Goal: Information Seeking & Learning: Compare options

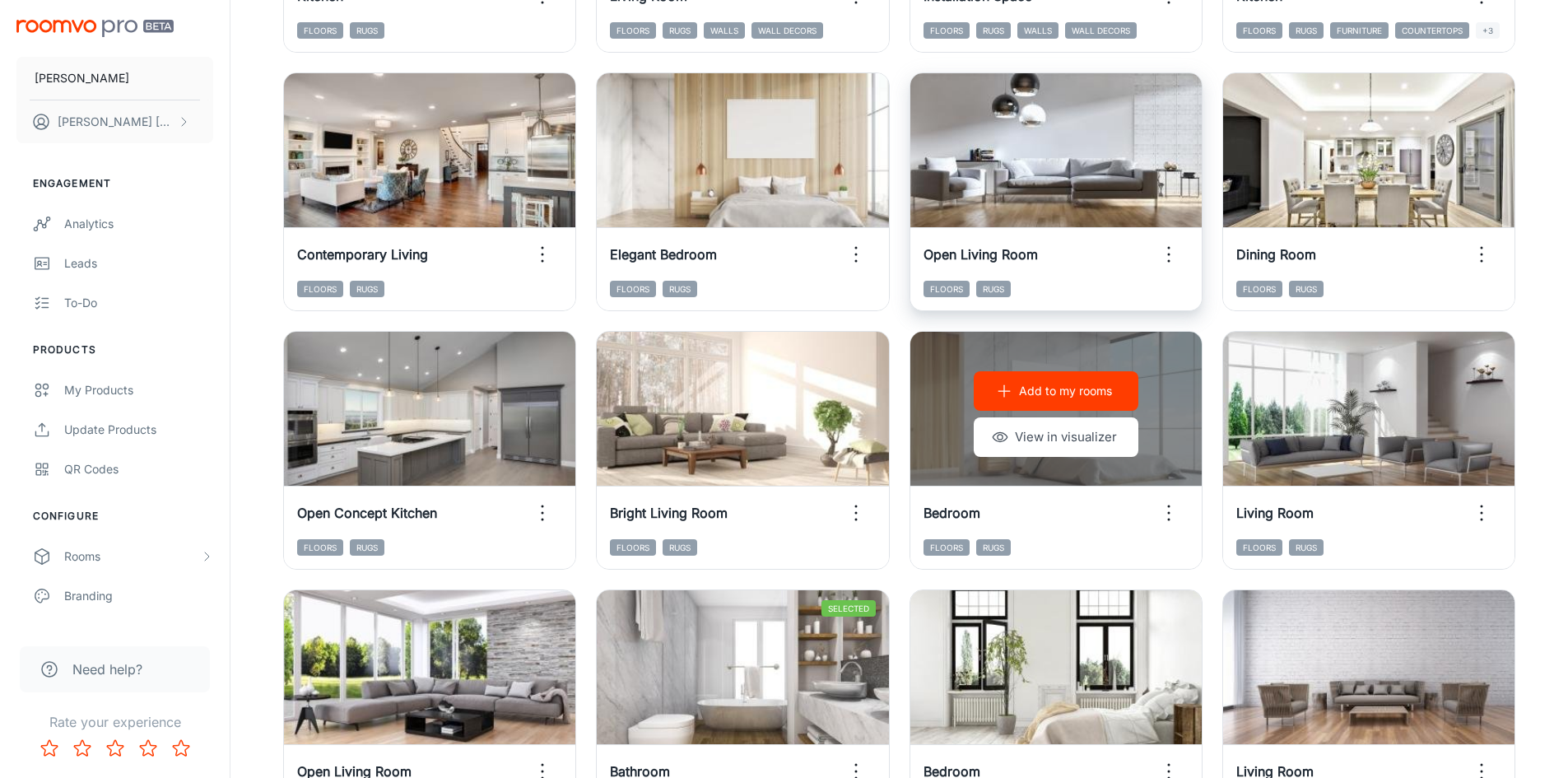
scroll to position [1670, 0]
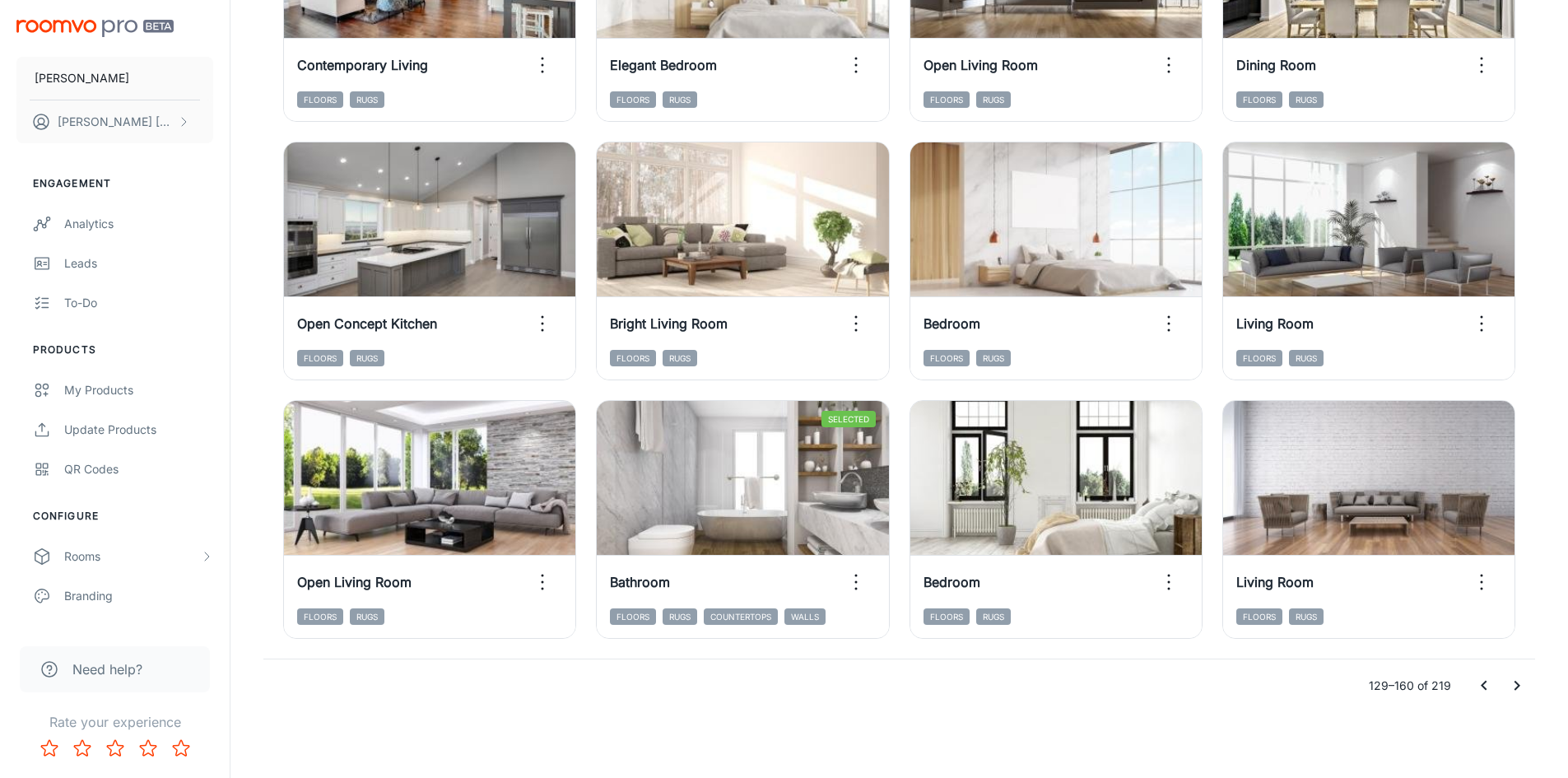
click at [1509, 684] on icon "Go to next page" at bounding box center [1517, 684] width 19 height 19
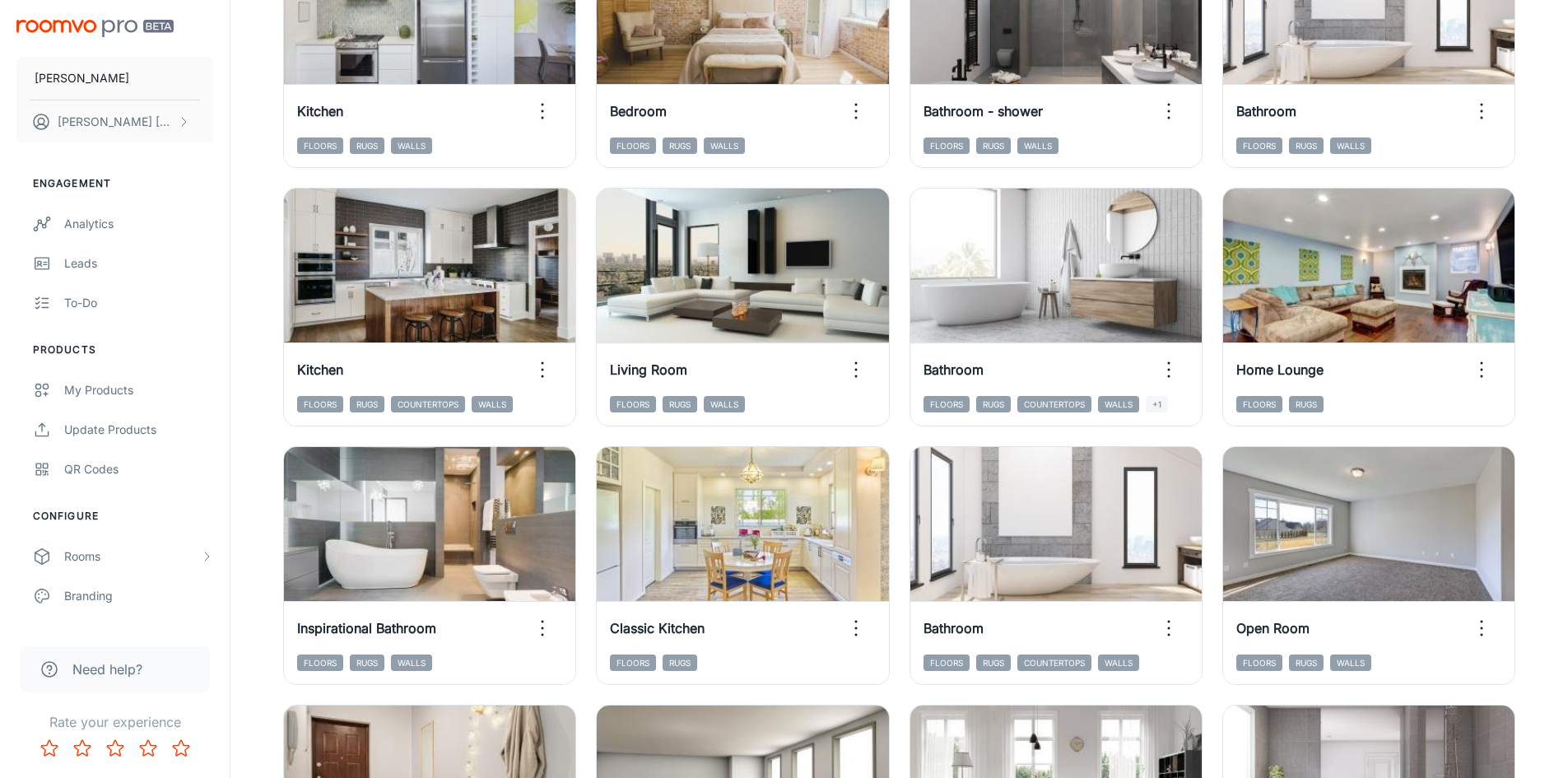
scroll to position [1095, 0]
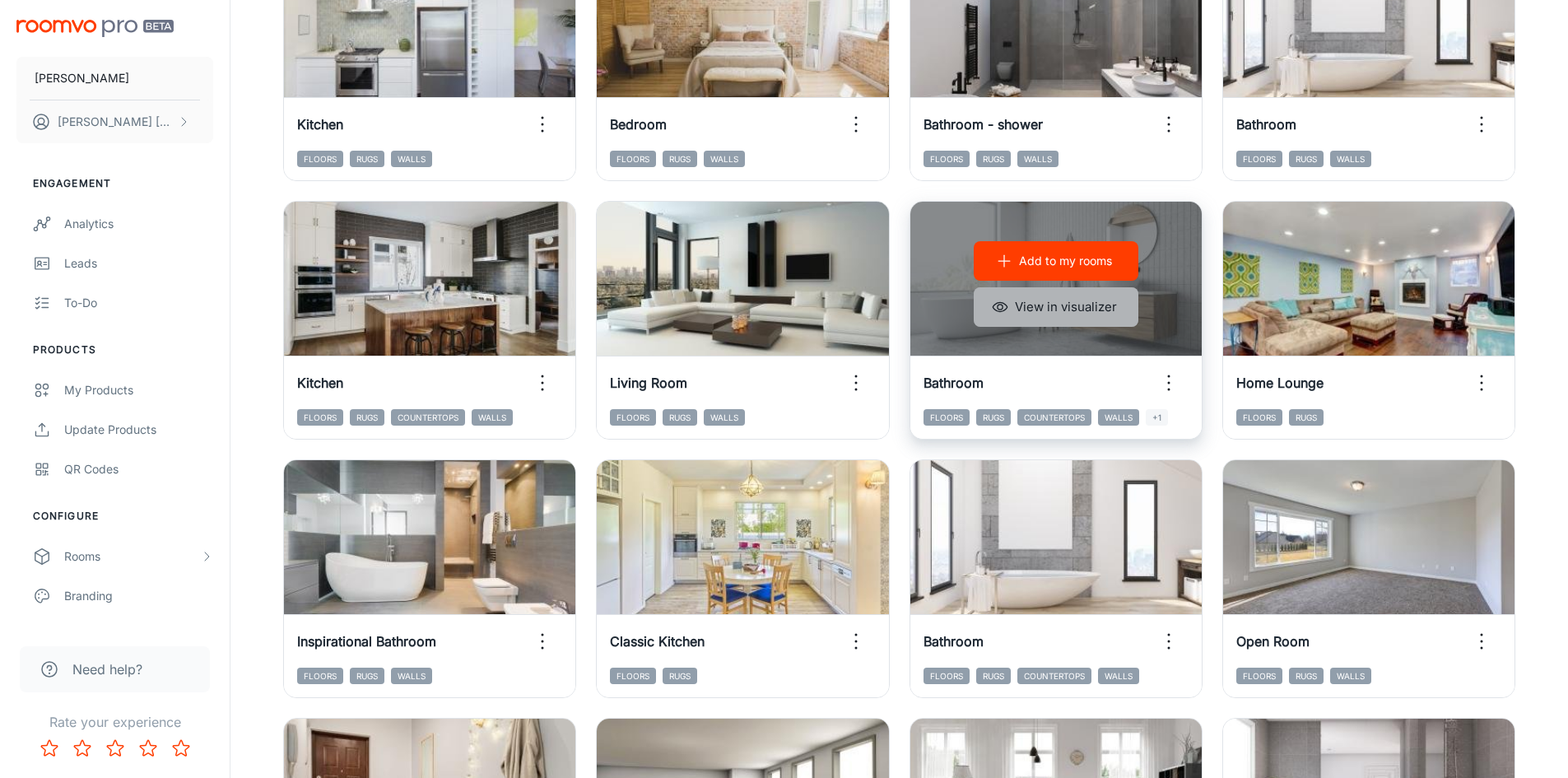
click at [1087, 300] on button "View in visualizer" at bounding box center [1056, 307] width 165 height 40
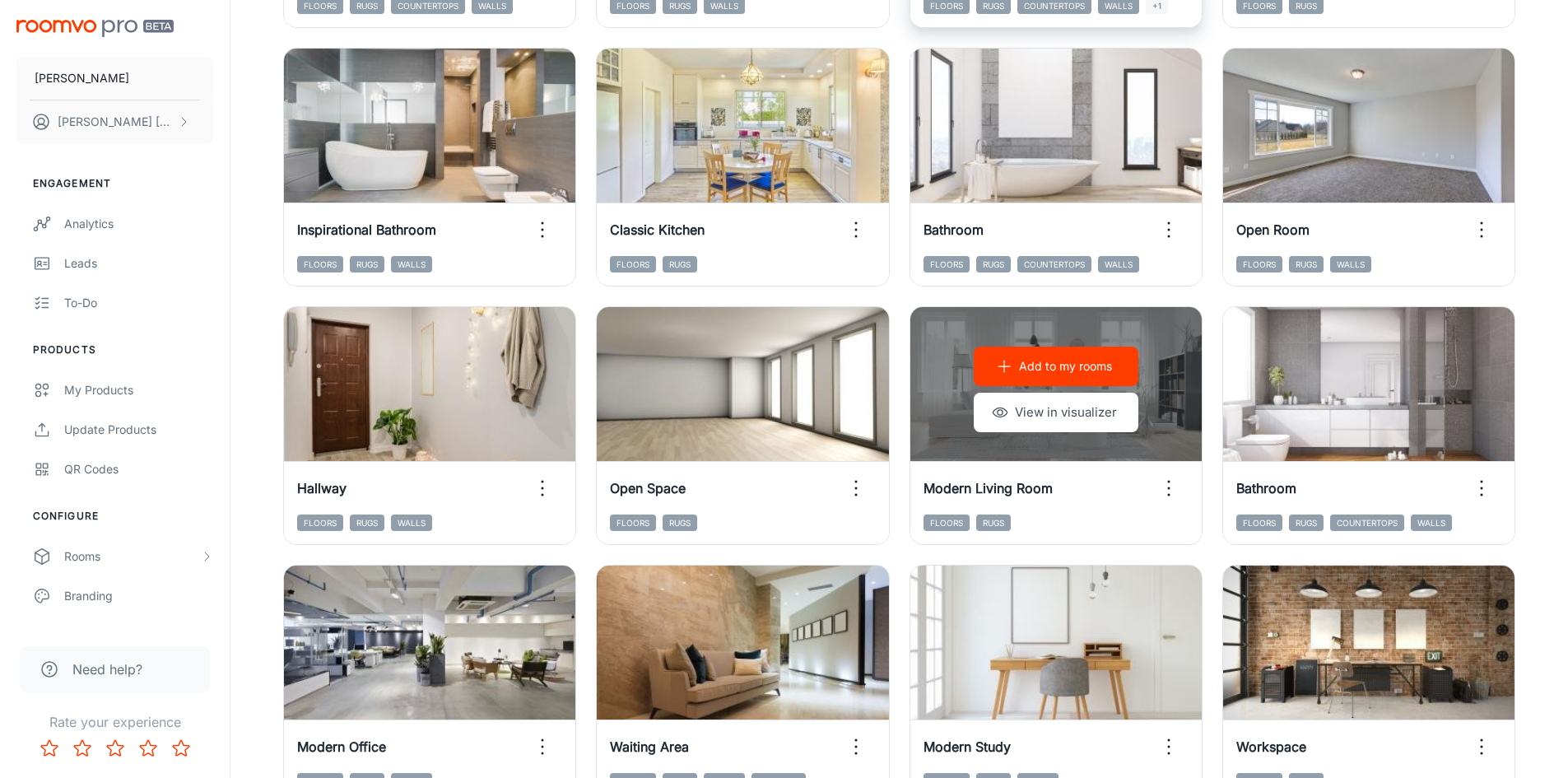
scroll to position [1670, 0]
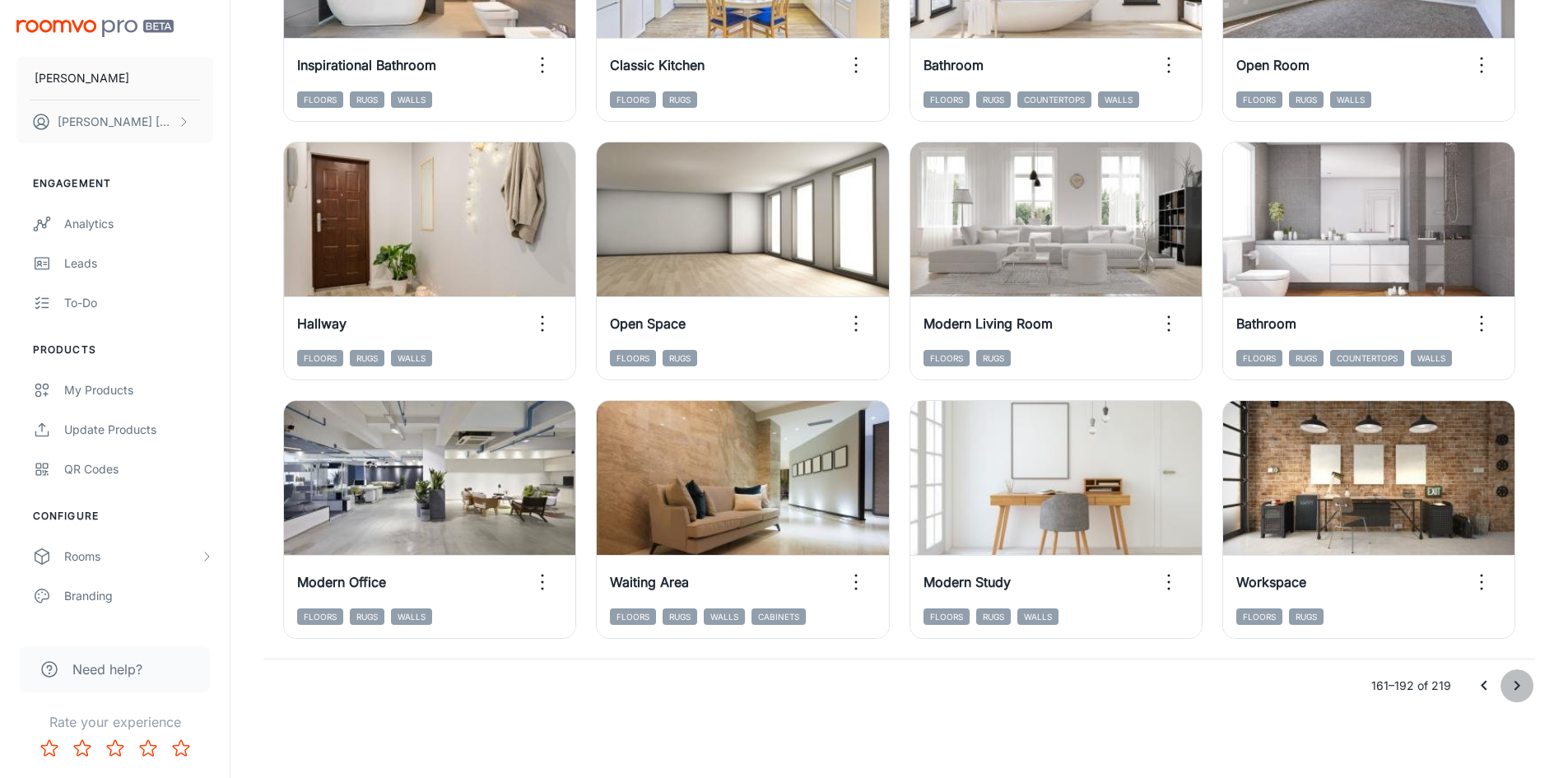
click at [1516, 689] on icon "Go to next page" at bounding box center [1518, 685] width 6 height 10
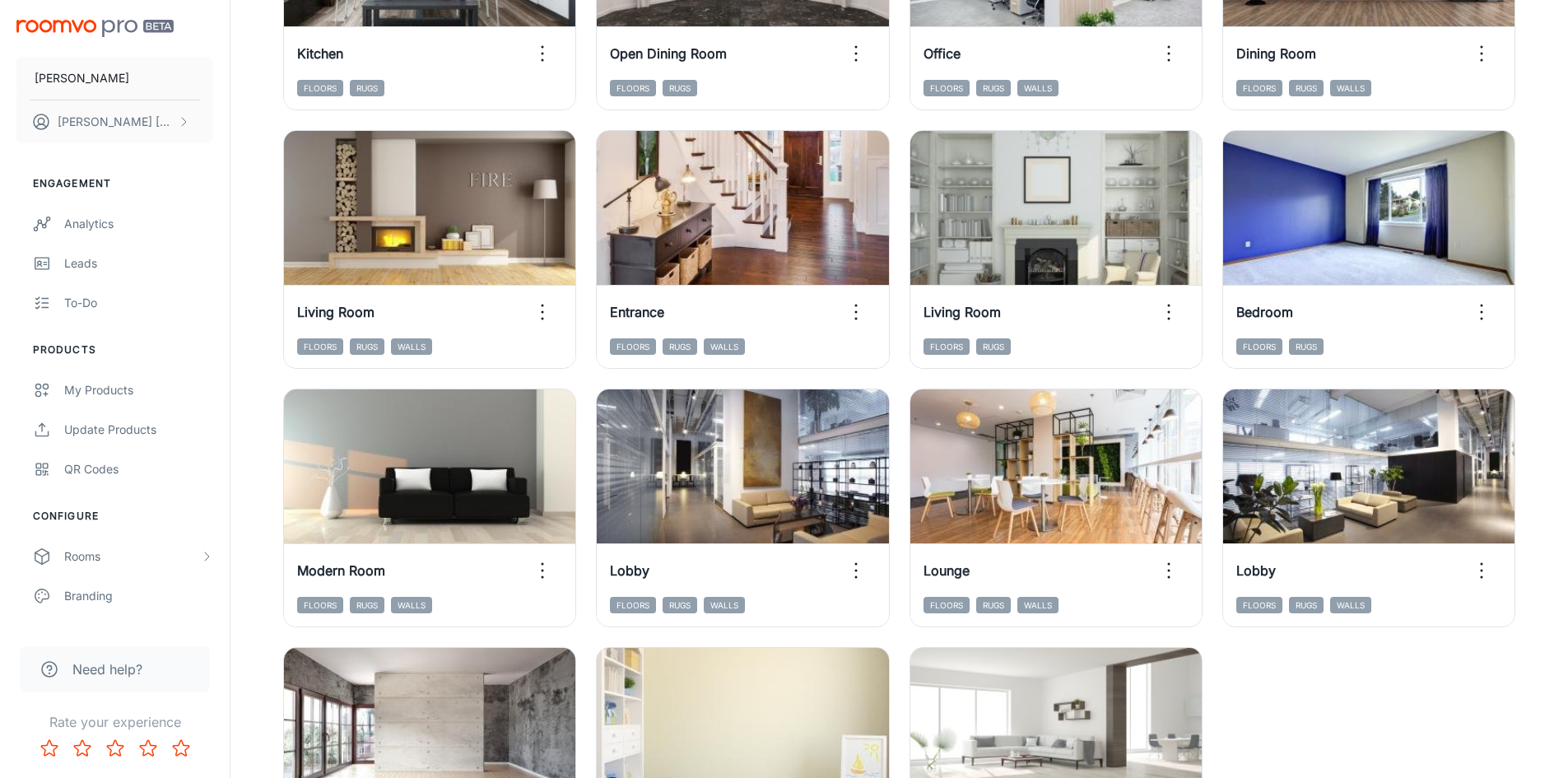
scroll to position [1412, 0]
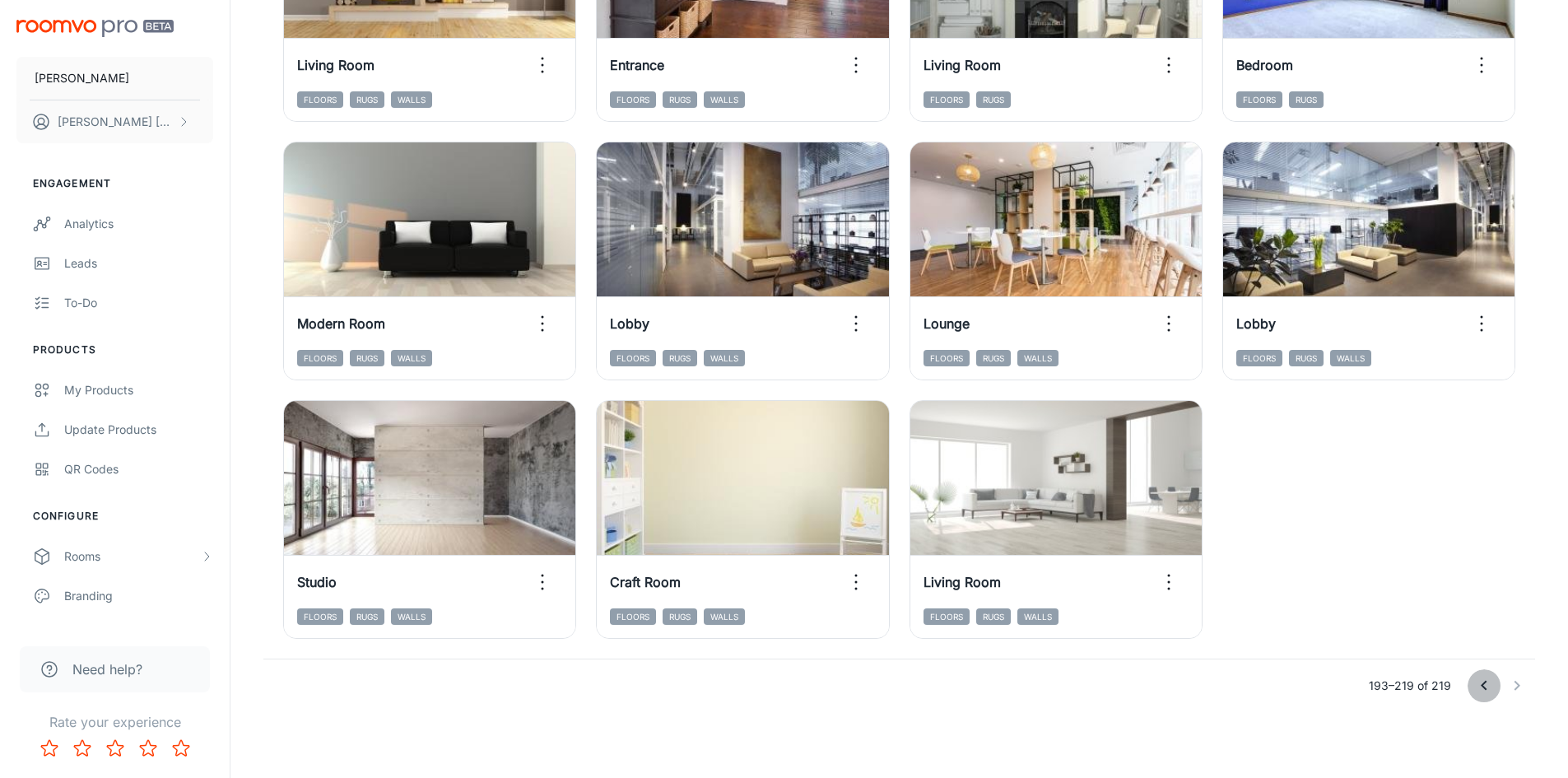
click at [1479, 688] on icon "Go to previous page" at bounding box center [1484, 684] width 19 height 19
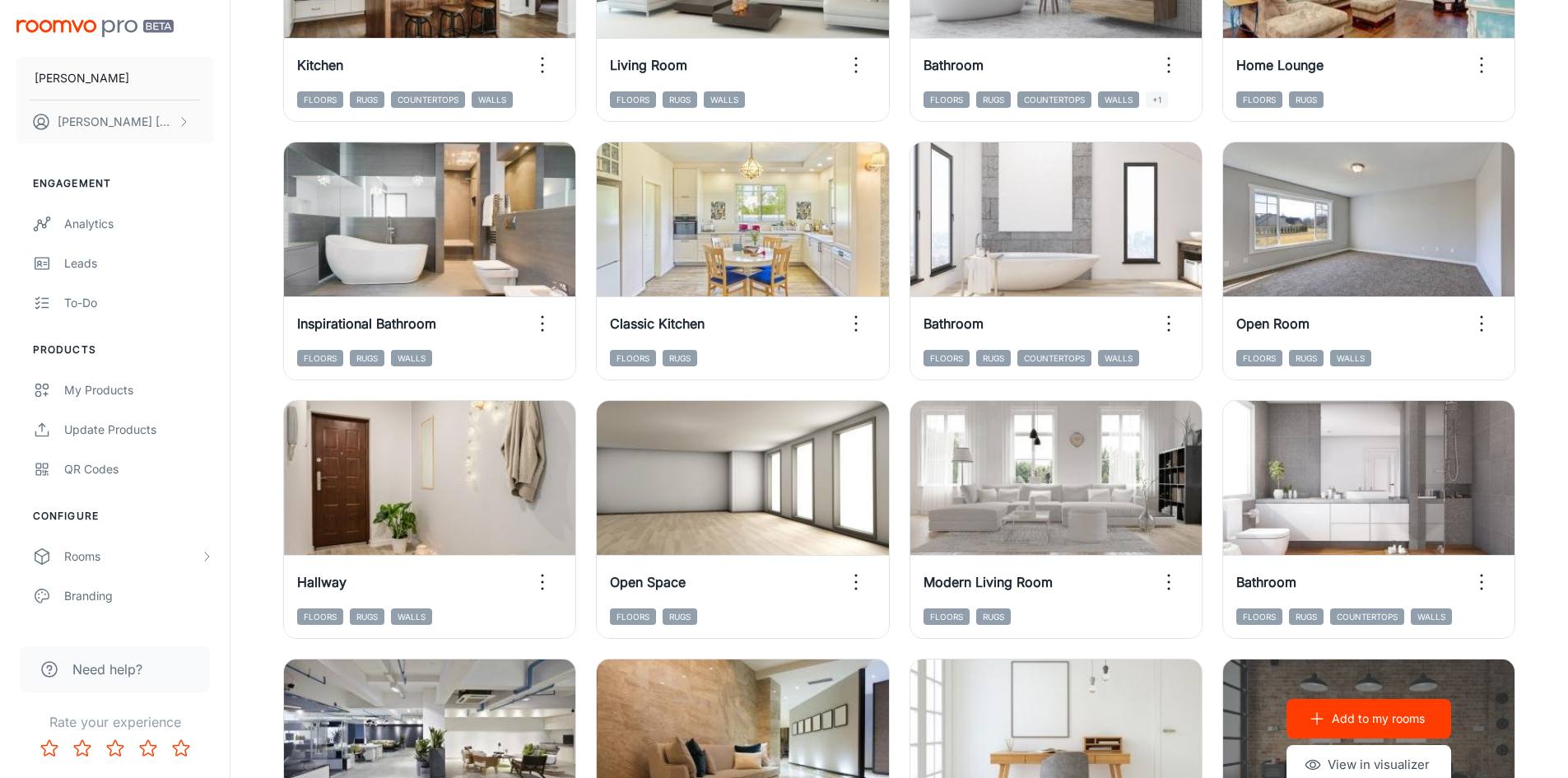
click at [1479, 688] on div "Add to my rooms View in visualizer" at bounding box center [1369, 742] width 291 height 165
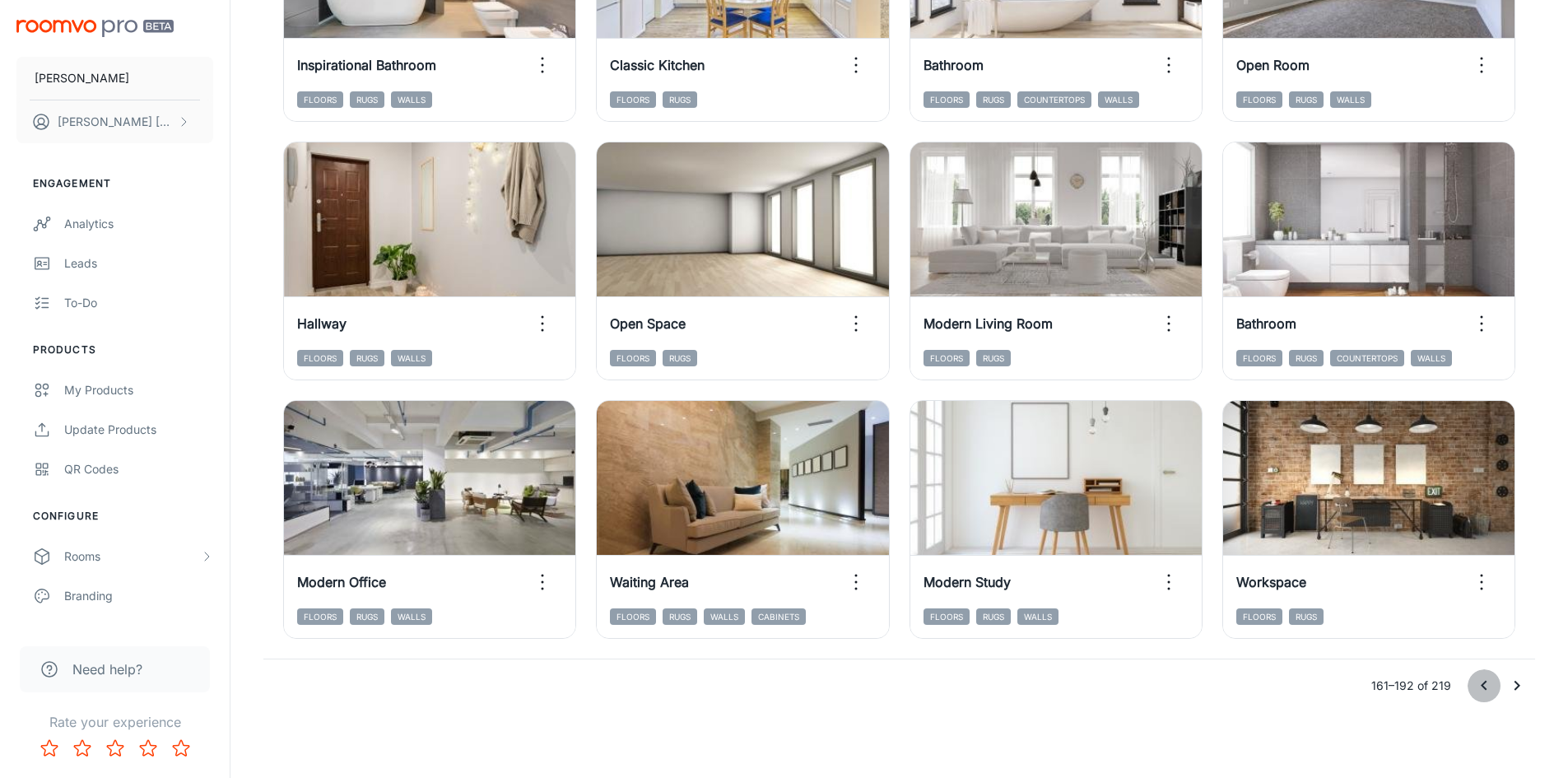
click at [1480, 682] on icon "Go to previous page" at bounding box center [1484, 684] width 19 height 19
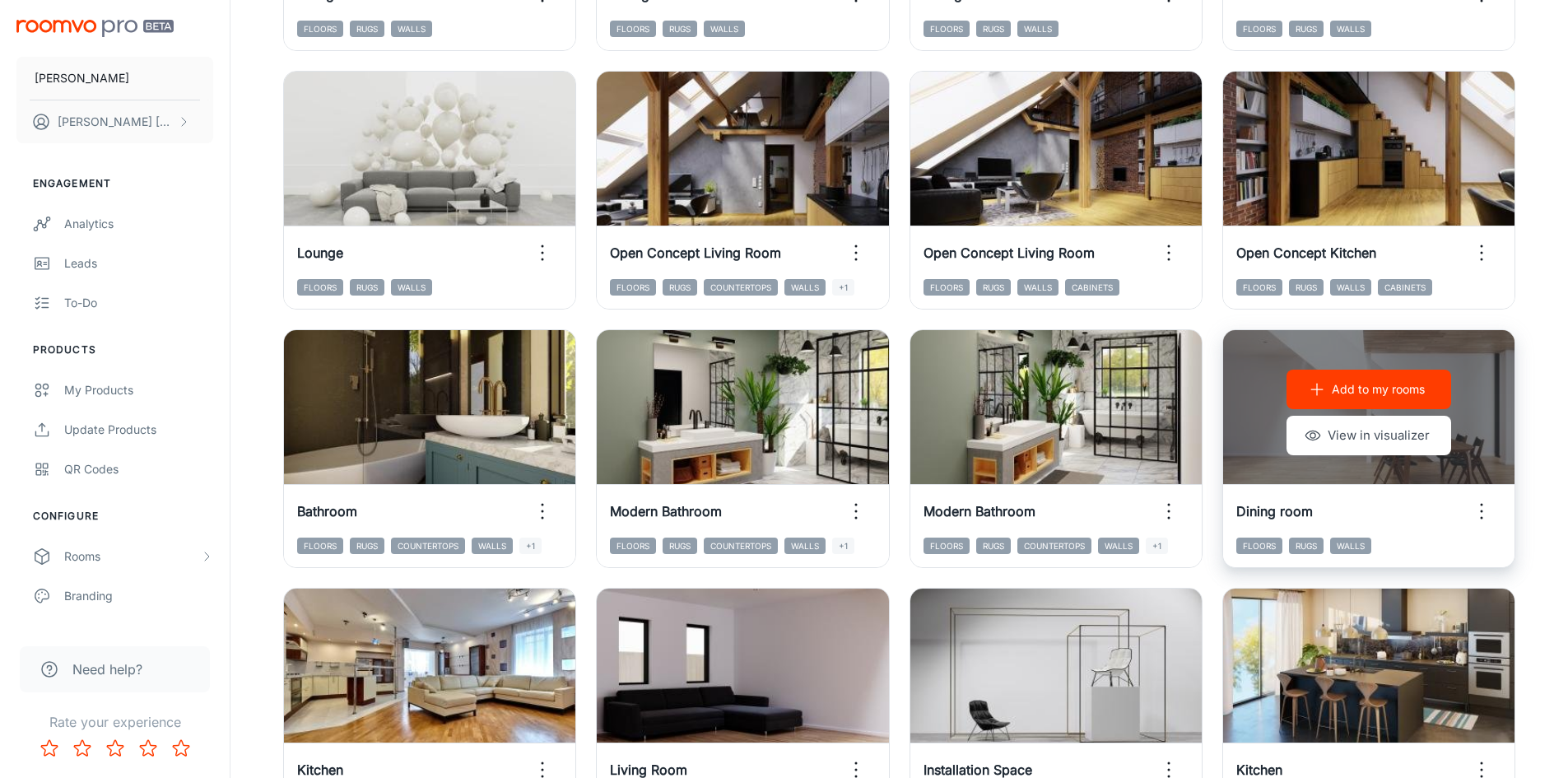
scroll to position [683, 0]
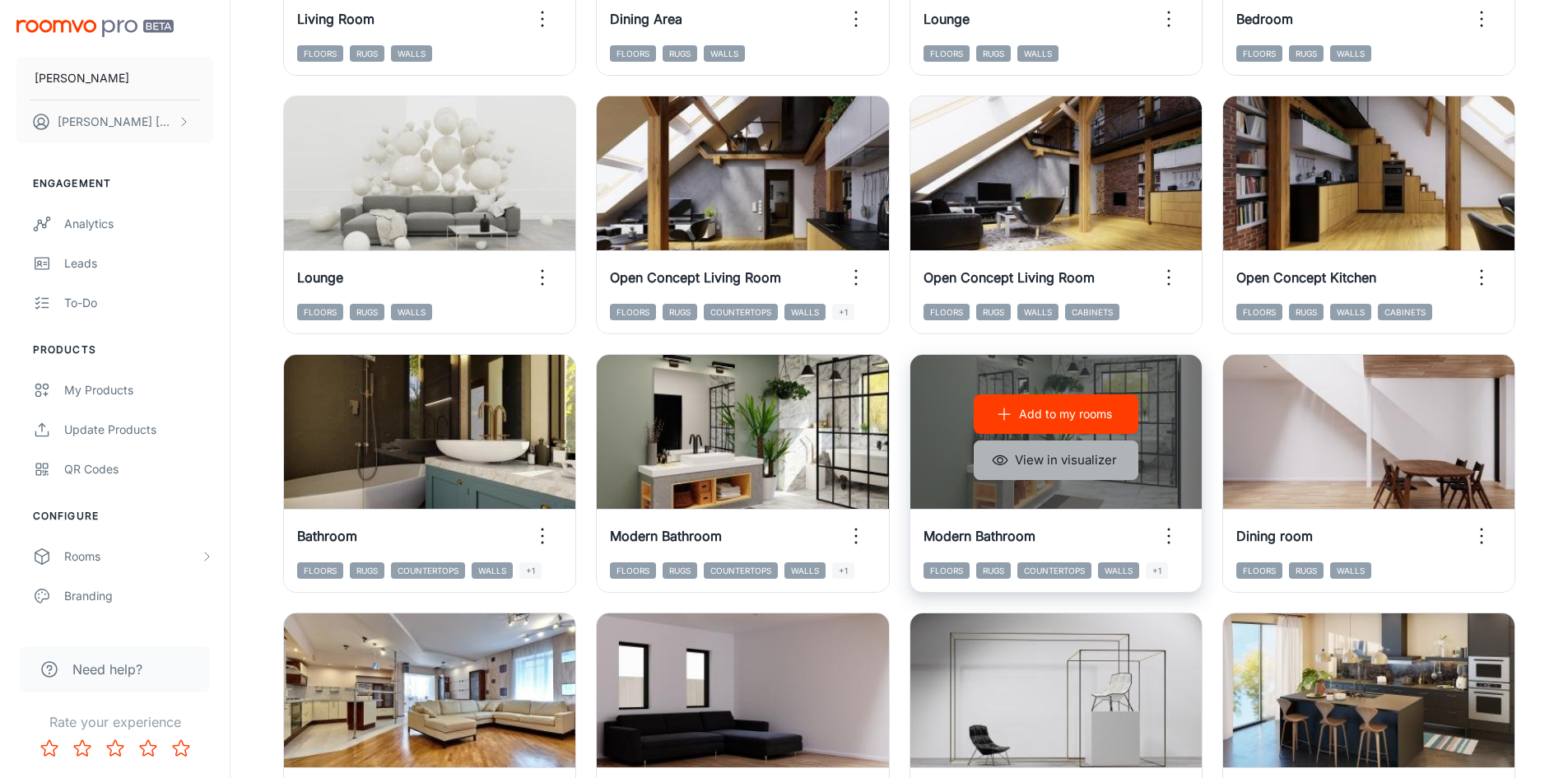
click at [1075, 458] on button "View in visualizer" at bounding box center [1056, 459] width 165 height 40
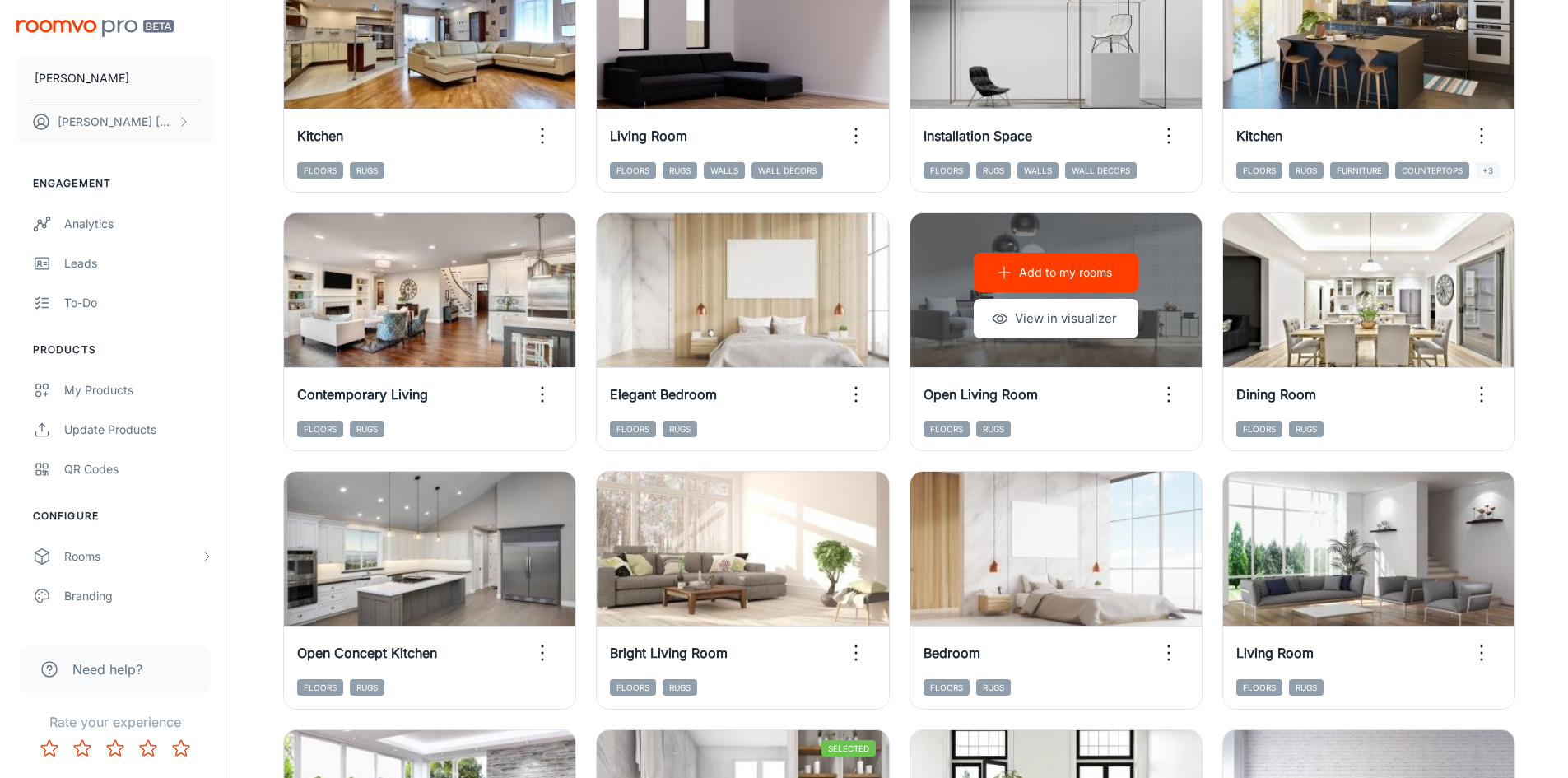
scroll to position [1670, 0]
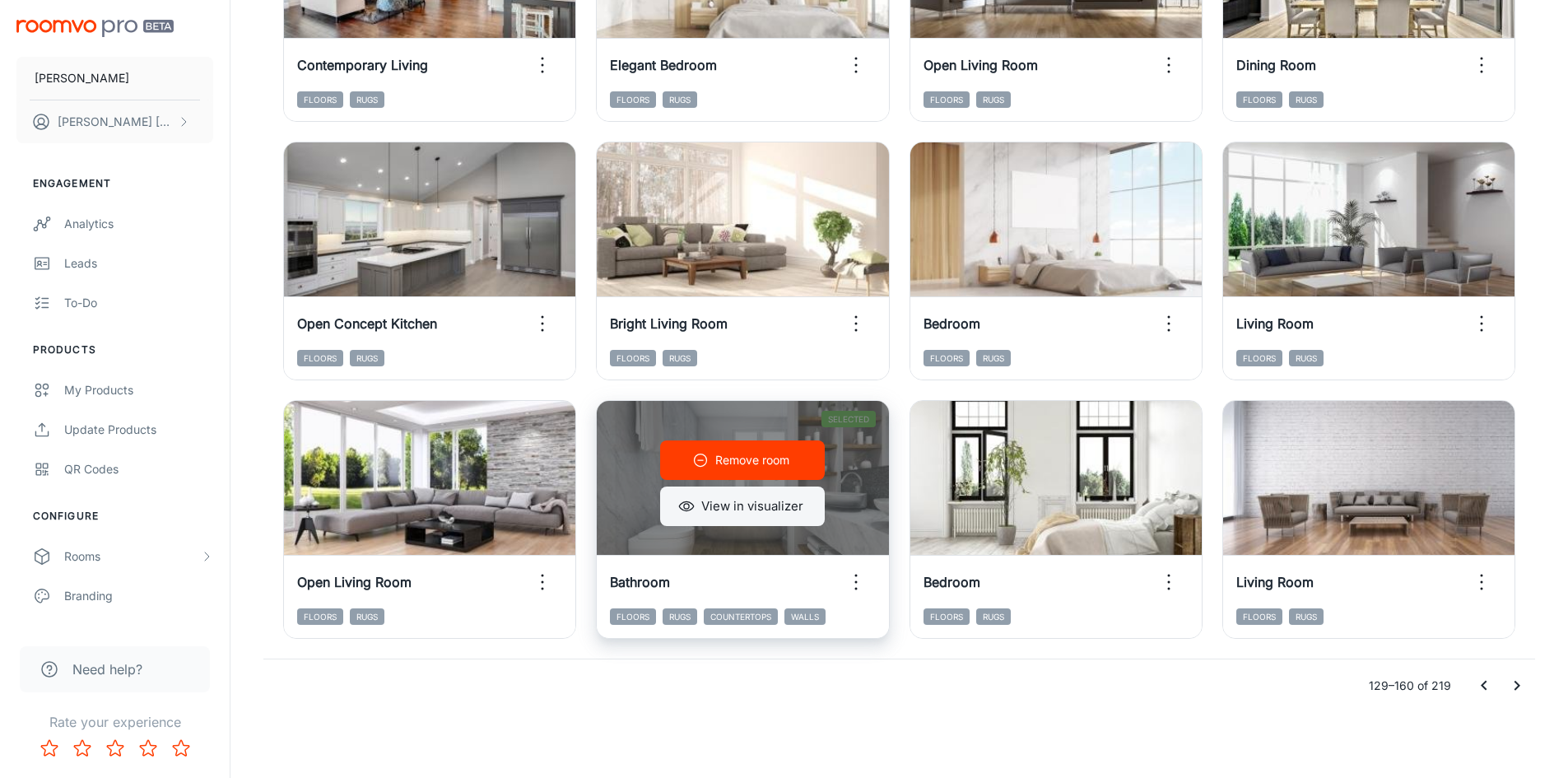
click at [779, 509] on button "View in visualizer" at bounding box center [742, 506] width 165 height 40
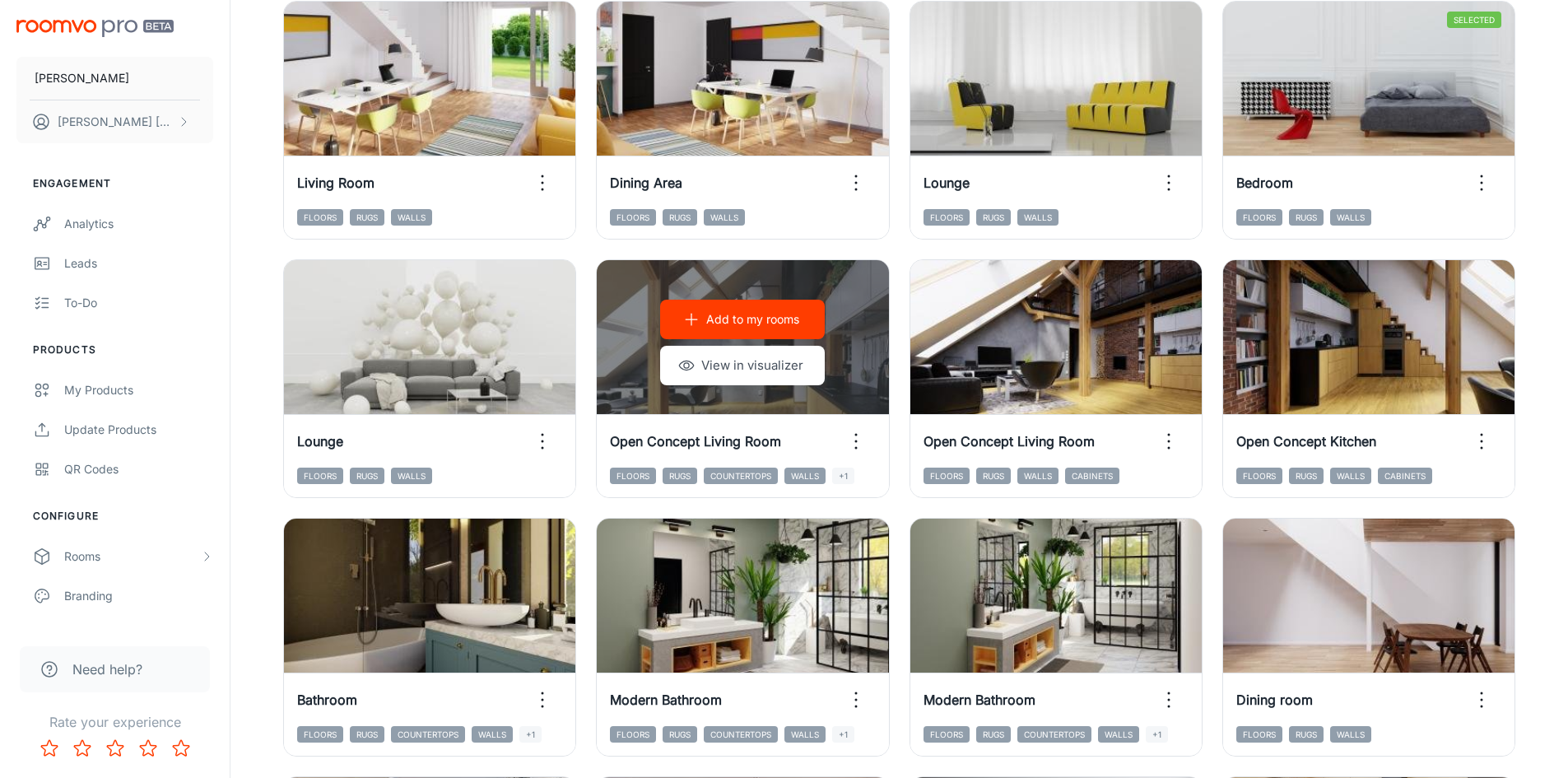
scroll to position [519, 0]
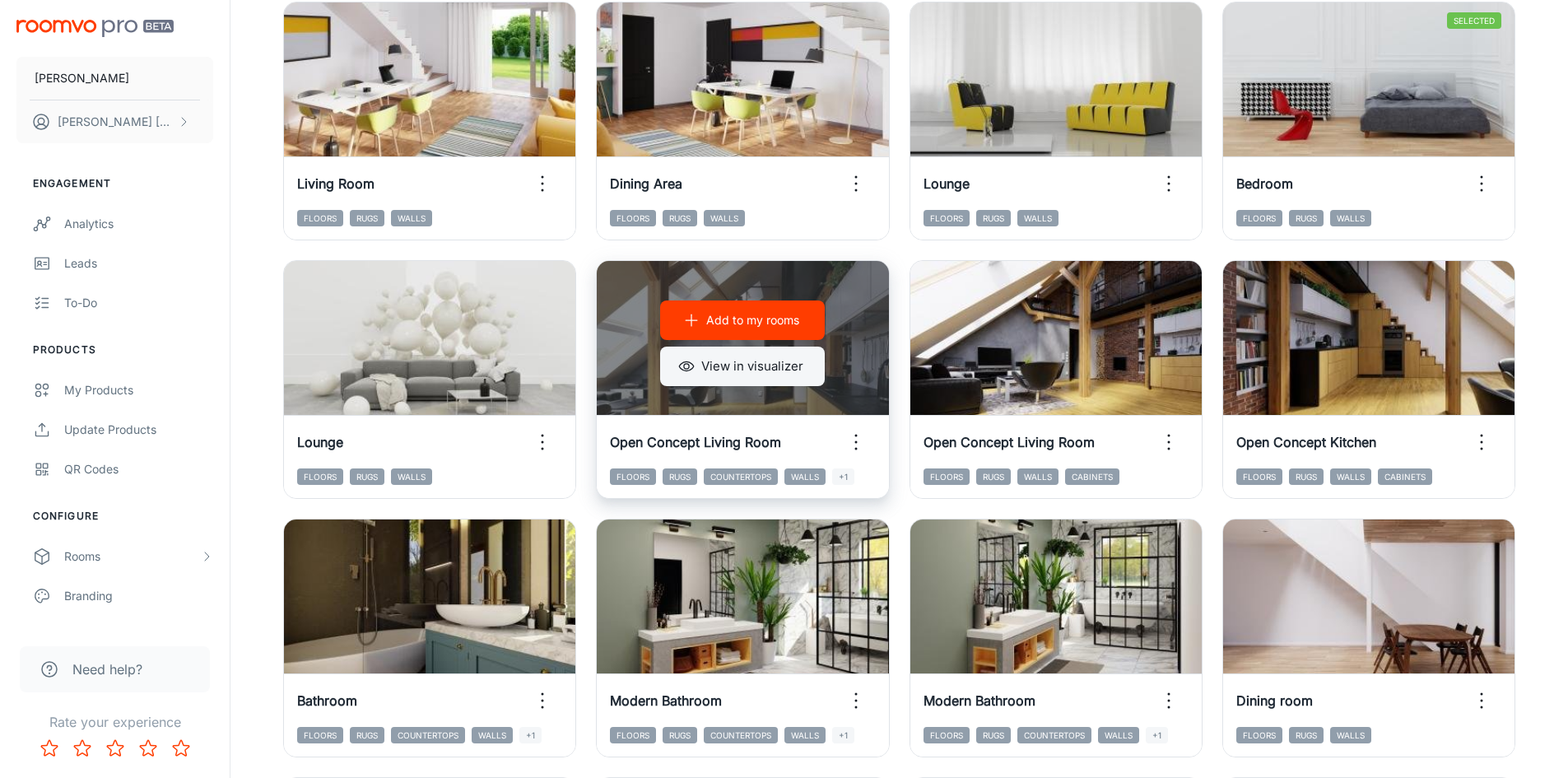
click at [756, 365] on button "View in visualizer" at bounding box center [742, 366] width 165 height 40
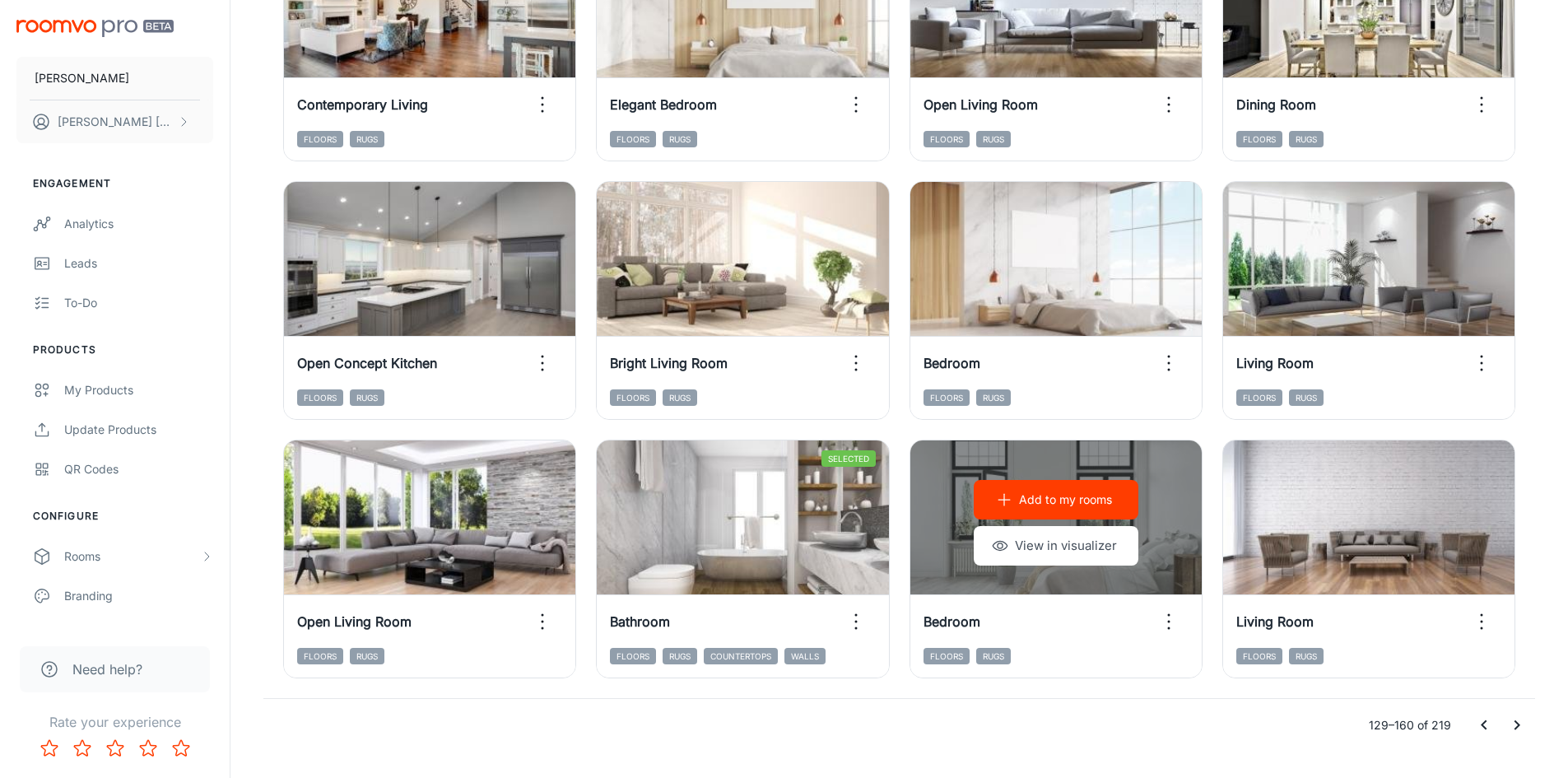
scroll to position [1670, 0]
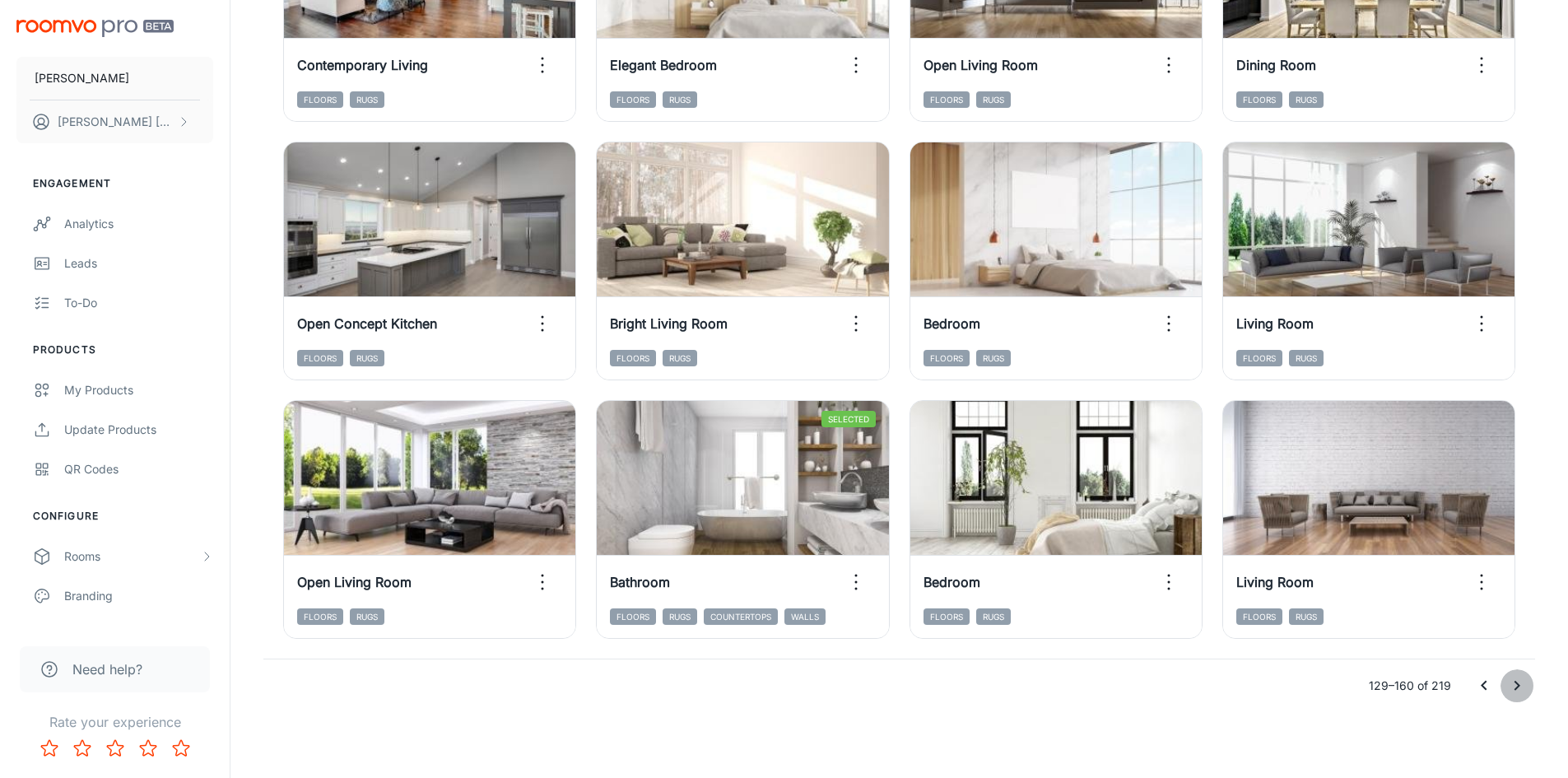
click at [1516, 689] on icon "Go to next page" at bounding box center [1517, 684] width 19 height 19
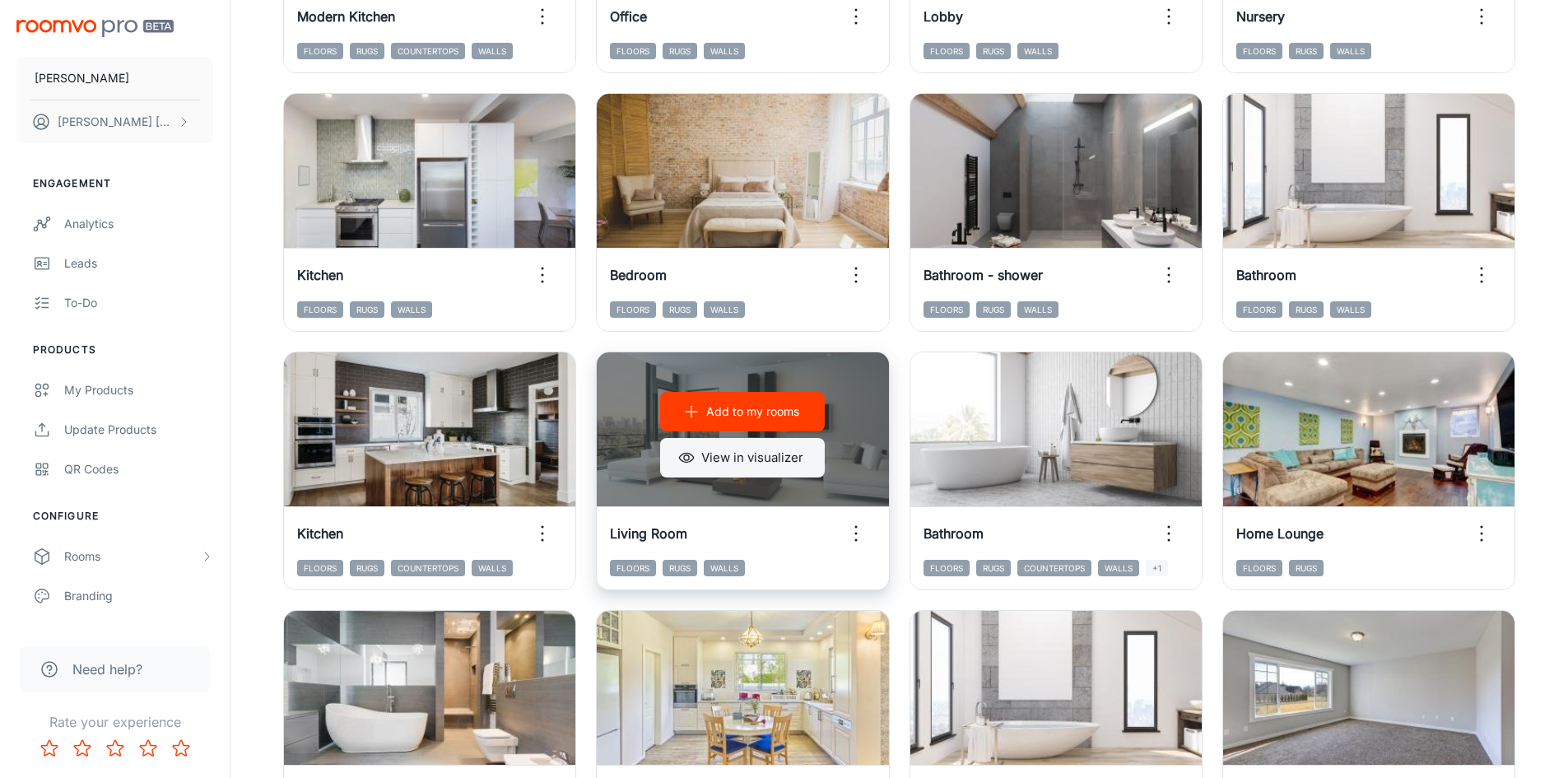
scroll to position [930, 0]
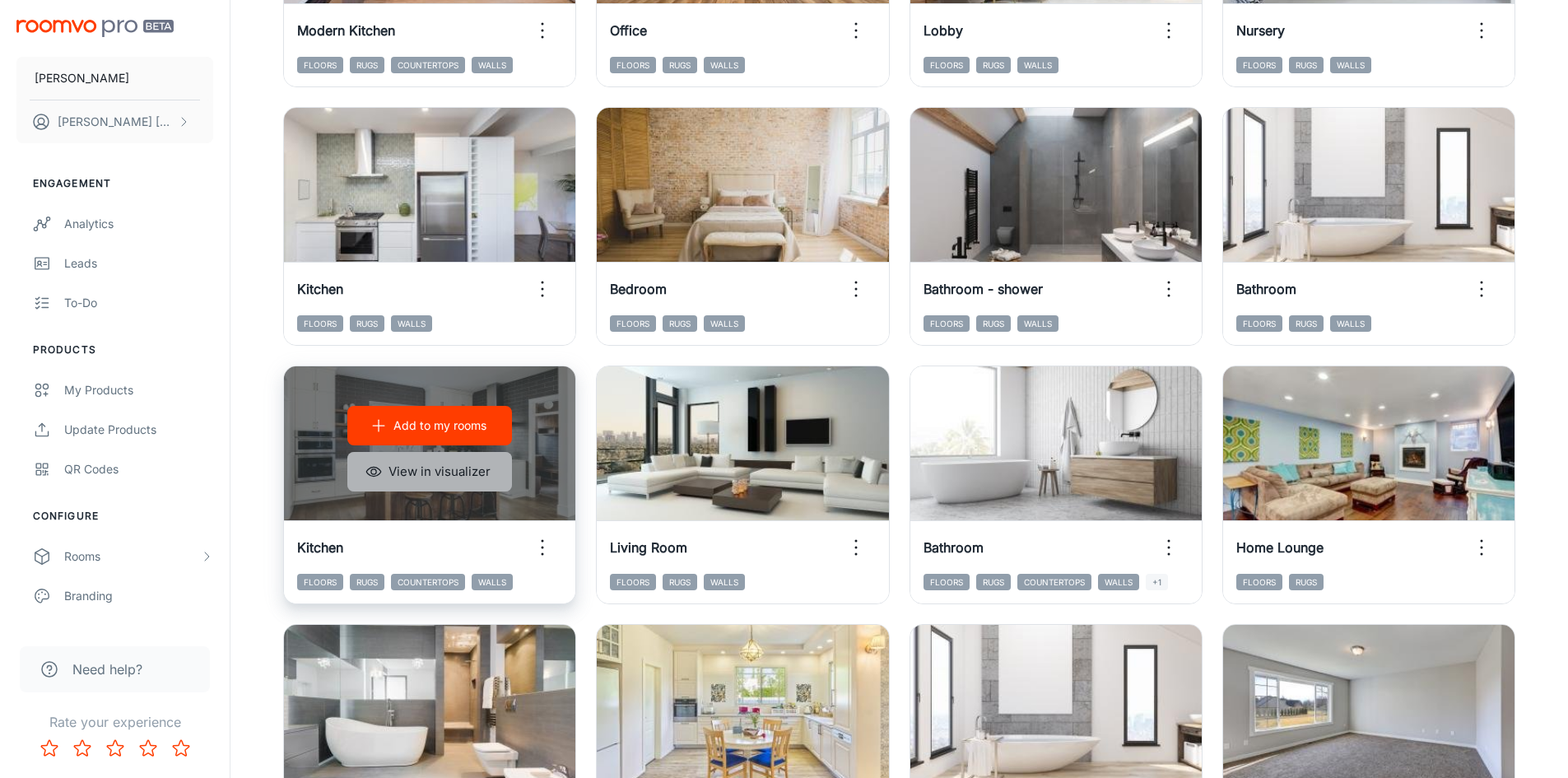
click at [434, 463] on button "View in visualizer" at bounding box center [430, 471] width 165 height 40
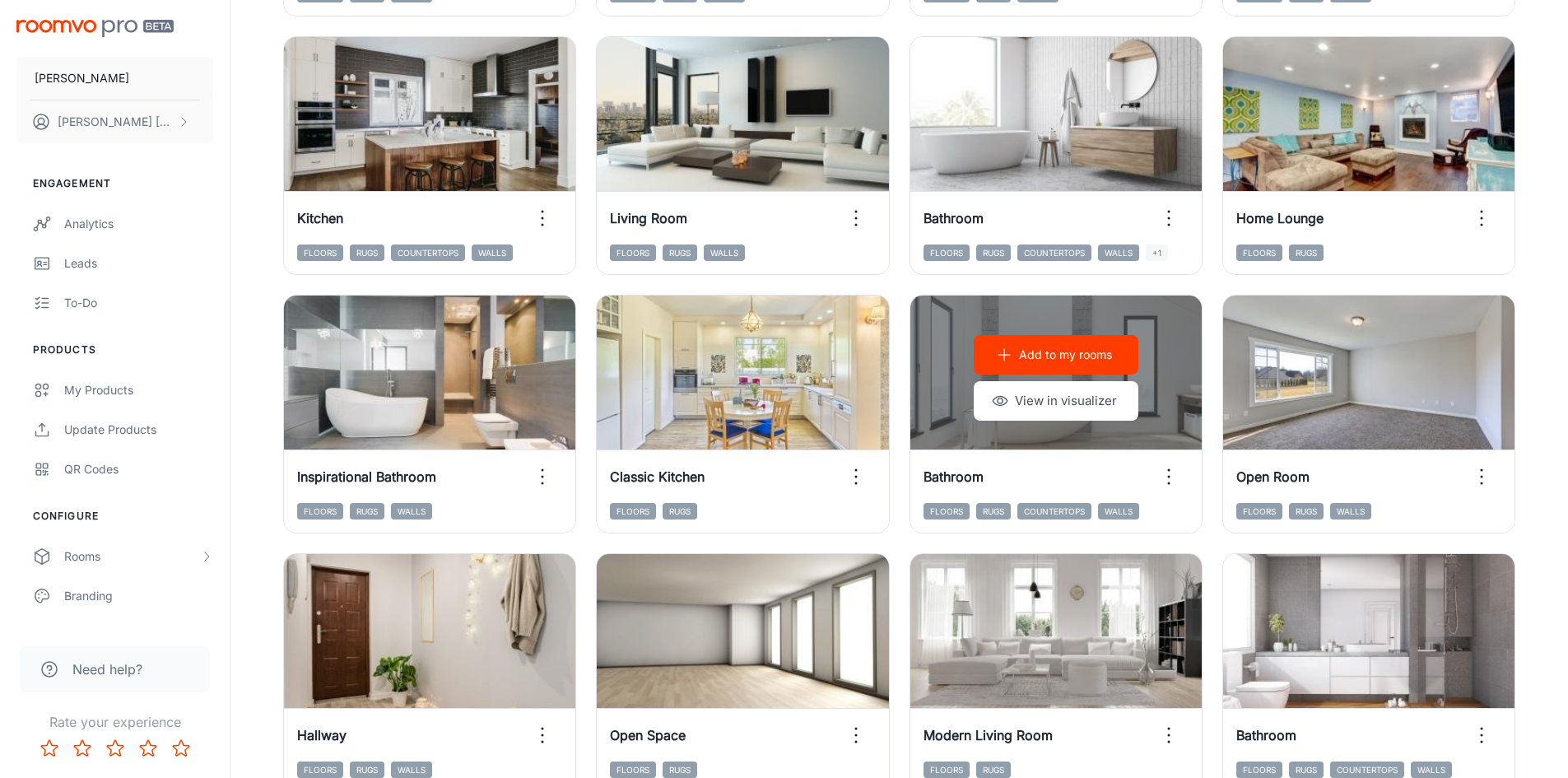
scroll to position [1670, 0]
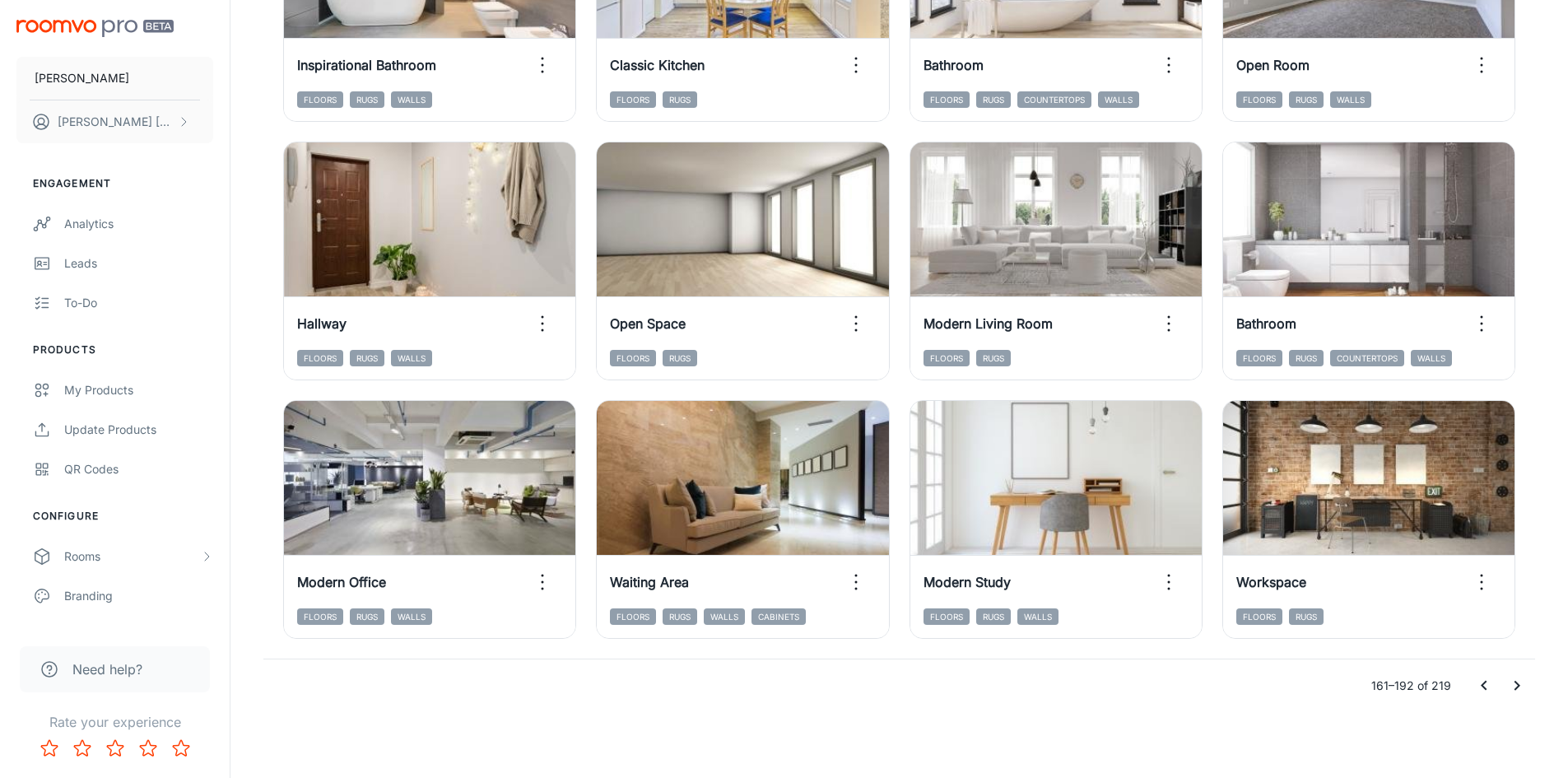
click at [1518, 676] on icon "Go to next page" at bounding box center [1517, 684] width 19 height 19
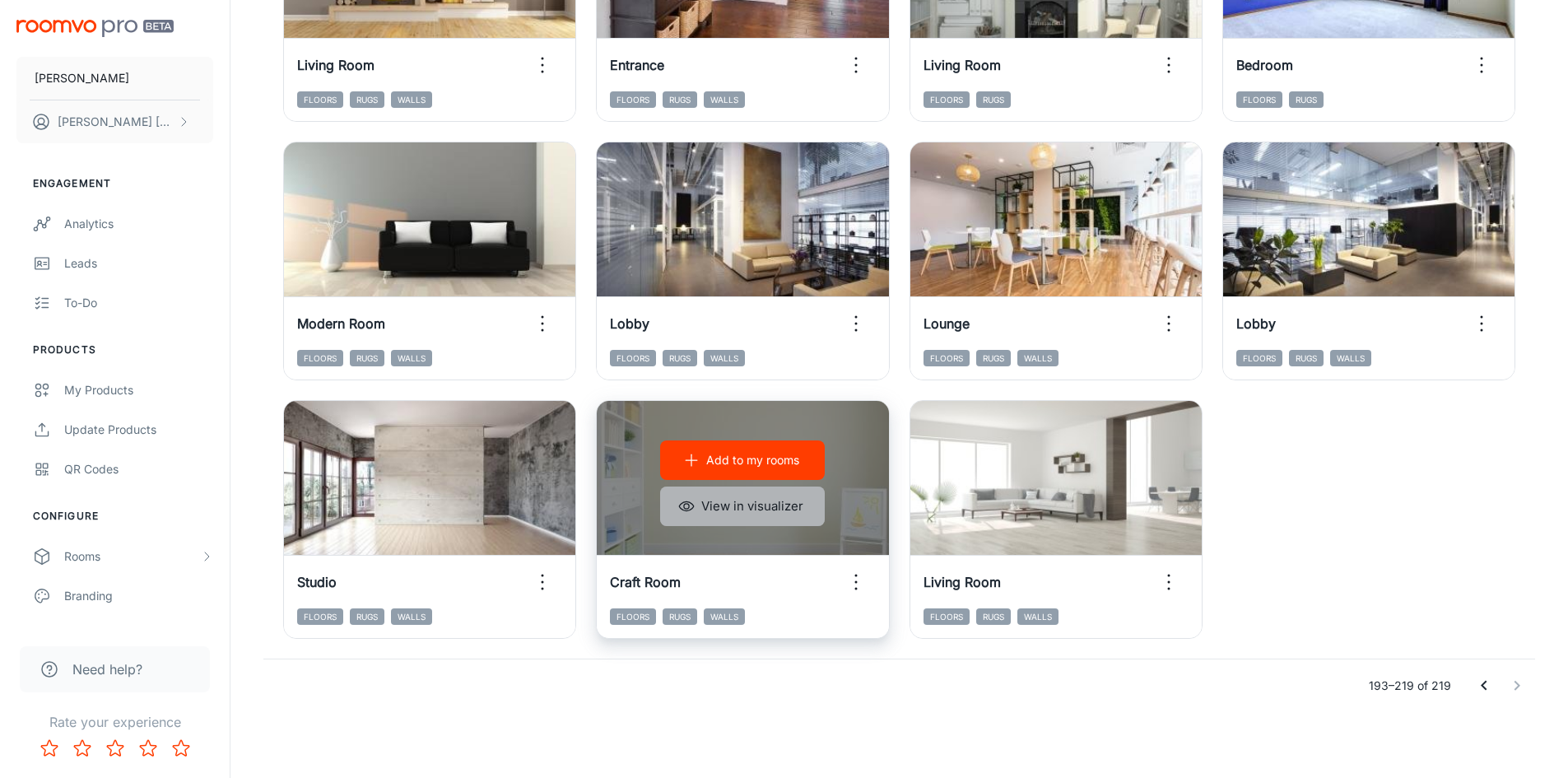
click at [763, 513] on button "View in visualizer" at bounding box center [742, 506] width 165 height 40
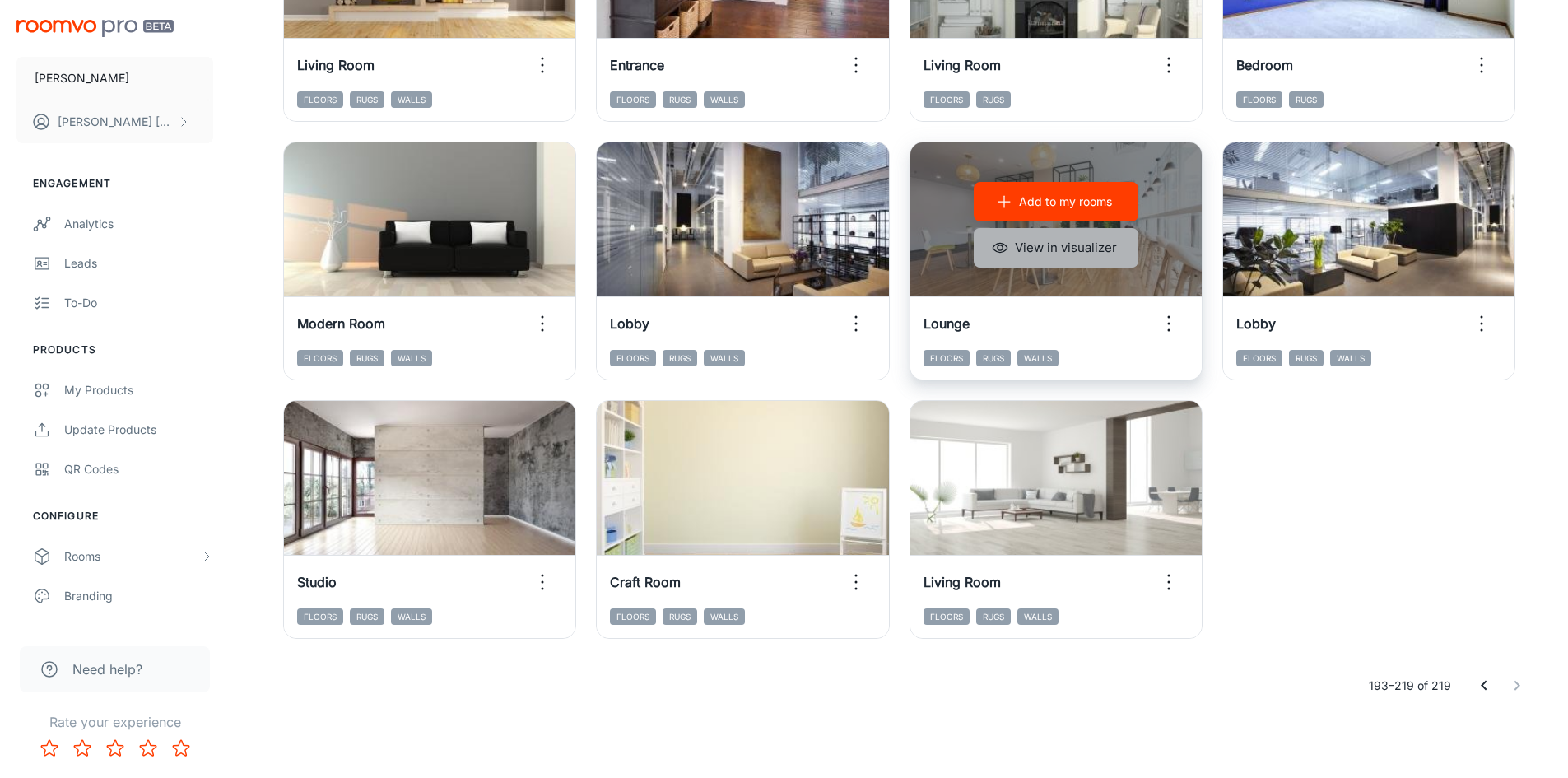
click at [1073, 240] on button "View in visualizer" at bounding box center [1056, 247] width 165 height 40
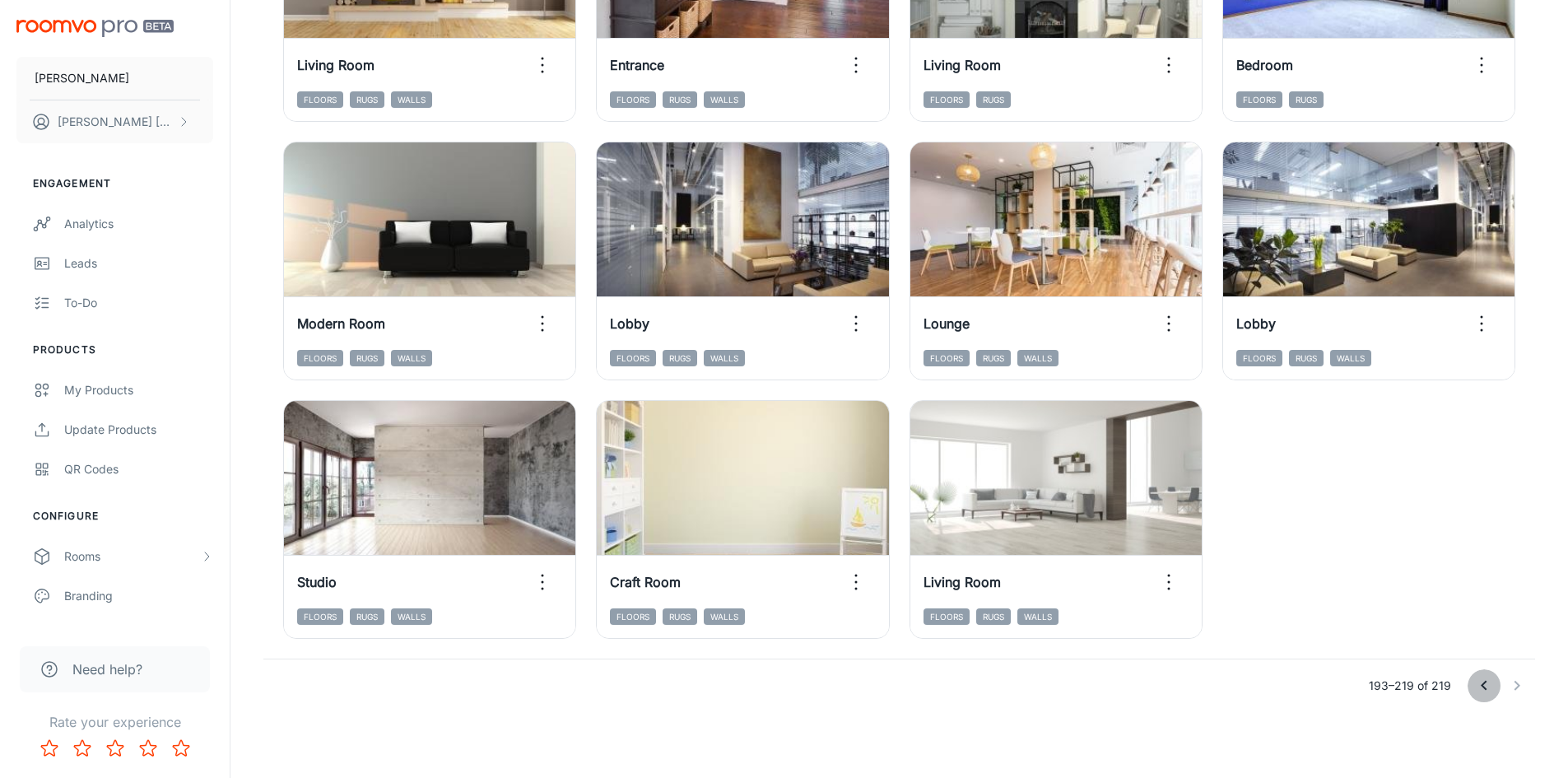
click at [1489, 692] on icon "Go to previous page" at bounding box center [1484, 684] width 19 height 19
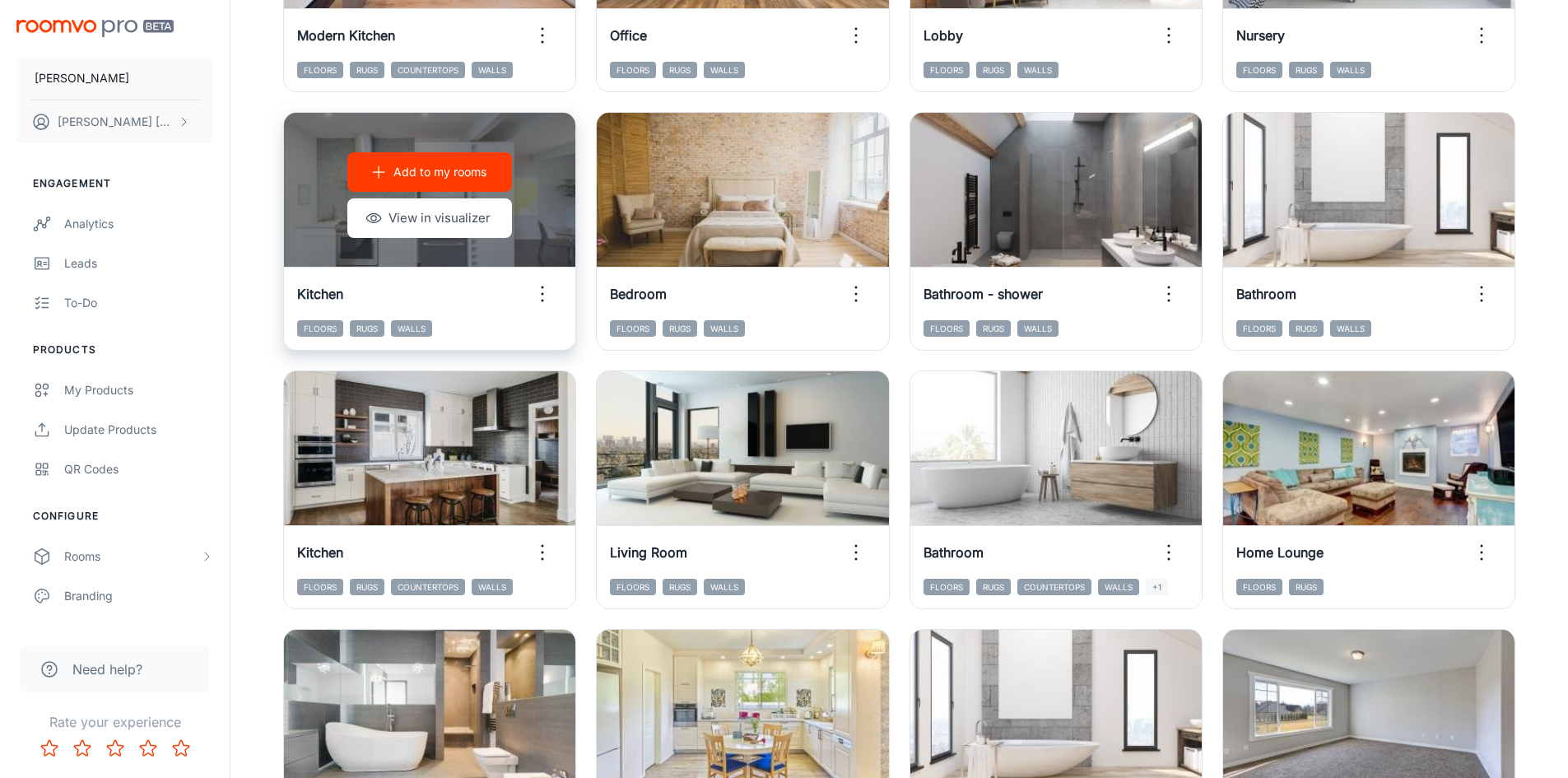
scroll to position [836, 0]
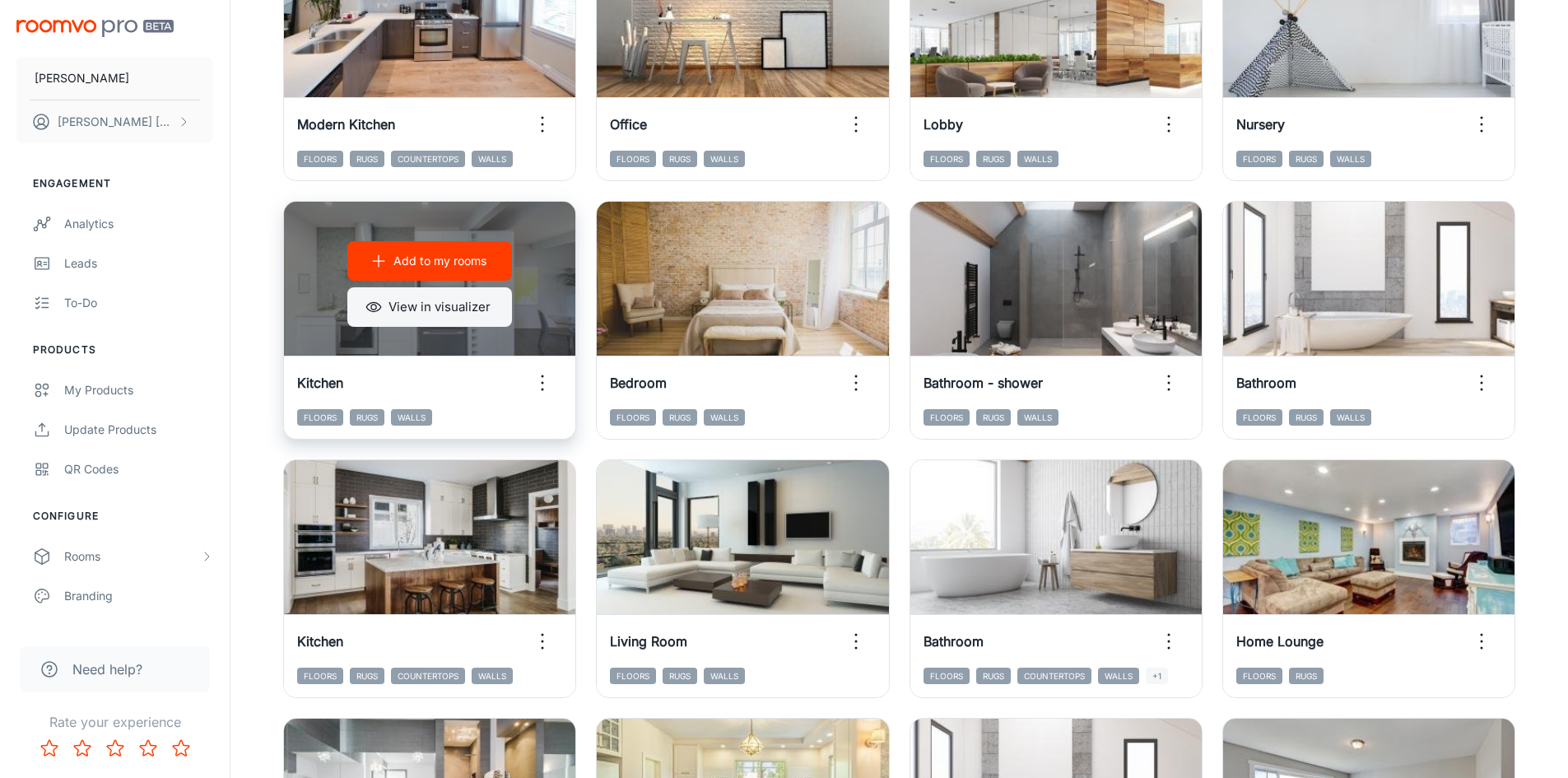
click at [393, 317] on button "View in visualizer" at bounding box center [430, 307] width 165 height 40
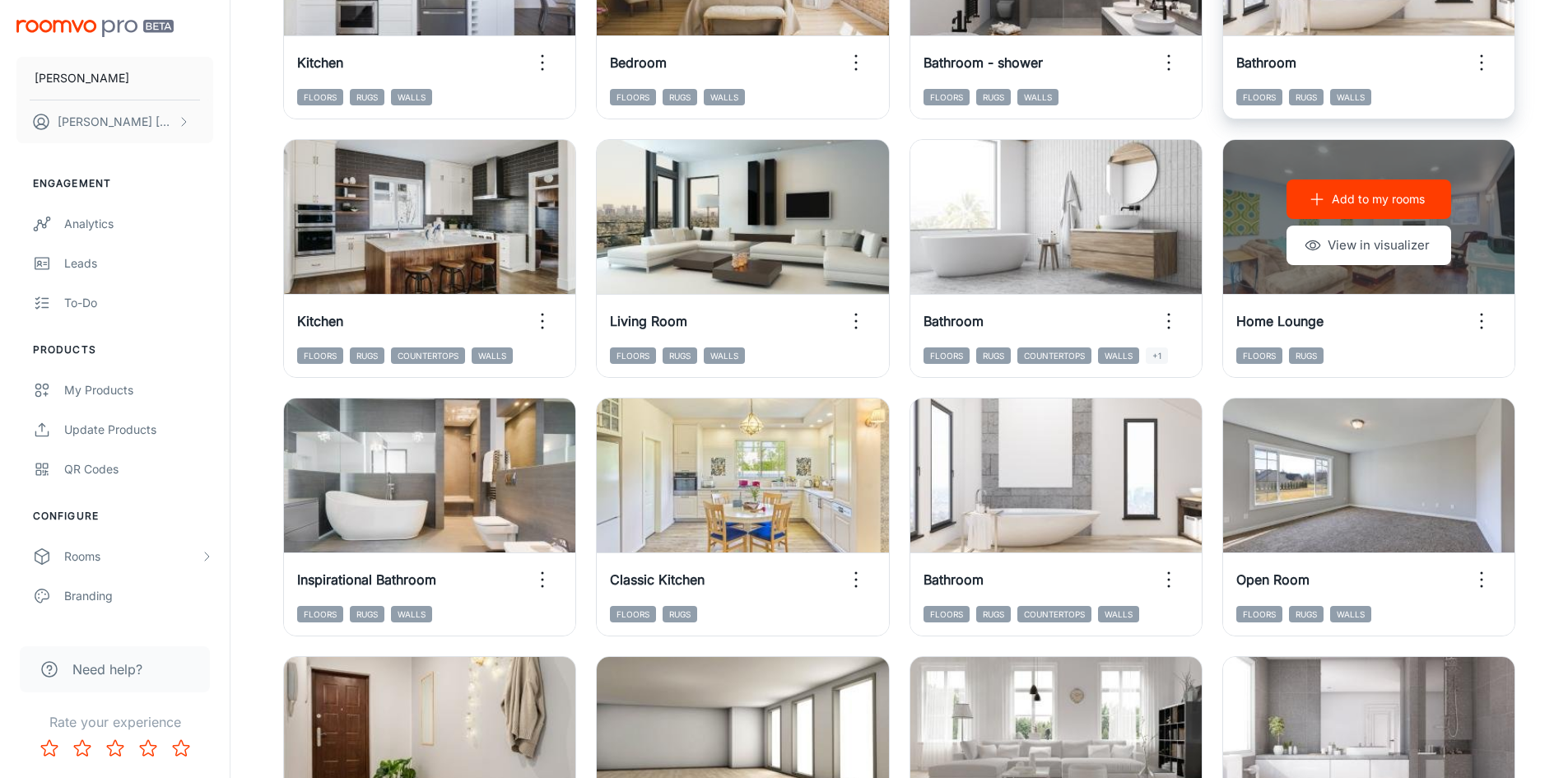
scroll to position [1248, 0]
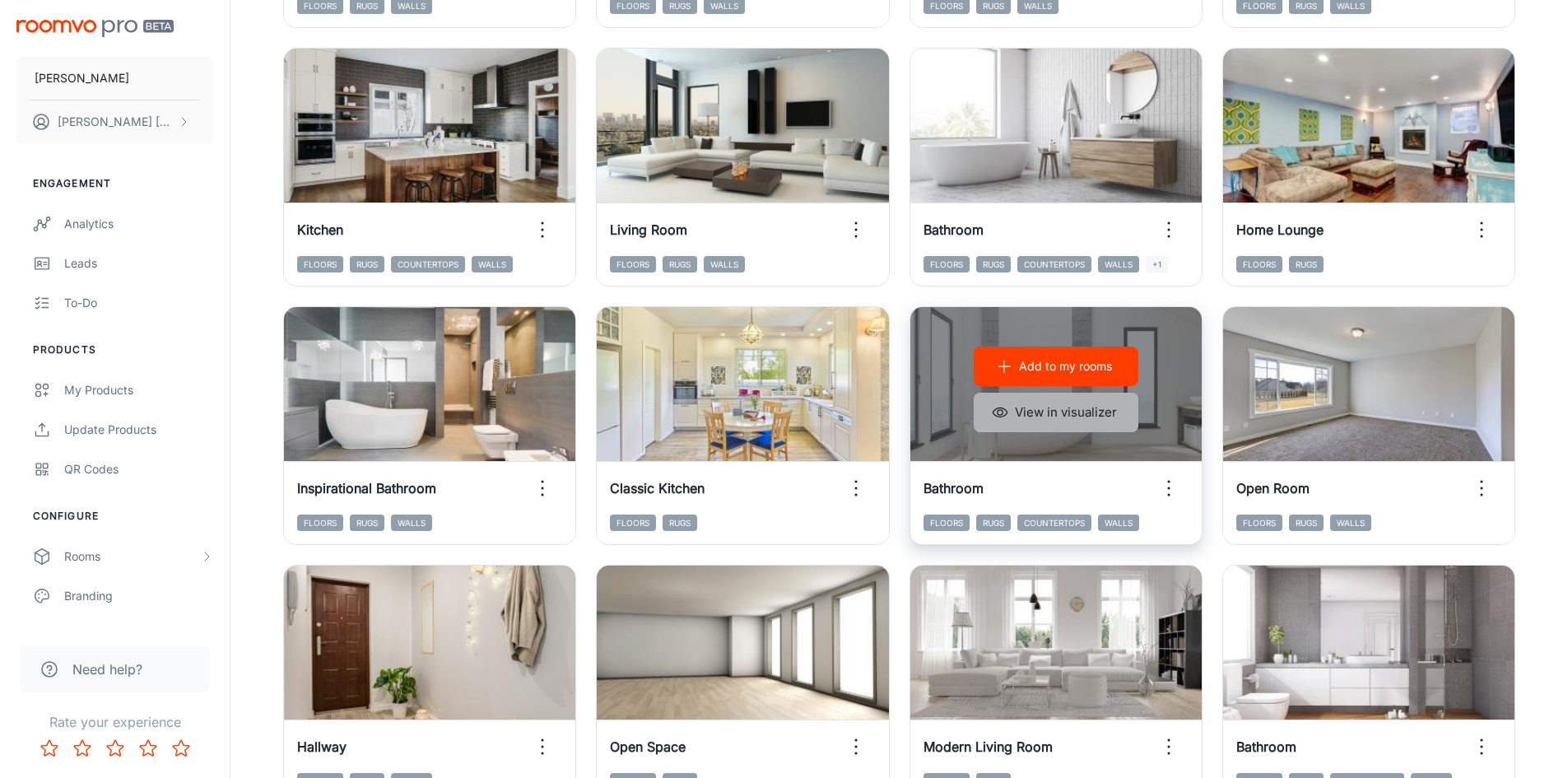
click at [1102, 414] on button "View in visualizer" at bounding box center [1056, 412] width 165 height 40
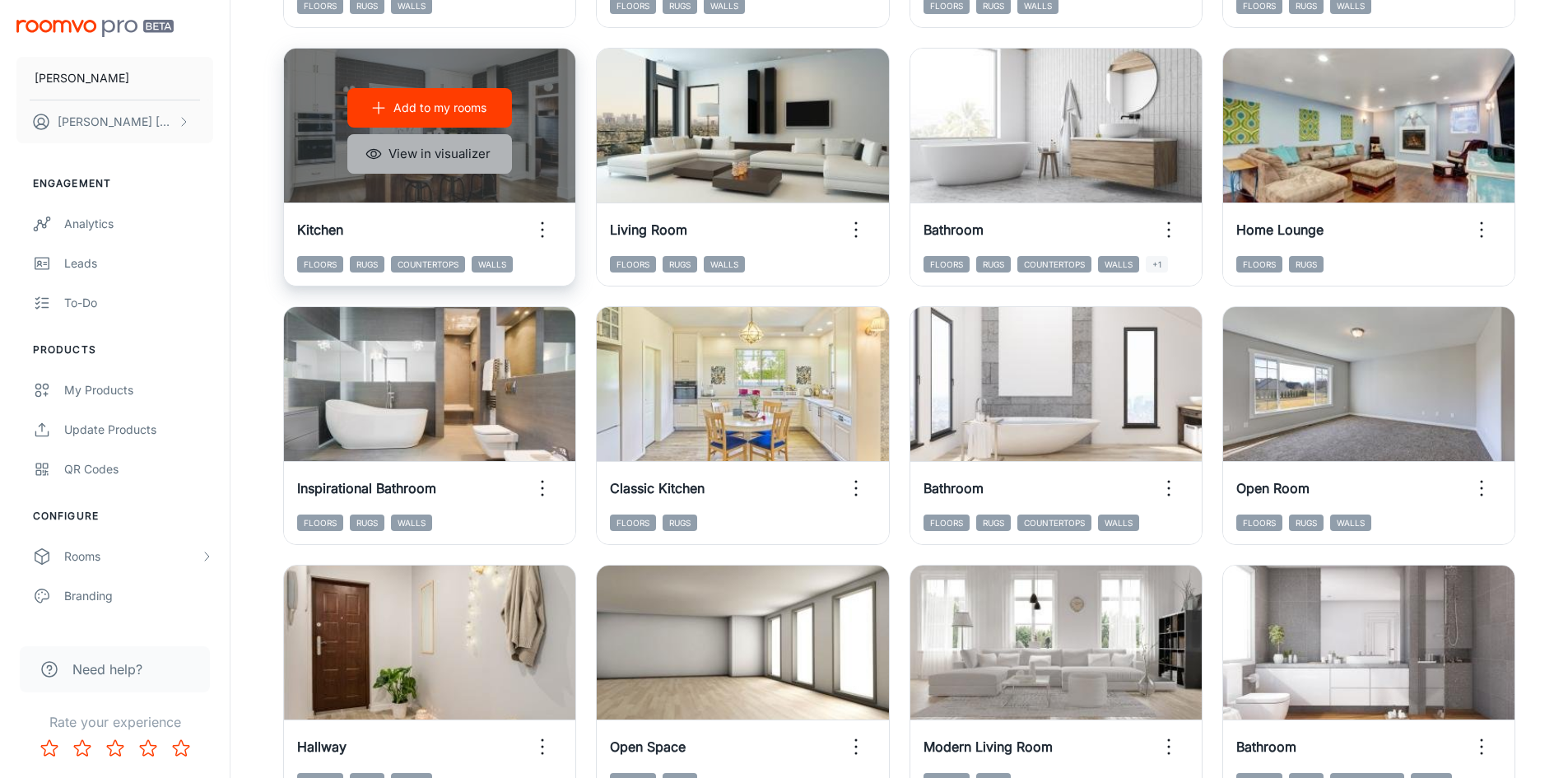
click at [483, 156] on button "View in visualizer" at bounding box center [430, 154] width 165 height 40
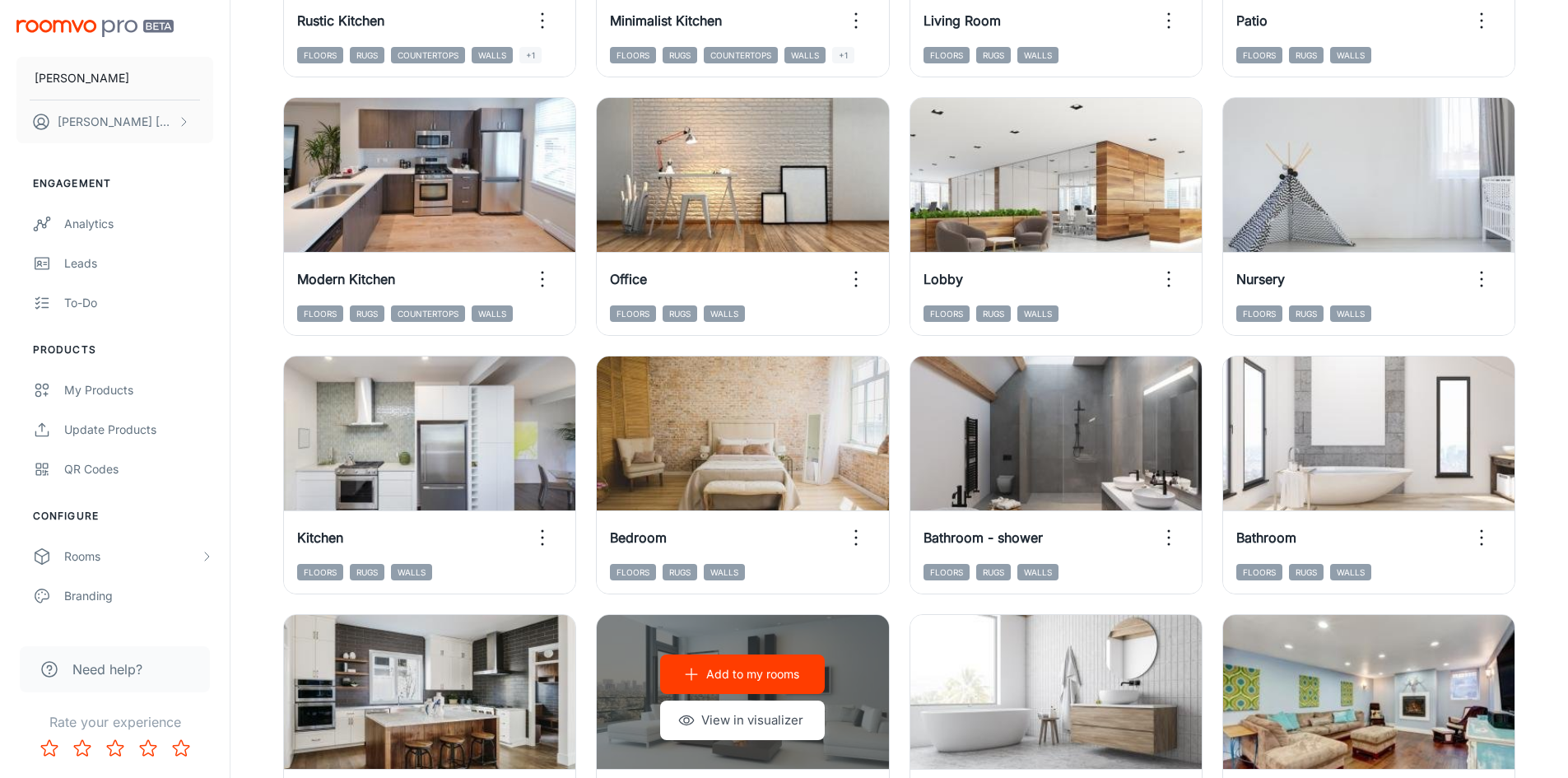
scroll to position [671, 0]
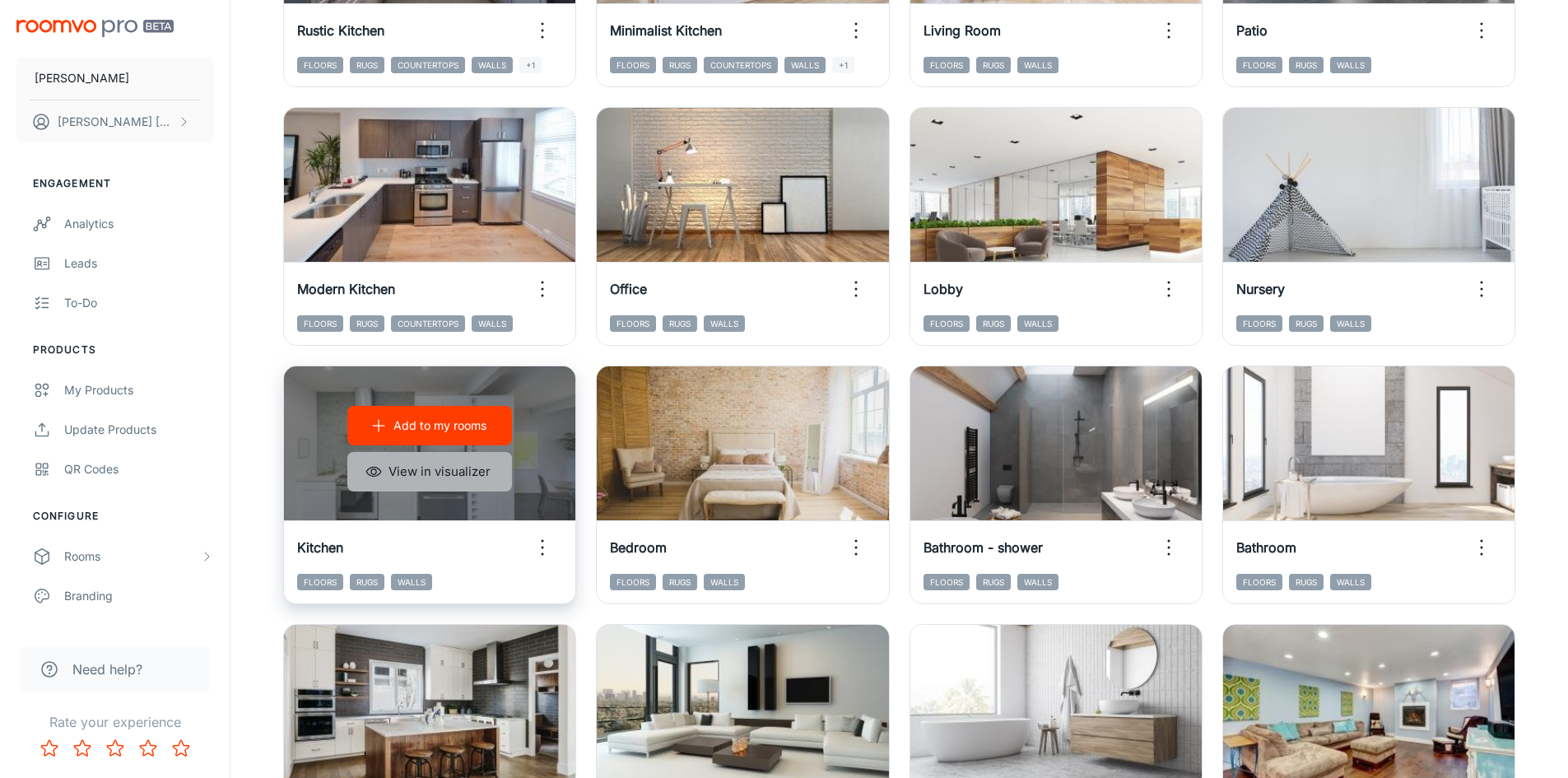
click at [467, 471] on button "View in visualizer" at bounding box center [430, 471] width 165 height 40
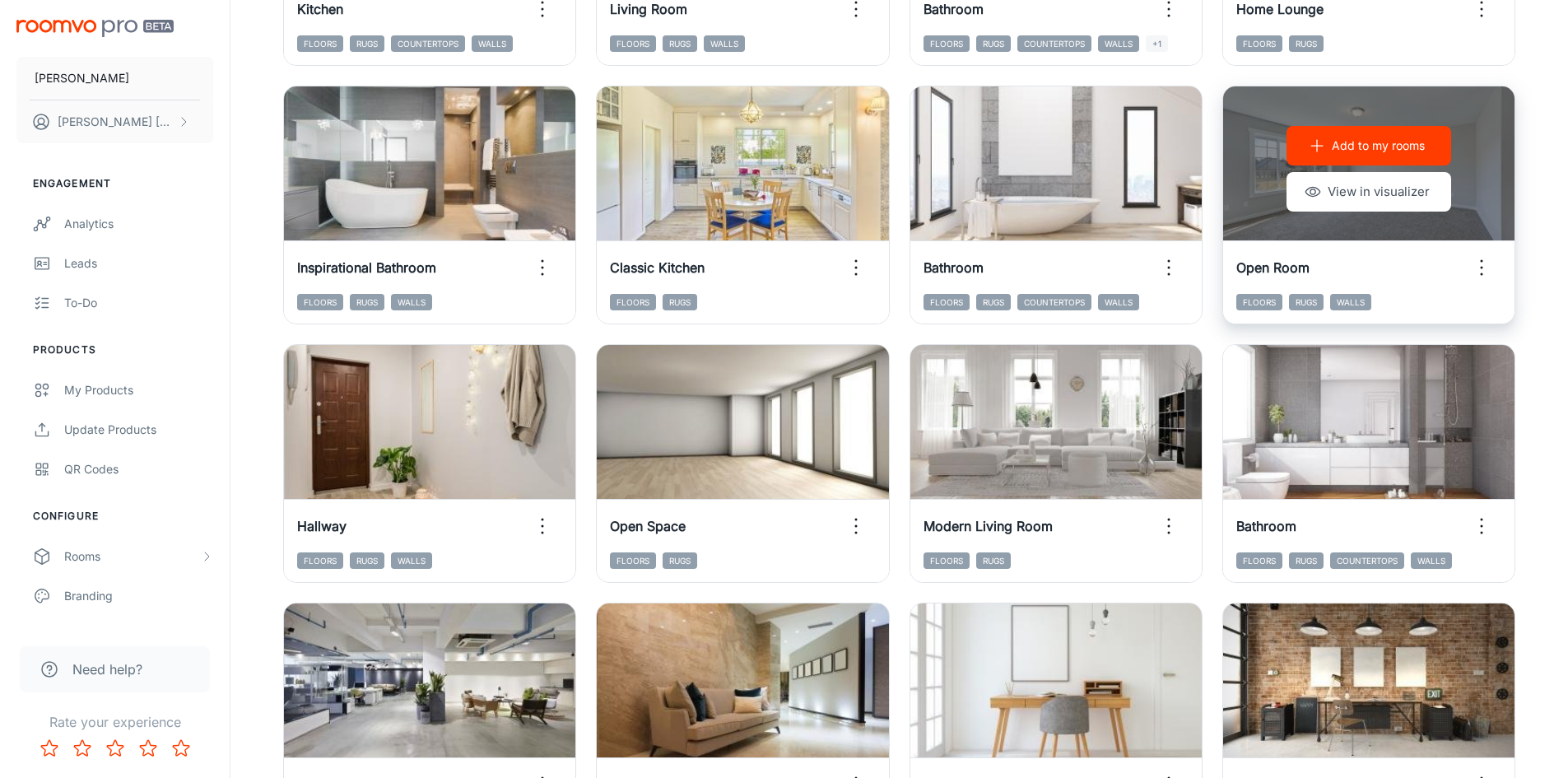
scroll to position [1670, 0]
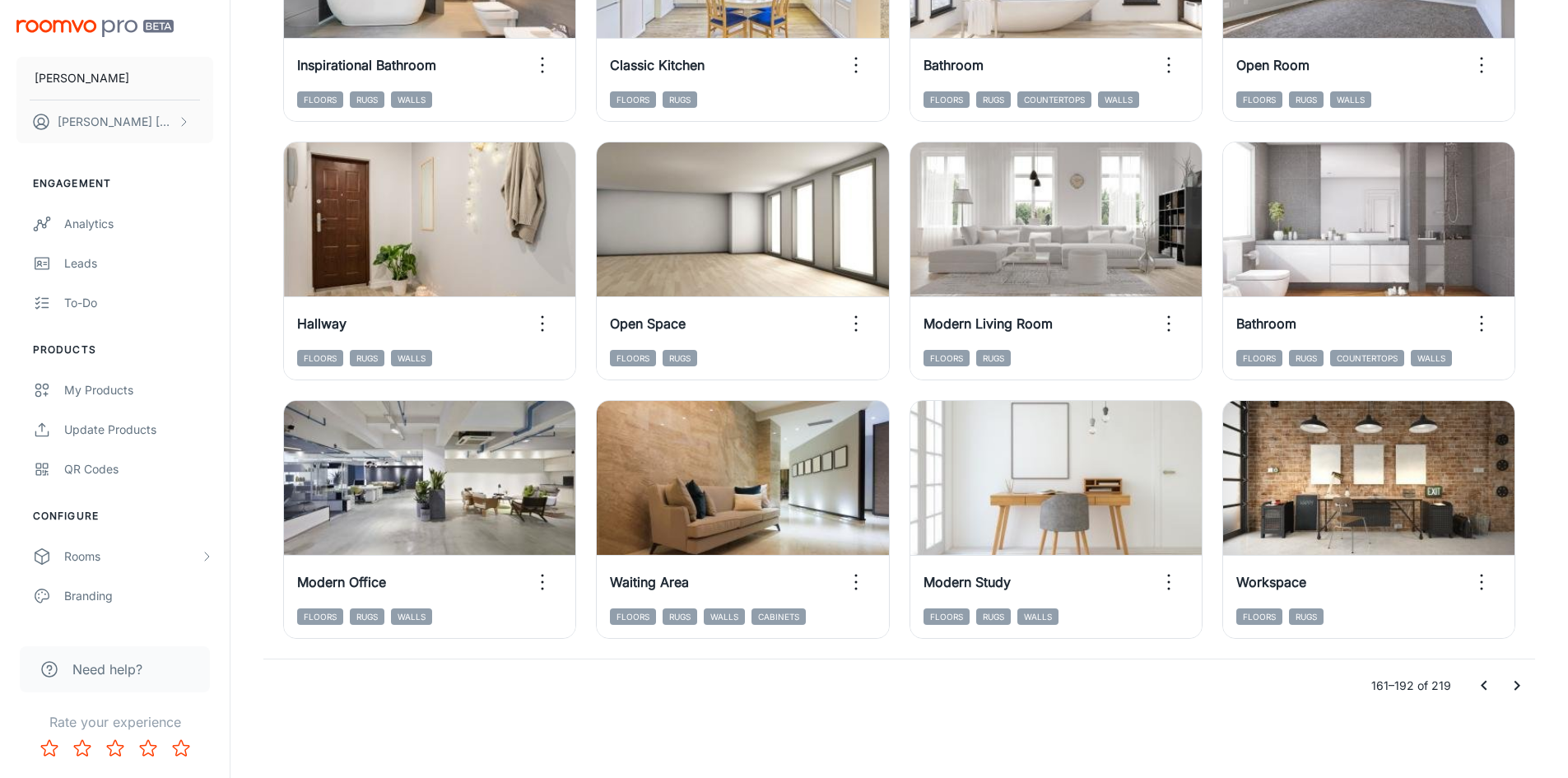
click at [1520, 682] on icon "Go to next page" at bounding box center [1517, 684] width 19 height 19
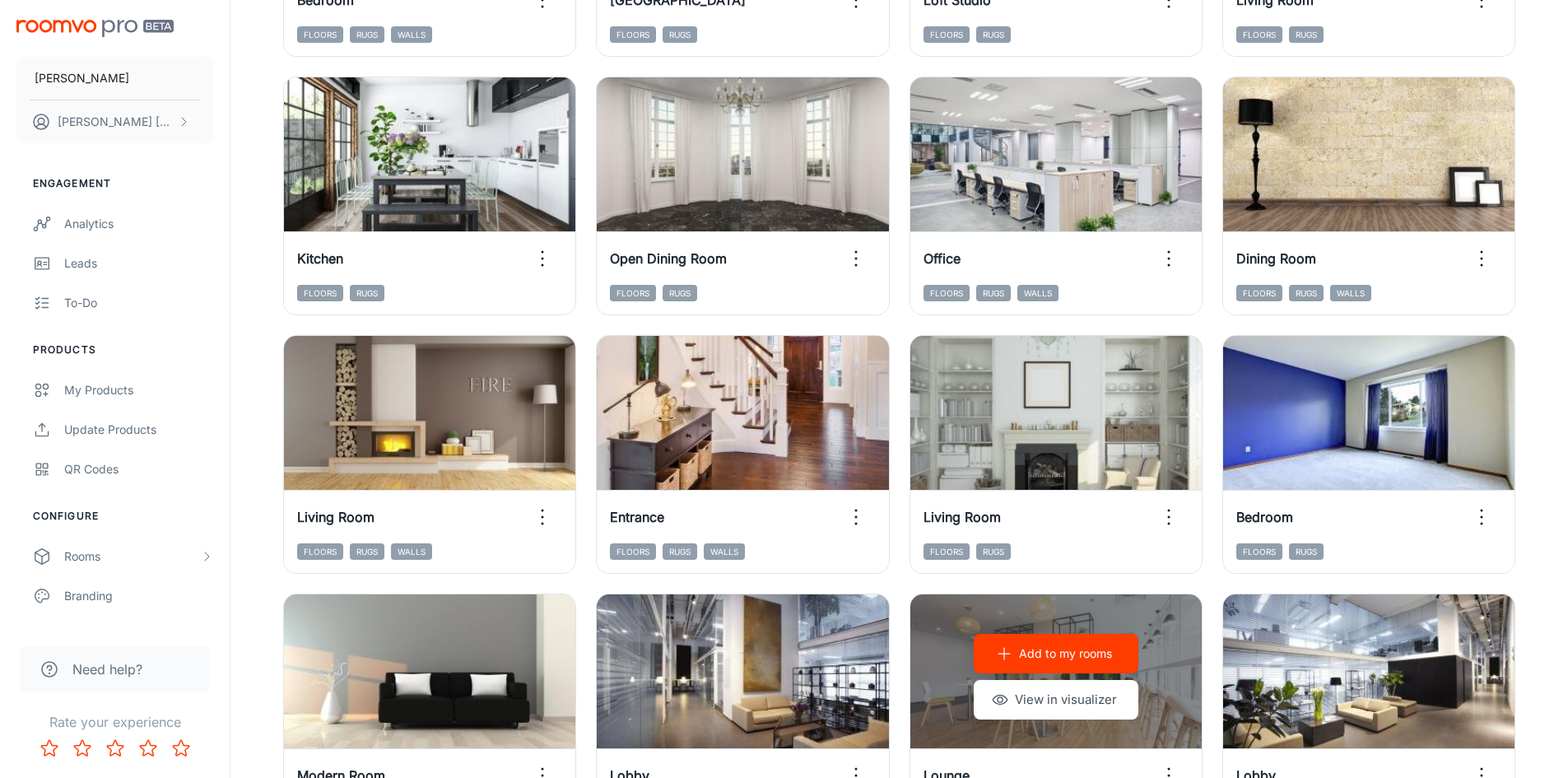
scroll to position [918, 0]
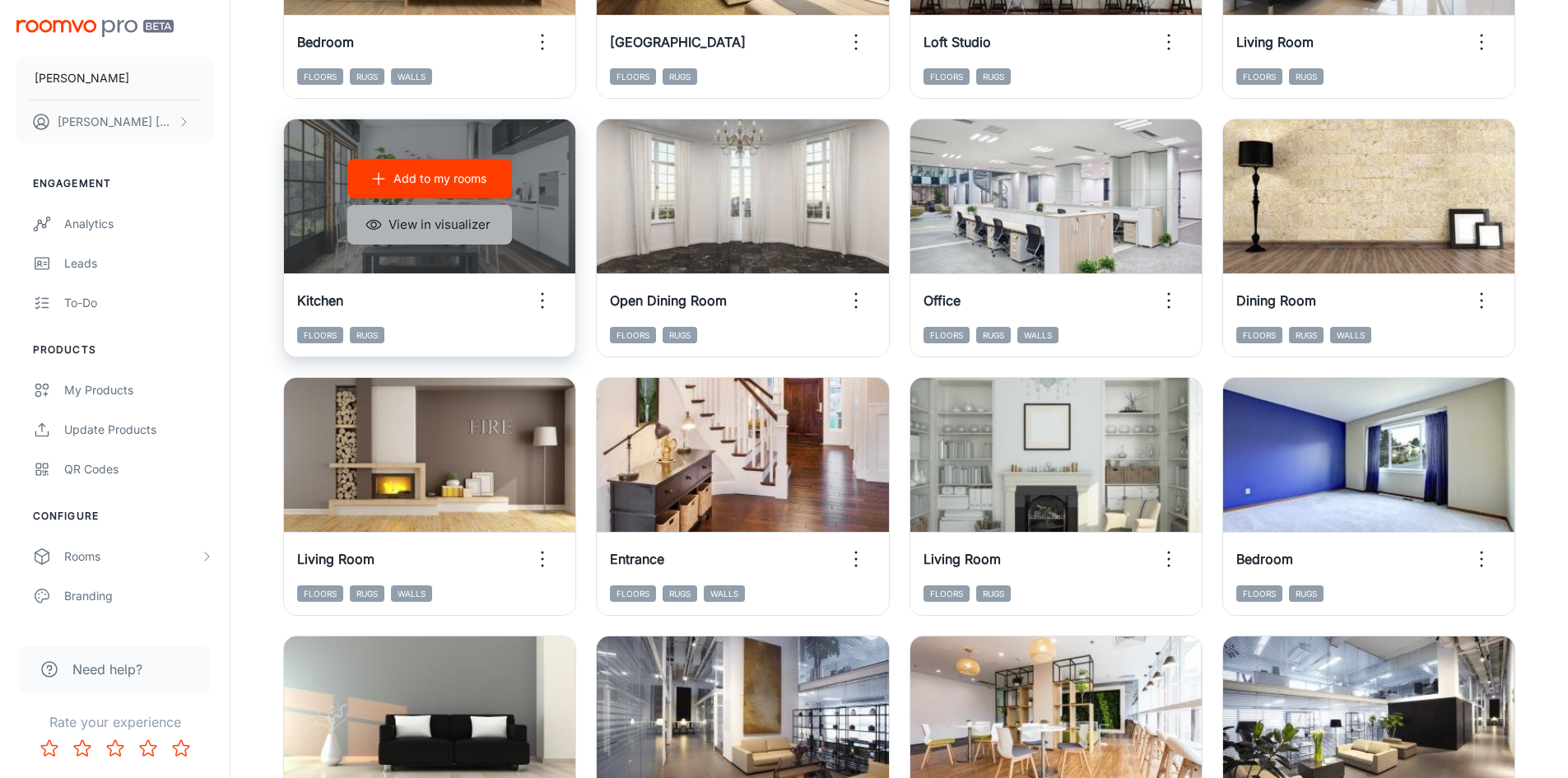
click at [432, 224] on button "View in visualizer" at bounding box center [430, 224] width 165 height 40
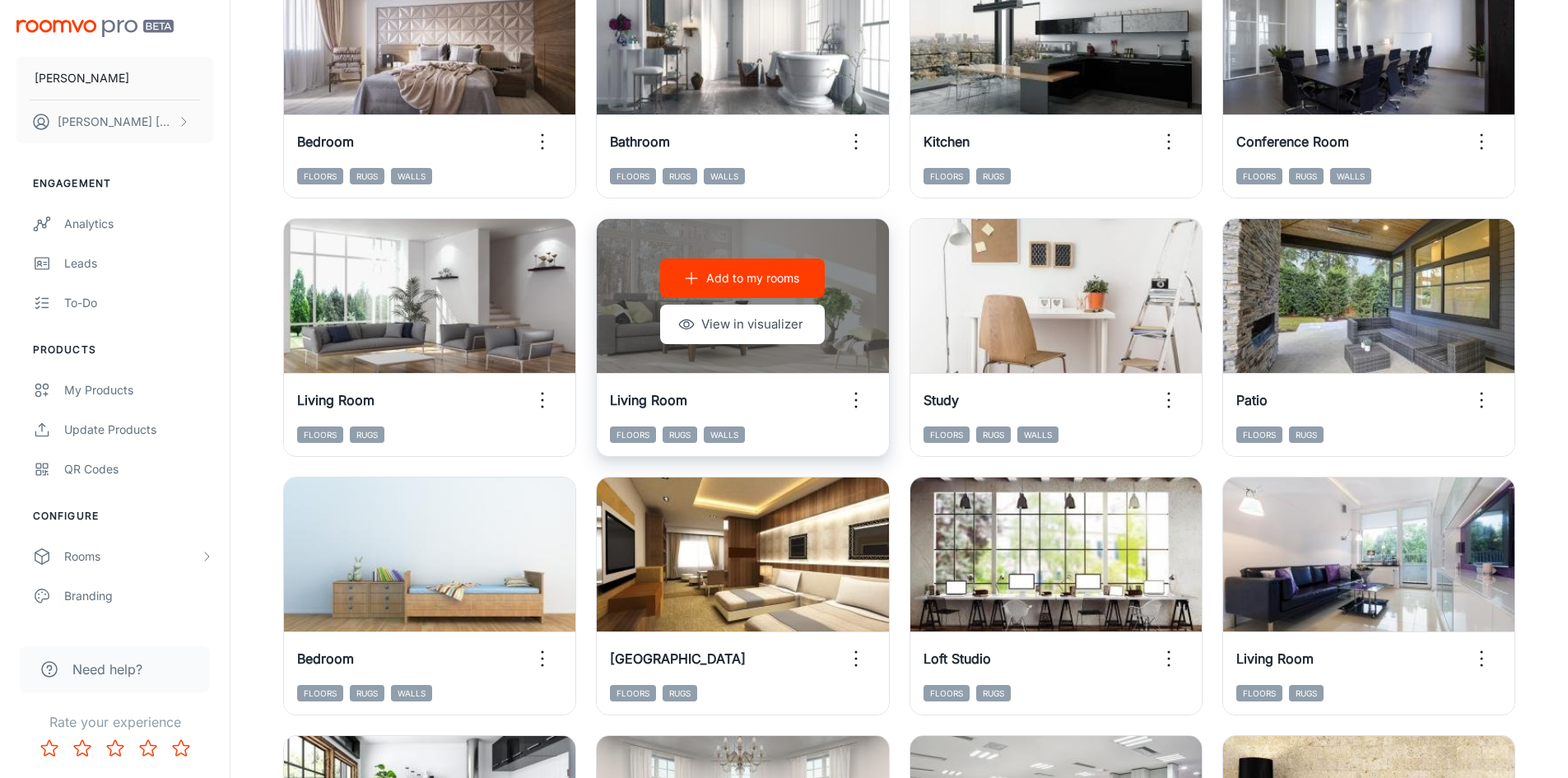
scroll to position [95, 0]
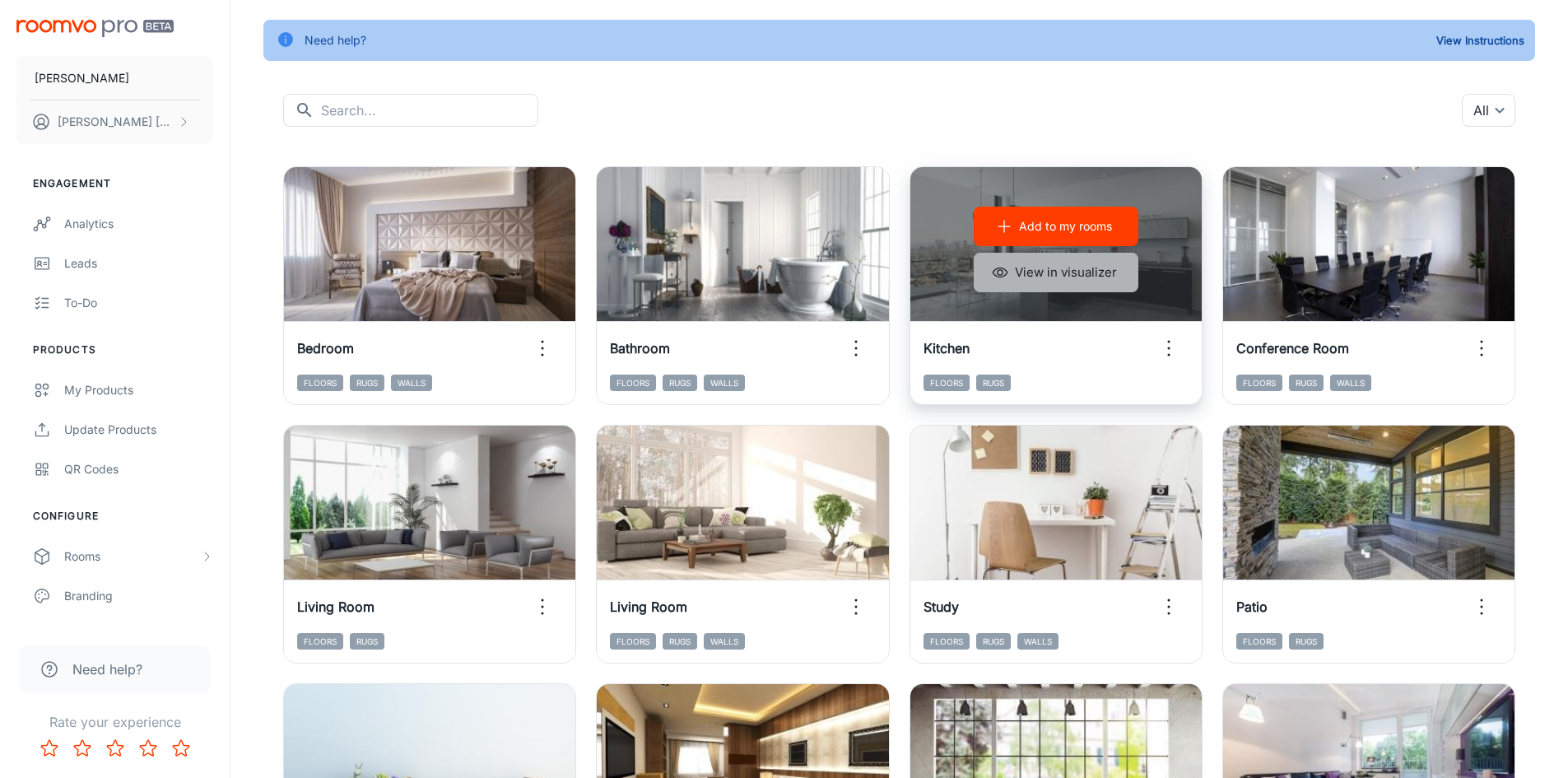
click at [1073, 270] on button "View in visualizer" at bounding box center [1056, 272] width 165 height 40
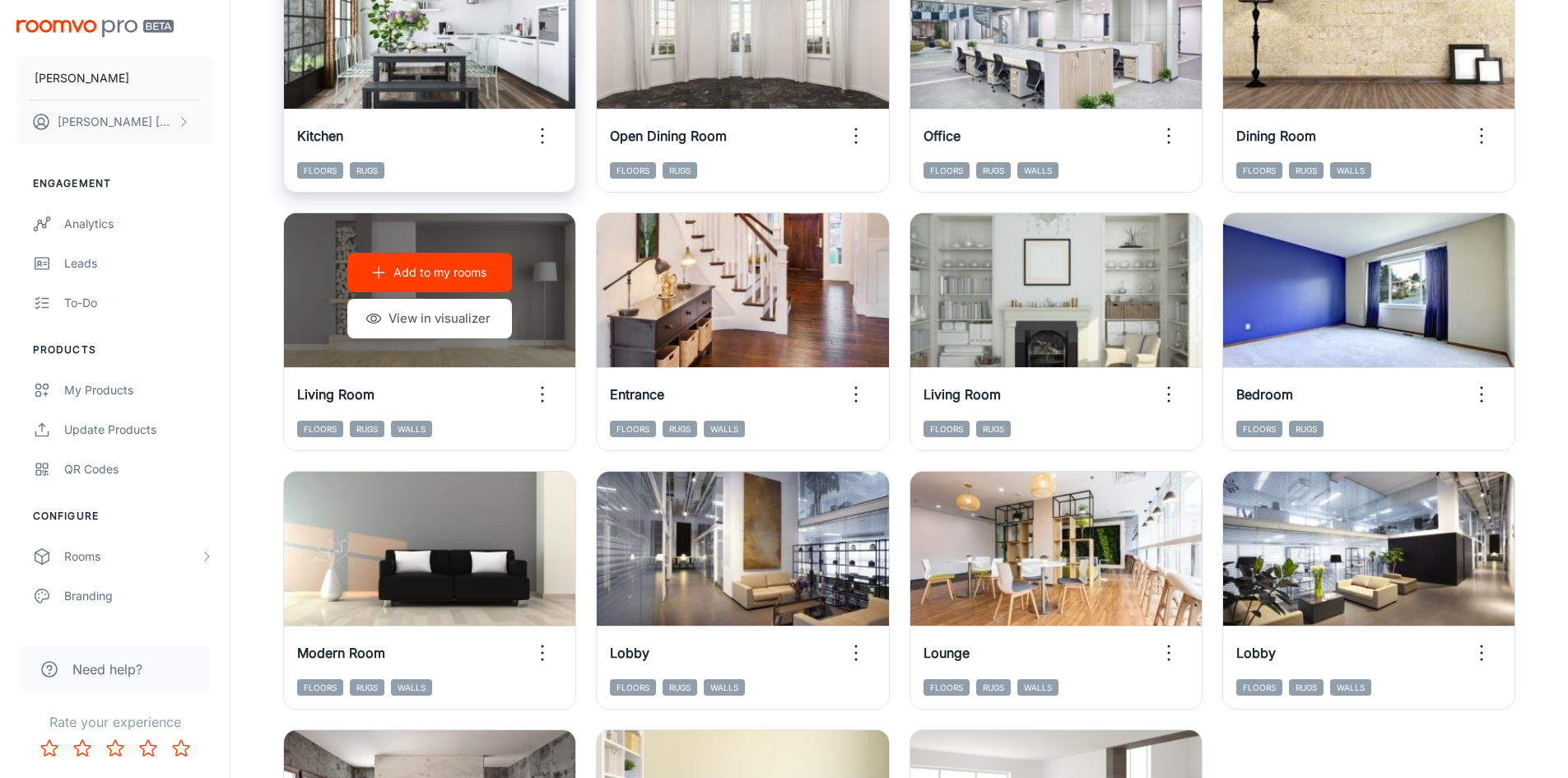
scroll to position [1412, 0]
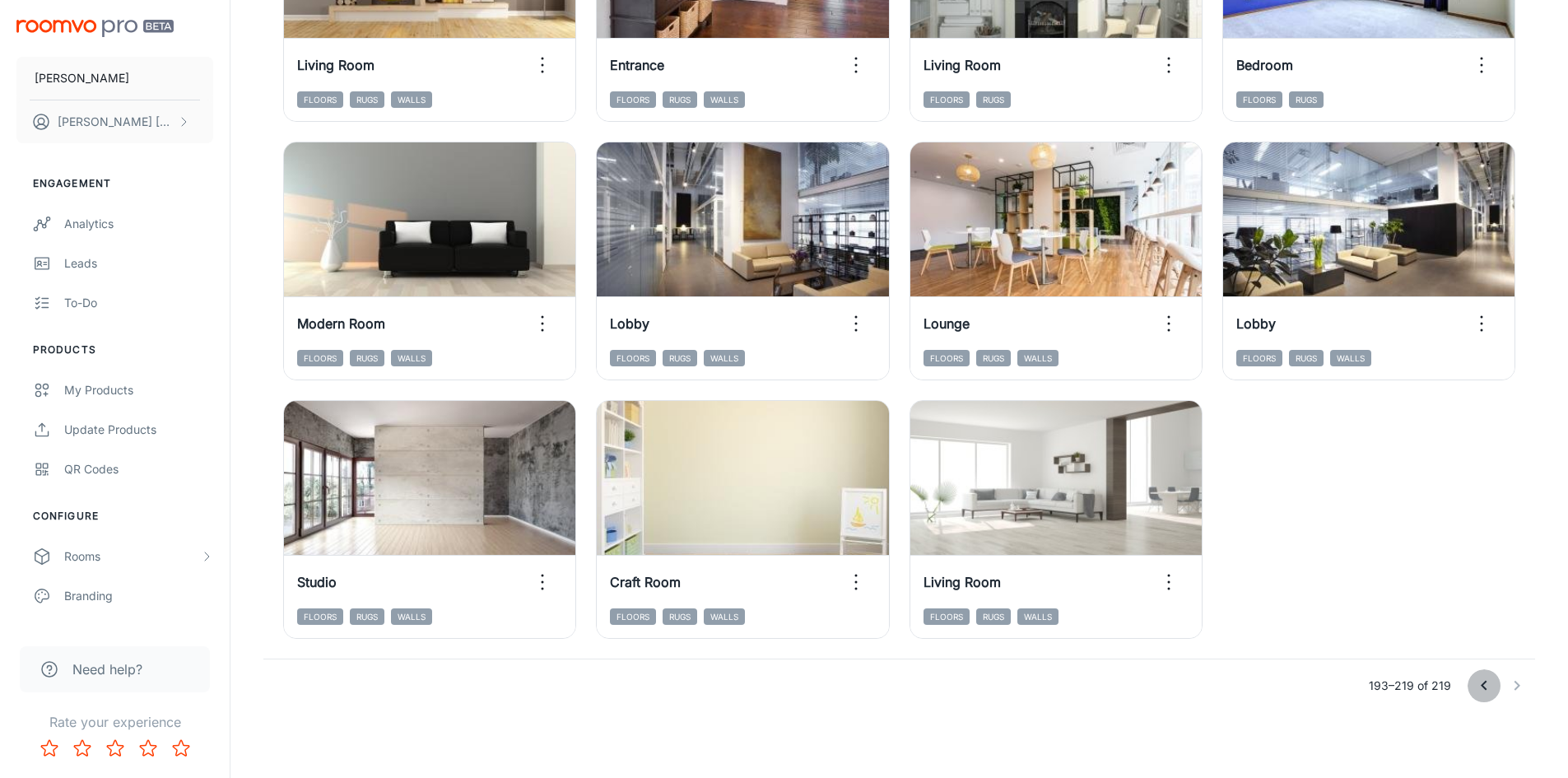
click at [1486, 690] on icon "Go to previous page" at bounding box center [1484, 684] width 19 height 19
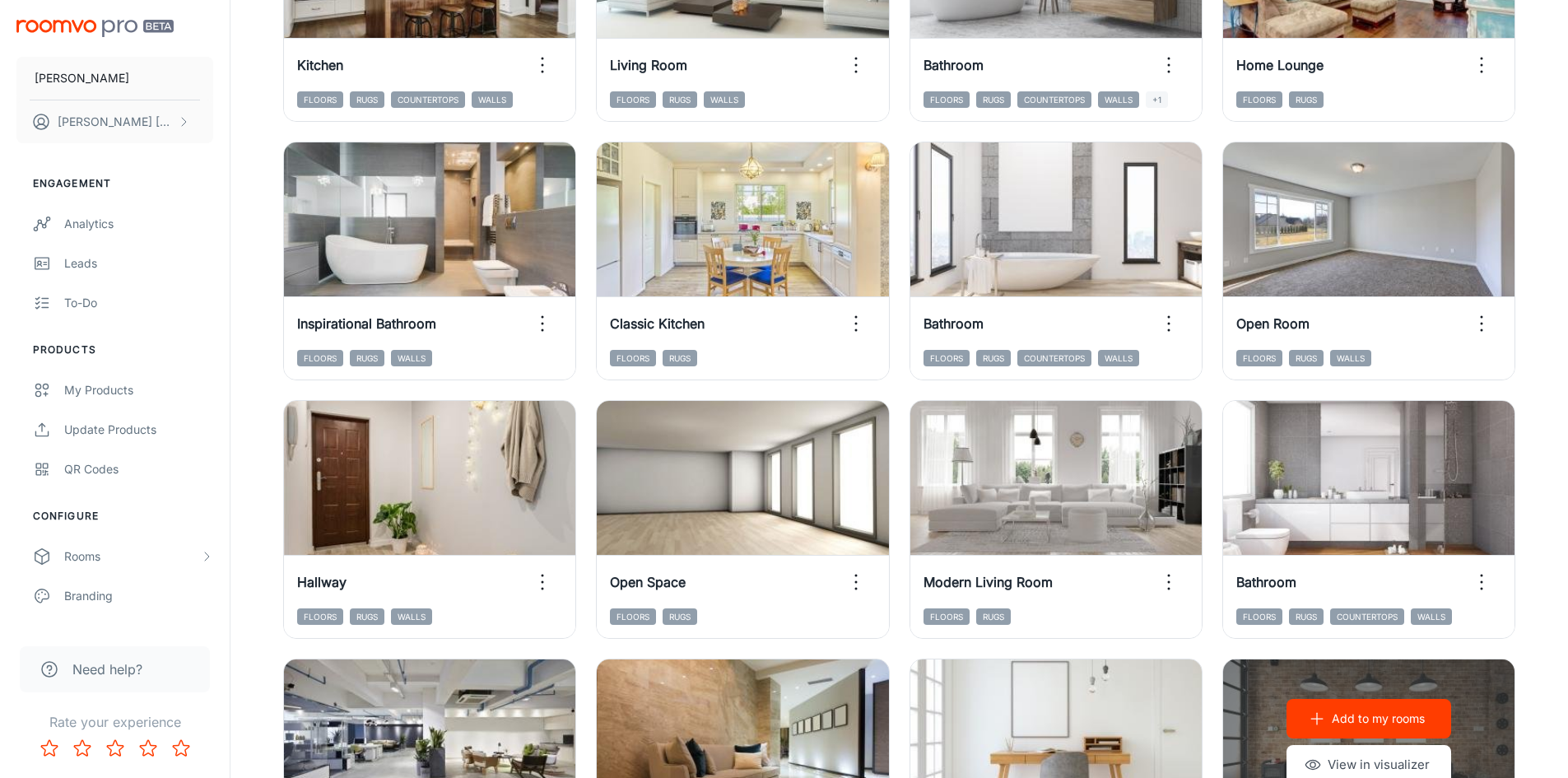
click at [1486, 690] on div "Add to my rooms View in visualizer" at bounding box center [1369, 742] width 291 height 165
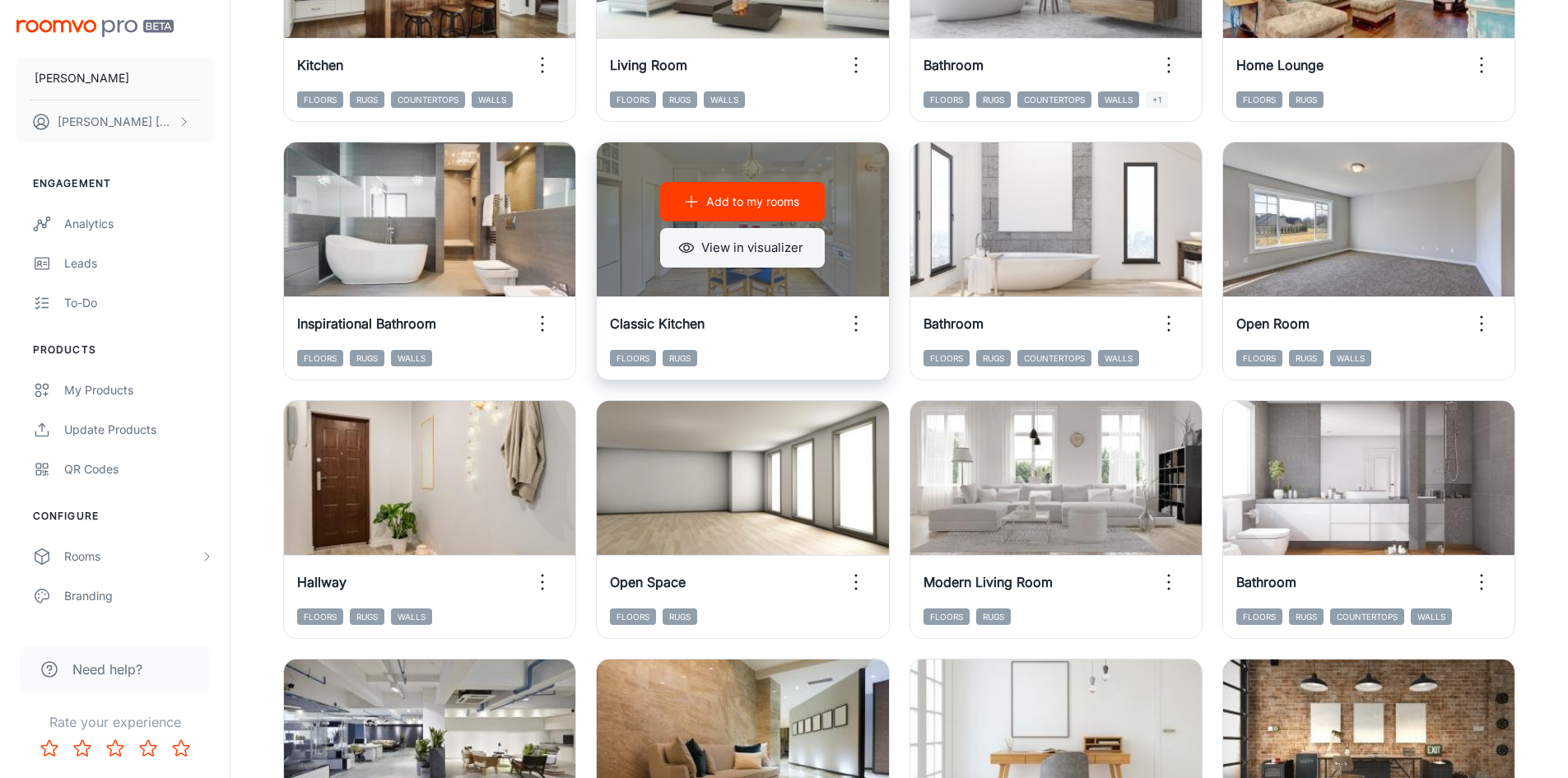
click at [764, 239] on button "View in visualizer" at bounding box center [742, 247] width 165 height 40
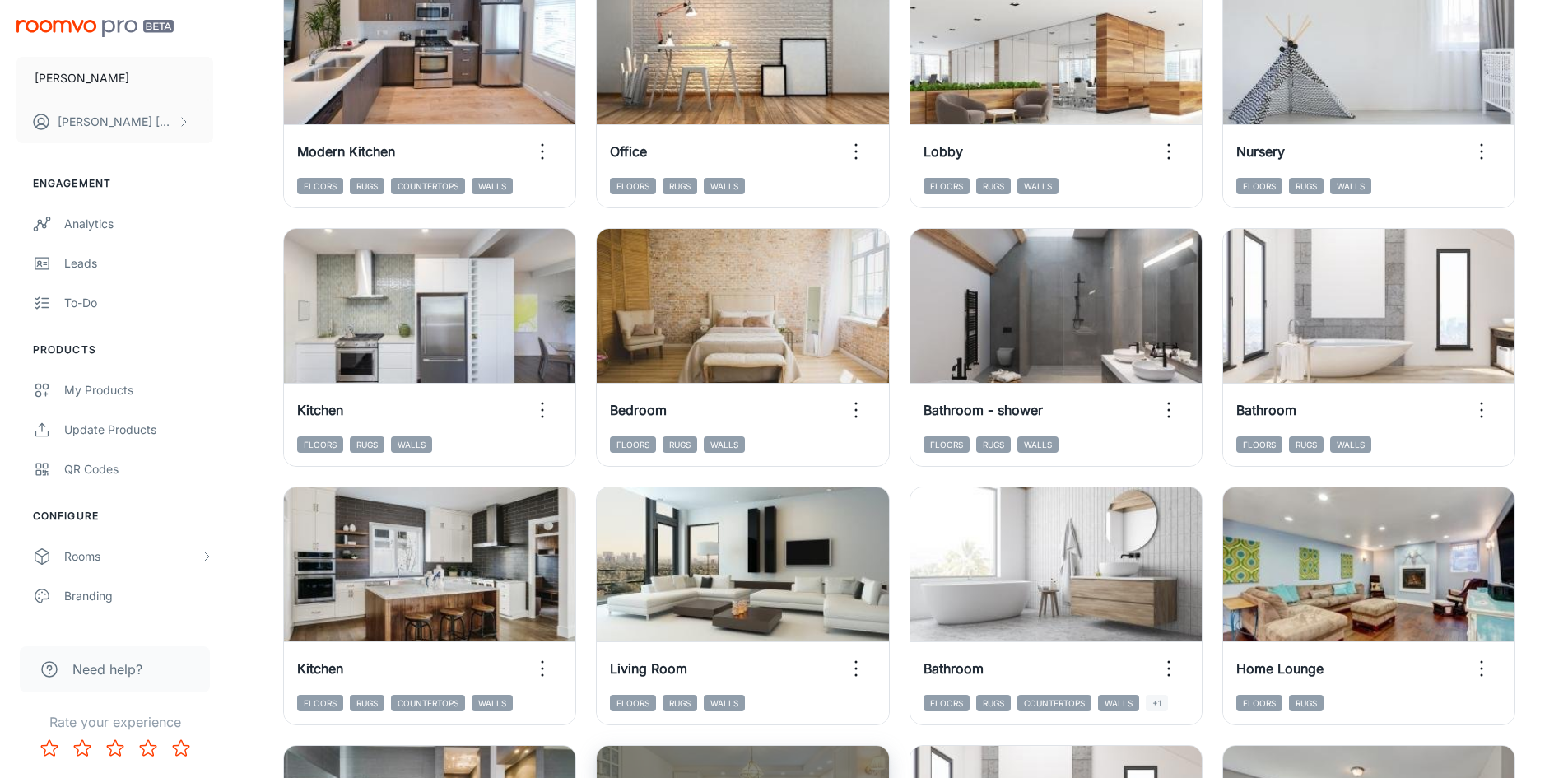
scroll to position [754, 0]
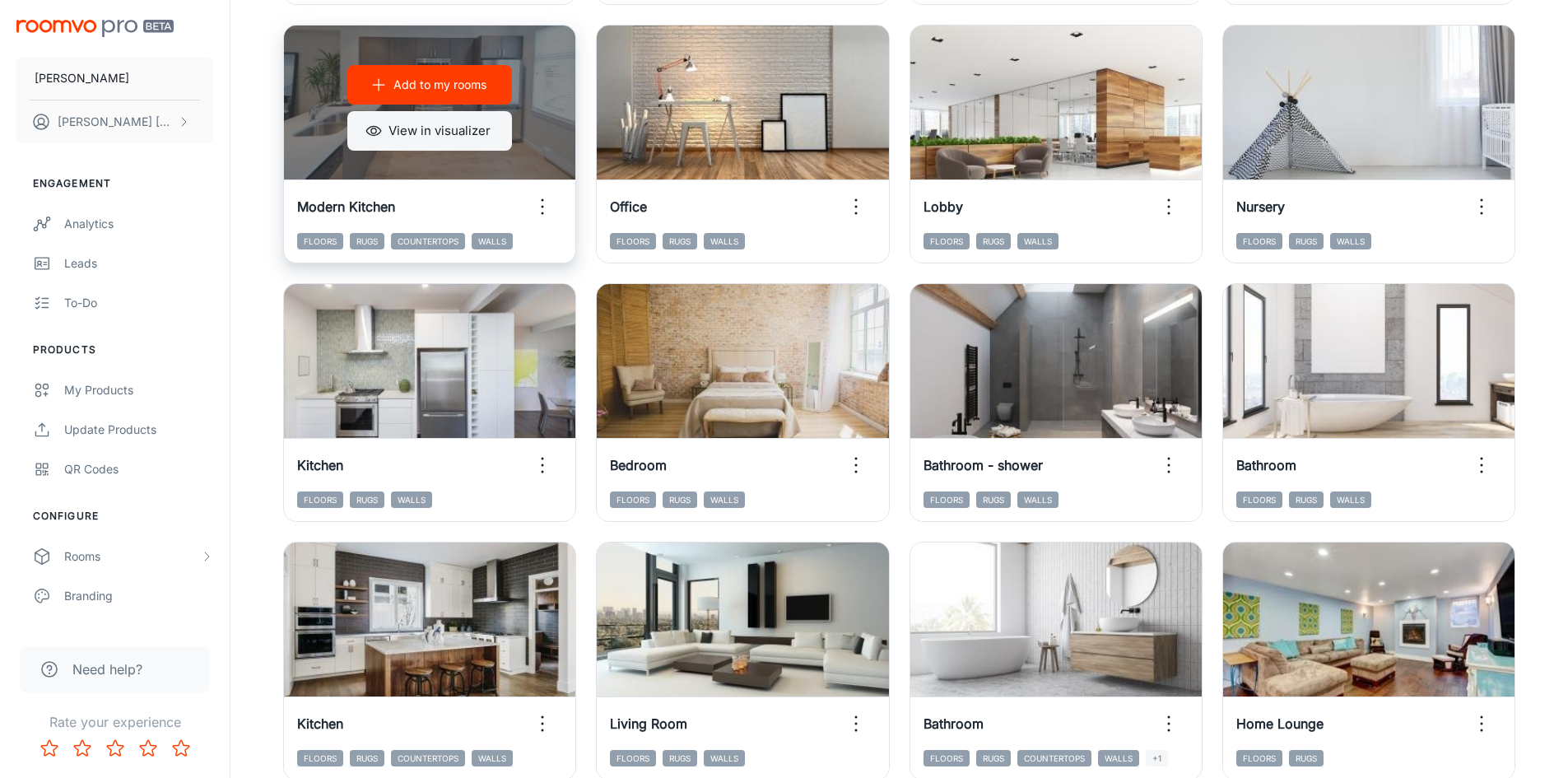
click at [419, 140] on button "View in visualizer" at bounding box center [430, 131] width 165 height 40
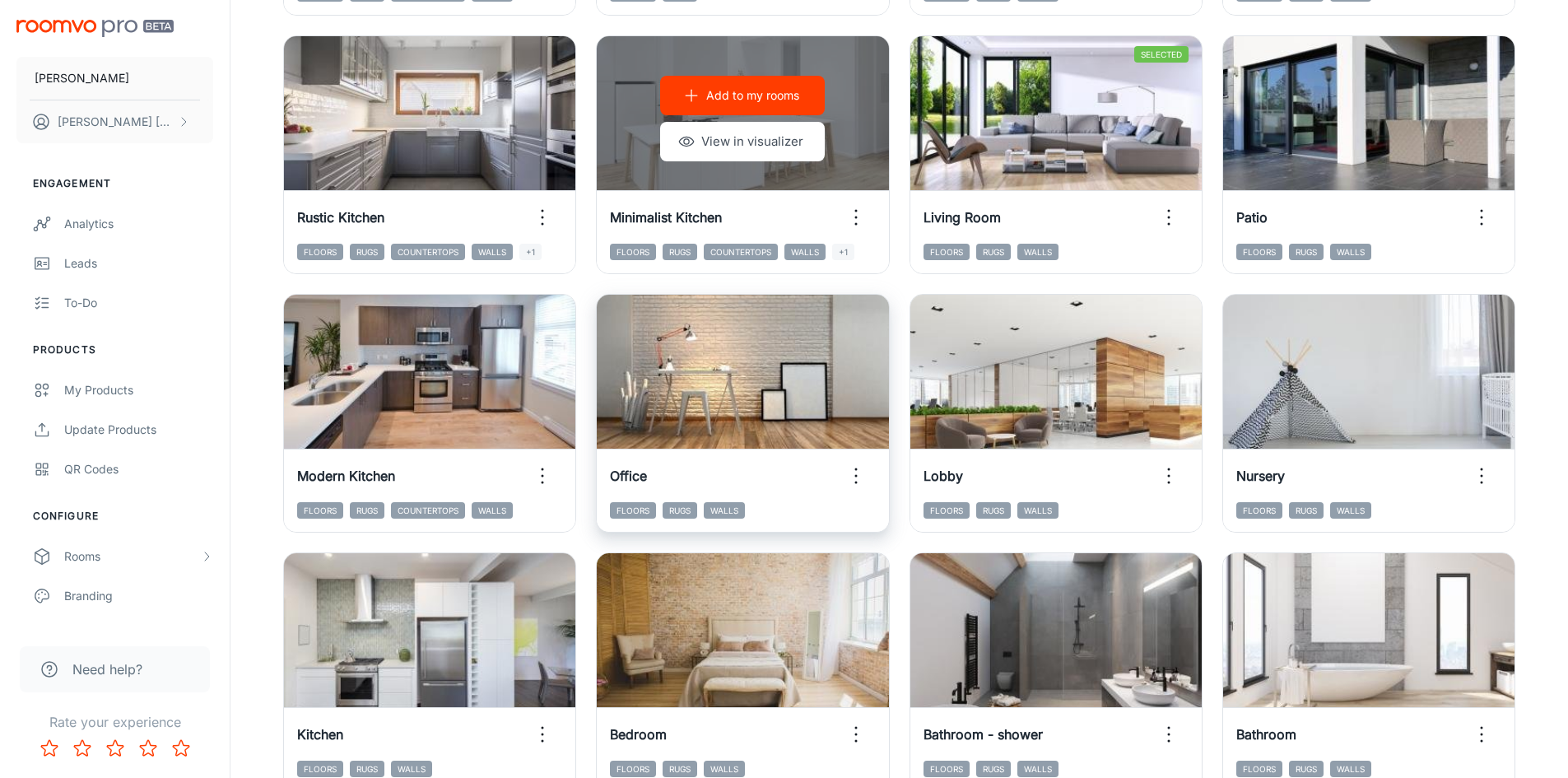
scroll to position [260, 0]
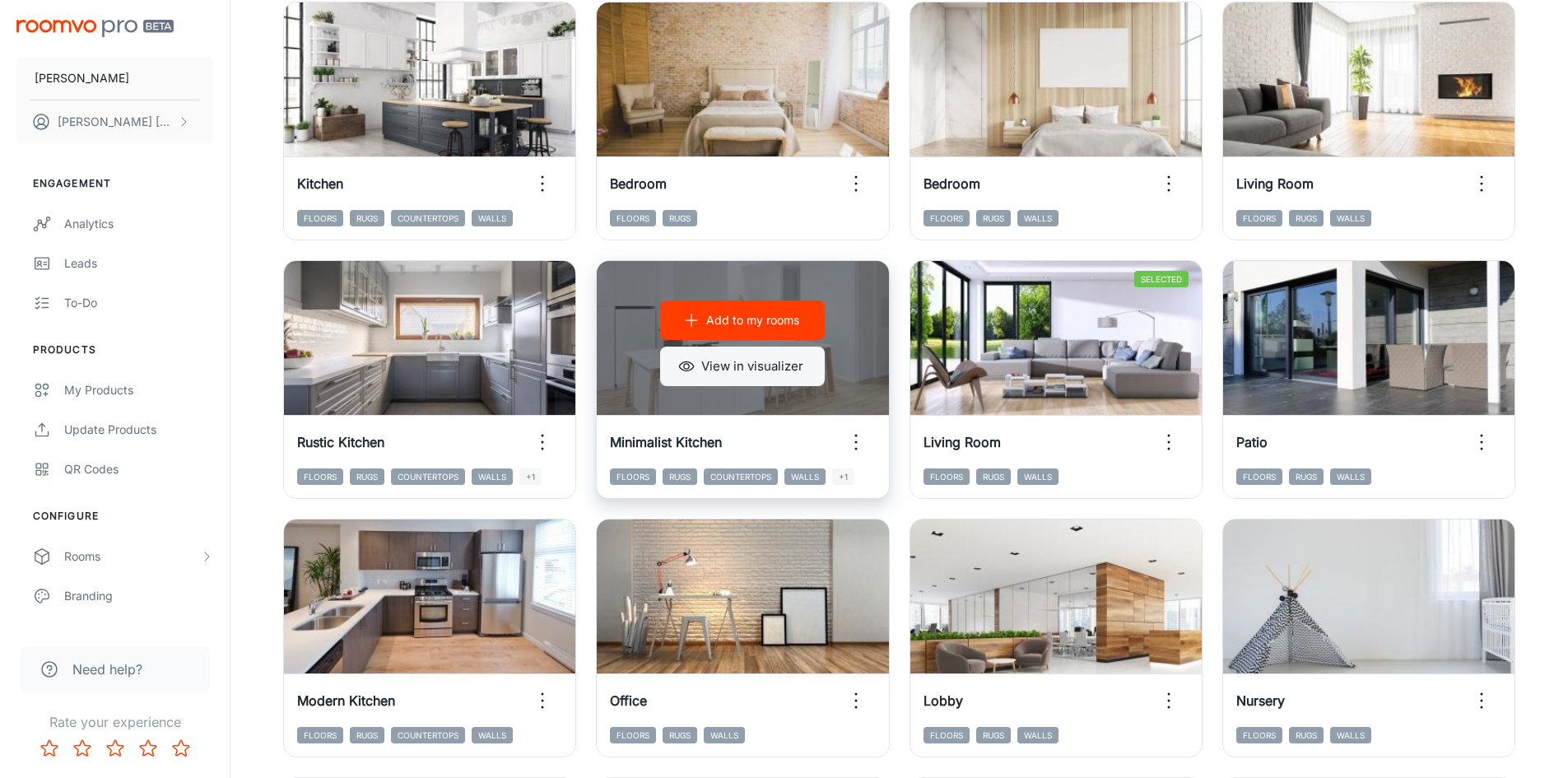
click at [788, 372] on button "View in visualizer" at bounding box center [742, 366] width 165 height 40
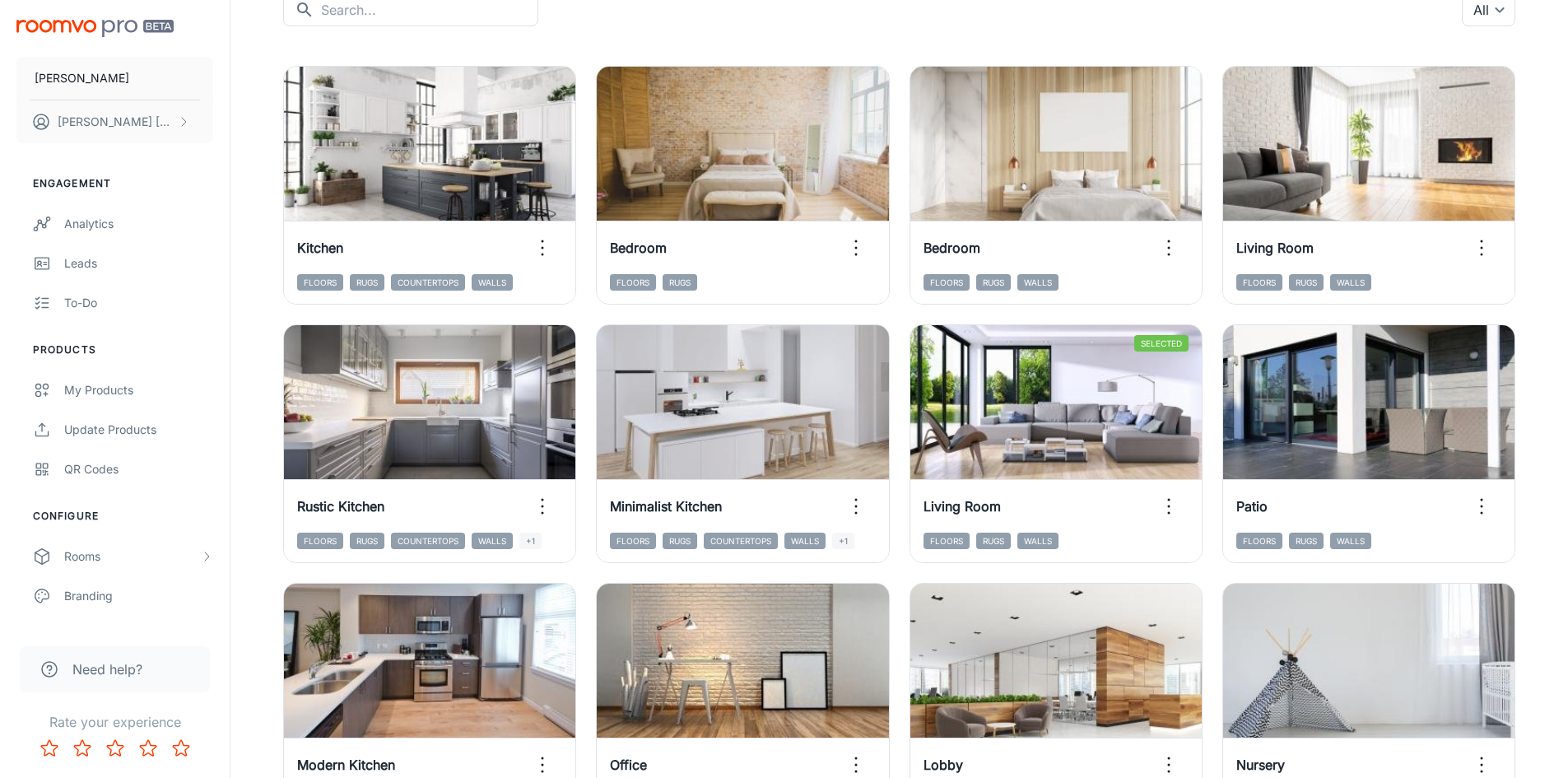
scroll to position [178, 0]
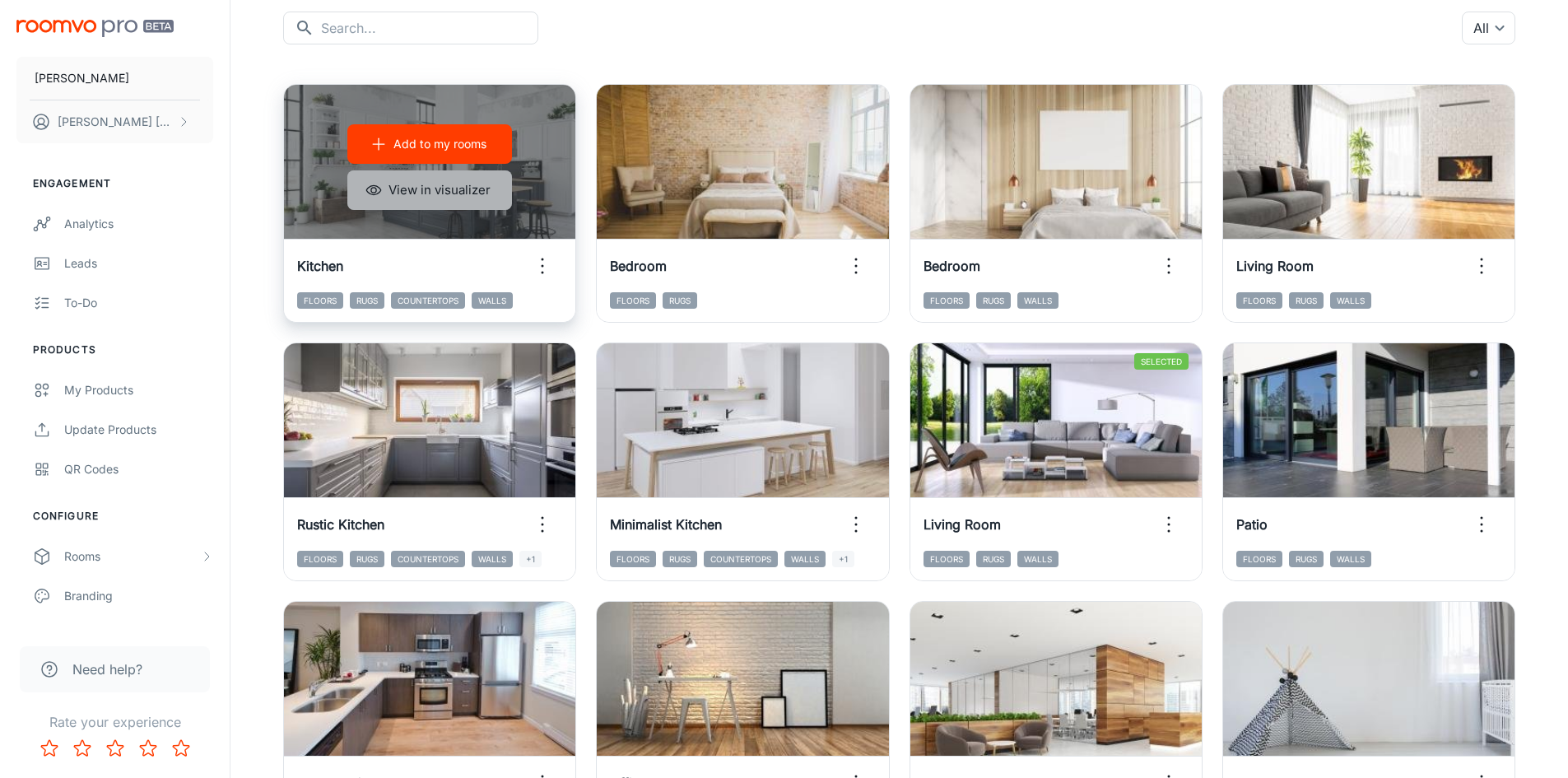
click at [462, 194] on button "View in visualizer" at bounding box center [430, 190] width 165 height 40
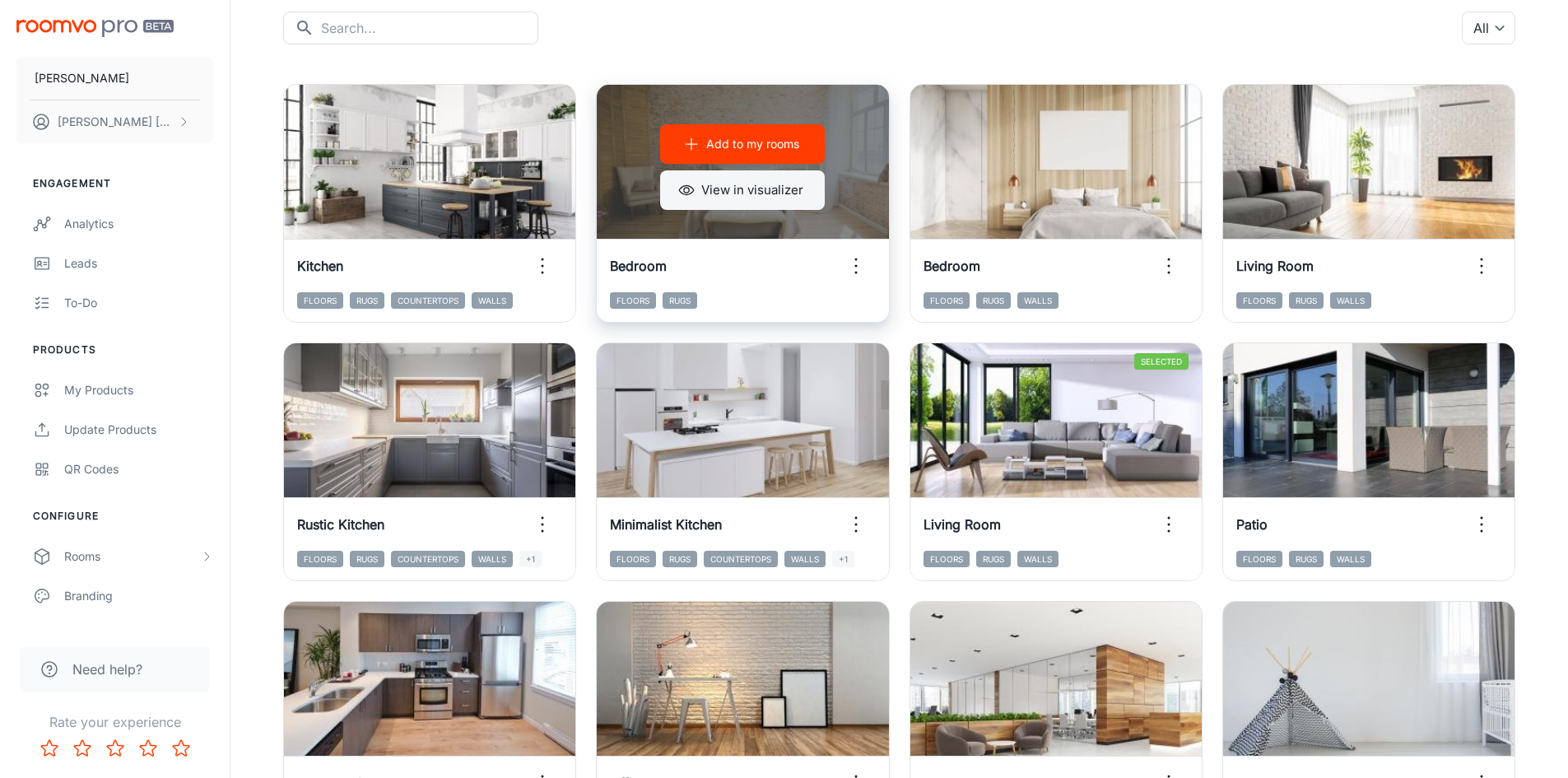
click at [790, 194] on button "View in visualizer" at bounding box center [742, 190] width 165 height 40
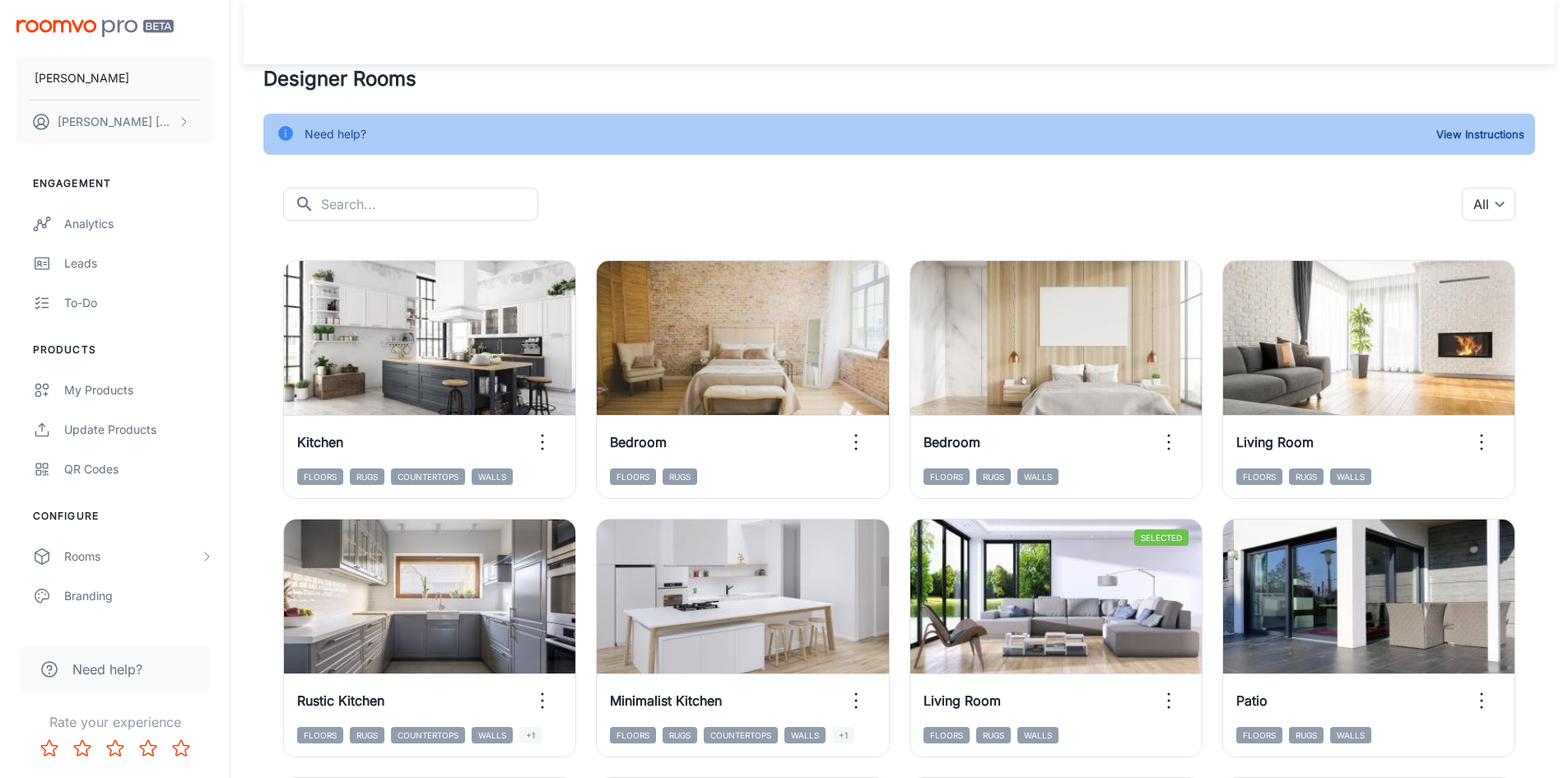
scroll to position [0, 0]
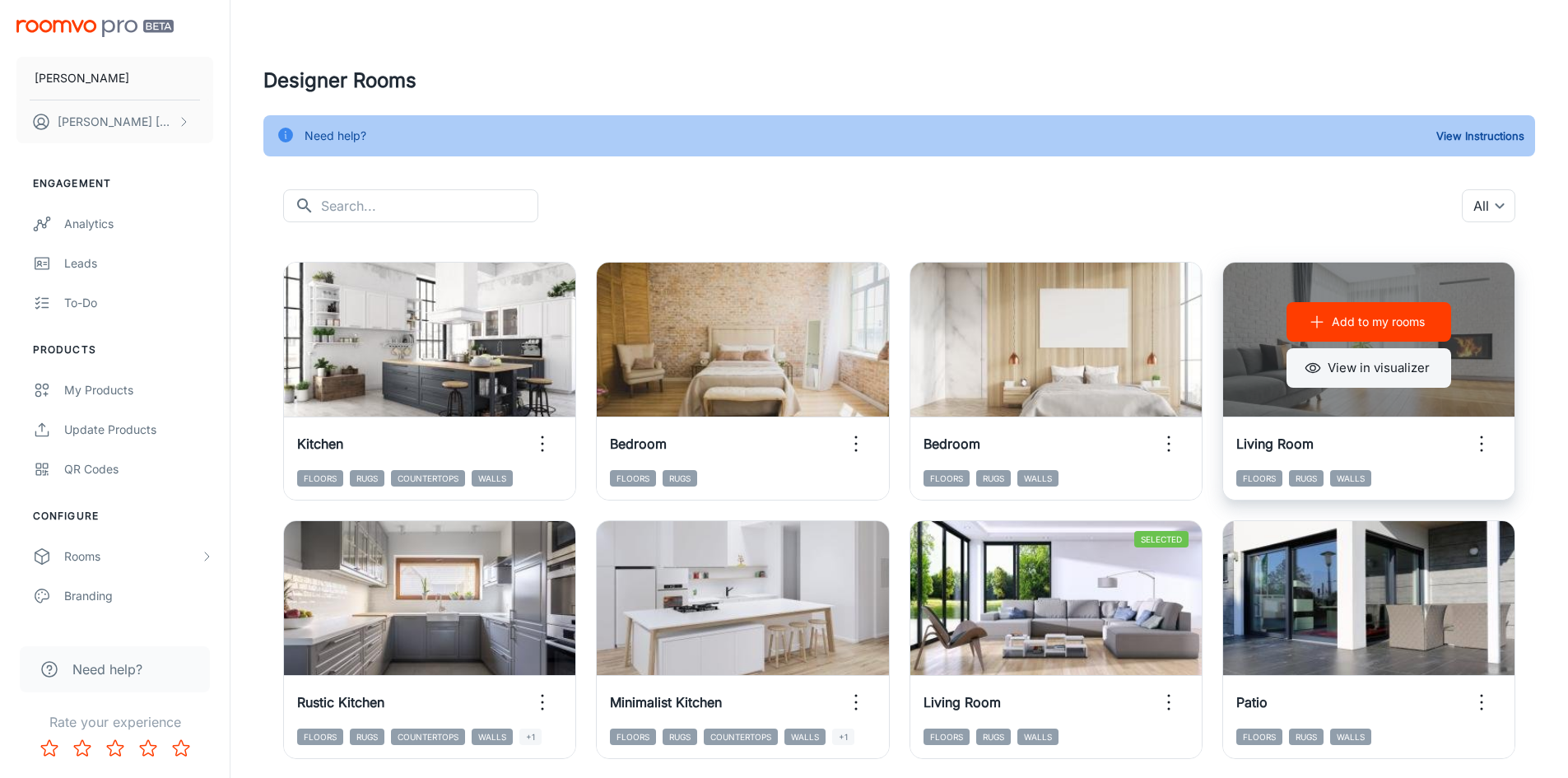
click at [1358, 368] on button "View in visualizer" at bounding box center [1370, 368] width 165 height 40
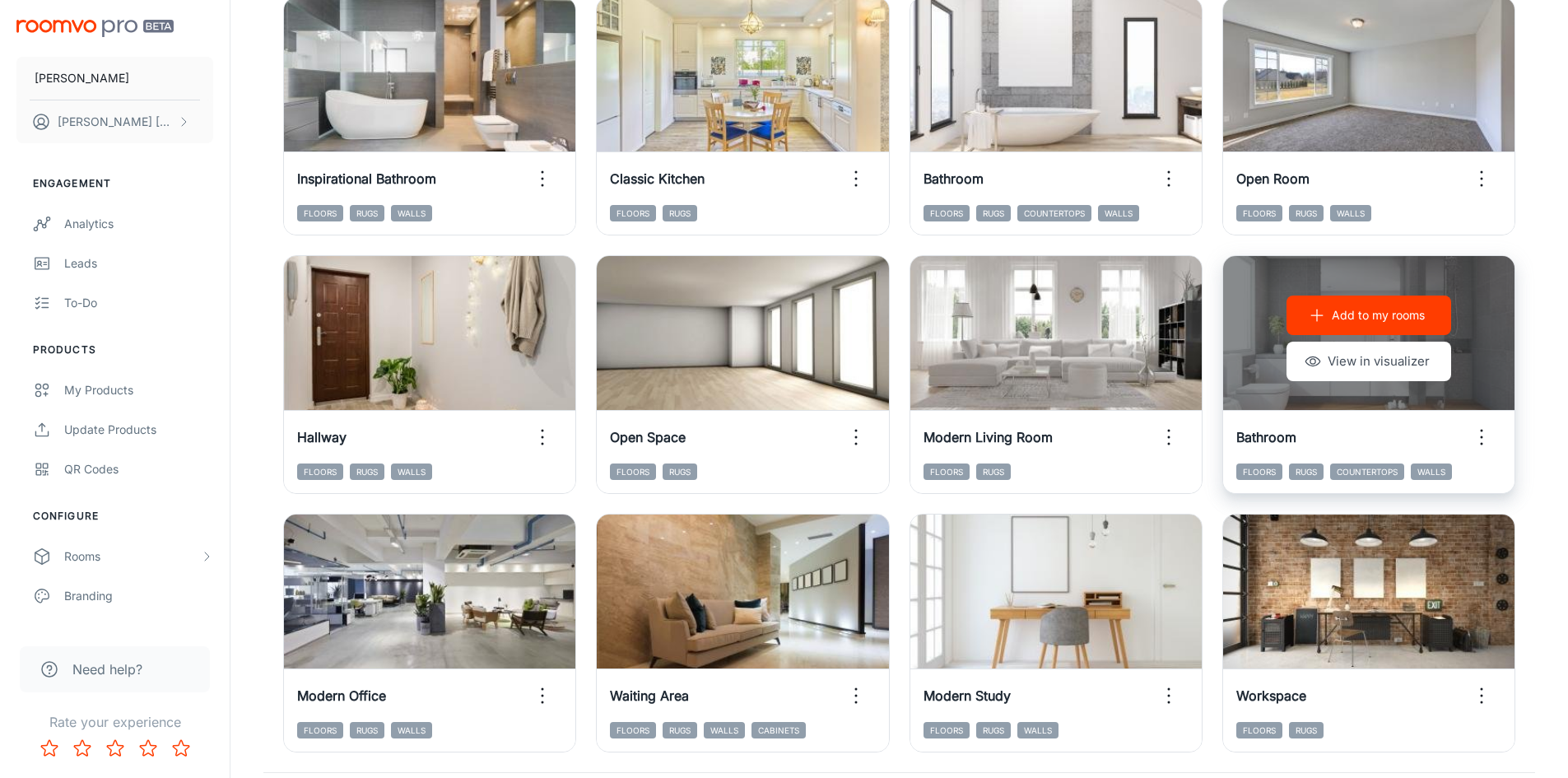
scroll to position [1670, 0]
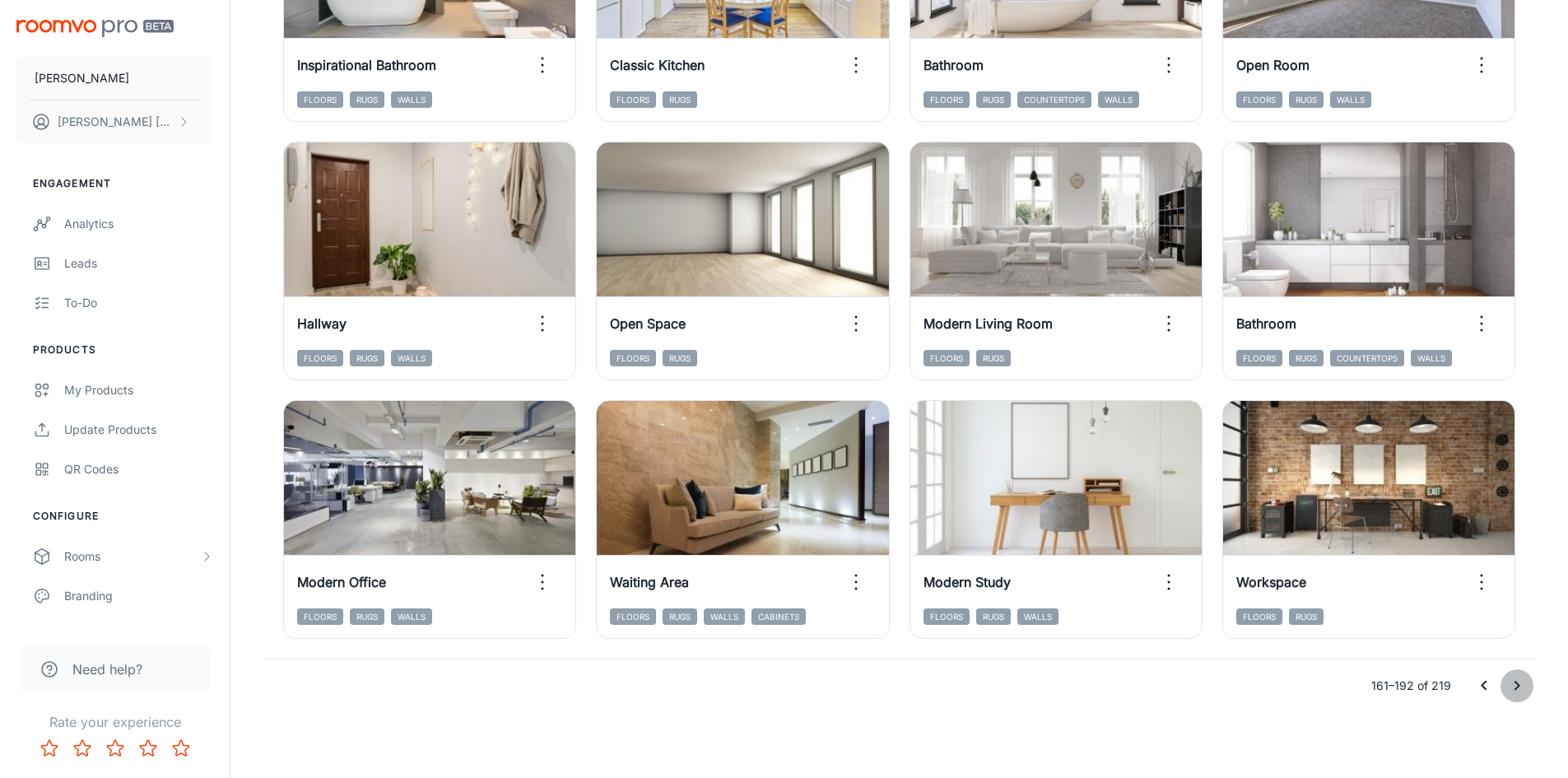
click at [1517, 680] on icon "Go to next page" at bounding box center [1517, 684] width 19 height 19
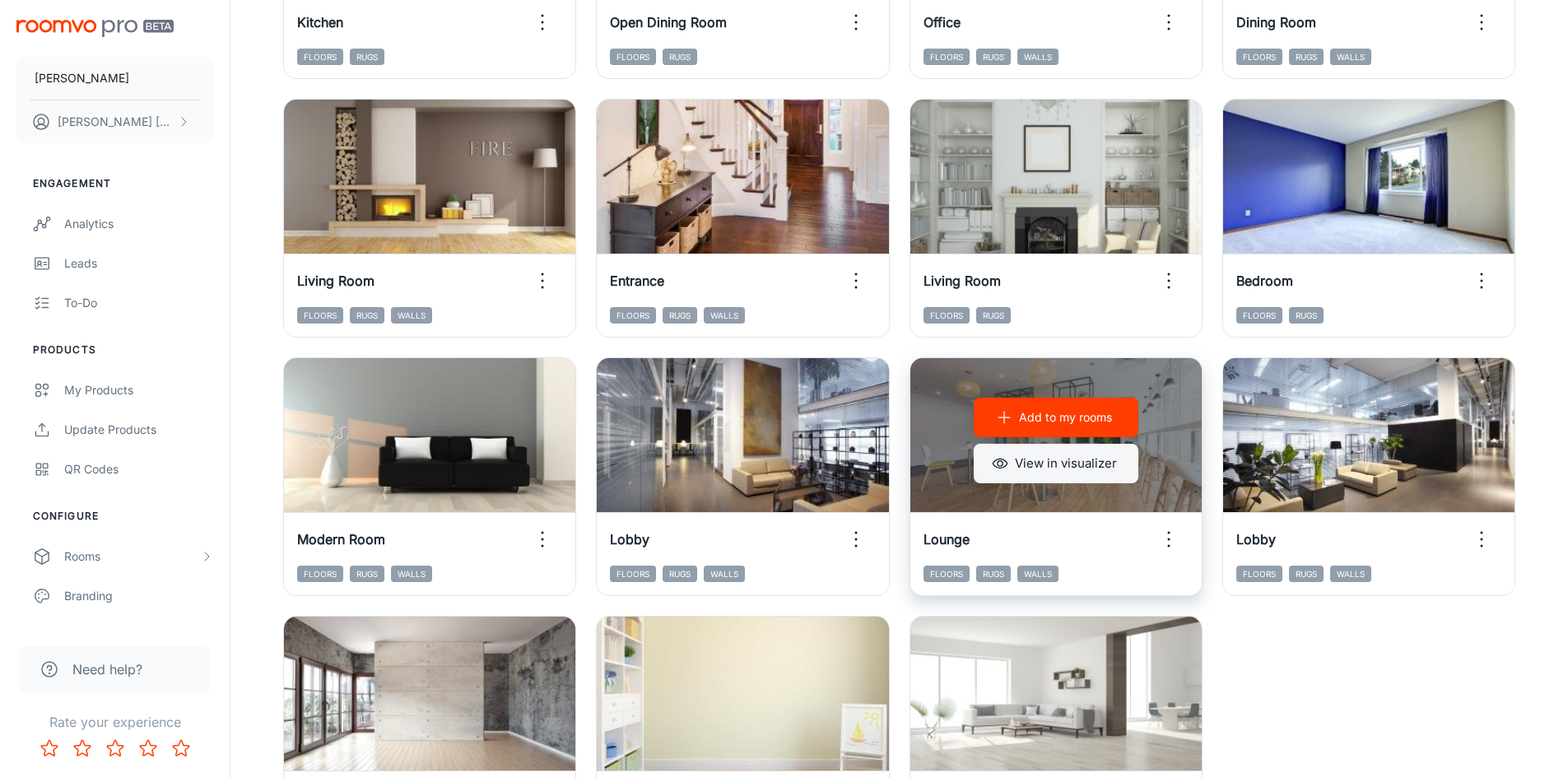
scroll to position [1165, 0]
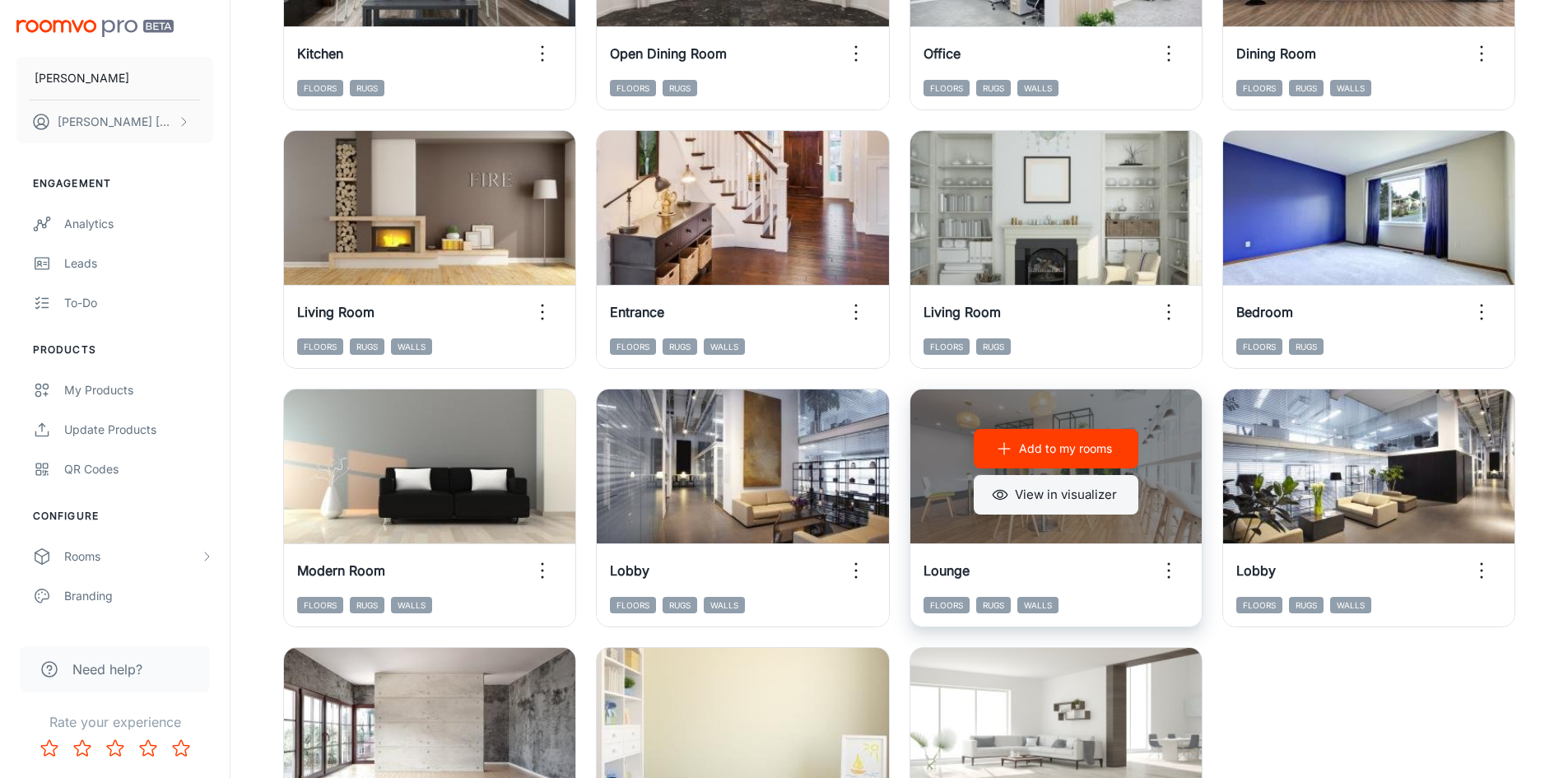
click at [1081, 502] on button "View in visualizer" at bounding box center [1056, 495] width 165 height 40
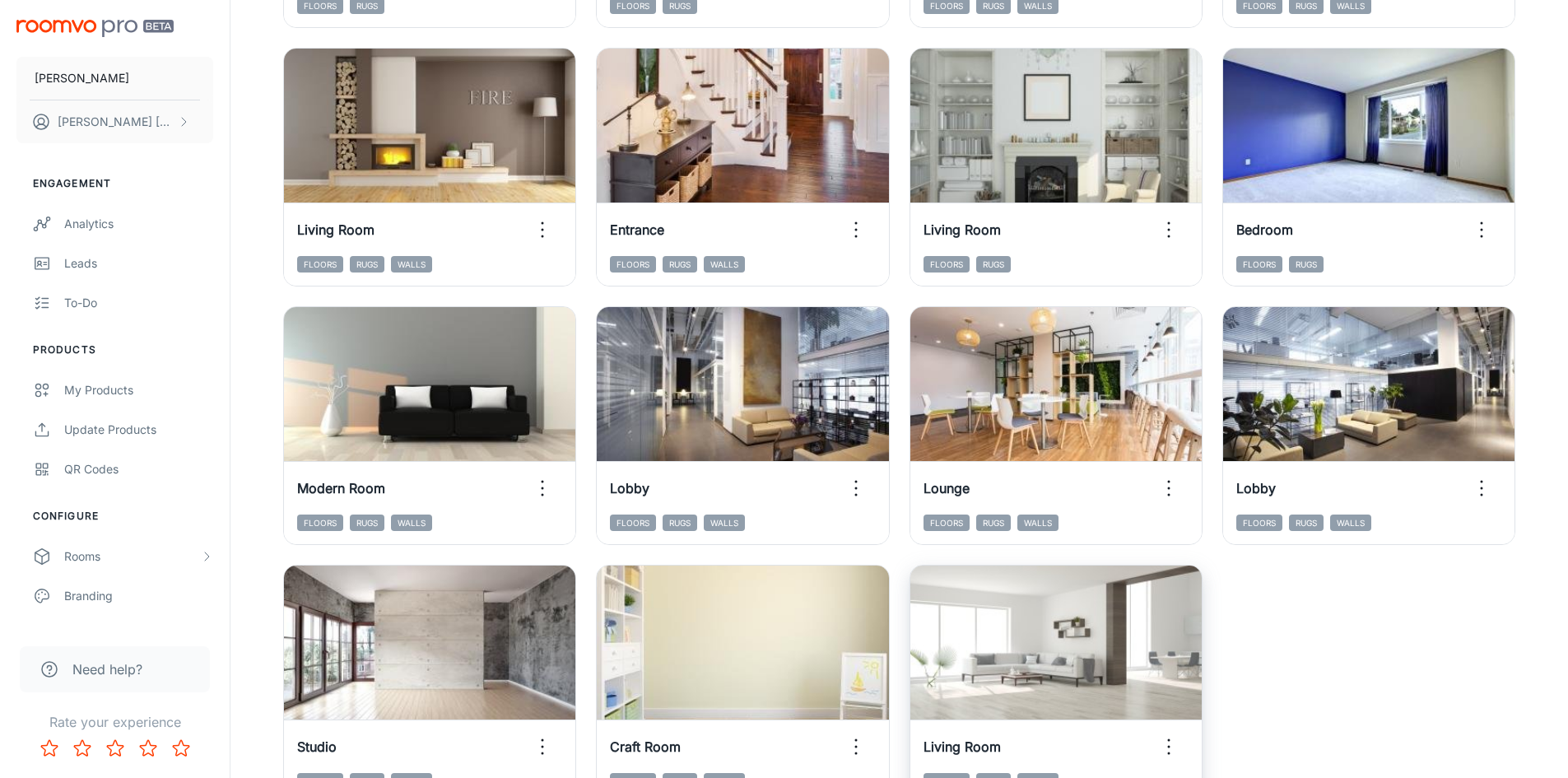
scroll to position [1412, 0]
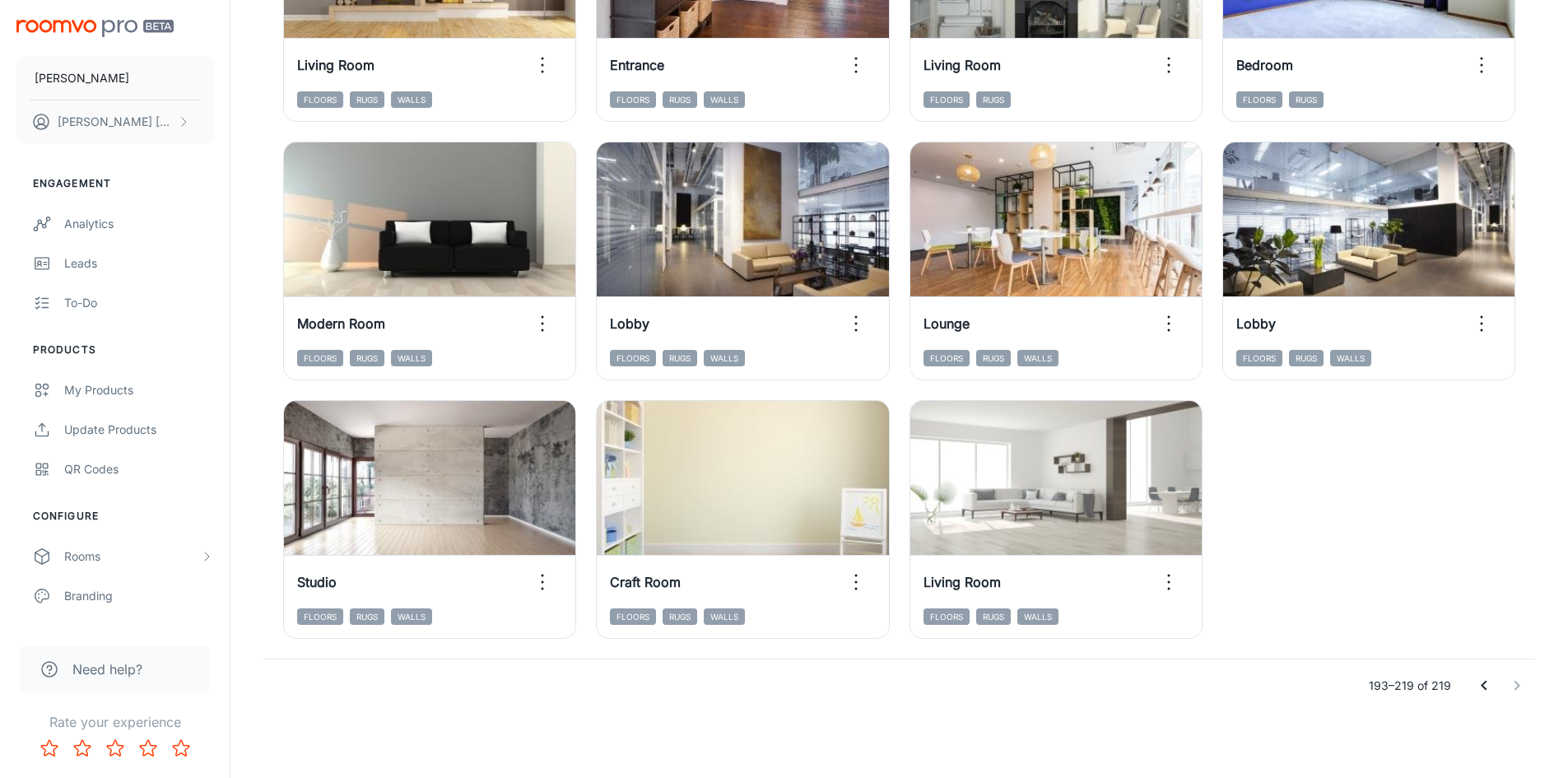
click at [1486, 689] on icon "Go to previous page" at bounding box center [1484, 685] width 6 height 10
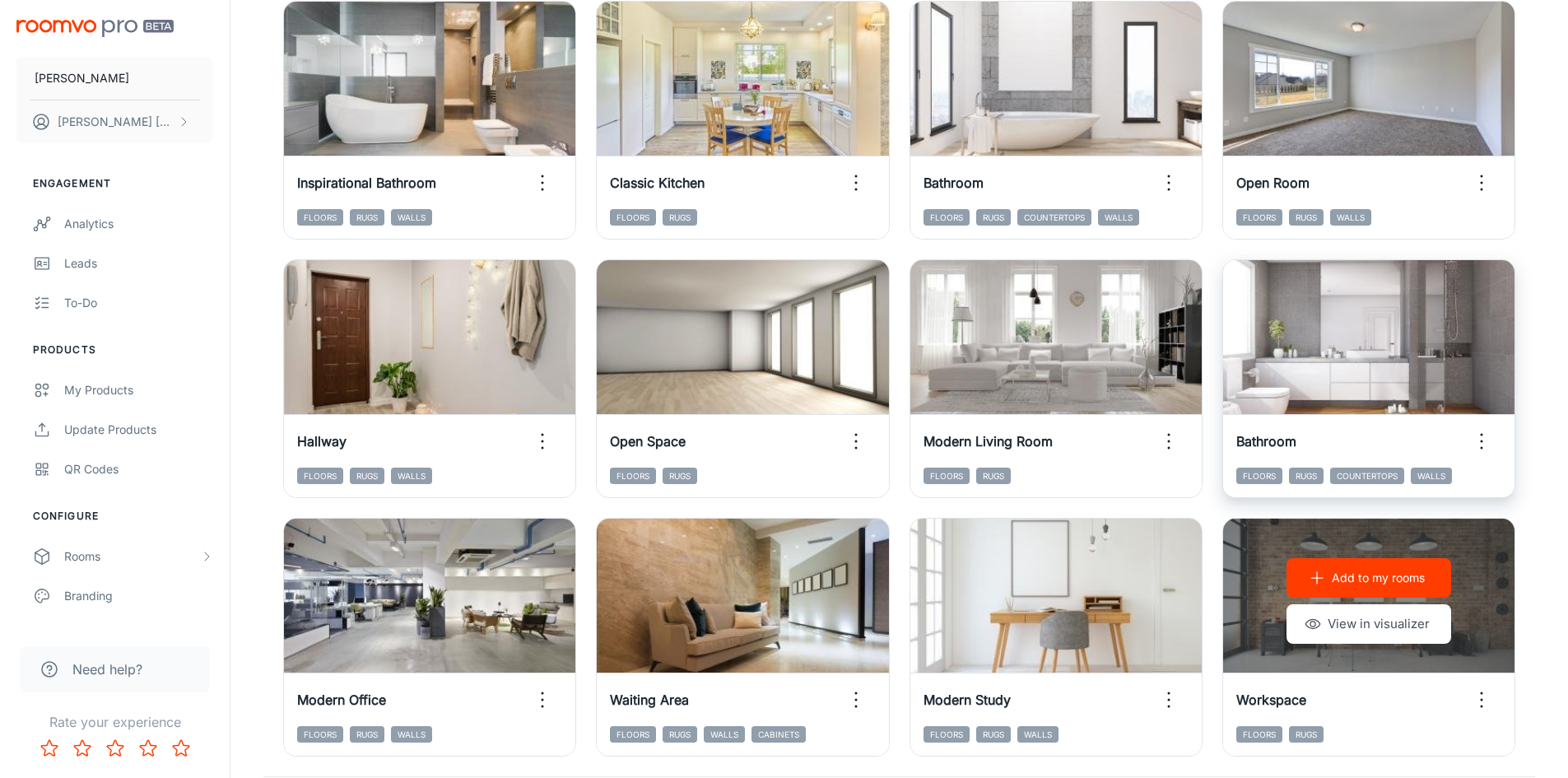
scroll to position [1670, 0]
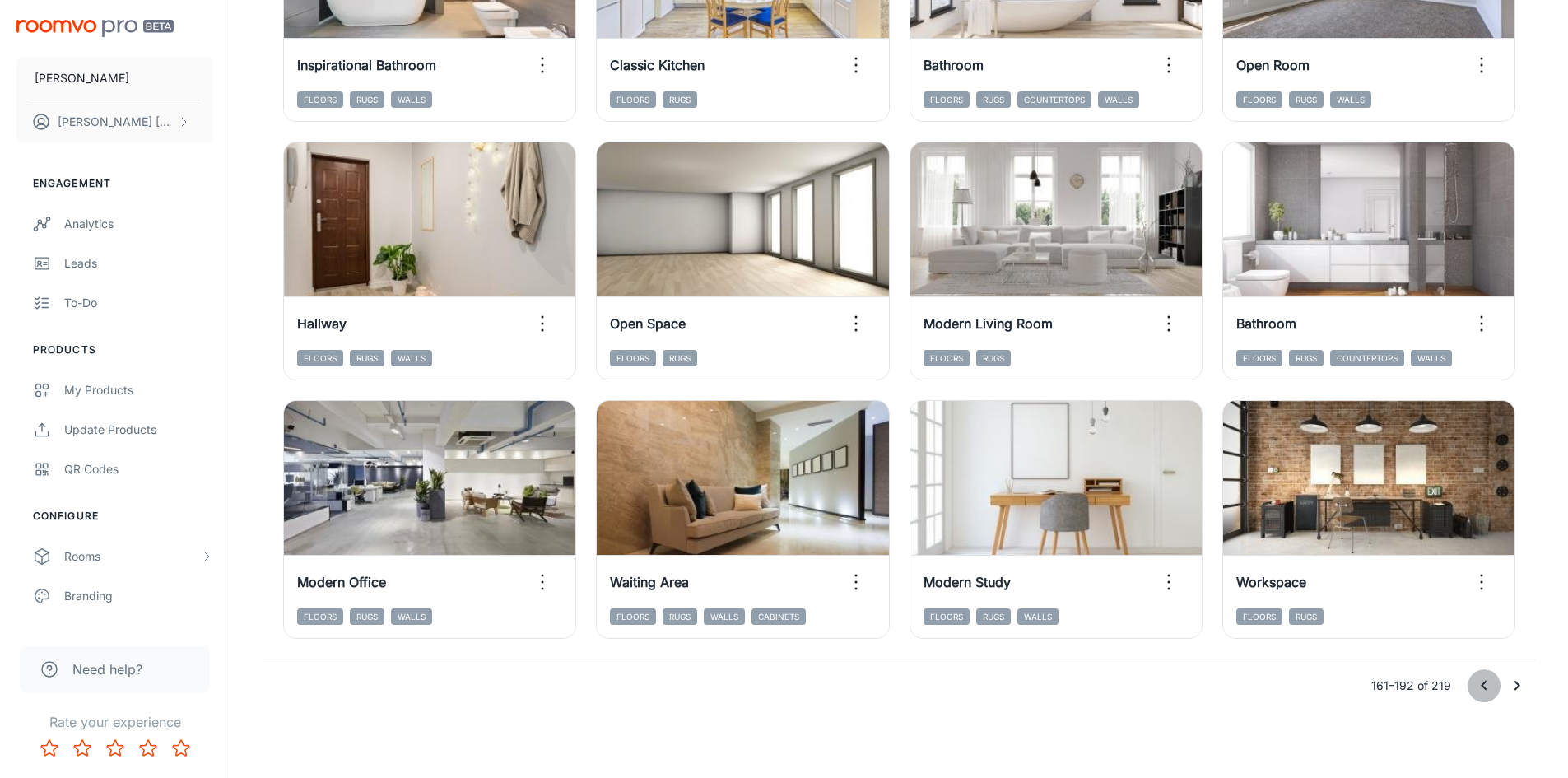
click at [1472, 684] on button "Go to previous page" at bounding box center [1485, 685] width 33 height 33
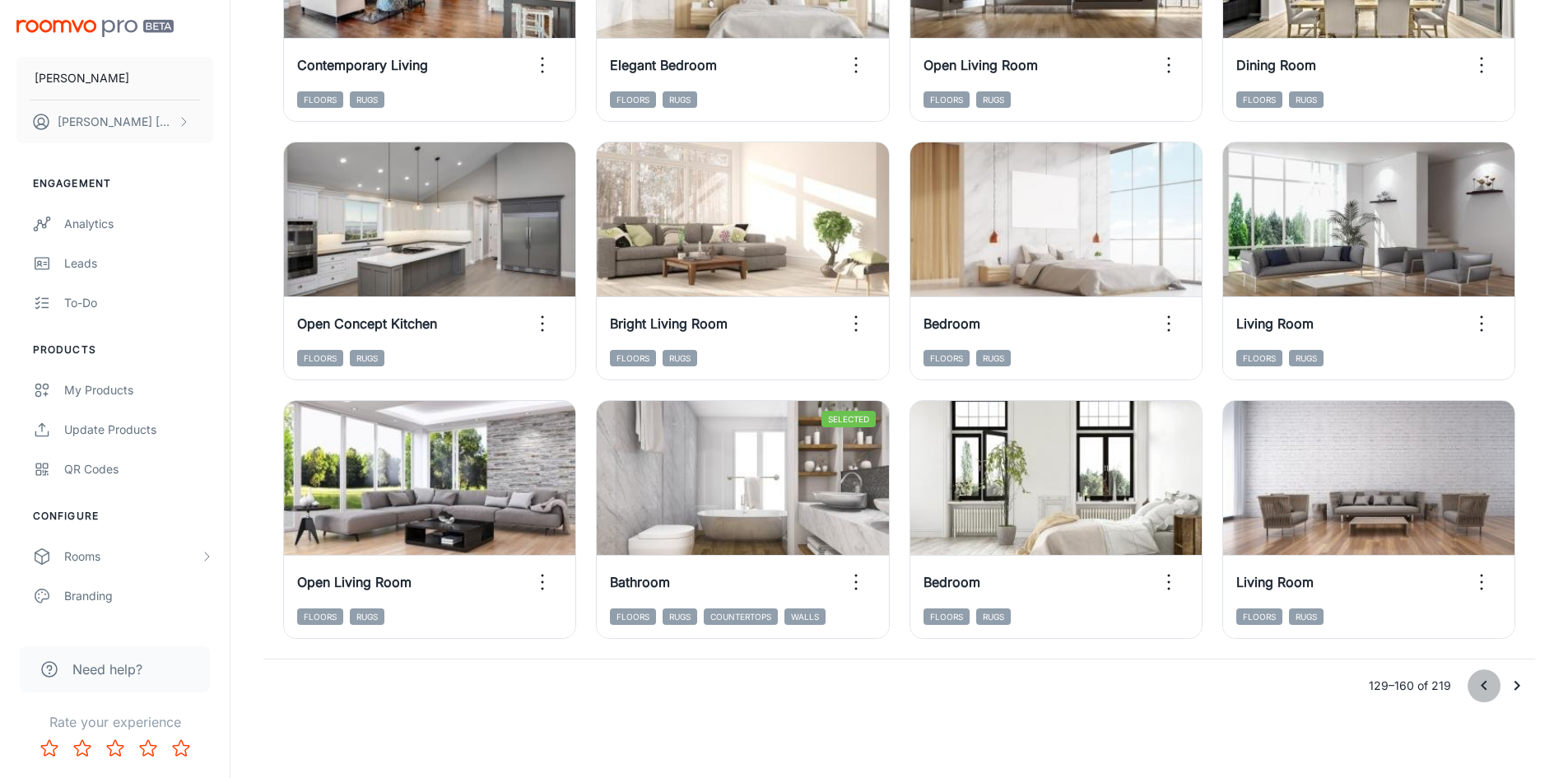
click at [1486, 680] on icon "Go to previous page" at bounding box center [1484, 684] width 19 height 19
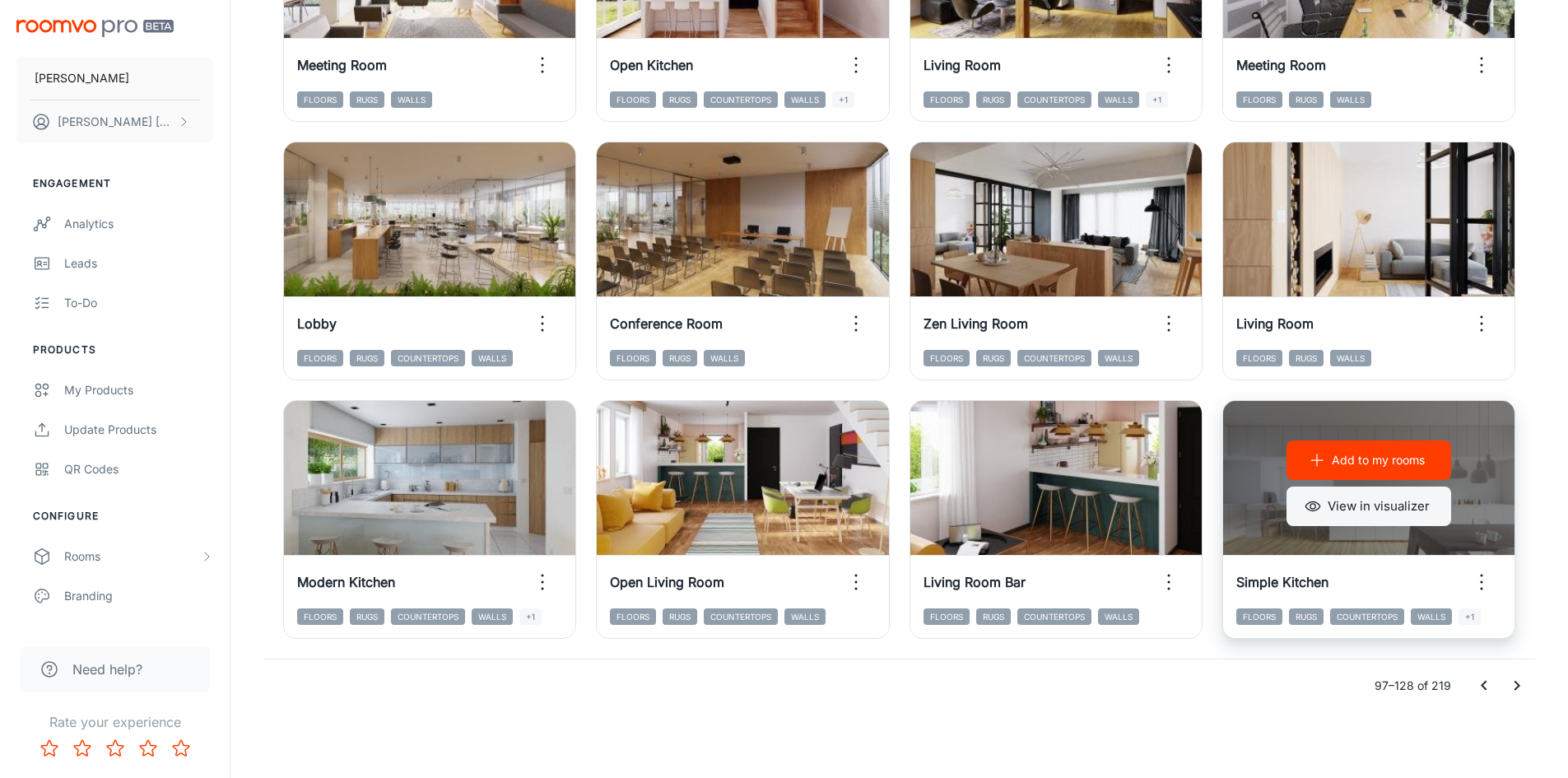
click at [1361, 506] on button "View in visualizer" at bounding box center [1370, 506] width 165 height 40
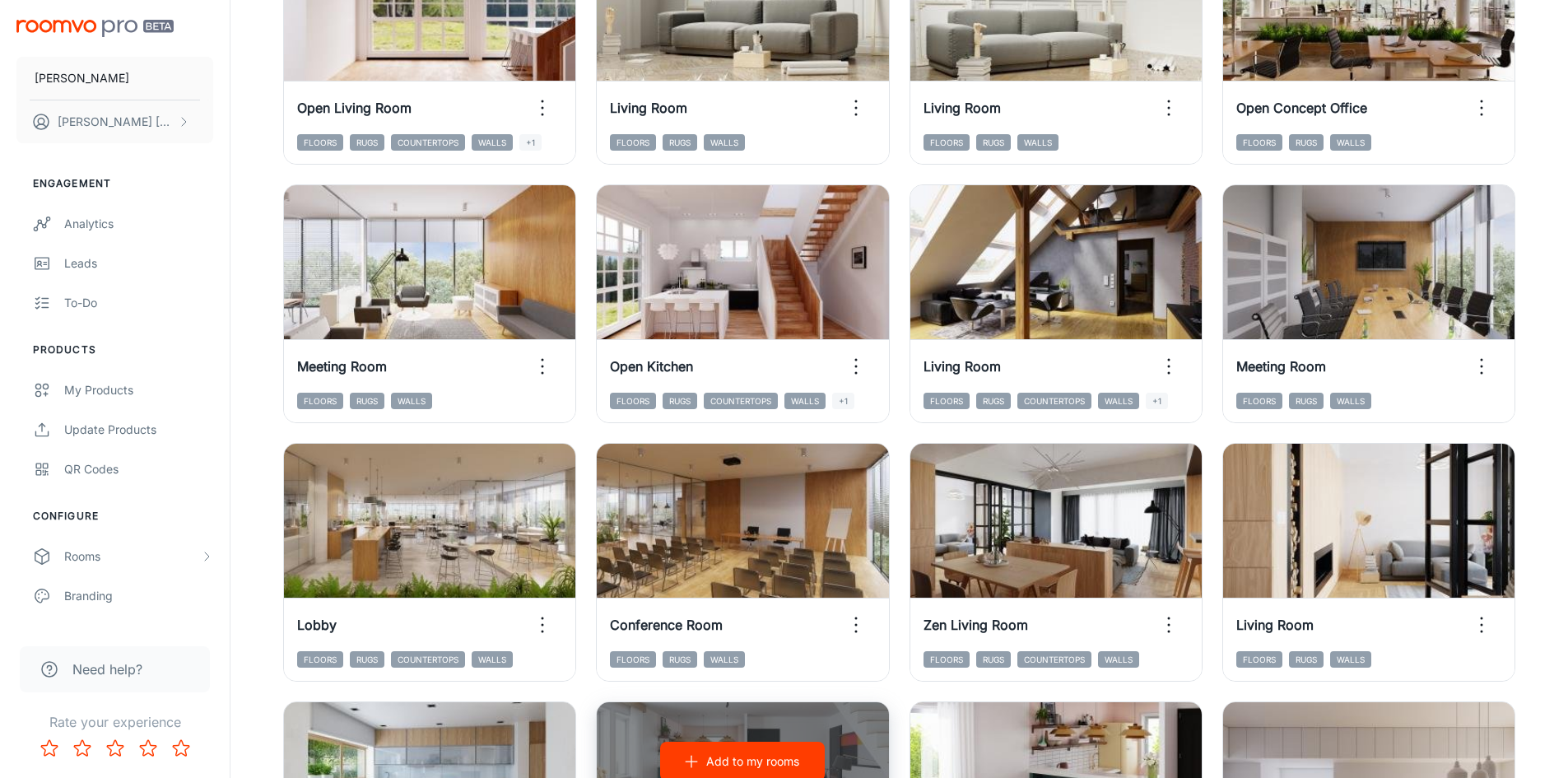
scroll to position [1341, 0]
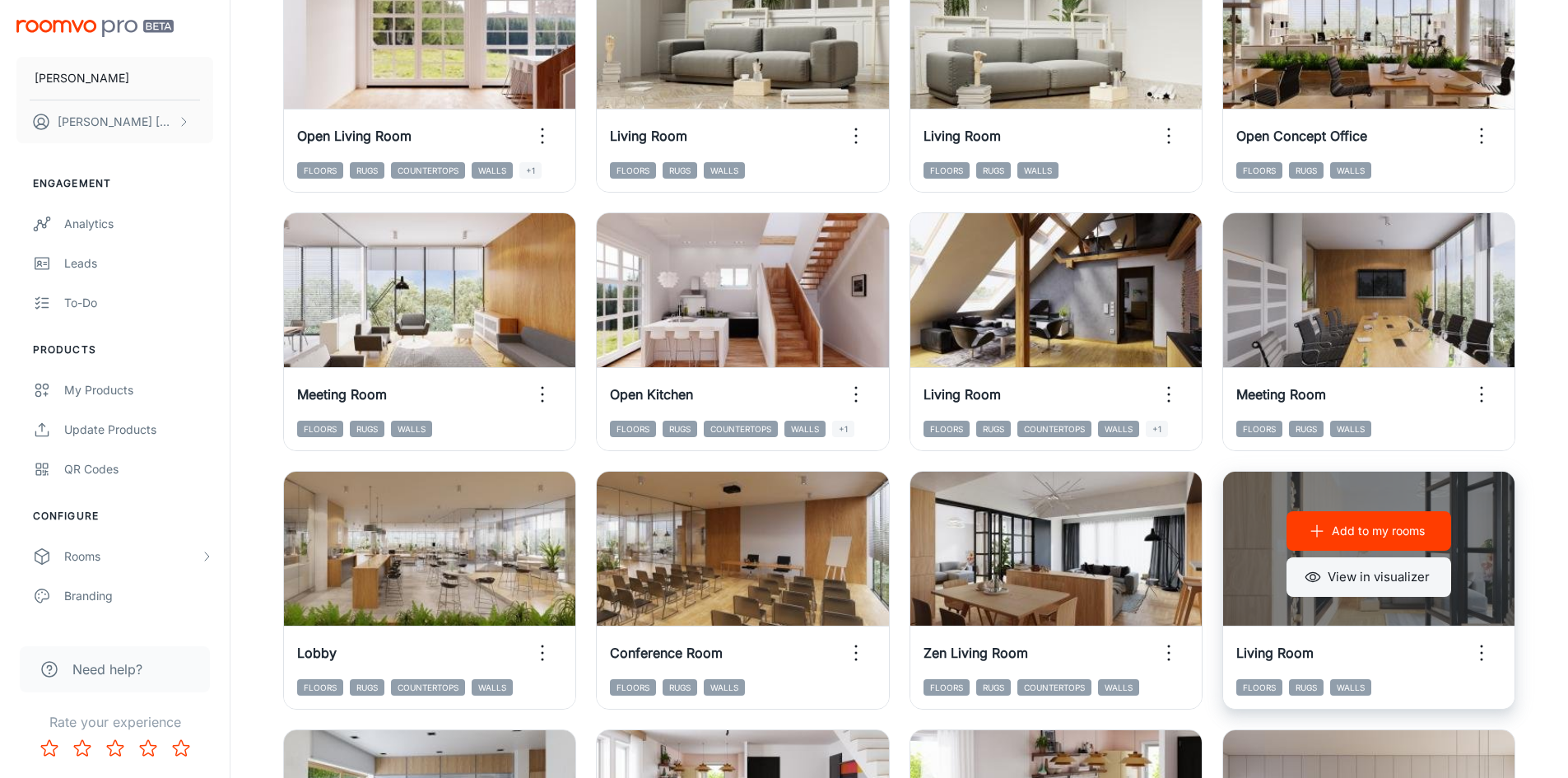
click at [1399, 577] on button "View in visualizer" at bounding box center [1370, 576] width 165 height 40
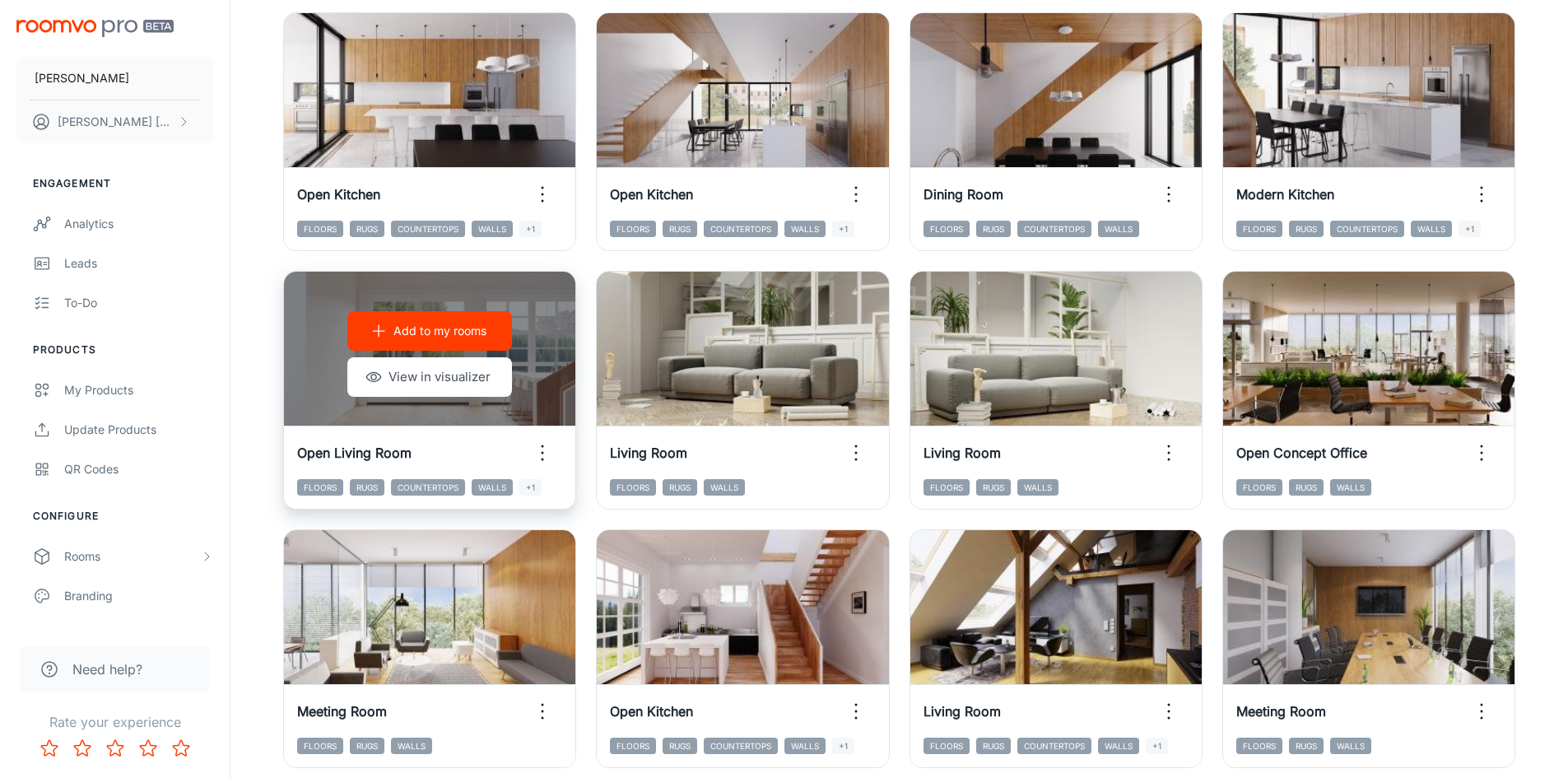
scroll to position [1012, 0]
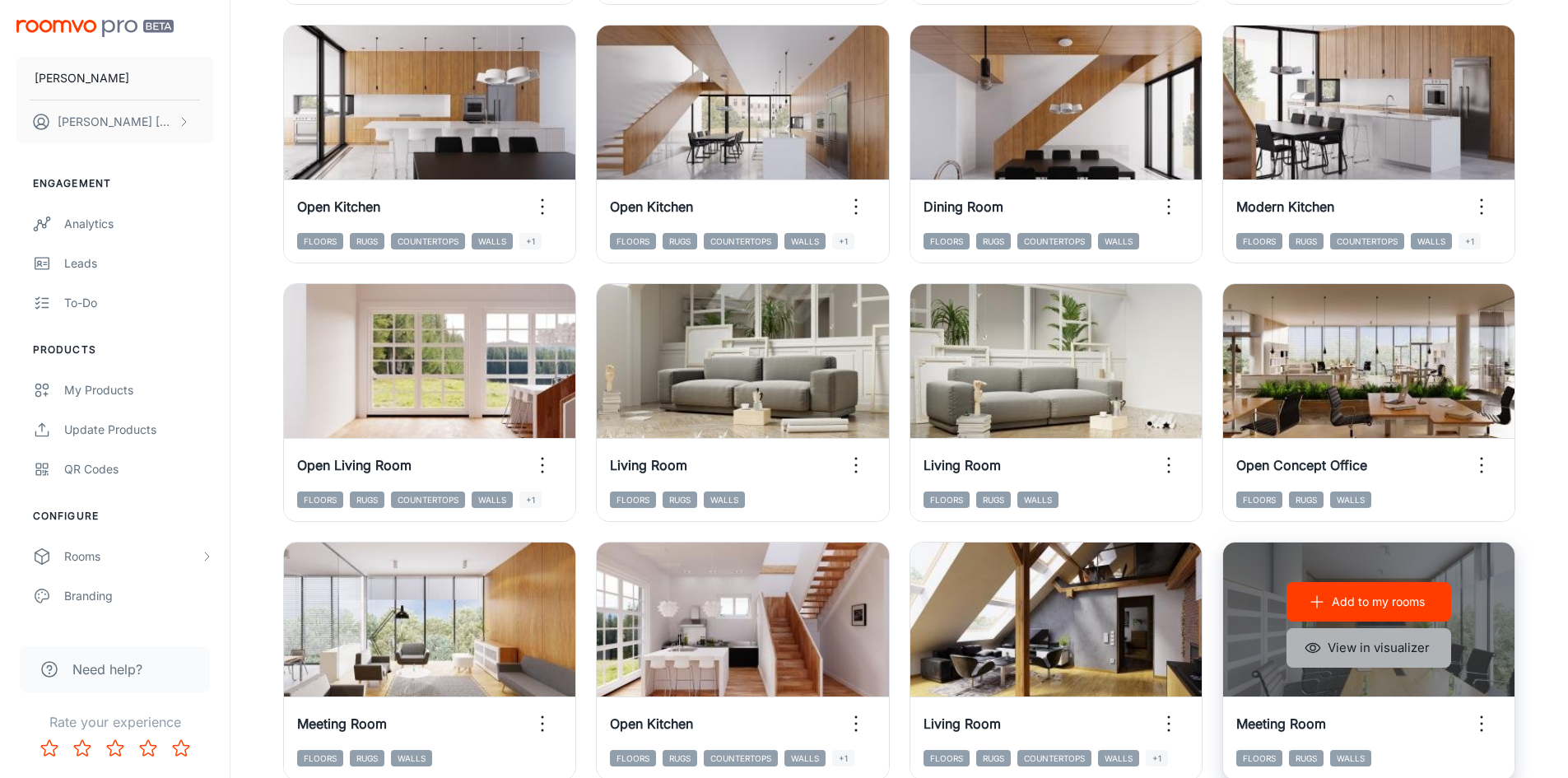
click at [1399, 650] on button "View in visualizer" at bounding box center [1370, 647] width 165 height 40
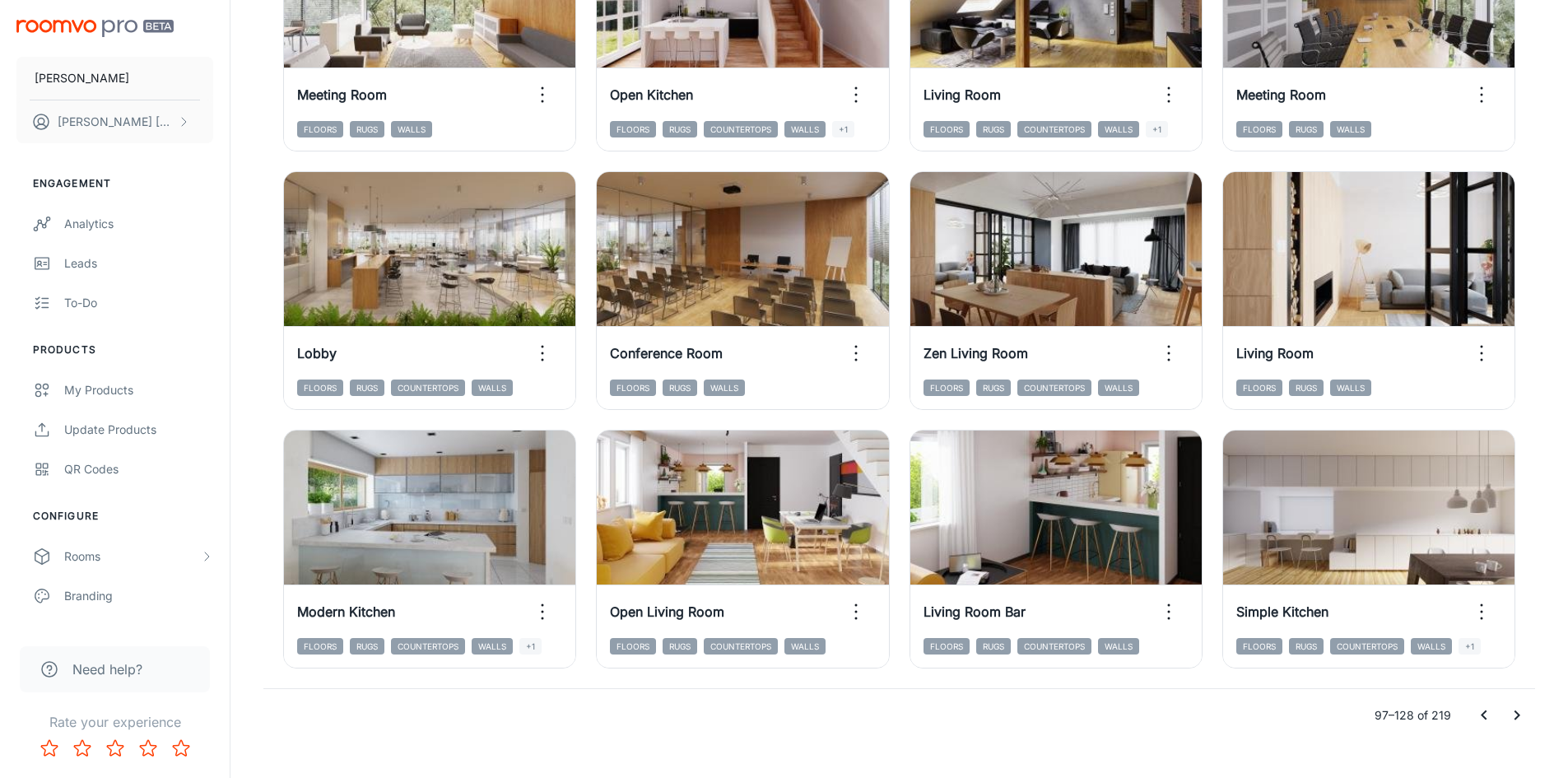
scroll to position [1670, 0]
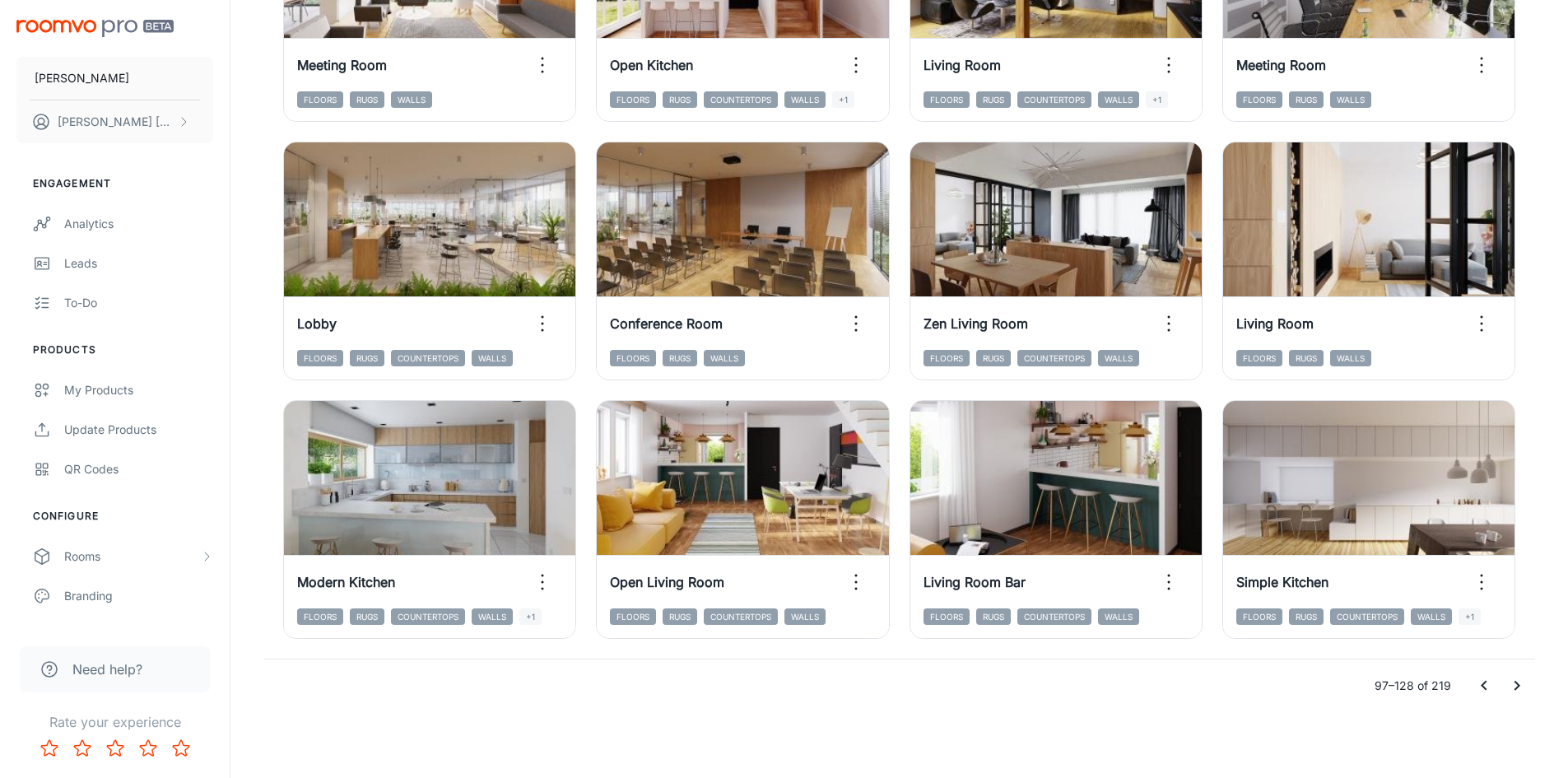
click at [1513, 683] on icon "Go to next page" at bounding box center [1517, 684] width 19 height 19
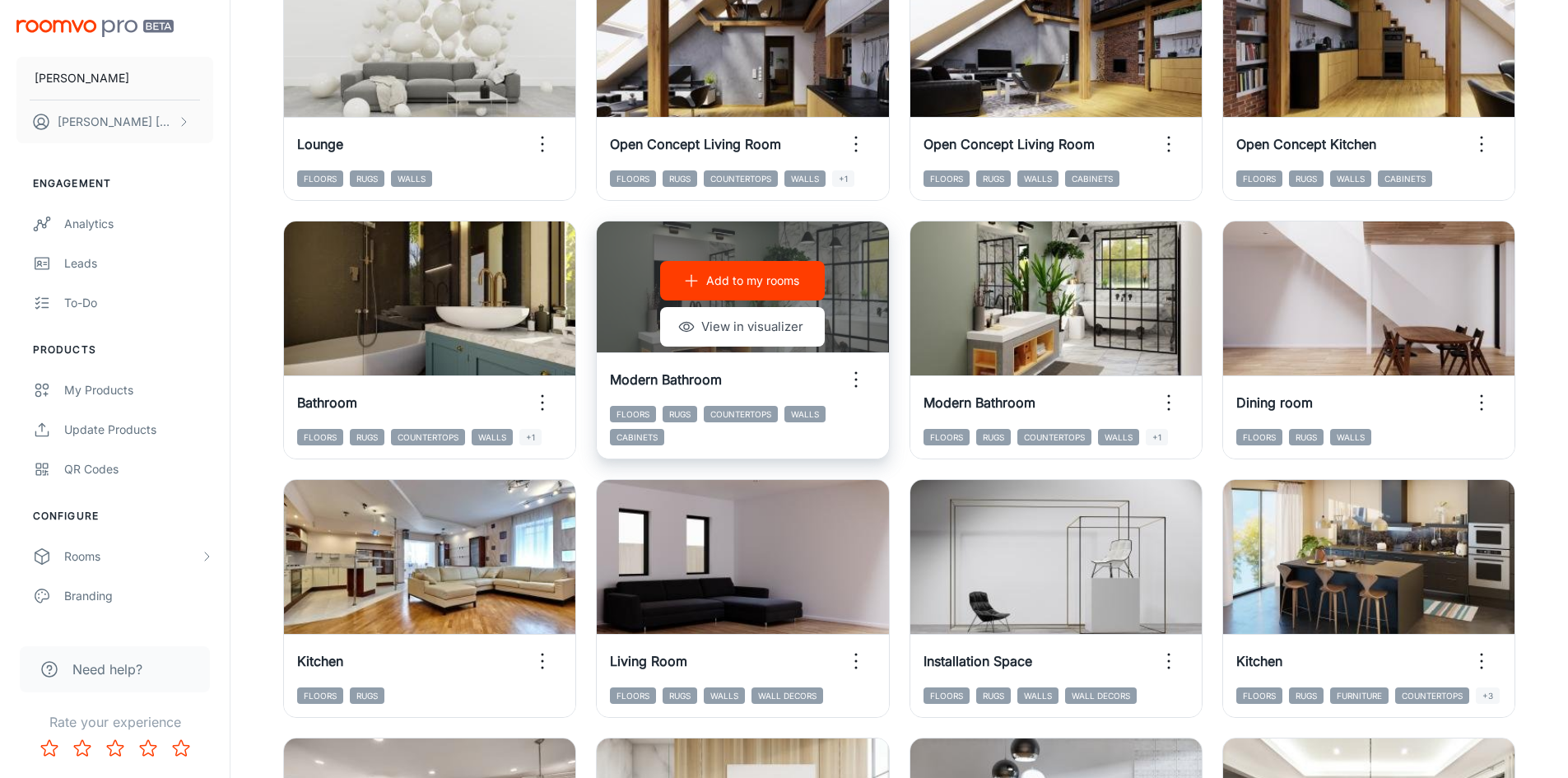
scroll to position [765, 0]
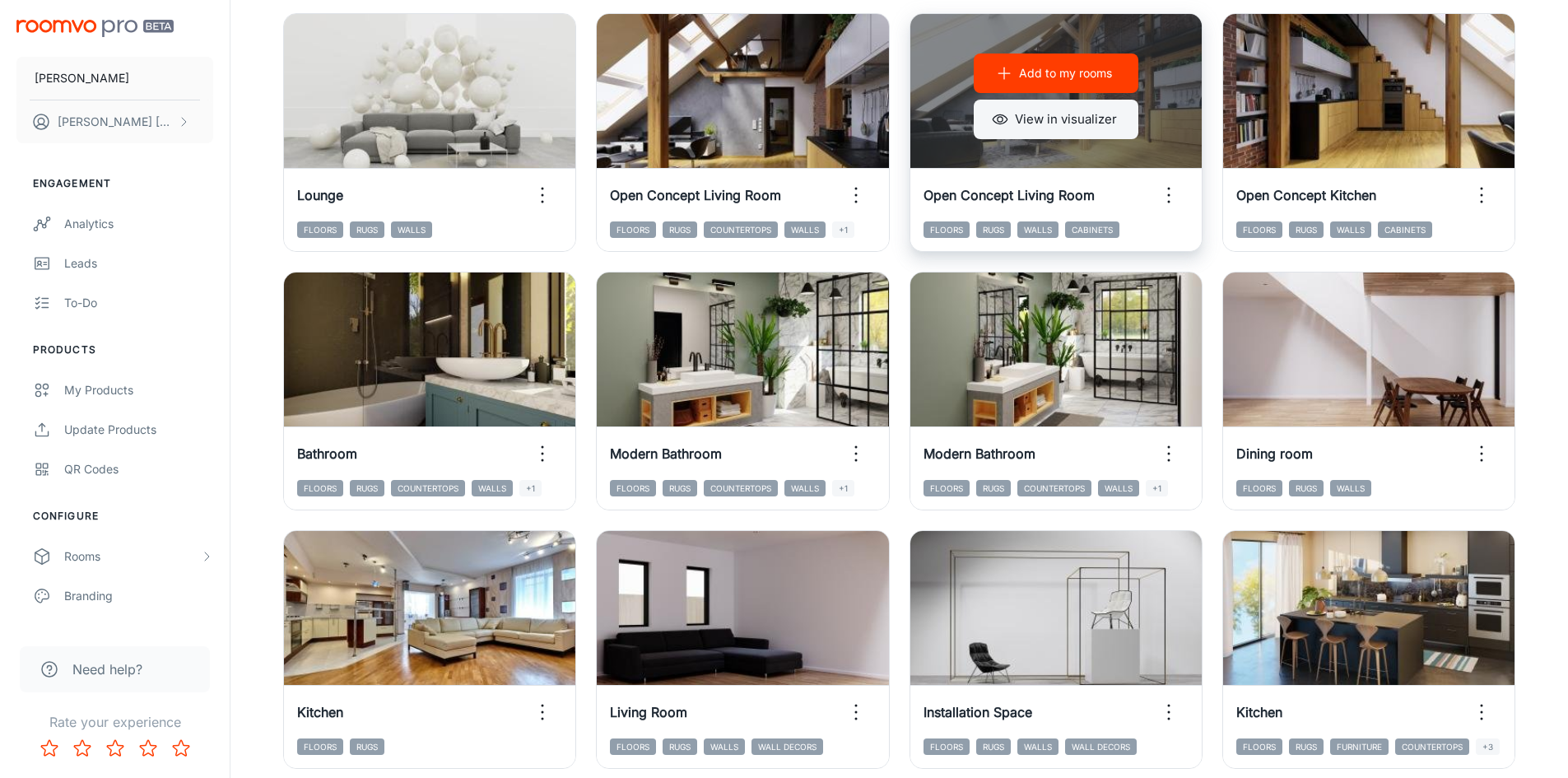
click at [1042, 132] on button "View in visualizer" at bounding box center [1056, 119] width 165 height 40
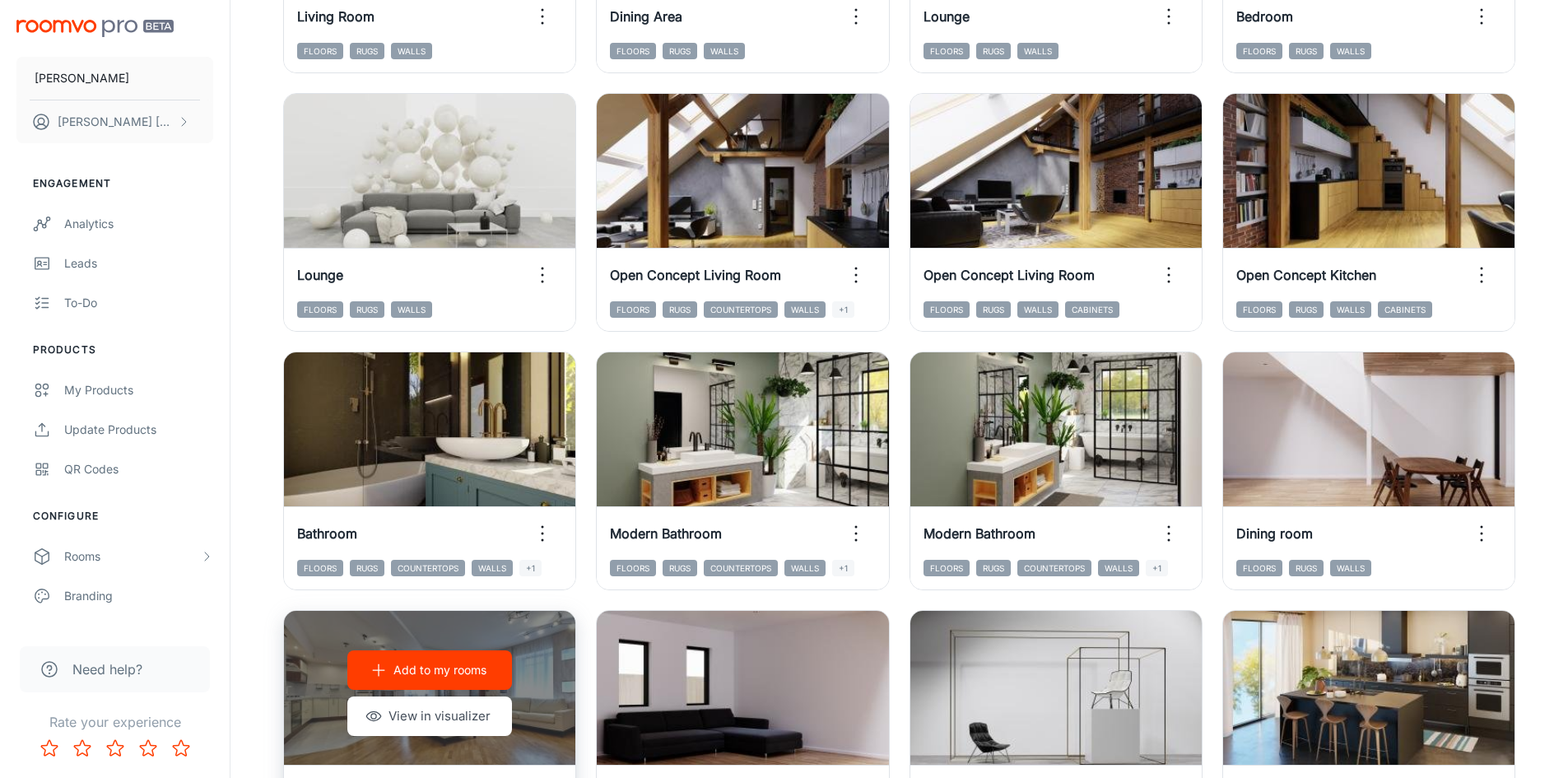
scroll to position [683, 0]
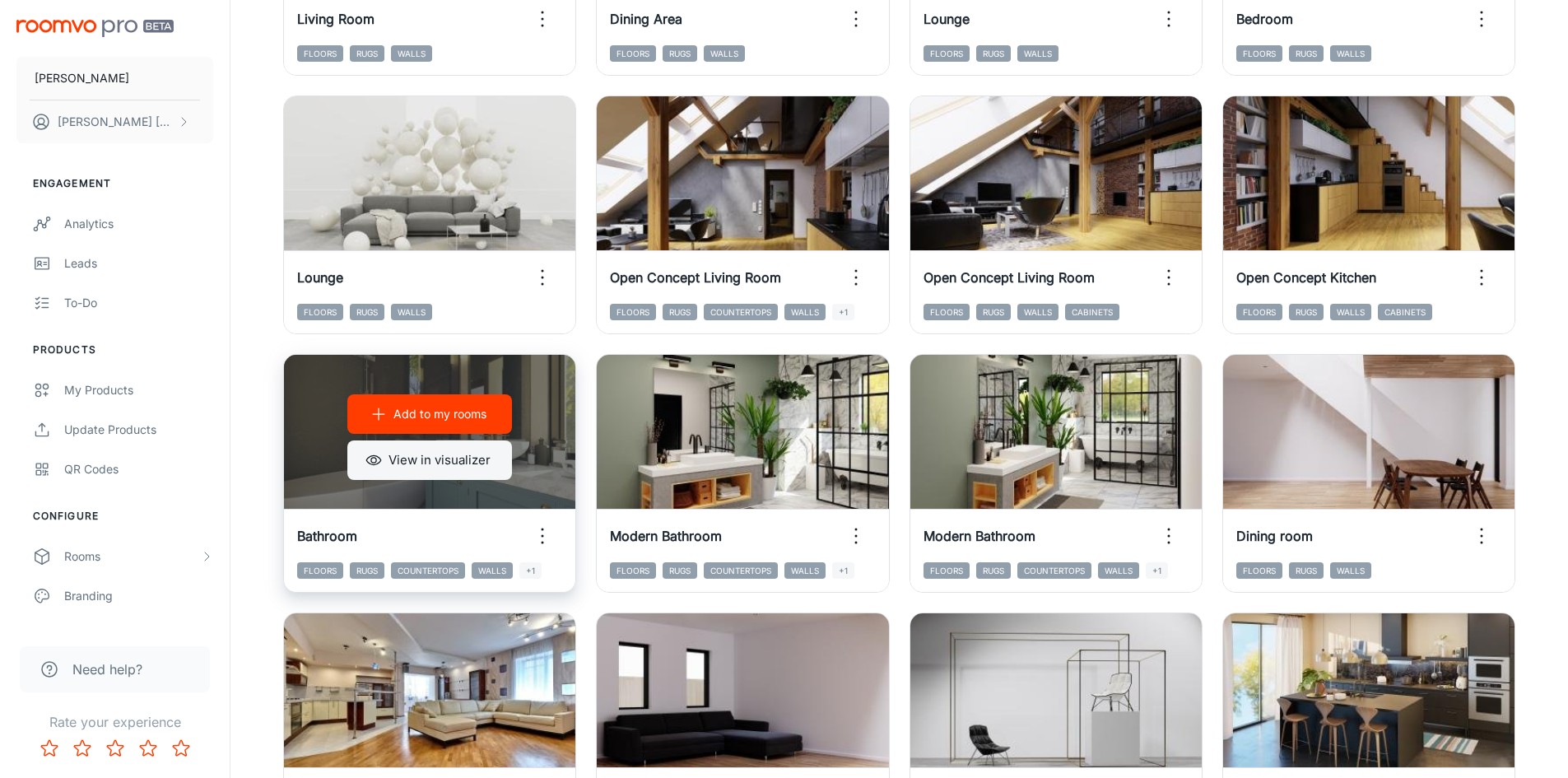
click at [446, 467] on button "View in visualizer" at bounding box center [430, 459] width 165 height 40
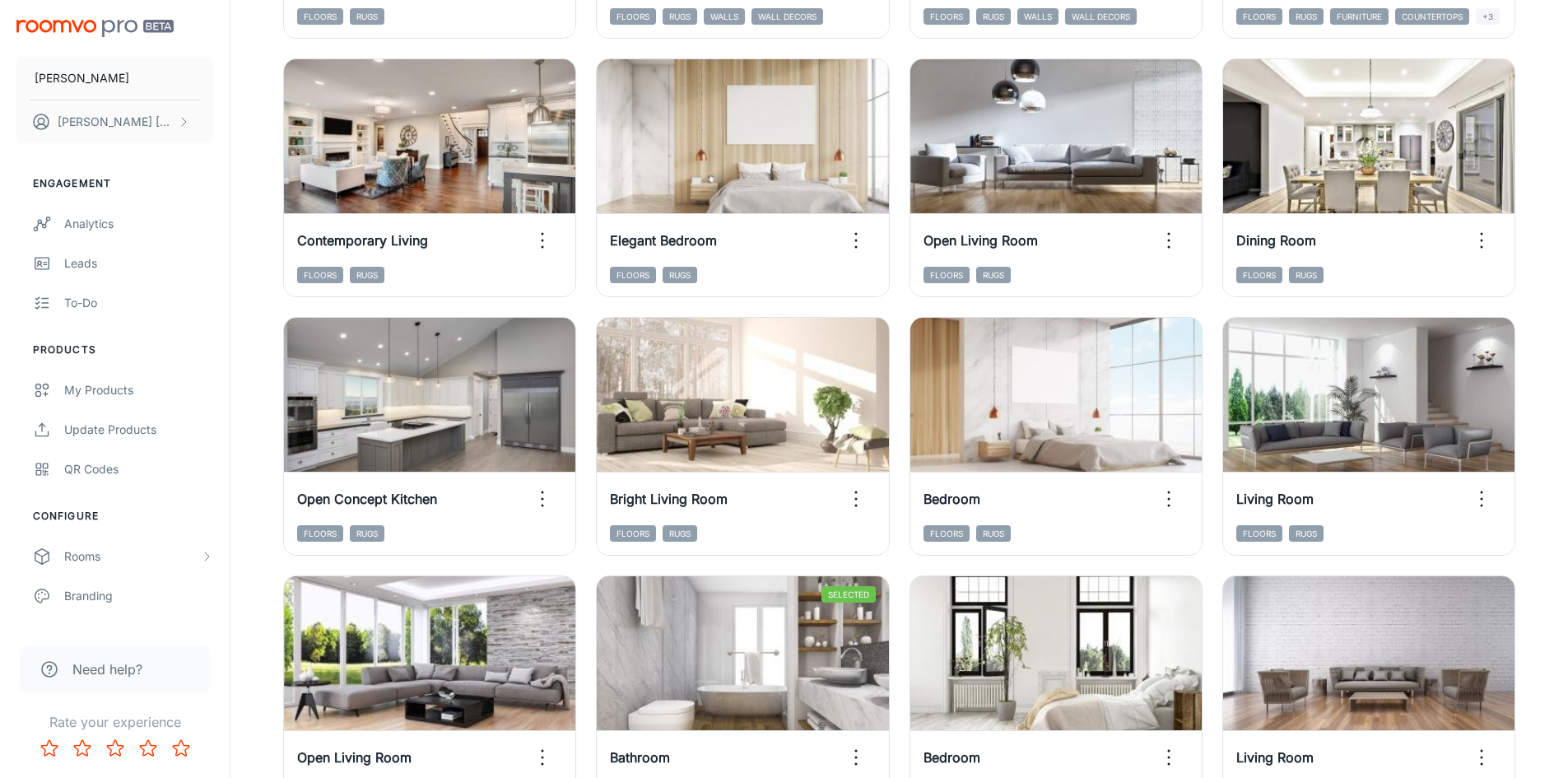
scroll to position [1670, 0]
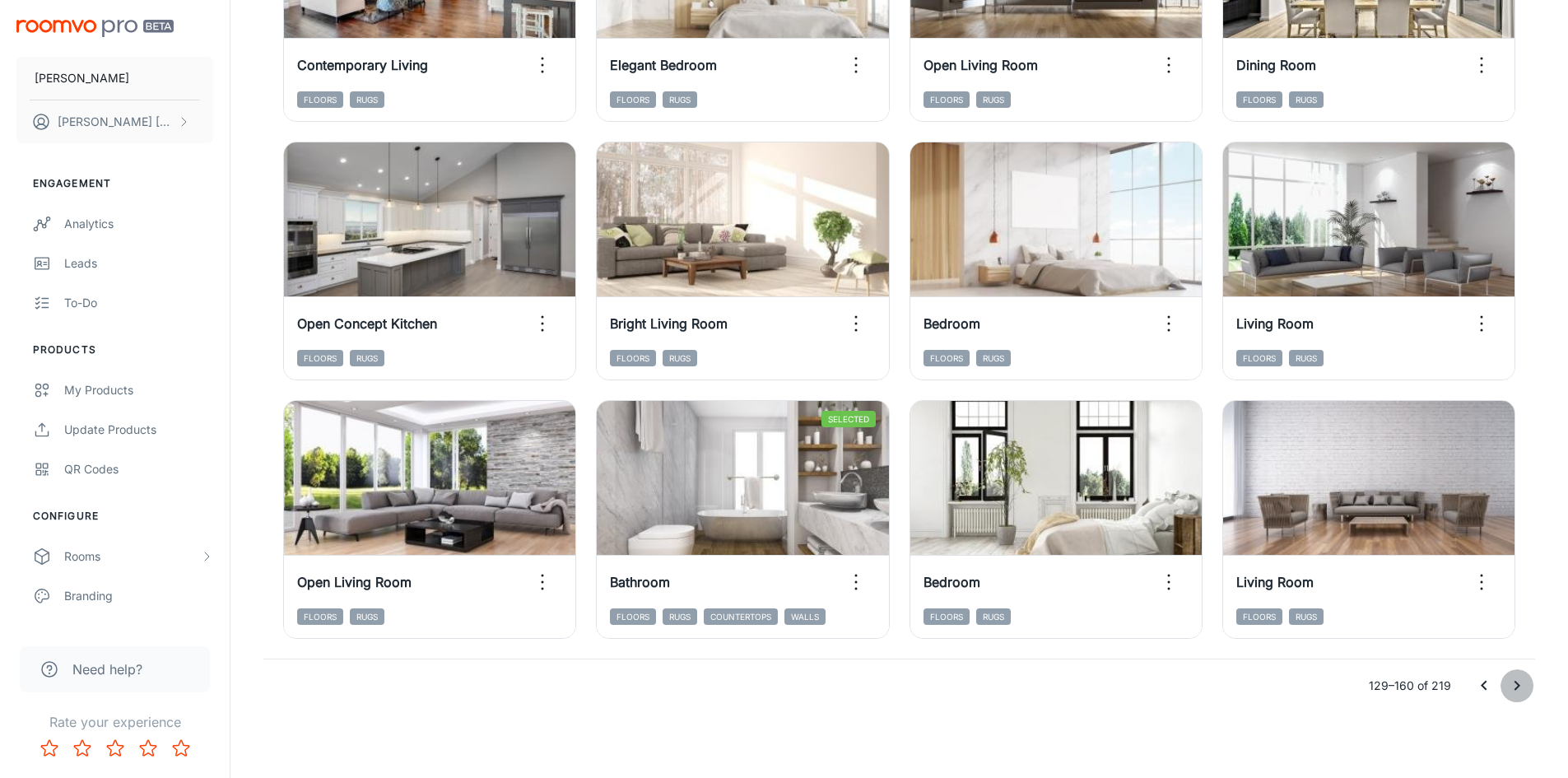
click at [1516, 690] on icon "Go to next page" at bounding box center [1517, 684] width 19 height 19
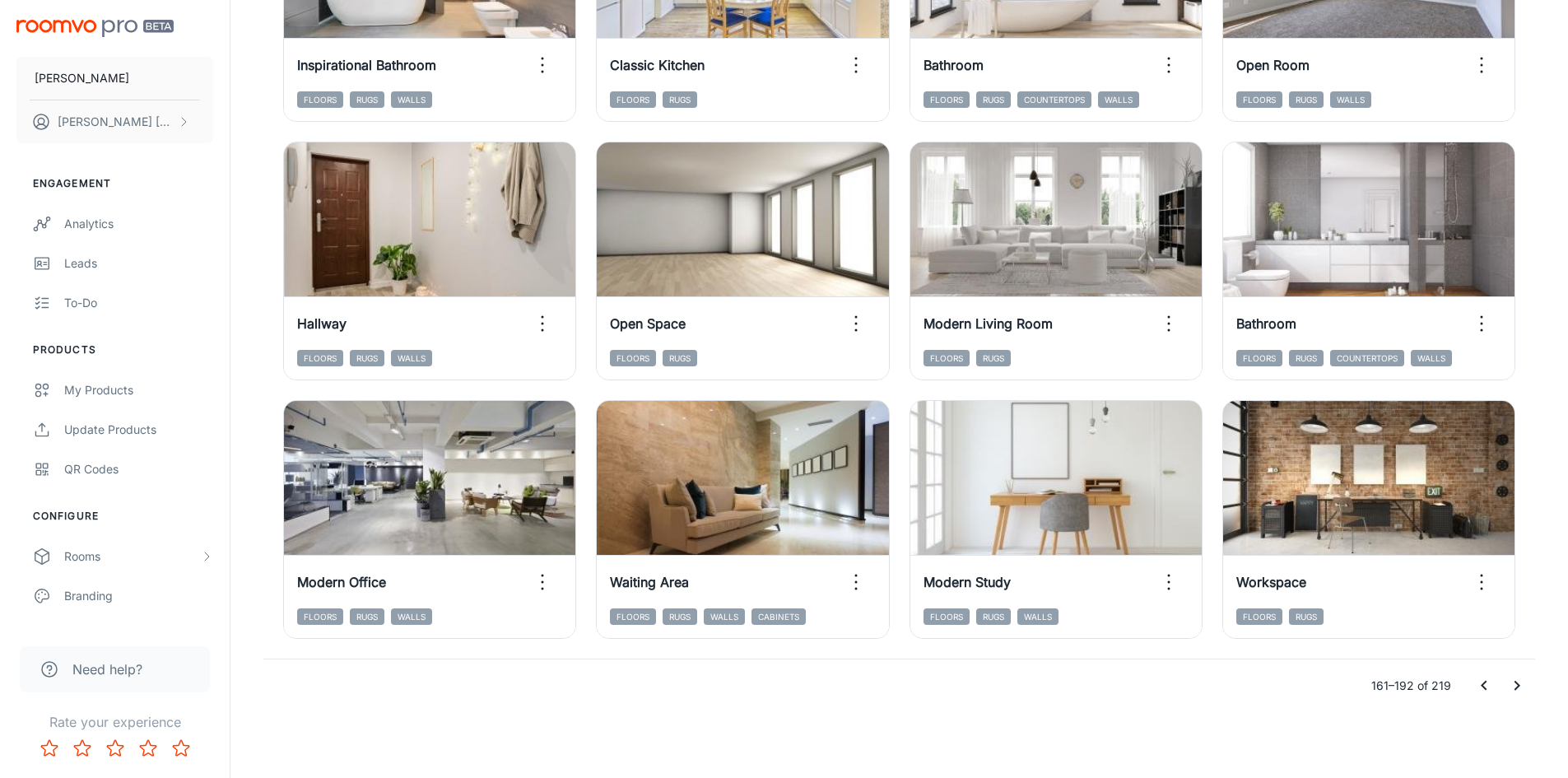
click at [1479, 687] on icon "Go to previous page" at bounding box center [1484, 684] width 19 height 19
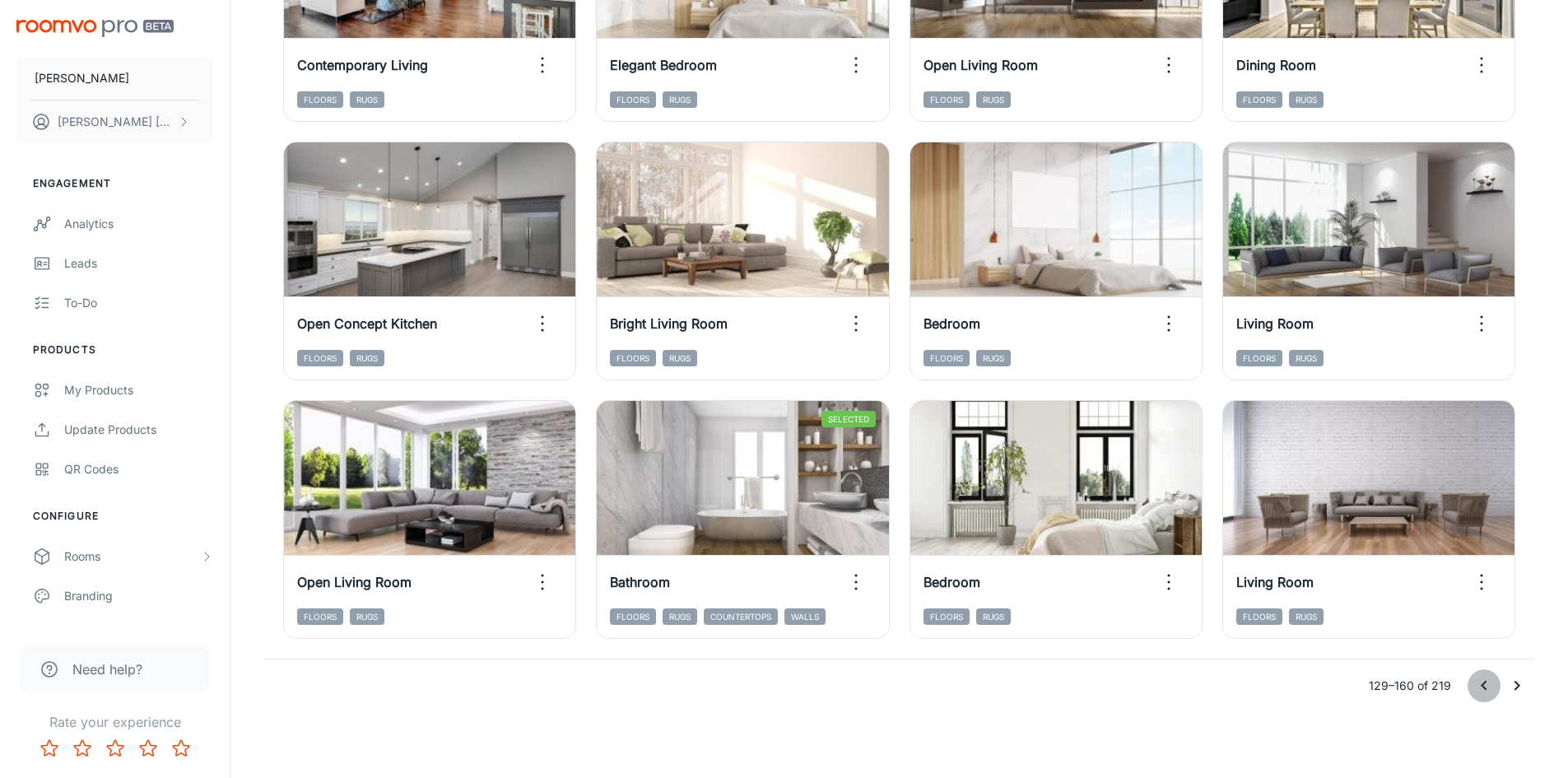
click at [1479, 687] on icon "Go to previous page" at bounding box center [1484, 684] width 19 height 19
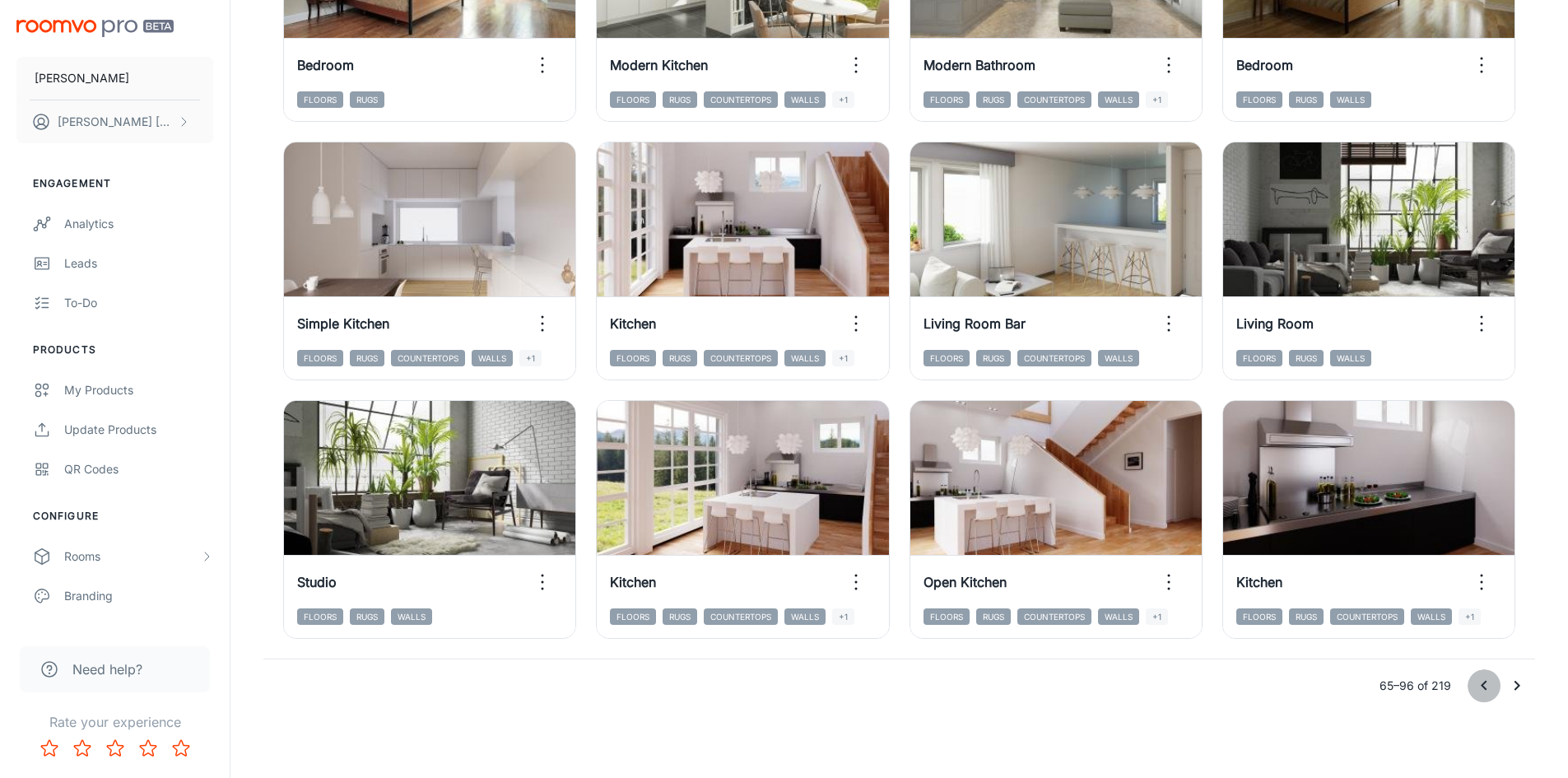
click at [1479, 687] on icon "Go to previous page" at bounding box center [1484, 684] width 19 height 19
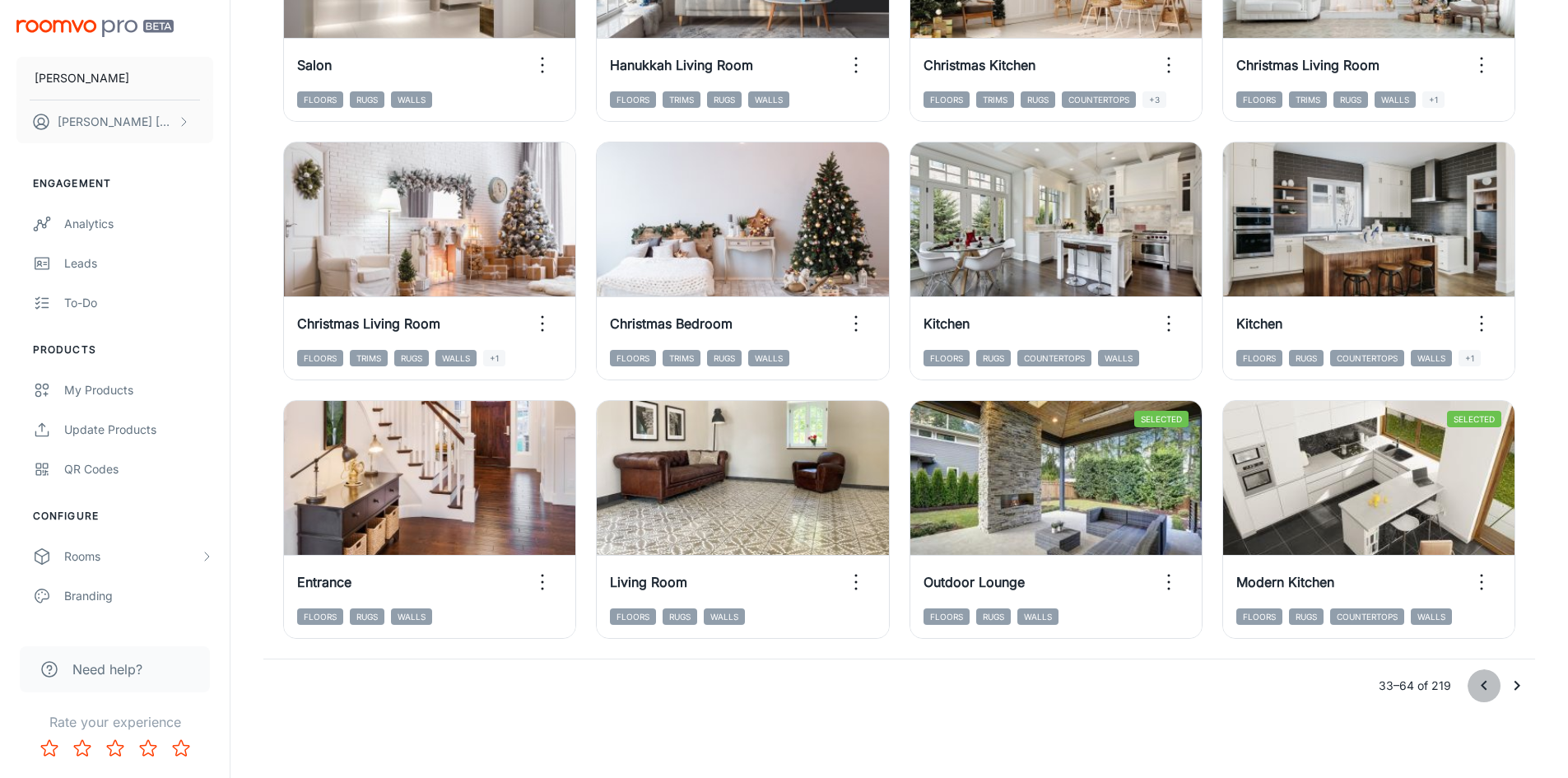
click at [1479, 687] on icon "Go to previous page" at bounding box center [1484, 684] width 19 height 19
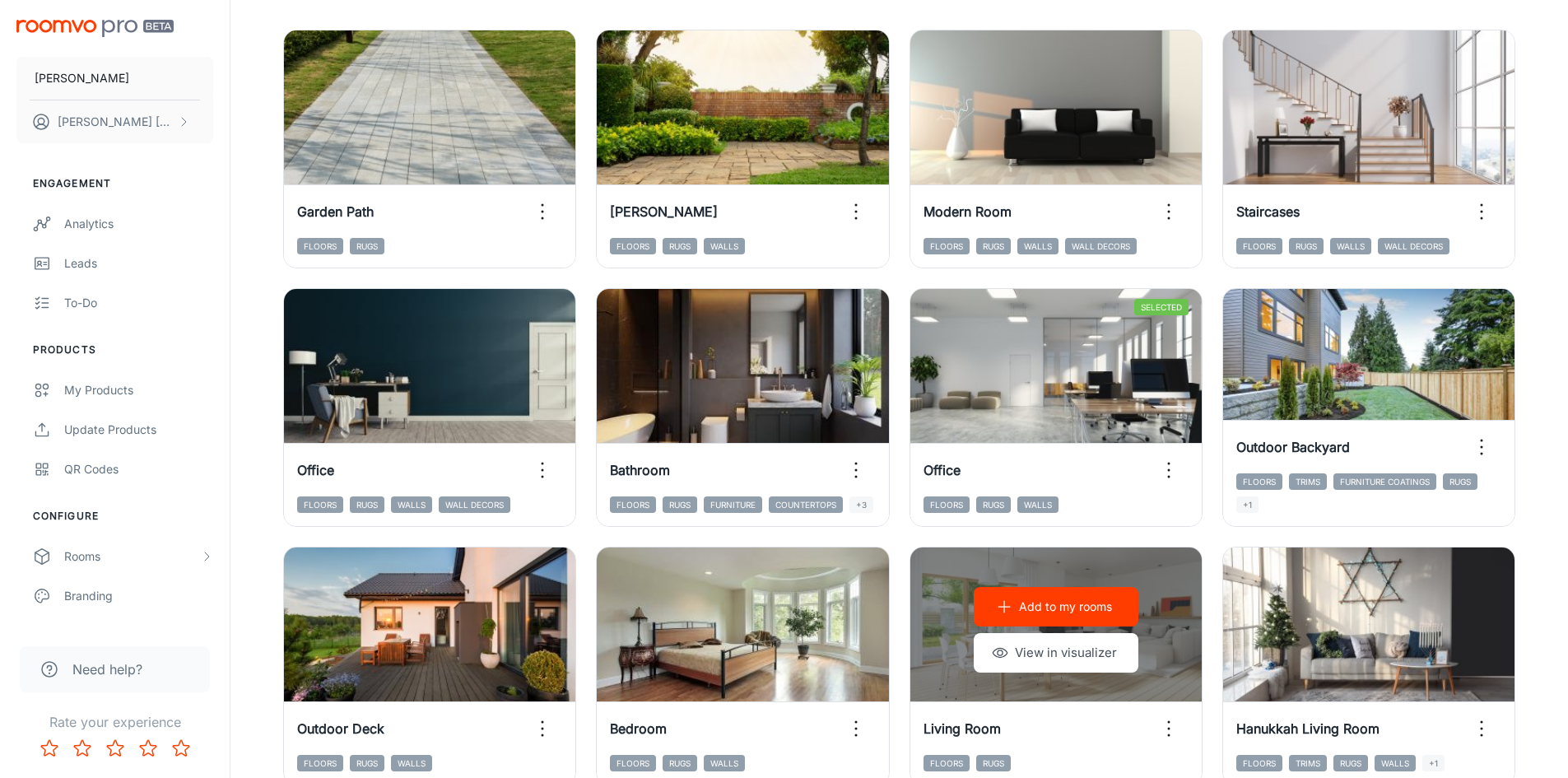
scroll to position [189, 0]
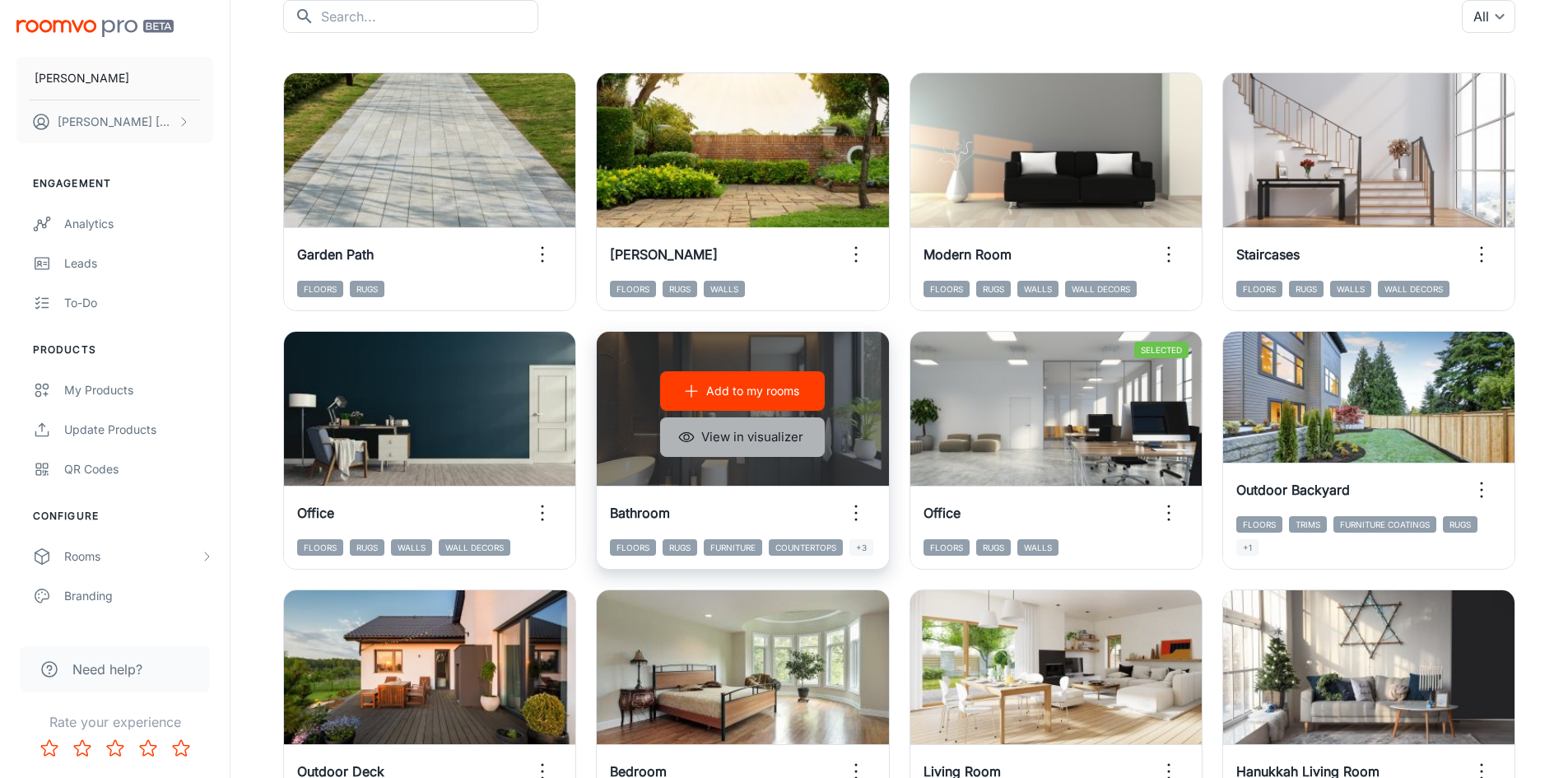
click at [766, 433] on button "View in visualizer" at bounding box center [742, 436] width 165 height 40
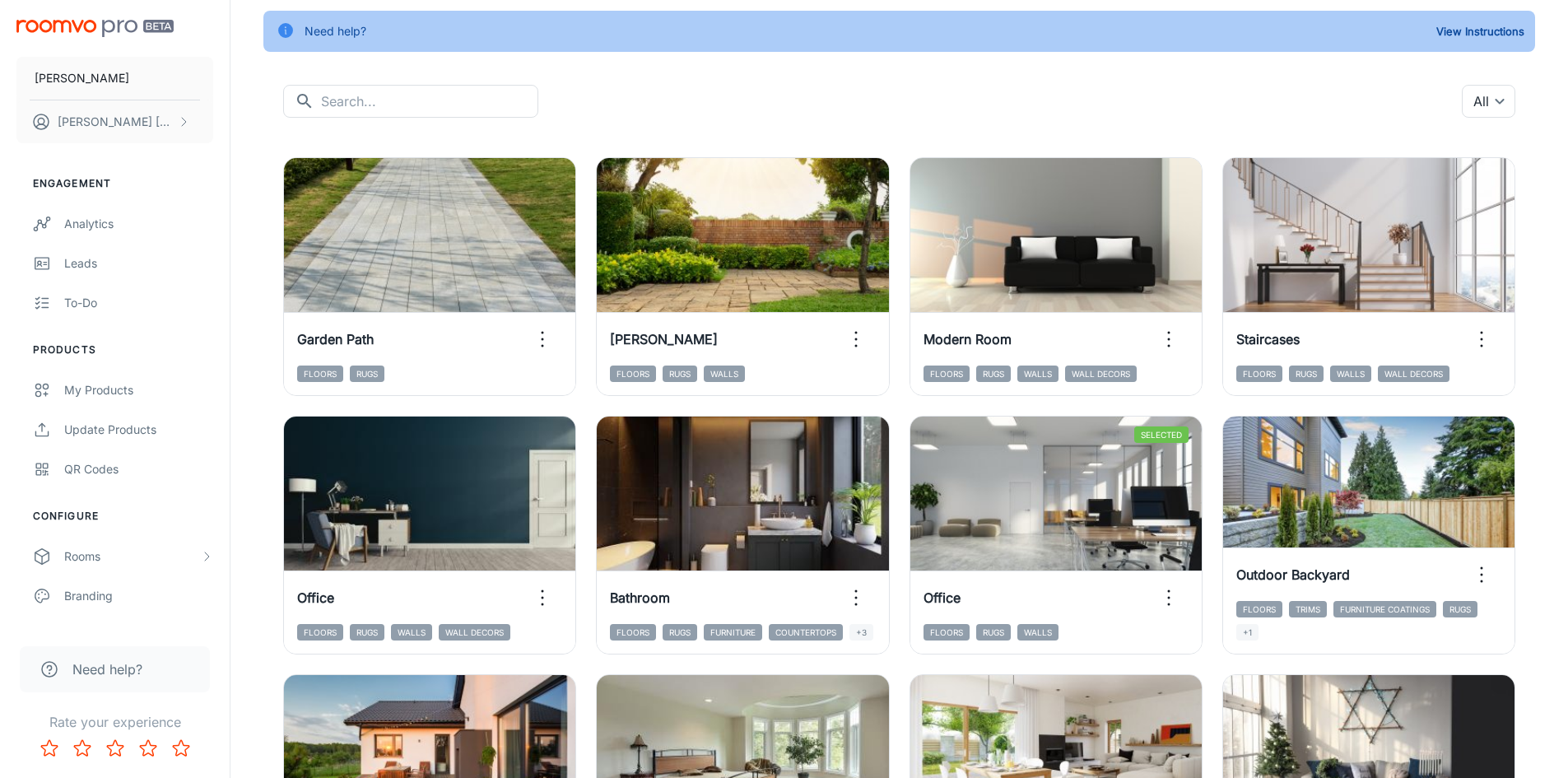
scroll to position [0, 0]
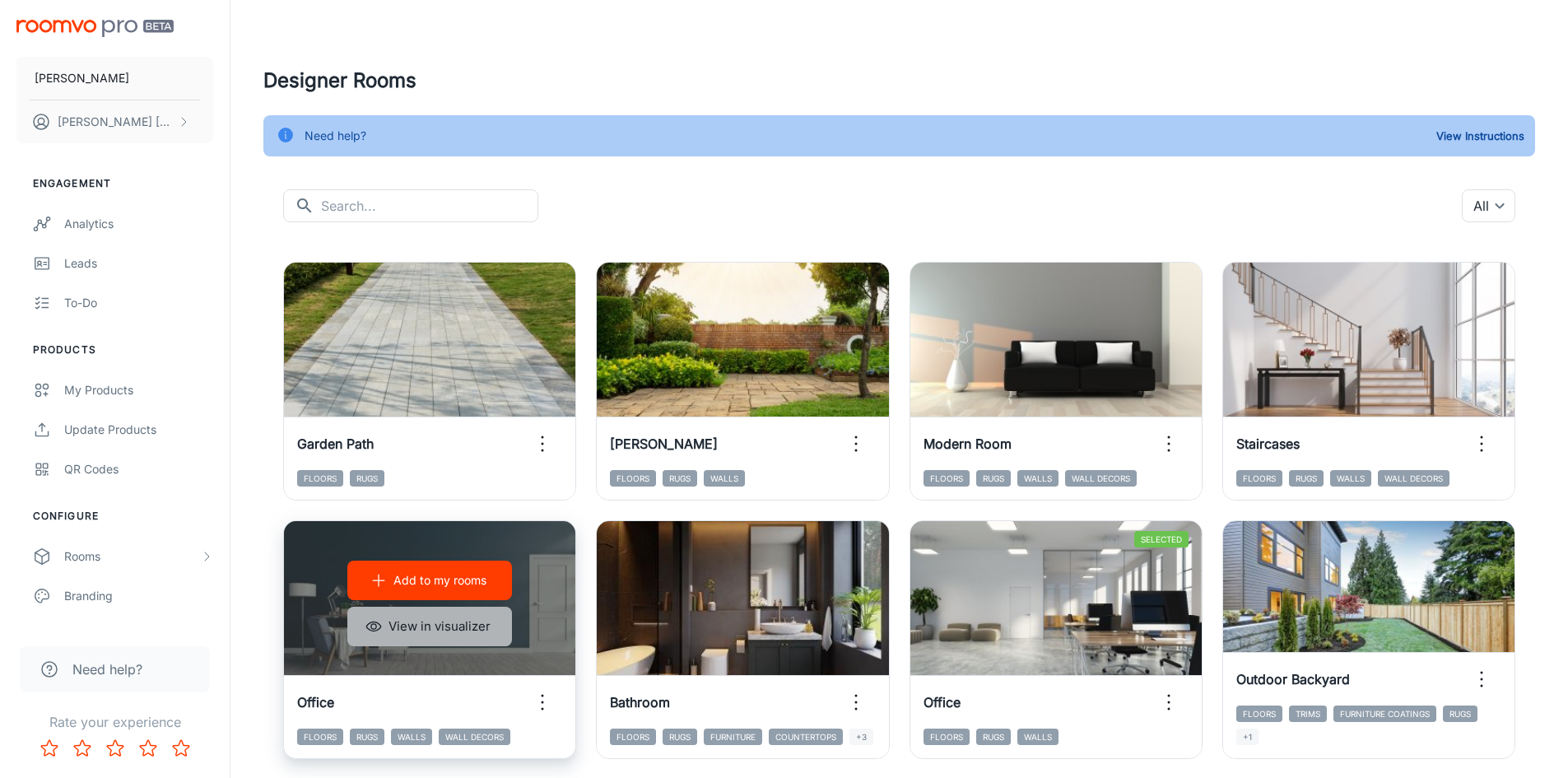
click at [484, 631] on button "View in visualizer" at bounding box center [430, 626] width 165 height 40
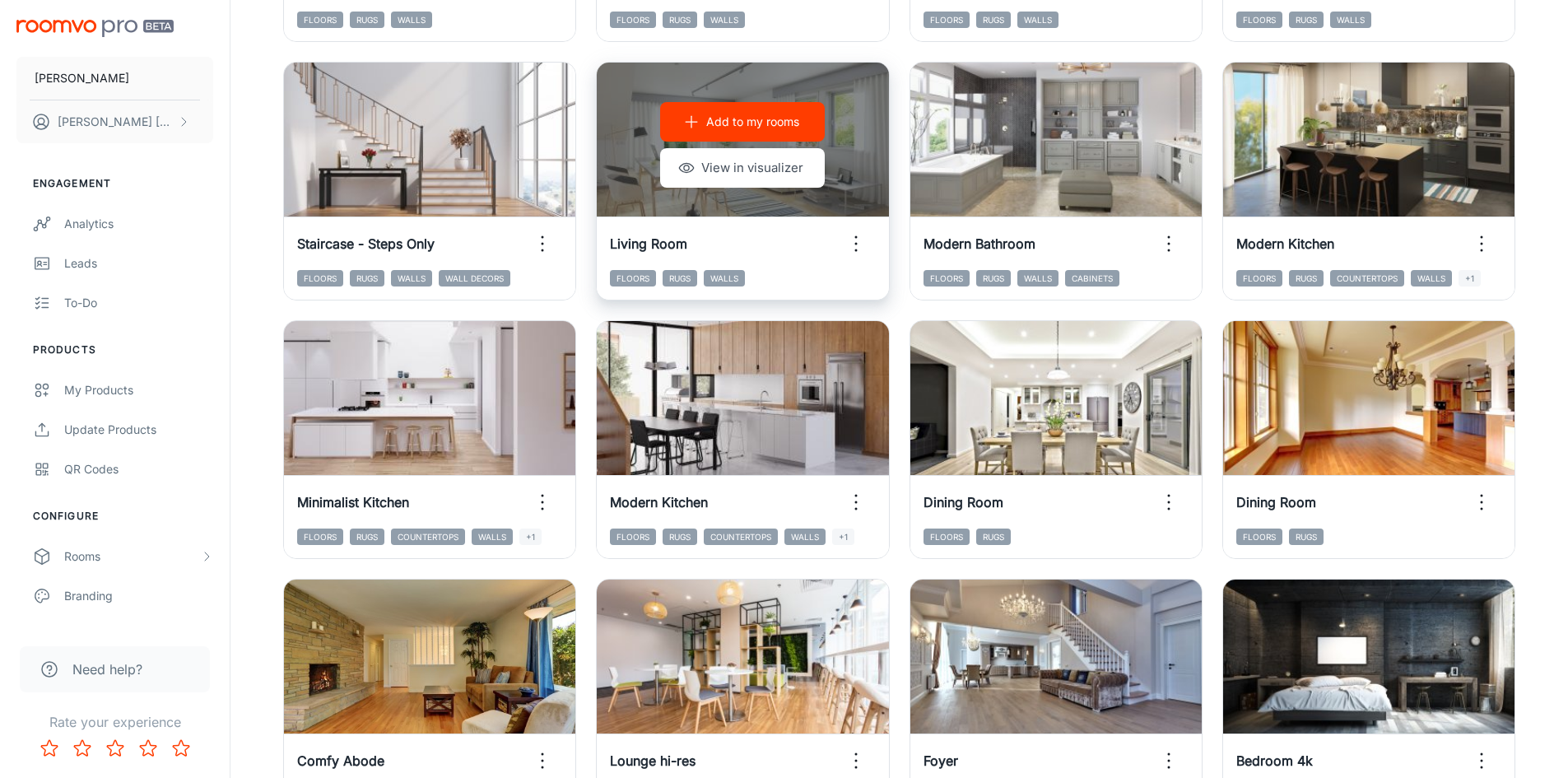
scroll to position [1563, 0]
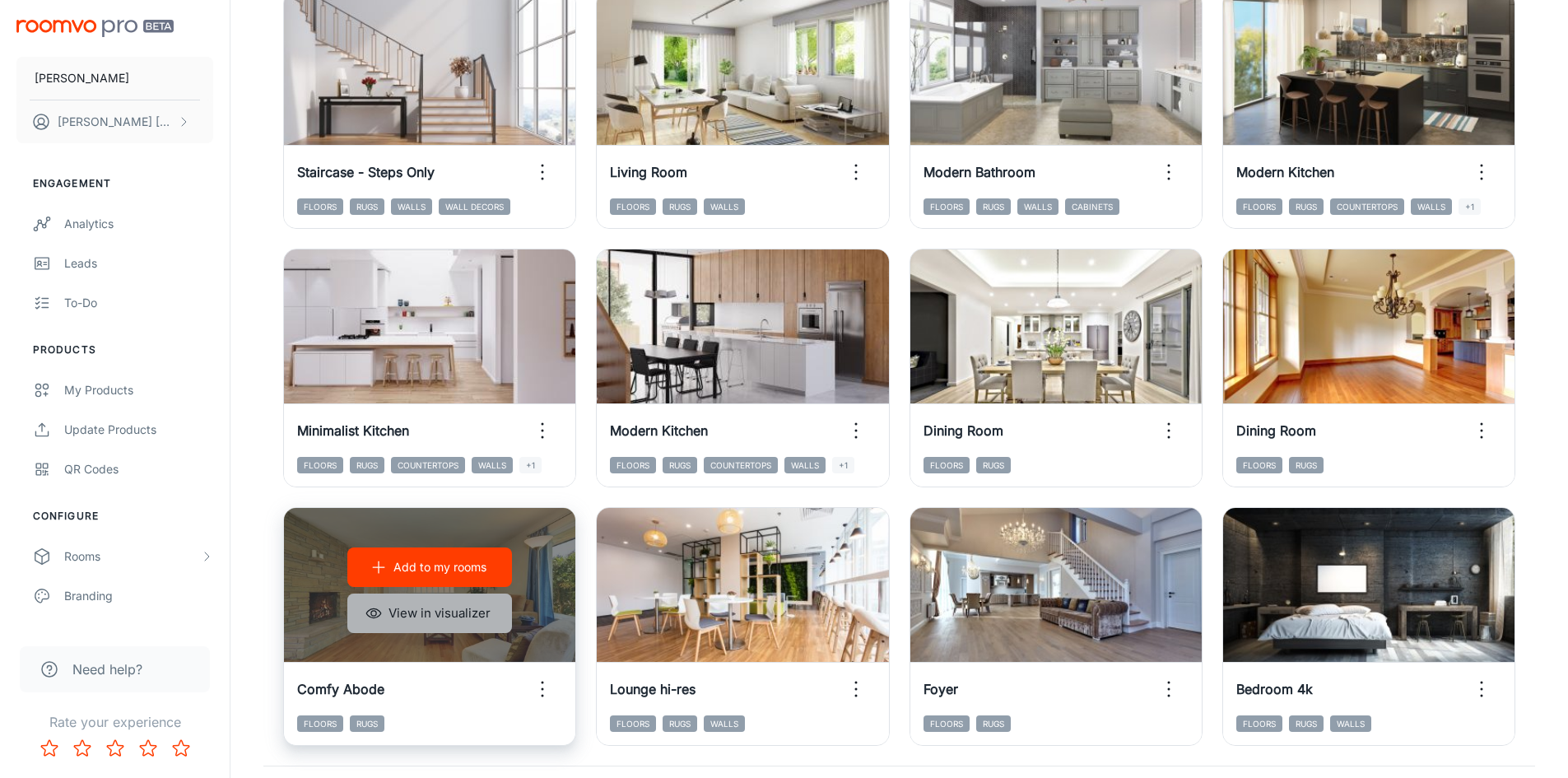
click at [473, 615] on button "View in visualizer" at bounding box center [430, 613] width 165 height 40
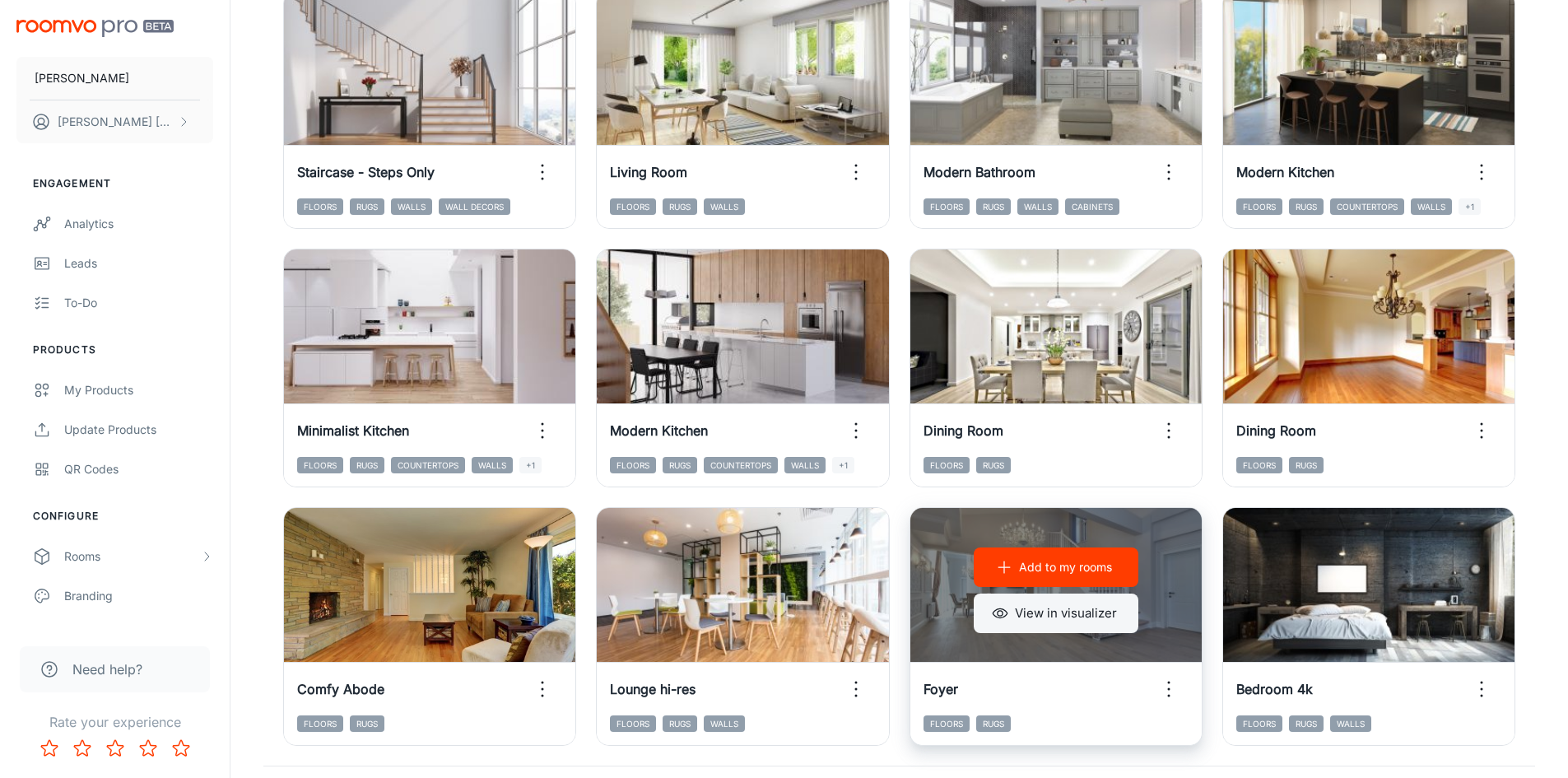
click at [1061, 618] on button "View in visualizer" at bounding box center [1056, 613] width 165 height 40
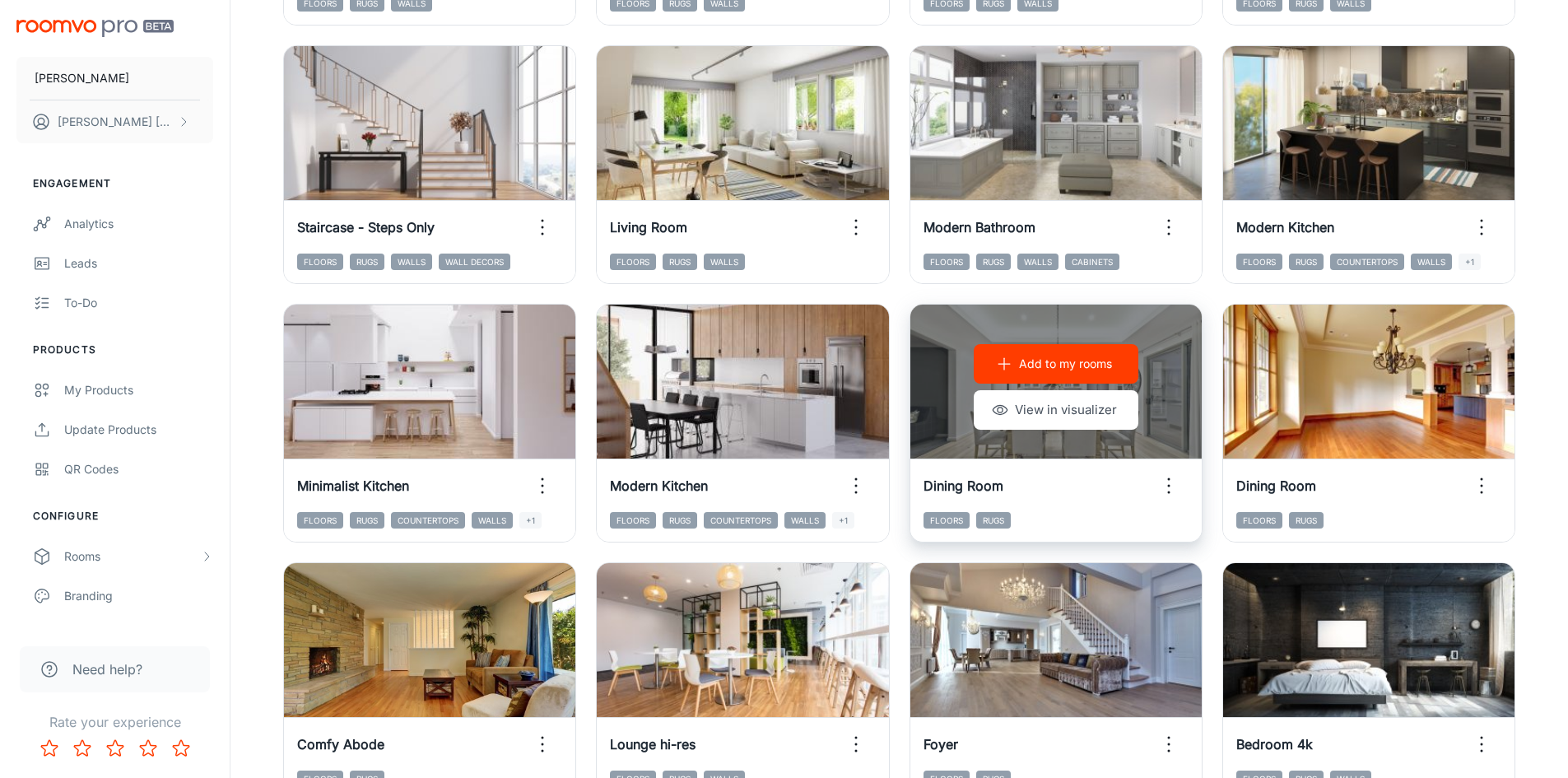
scroll to position [1481, 0]
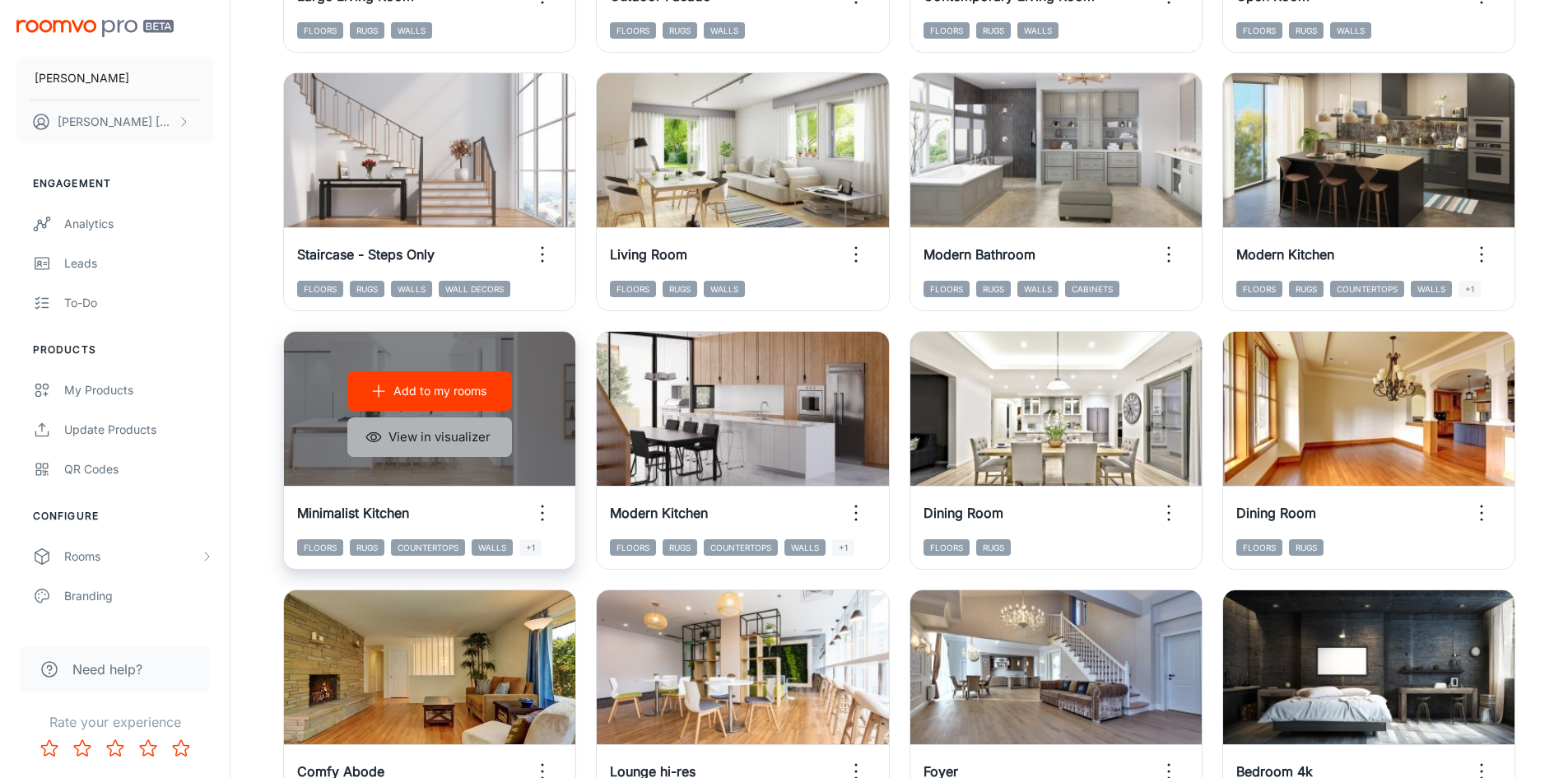
click at [447, 439] on button "View in visualizer" at bounding box center [430, 436] width 165 height 40
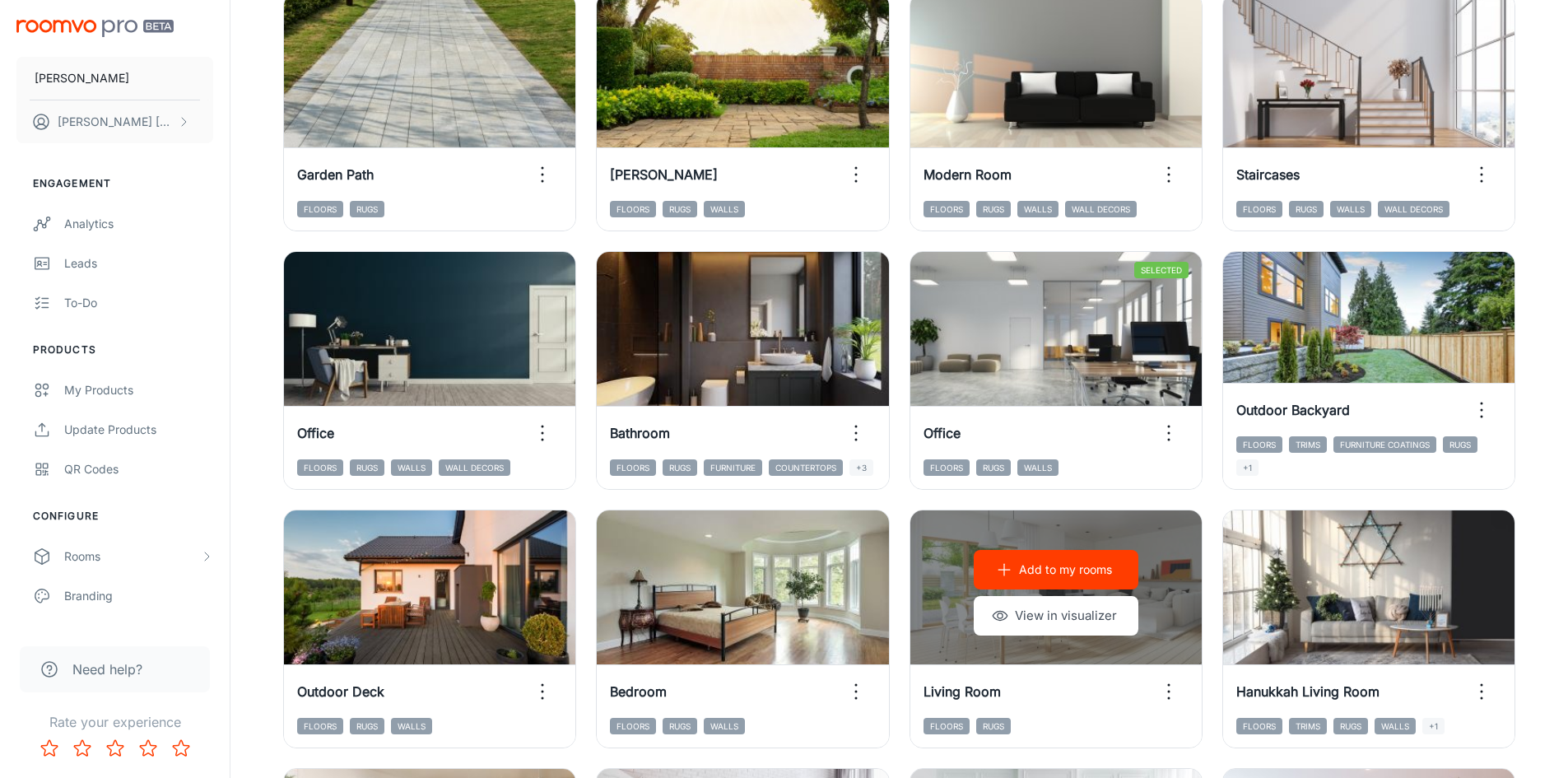
scroll to position [247, 0]
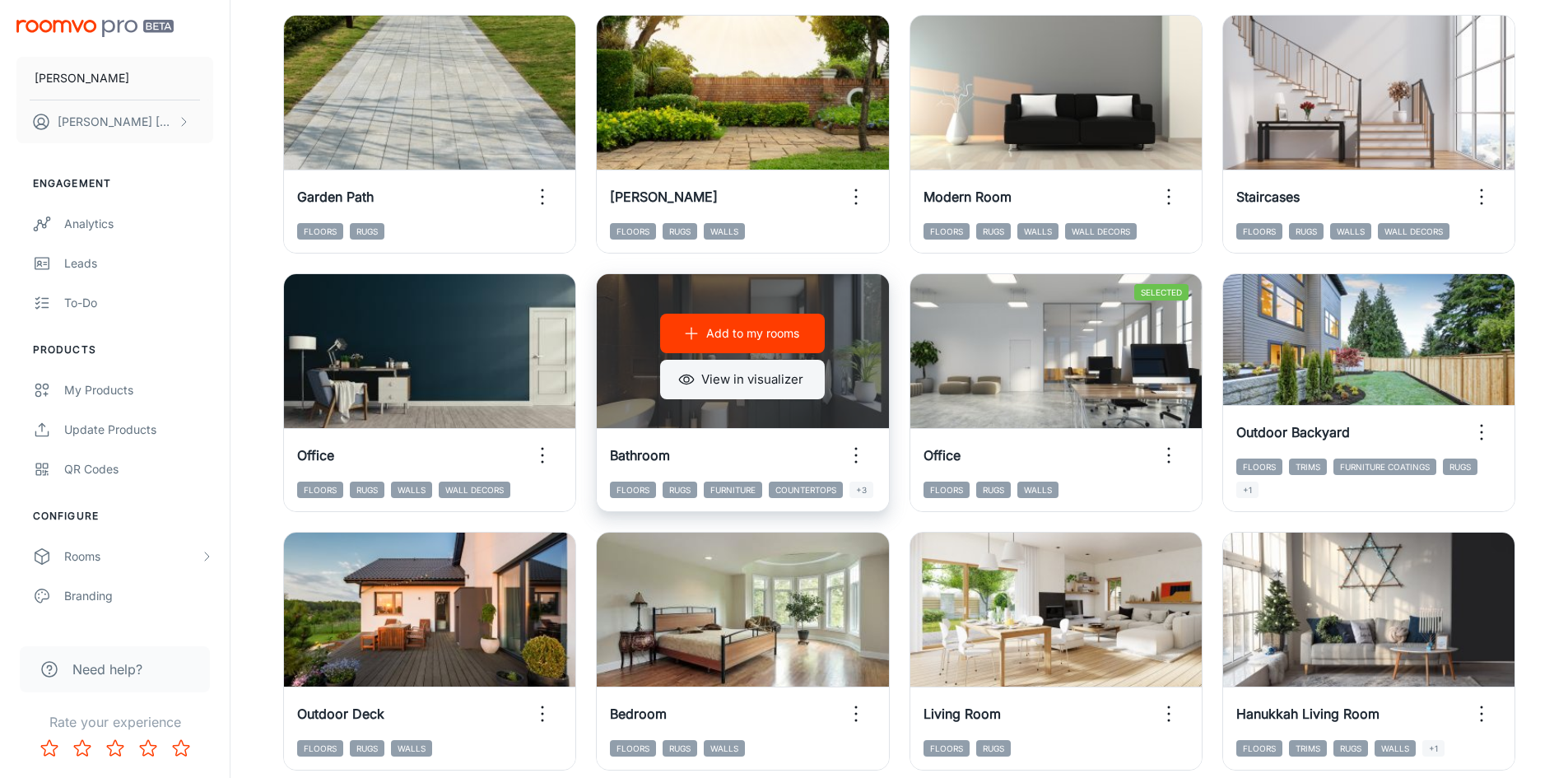
click at [794, 377] on button "View in visualizer" at bounding box center [742, 379] width 165 height 40
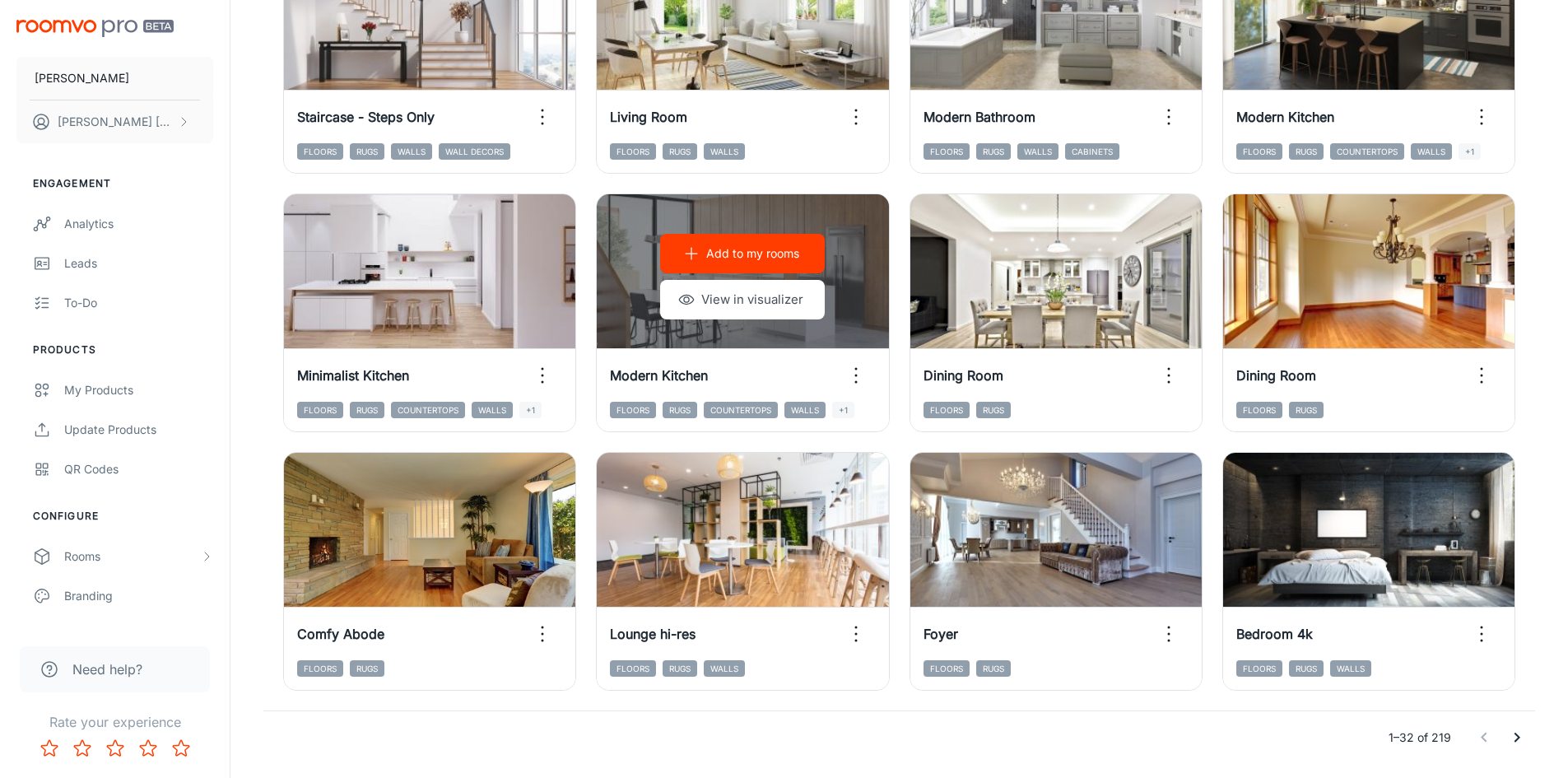
scroll to position [1670, 0]
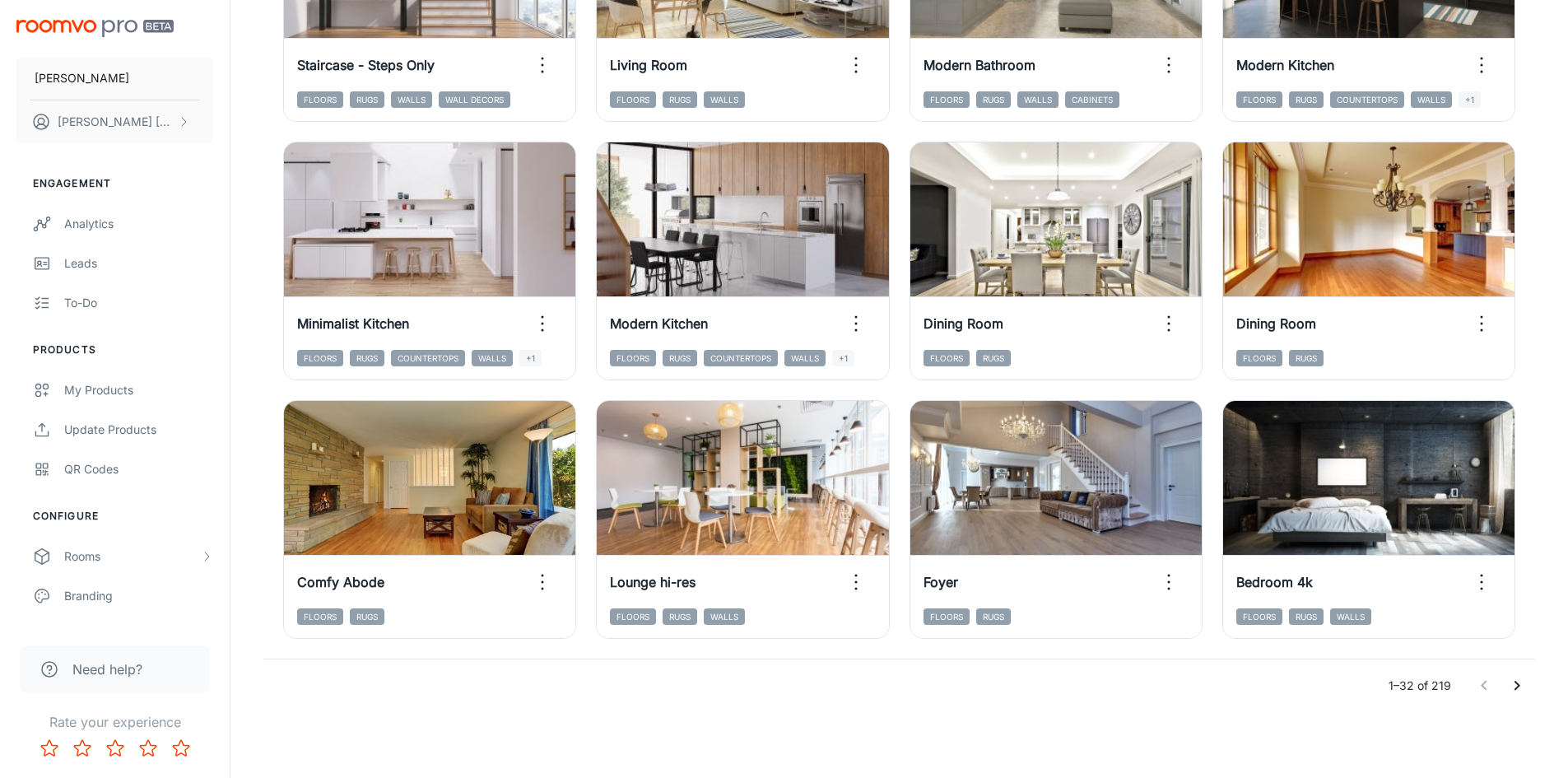
click at [1519, 683] on icon "Go to next page" at bounding box center [1517, 684] width 19 height 19
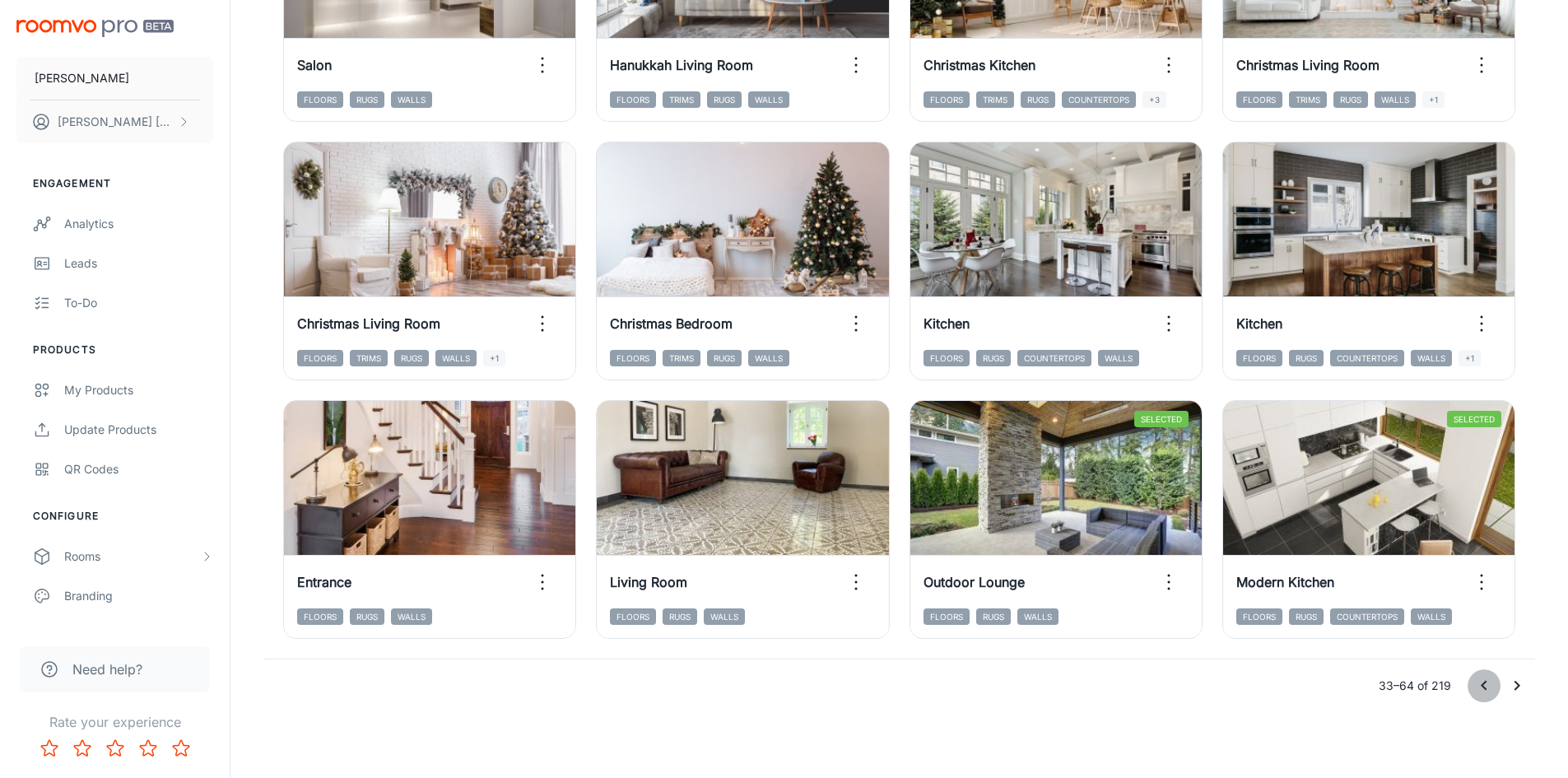
click at [1476, 682] on icon "Go to previous page" at bounding box center [1484, 684] width 19 height 19
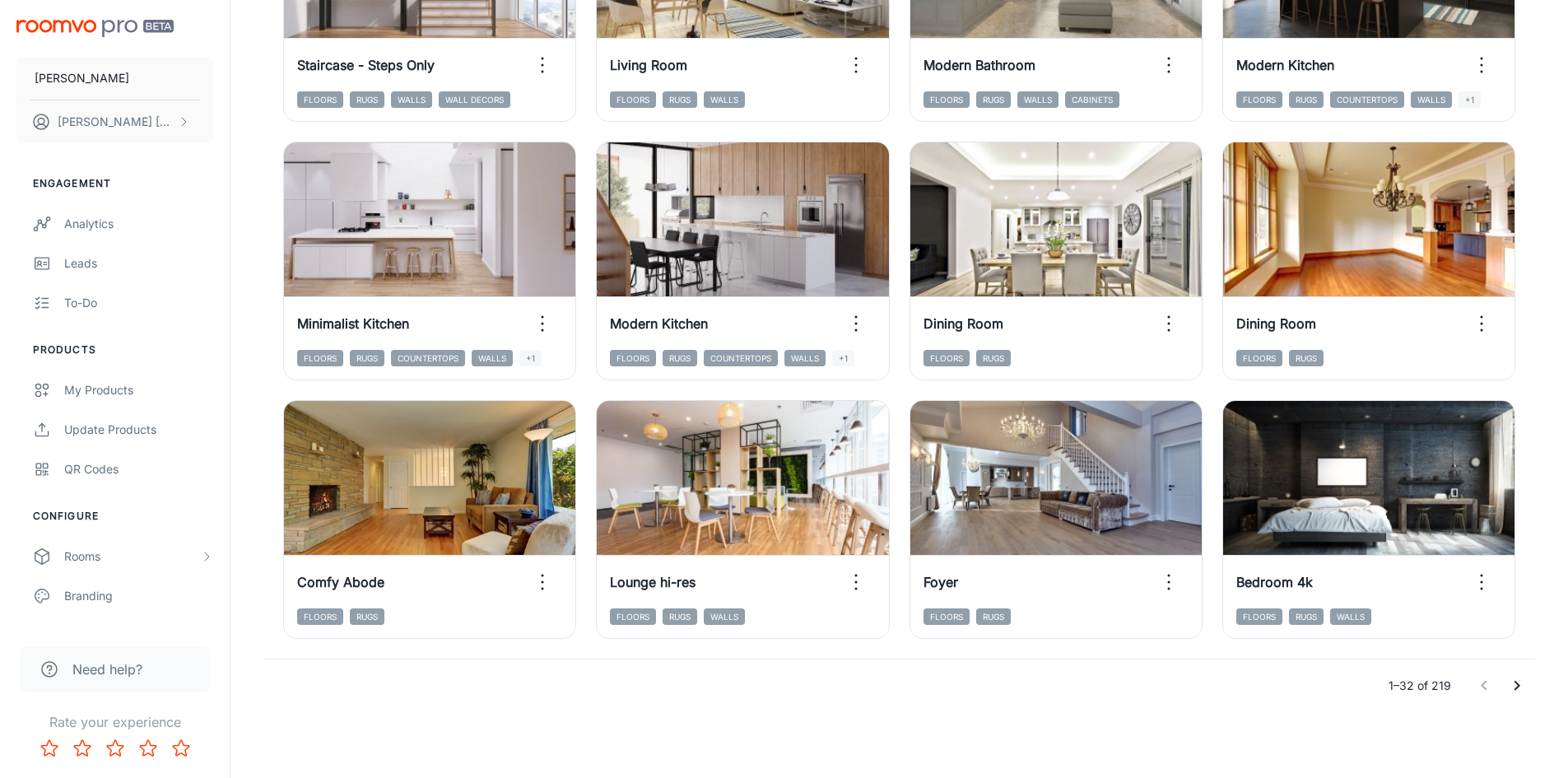
click at [1476, 682] on div at bounding box center [1500, 685] width 66 height 33
click at [1518, 684] on icon "Go to next page" at bounding box center [1518, 685] width 6 height 10
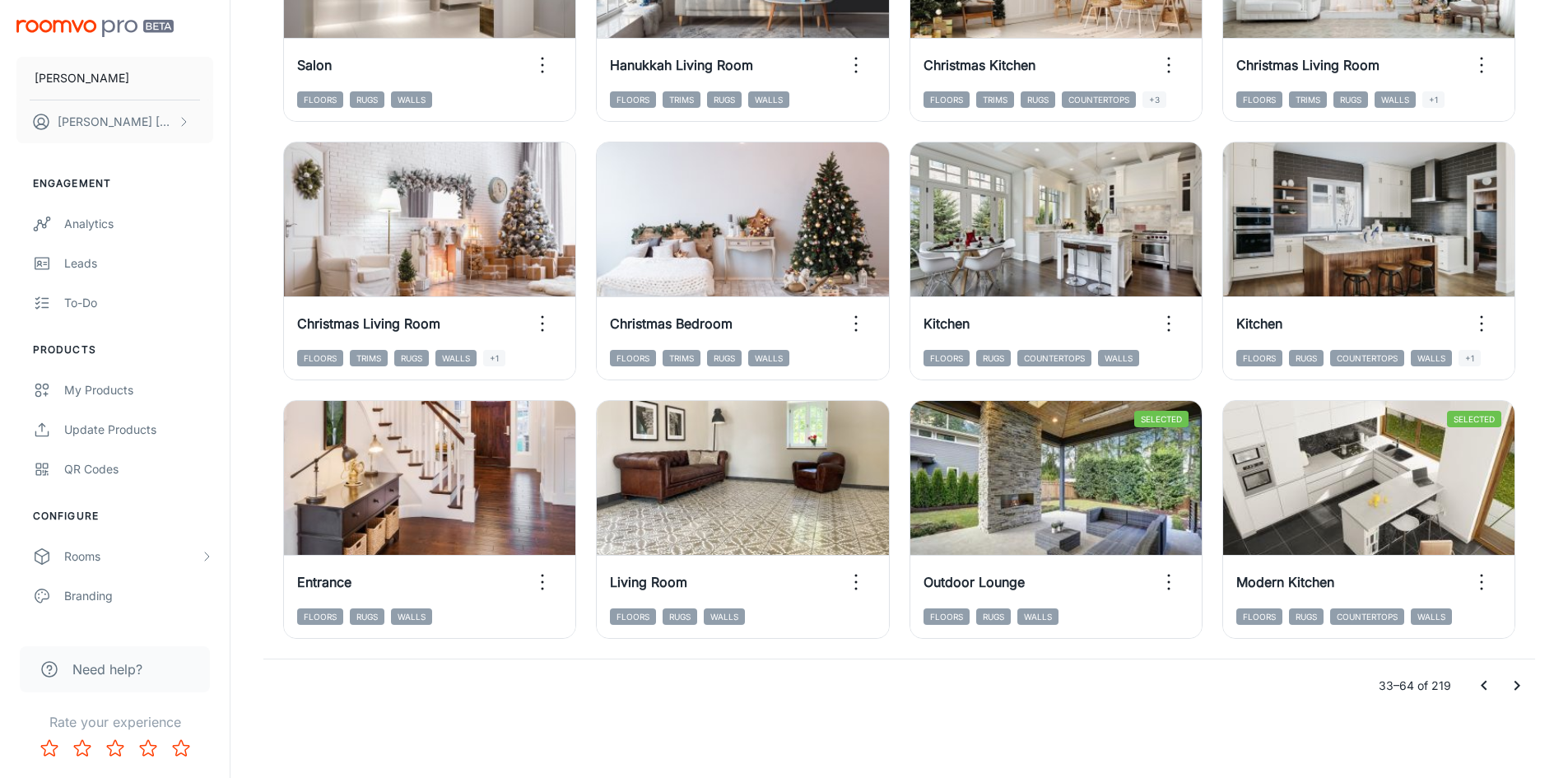
click at [1518, 684] on icon "Go to next page" at bounding box center [1518, 685] width 6 height 10
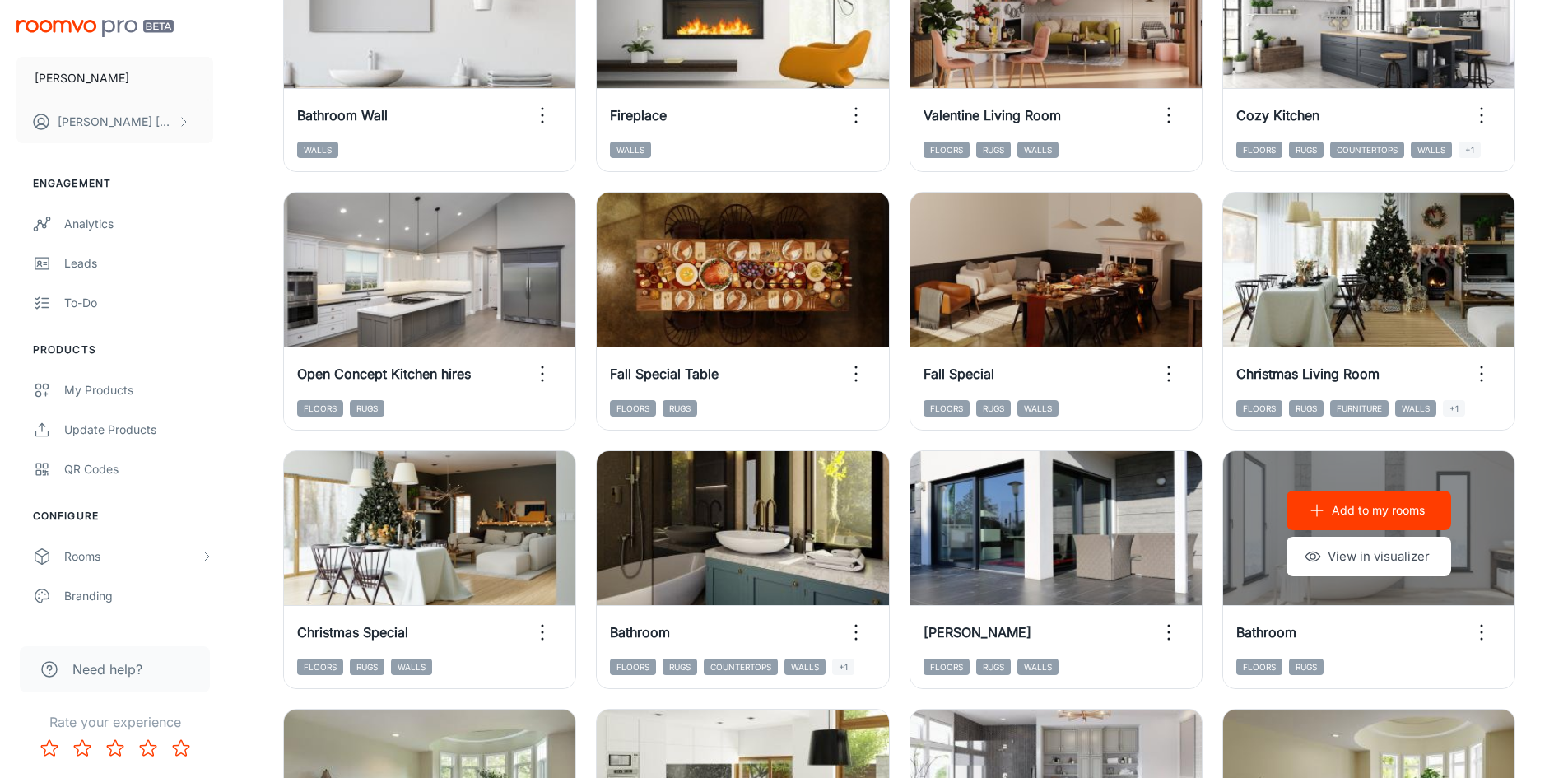
scroll to position [765, 0]
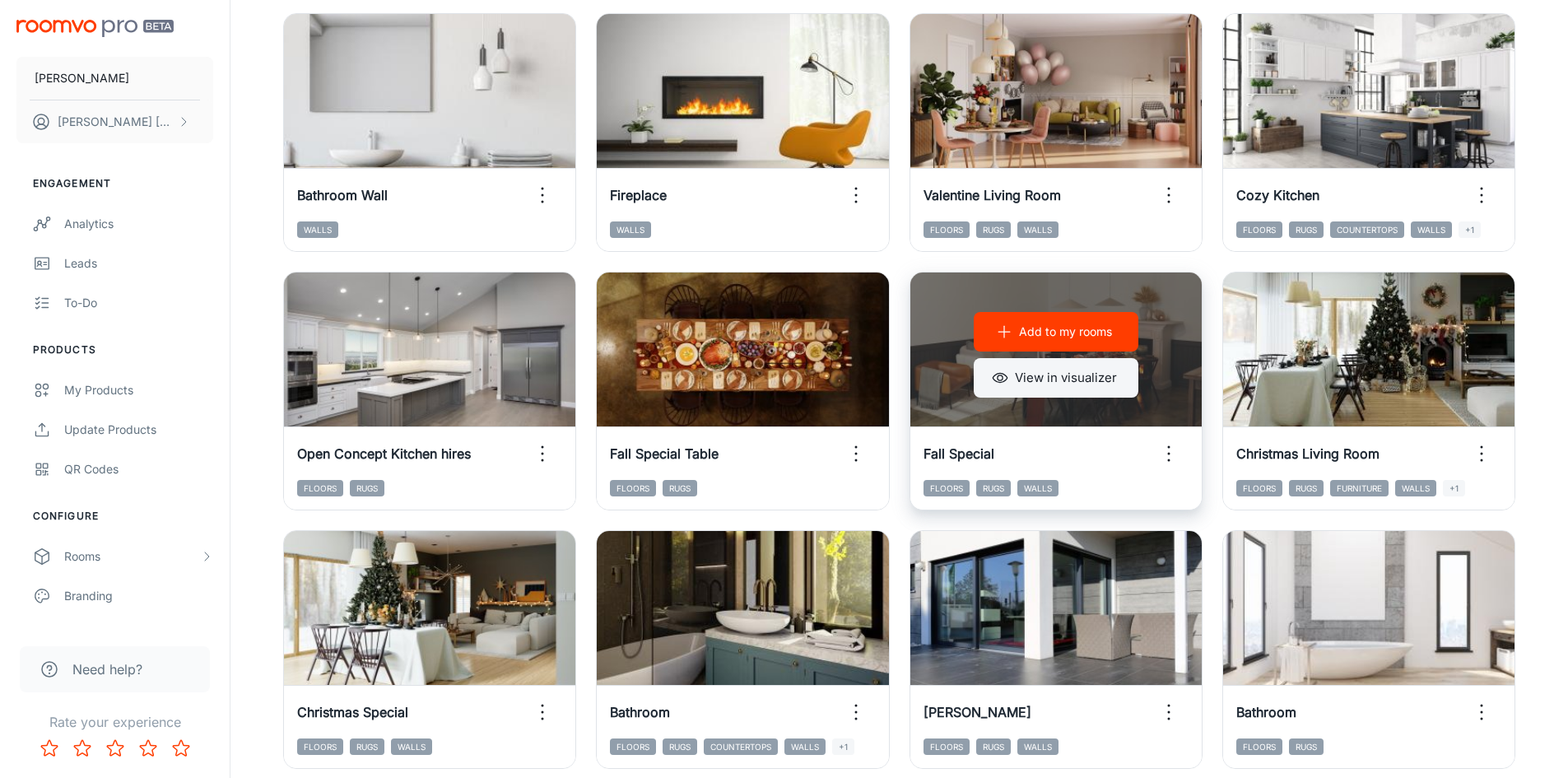
click at [1106, 380] on button "View in visualizer" at bounding box center [1056, 377] width 165 height 40
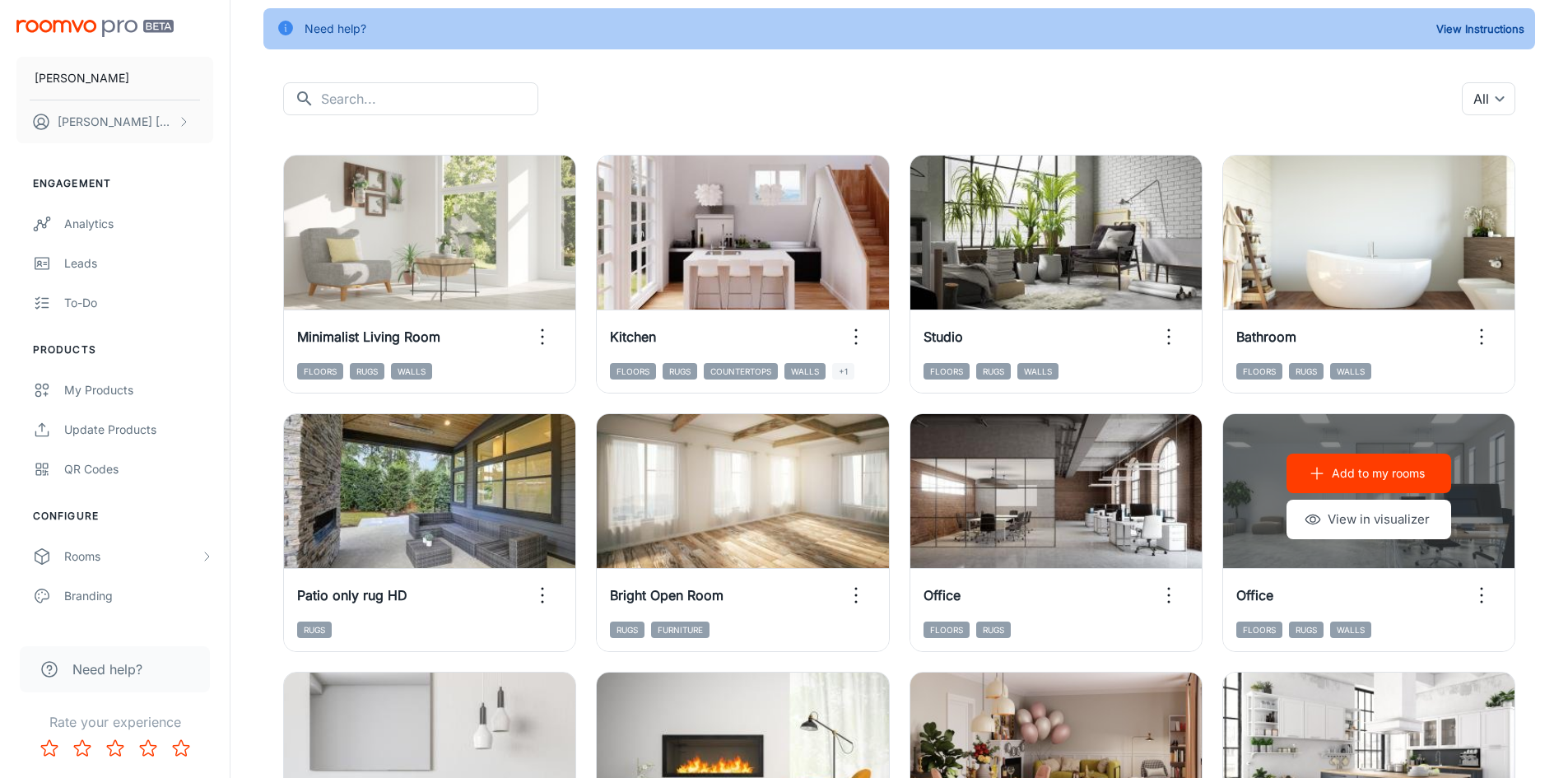
scroll to position [25, 0]
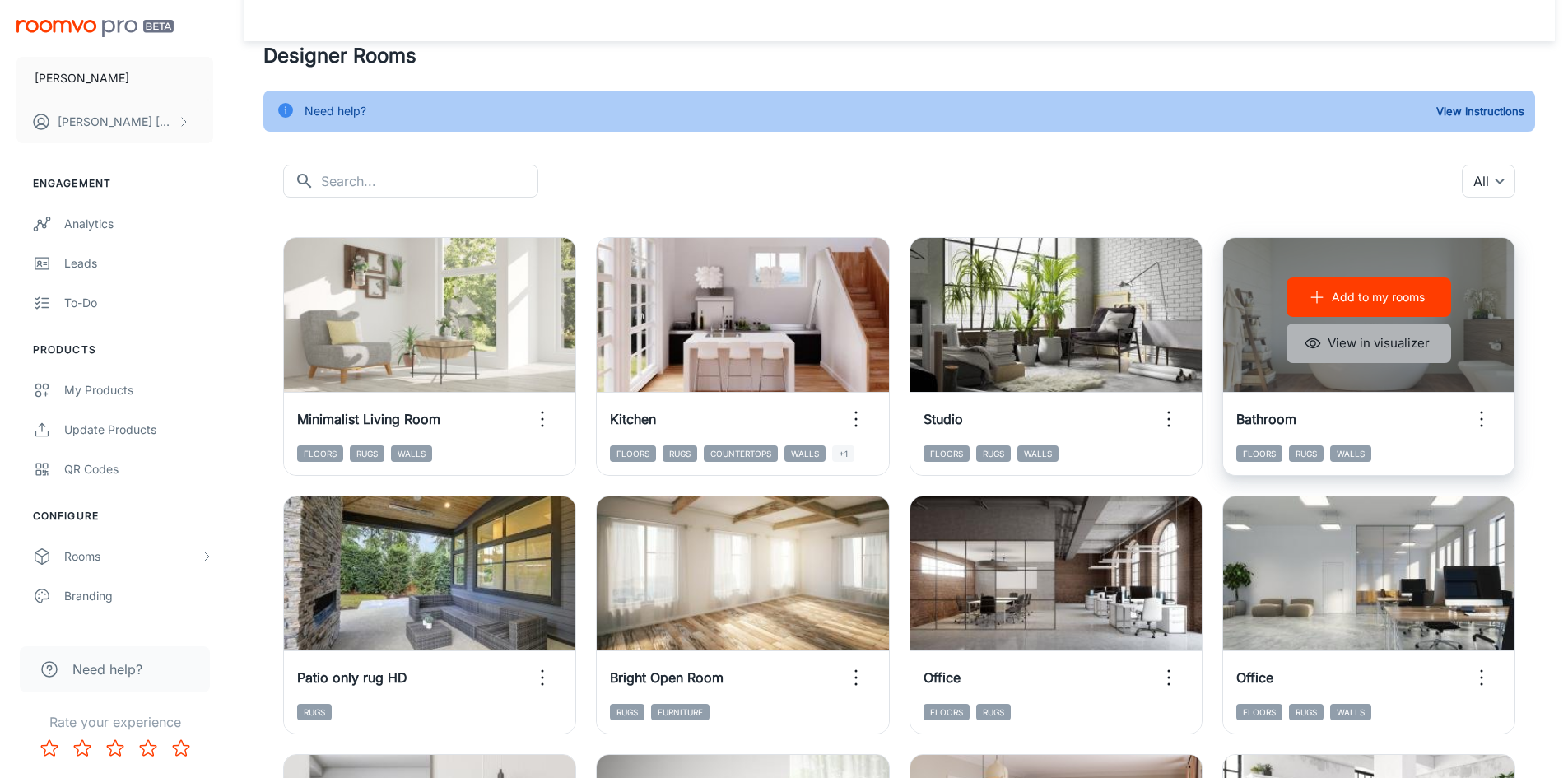
click at [1358, 335] on button "View in visualizer" at bounding box center [1370, 343] width 165 height 40
click at [1287, 381] on div "Add to my rooms View in visualizer" at bounding box center [1369, 320] width 291 height 165
click at [1340, 345] on button "View in visualizer" at bounding box center [1370, 343] width 165 height 40
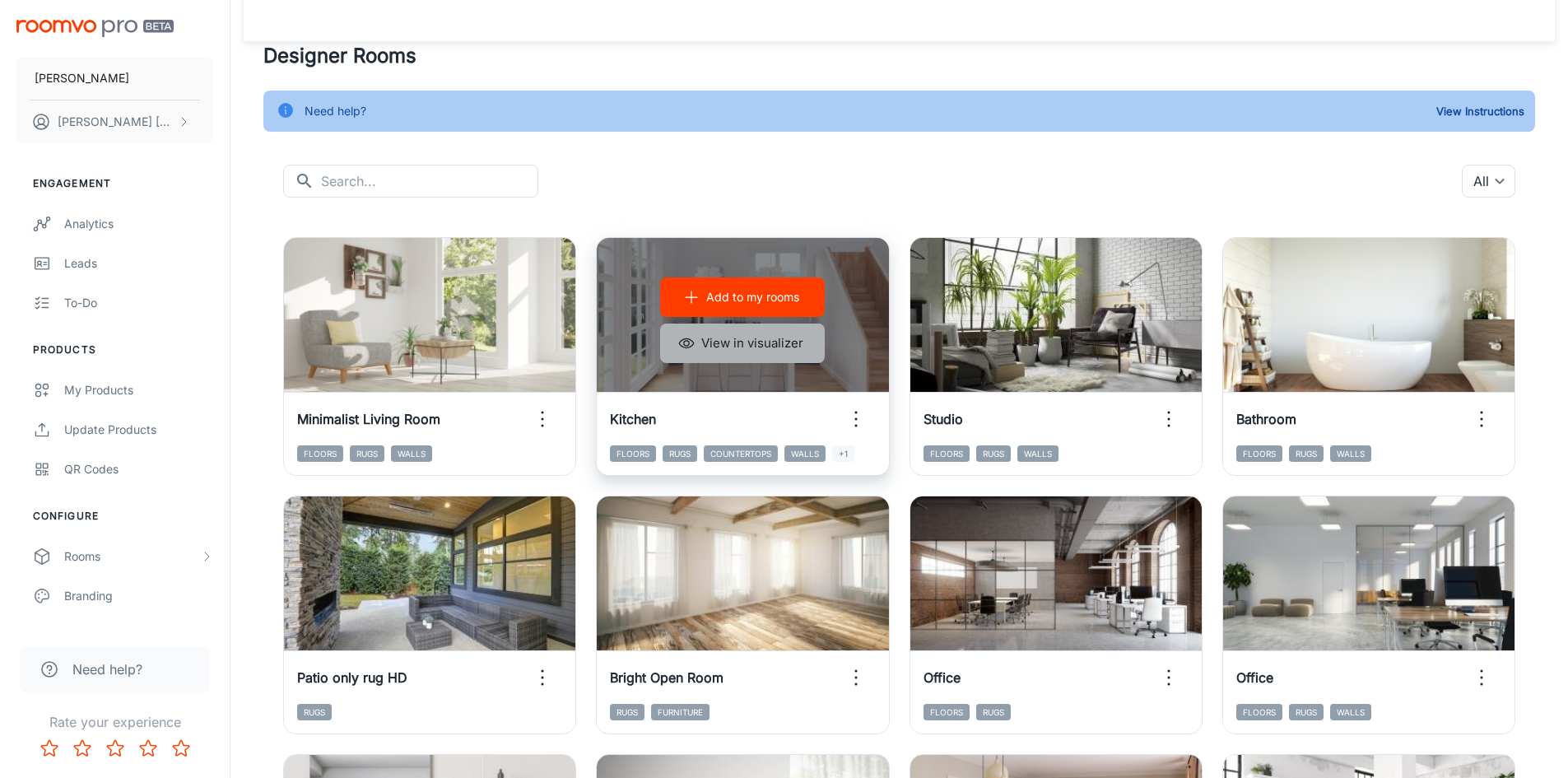
click at [758, 343] on button "View in visualizer" at bounding box center [742, 343] width 165 height 40
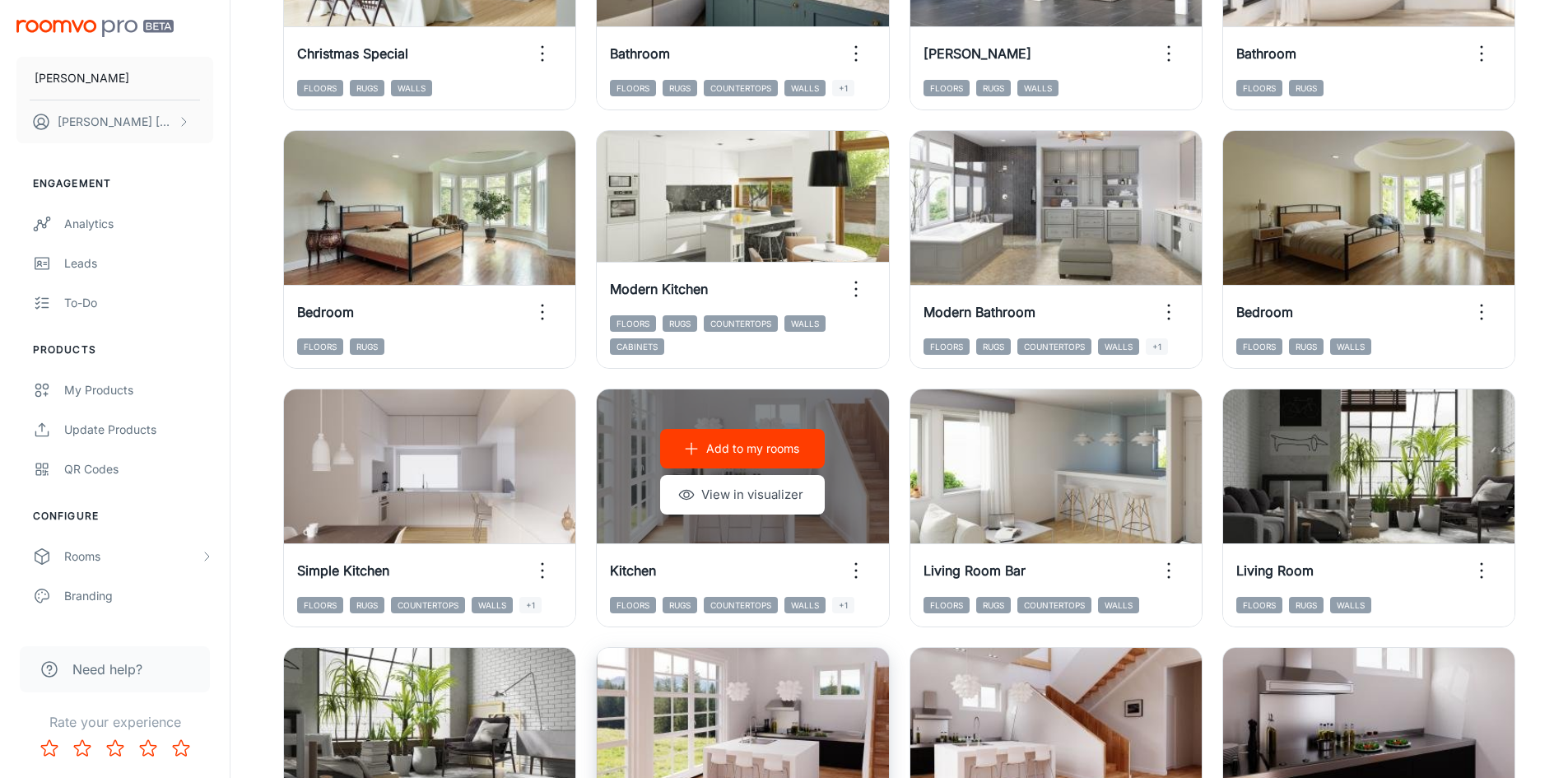
scroll to position [1670, 0]
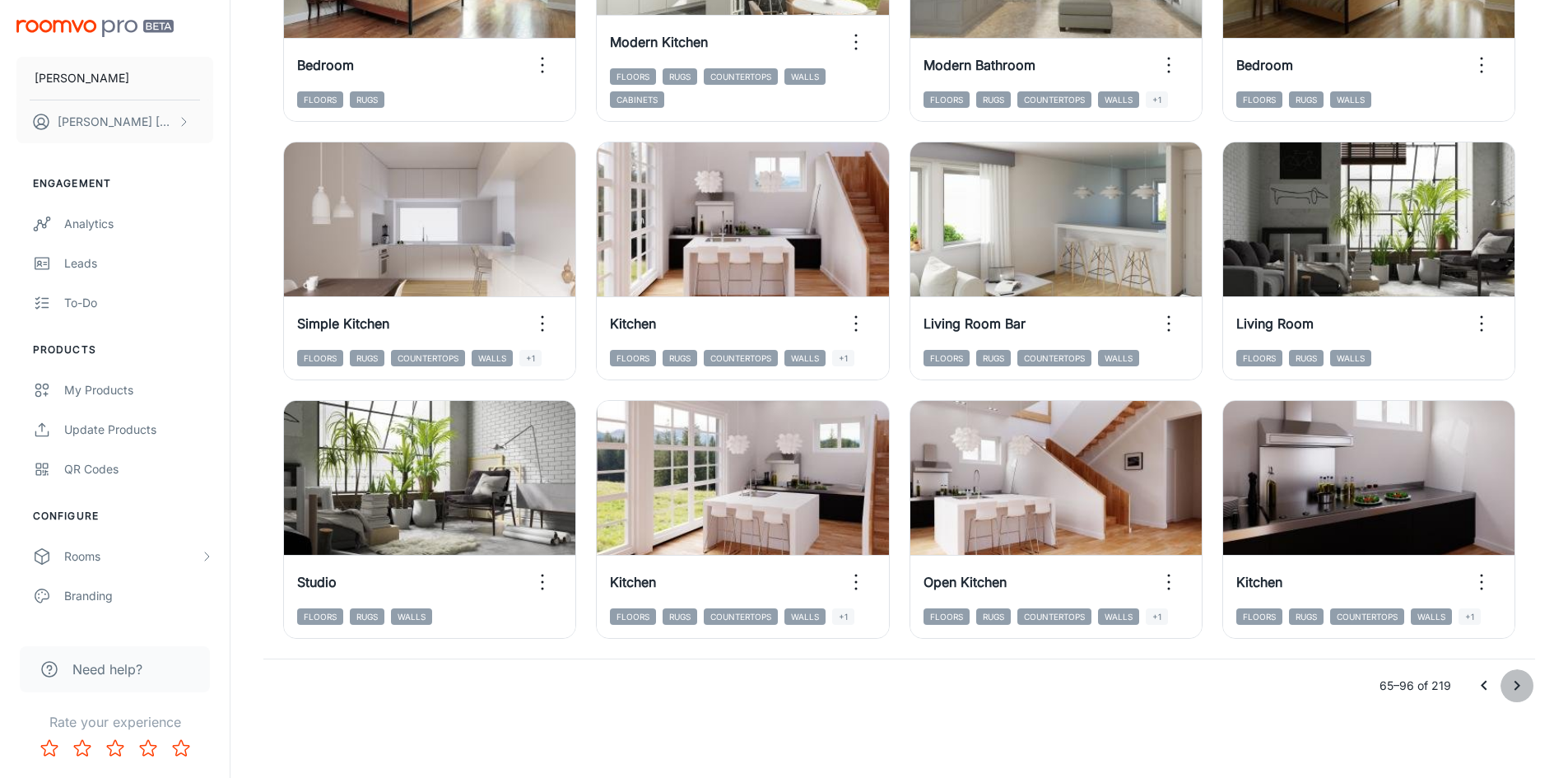
click at [1513, 679] on icon "Go to next page" at bounding box center [1517, 684] width 19 height 19
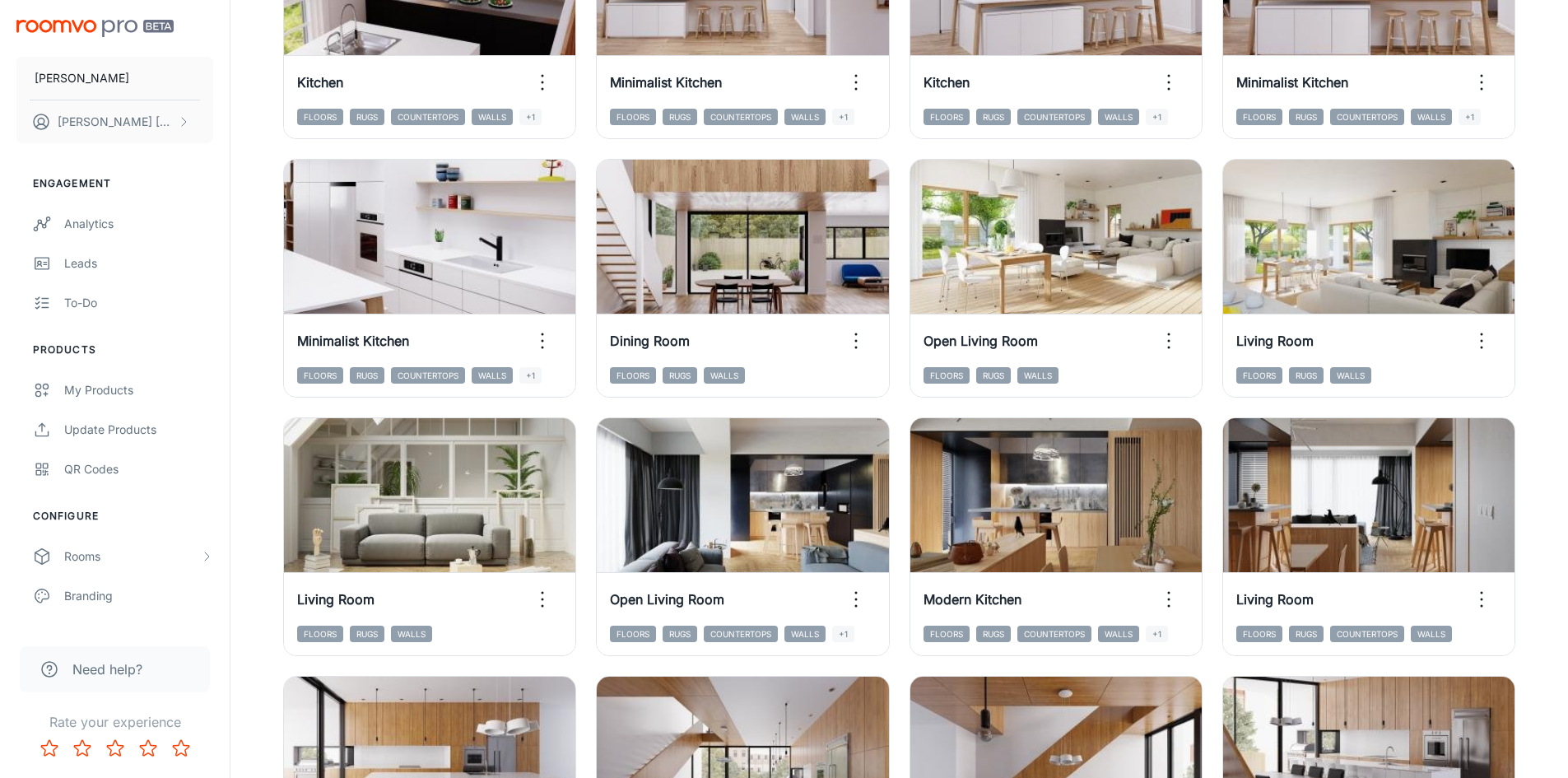
scroll to position [354, 0]
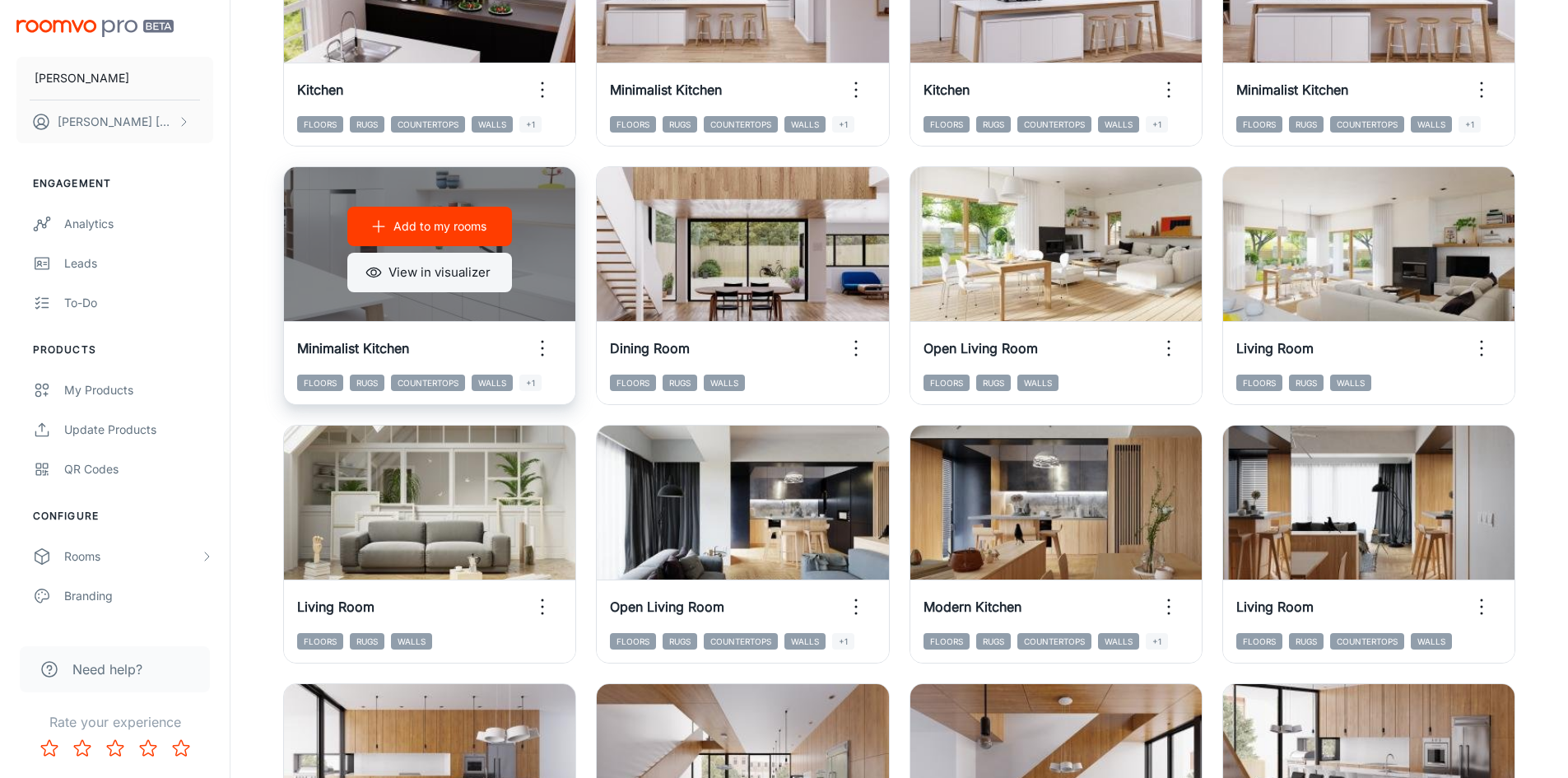
click at [488, 273] on button "View in visualizer" at bounding box center [430, 272] width 165 height 40
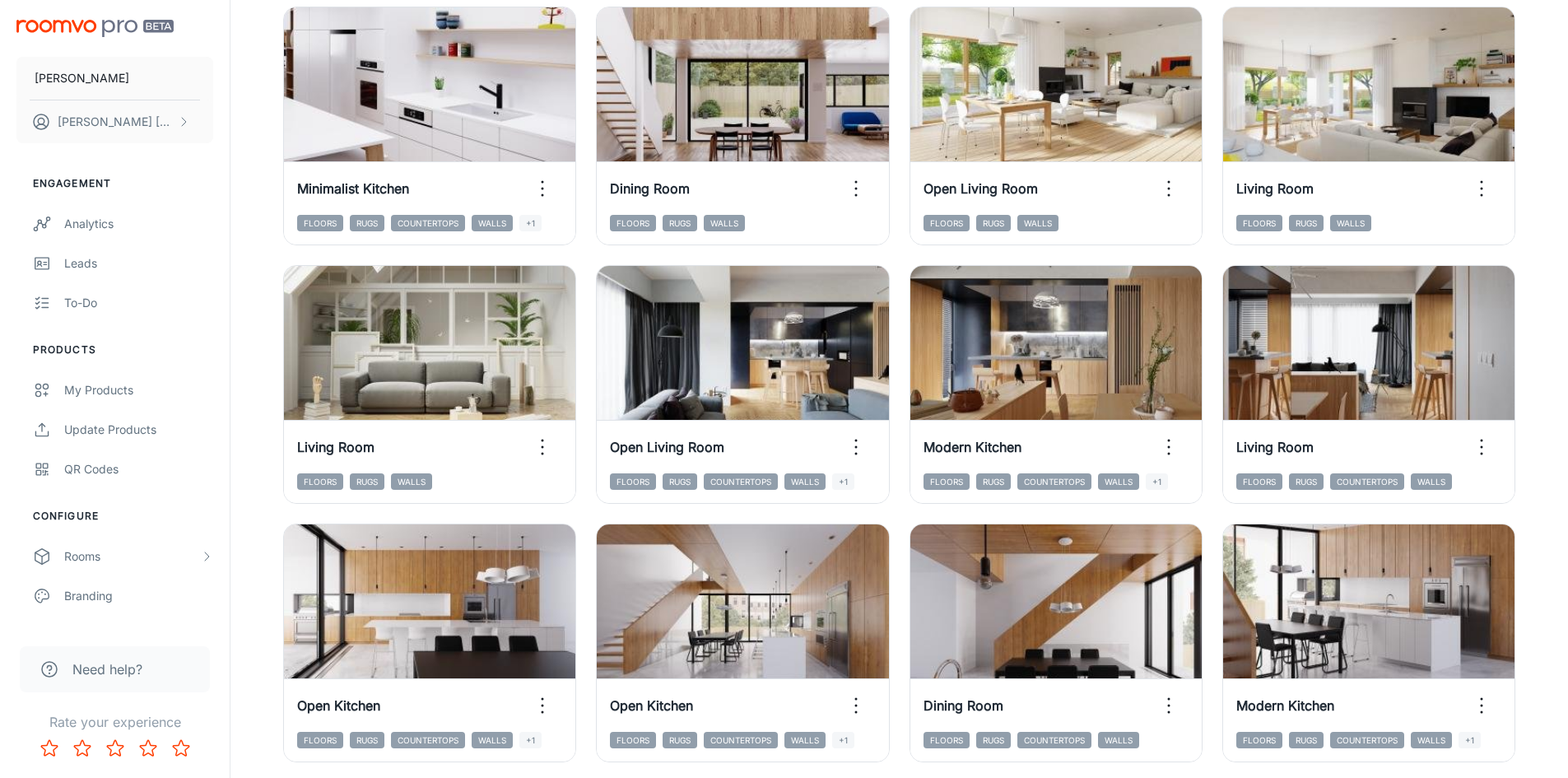
scroll to position [601, 0]
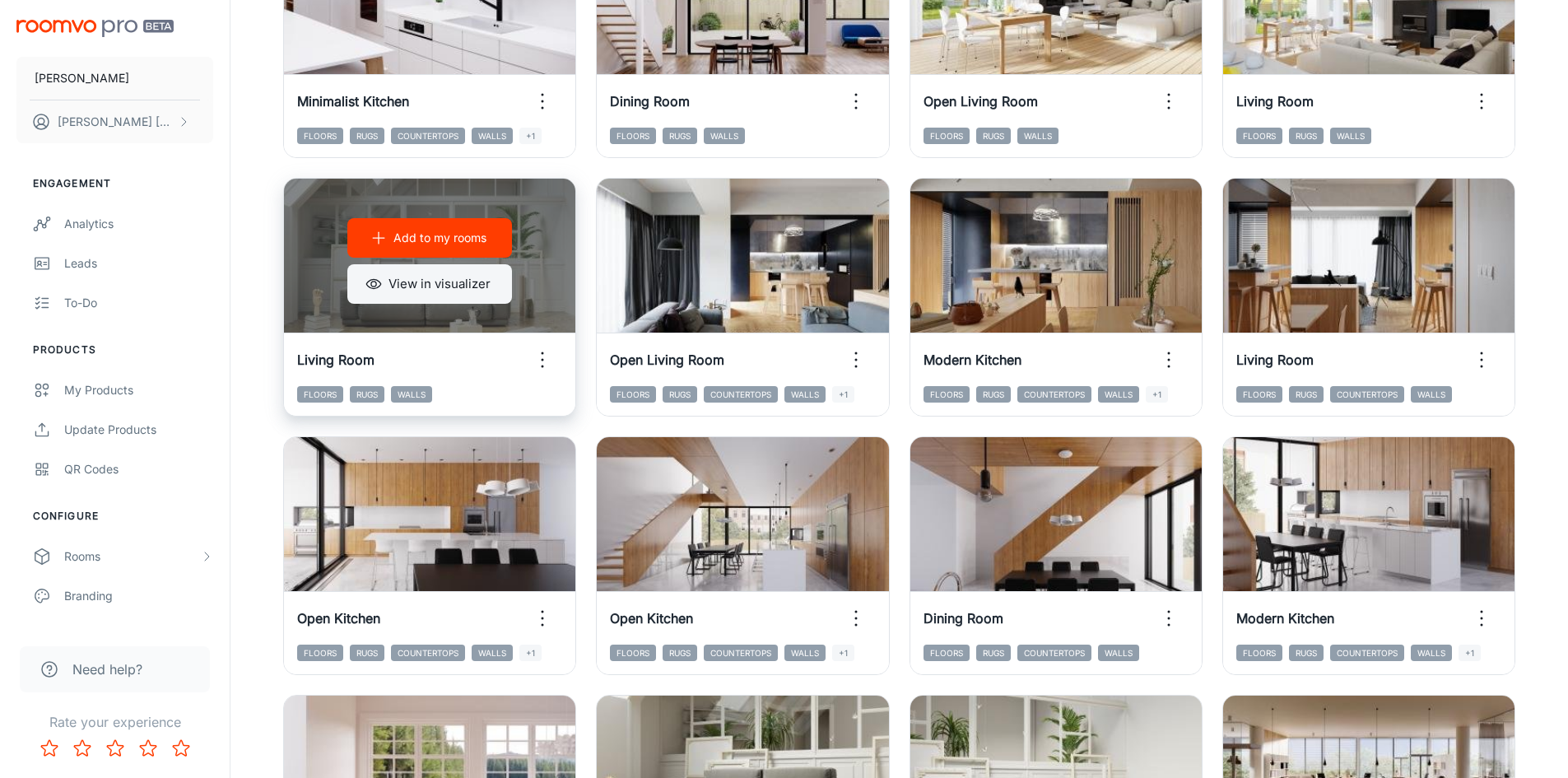
click at [445, 291] on button "View in visualizer" at bounding box center [430, 283] width 165 height 40
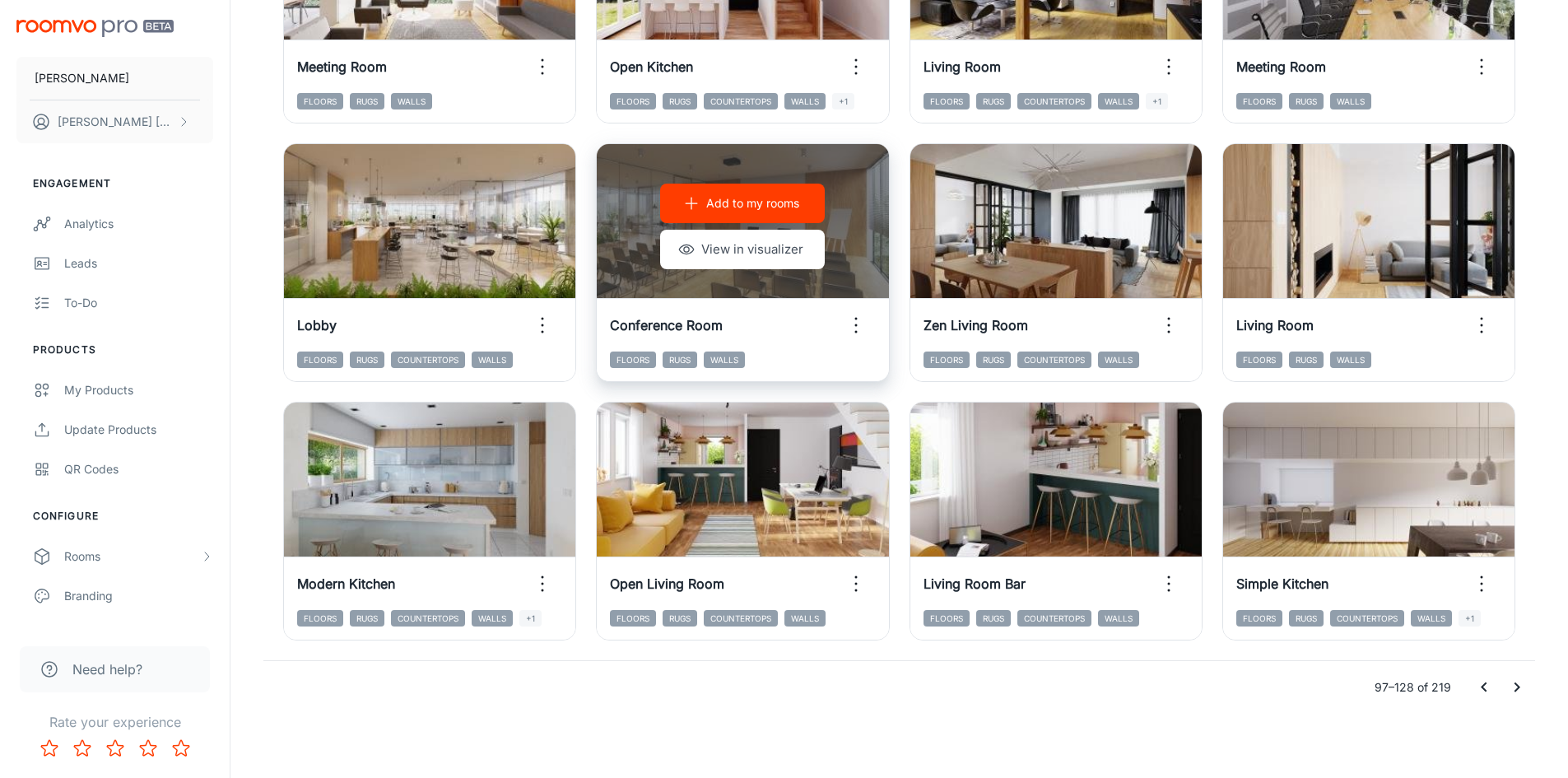
scroll to position [1670, 0]
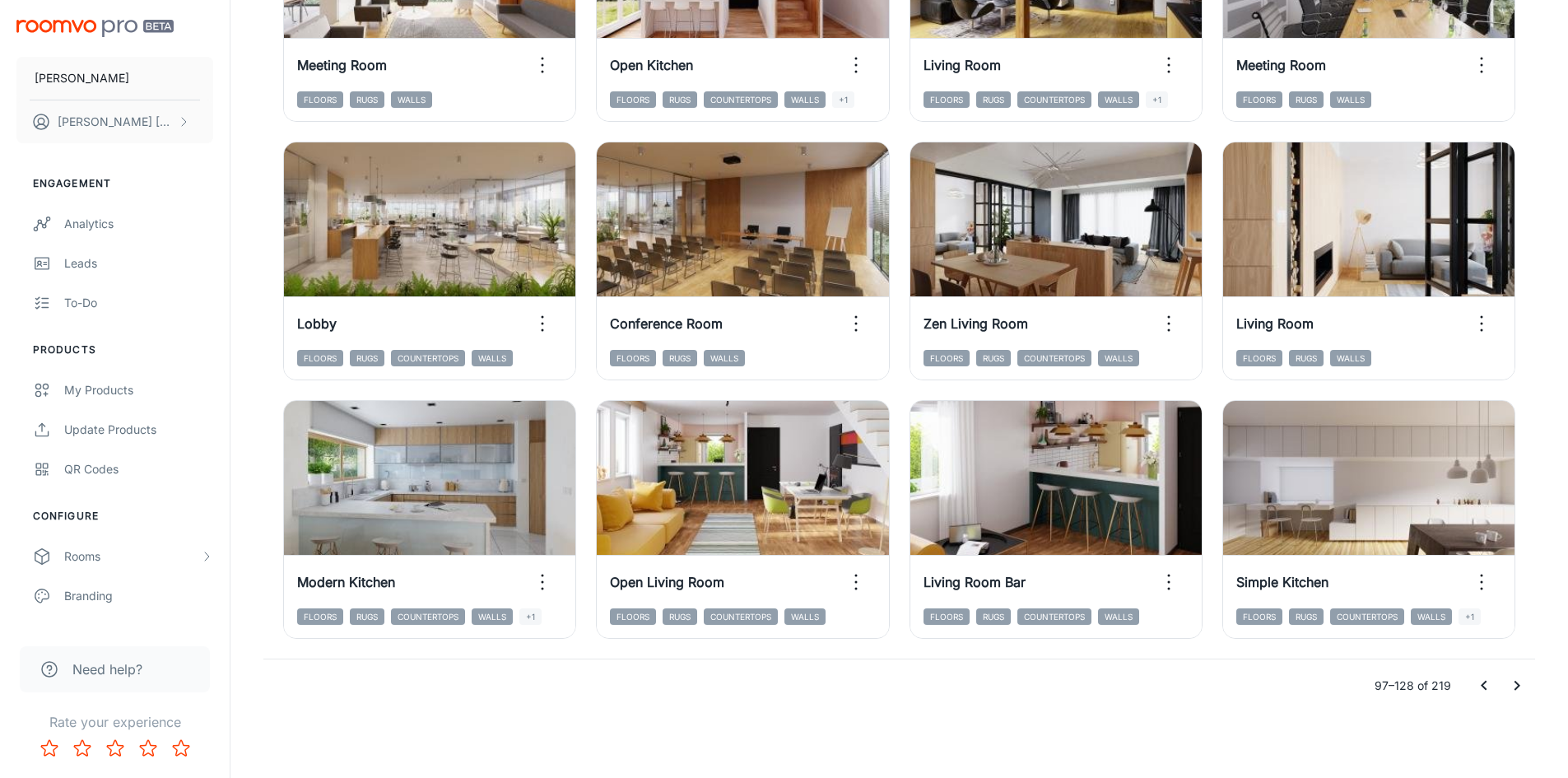
click at [1524, 684] on icon "Go to next page" at bounding box center [1517, 684] width 19 height 19
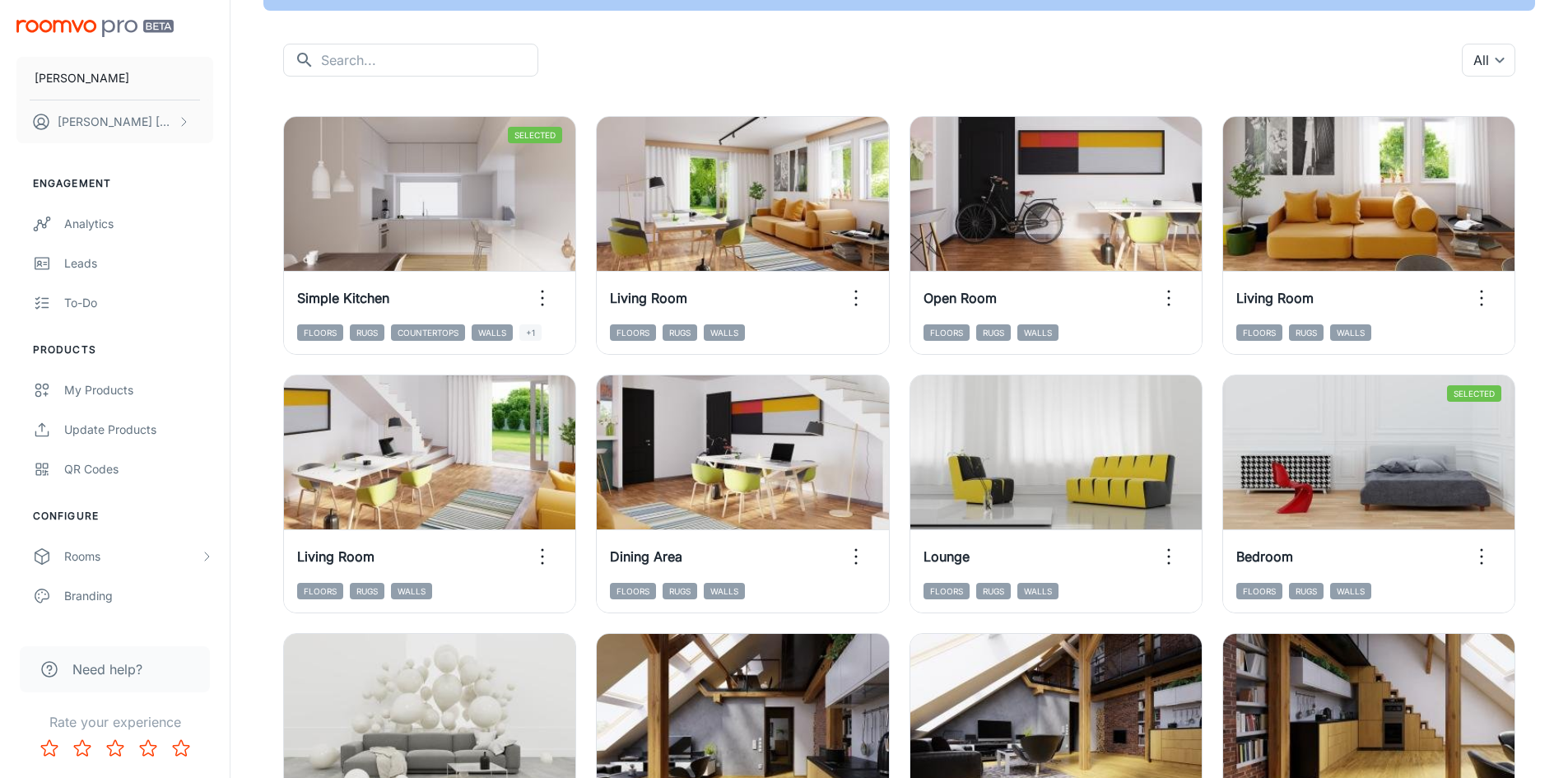
scroll to position [107, 0]
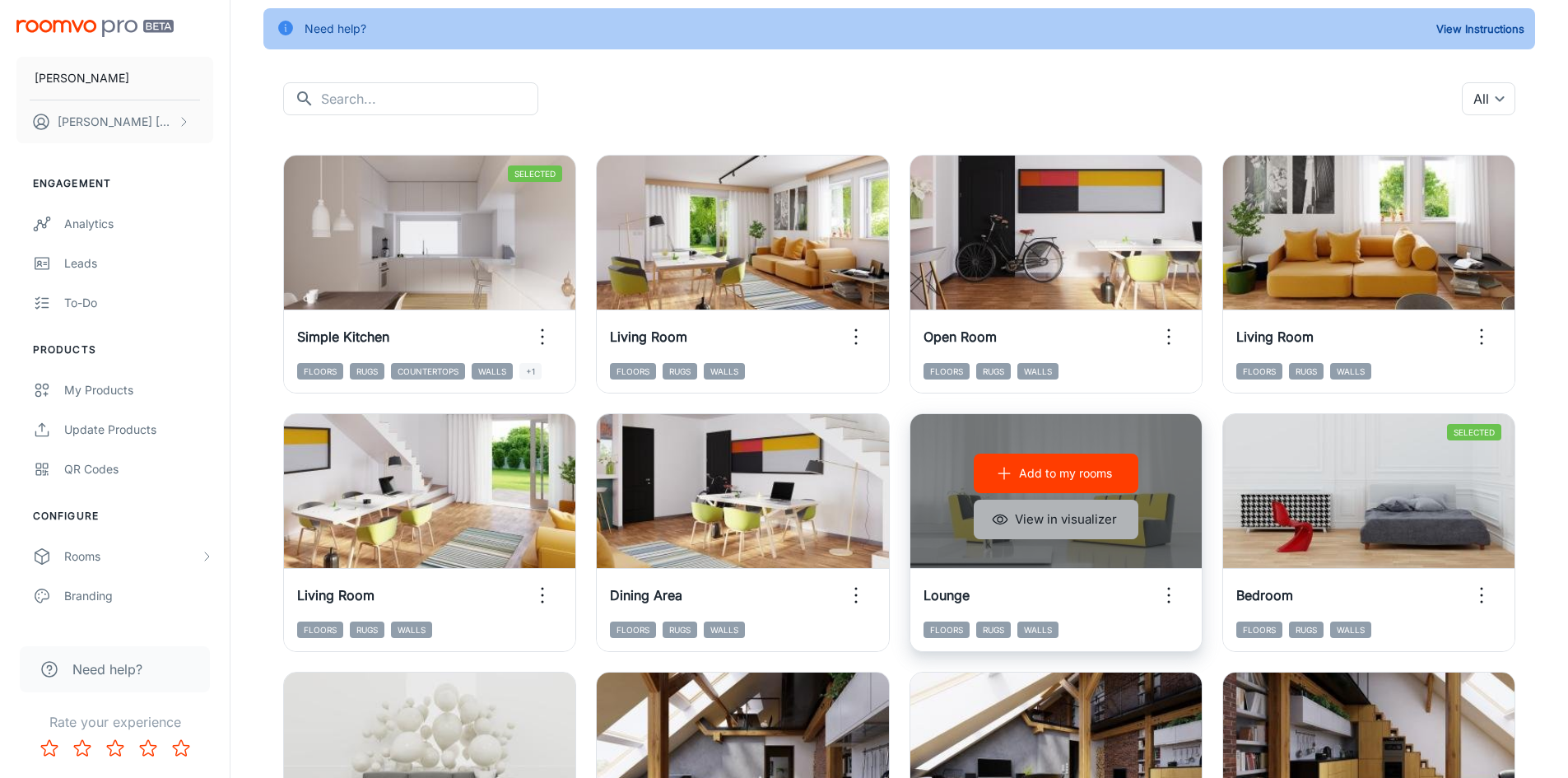
click at [1049, 520] on button "View in visualizer" at bounding box center [1056, 519] width 165 height 40
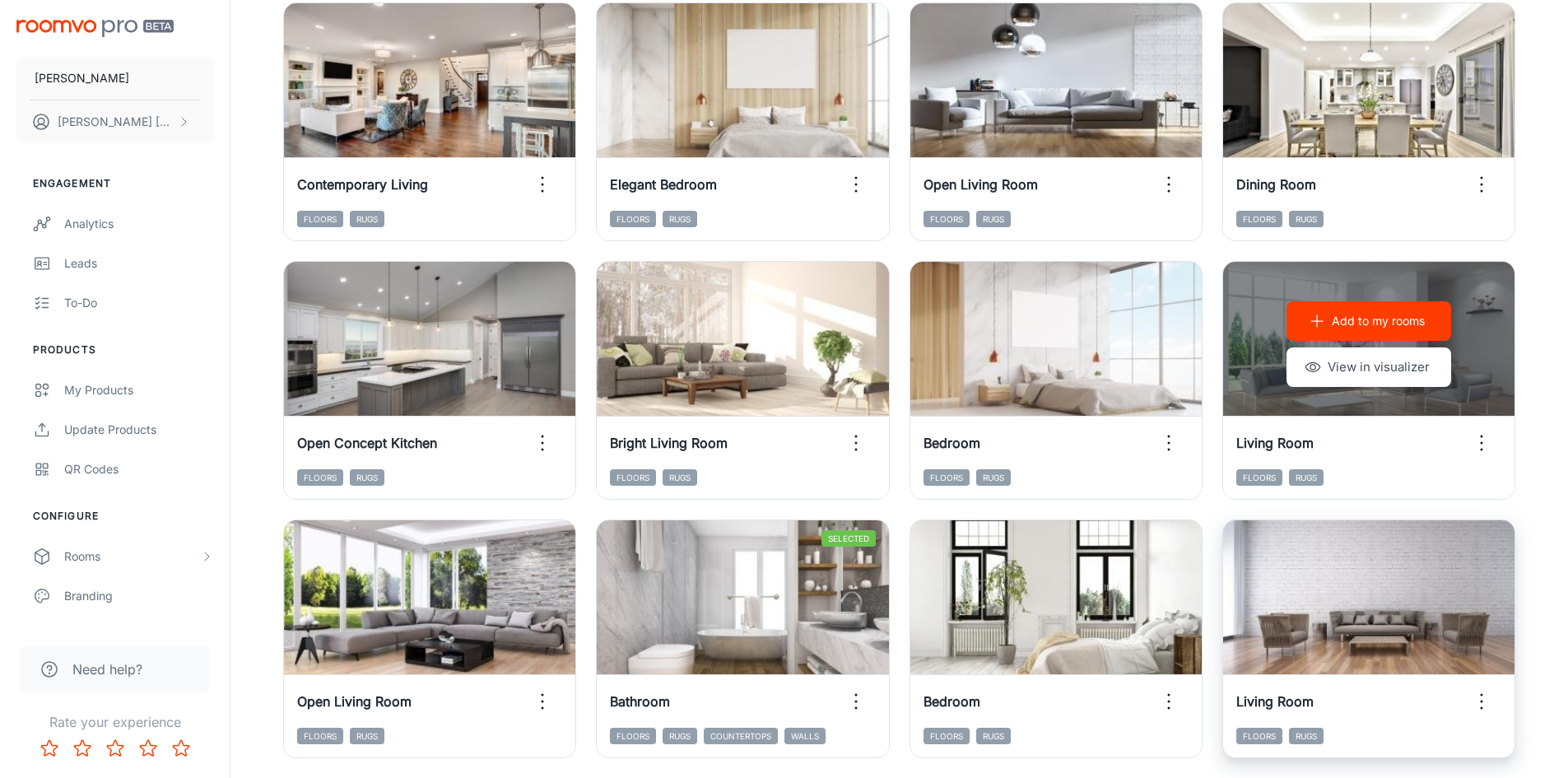
scroll to position [1670, 0]
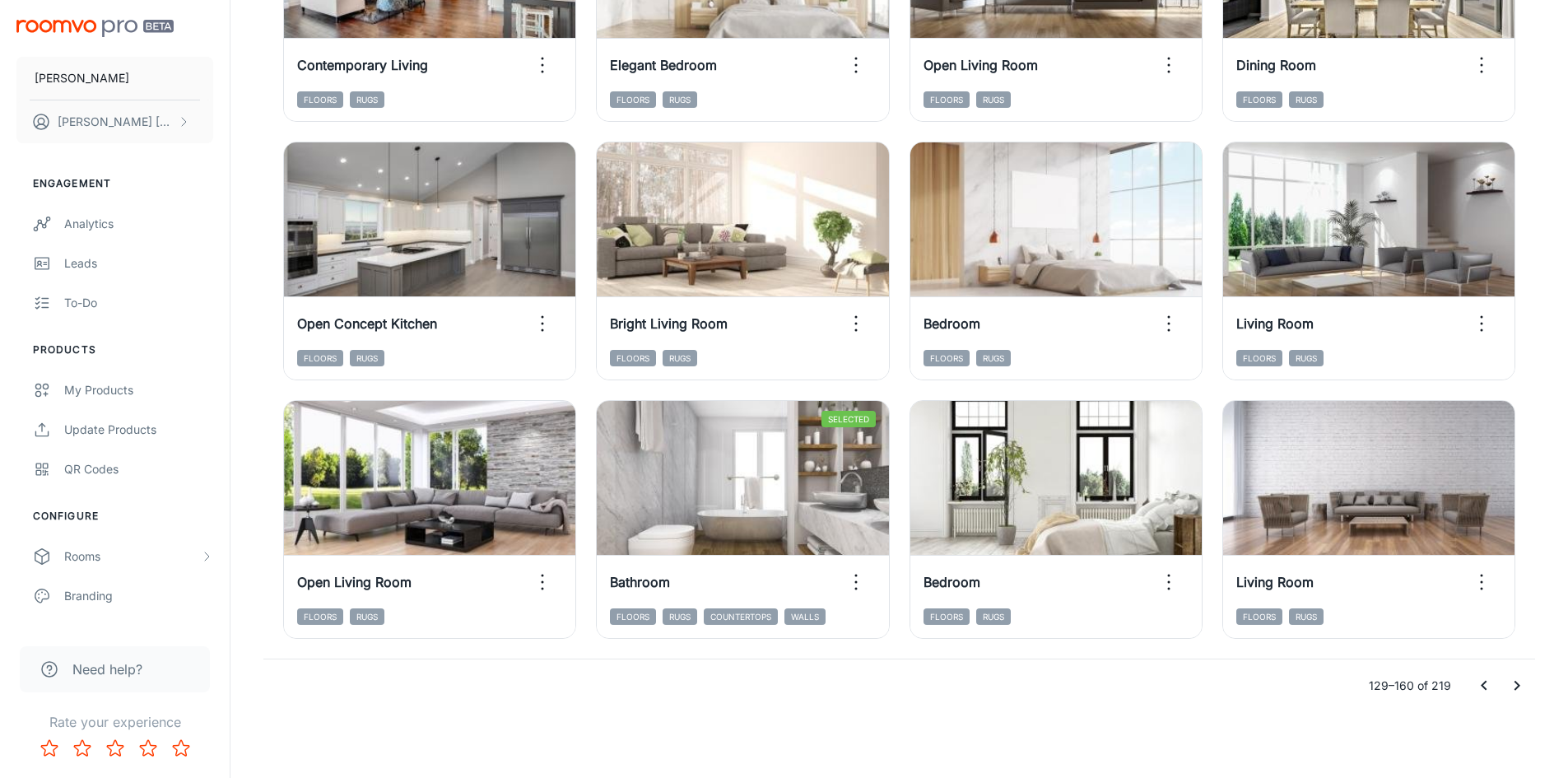
click at [1519, 691] on icon "Go to next page" at bounding box center [1517, 684] width 19 height 19
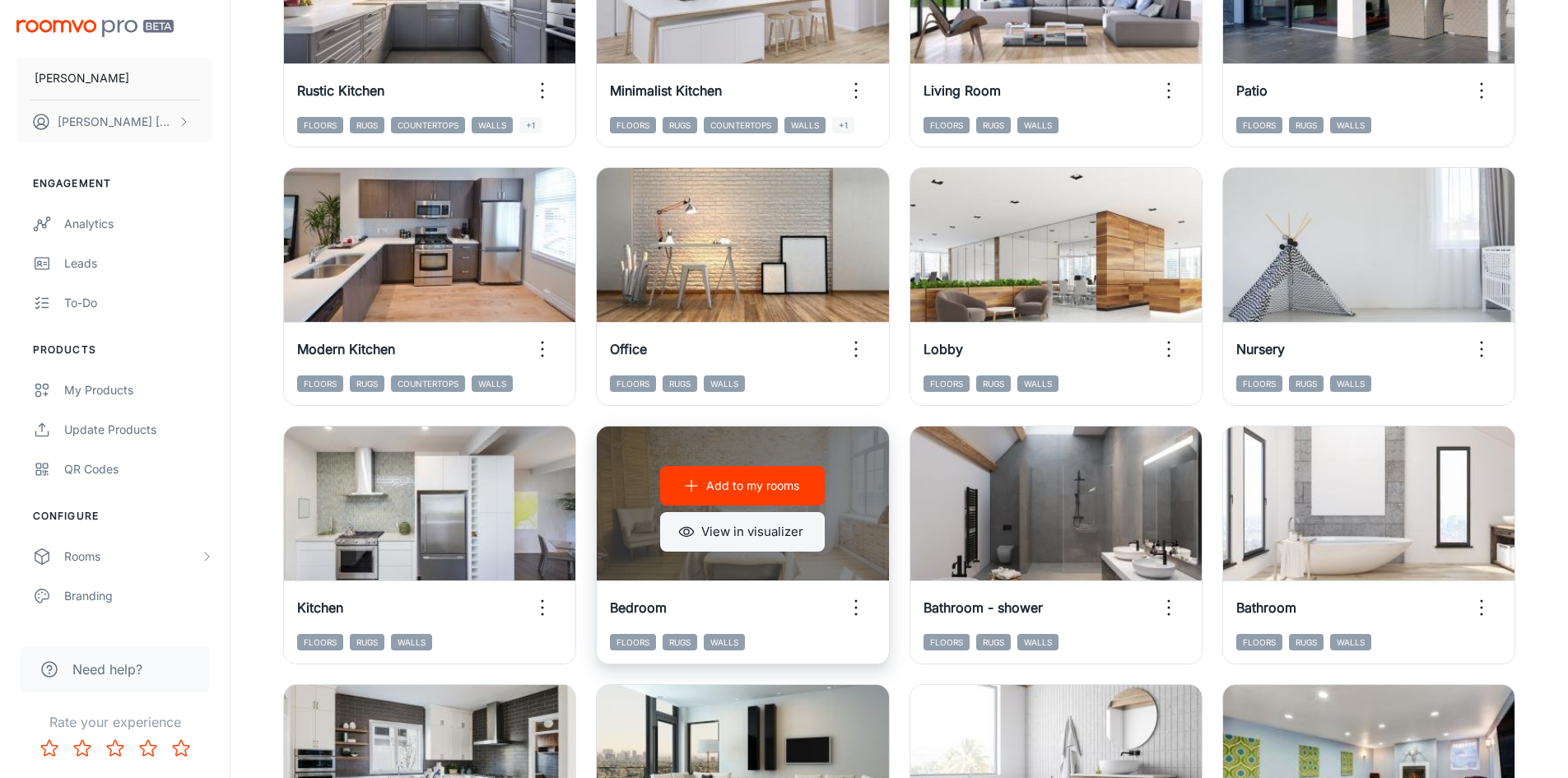
scroll to position [519, 0]
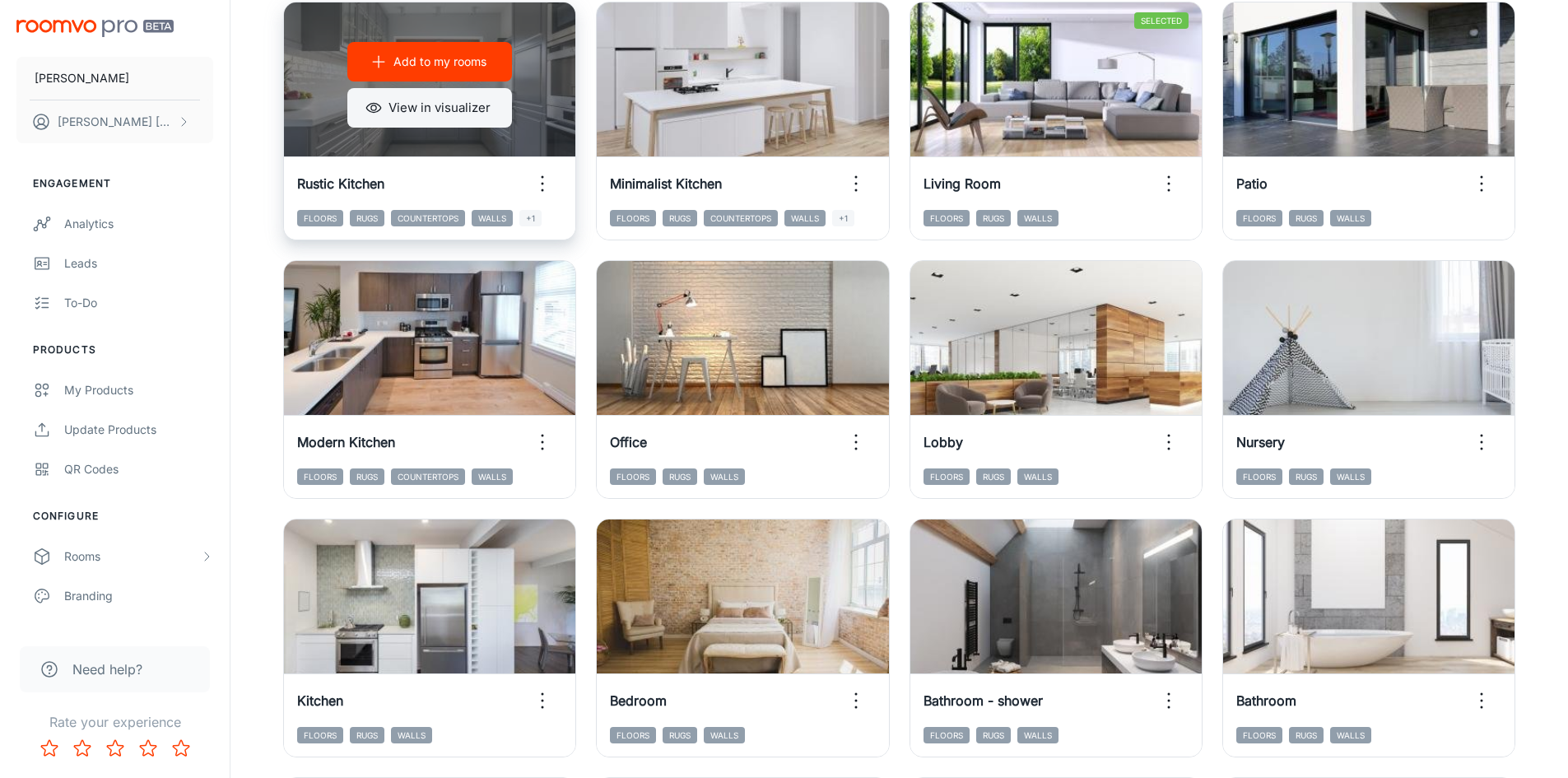
click at [418, 119] on button "View in visualizer" at bounding box center [430, 107] width 165 height 40
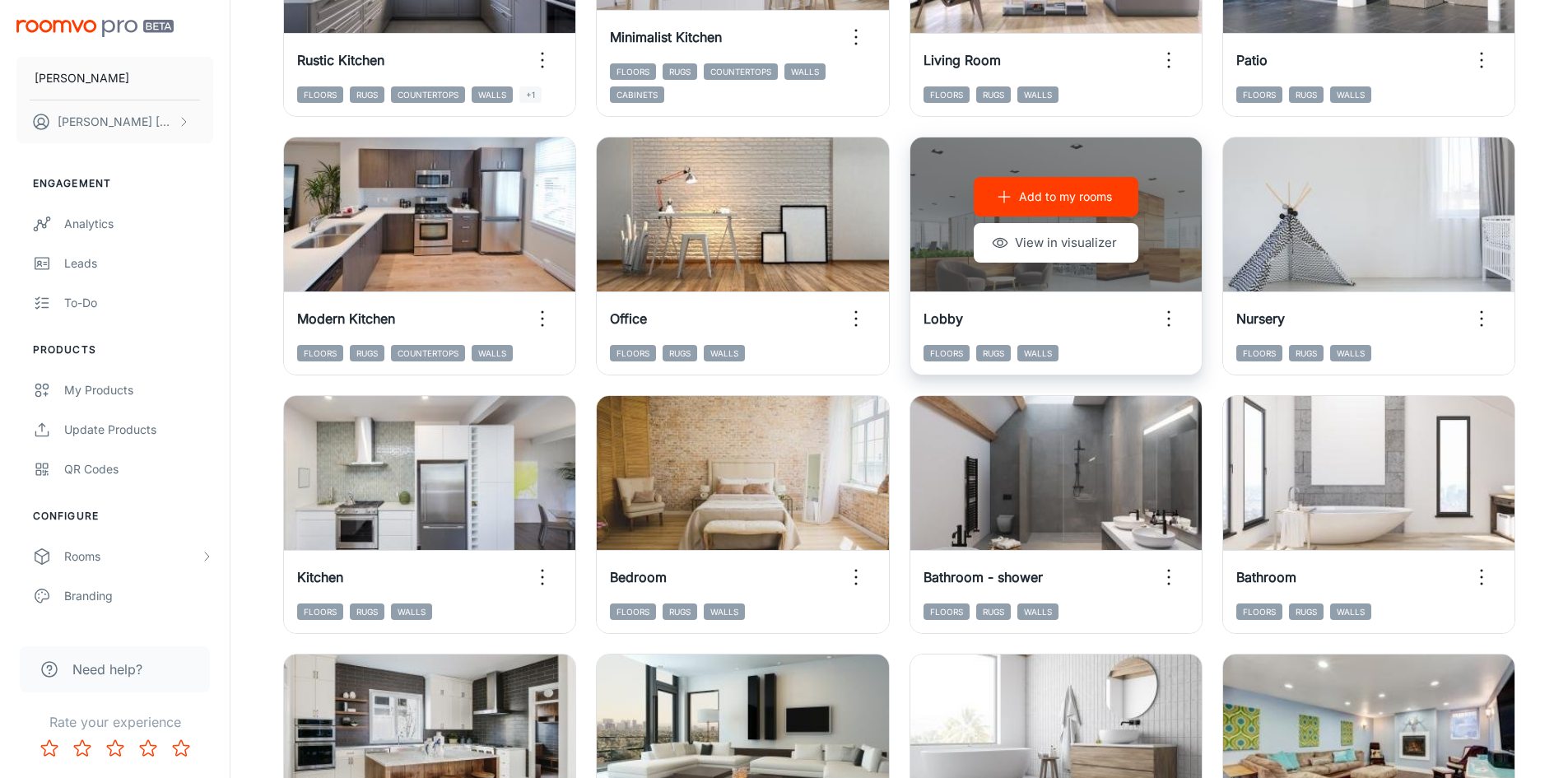
scroll to position [847, 0]
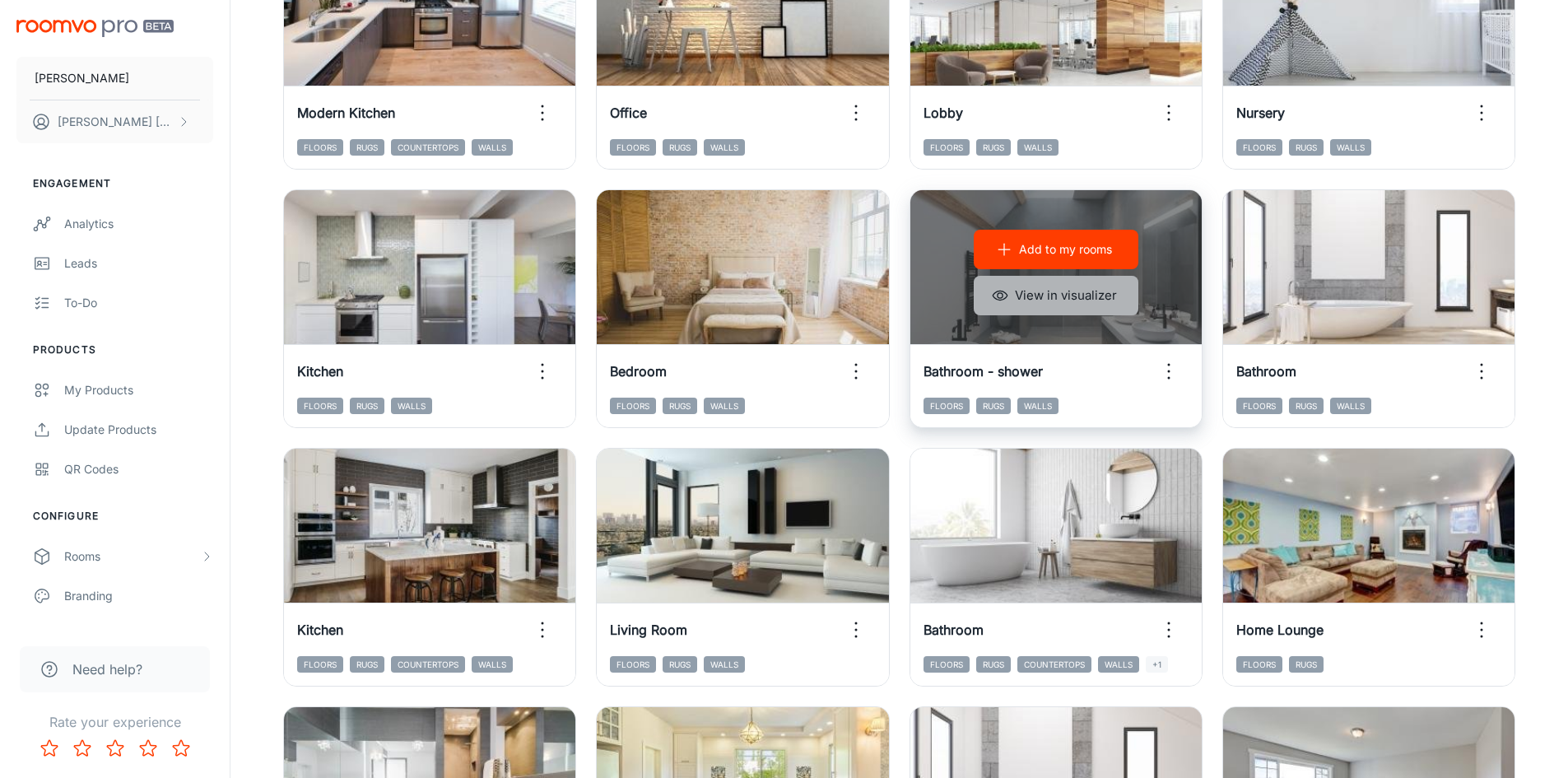
click at [1006, 295] on icon "button" at bounding box center [1001, 295] width 17 height 17
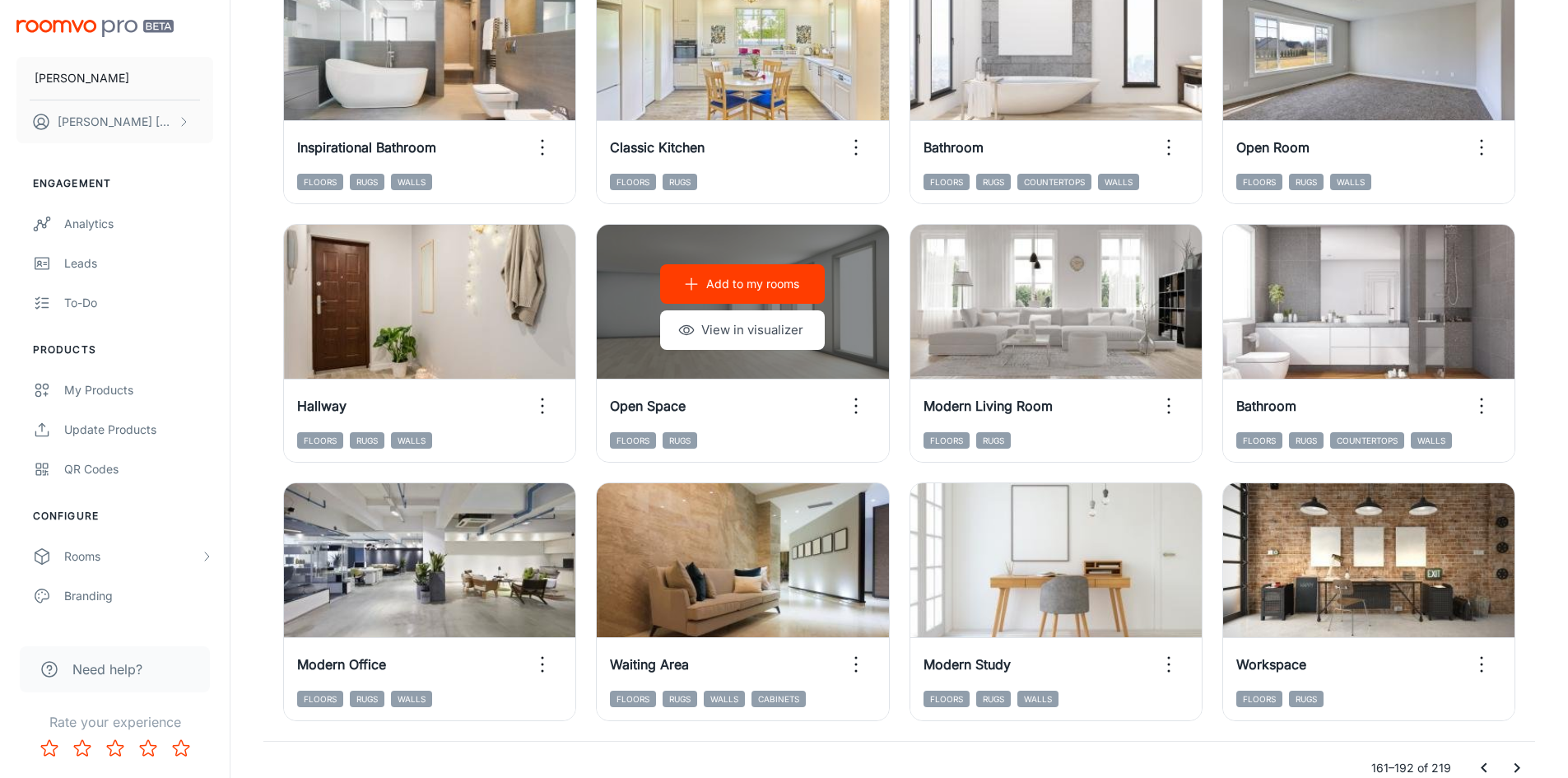
scroll to position [1670, 0]
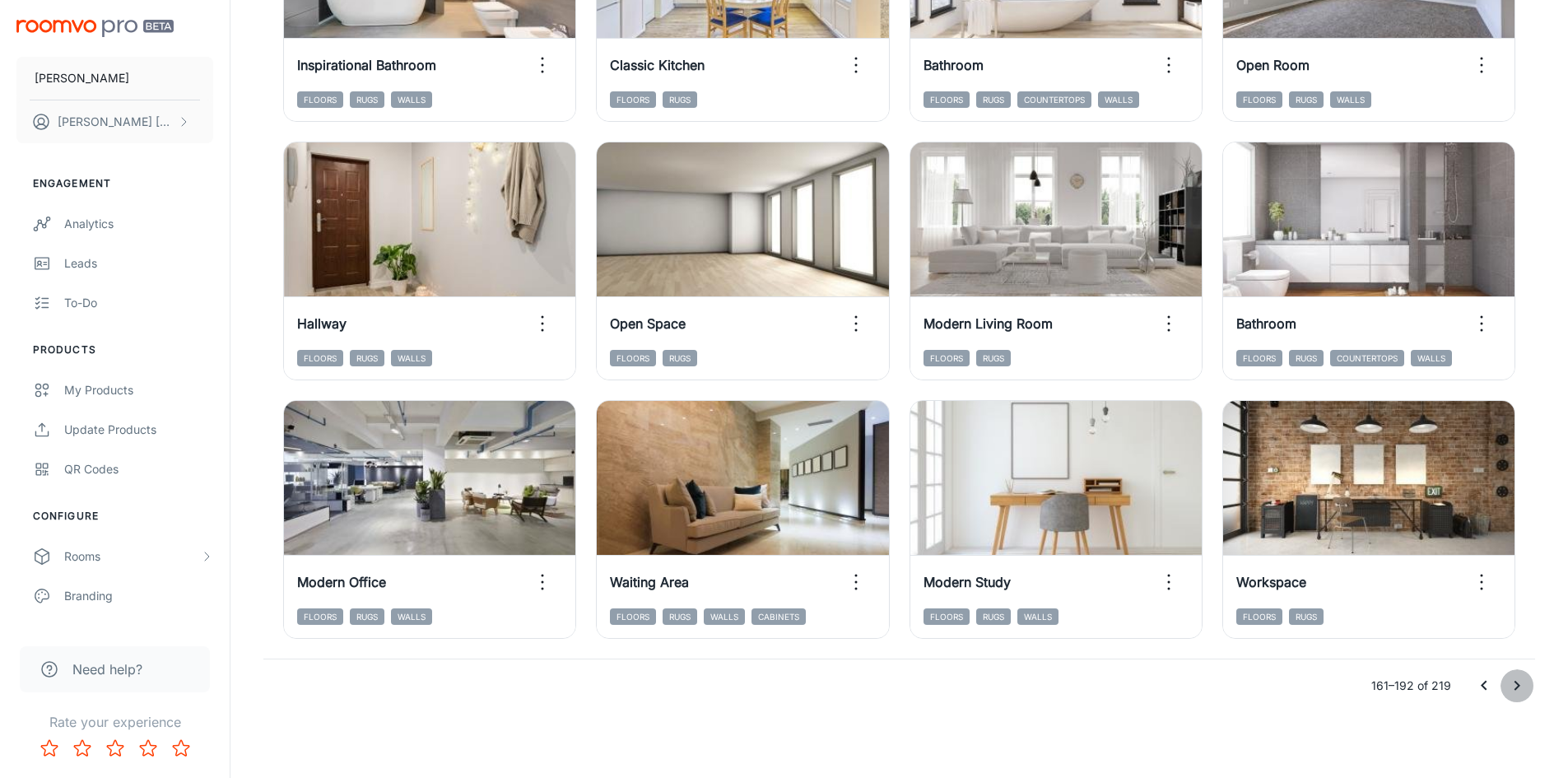
click at [1508, 682] on icon "Go to next page" at bounding box center [1517, 684] width 19 height 19
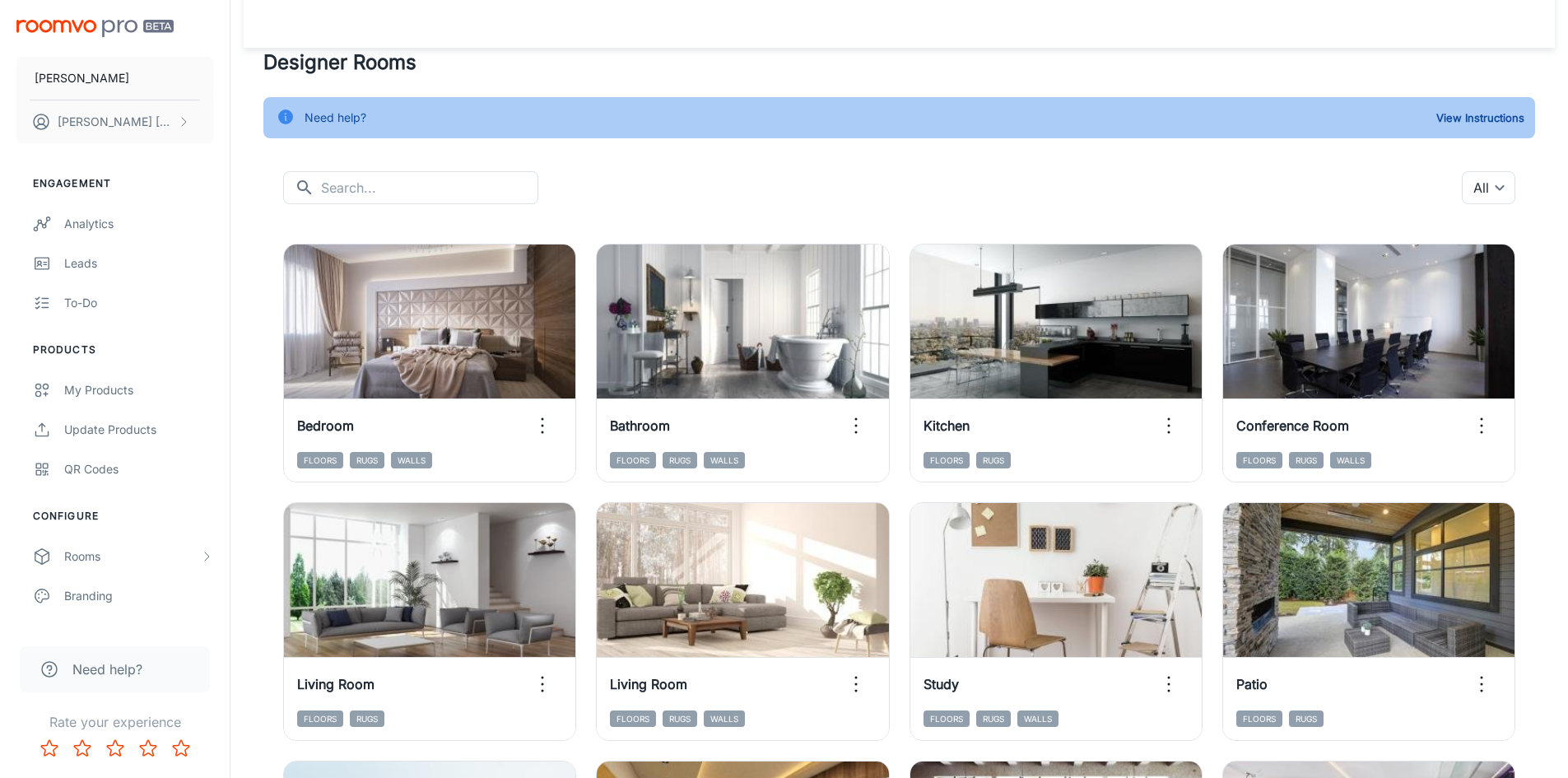
scroll to position [0, 0]
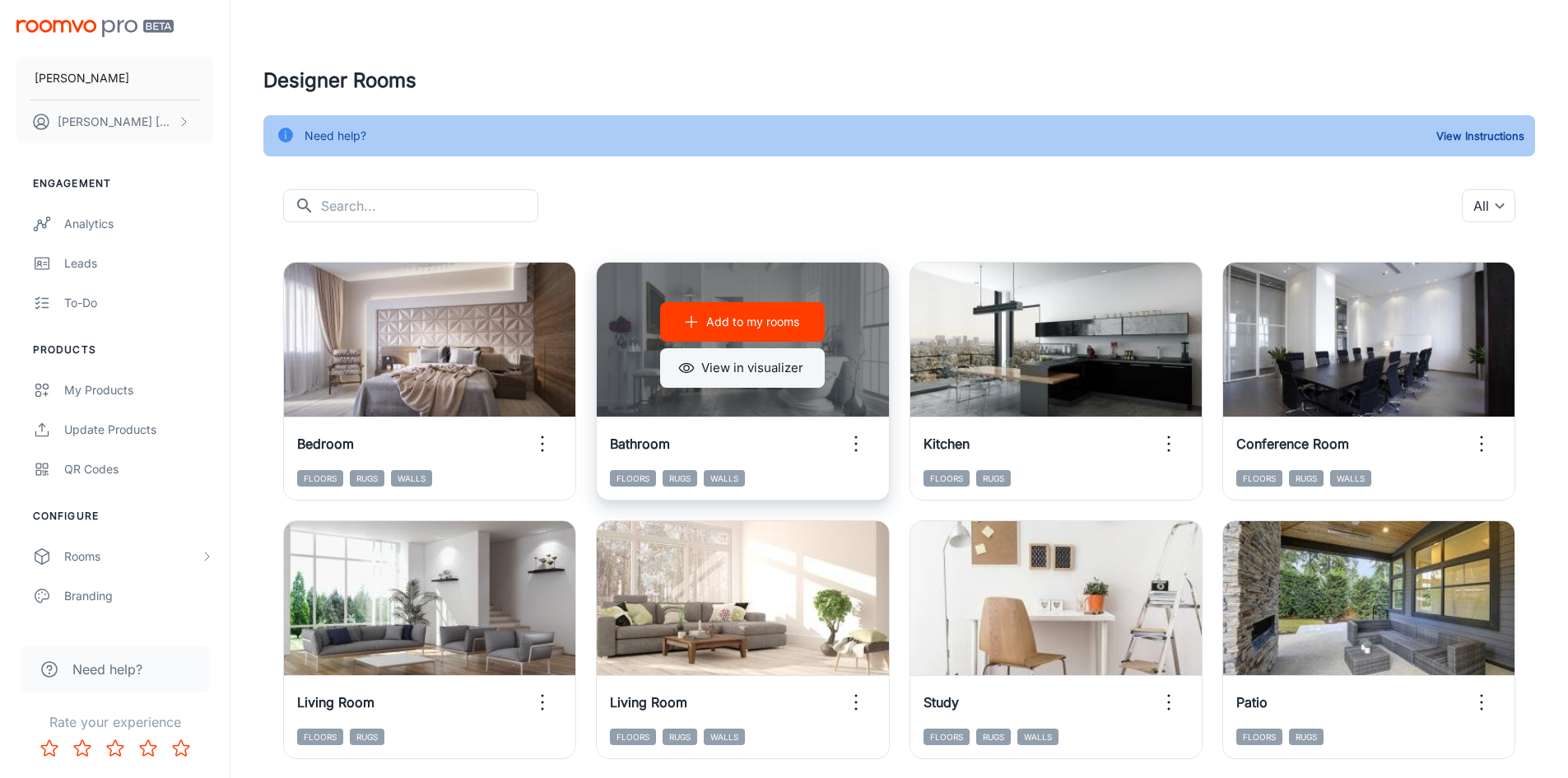
click at [757, 375] on button "View in visualizer" at bounding box center [742, 368] width 165 height 40
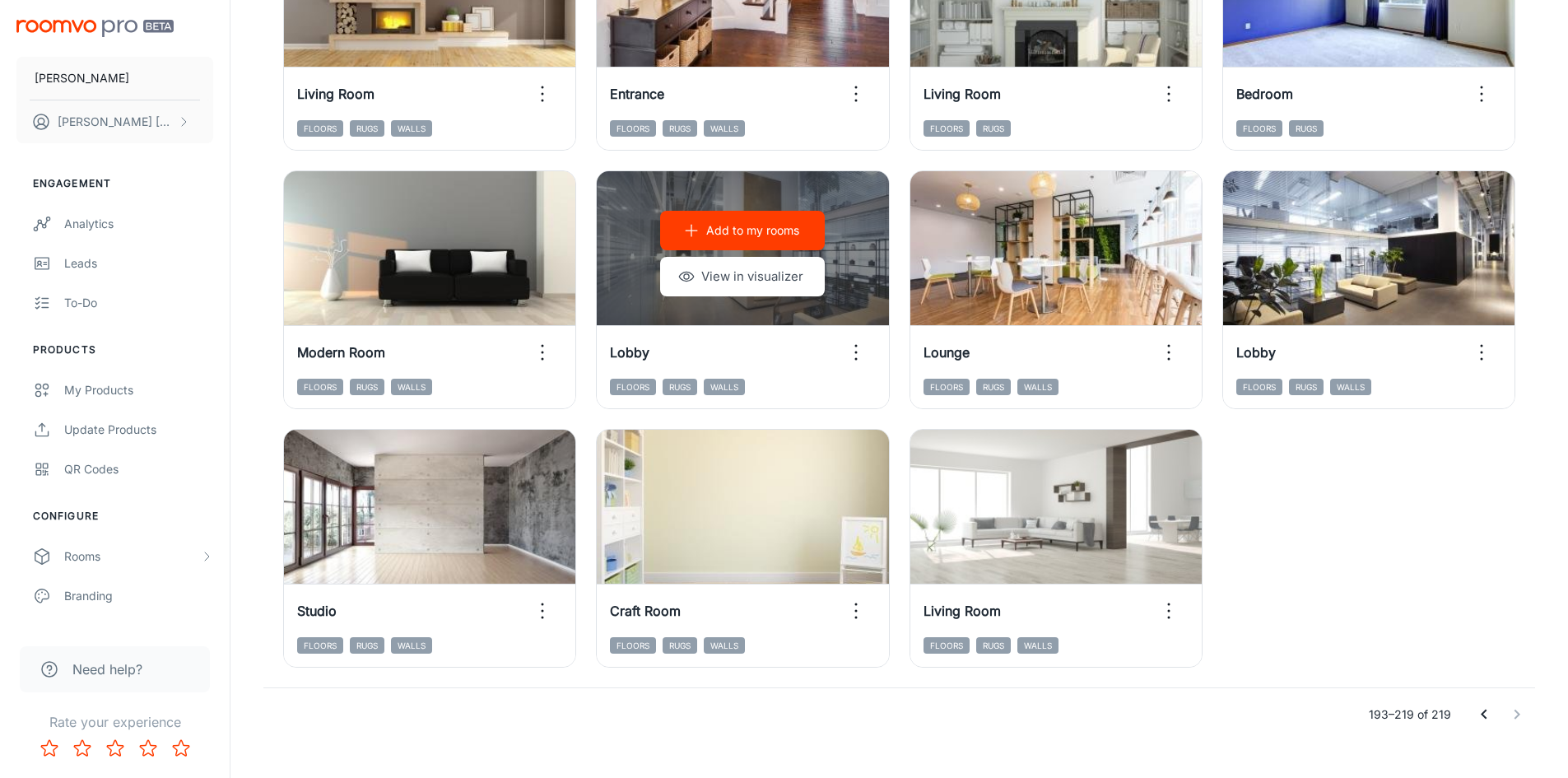
scroll to position [1399, 0]
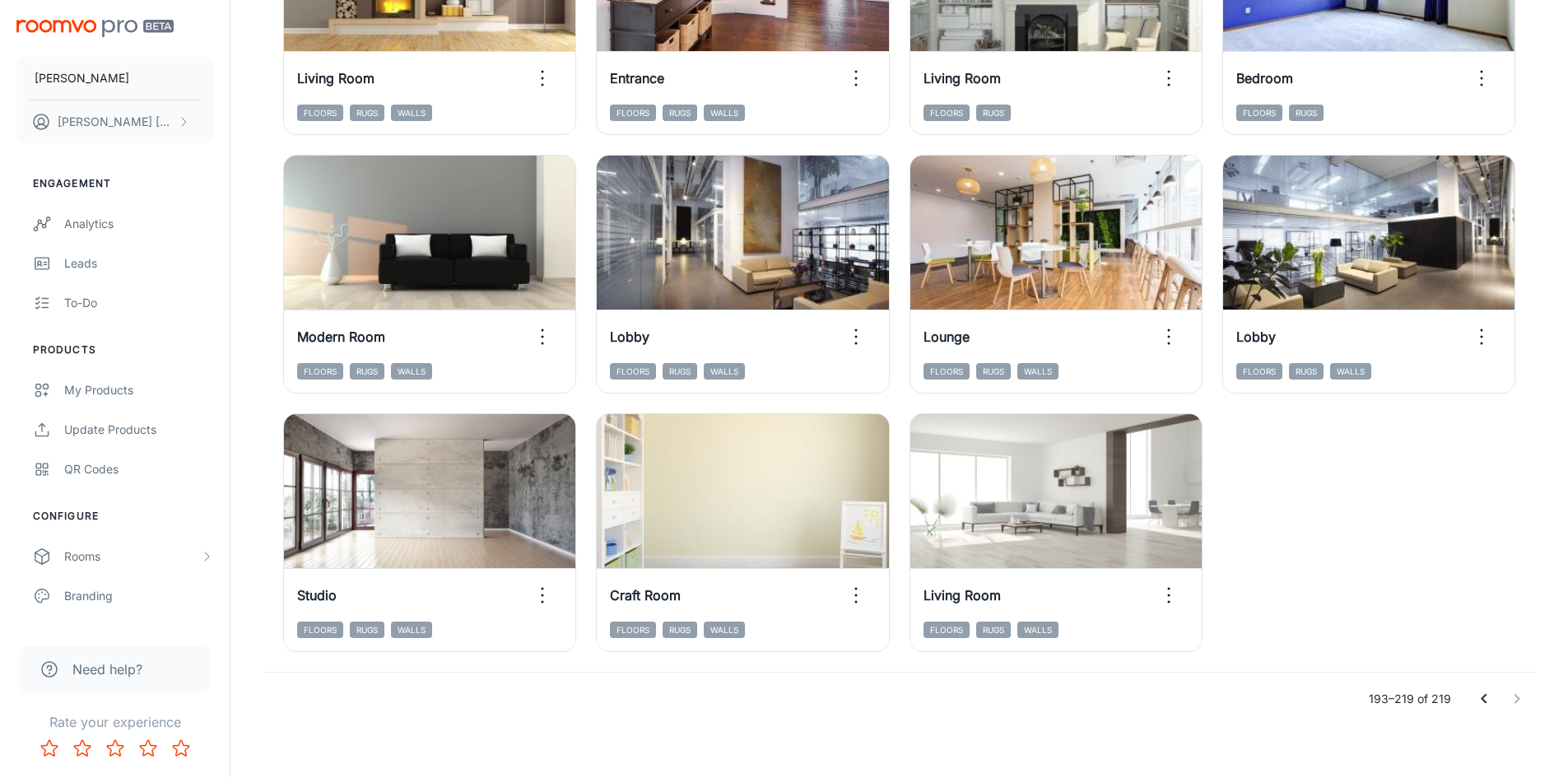
click at [1482, 703] on icon "Go to previous page" at bounding box center [1484, 698] width 19 height 19
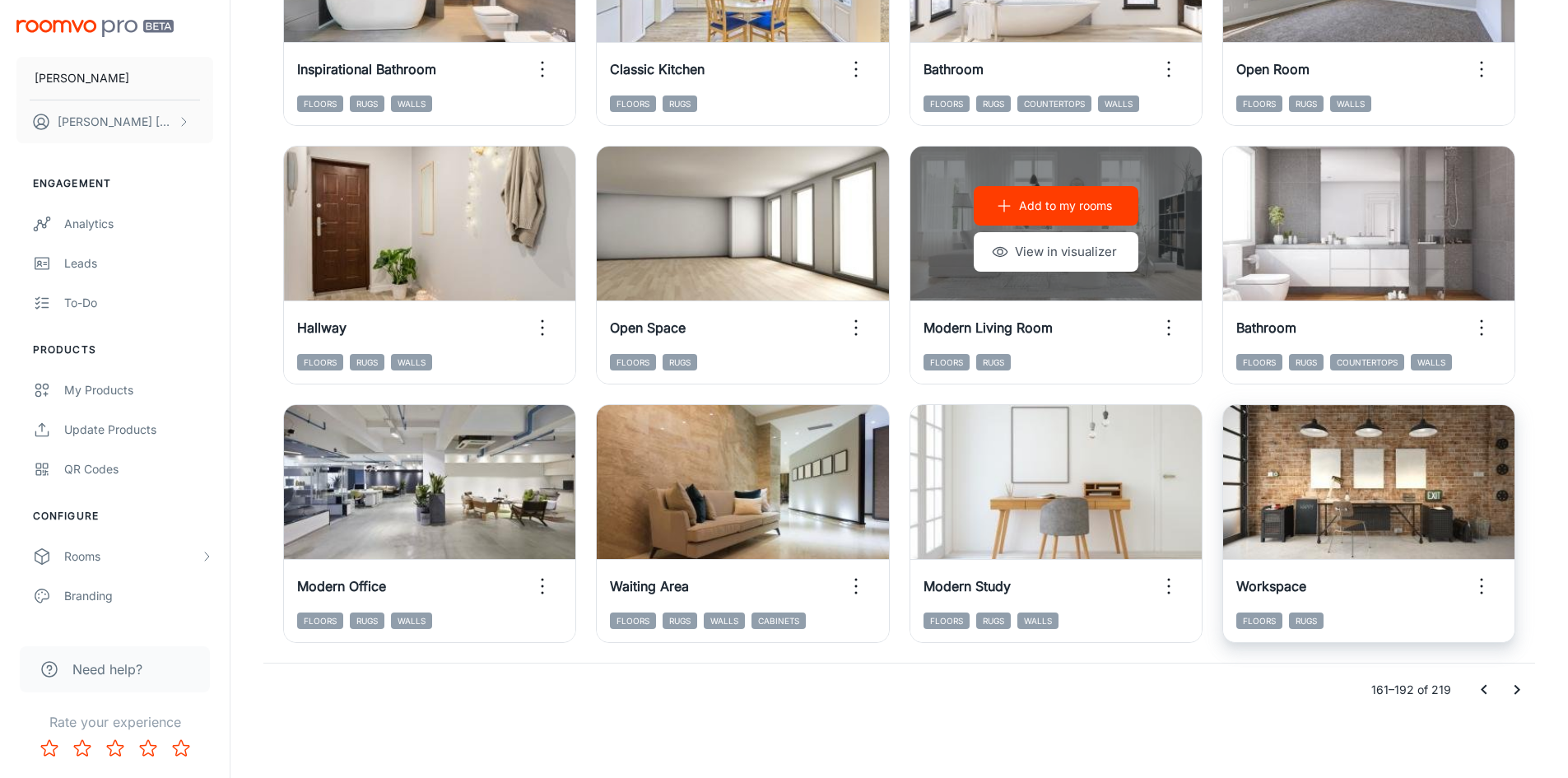
scroll to position [1670, 0]
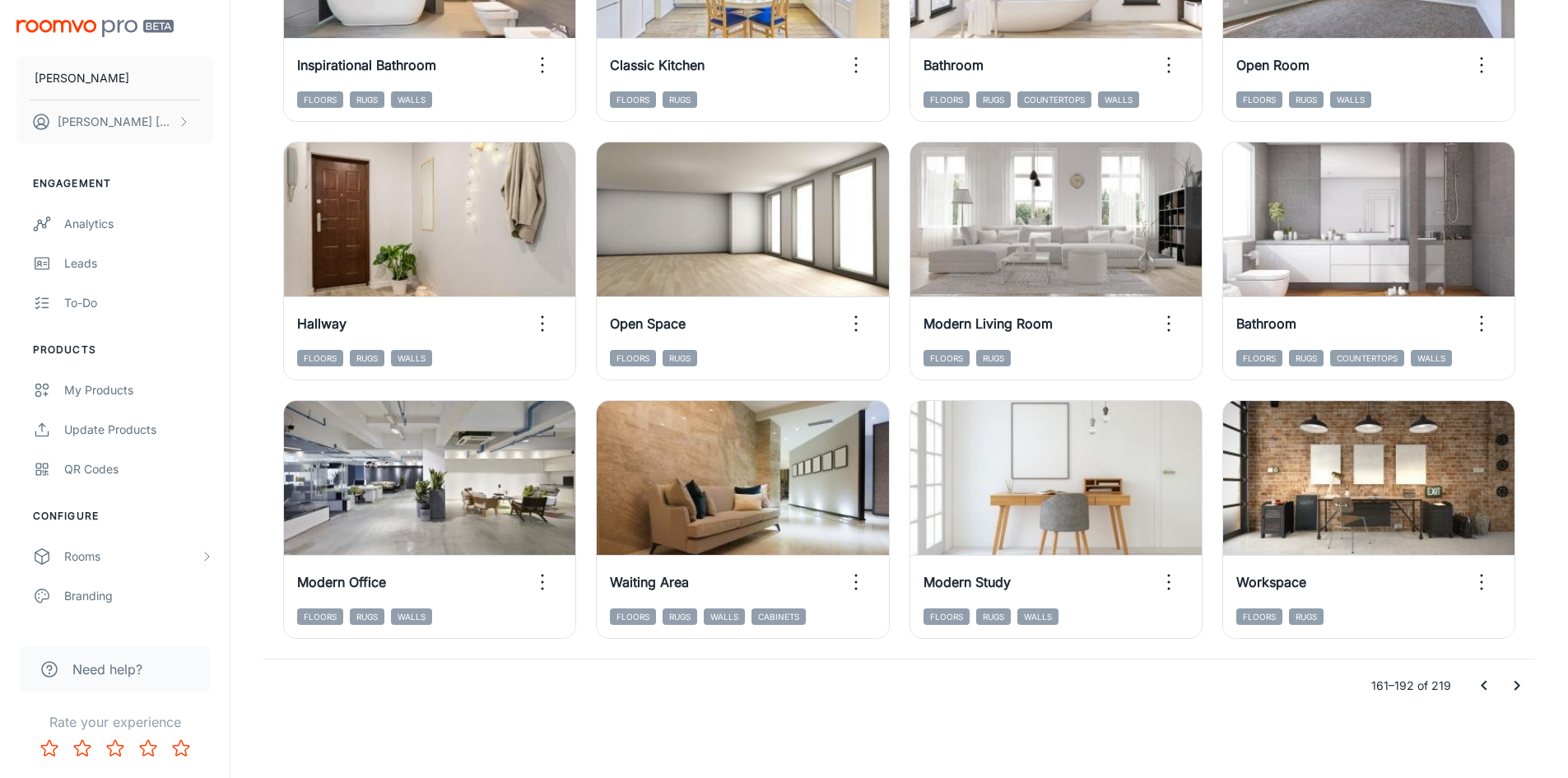
click at [1476, 691] on icon "Go to previous page" at bounding box center [1484, 684] width 19 height 19
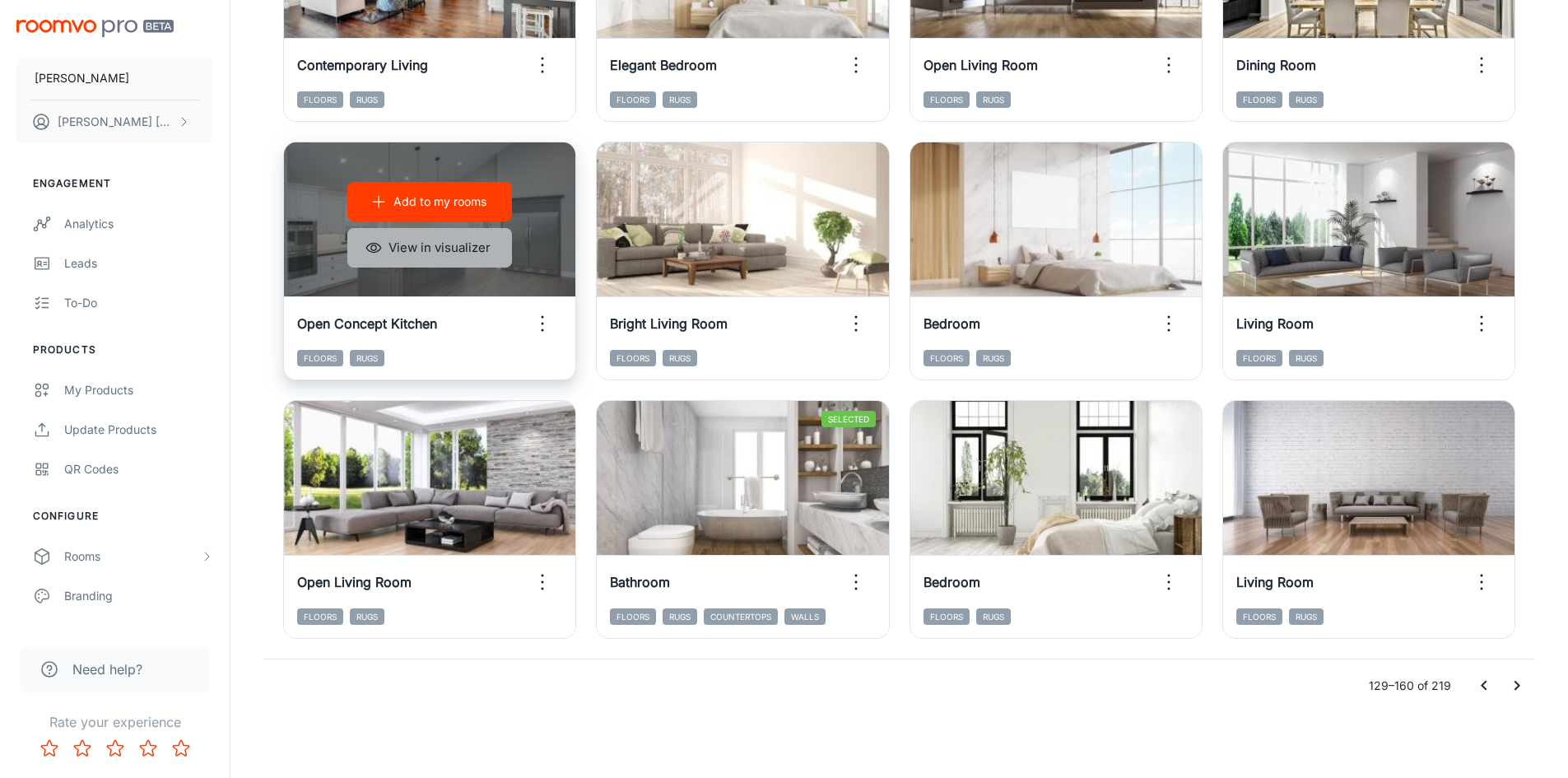
click at [431, 257] on button "View in visualizer" at bounding box center [430, 247] width 165 height 40
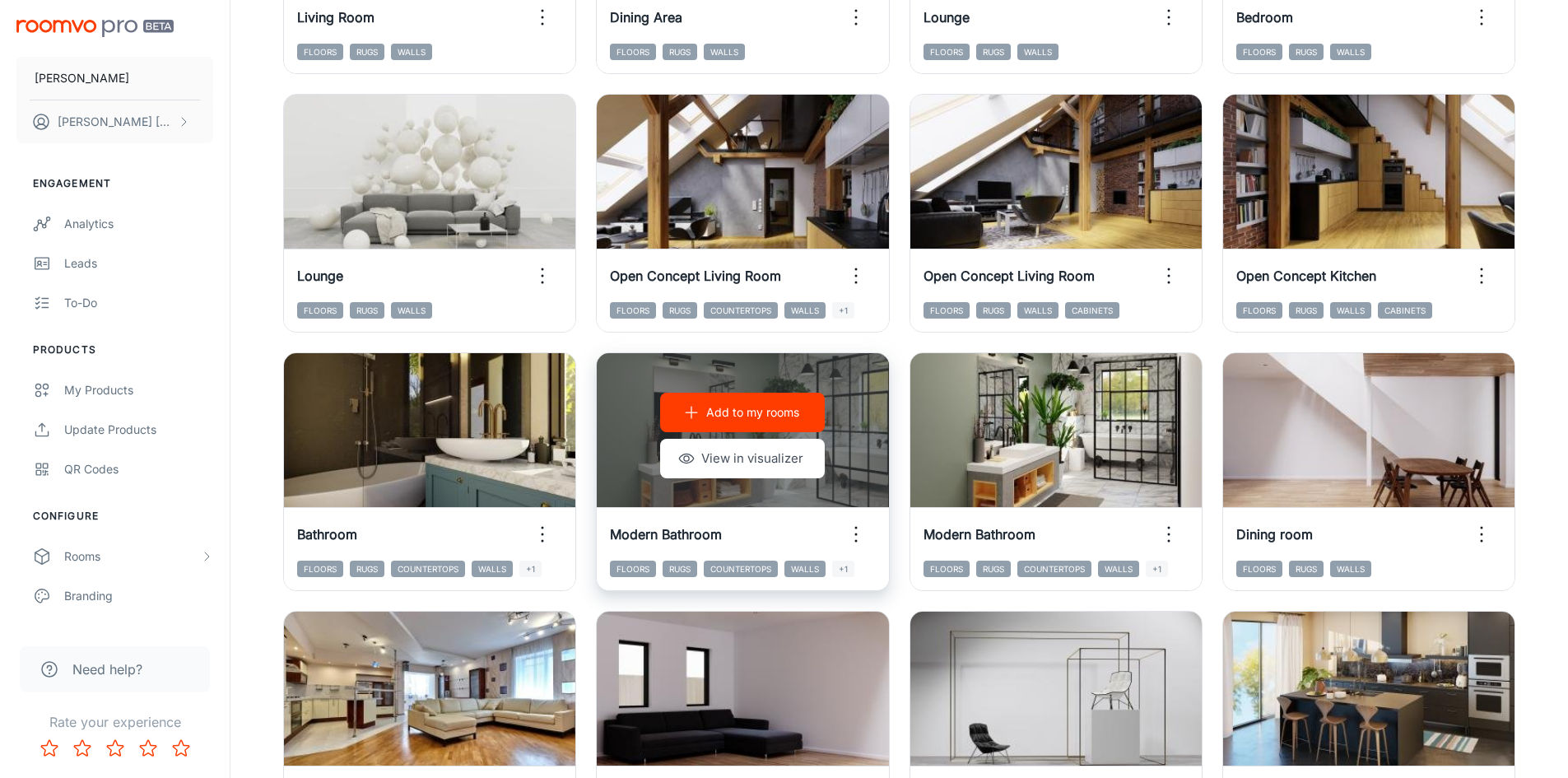
scroll to position [683, 0]
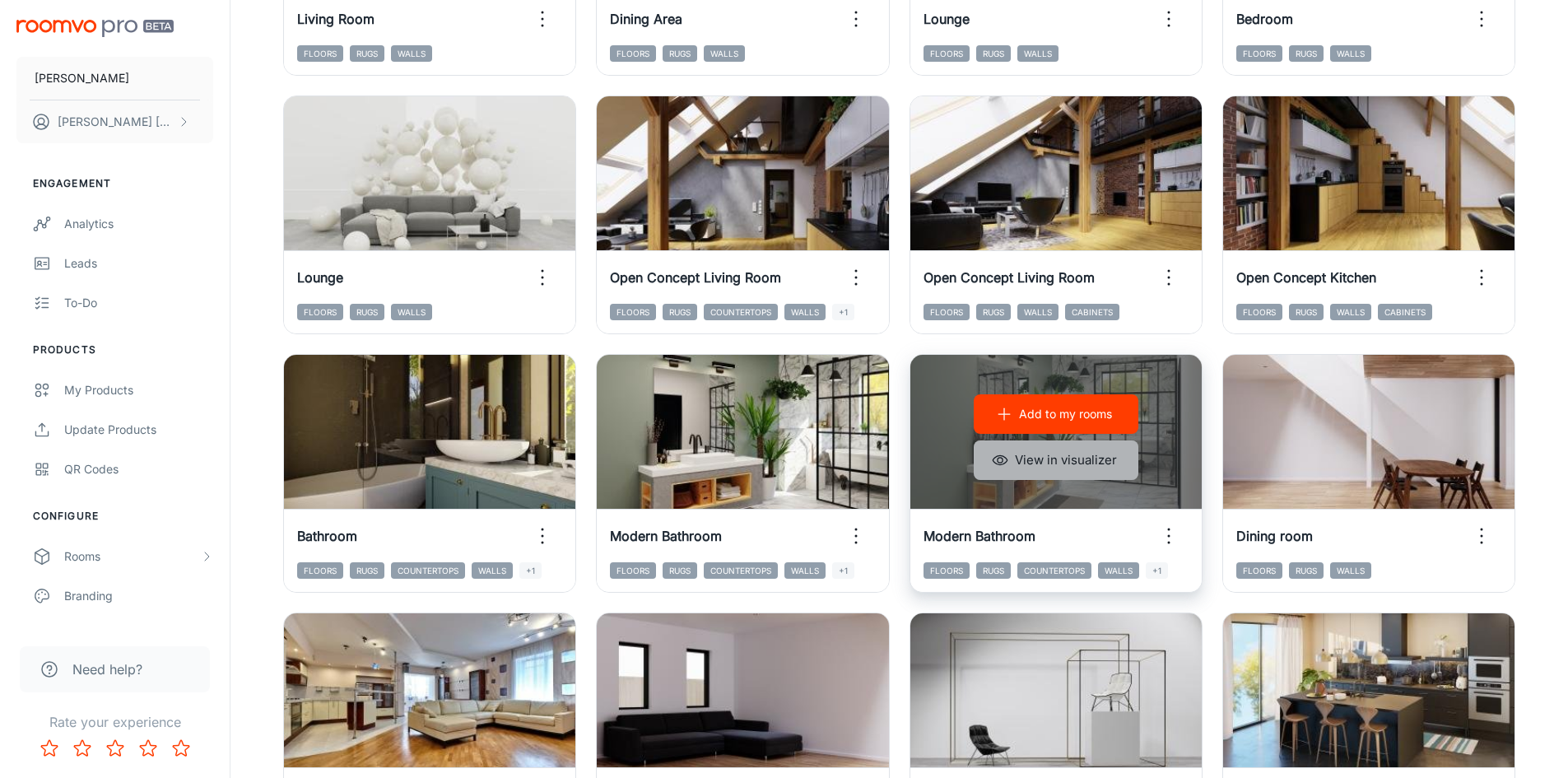
click at [1062, 461] on button "View in visualizer" at bounding box center [1056, 459] width 165 height 40
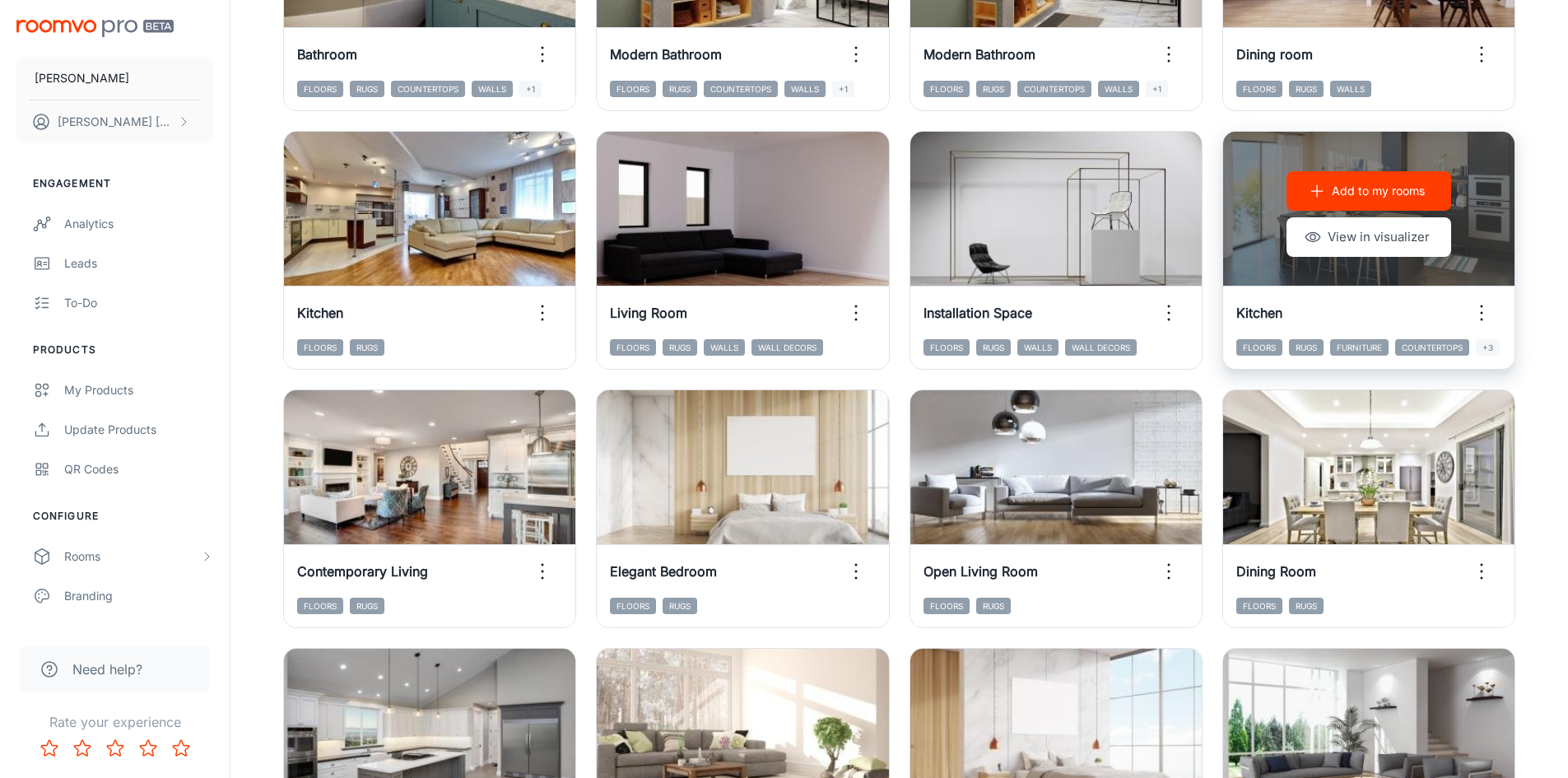
scroll to position [1176, 0]
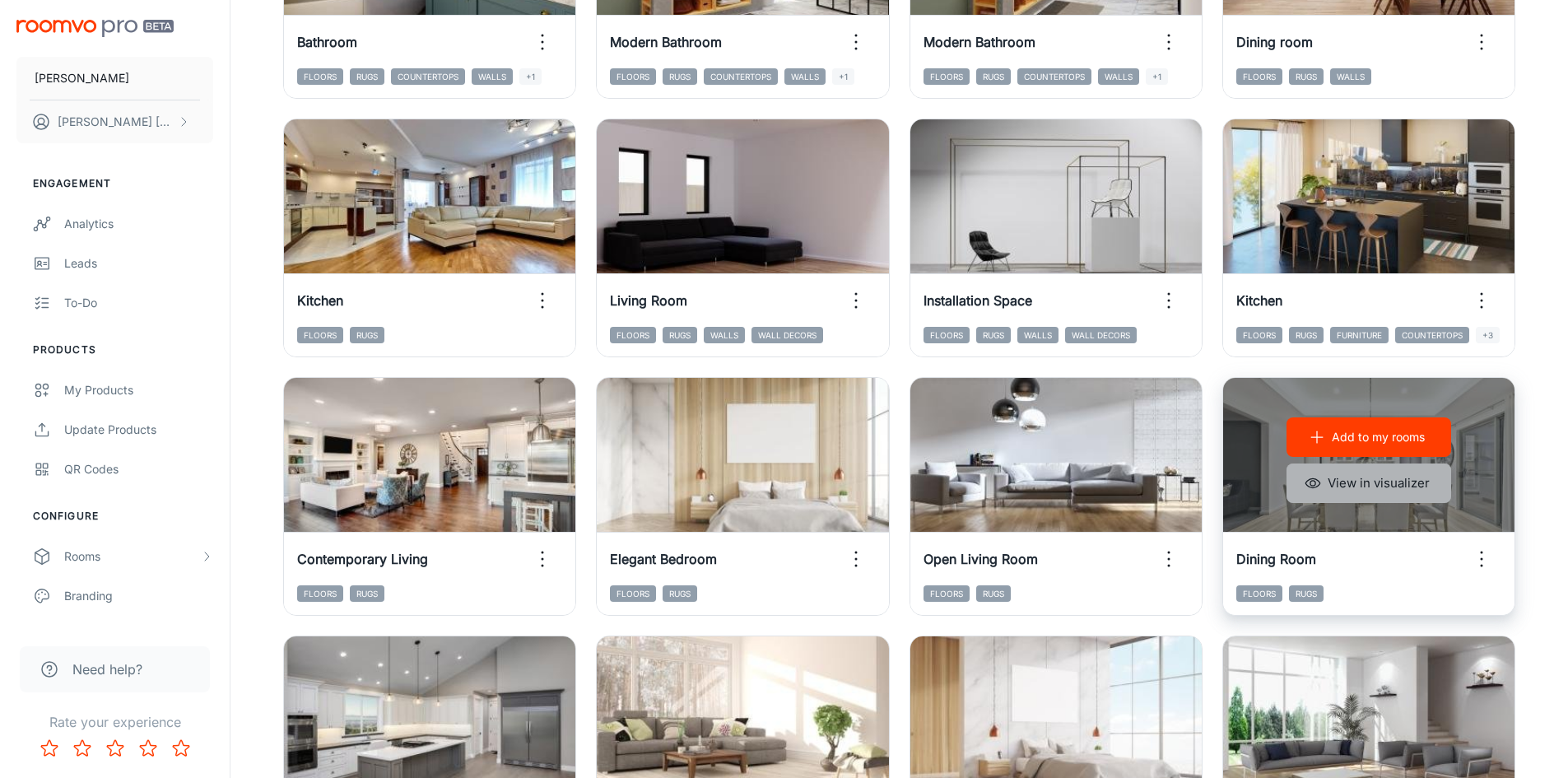
click at [1374, 492] on button "View in visualizer" at bounding box center [1370, 483] width 165 height 40
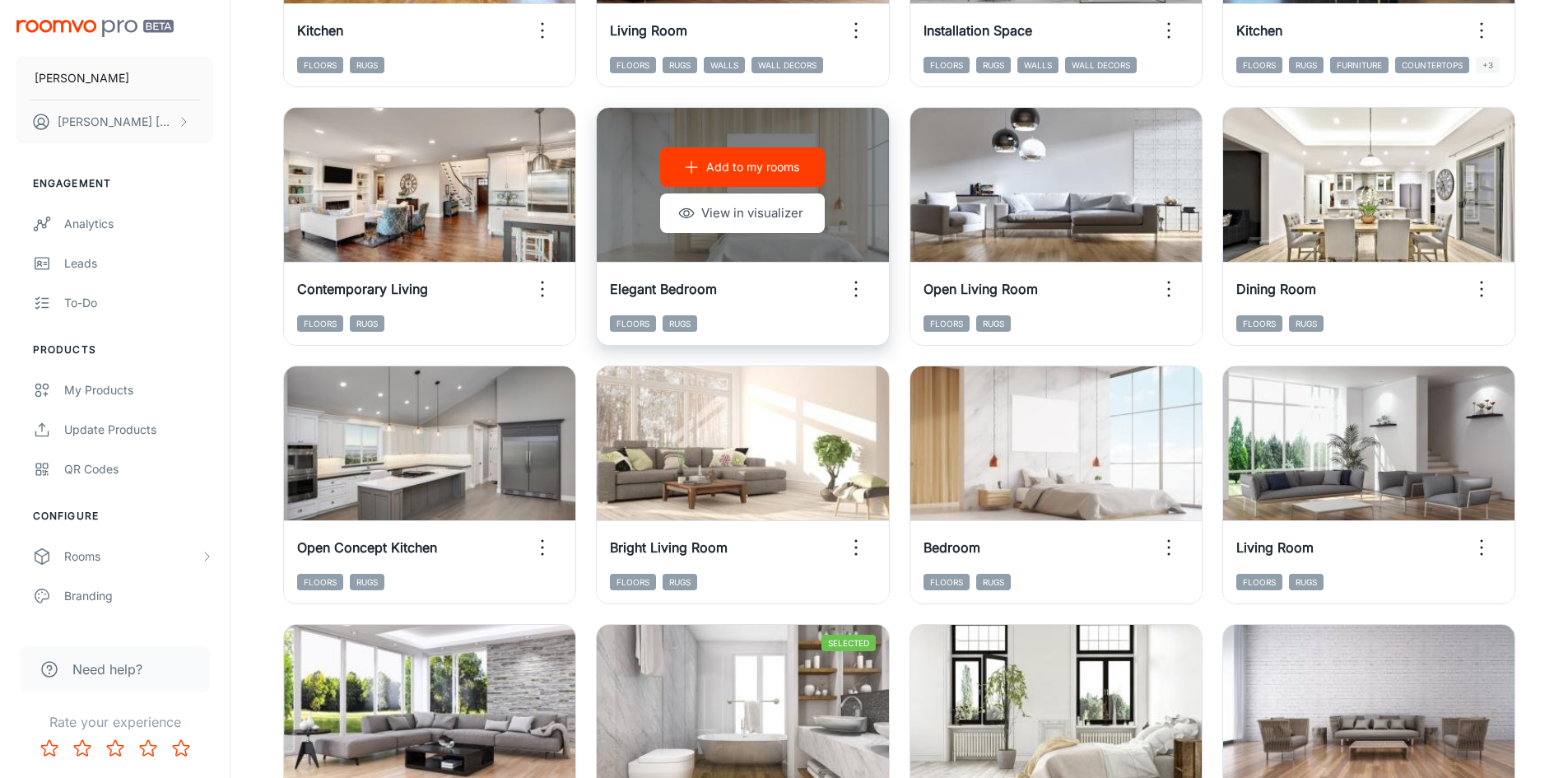
scroll to position [1670, 0]
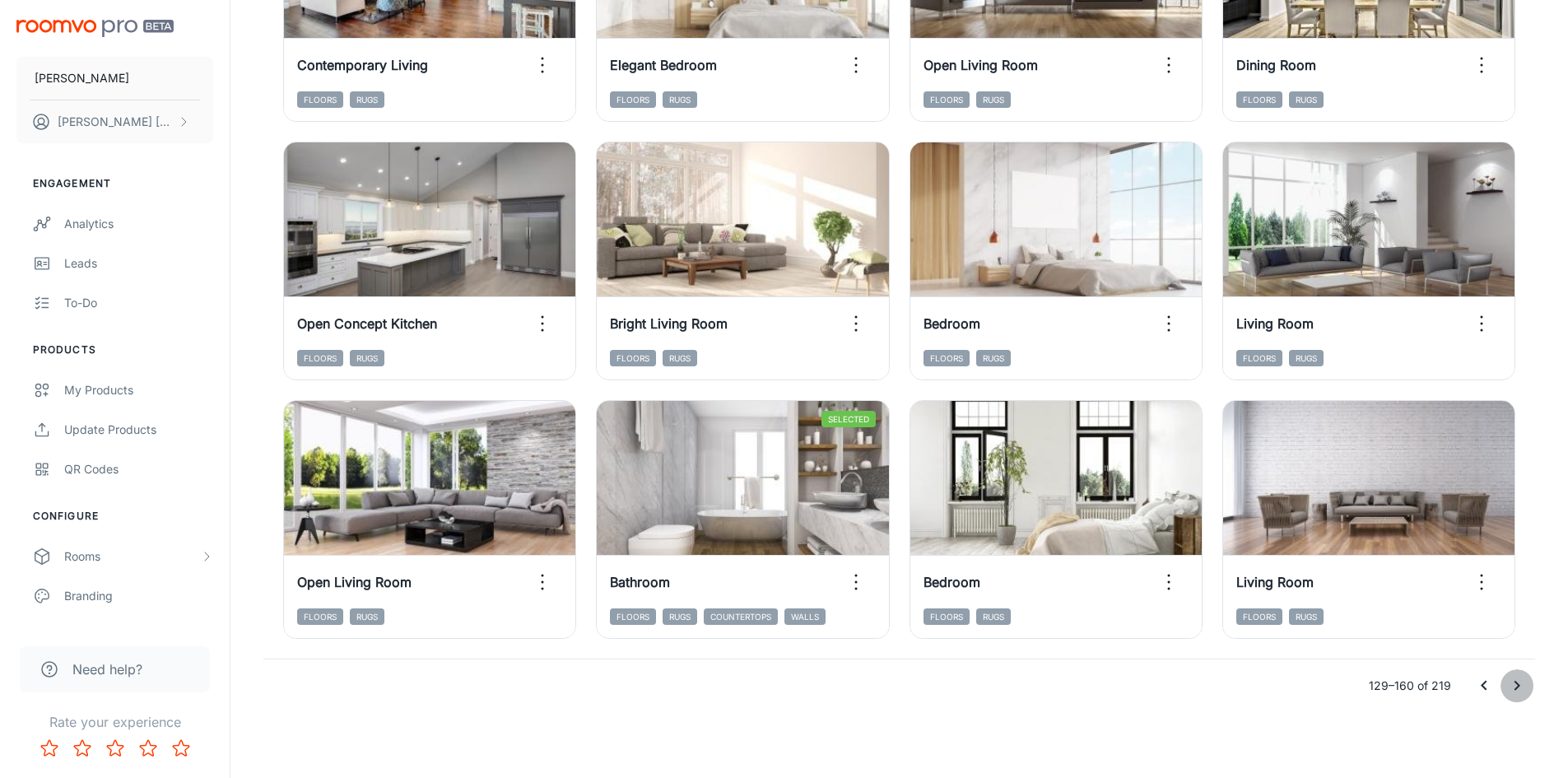
click at [1519, 694] on icon "Go to next page" at bounding box center [1517, 684] width 19 height 19
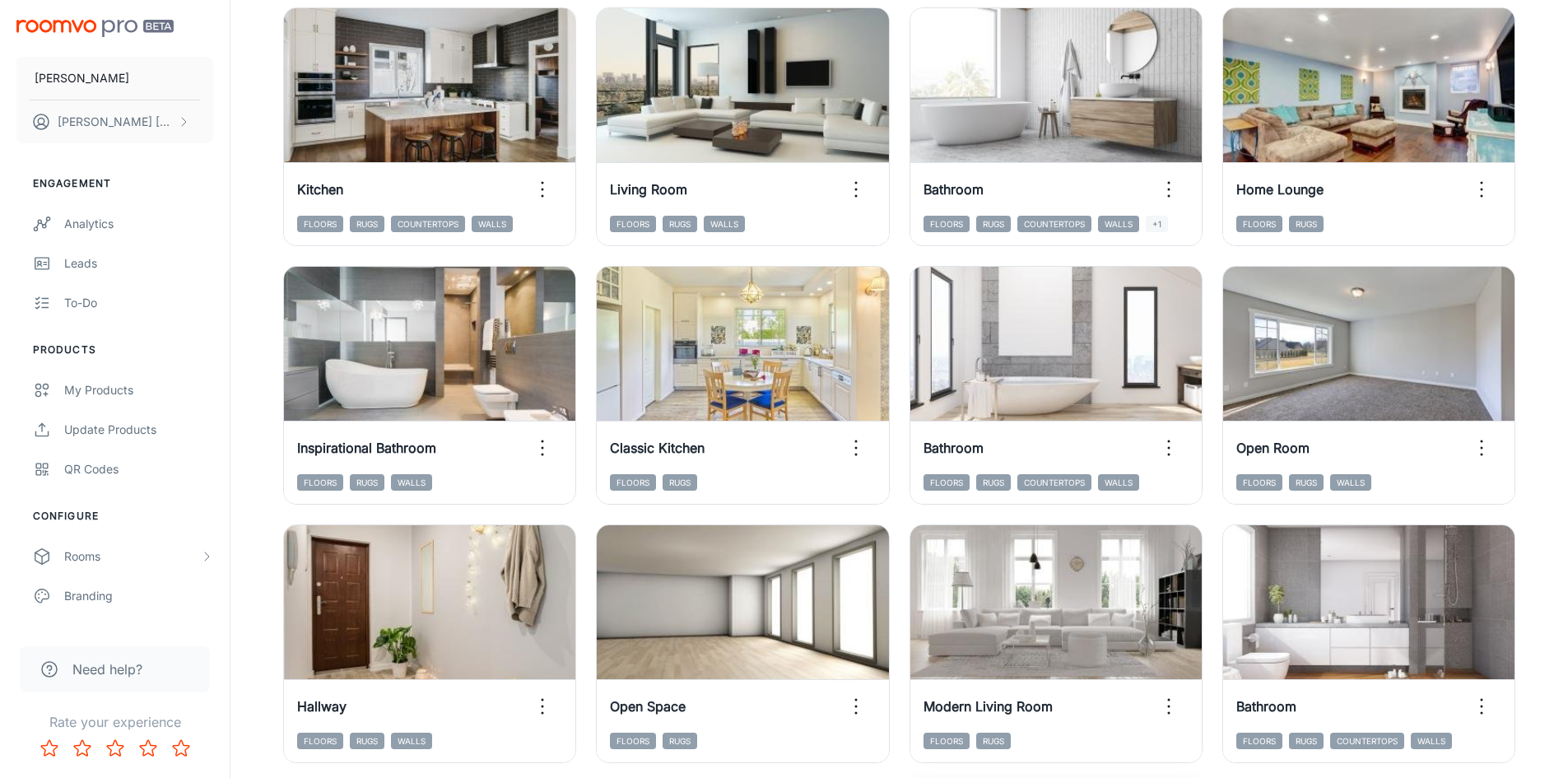
scroll to position [1259, 0]
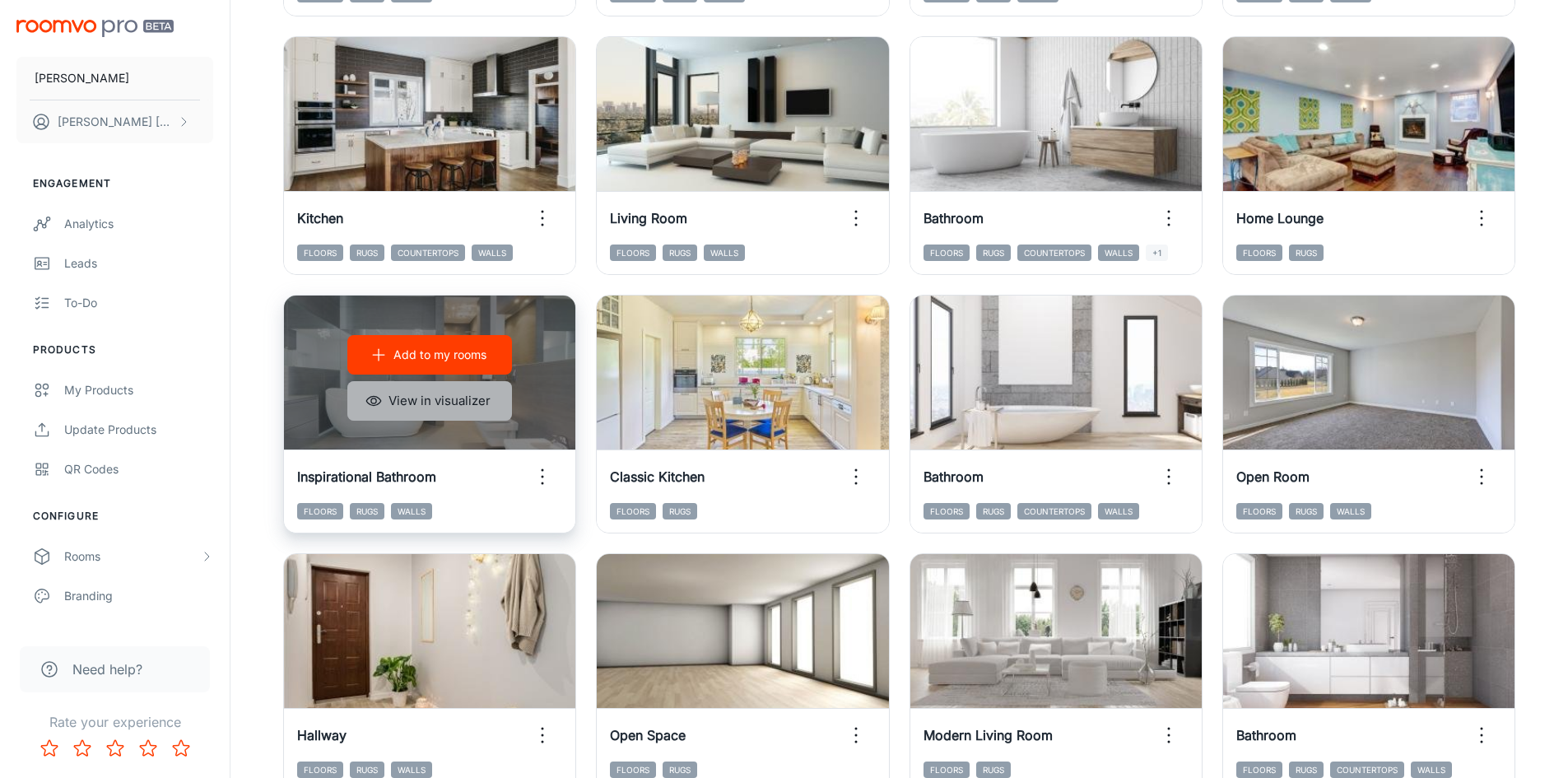
click at [433, 409] on button "View in visualizer" at bounding box center [430, 400] width 165 height 40
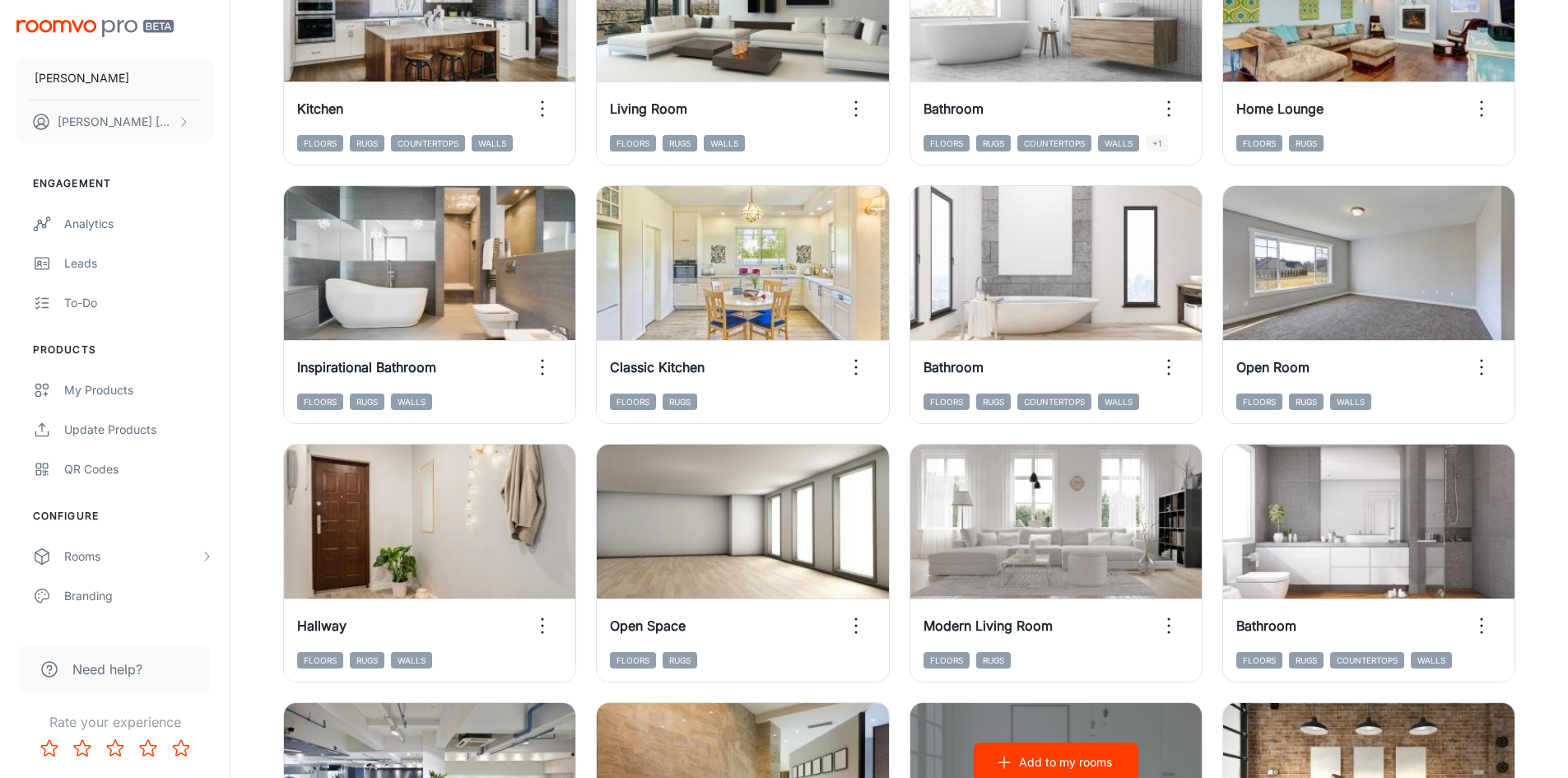
scroll to position [1670, 0]
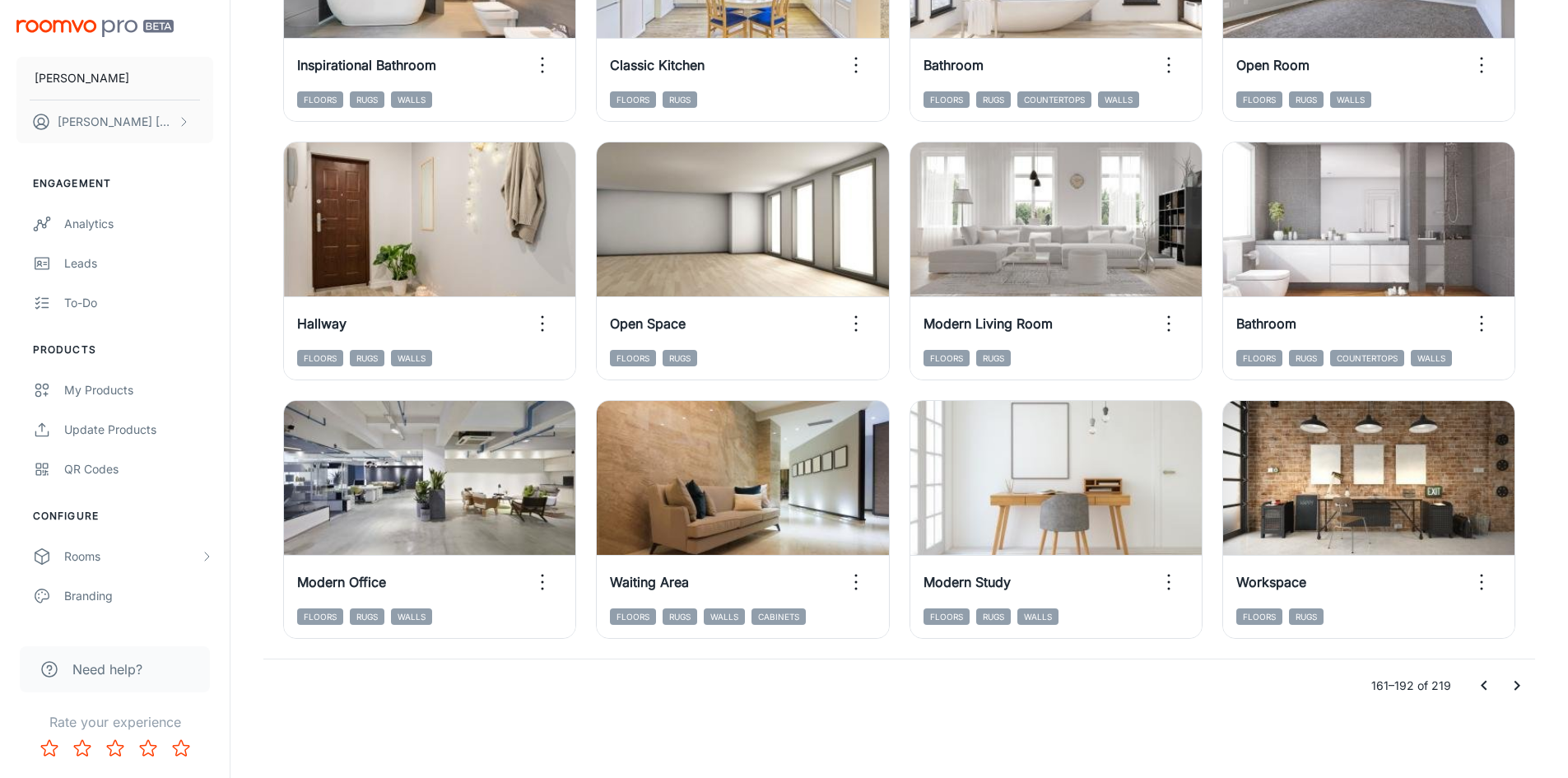
click at [1522, 683] on icon "Go to next page" at bounding box center [1517, 684] width 19 height 19
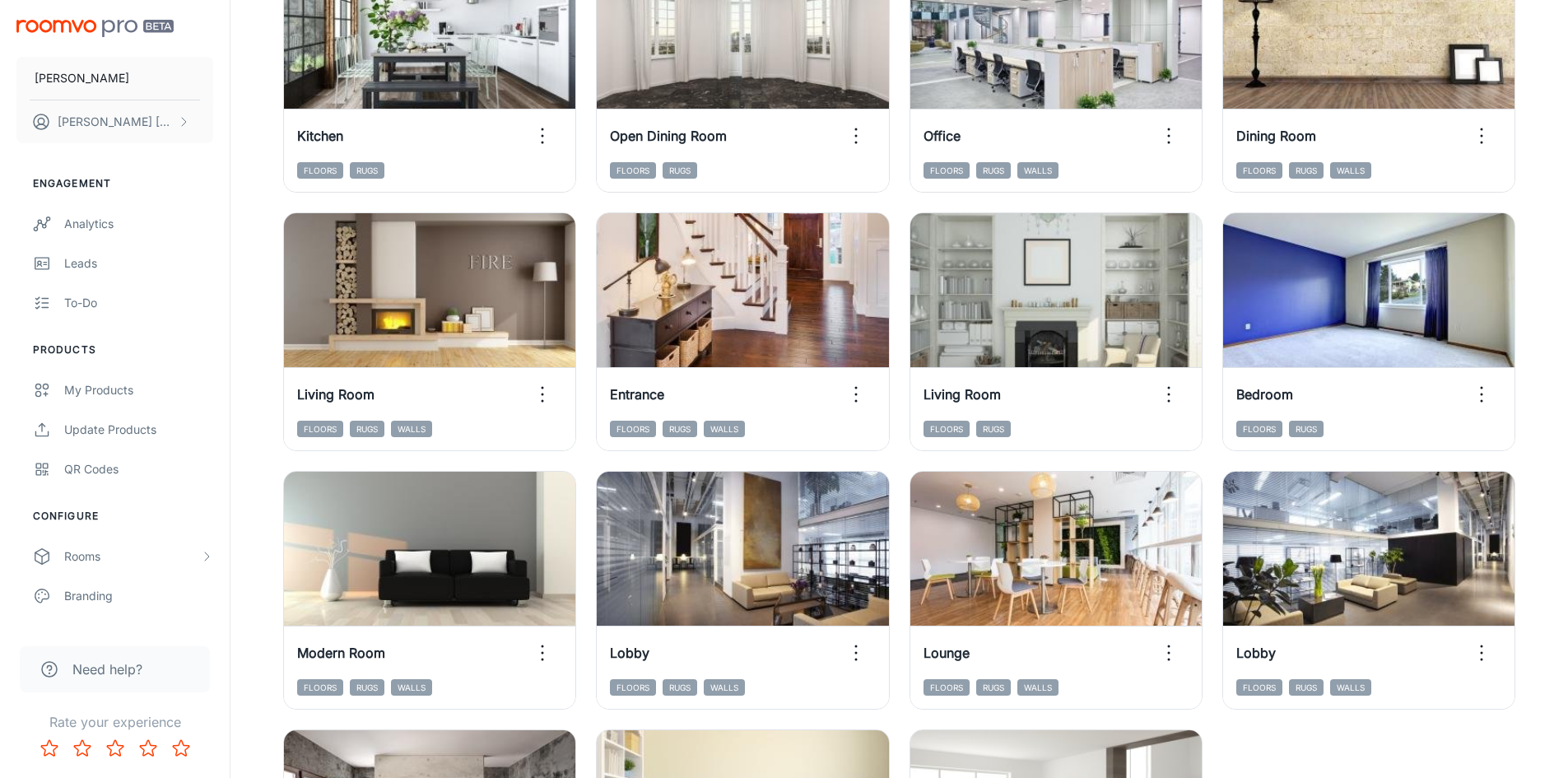
scroll to position [1412, 0]
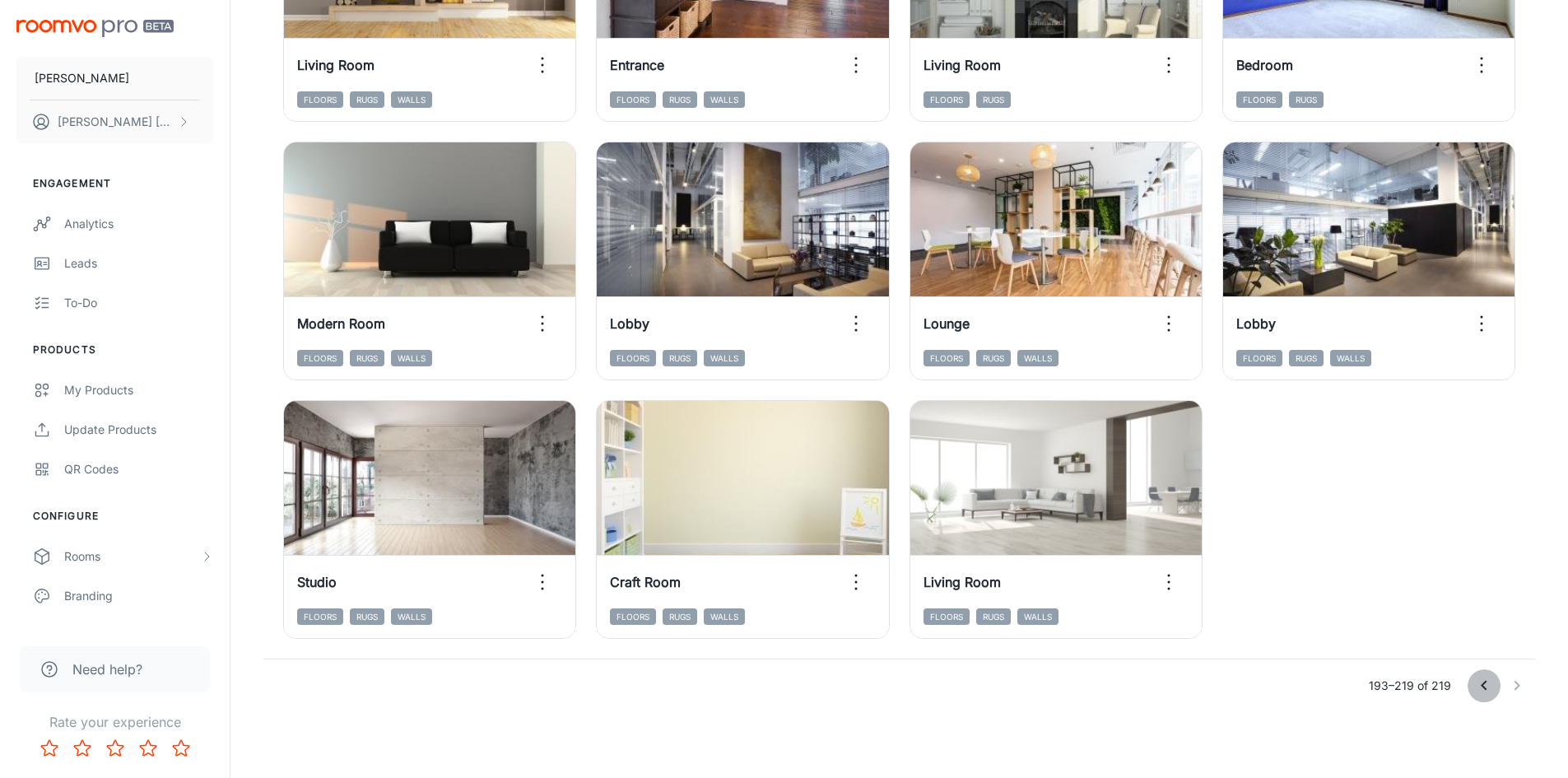
click at [1477, 676] on icon "Go to previous page" at bounding box center [1484, 684] width 19 height 19
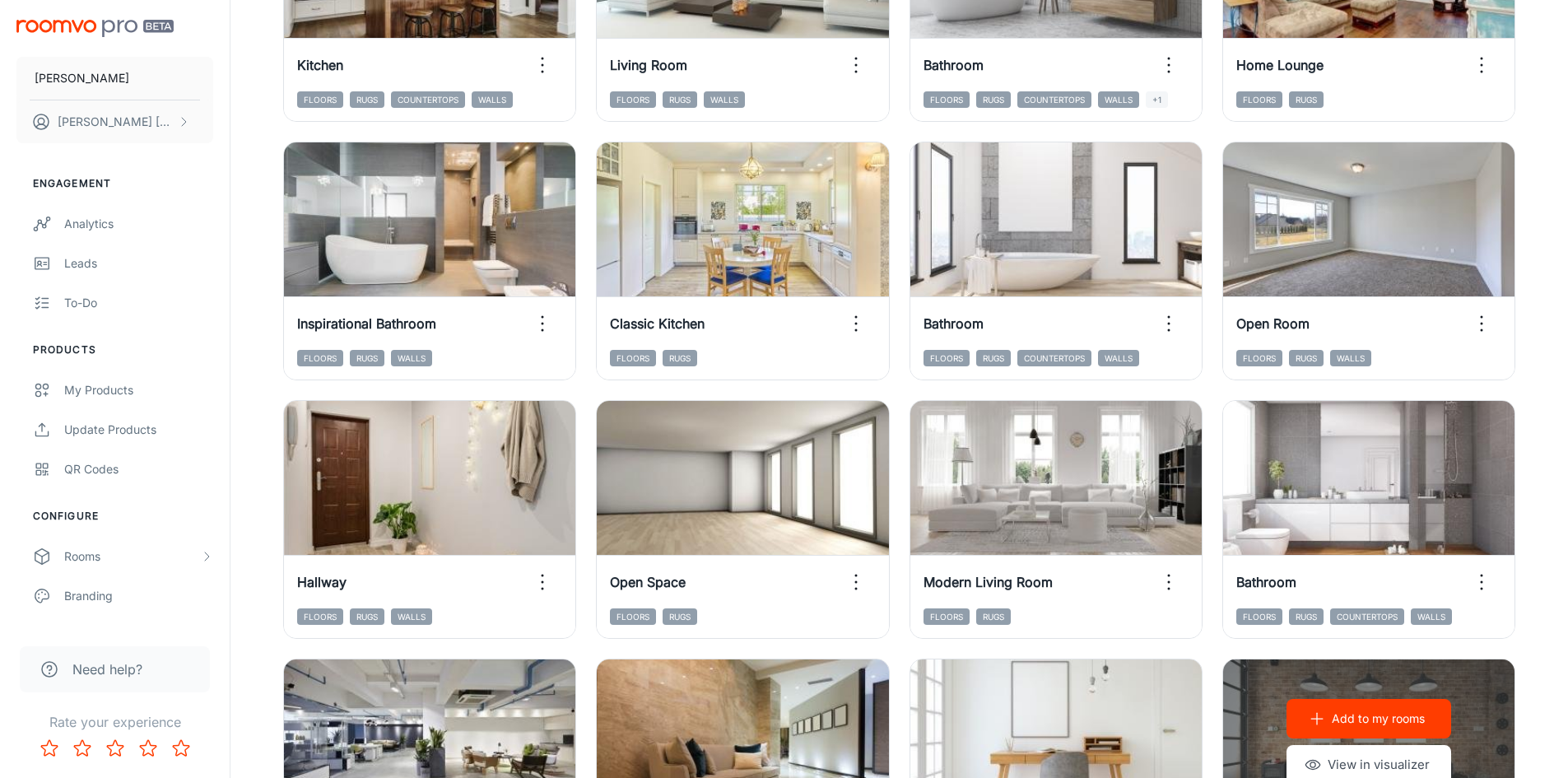
click at [1477, 676] on div "Add to my rooms View in visualizer" at bounding box center [1369, 742] width 291 height 165
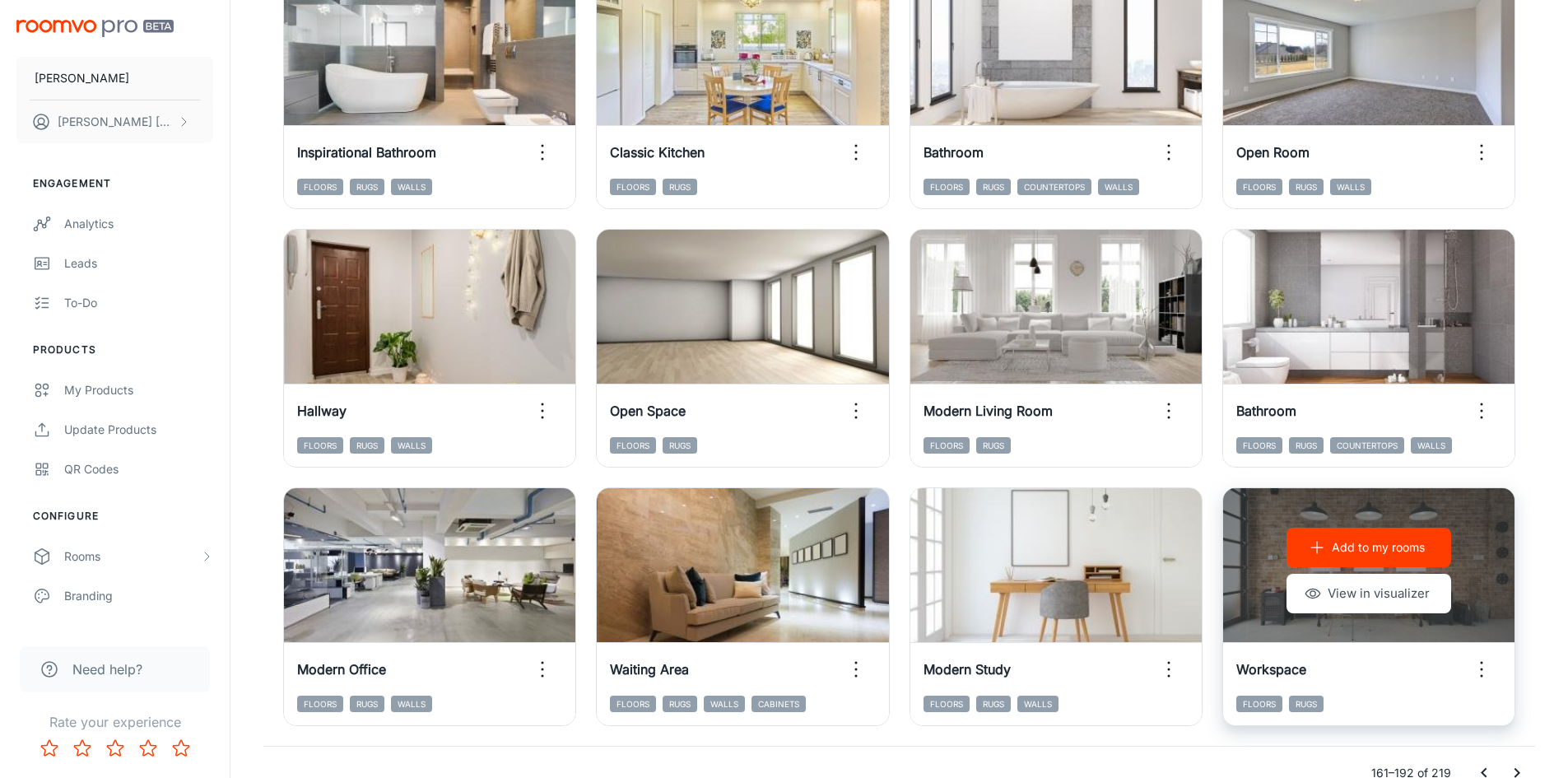
scroll to position [1670, 0]
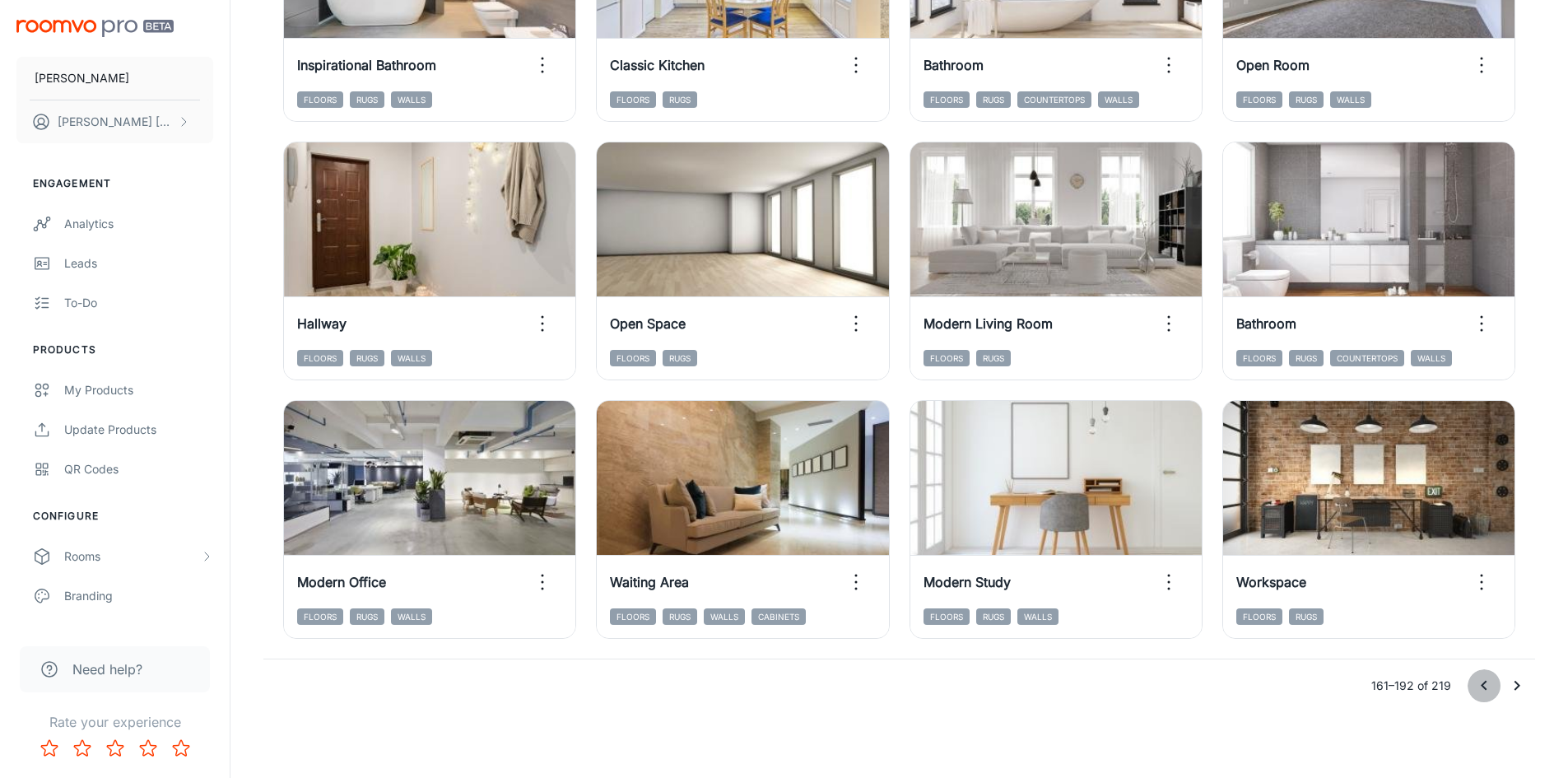
click at [1489, 689] on icon "Go to previous page" at bounding box center [1484, 684] width 19 height 19
click at [1484, 687] on icon "Go to previous page" at bounding box center [1484, 685] width 6 height 10
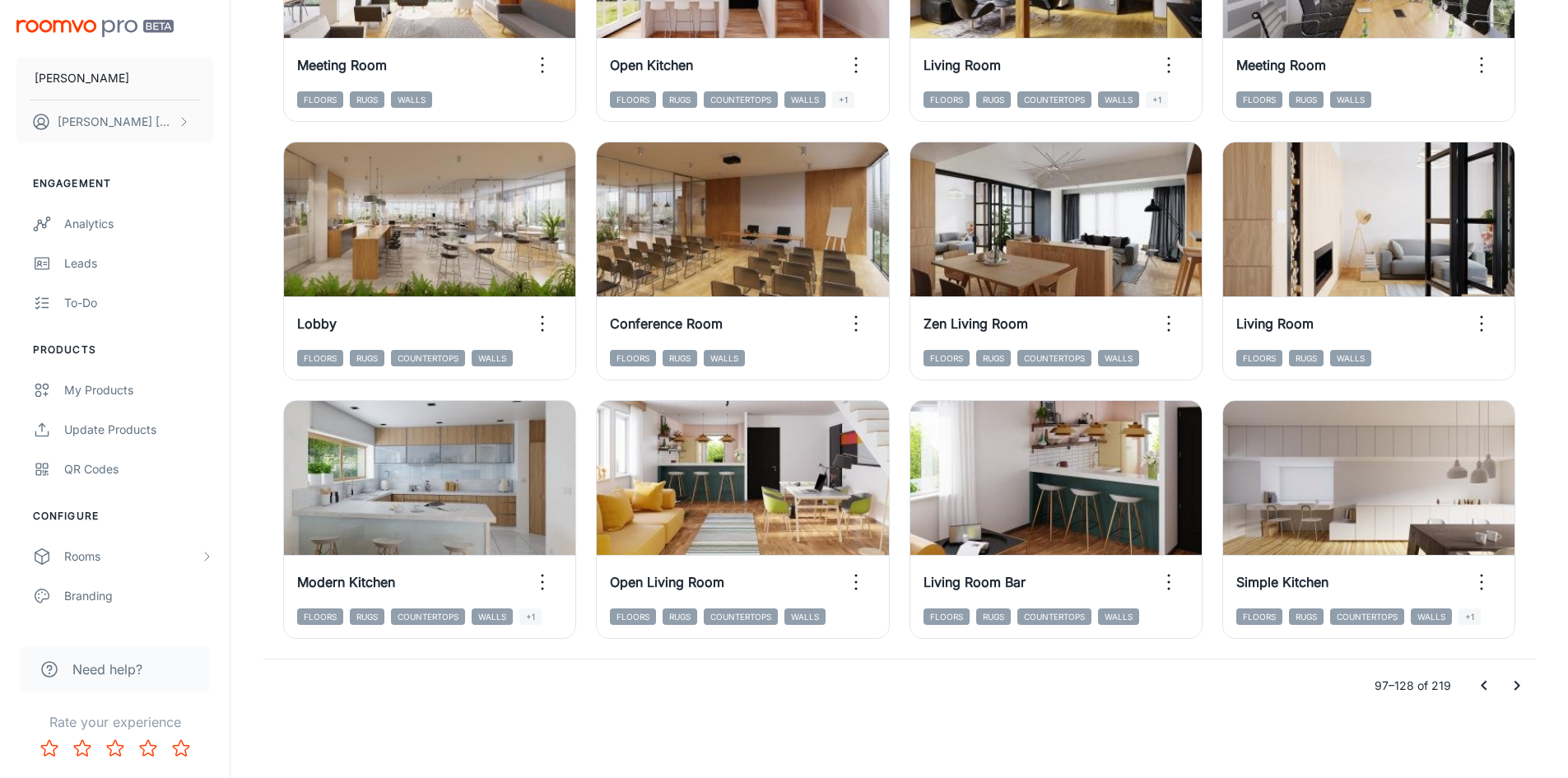
click at [1486, 679] on icon "Go to previous page" at bounding box center [1484, 684] width 19 height 19
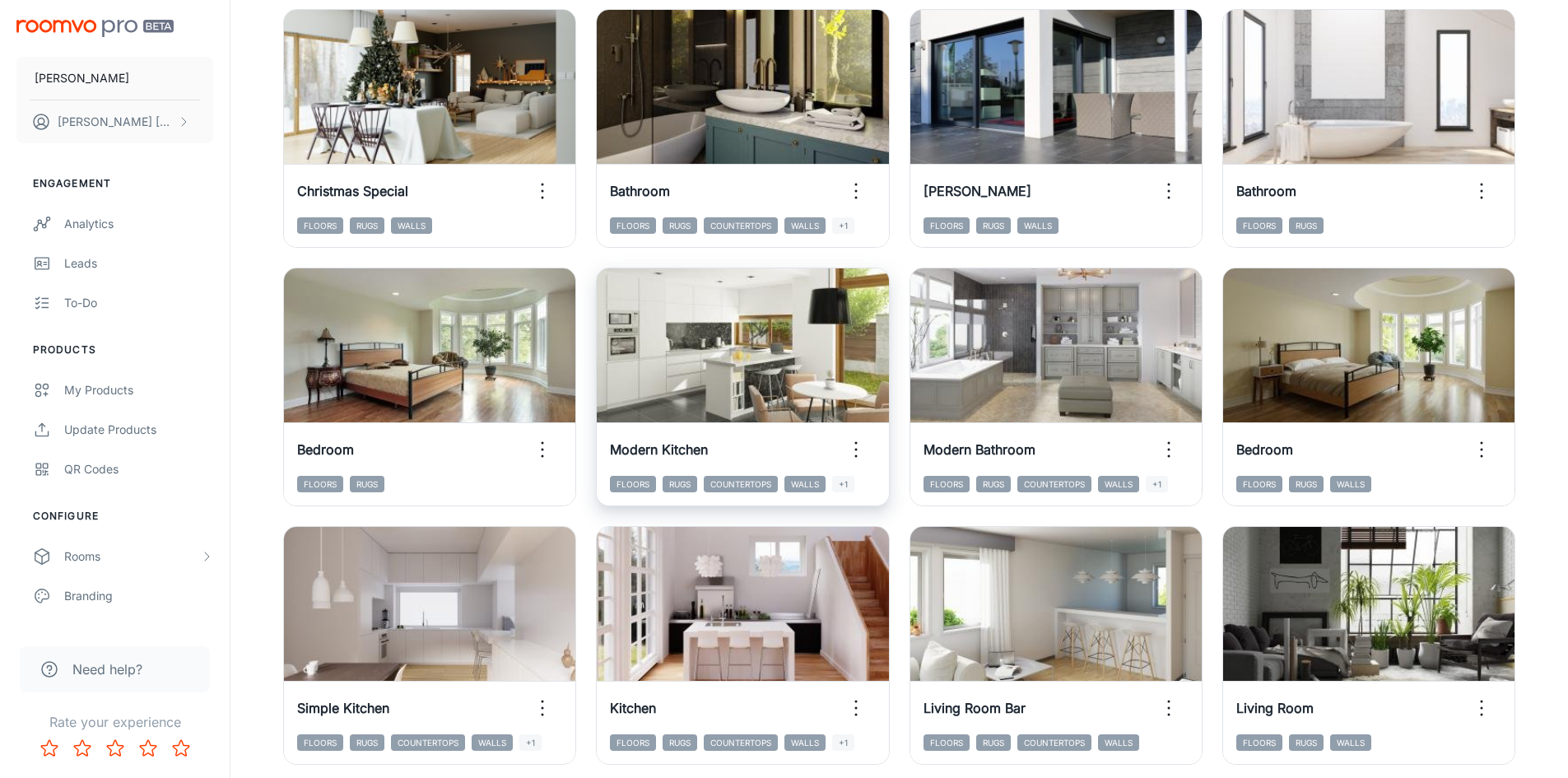
scroll to position [1259, 0]
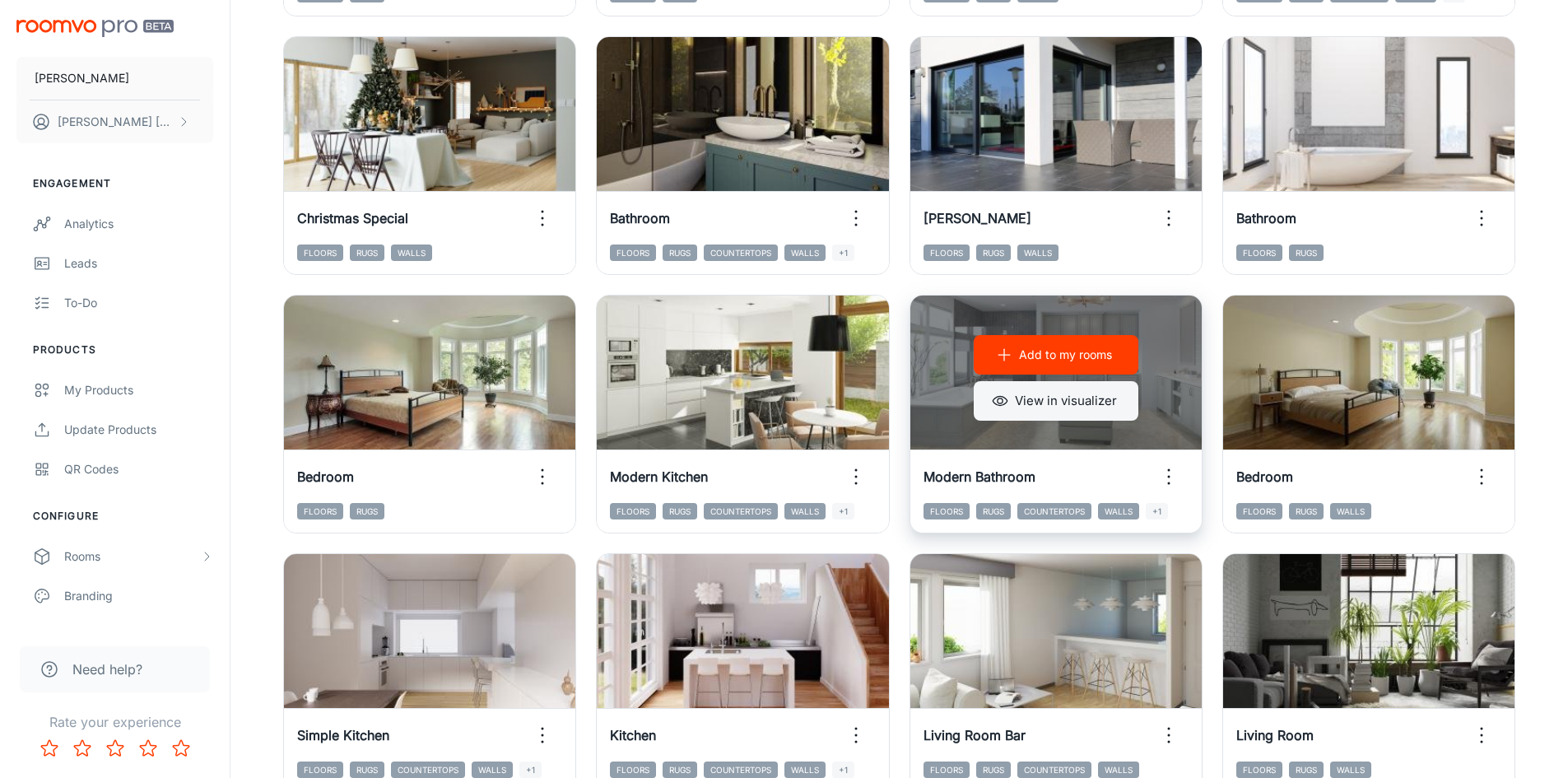
click at [1047, 411] on button "View in visualizer" at bounding box center [1056, 400] width 165 height 40
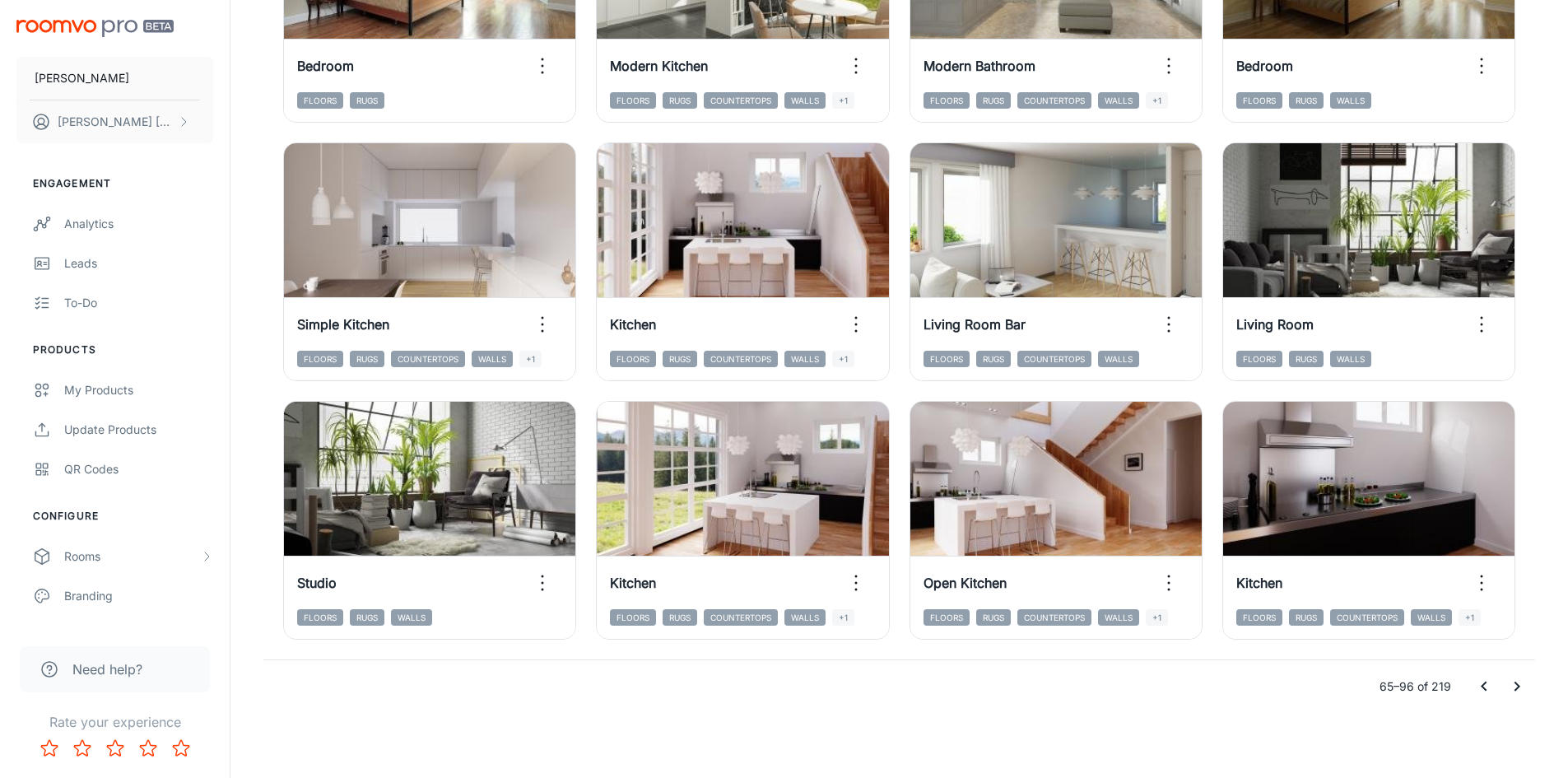
scroll to position [1670, 0]
click at [1521, 688] on icon "Go to next page" at bounding box center [1517, 684] width 19 height 19
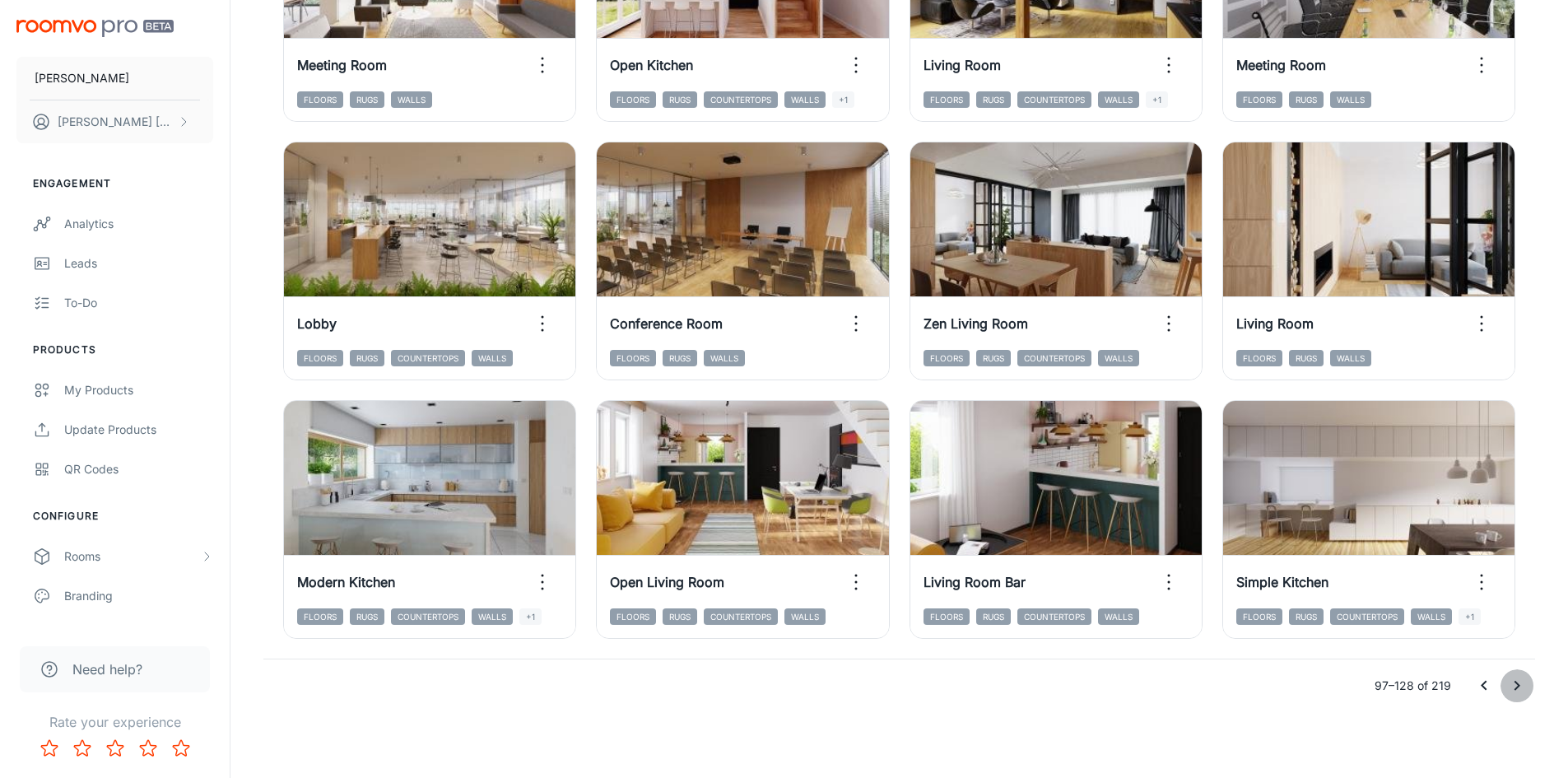
click at [1524, 683] on icon "Go to next page" at bounding box center [1517, 684] width 19 height 19
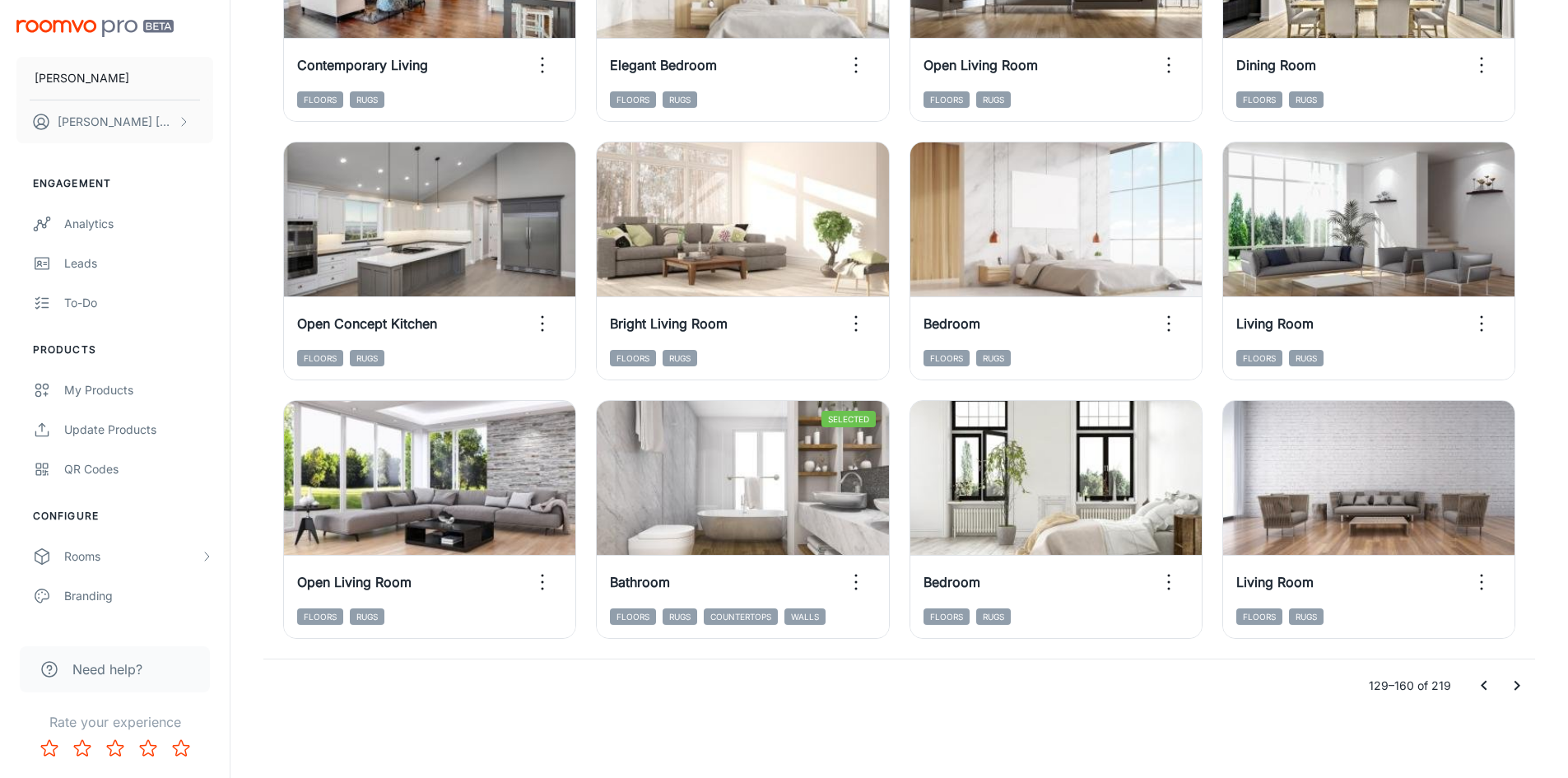
click at [1511, 685] on icon "Go to next page" at bounding box center [1517, 684] width 19 height 19
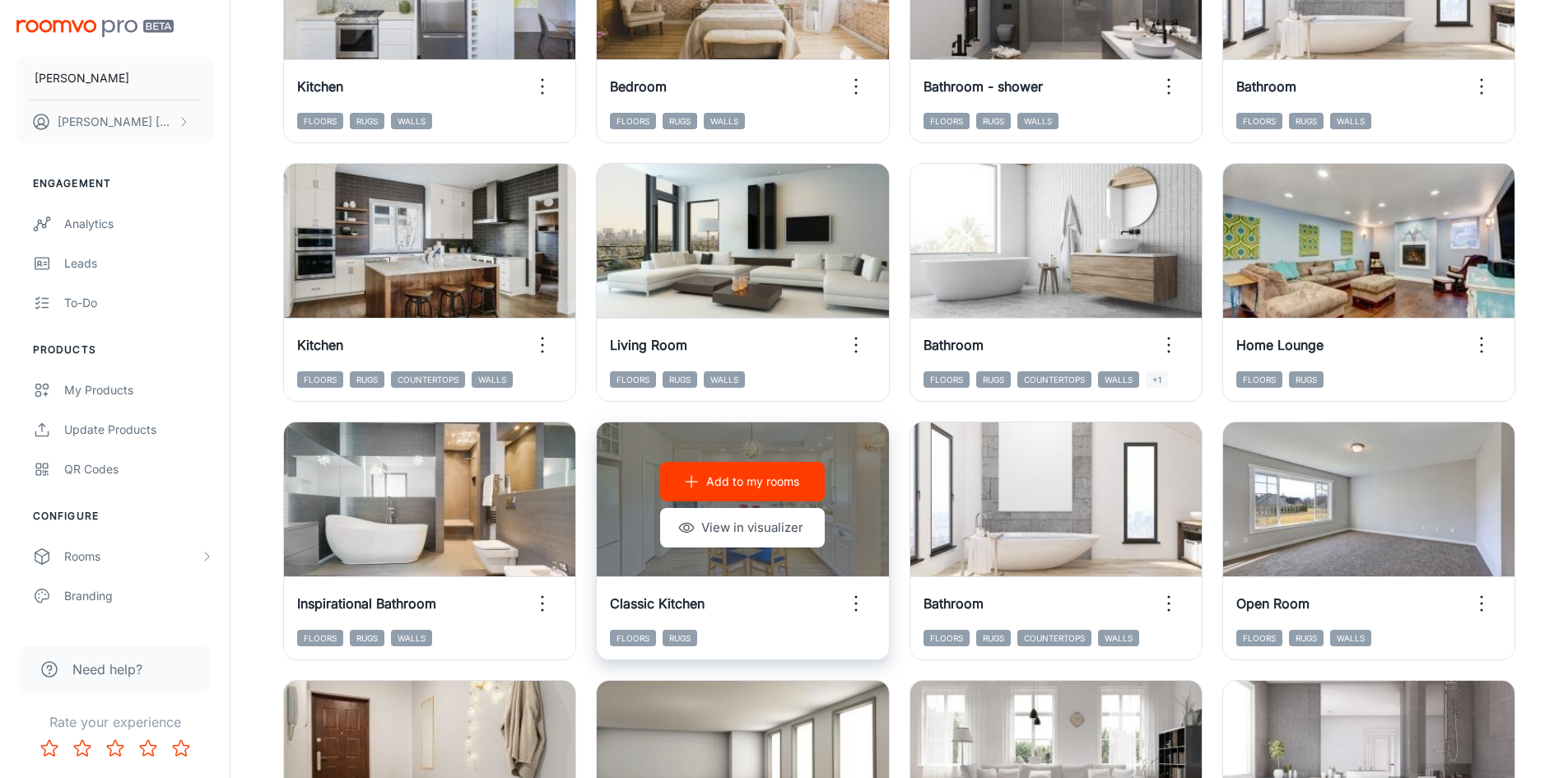
scroll to position [1095, 0]
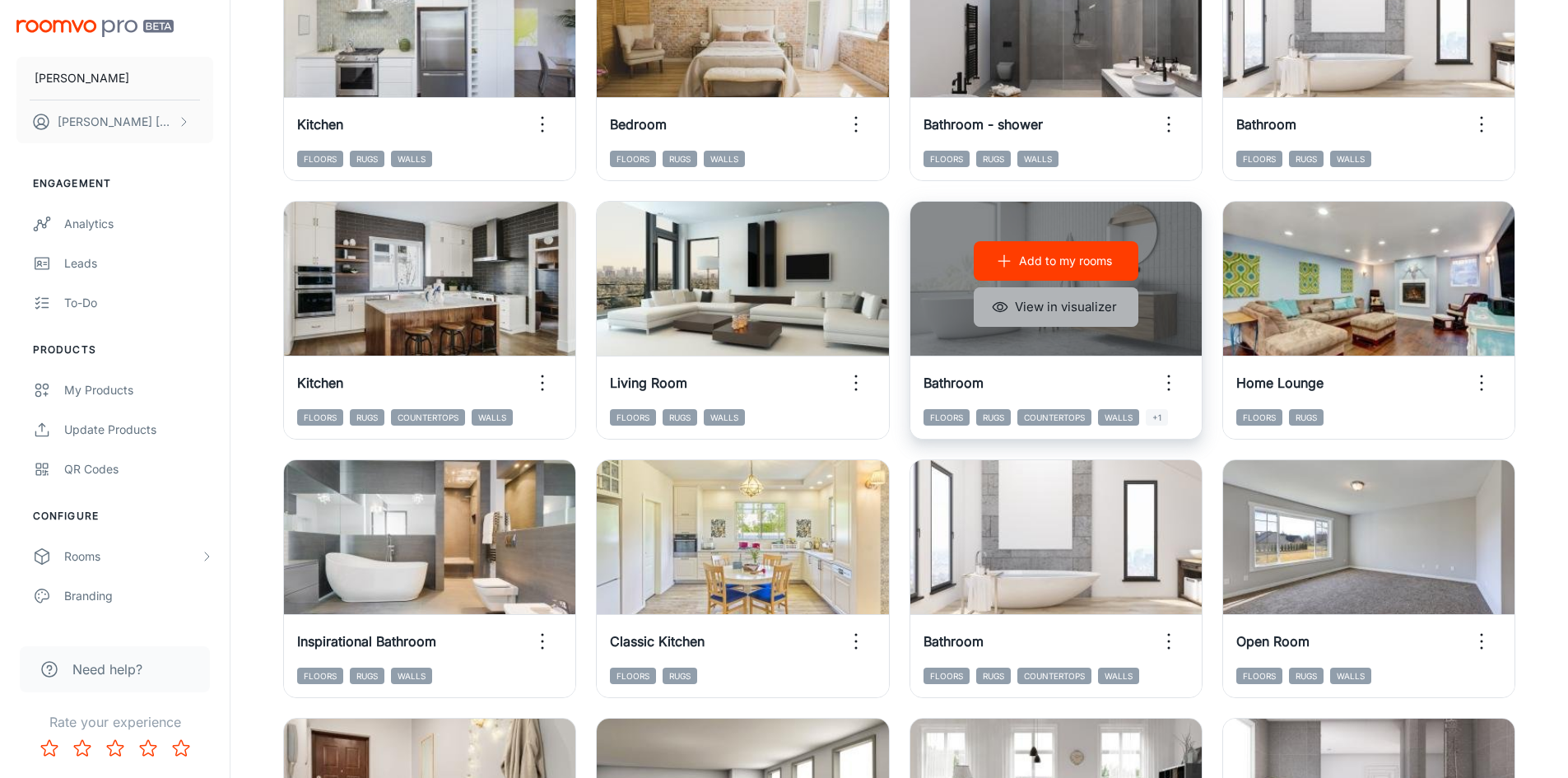
click at [1009, 308] on button "View in visualizer" at bounding box center [1056, 307] width 165 height 40
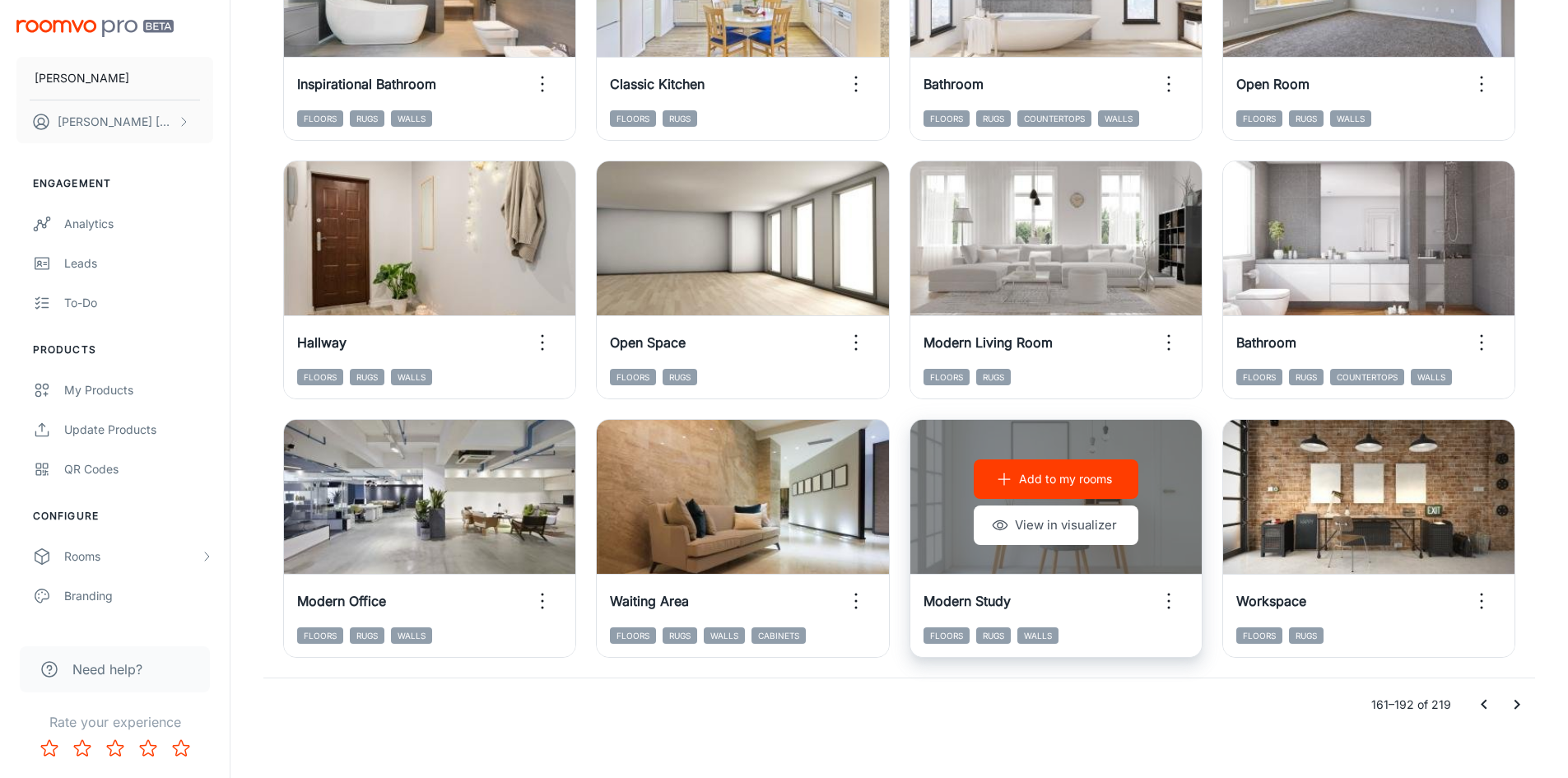
scroll to position [1670, 0]
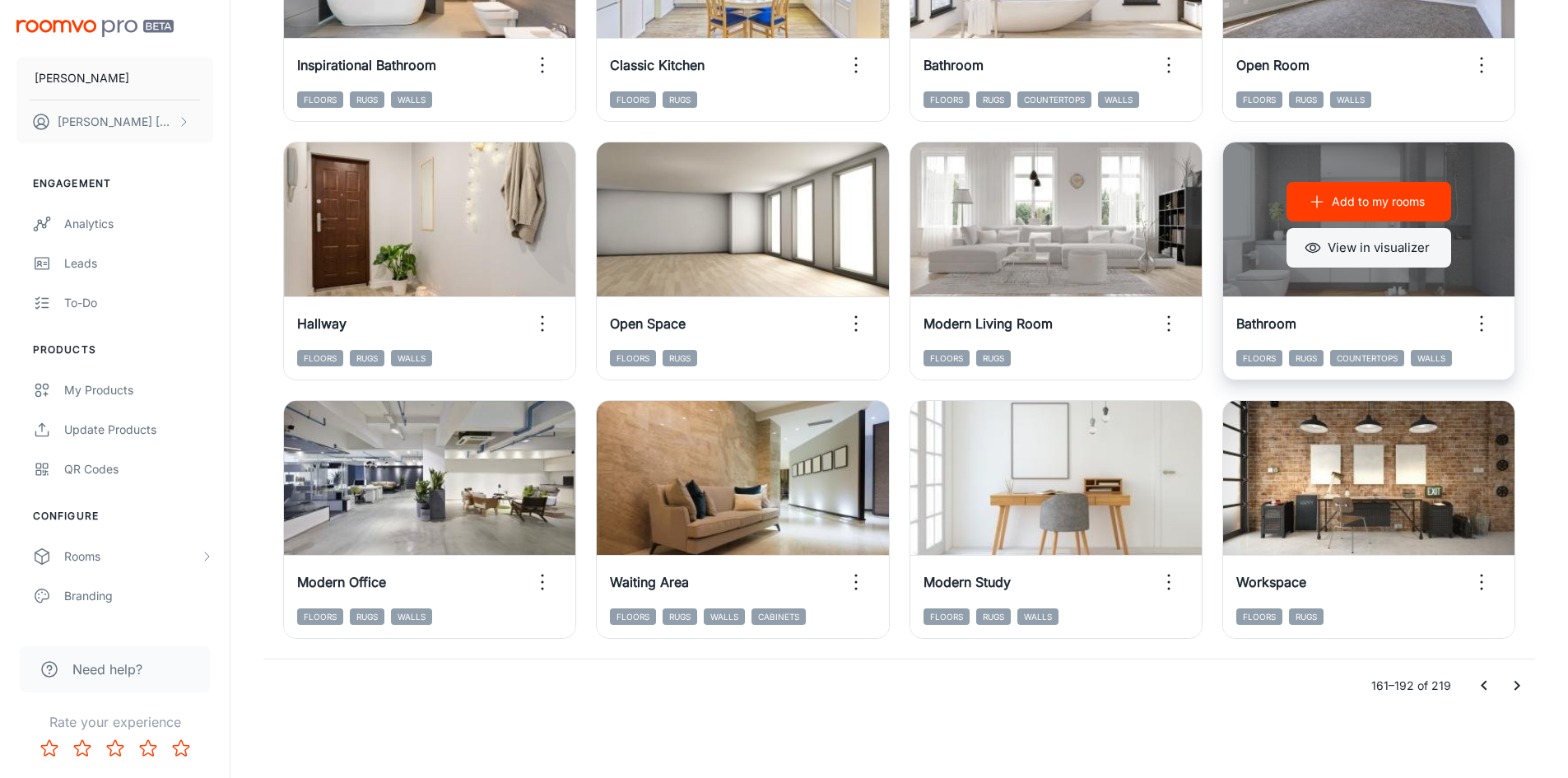
click at [1359, 240] on button "View in visualizer" at bounding box center [1370, 247] width 165 height 40
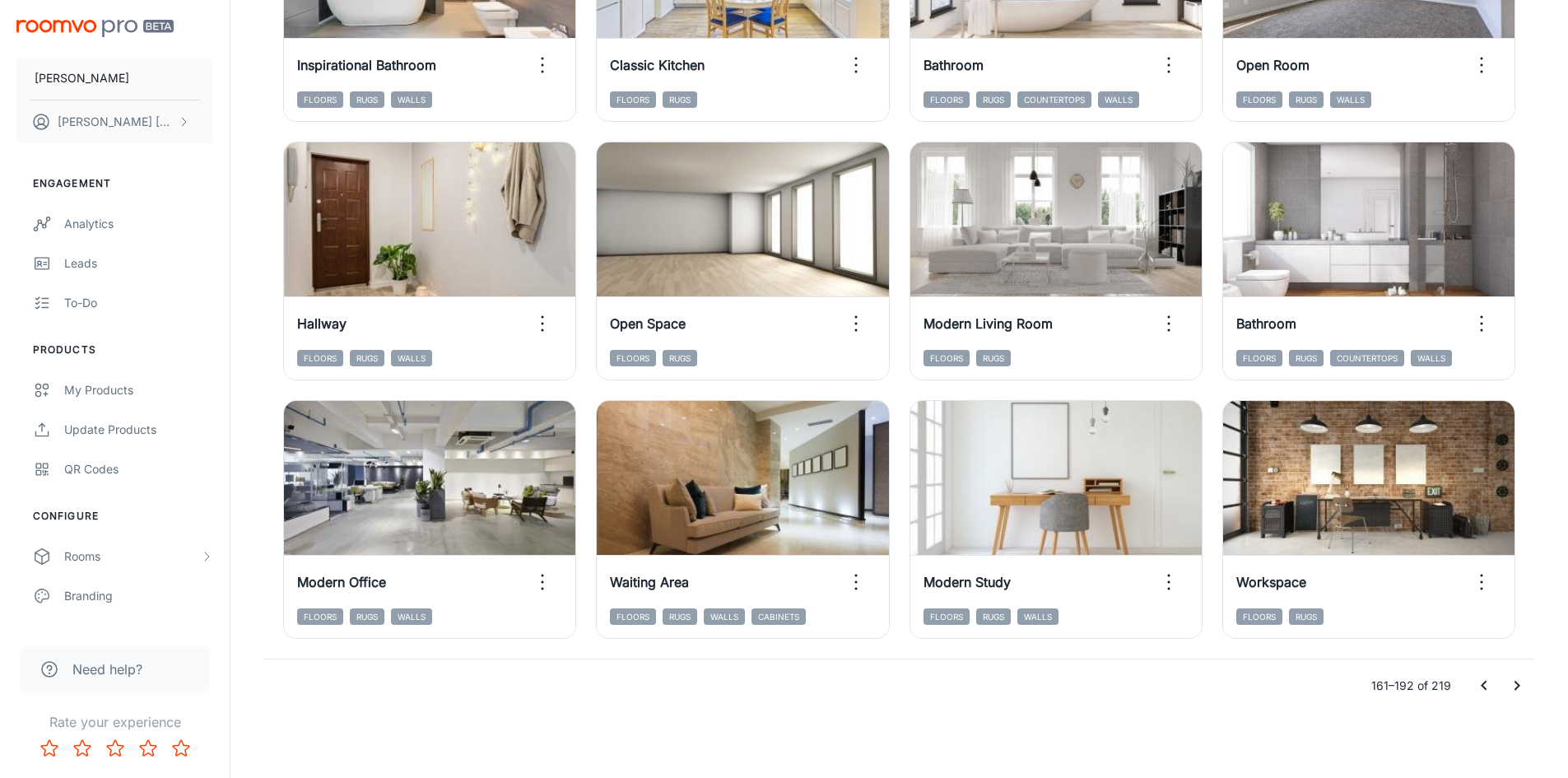
click at [1525, 687] on icon "Go to next page" at bounding box center [1517, 684] width 19 height 19
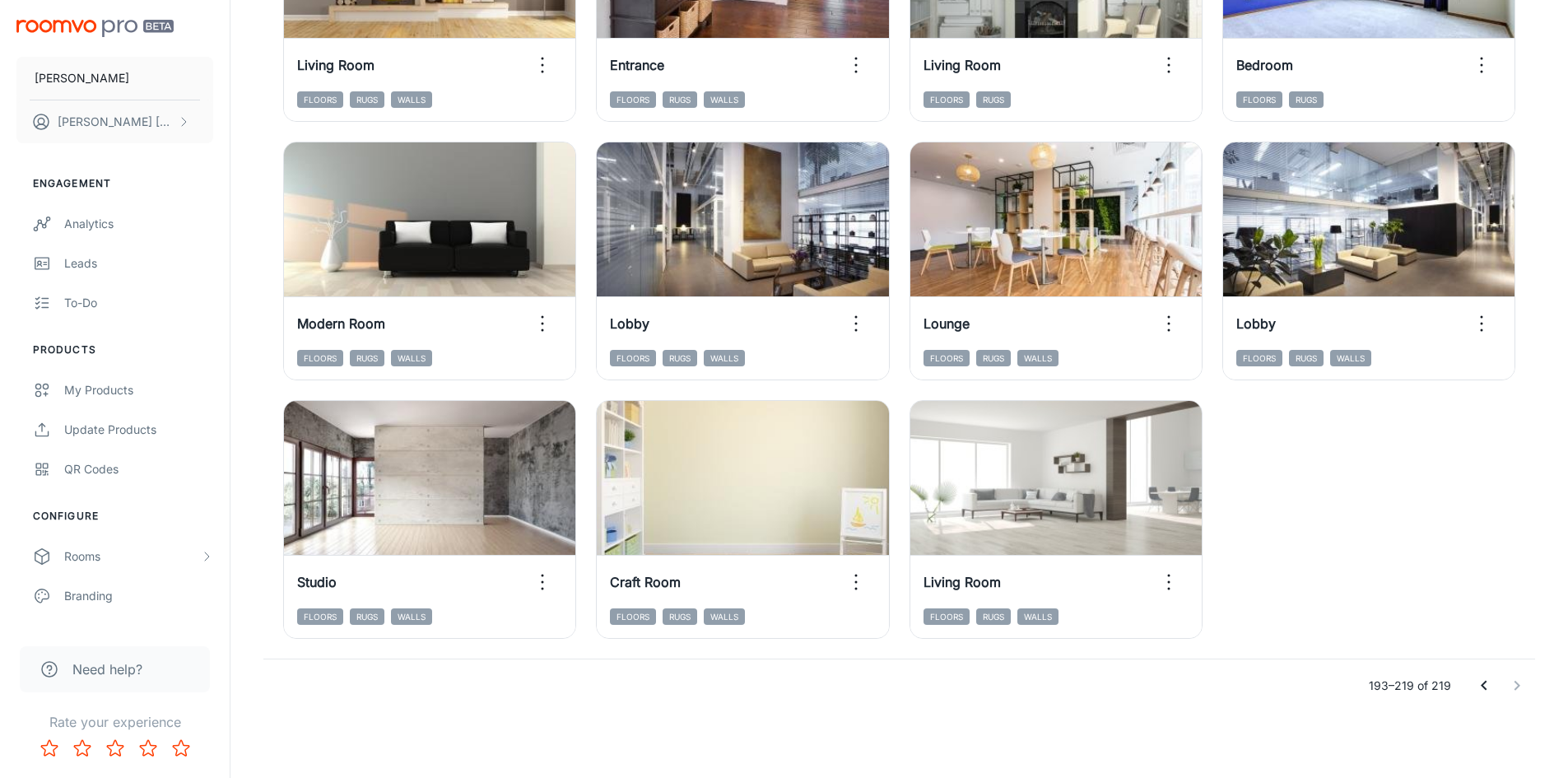
scroll to position [1412, 0]
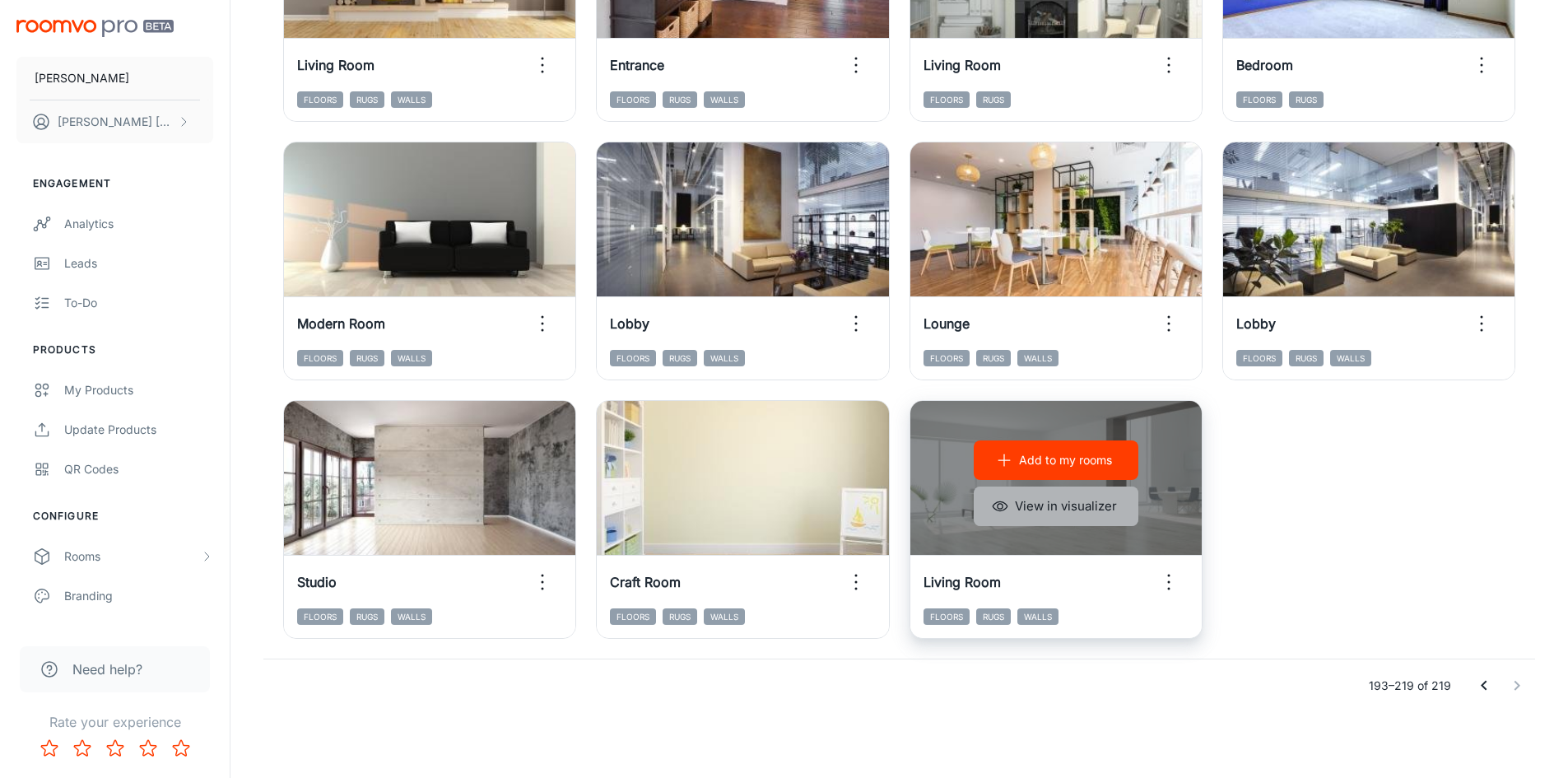
click at [1052, 501] on button "View in visualizer" at bounding box center [1056, 506] width 165 height 40
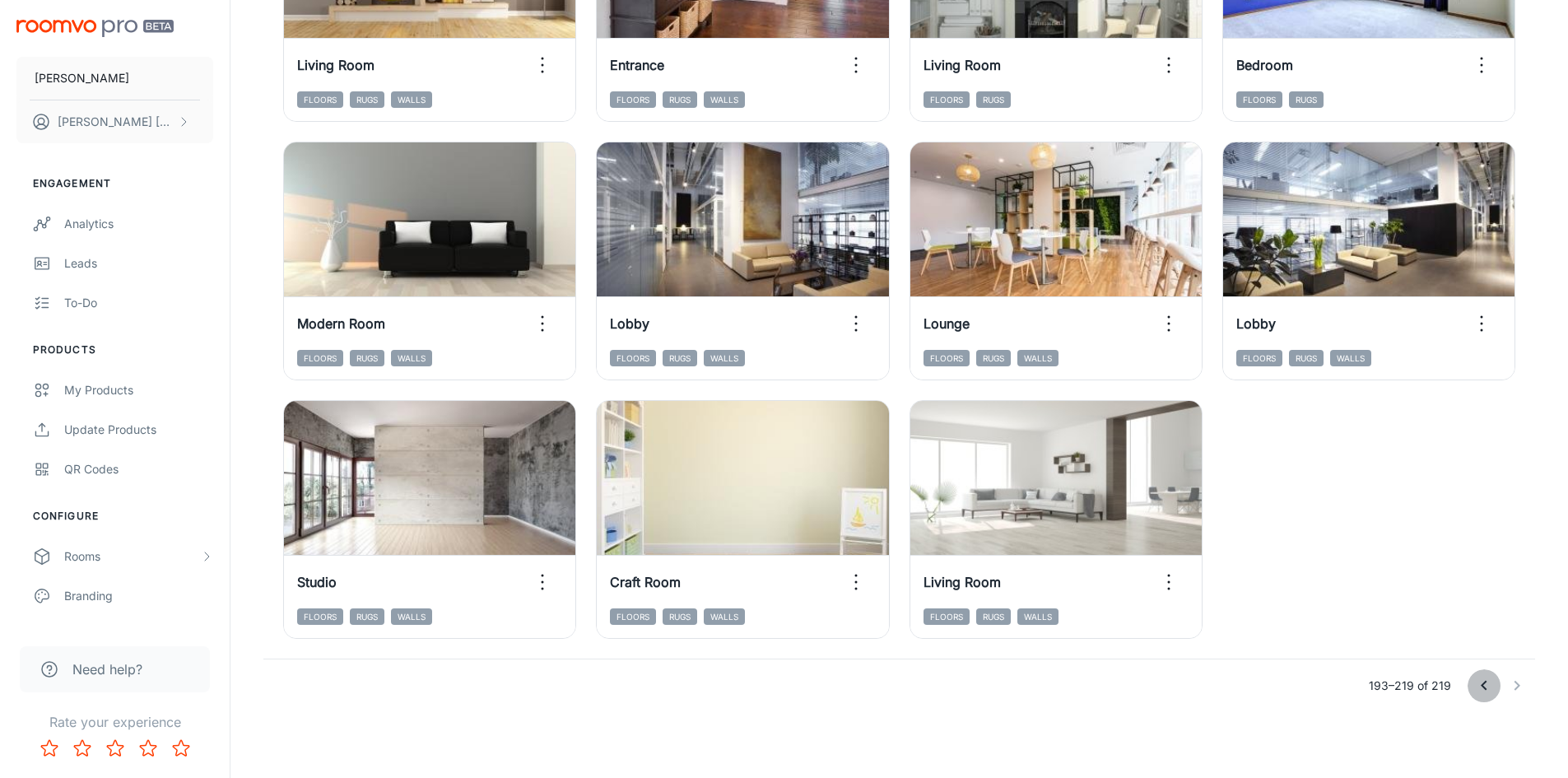
click at [1474, 685] on icon "Go to previous page" at bounding box center [1484, 684] width 19 height 19
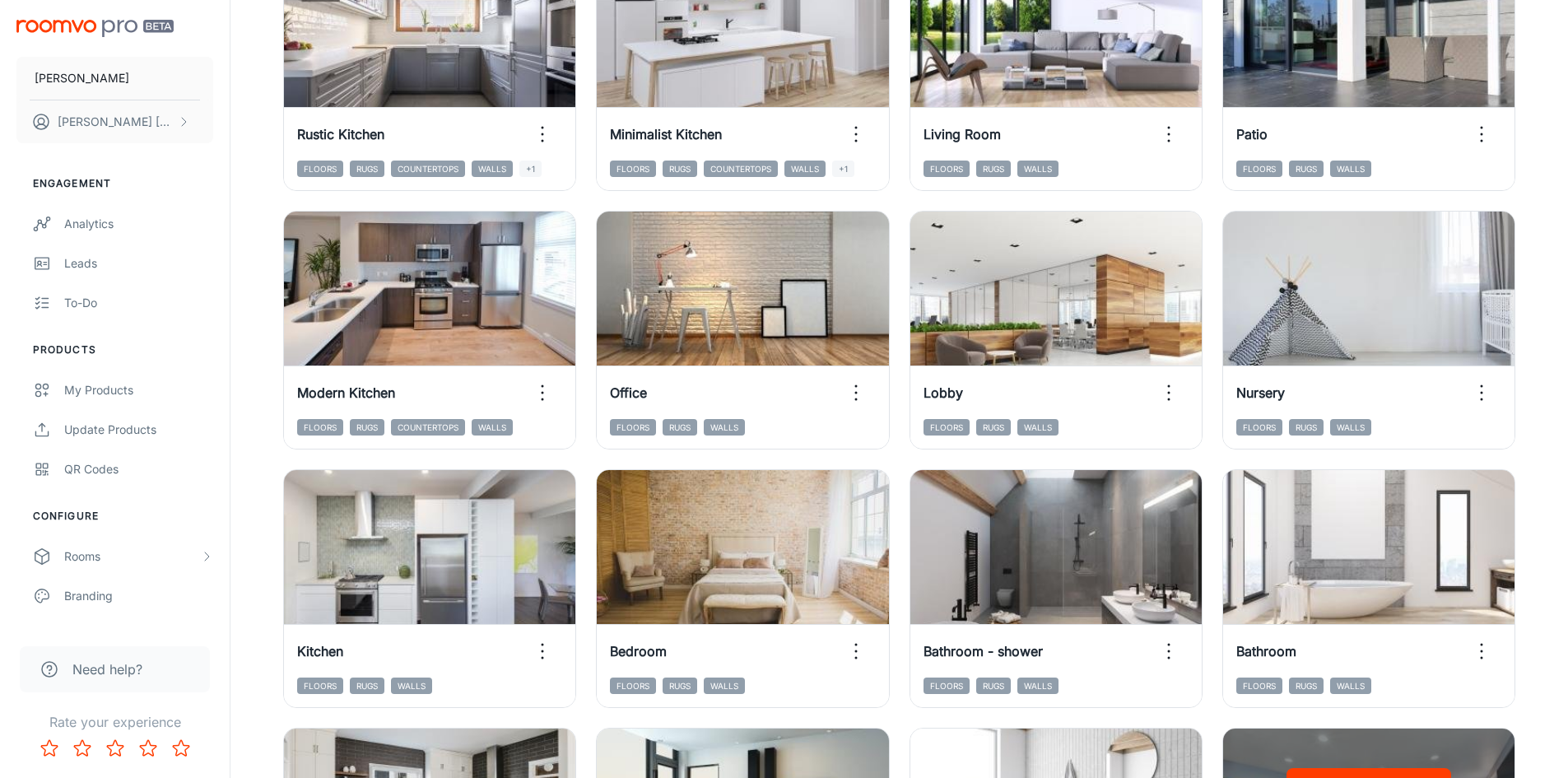
scroll to position [424, 0]
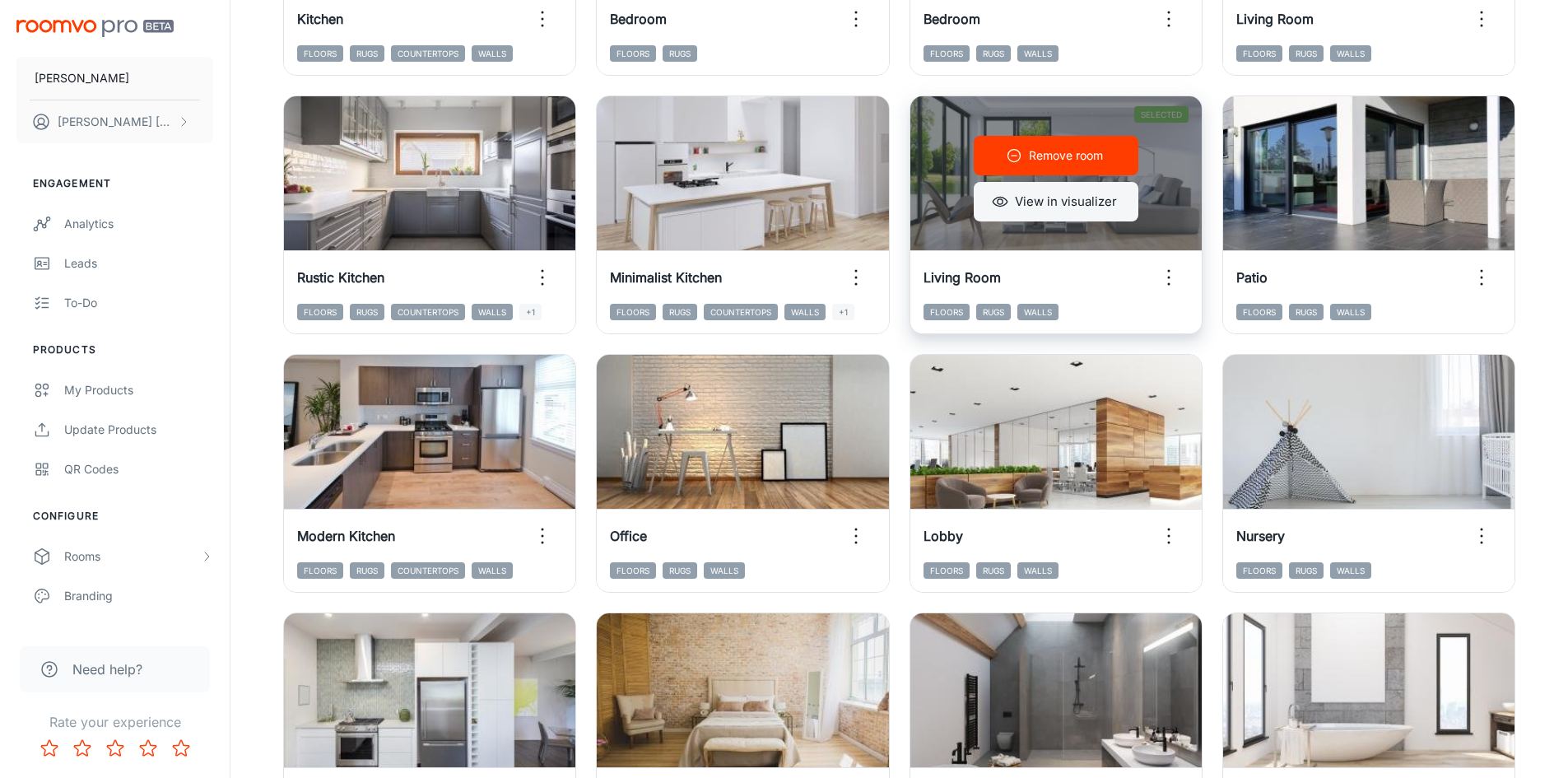
click at [1111, 204] on button "View in visualizer" at bounding box center [1056, 201] width 165 height 40
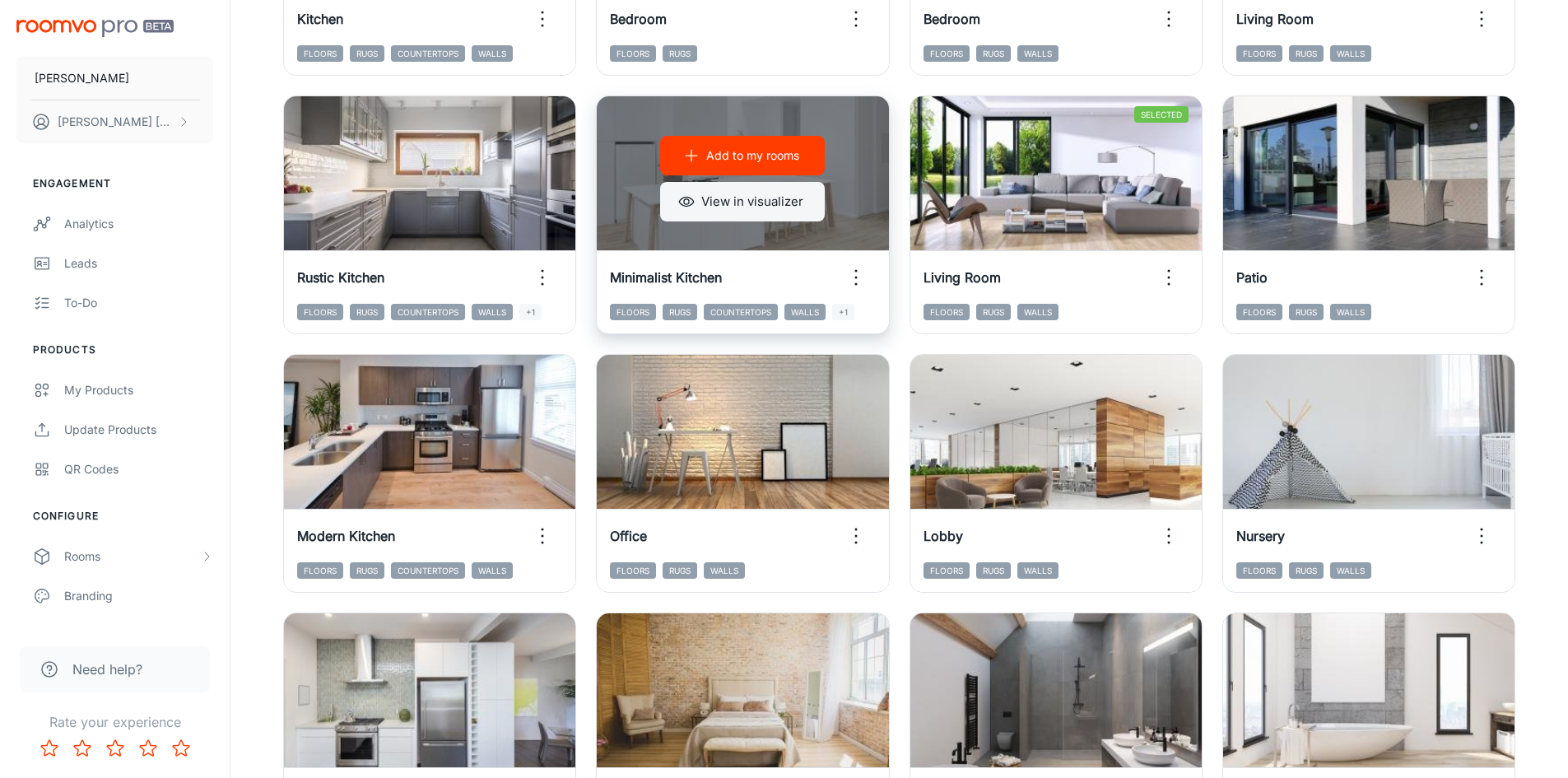
click at [790, 207] on button "View in visualizer" at bounding box center [742, 201] width 165 height 40
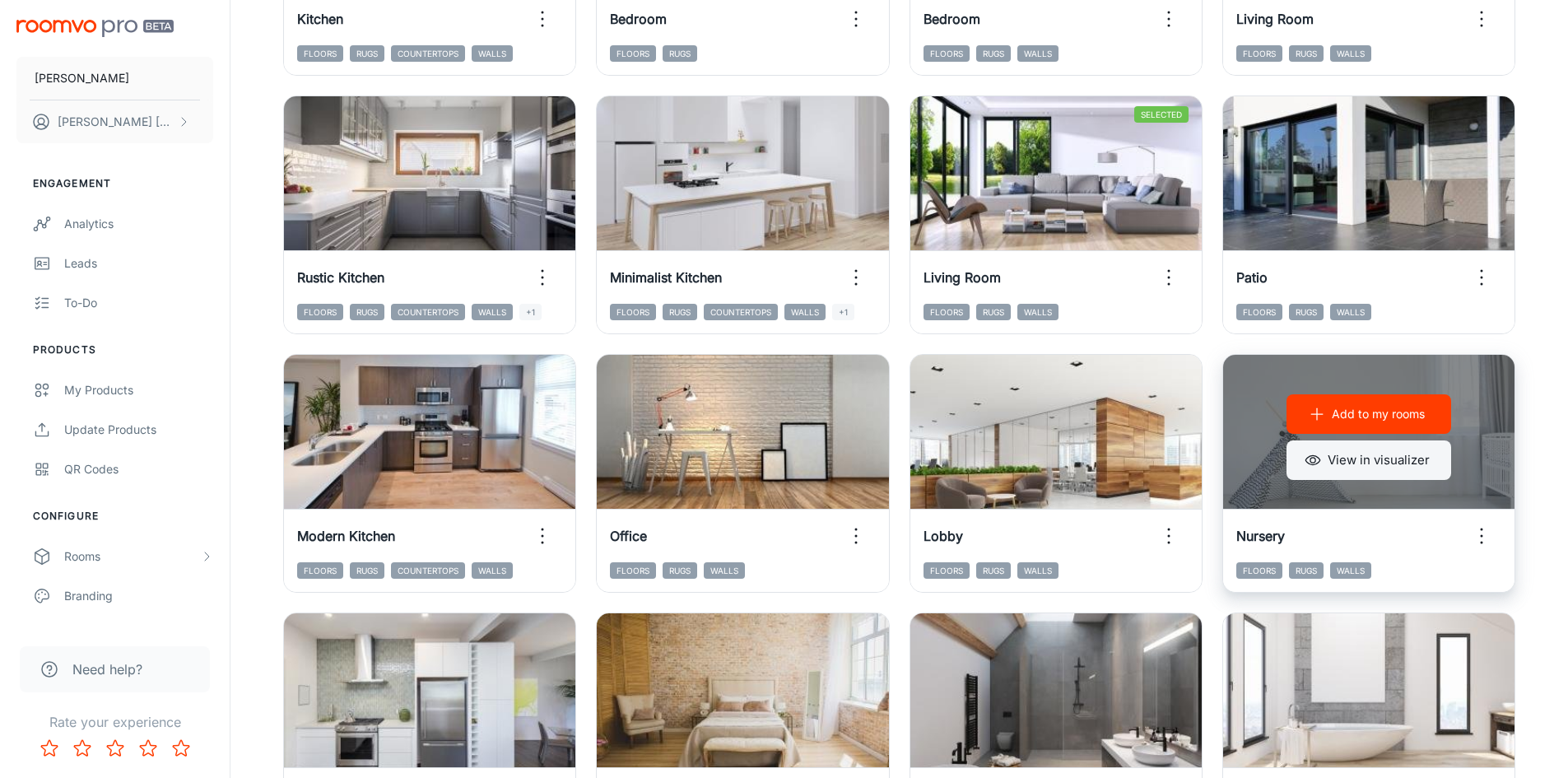
click at [1322, 472] on button "View in visualizer" at bounding box center [1370, 459] width 165 height 40
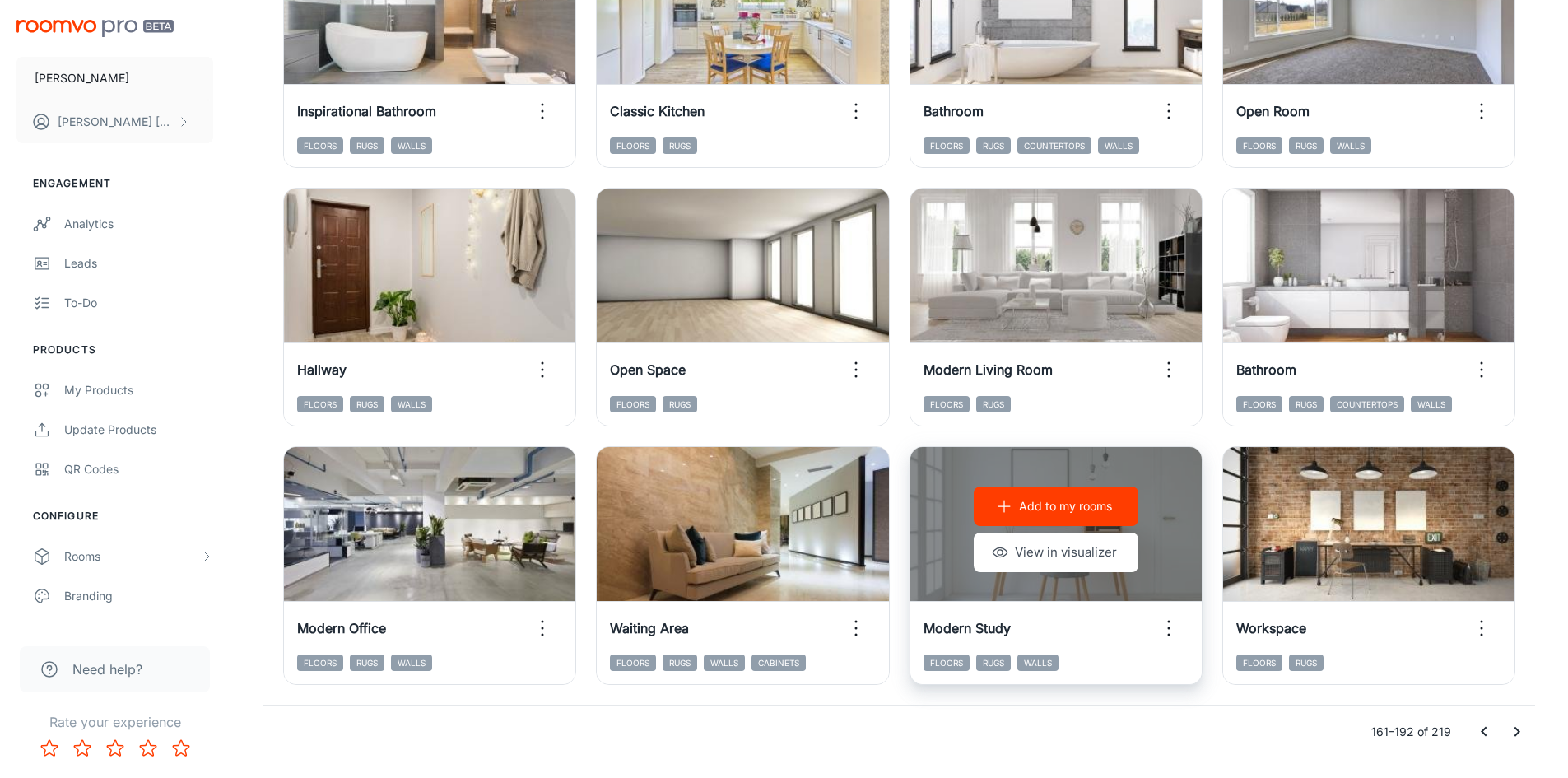
scroll to position [1670, 0]
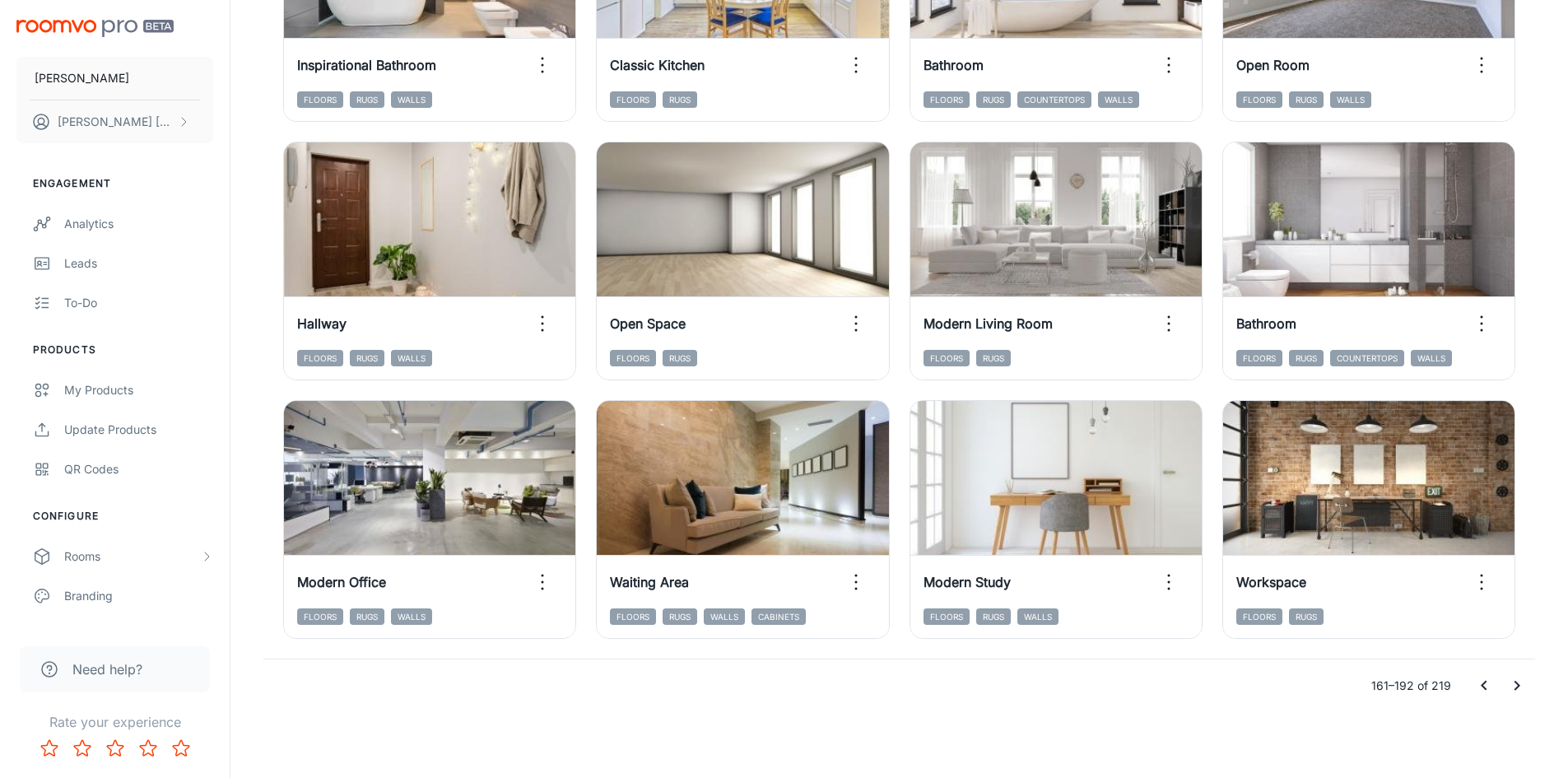
click at [1517, 677] on icon "Go to next page" at bounding box center [1517, 684] width 19 height 19
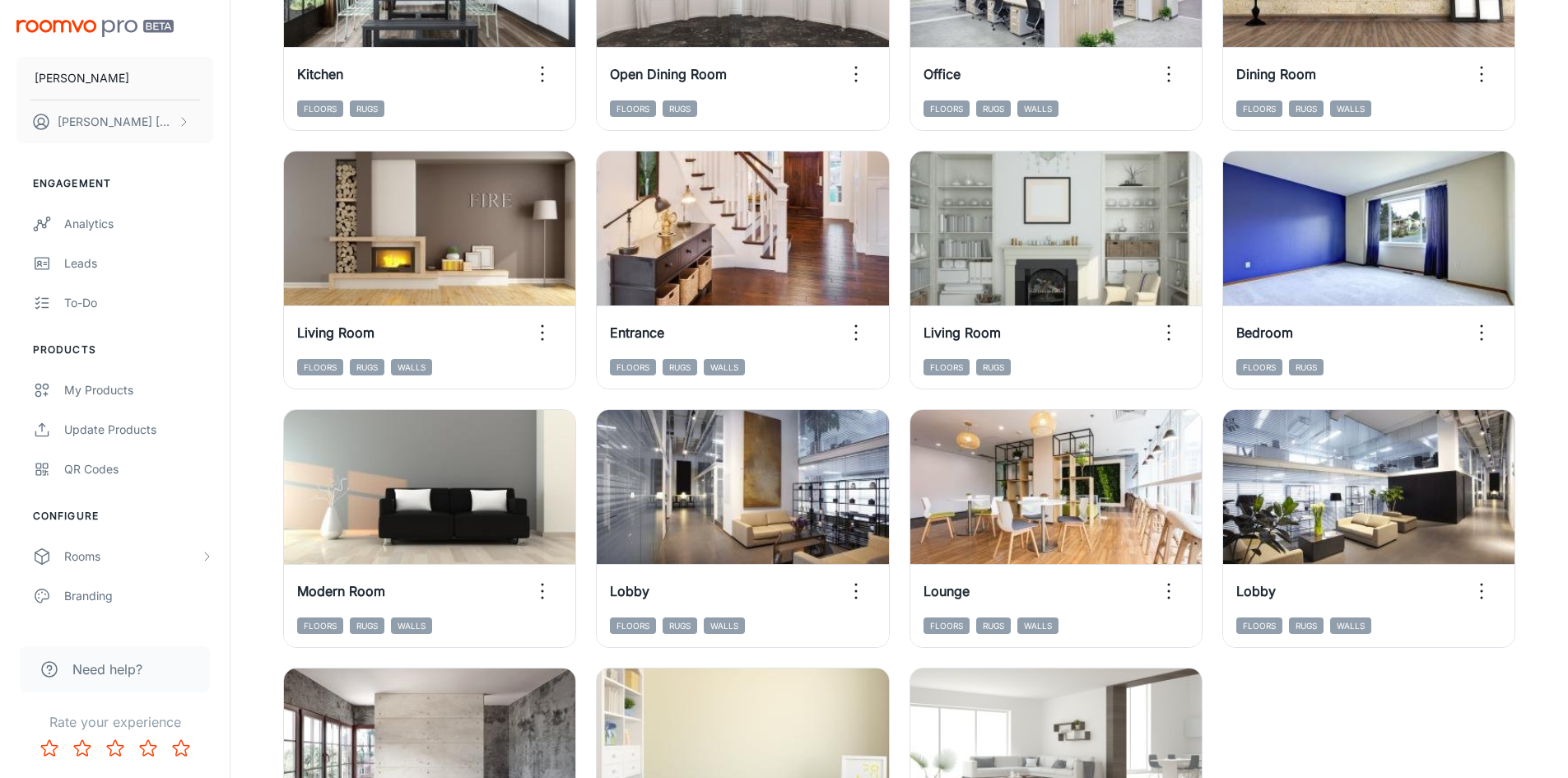
scroll to position [1412, 0]
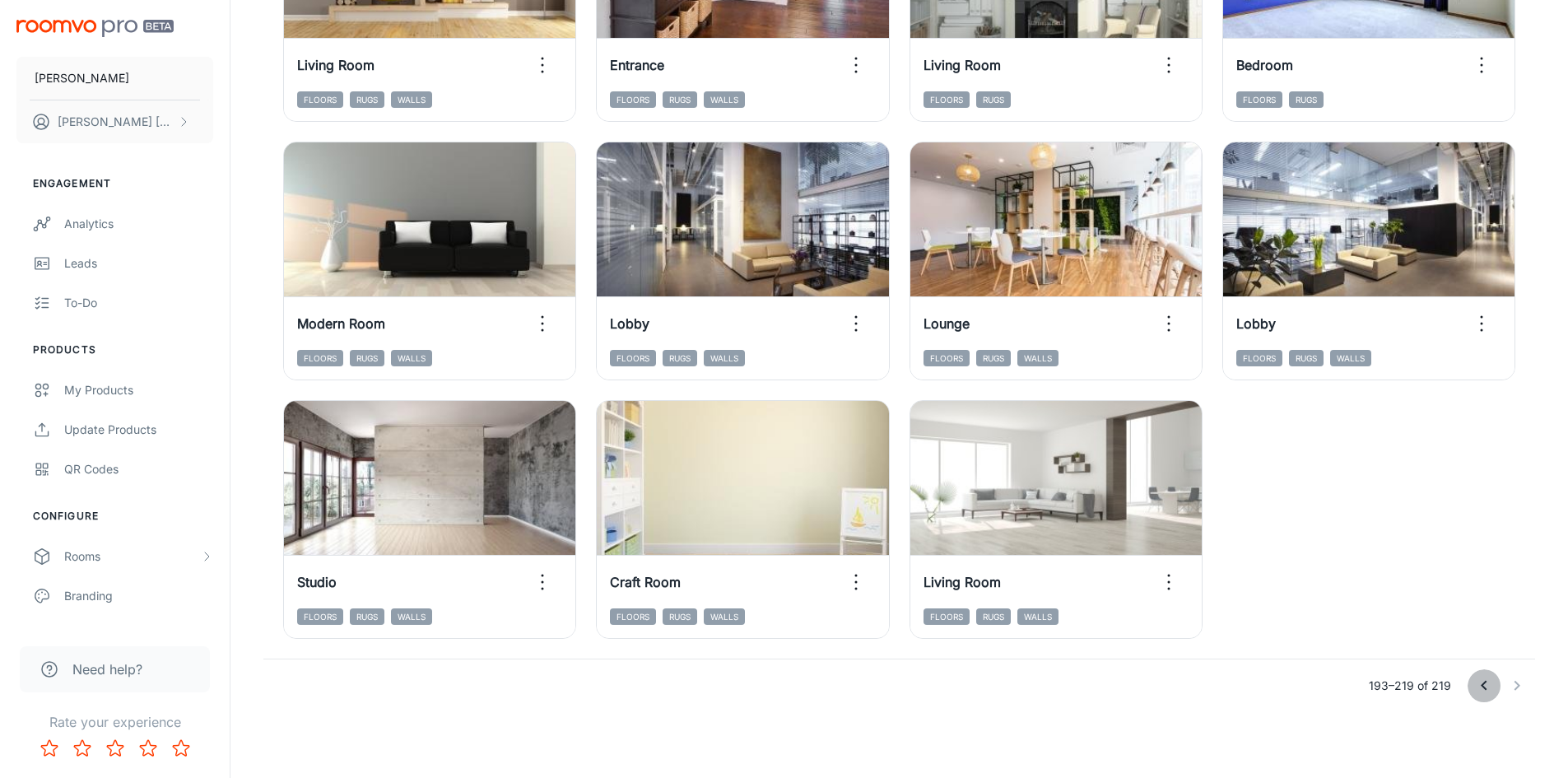
click at [1480, 683] on icon "Go to previous page" at bounding box center [1484, 684] width 19 height 19
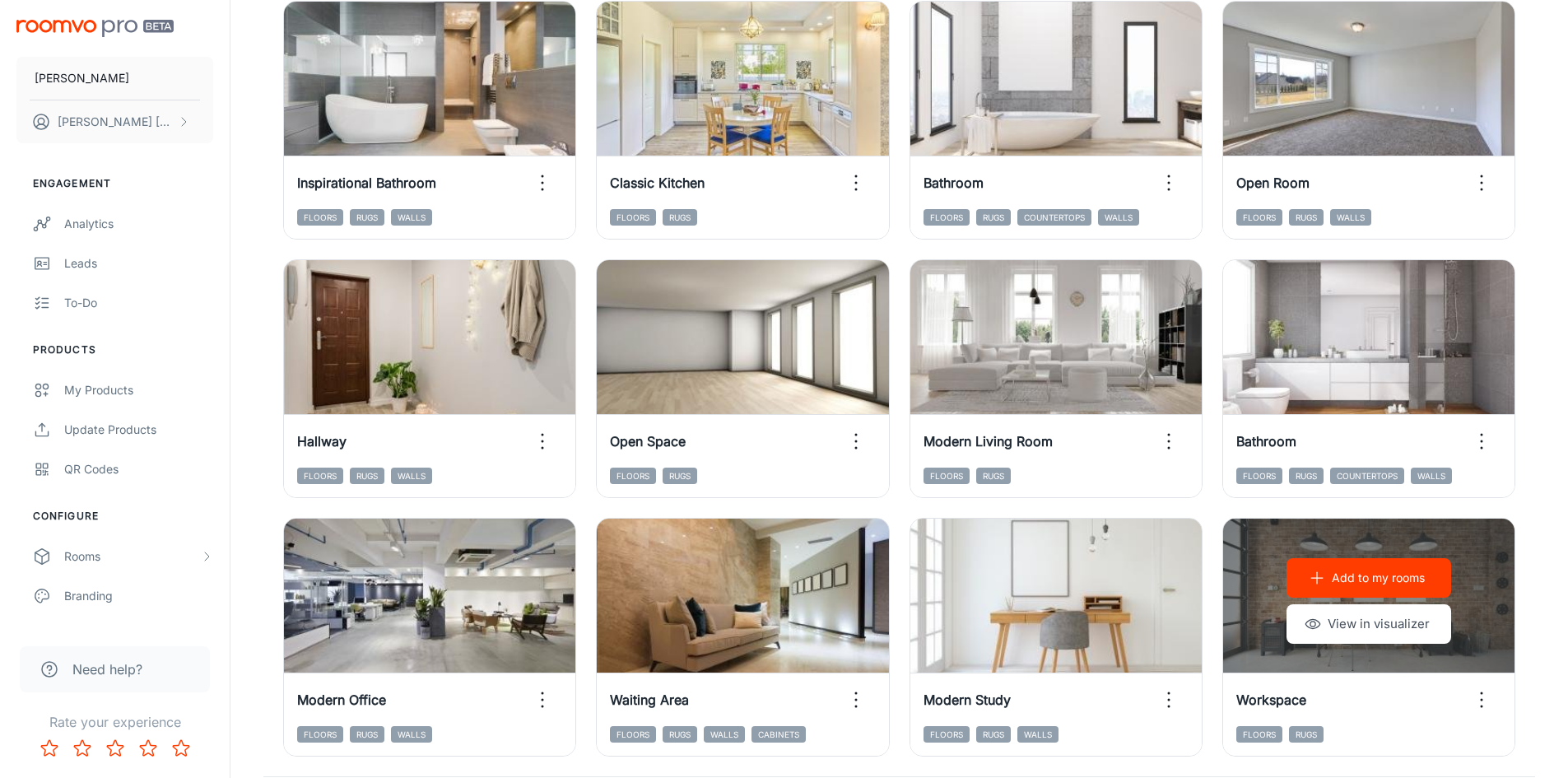
scroll to position [1670, 0]
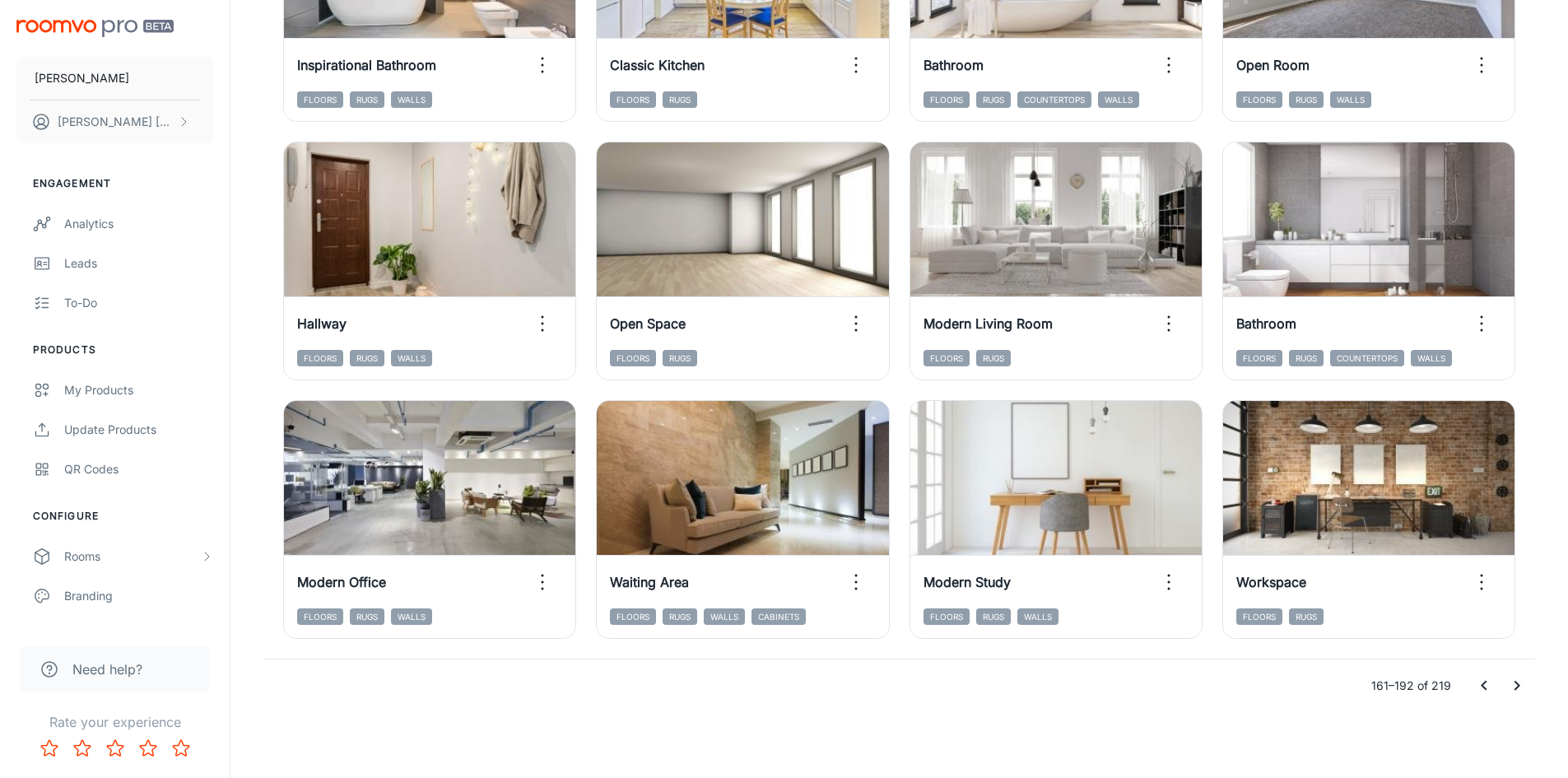
click at [1480, 683] on icon "Go to previous page" at bounding box center [1484, 684] width 19 height 19
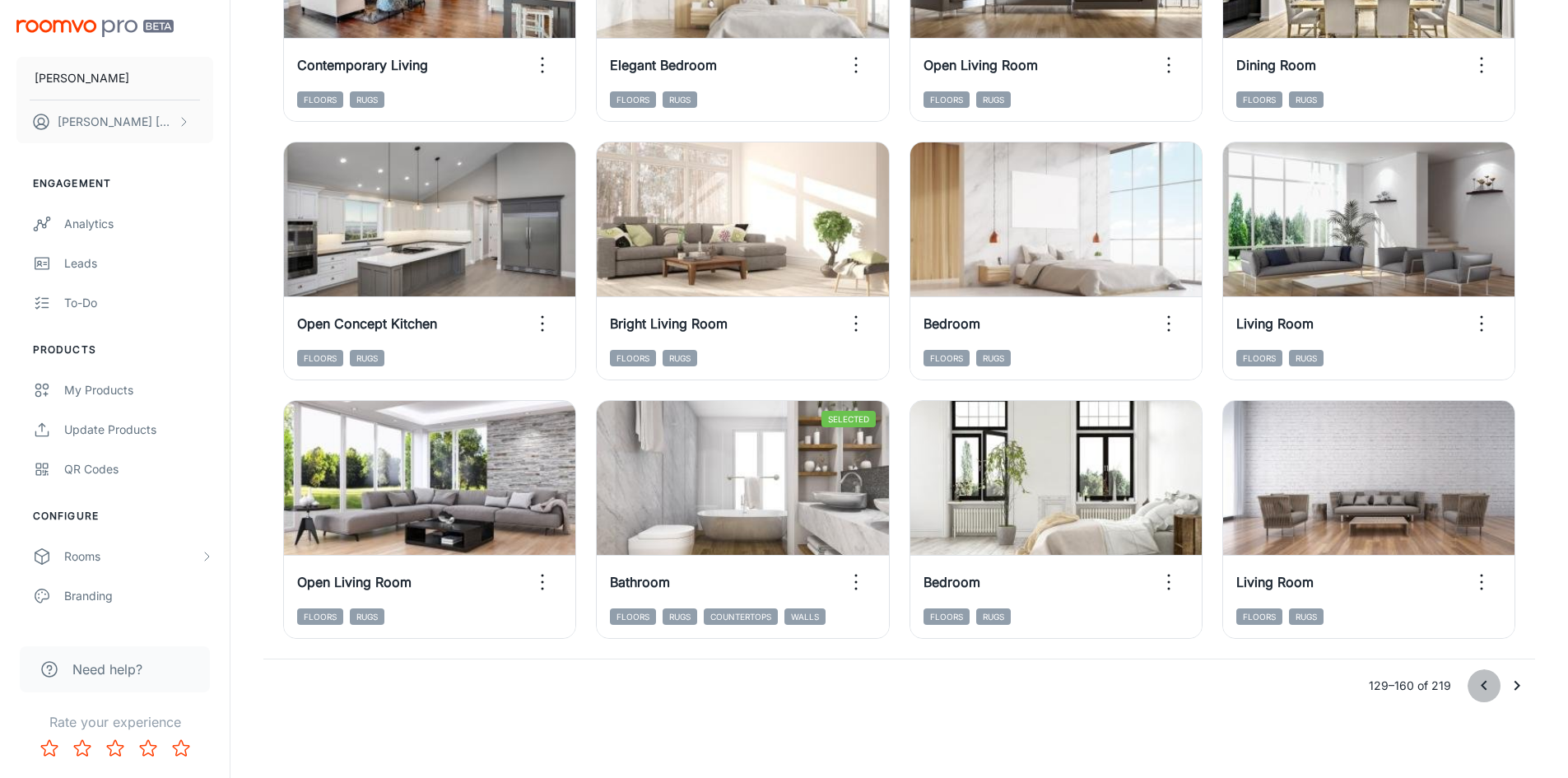
click at [1486, 682] on icon "Go to previous page" at bounding box center [1484, 685] width 6 height 10
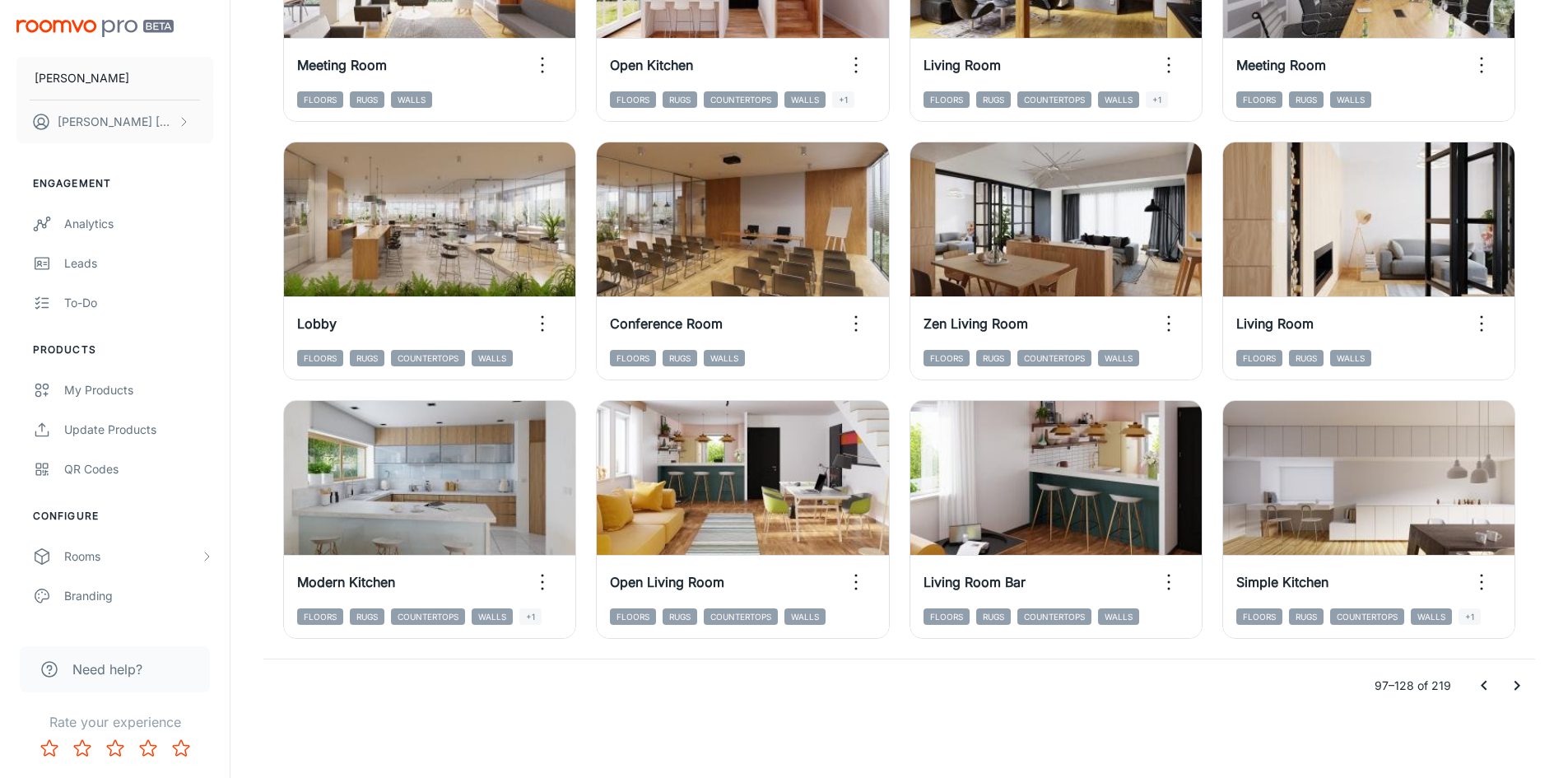
click at [1483, 682] on icon "Go to previous page" at bounding box center [1484, 684] width 19 height 19
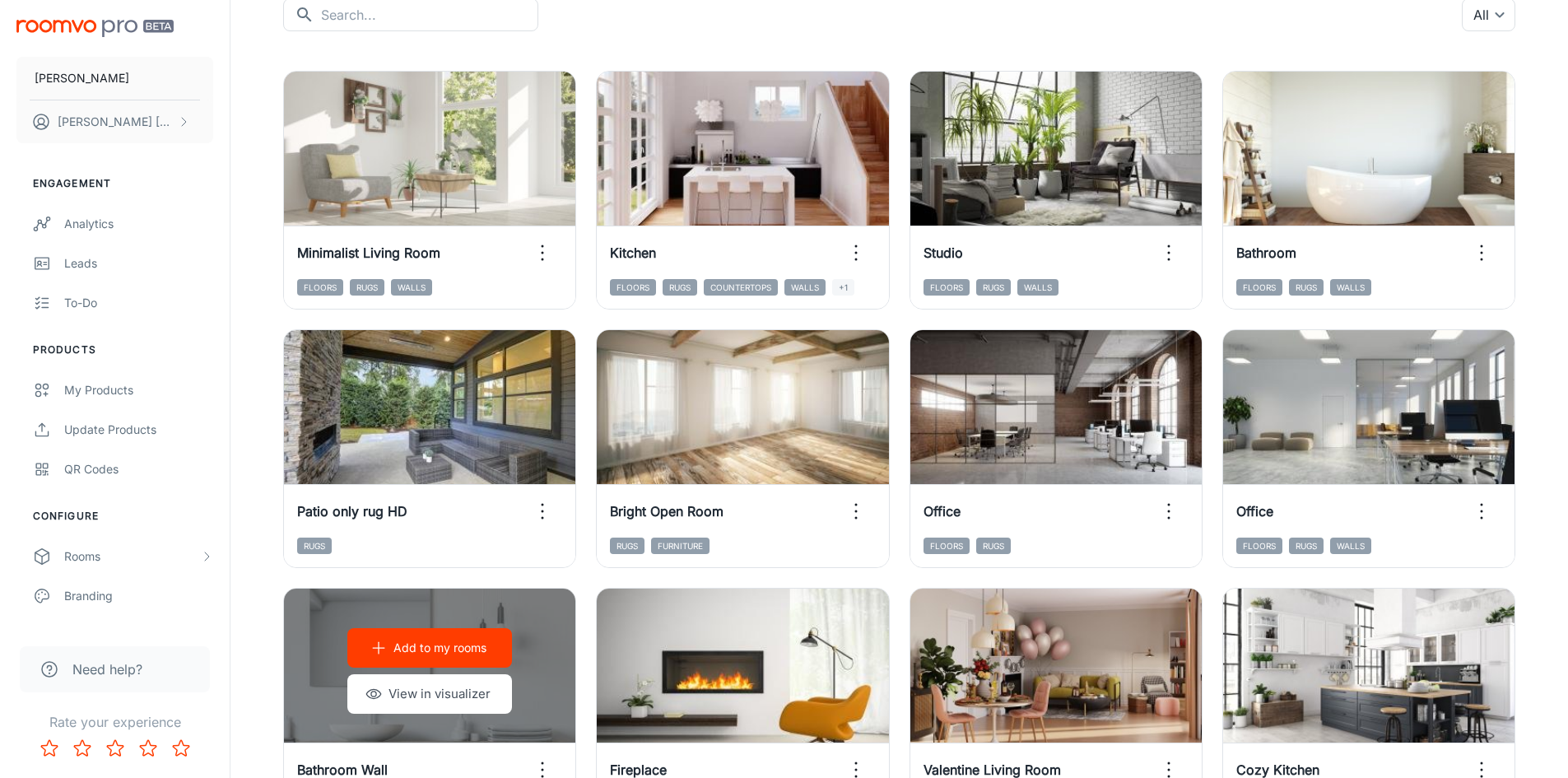
scroll to position [189, 0]
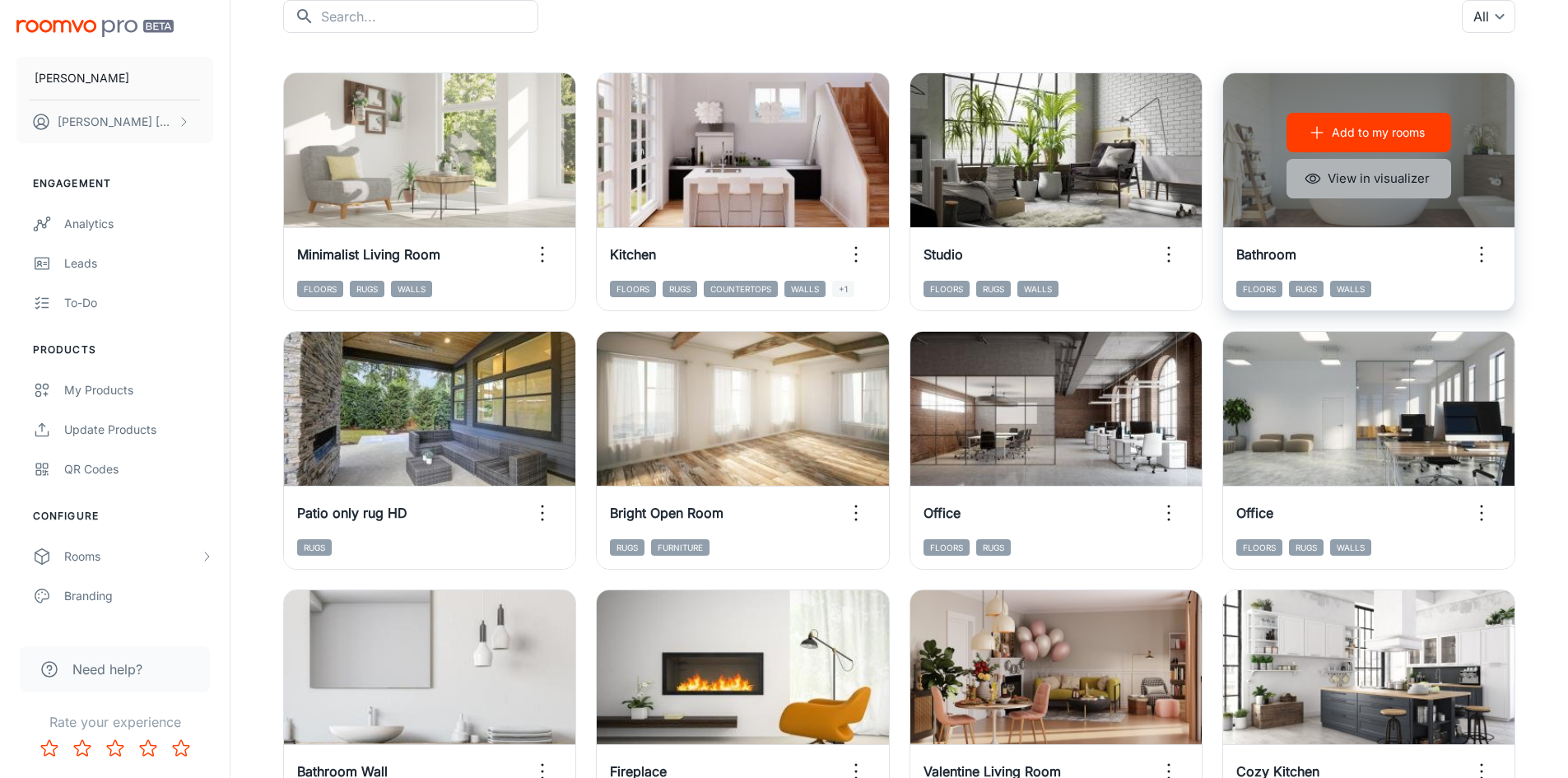
click at [1323, 178] on button "View in visualizer" at bounding box center [1370, 178] width 165 height 40
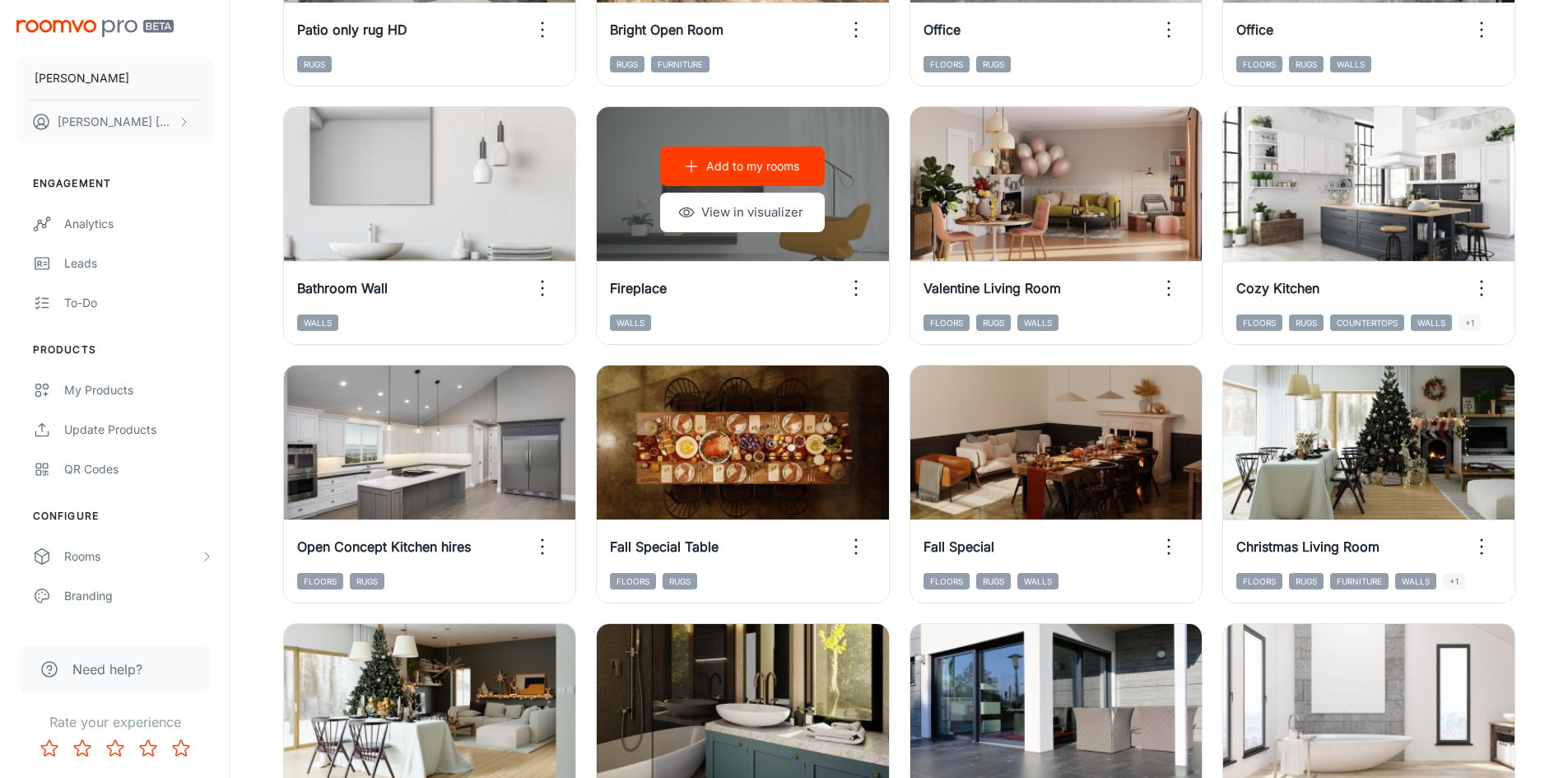
scroll to position [822, 0]
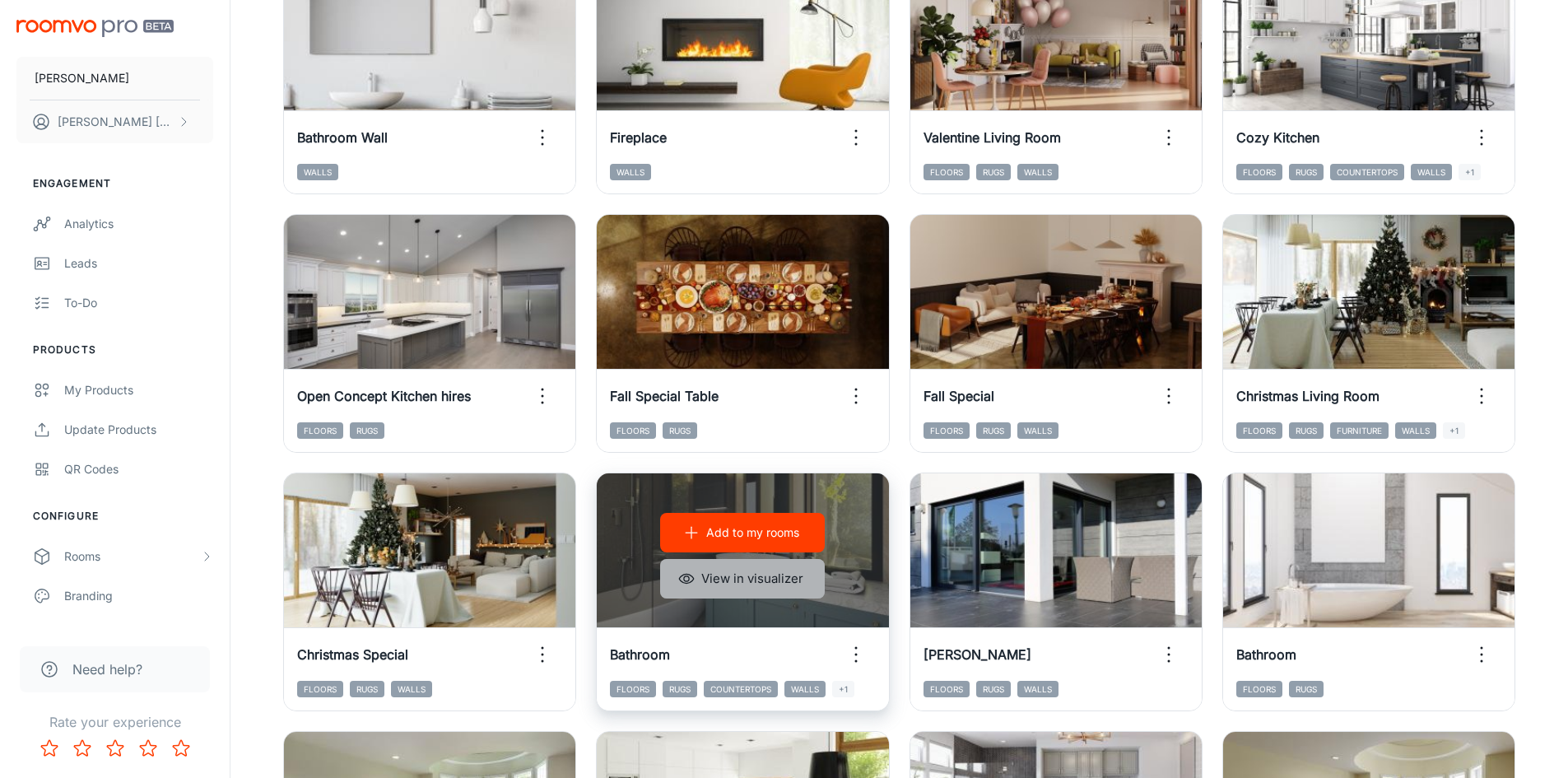
click at [765, 573] on button "View in visualizer" at bounding box center [742, 578] width 165 height 40
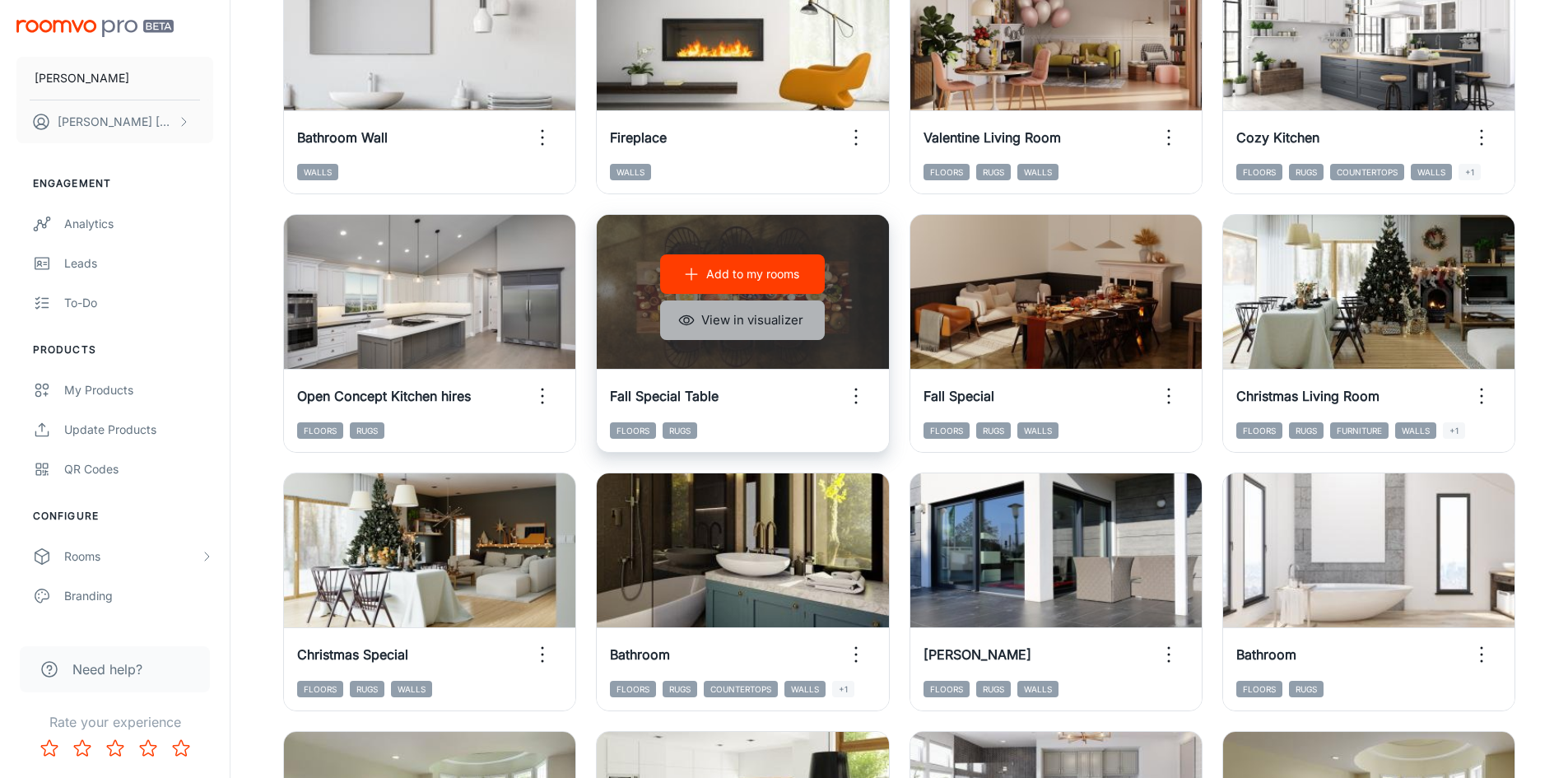
click at [745, 322] on button "View in visualizer" at bounding box center [742, 320] width 165 height 40
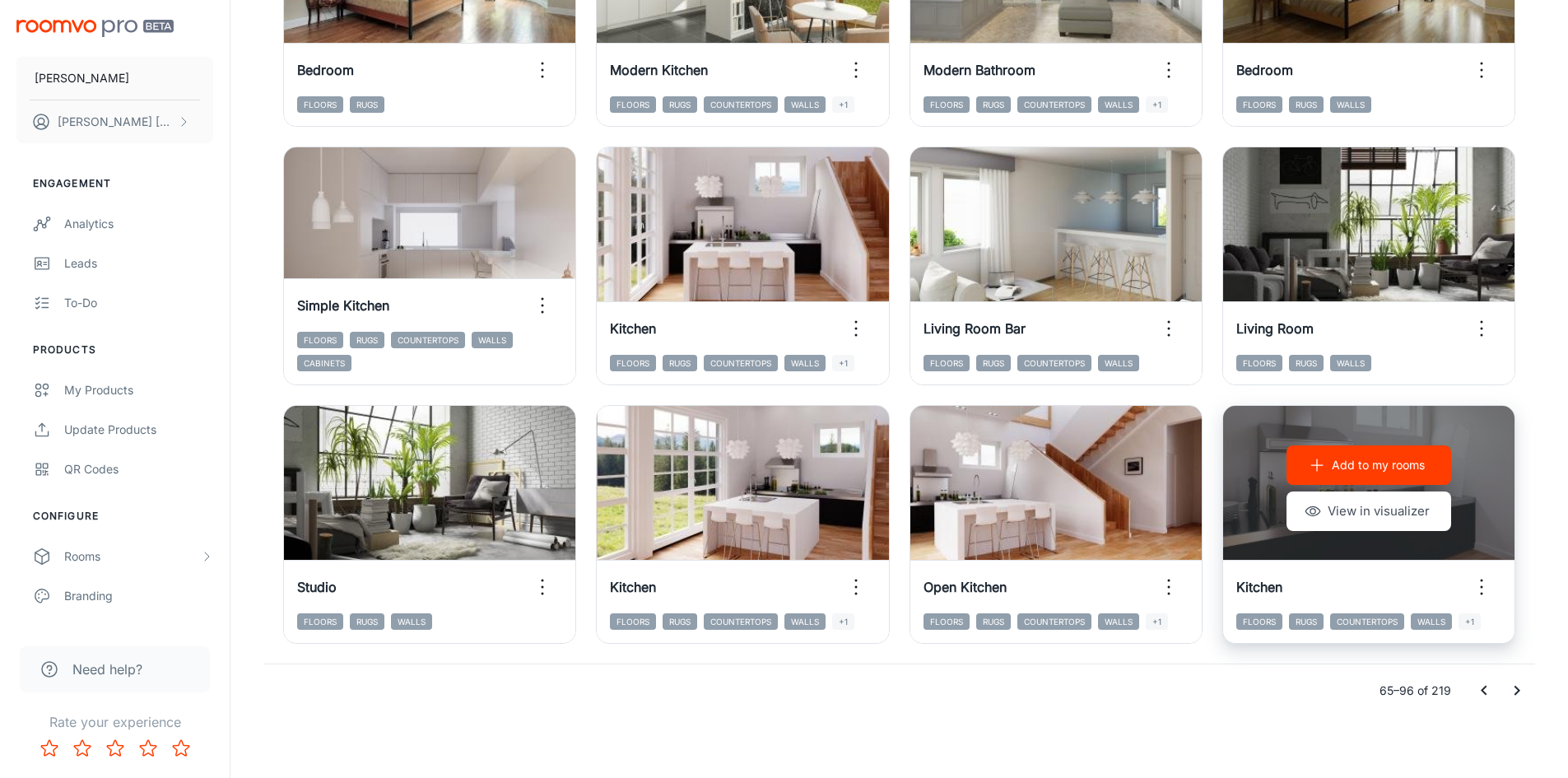
scroll to position [1670, 0]
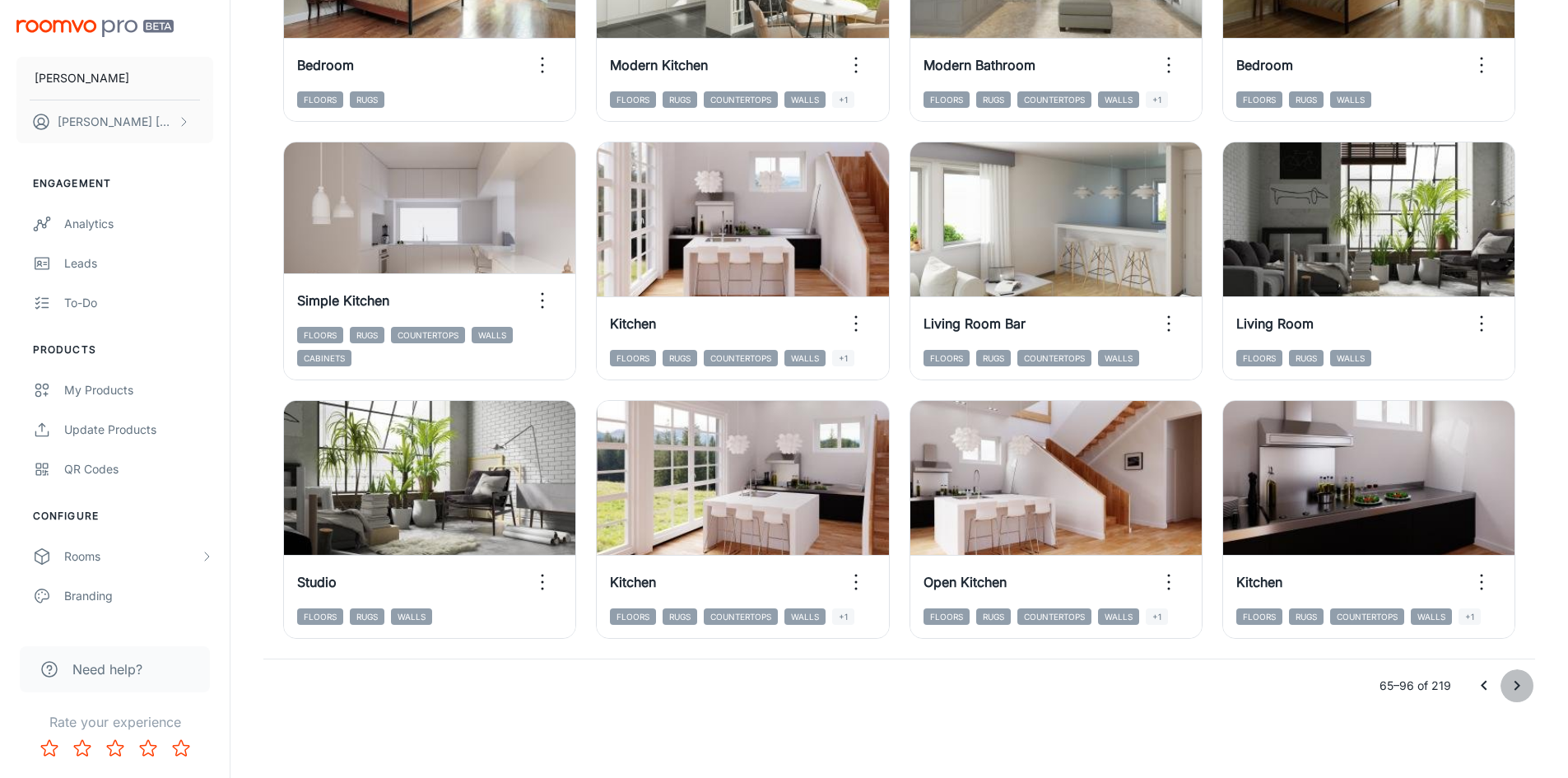
click at [1519, 689] on icon "Go to next page" at bounding box center [1517, 684] width 19 height 19
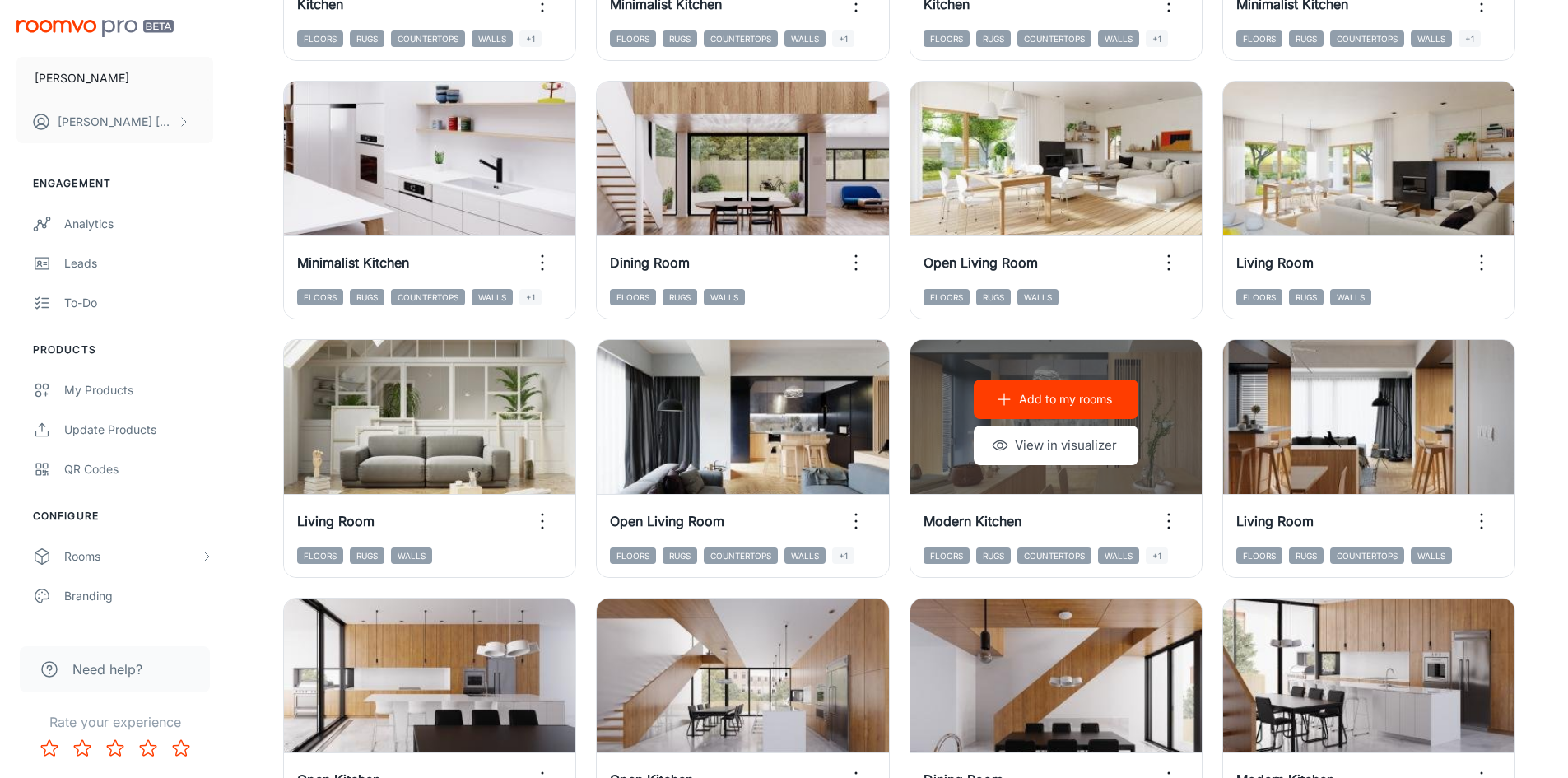
scroll to position [436, 0]
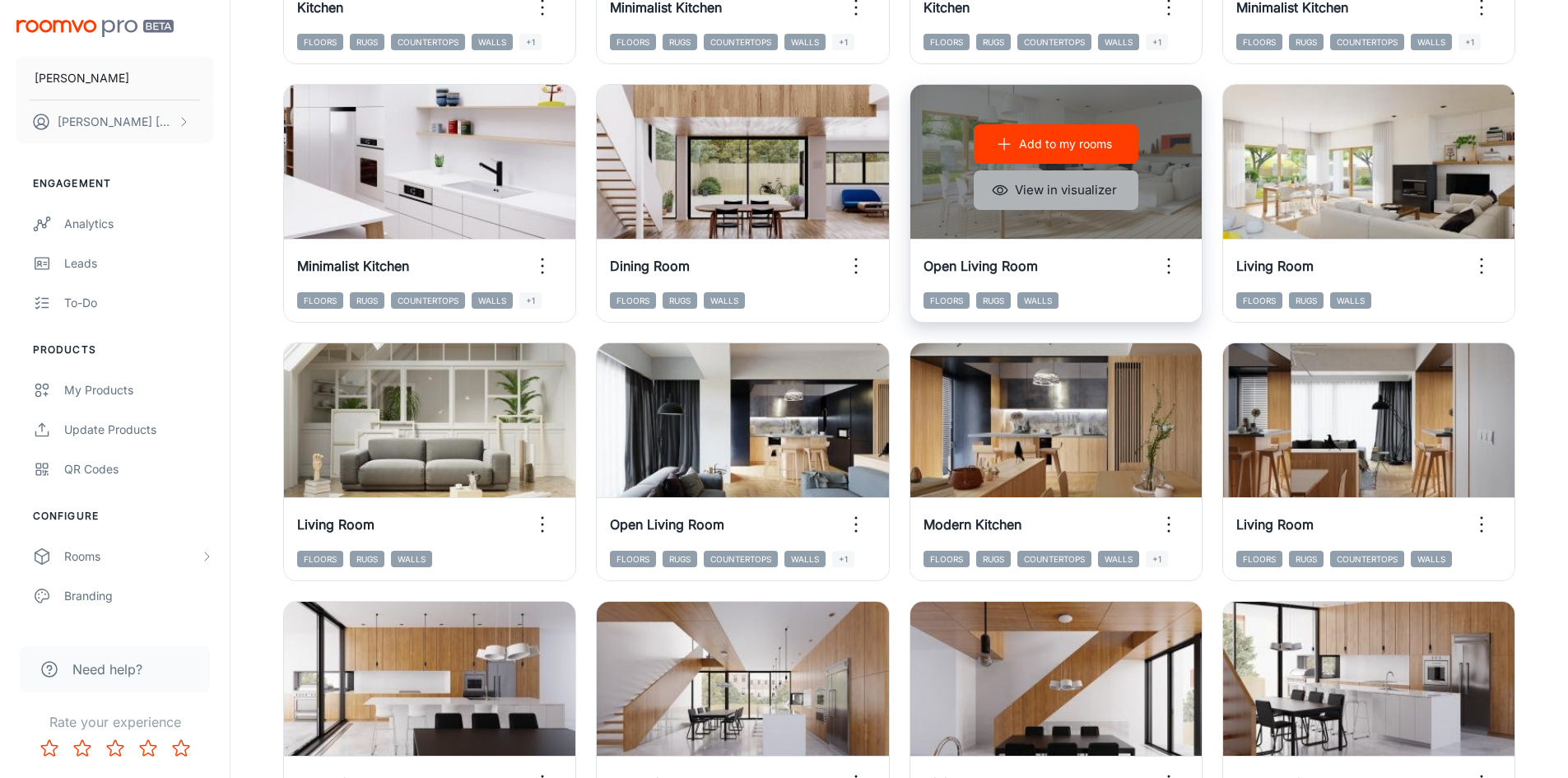
click at [1079, 184] on button "View in visualizer" at bounding box center [1056, 190] width 165 height 40
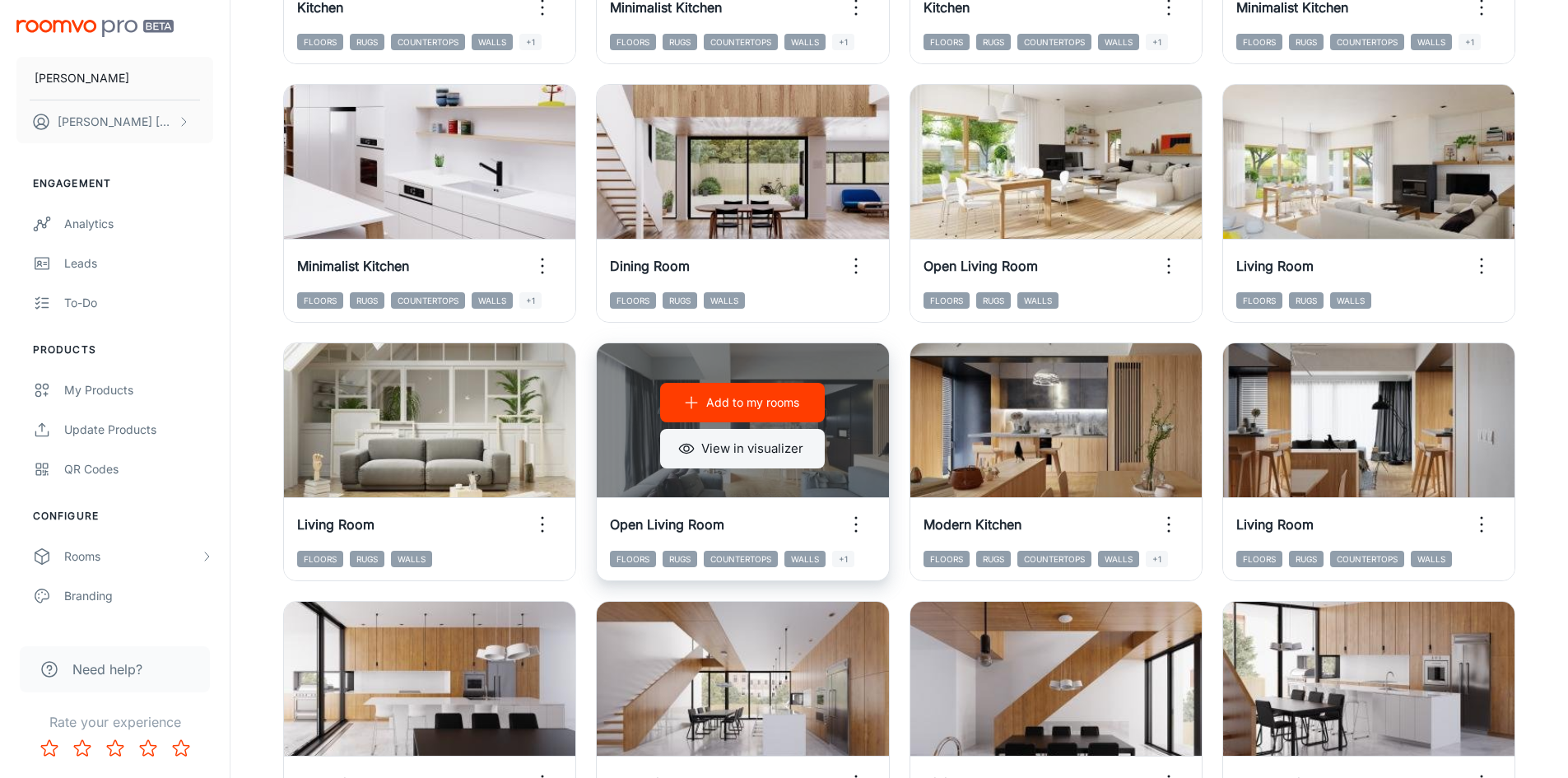
click at [774, 455] on button "View in visualizer" at bounding box center [742, 448] width 165 height 40
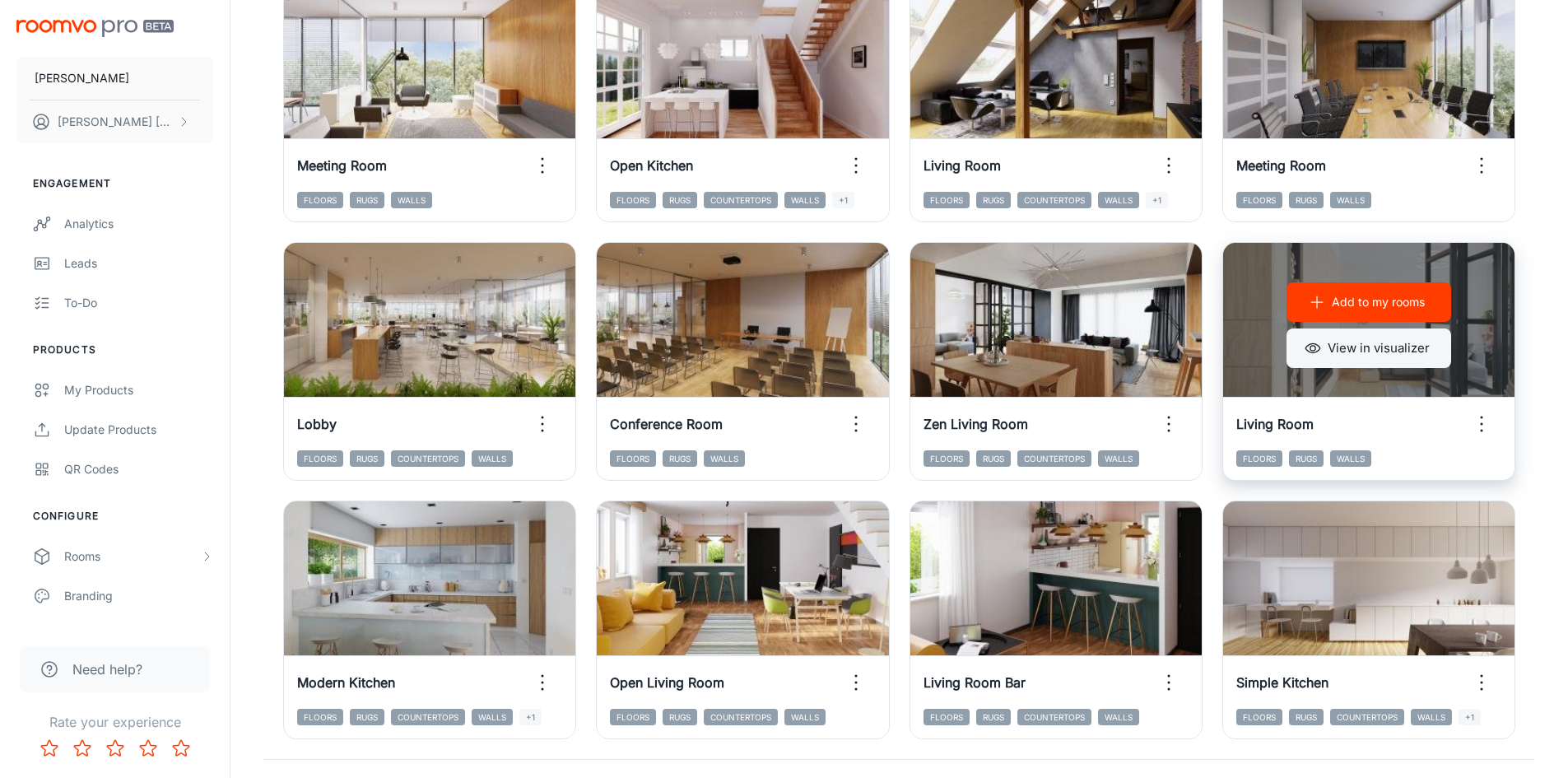
scroll to position [1670, 0]
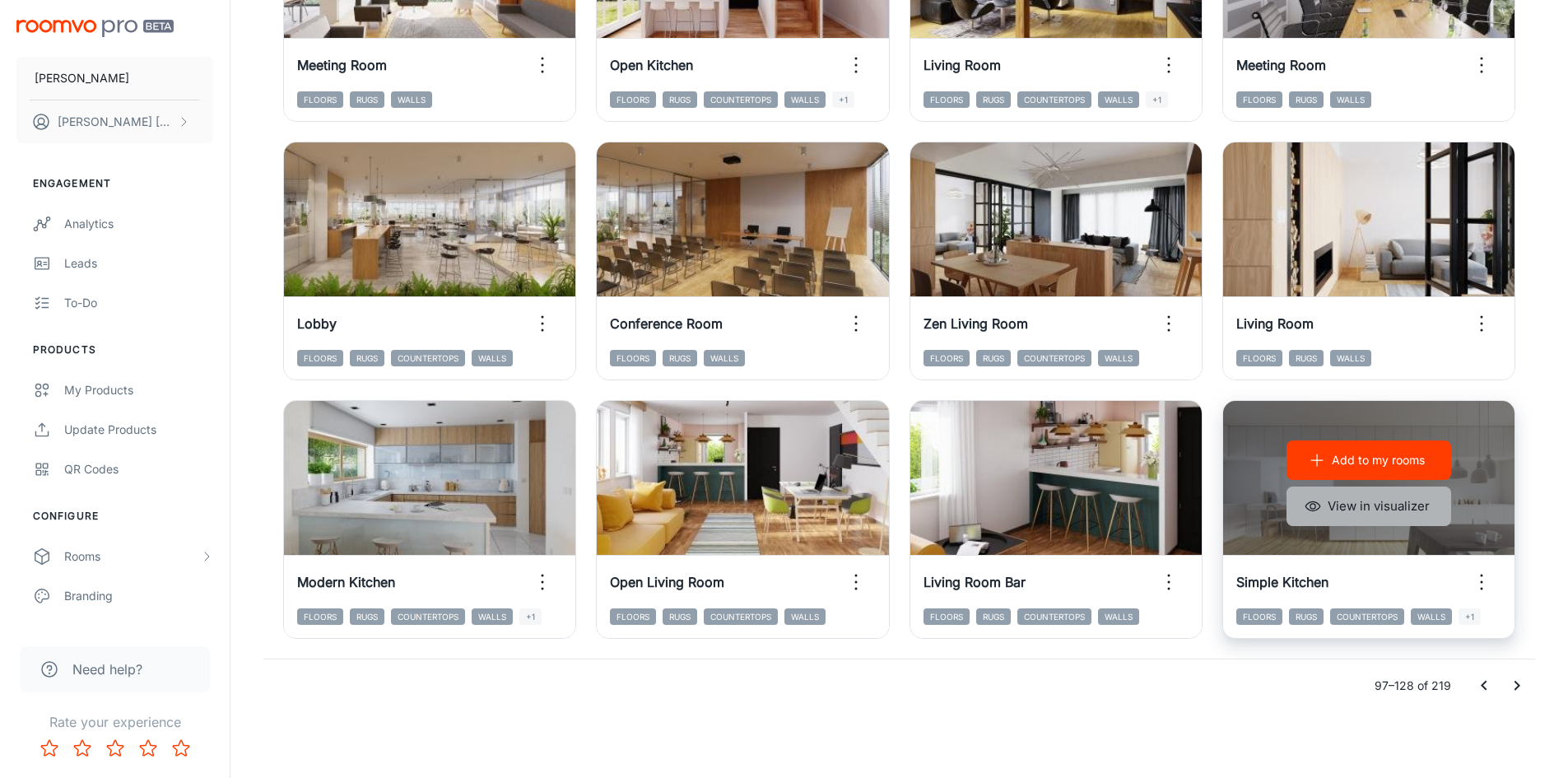
click at [1360, 511] on button "View in visualizer" at bounding box center [1370, 506] width 165 height 40
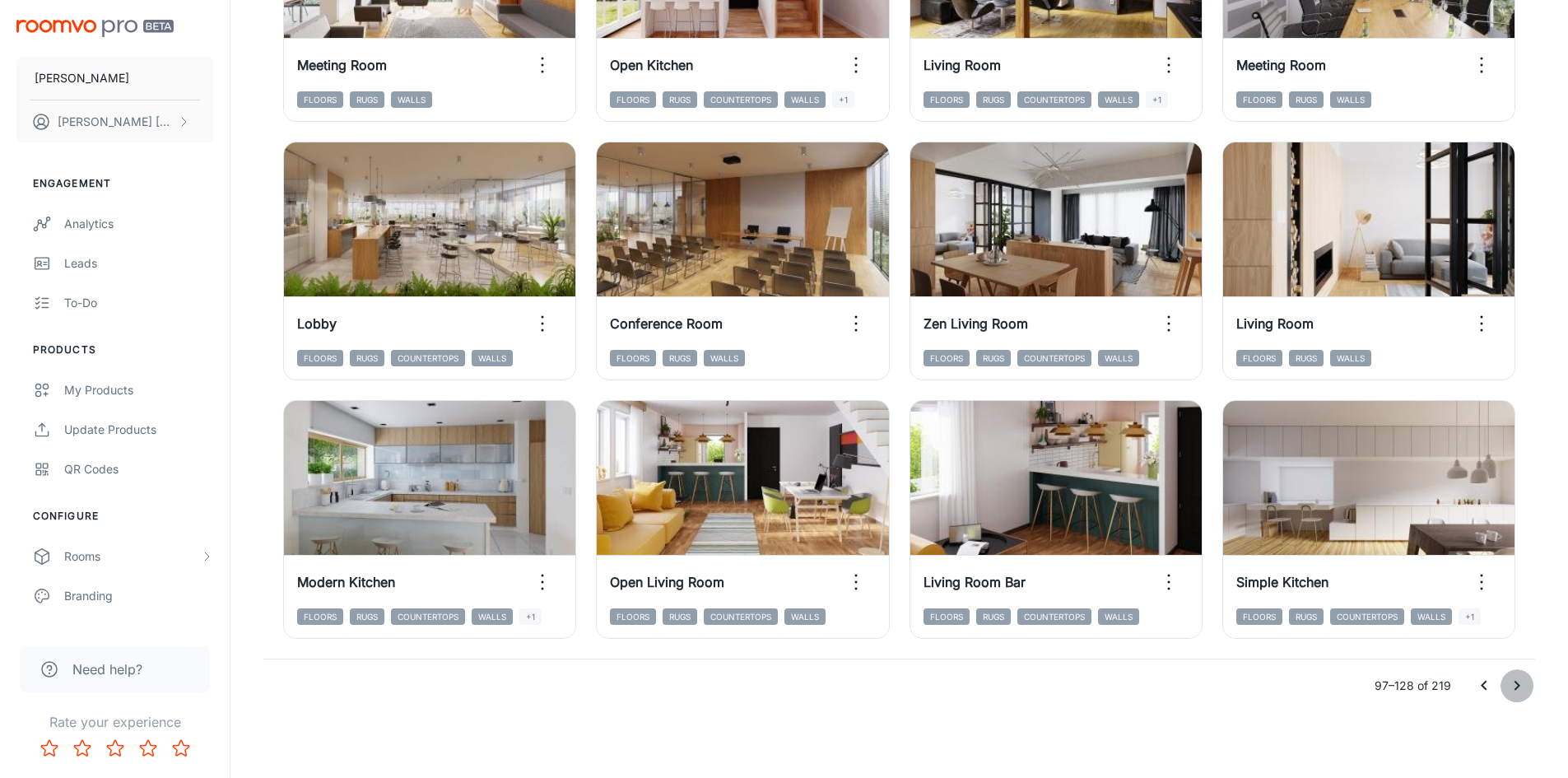
click at [1521, 689] on icon "Go to next page" at bounding box center [1517, 684] width 19 height 19
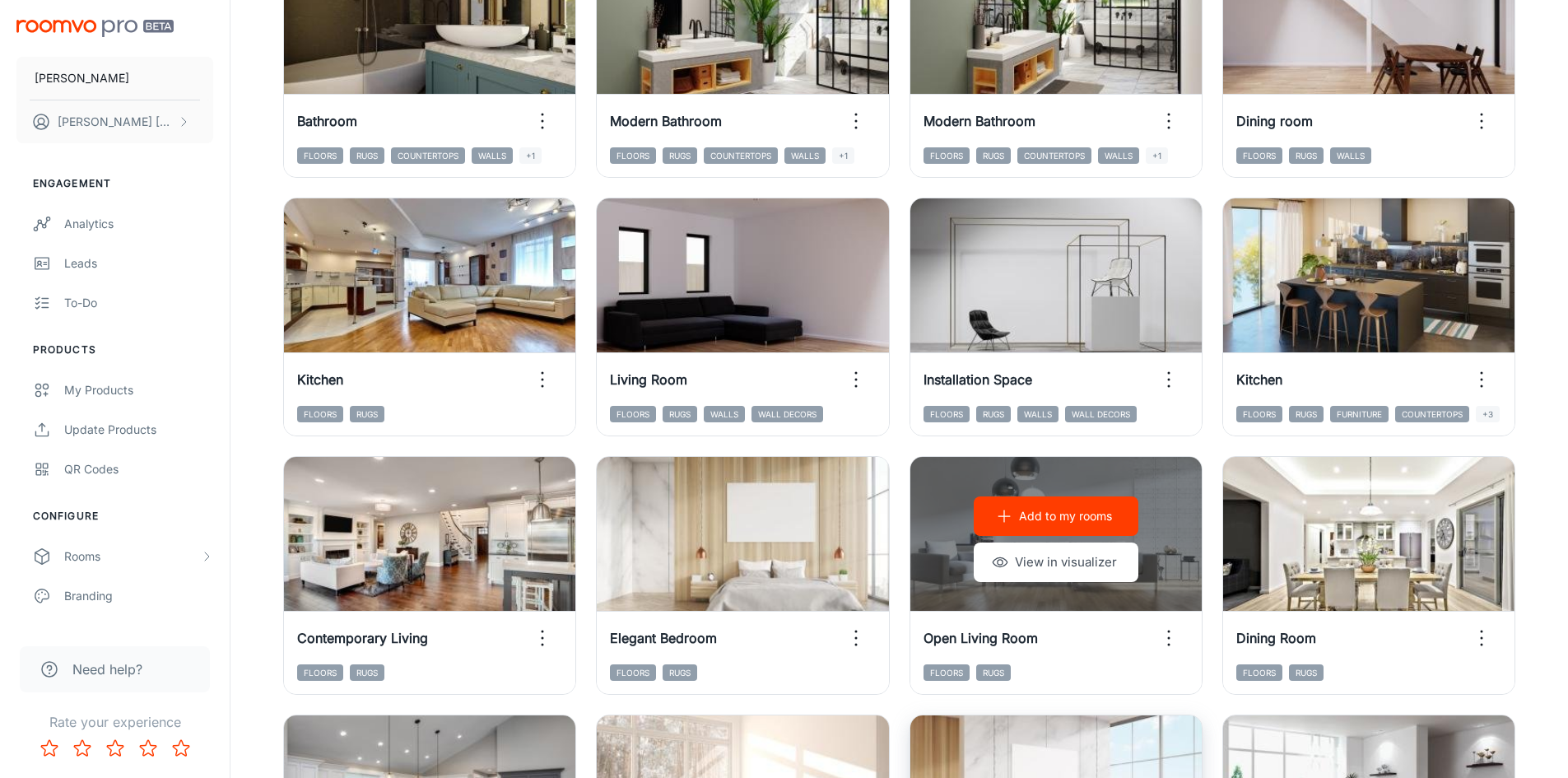
scroll to position [1095, 0]
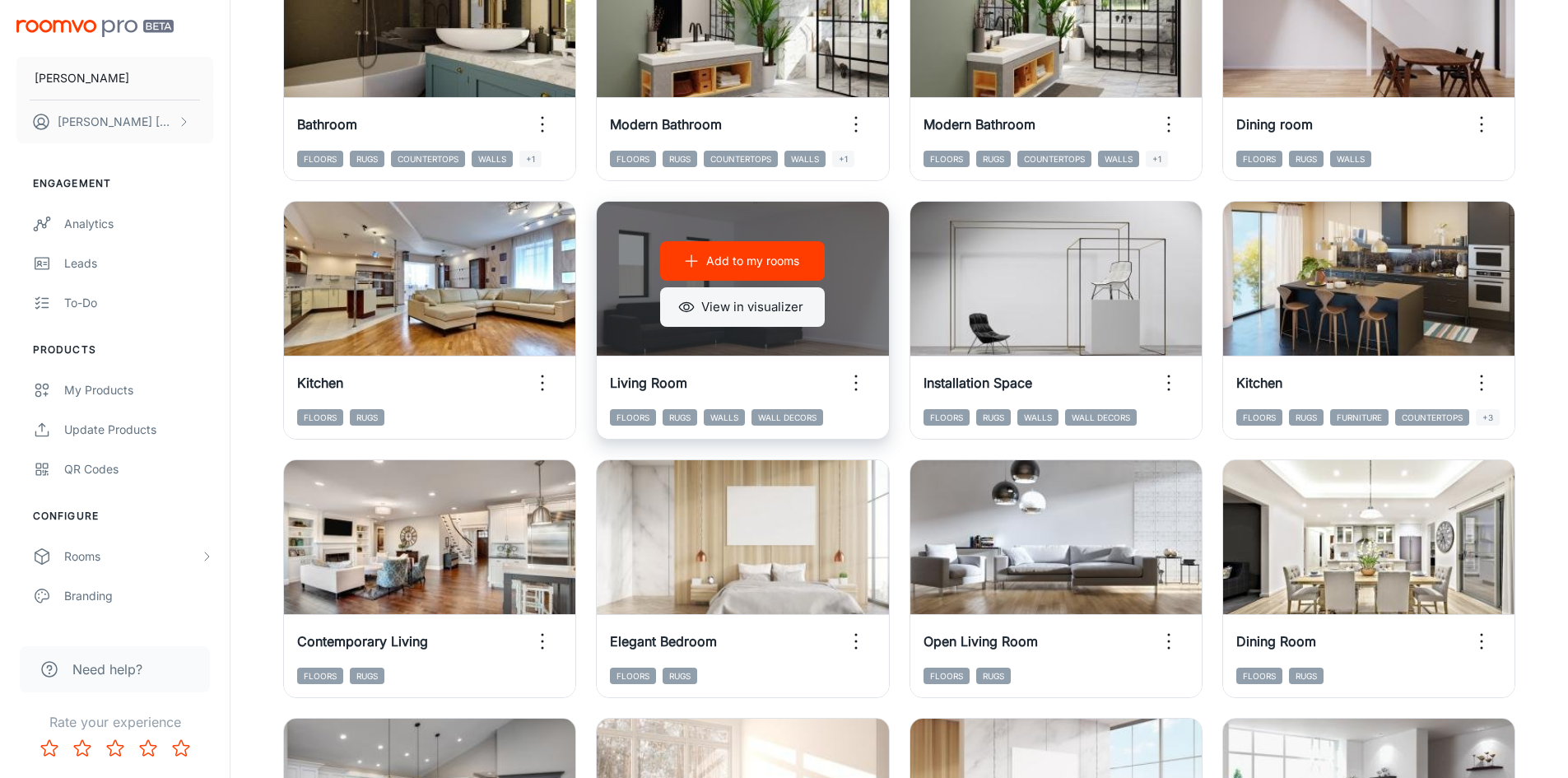
click at [738, 319] on button "View in visualizer" at bounding box center [742, 307] width 165 height 40
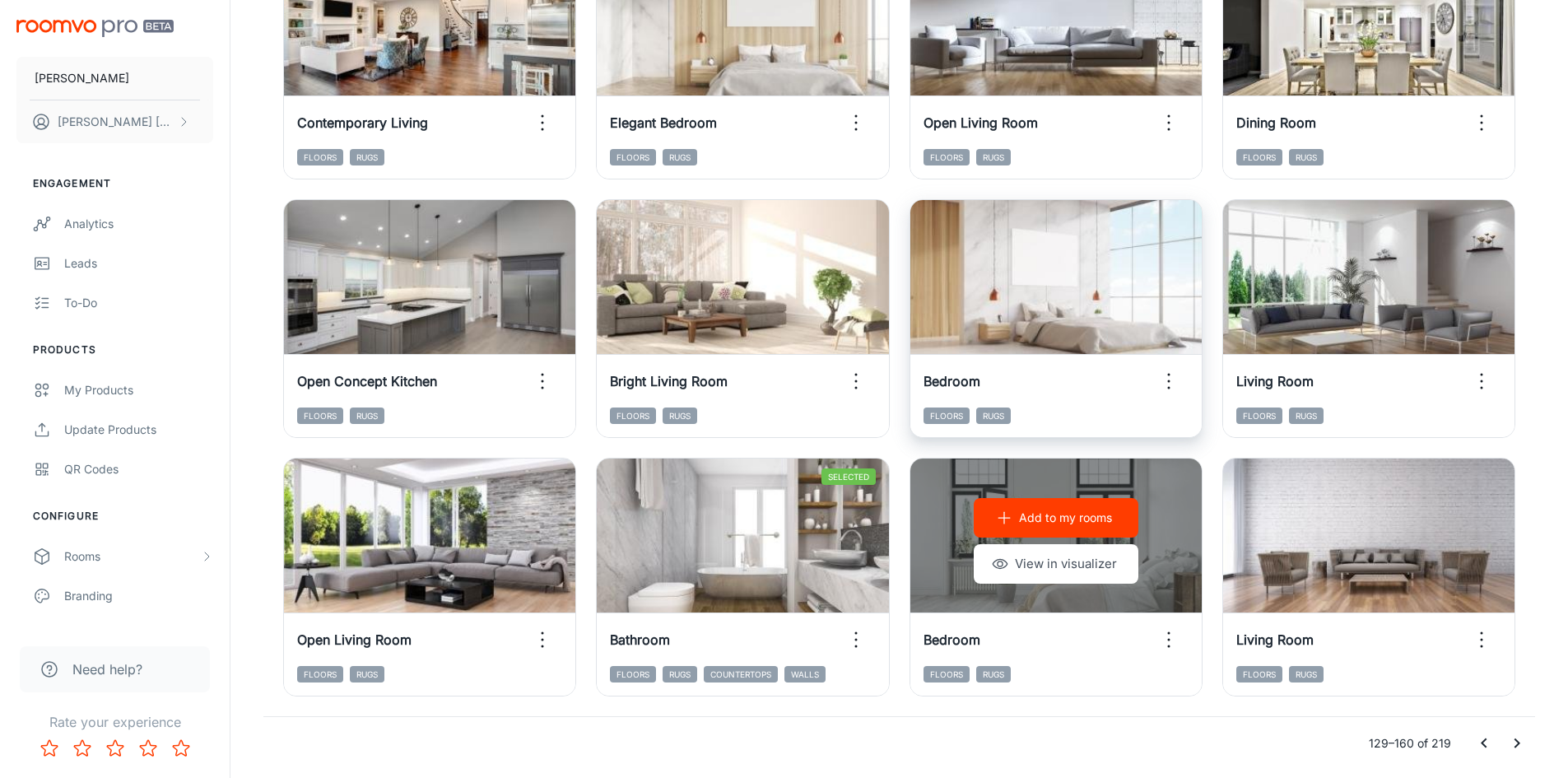
scroll to position [1670, 0]
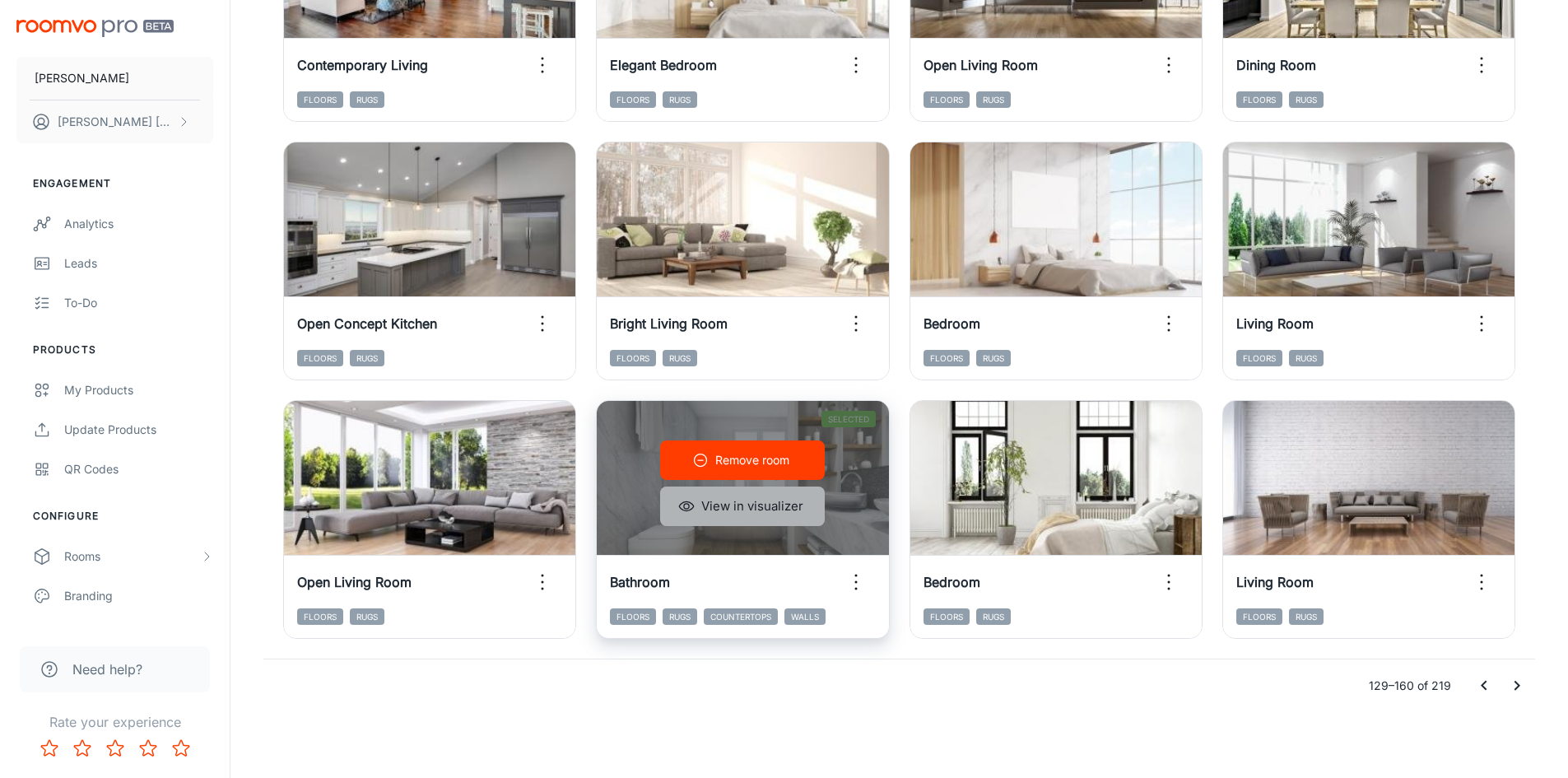
click at [772, 505] on button "View in visualizer" at bounding box center [742, 506] width 165 height 40
click at [778, 519] on button "View in visualizer" at bounding box center [742, 506] width 165 height 40
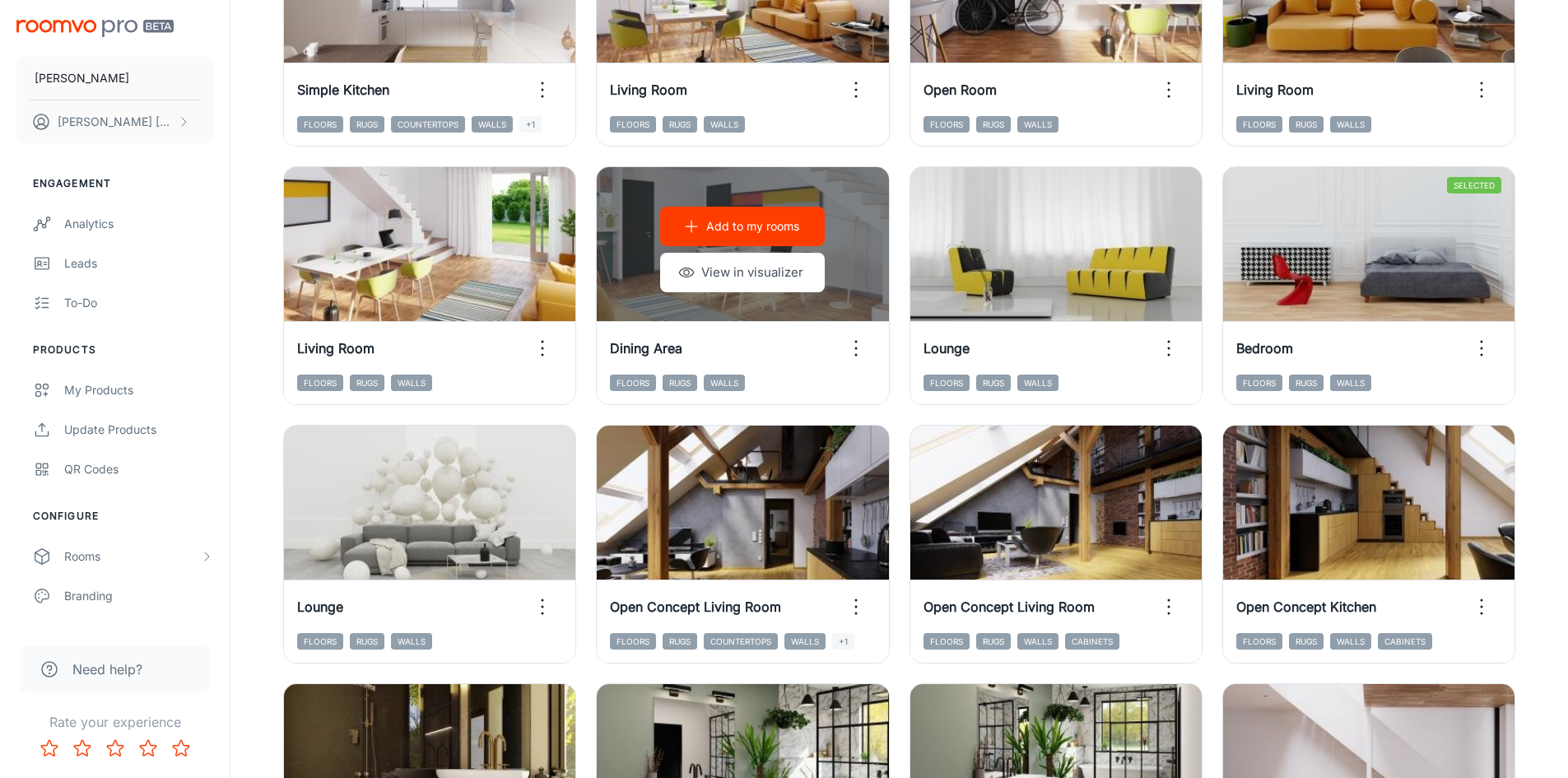
scroll to position [765, 0]
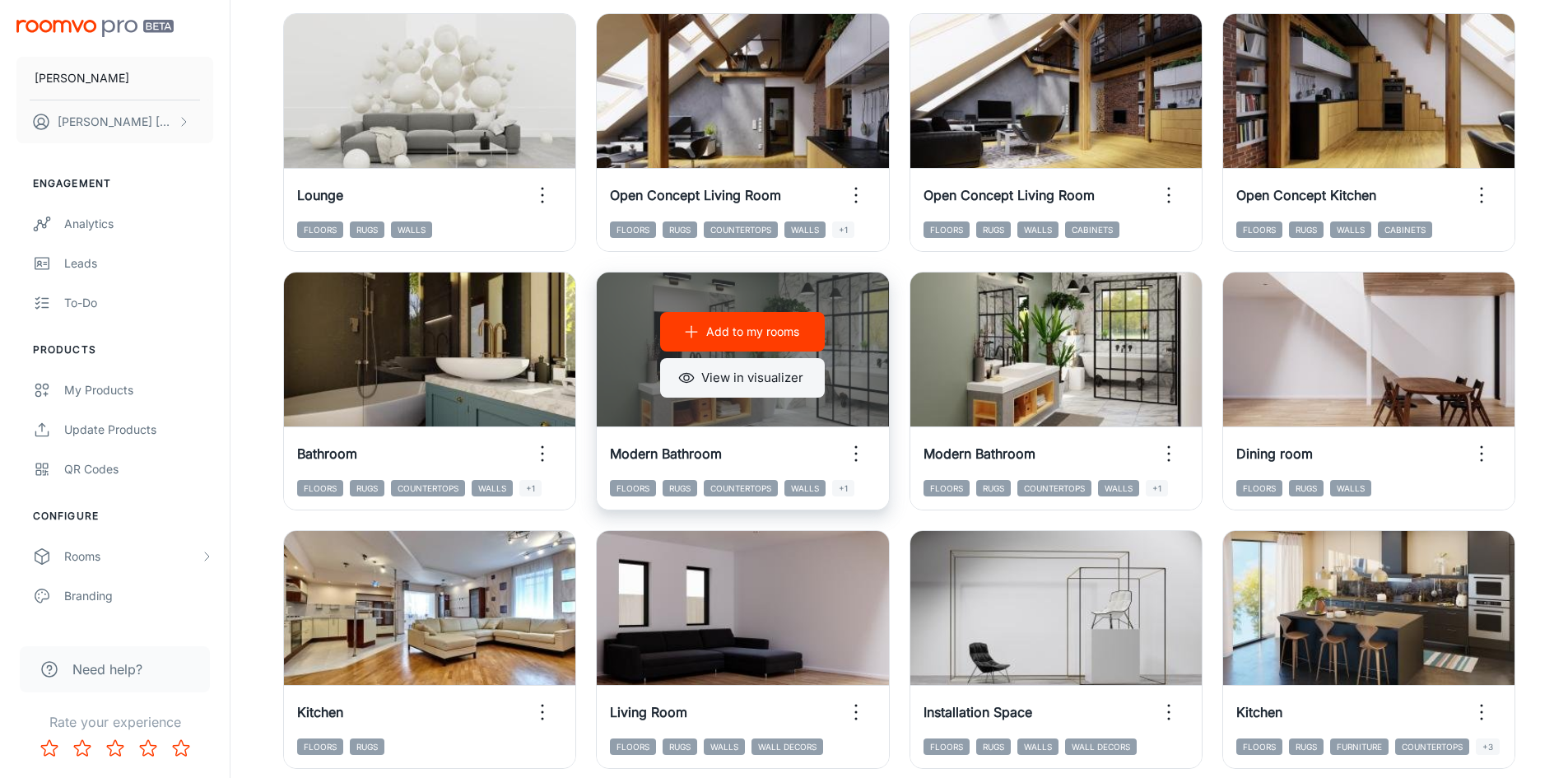
click at [796, 375] on button "View in visualizer" at bounding box center [742, 377] width 165 height 40
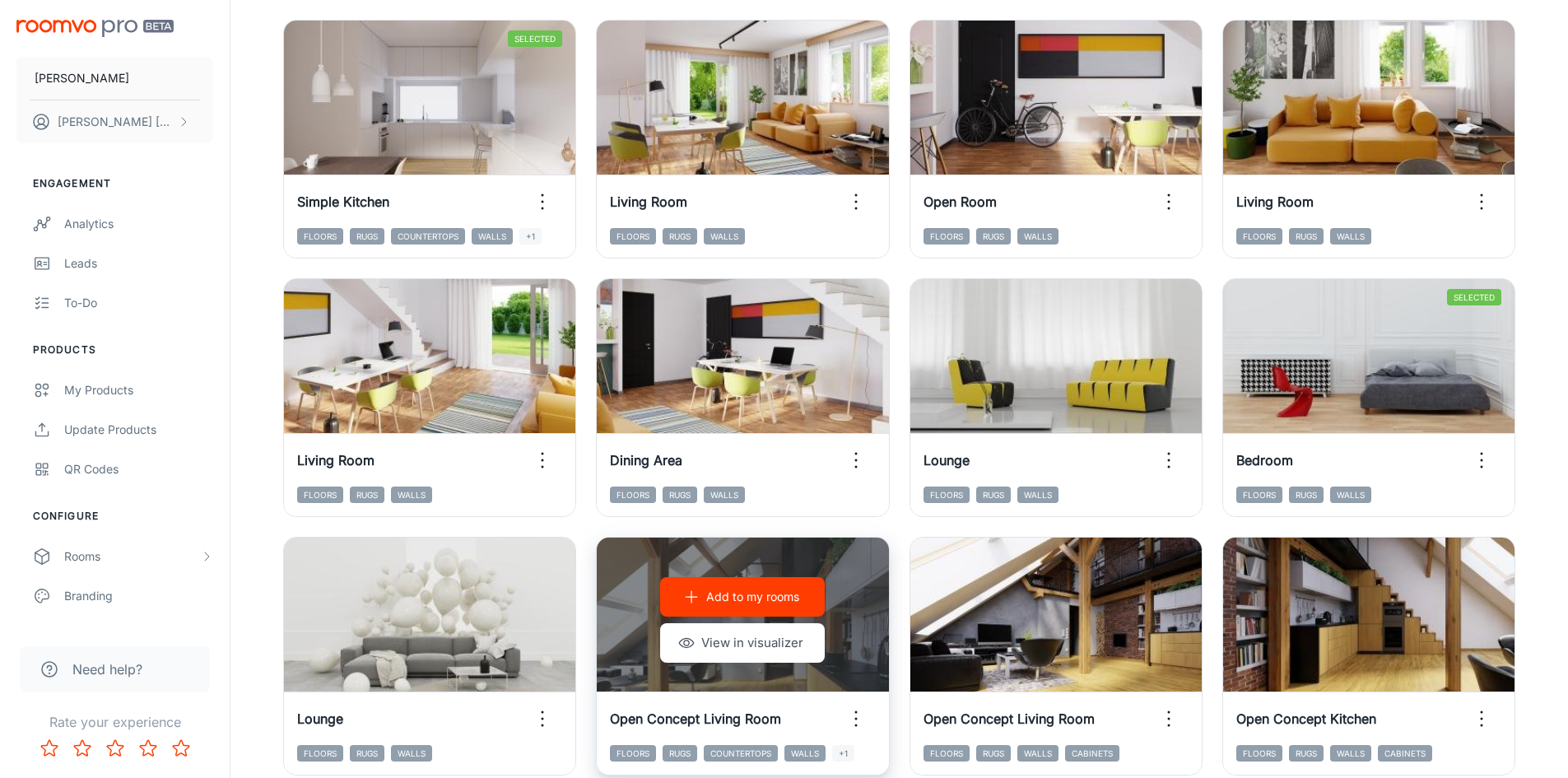
scroll to position [25, 0]
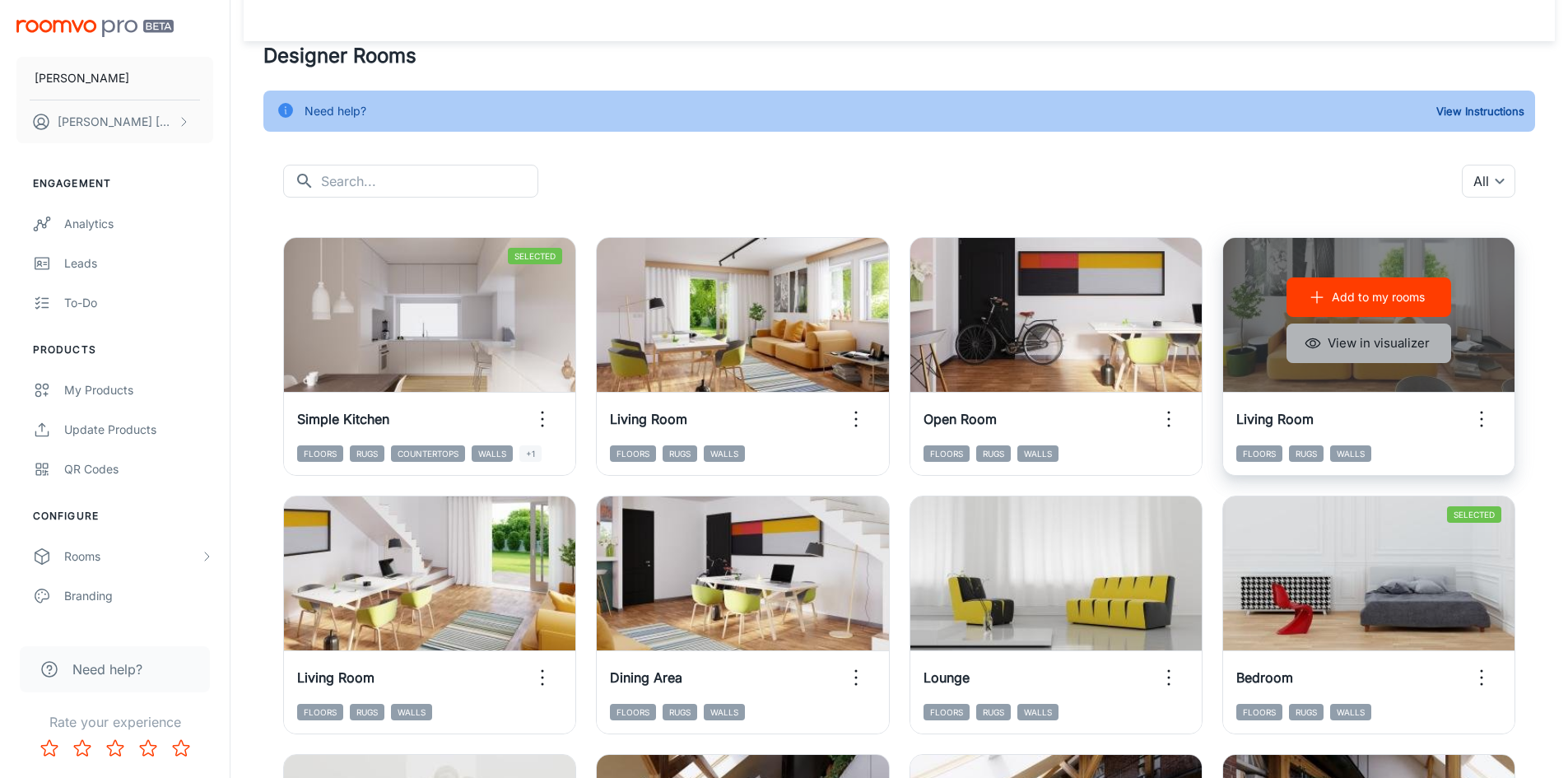
click at [1412, 345] on button "View in visualizer" at bounding box center [1370, 343] width 165 height 40
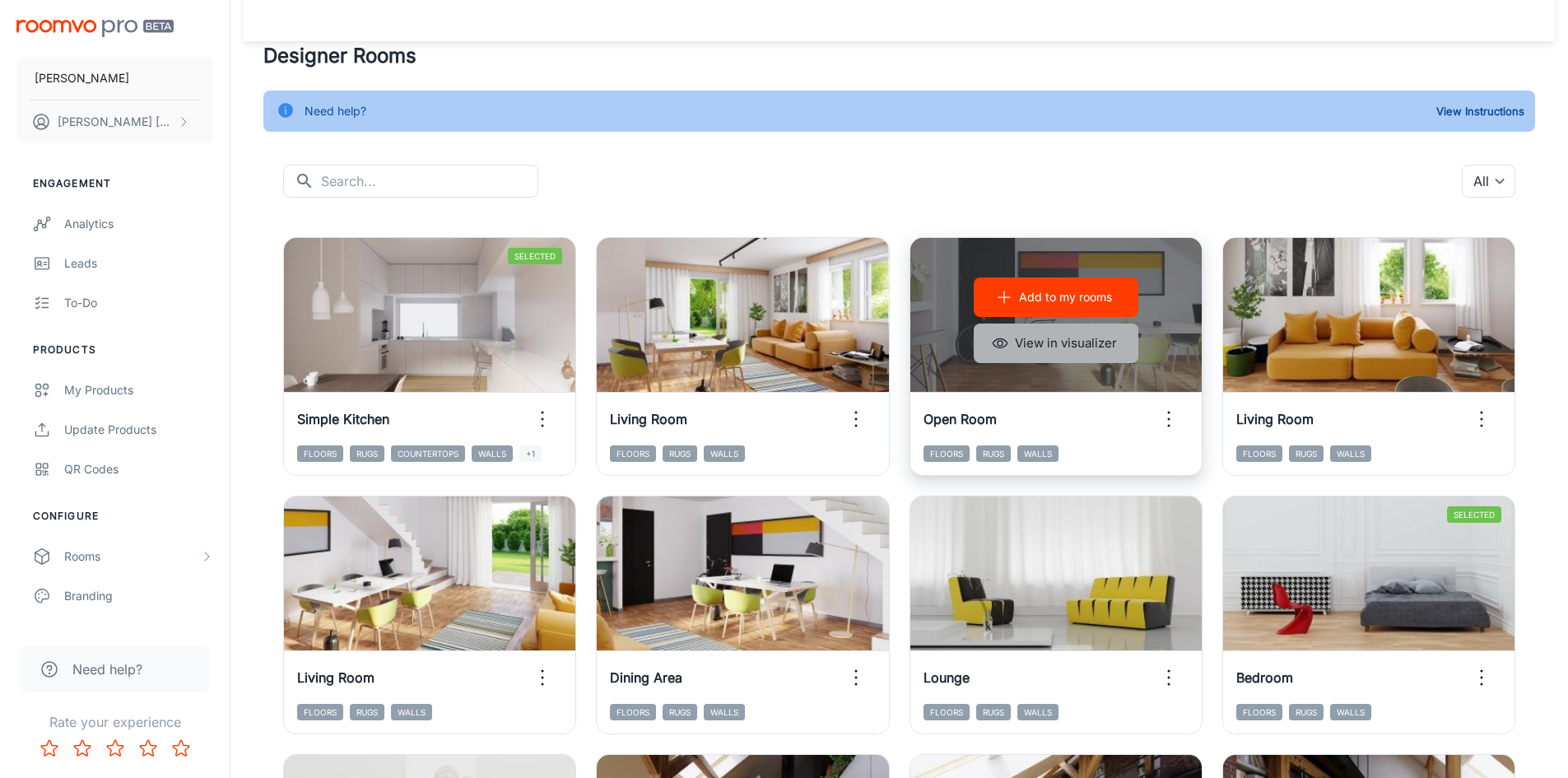
click at [1004, 341] on icon "button" at bounding box center [1001, 344] width 17 height 17
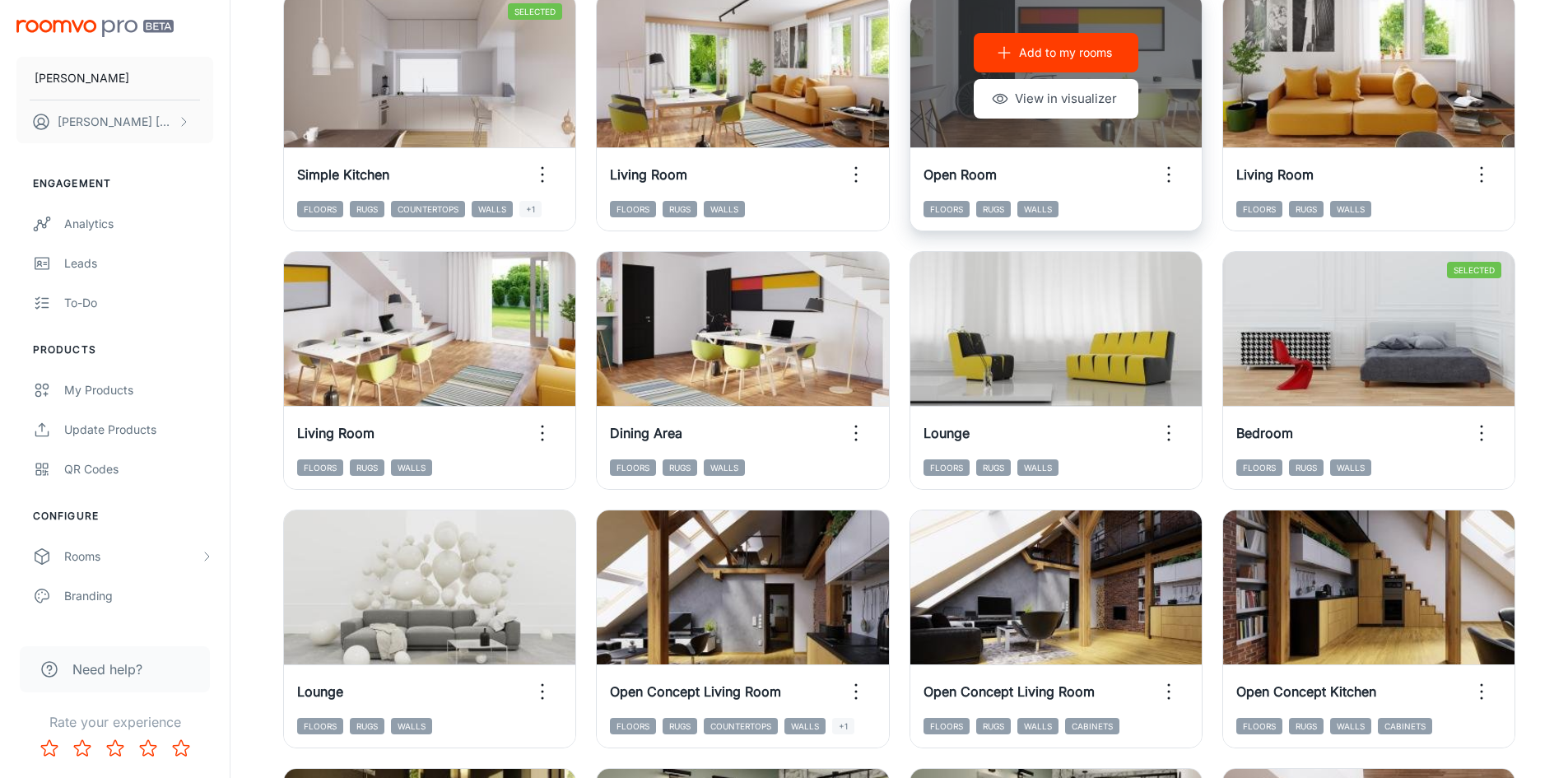
scroll to position [354, 0]
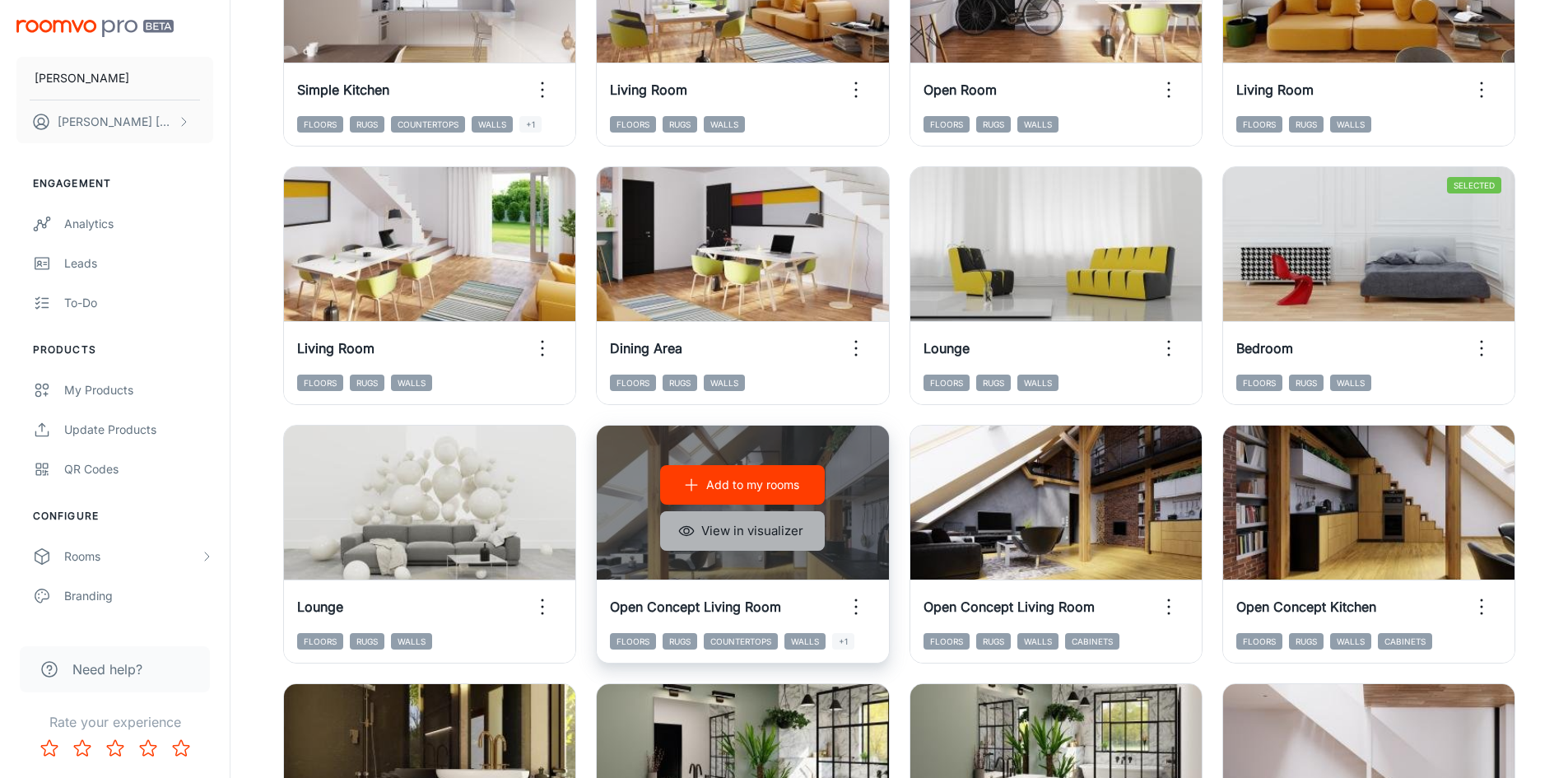
click at [780, 534] on button "View in visualizer" at bounding box center [742, 531] width 165 height 40
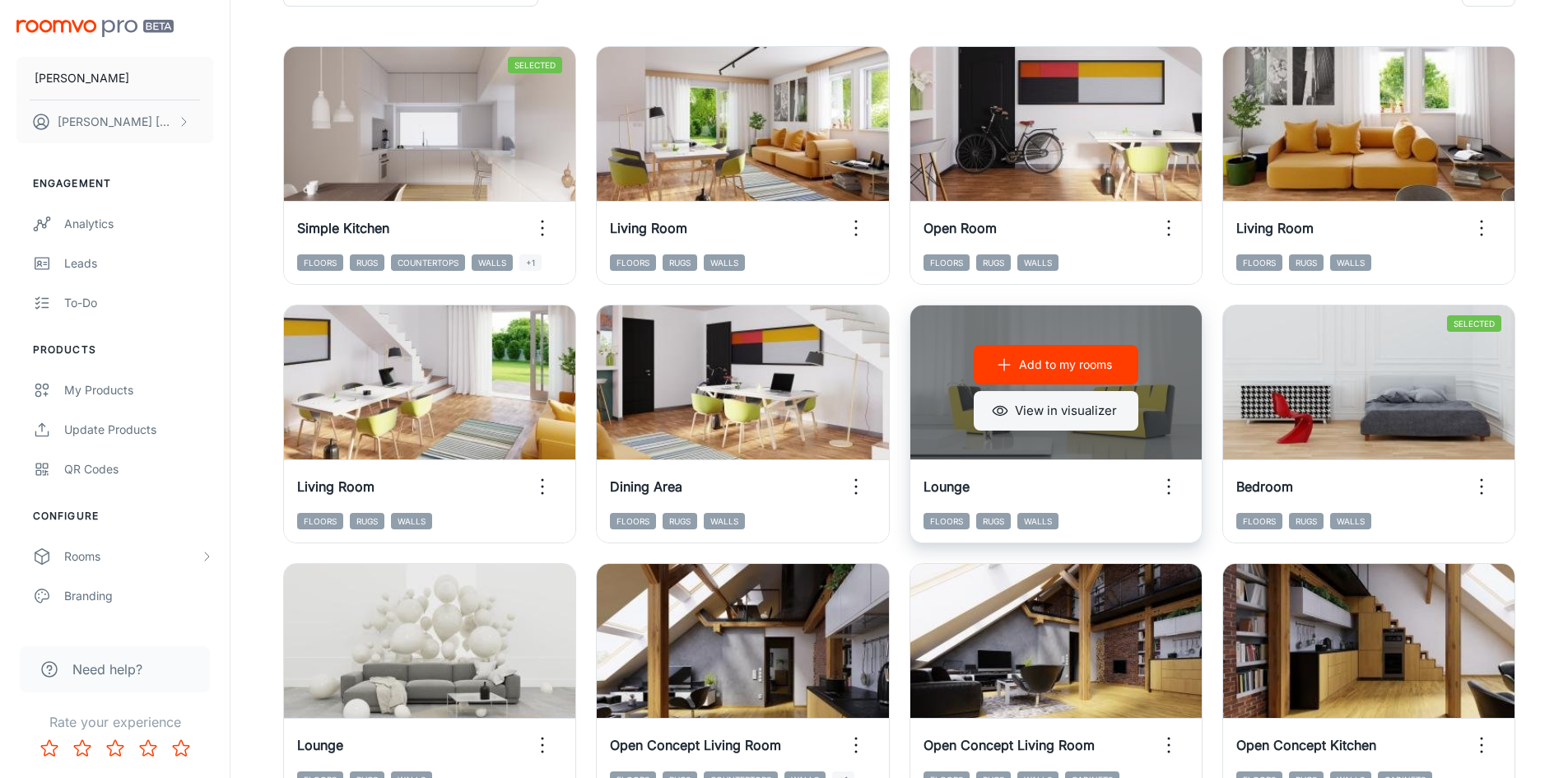
scroll to position [189, 0]
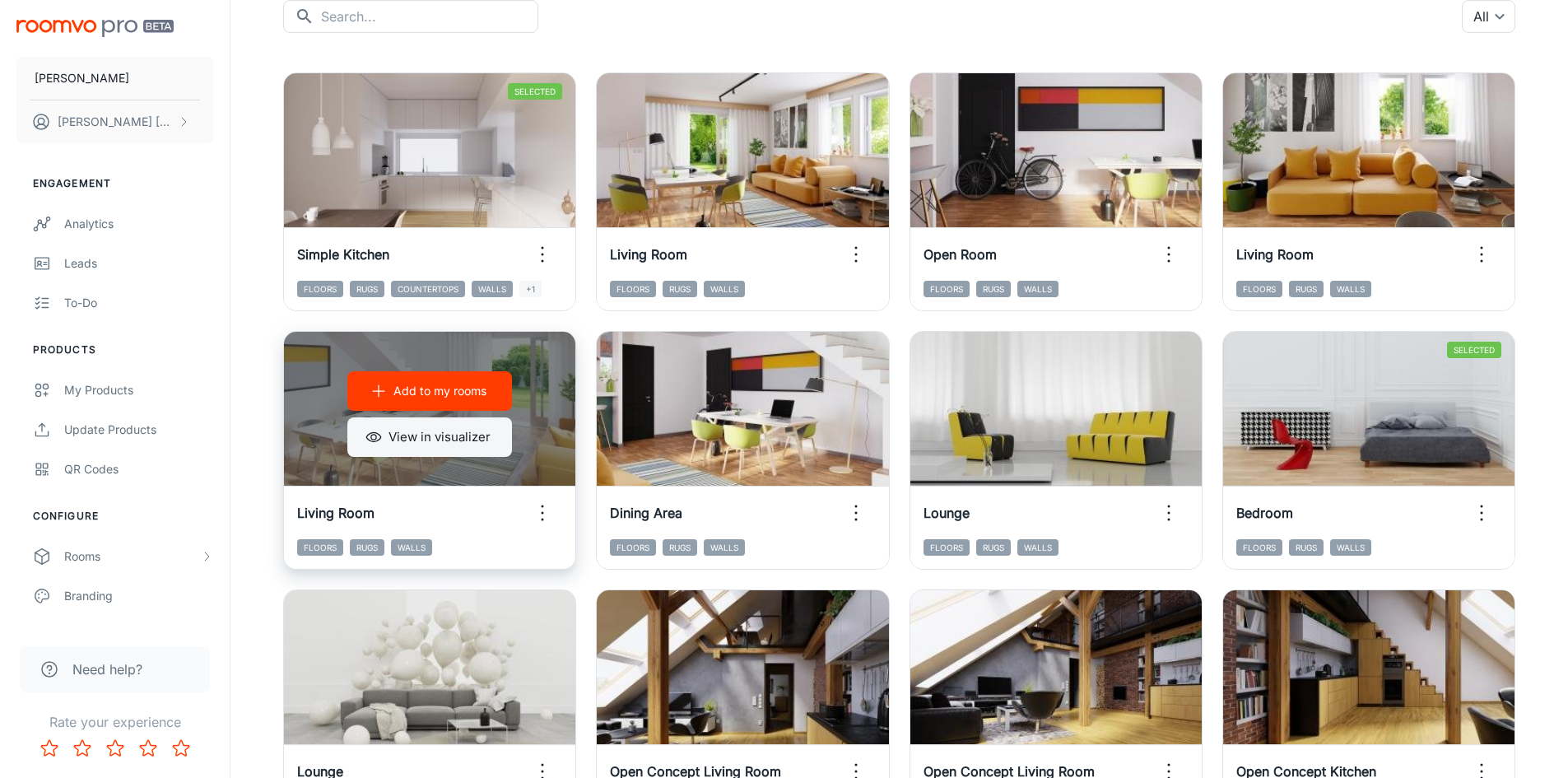
click at [439, 433] on button "View in visualizer" at bounding box center [430, 436] width 165 height 40
click at [463, 445] on button "View in visualizer" at bounding box center [430, 436] width 165 height 40
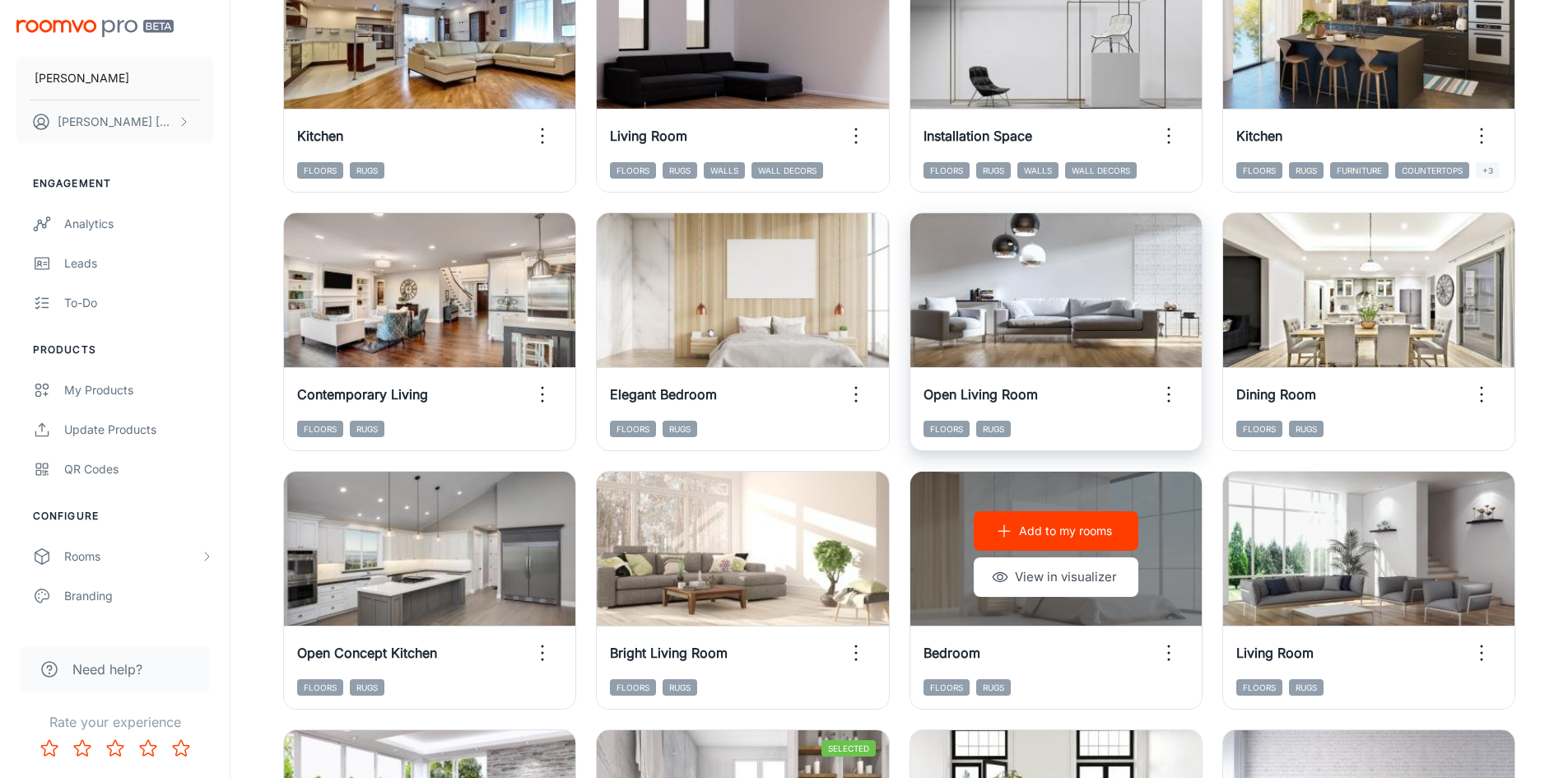
scroll to position [1670, 0]
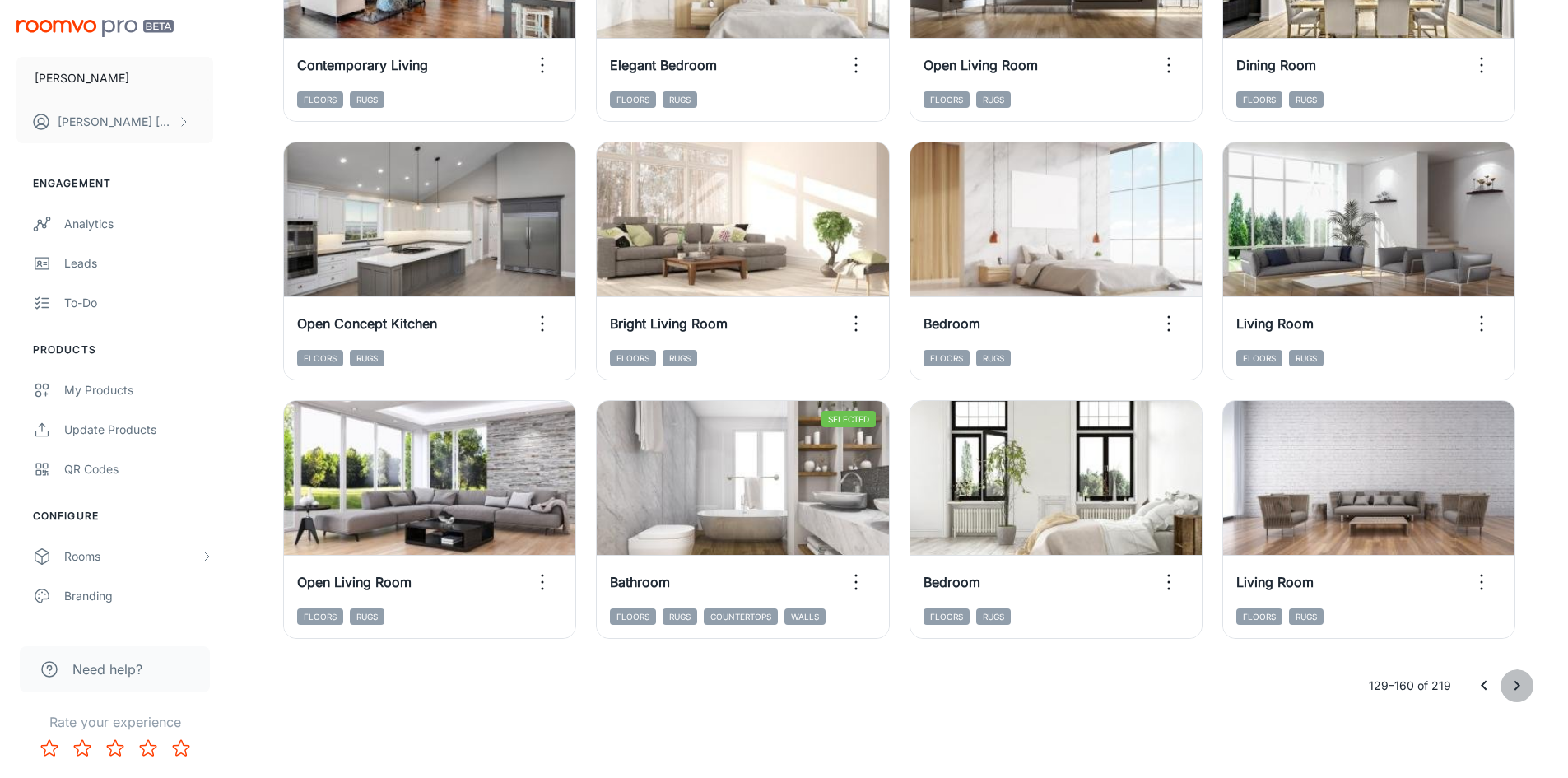
click at [1522, 684] on icon "Go to next page" at bounding box center [1517, 684] width 19 height 19
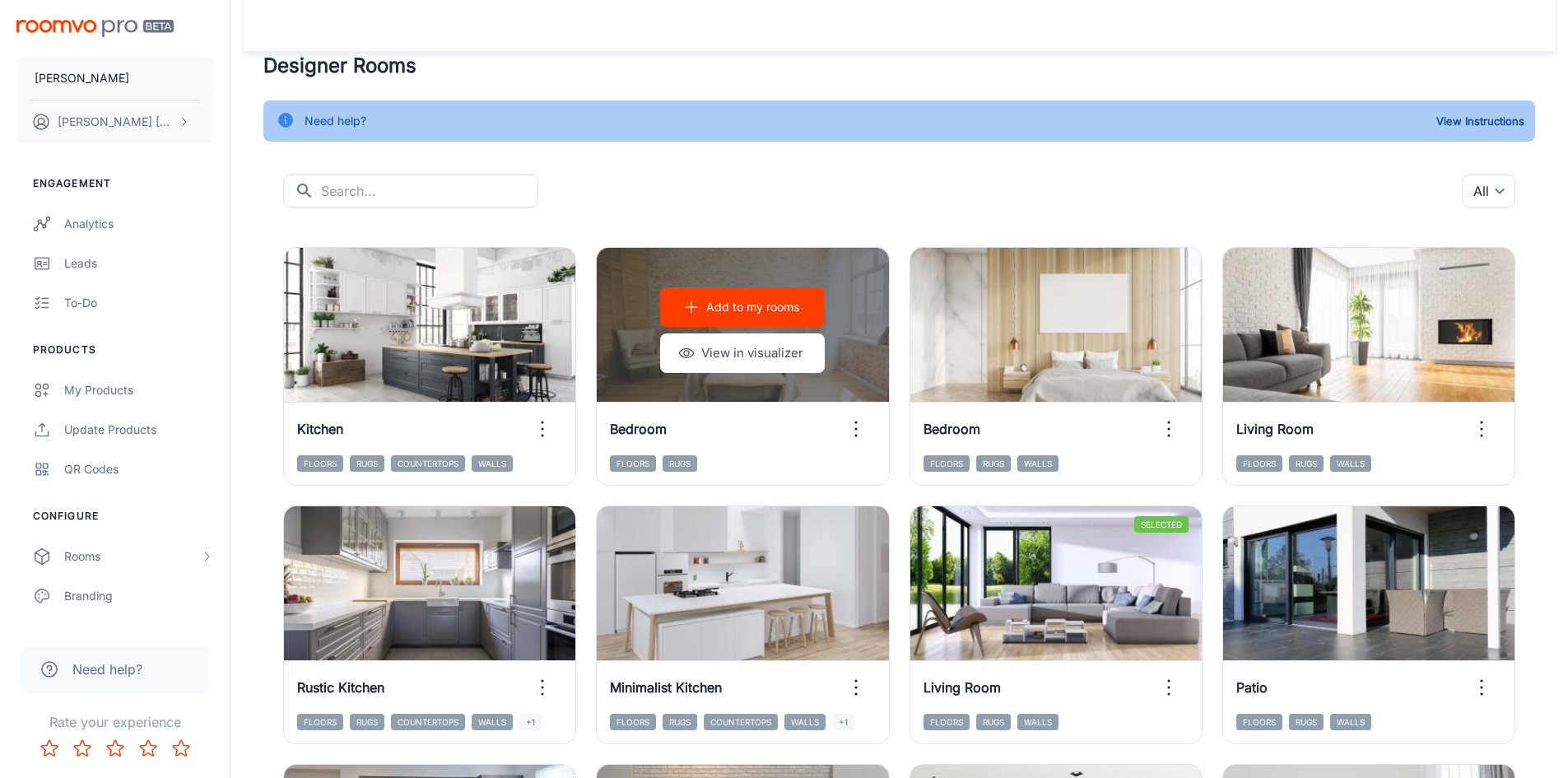
scroll to position [0, 0]
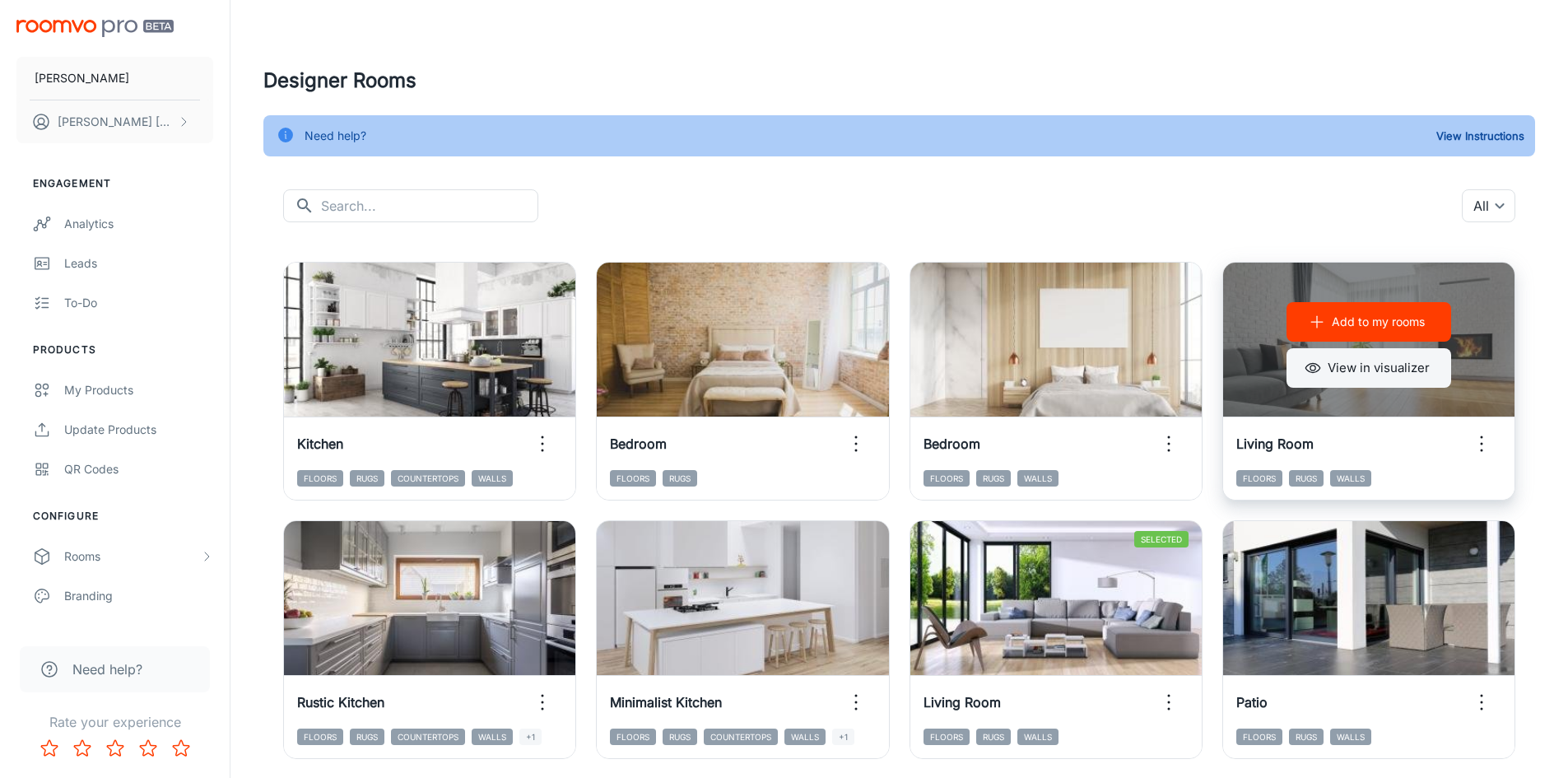
click at [1365, 372] on button "View in visualizer" at bounding box center [1370, 368] width 165 height 40
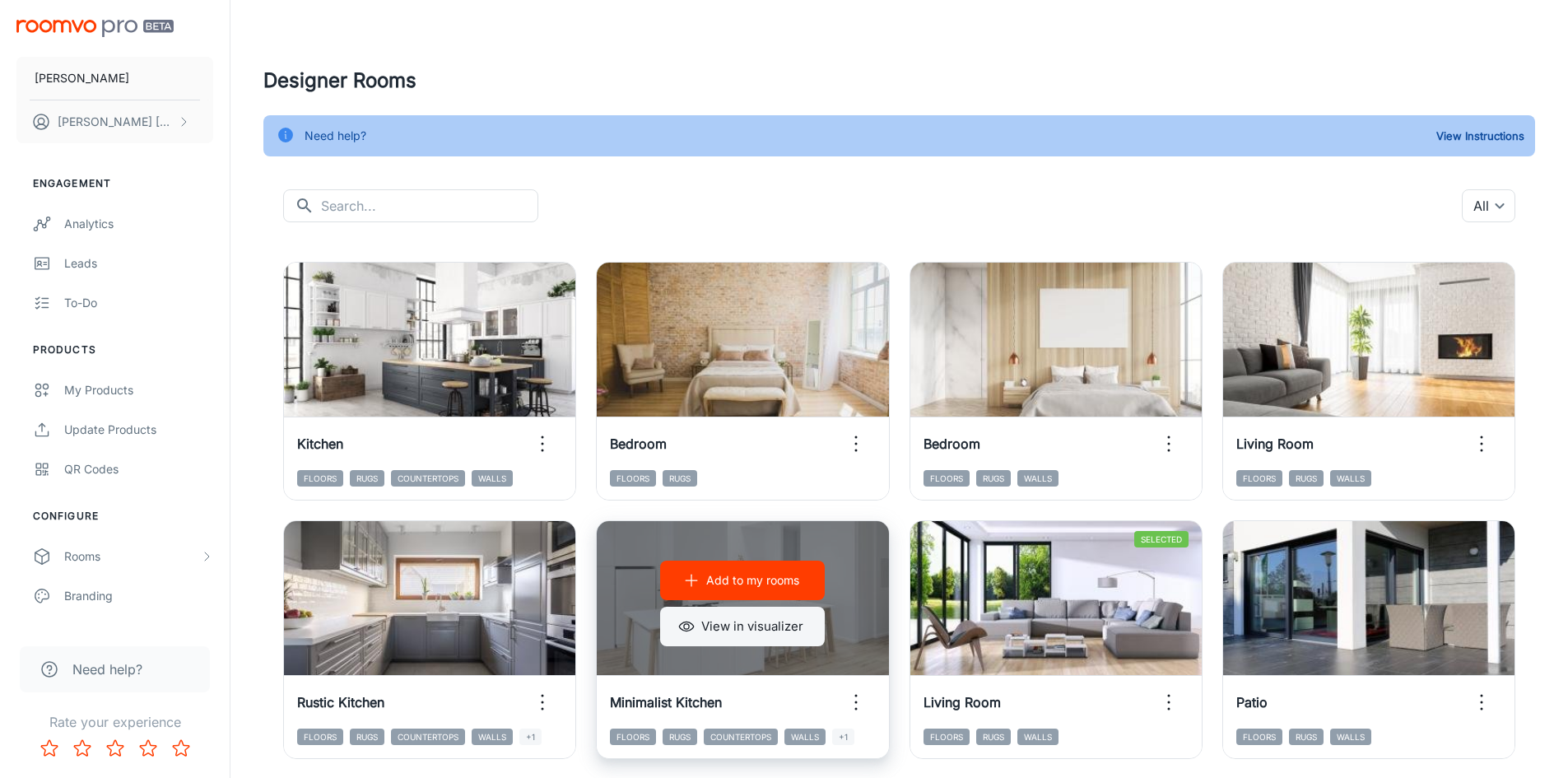
click at [771, 623] on button "View in visualizer" at bounding box center [742, 626] width 165 height 40
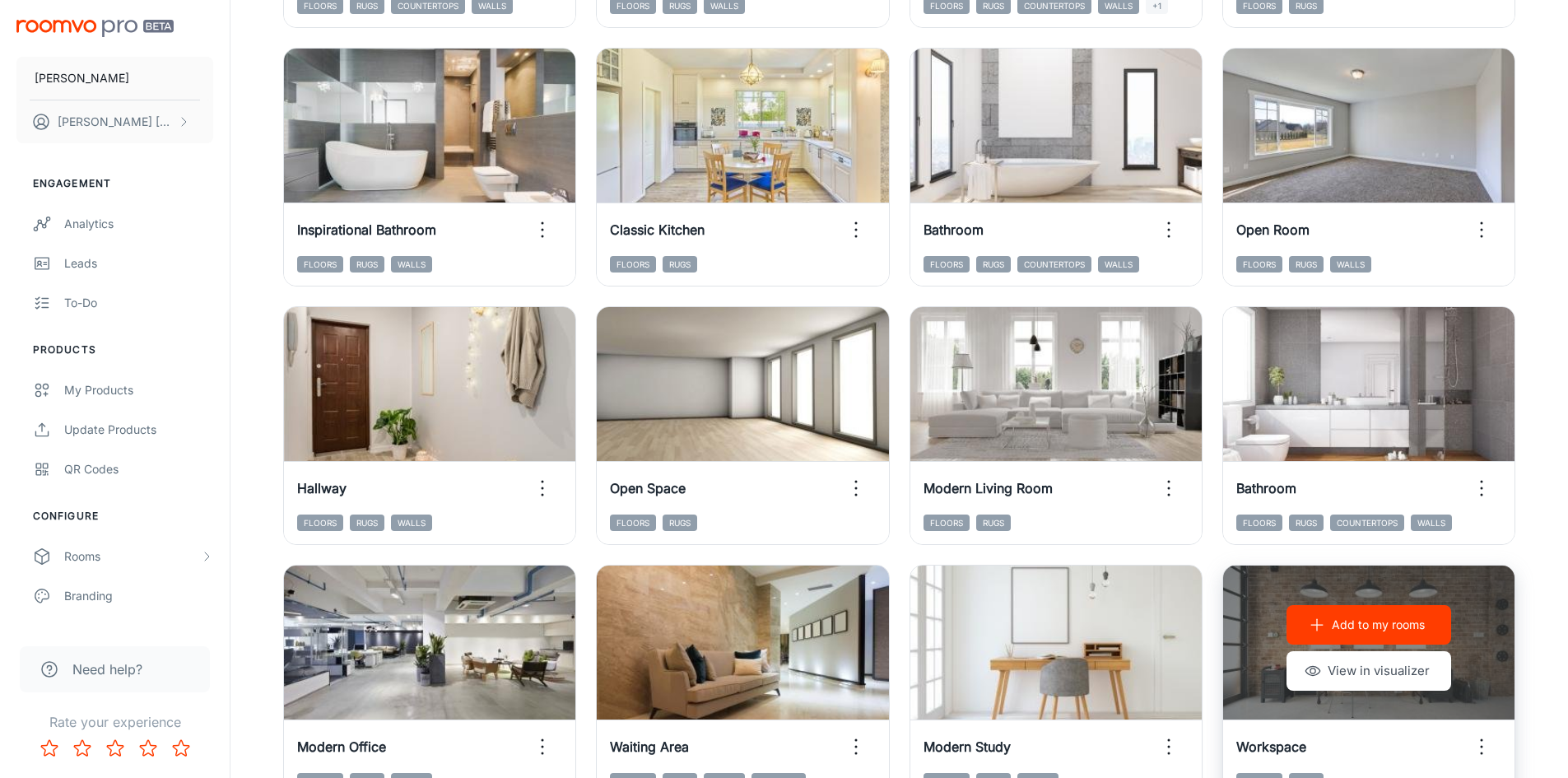
scroll to position [1670, 0]
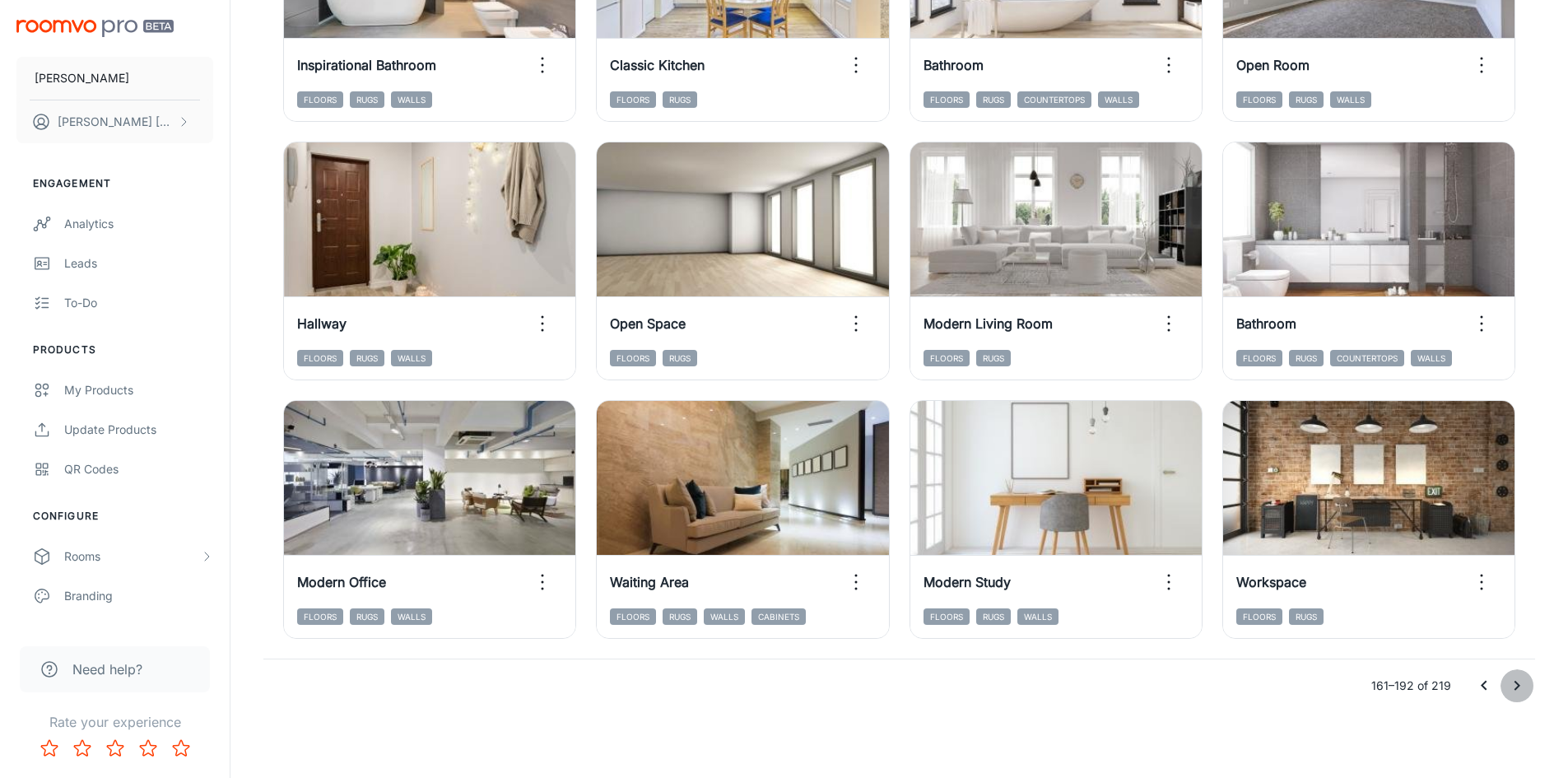
click at [1521, 685] on icon "Go to next page" at bounding box center [1517, 684] width 19 height 19
click at [1487, 690] on icon "Go to previous page" at bounding box center [1484, 684] width 19 height 19
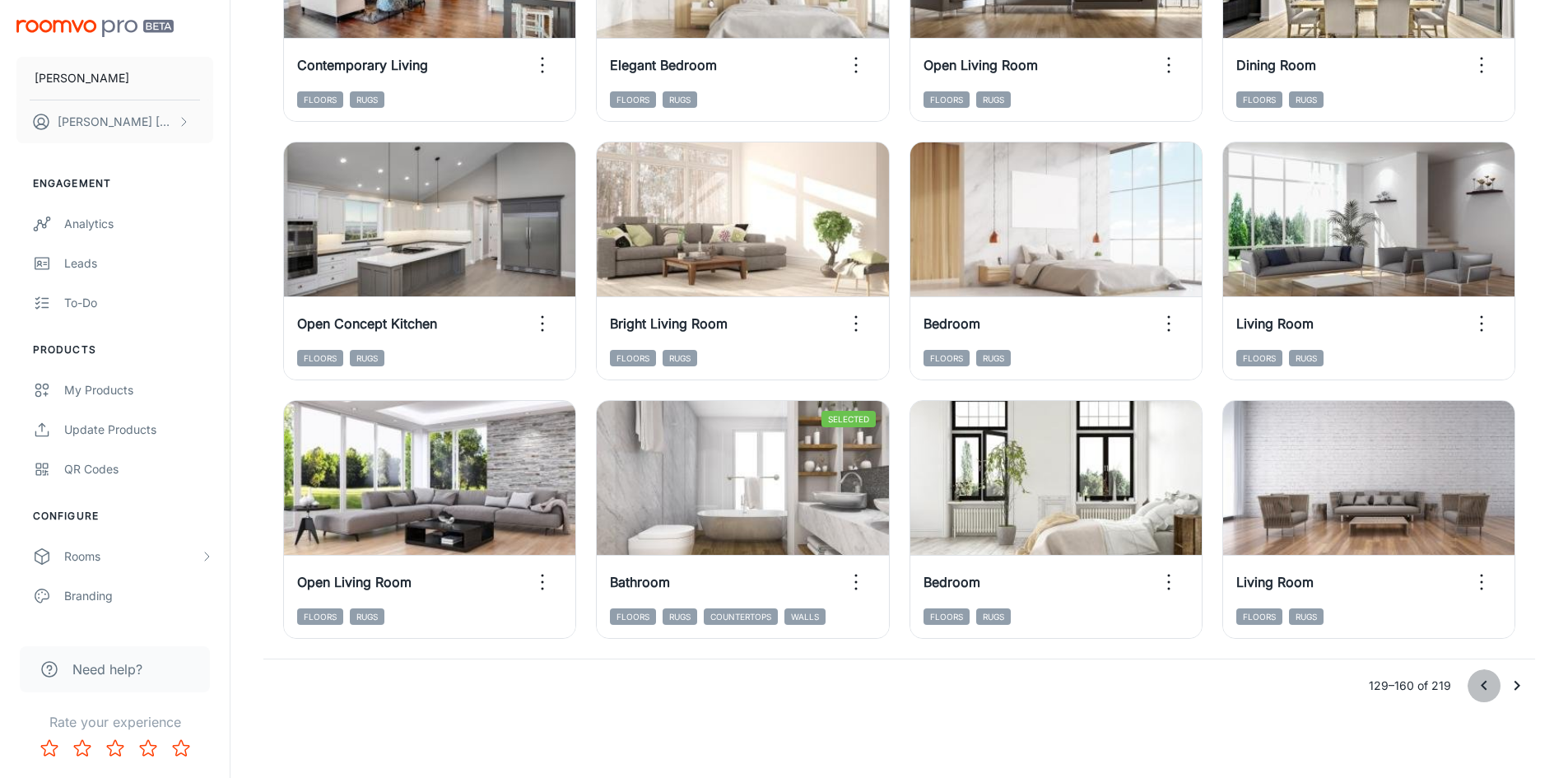
click at [1483, 686] on icon "Go to previous page" at bounding box center [1484, 685] width 6 height 10
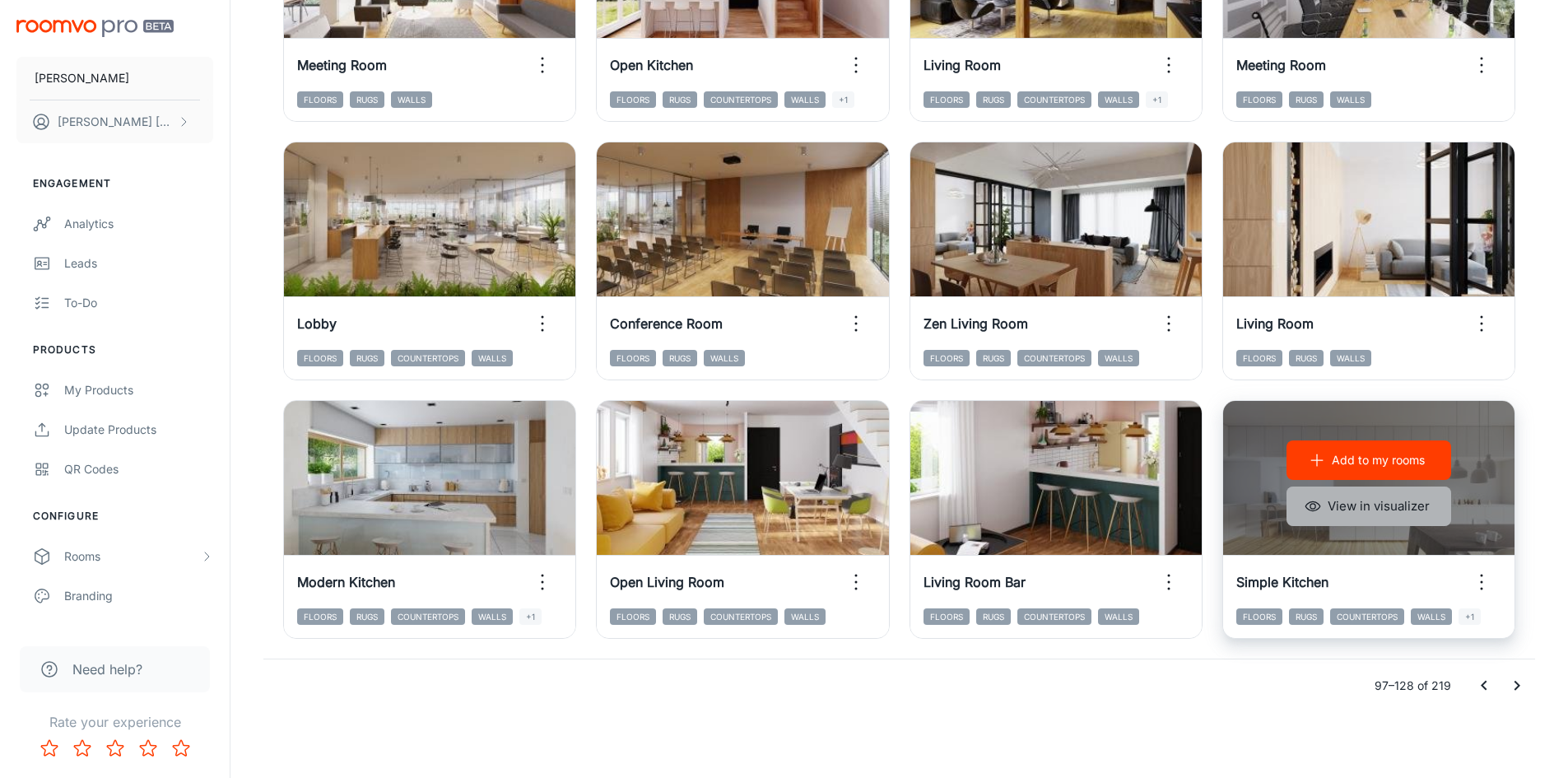
click at [1383, 509] on button "View in visualizer" at bounding box center [1370, 506] width 165 height 40
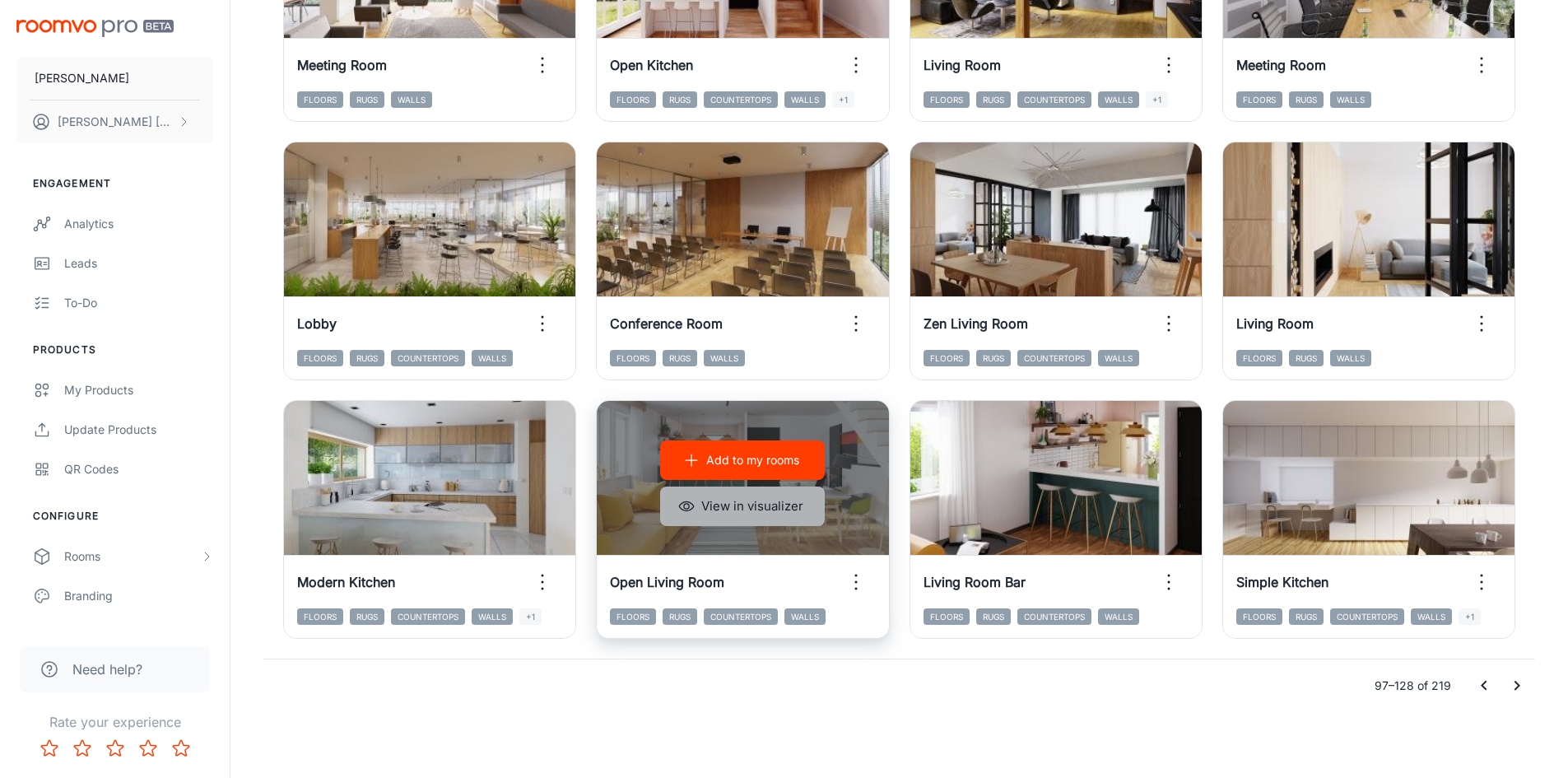
click at [805, 505] on button "View in visualizer" at bounding box center [742, 506] width 165 height 40
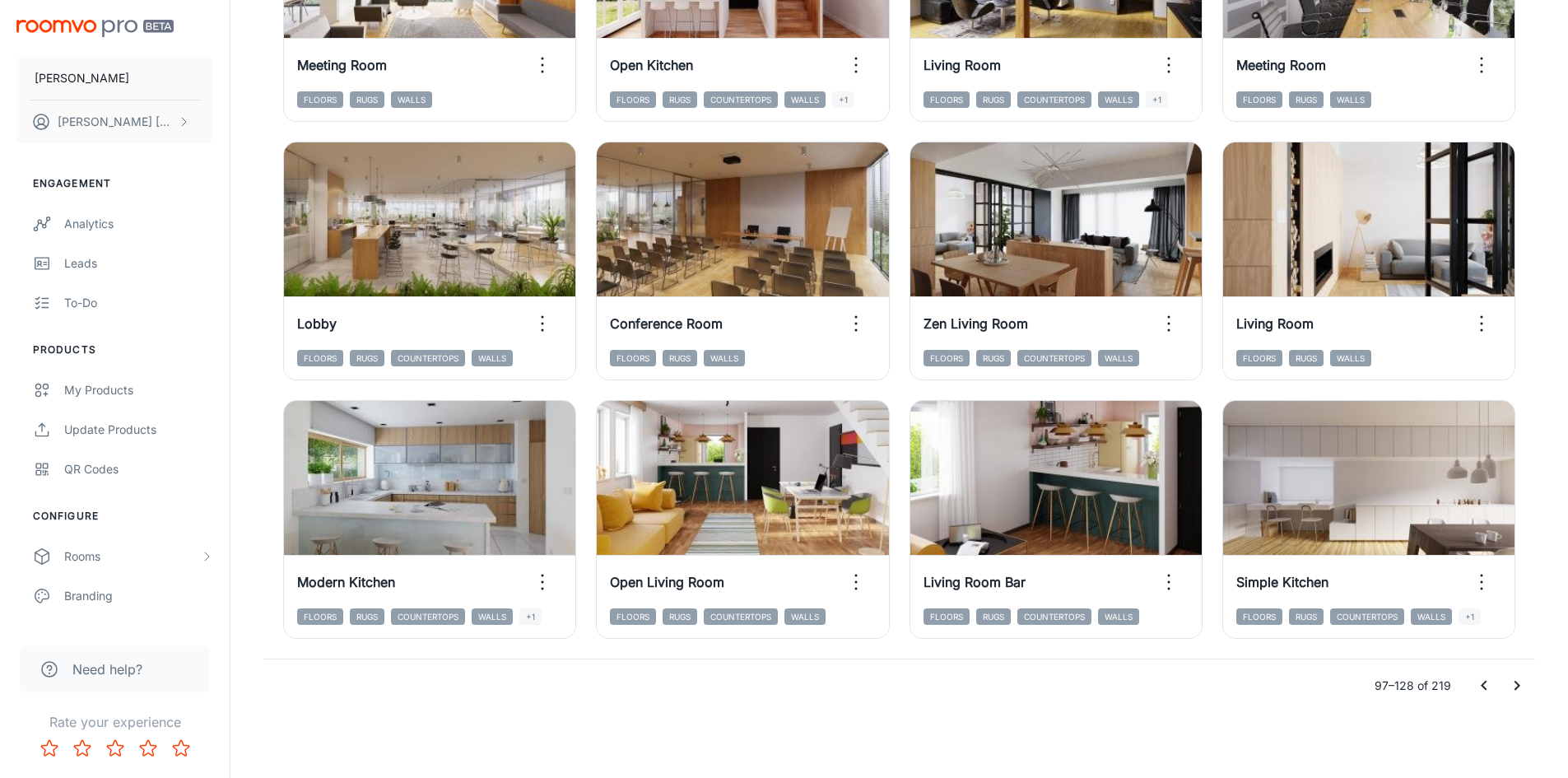
click at [1511, 683] on icon "Go to next page" at bounding box center [1517, 684] width 19 height 19
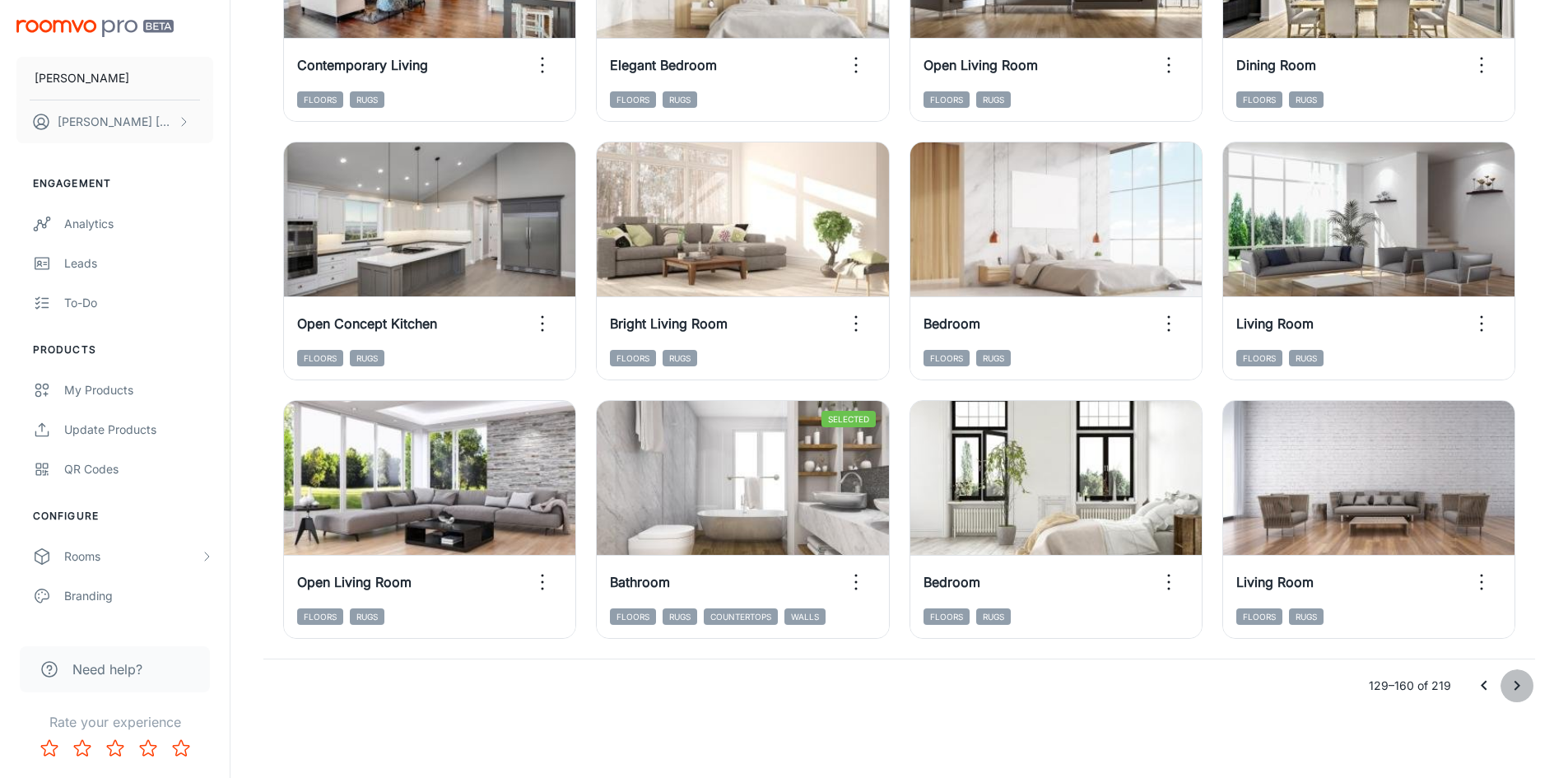
click at [1511, 683] on icon "Go to next page" at bounding box center [1517, 684] width 19 height 19
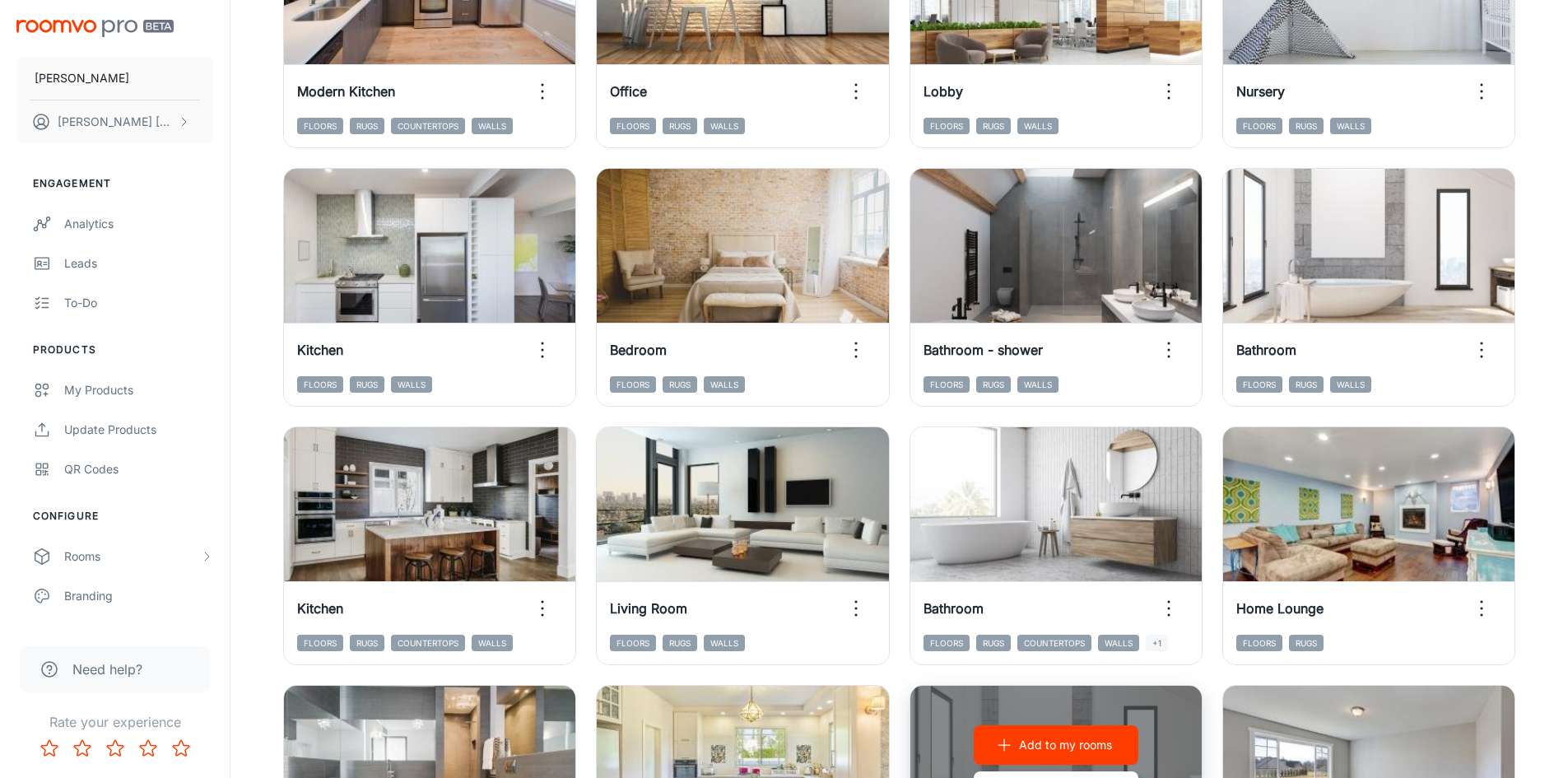
scroll to position [847, 0]
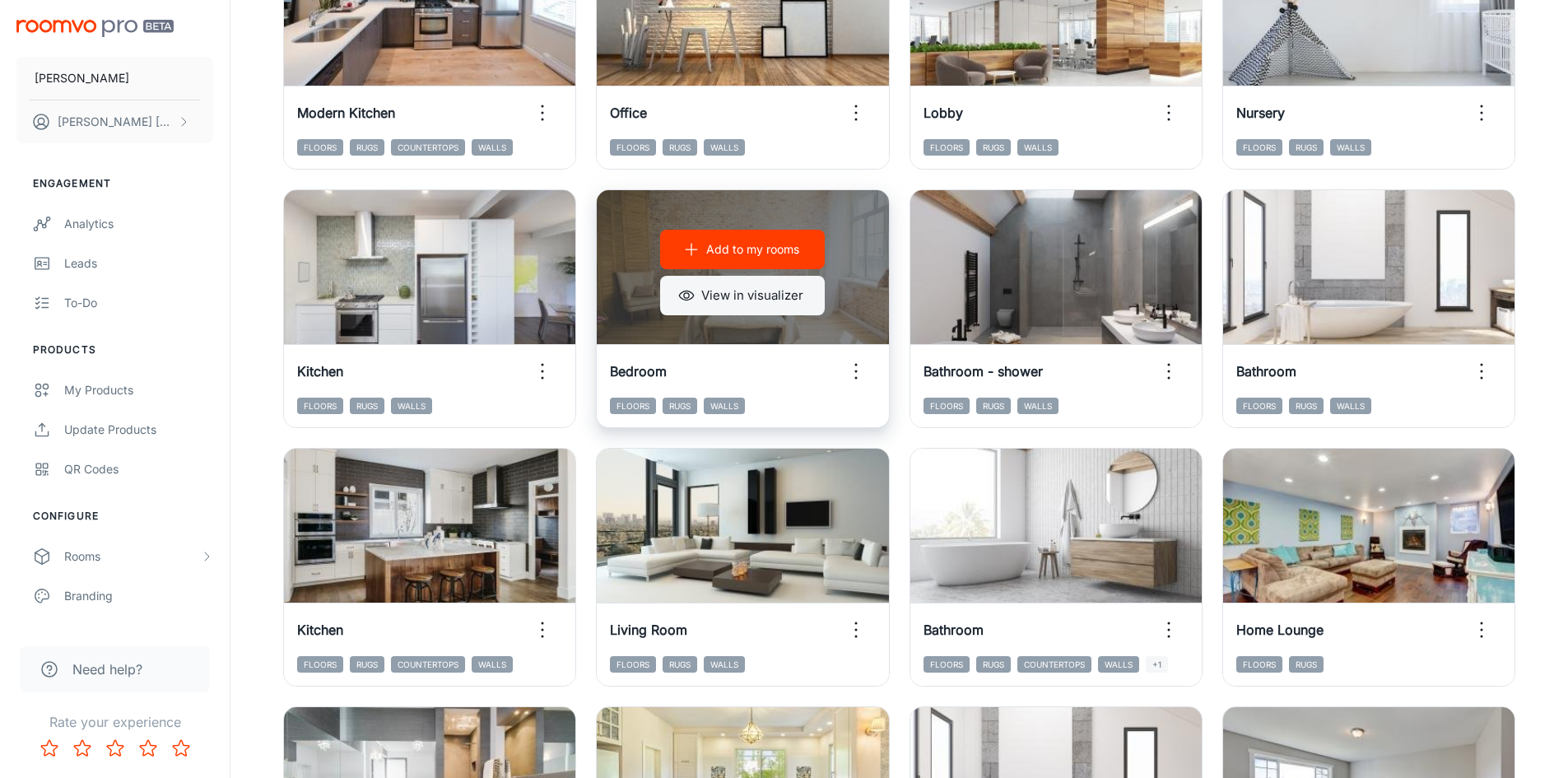
click at [776, 299] on button "View in visualizer" at bounding box center [742, 295] width 165 height 40
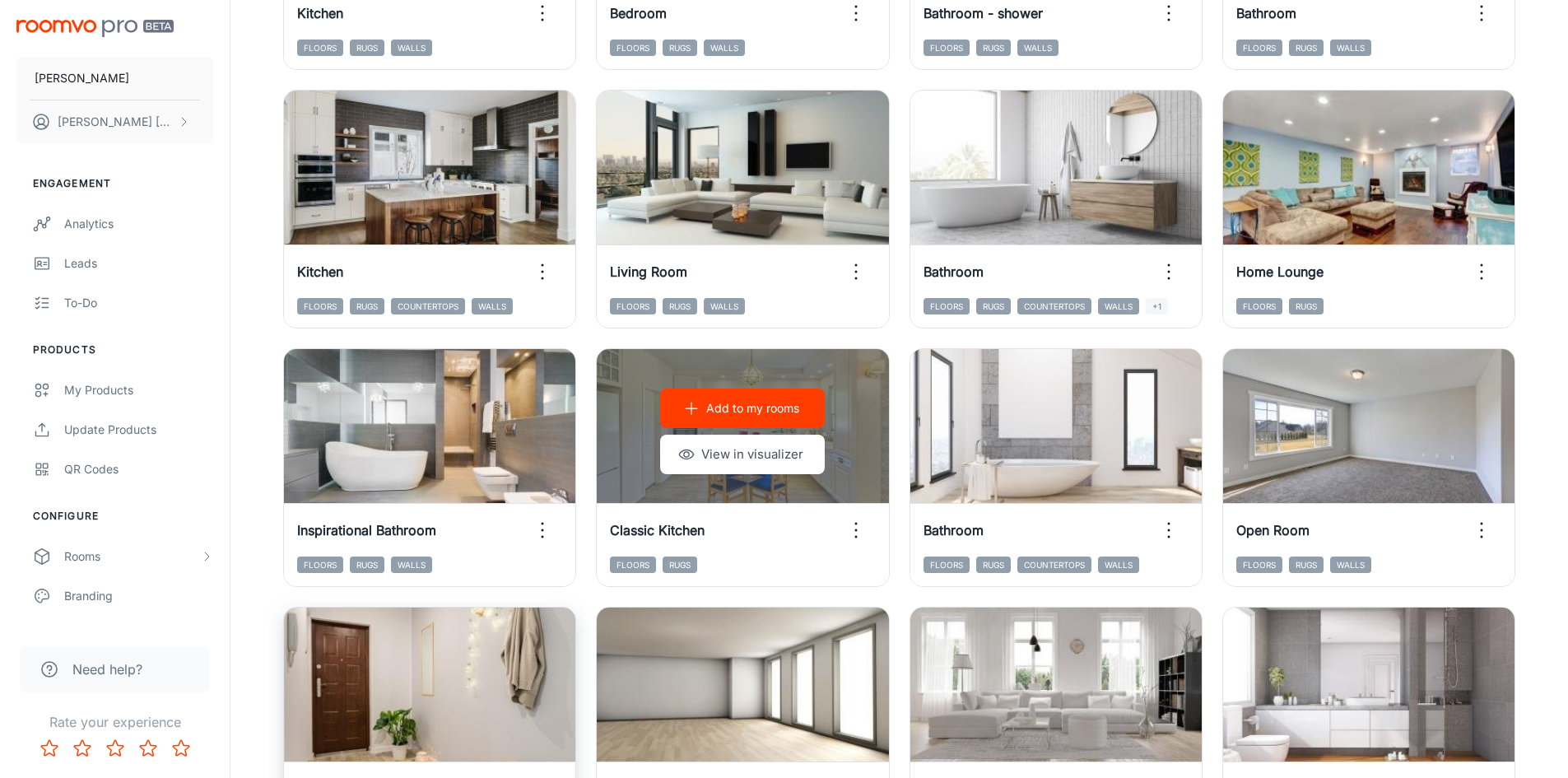
scroll to position [1424, 0]
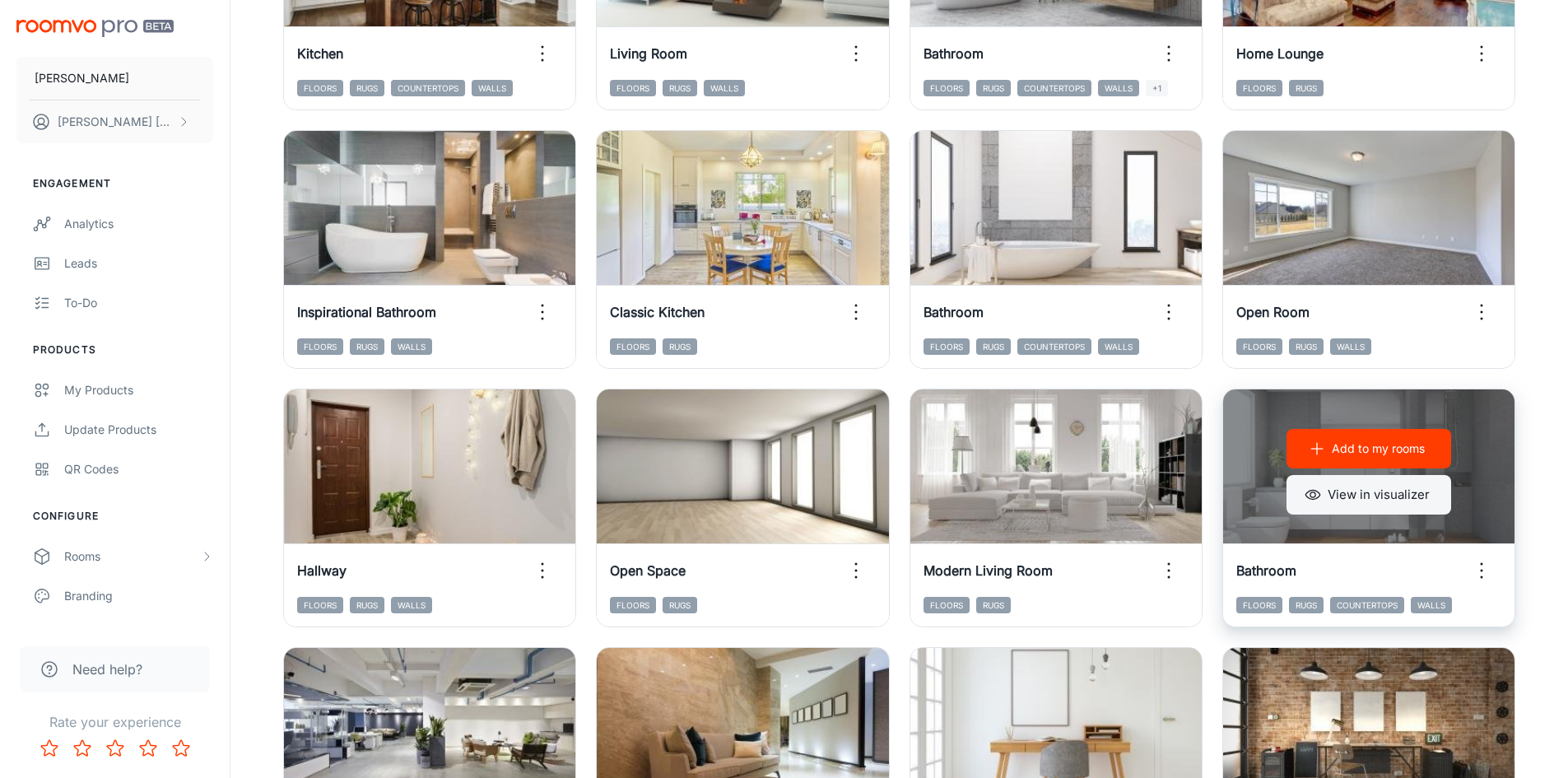
click at [1395, 490] on button "View in visualizer" at bounding box center [1370, 495] width 165 height 40
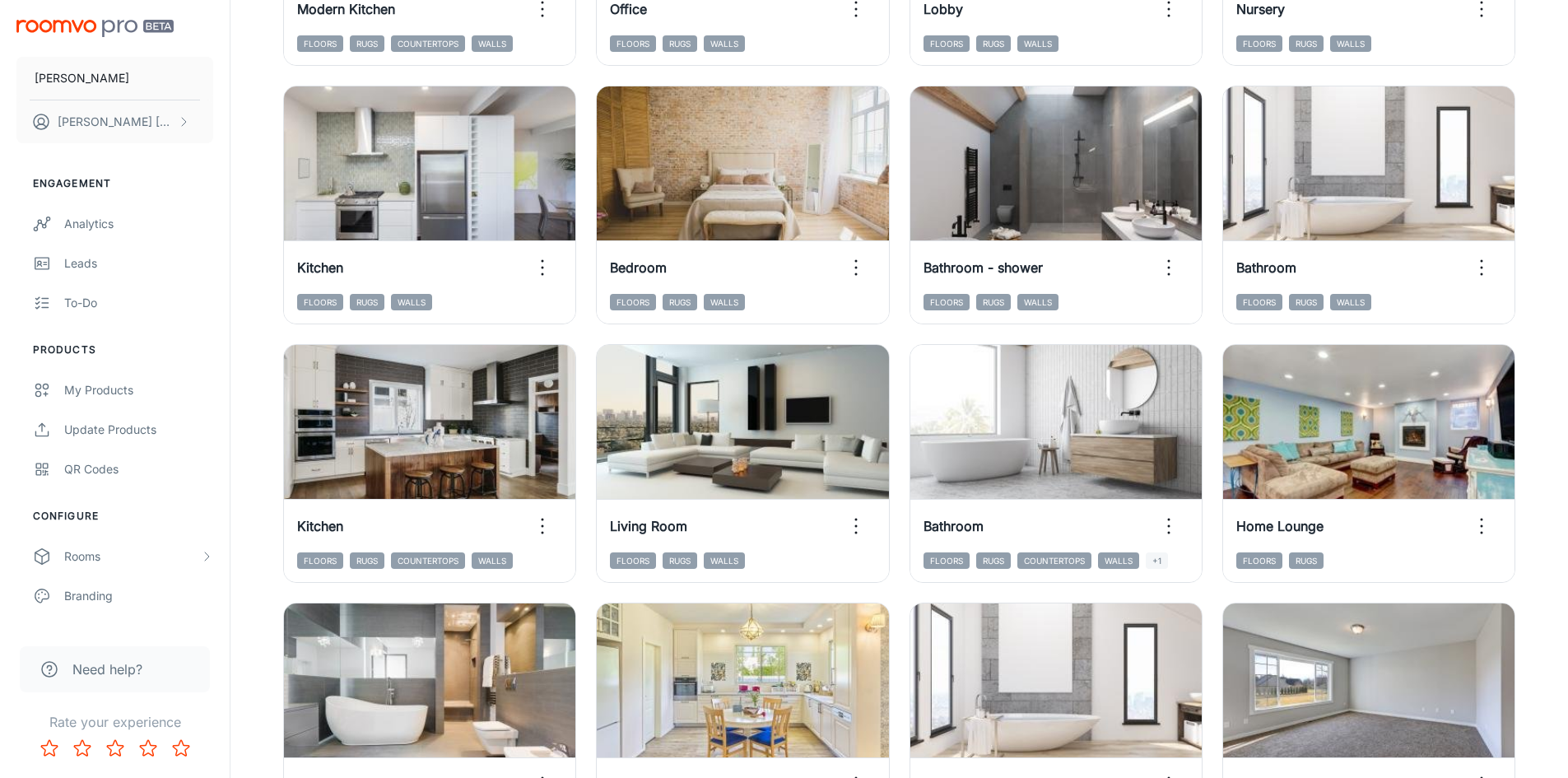
scroll to position [930, 0]
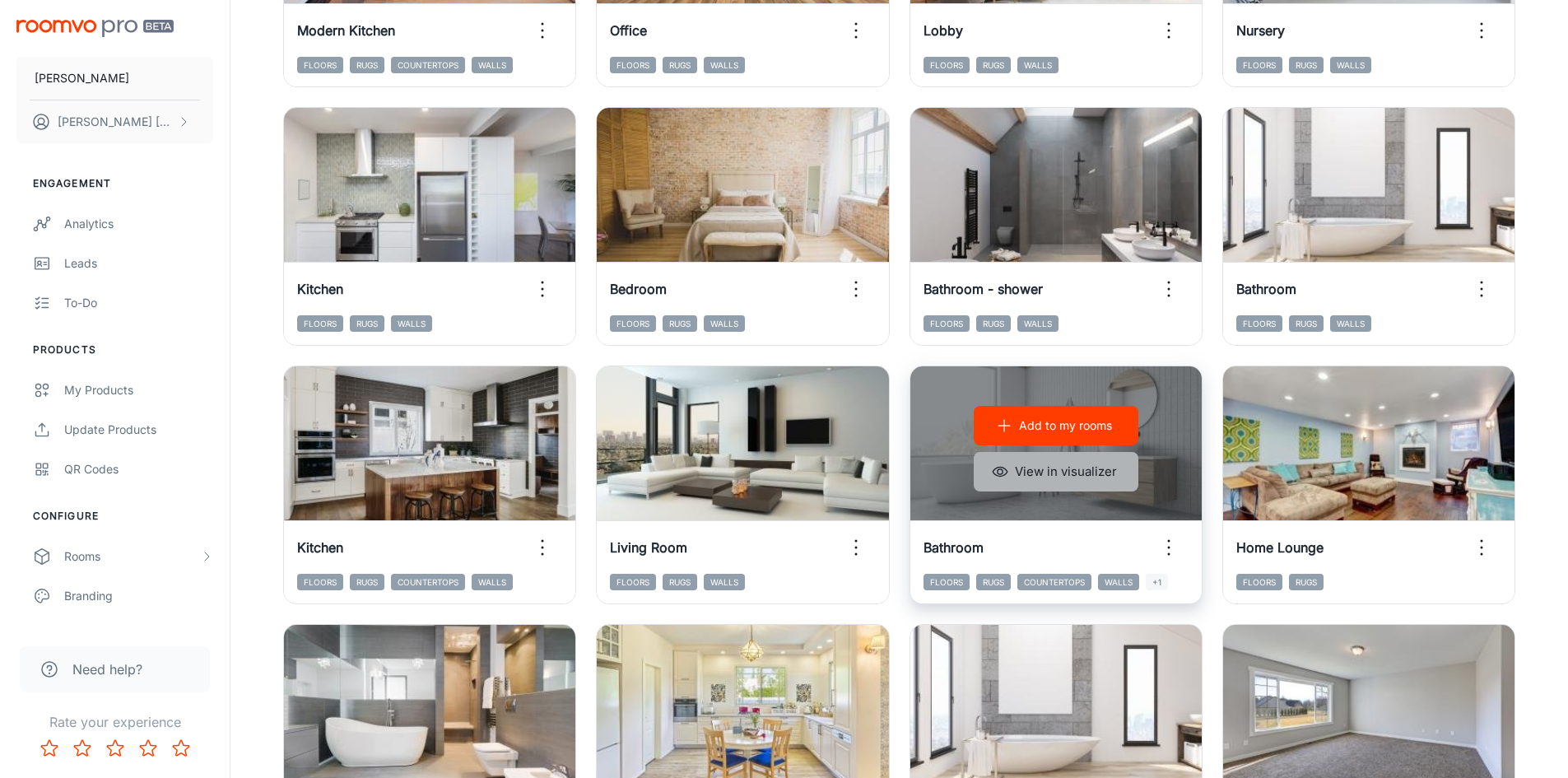
click at [1100, 461] on button "View in visualizer" at bounding box center [1056, 471] width 165 height 40
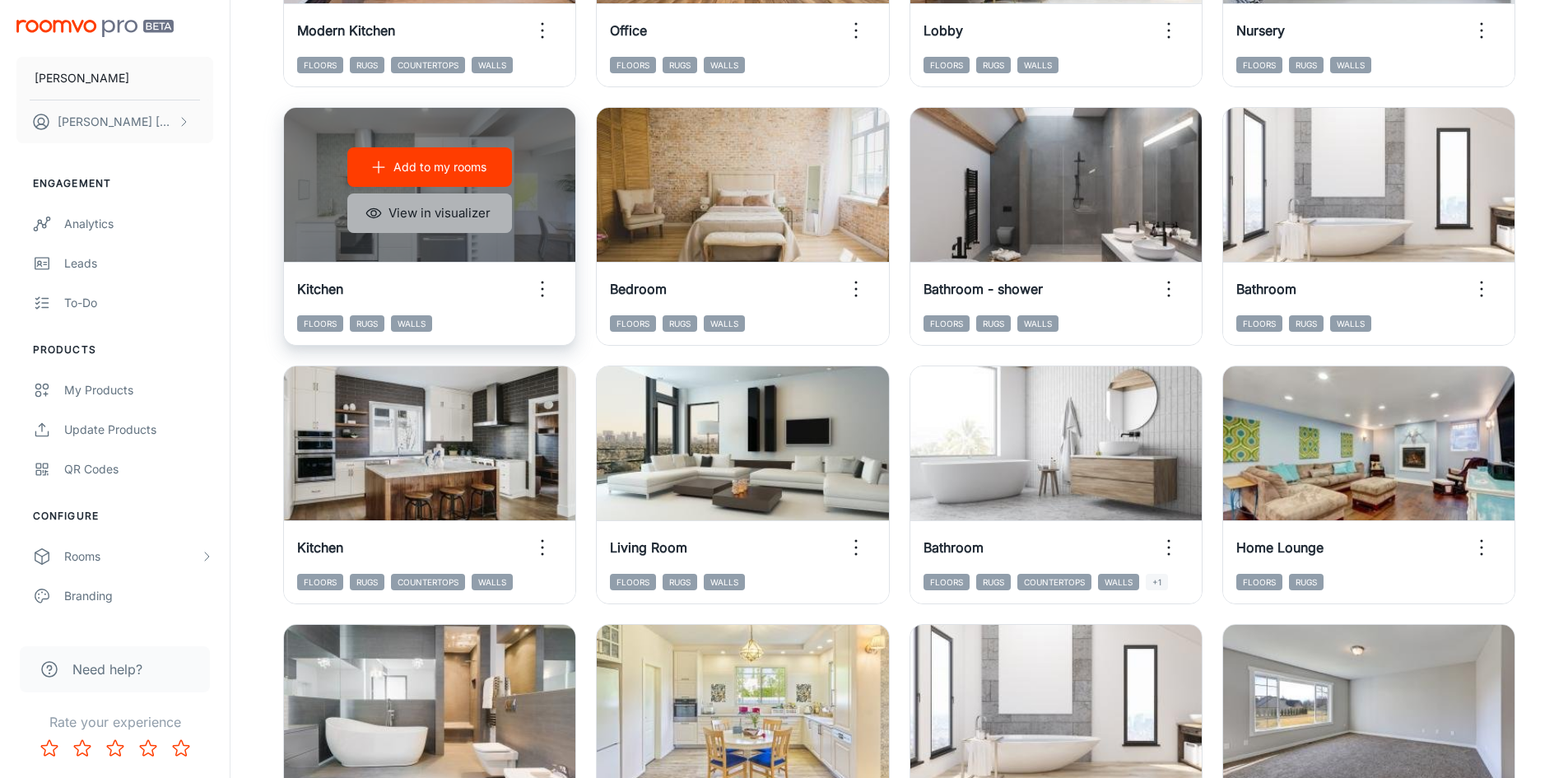
click at [434, 224] on button "View in visualizer" at bounding box center [430, 213] width 165 height 40
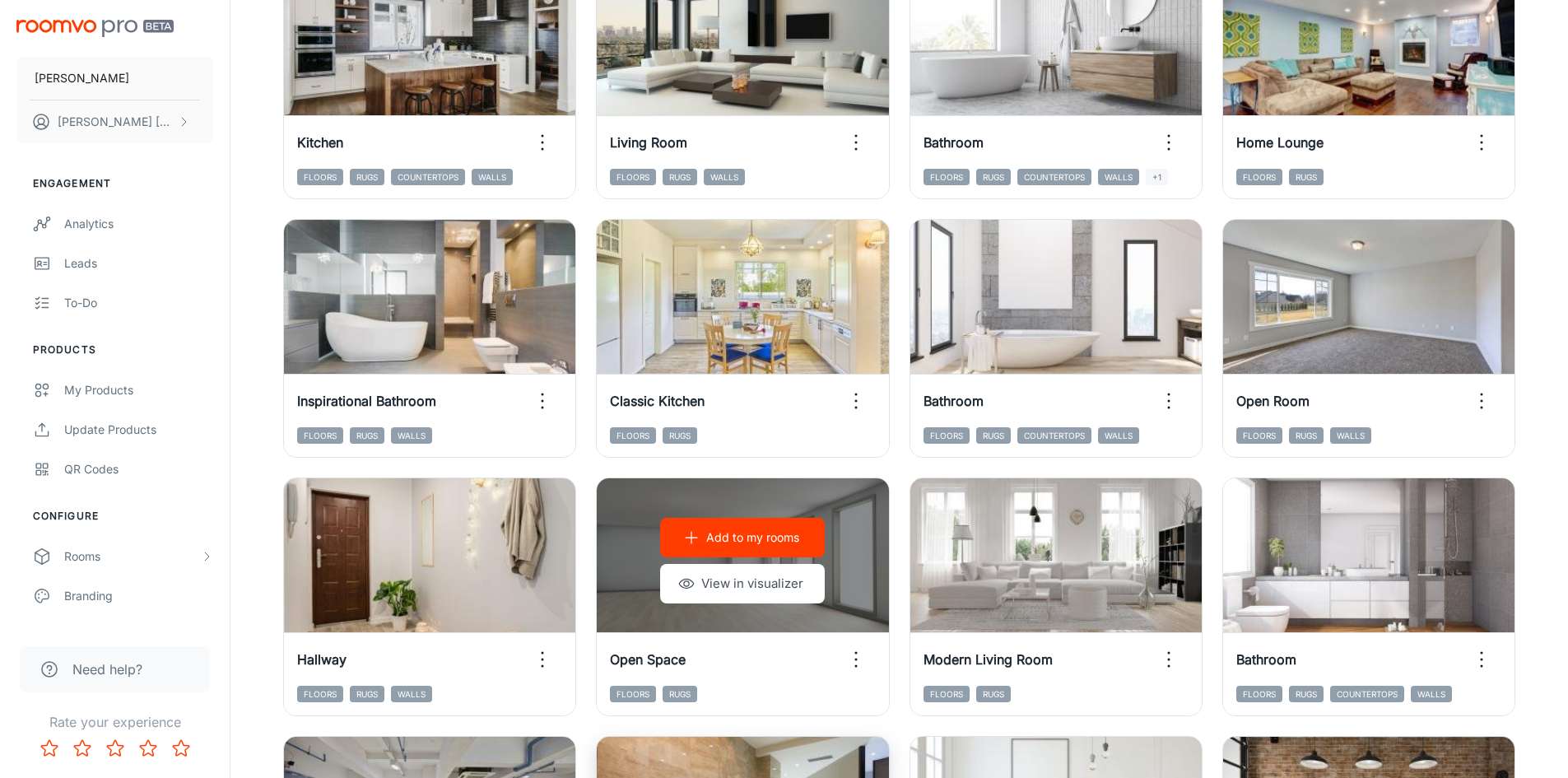
scroll to position [1095, 0]
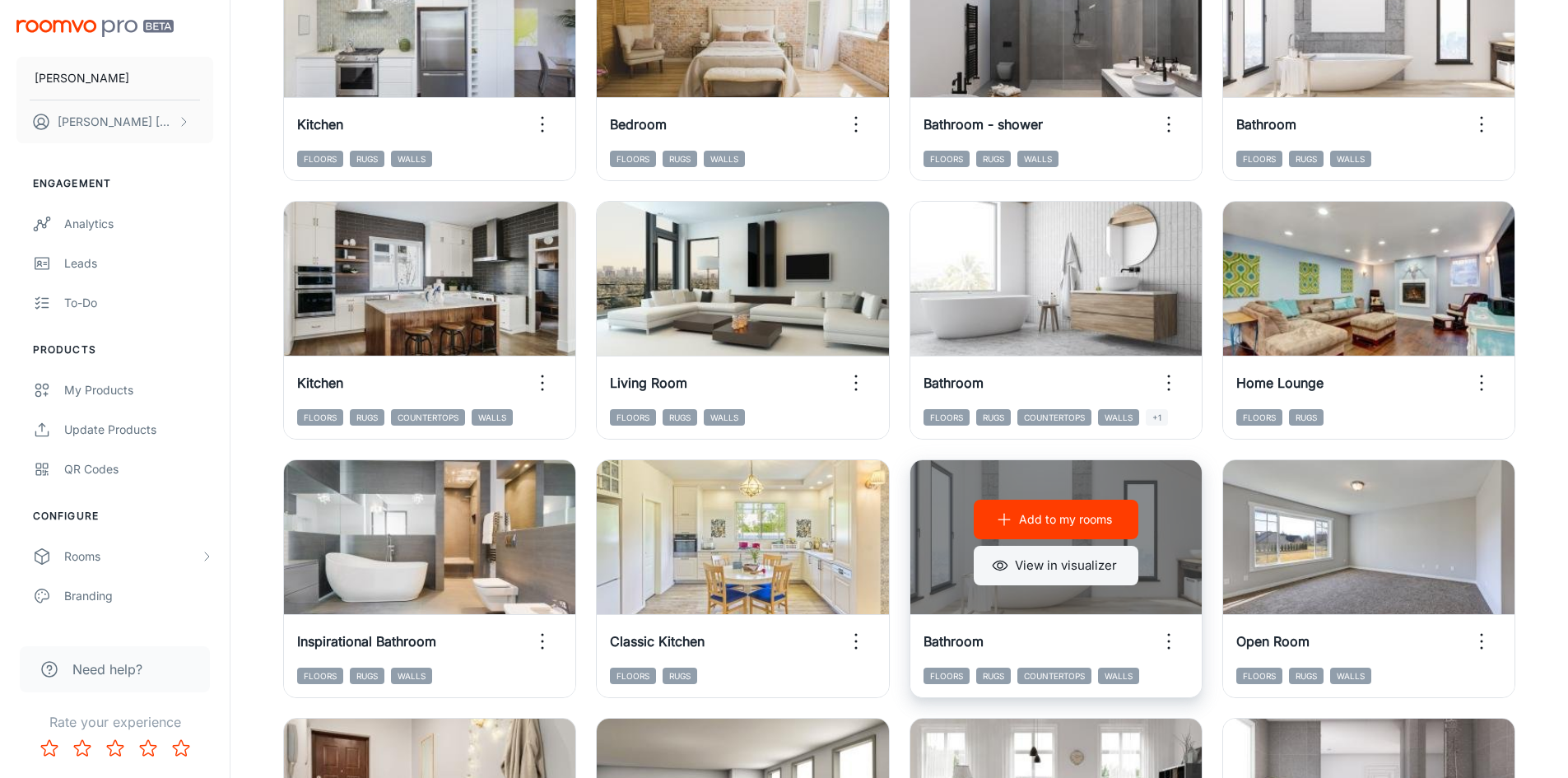
click at [1080, 566] on button "View in visualizer" at bounding box center [1056, 565] width 165 height 40
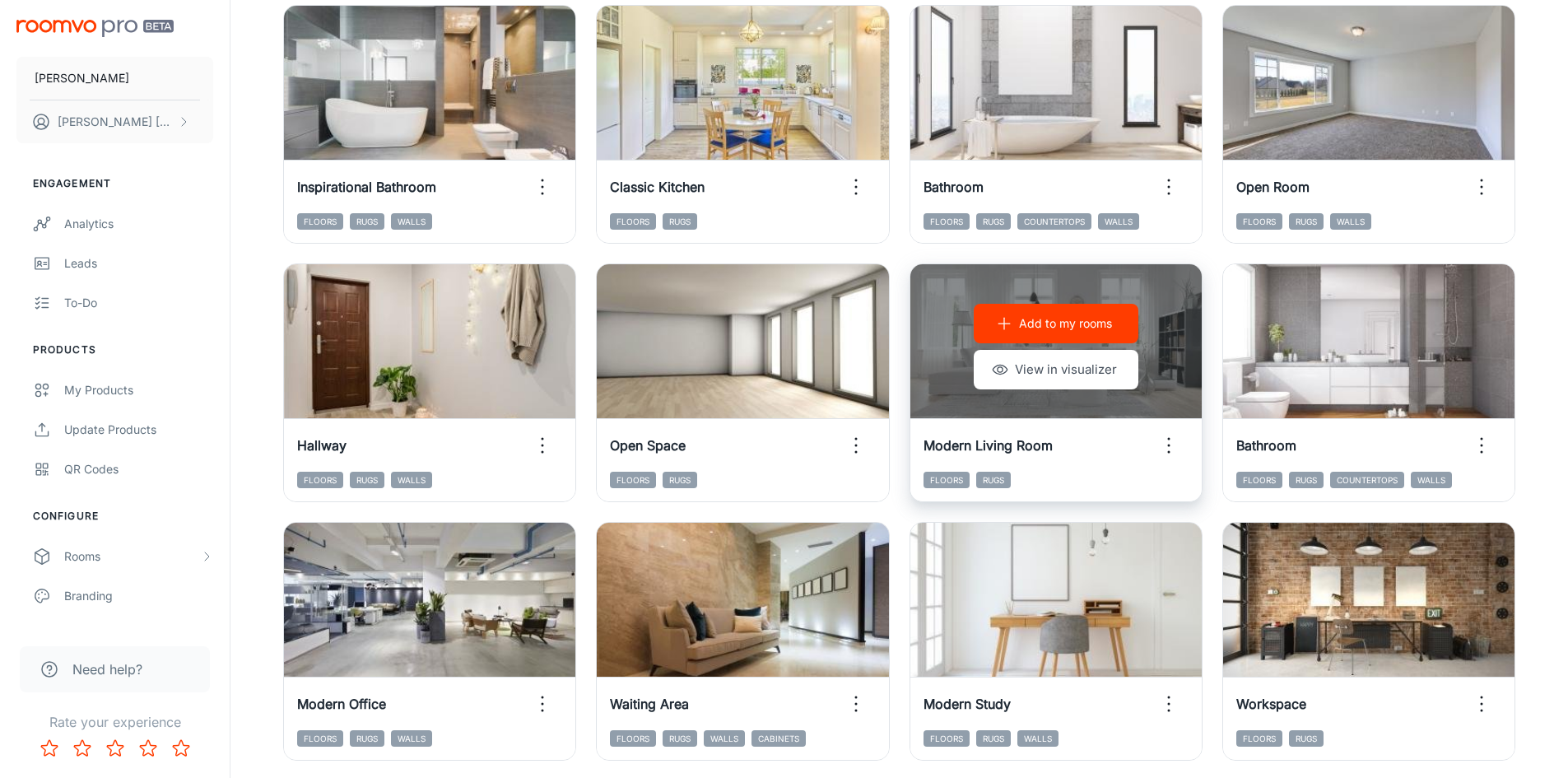
scroll to position [1670, 0]
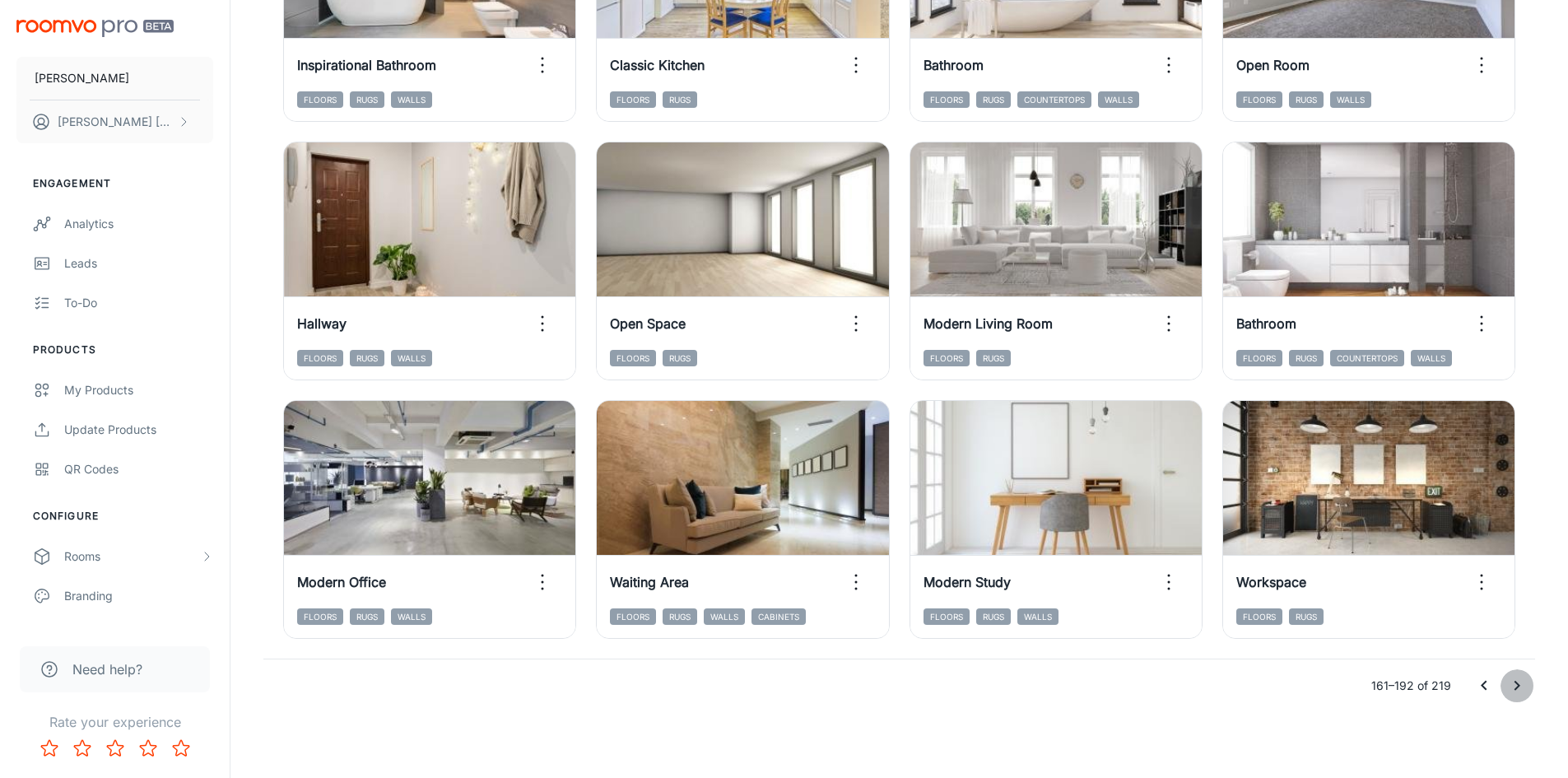
click at [1520, 686] on icon "Go to next page" at bounding box center [1517, 684] width 19 height 19
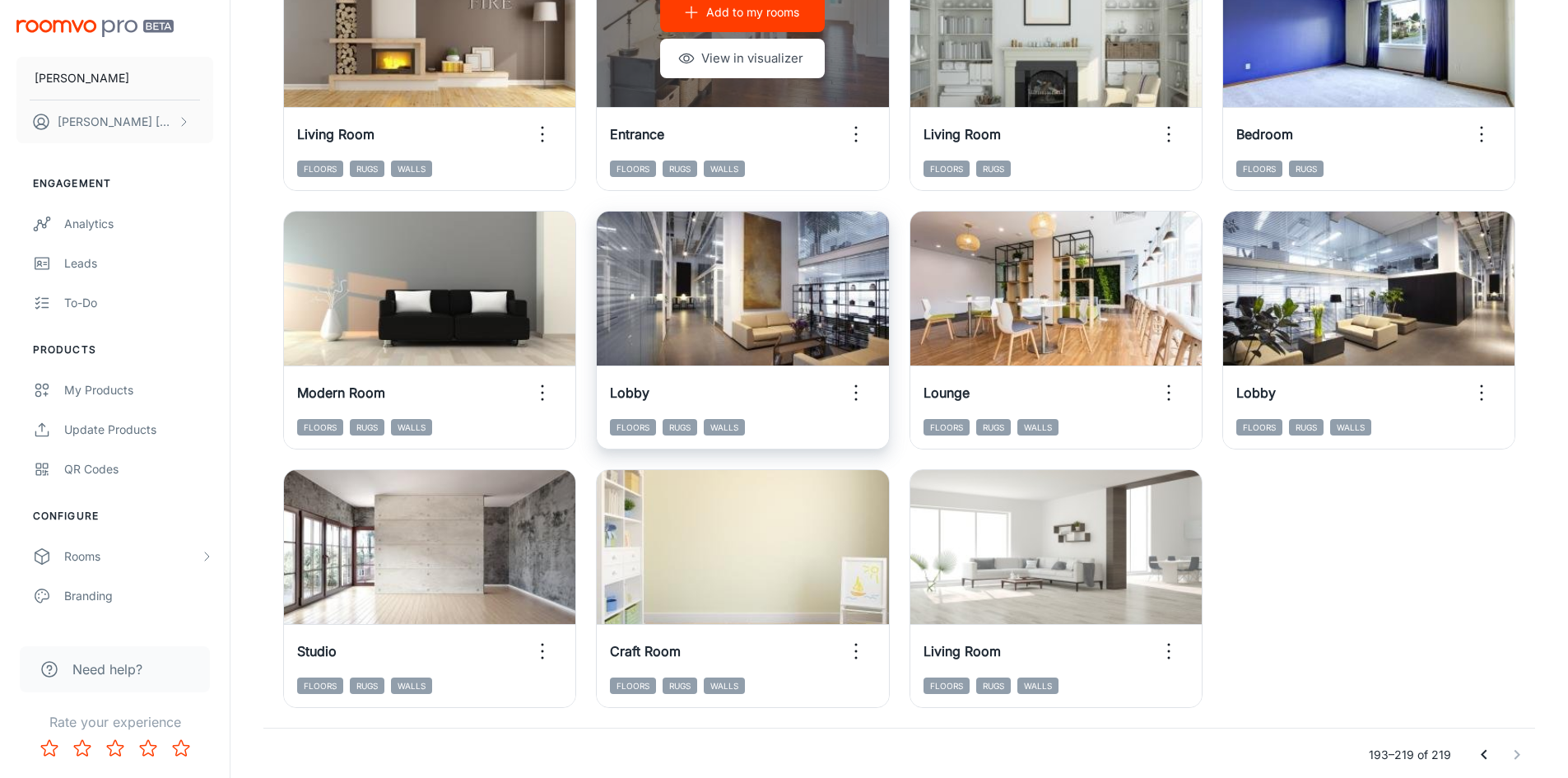
scroll to position [1412, 0]
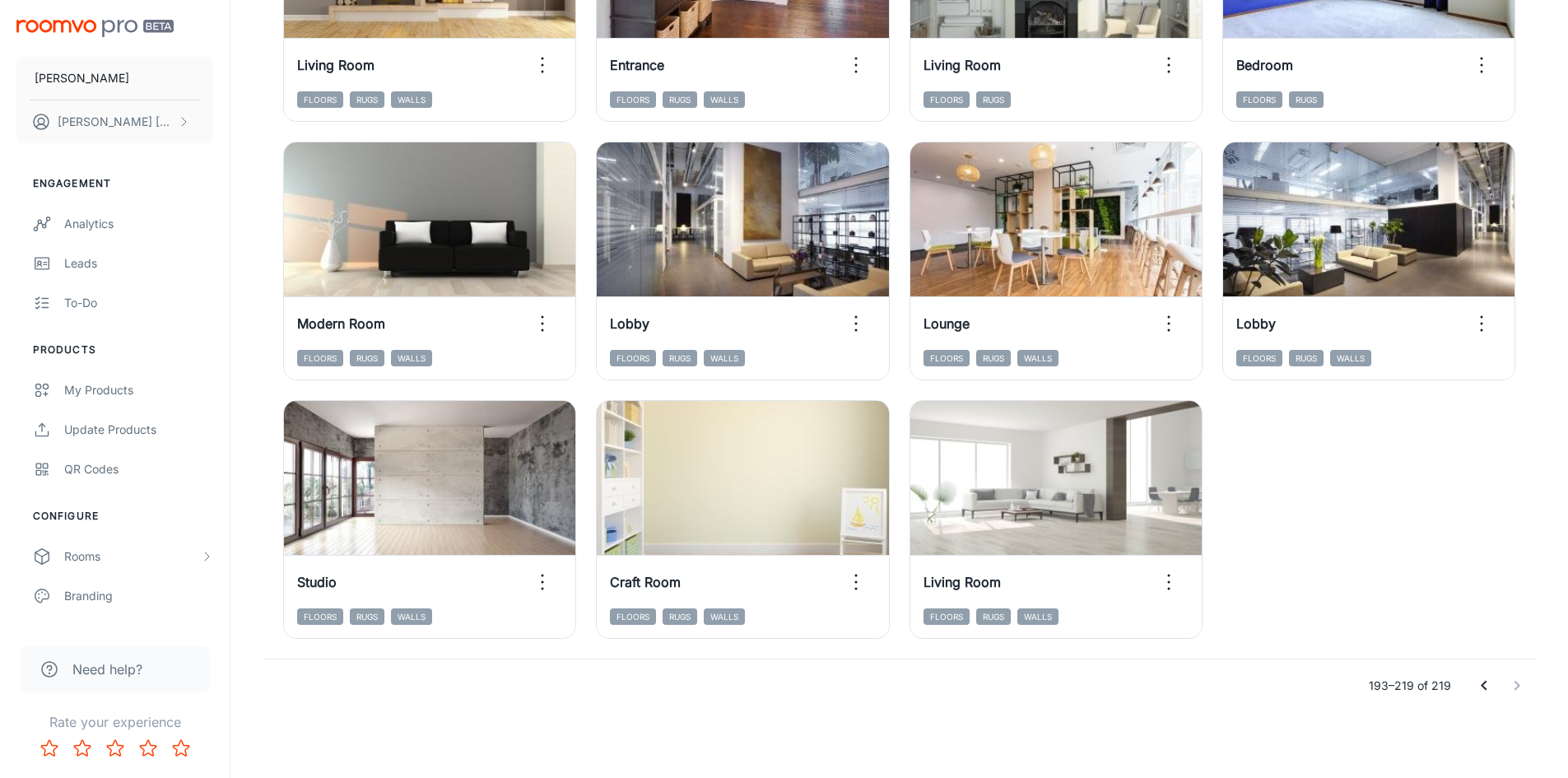
click at [1487, 690] on icon "Go to previous page" at bounding box center [1484, 684] width 19 height 19
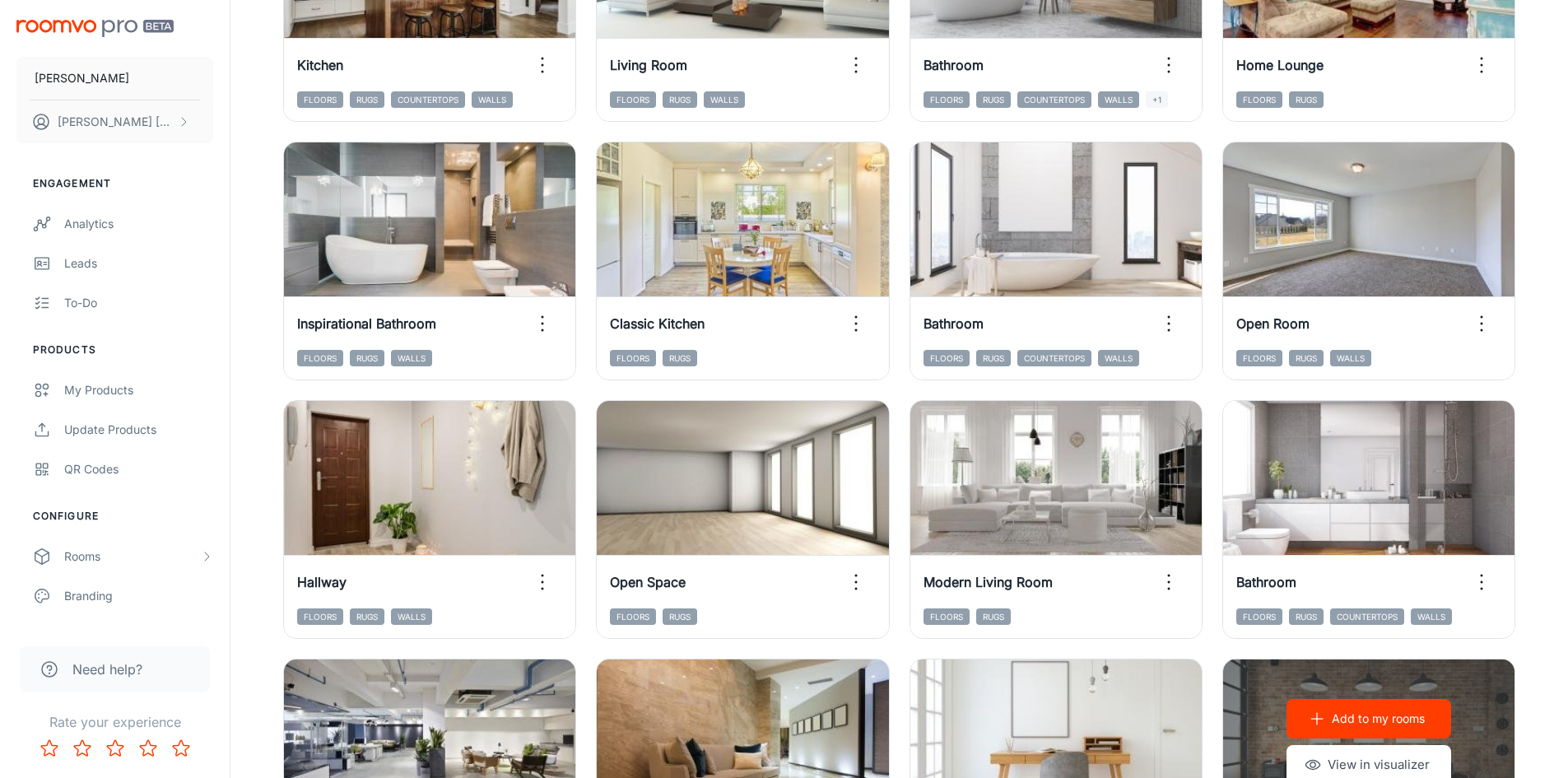
click at [1487, 690] on div "Add to my rooms View in visualizer" at bounding box center [1369, 742] width 291 height 165
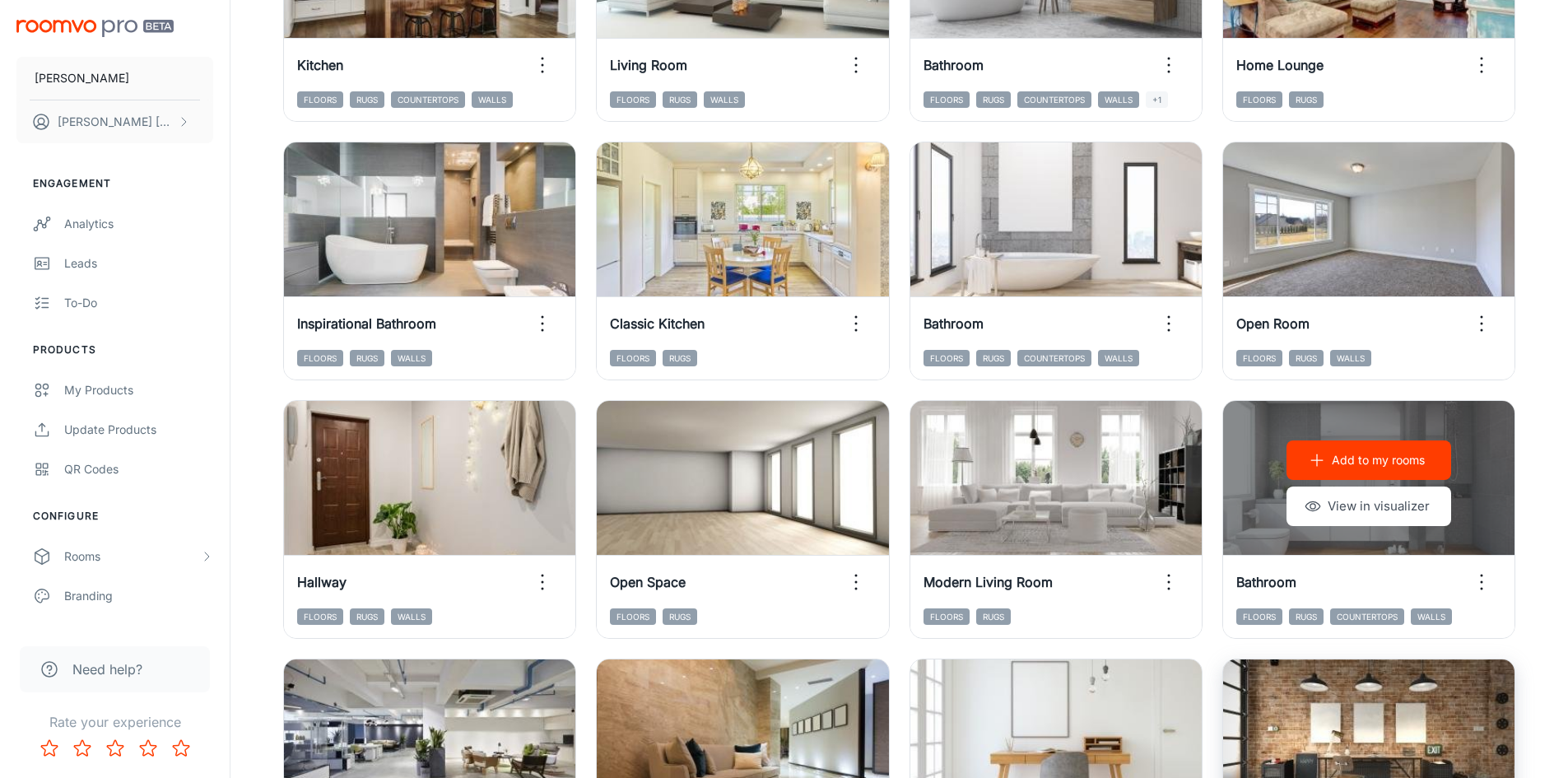
scroll to position [1670, 0]
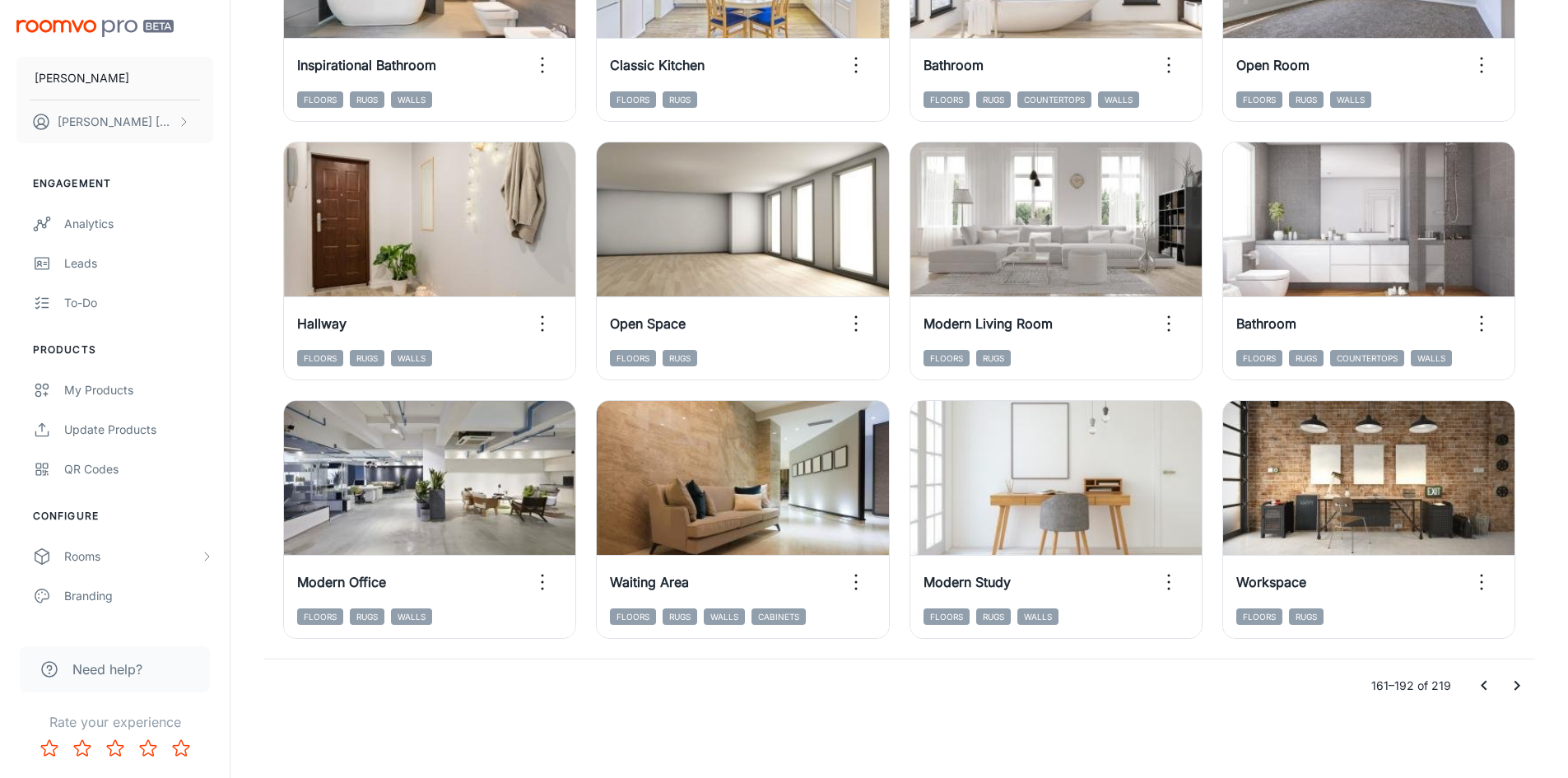
click at [1483, 684] on icon "Go to previous page" at bounding box center [1484, 684] width 19 height 19
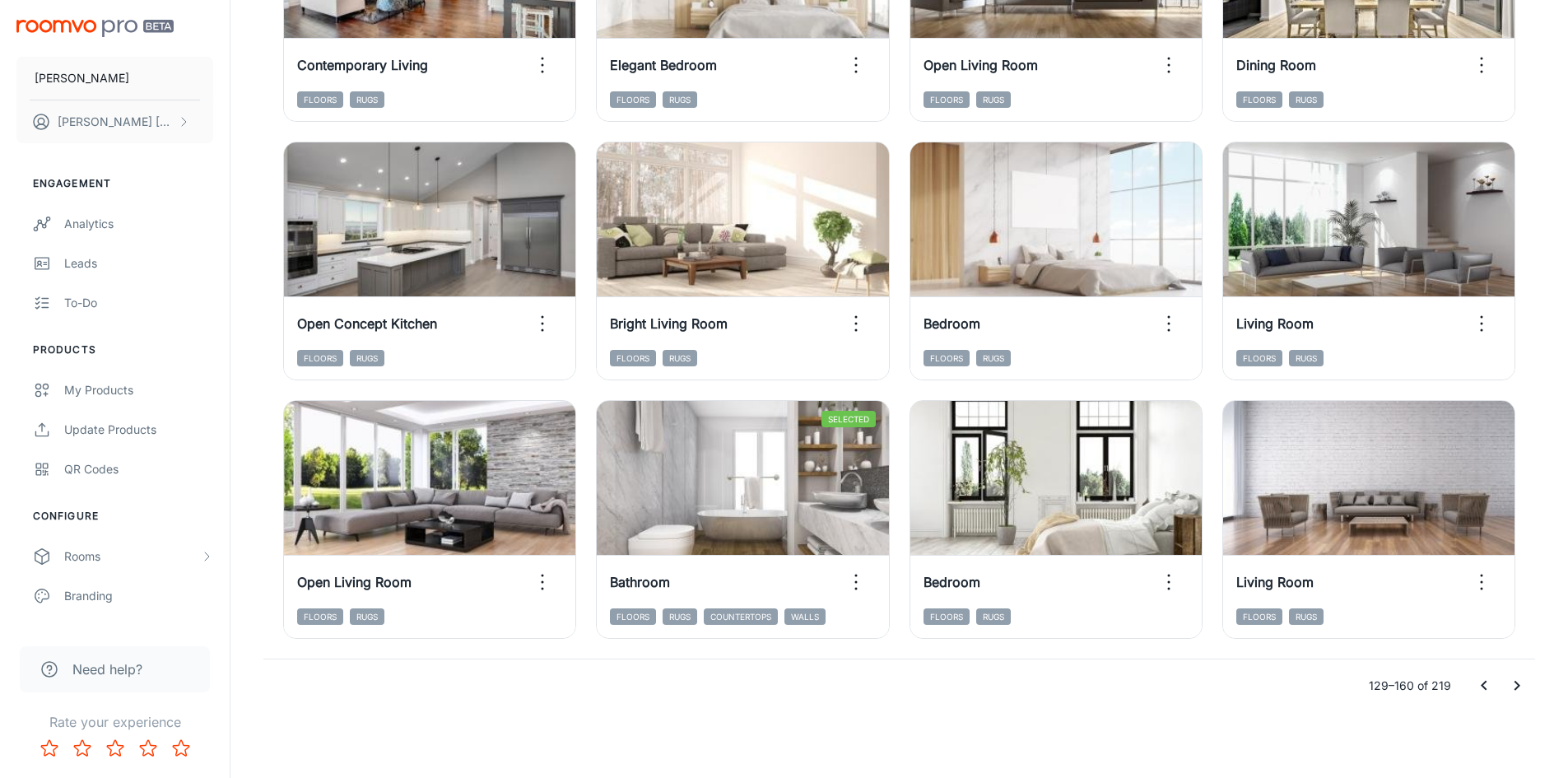
click at [1487, 683] on icon "Go to previous page" at bounding box center [1484, 684] width 19 height 19
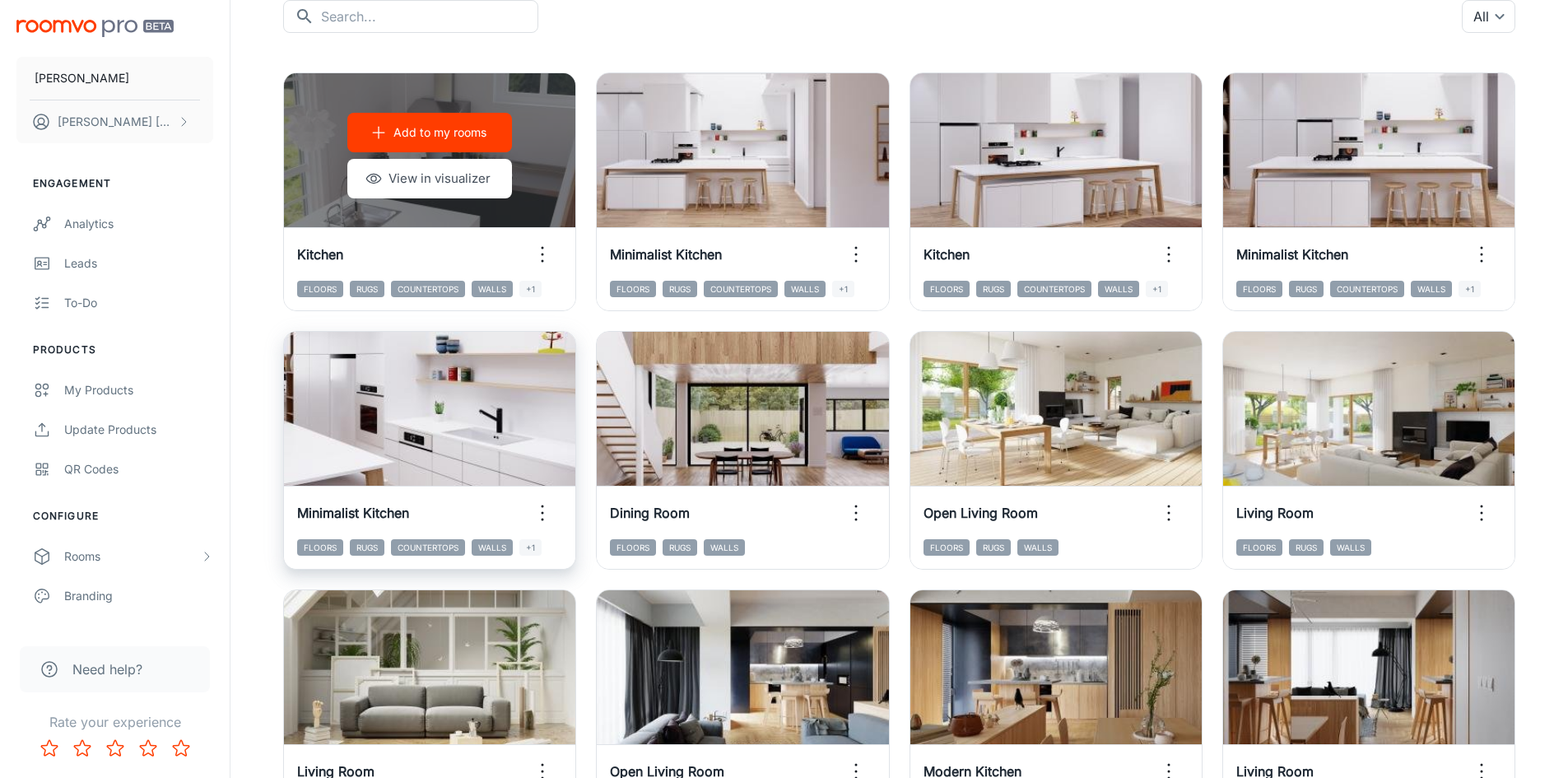
scroll to position [107, 0]
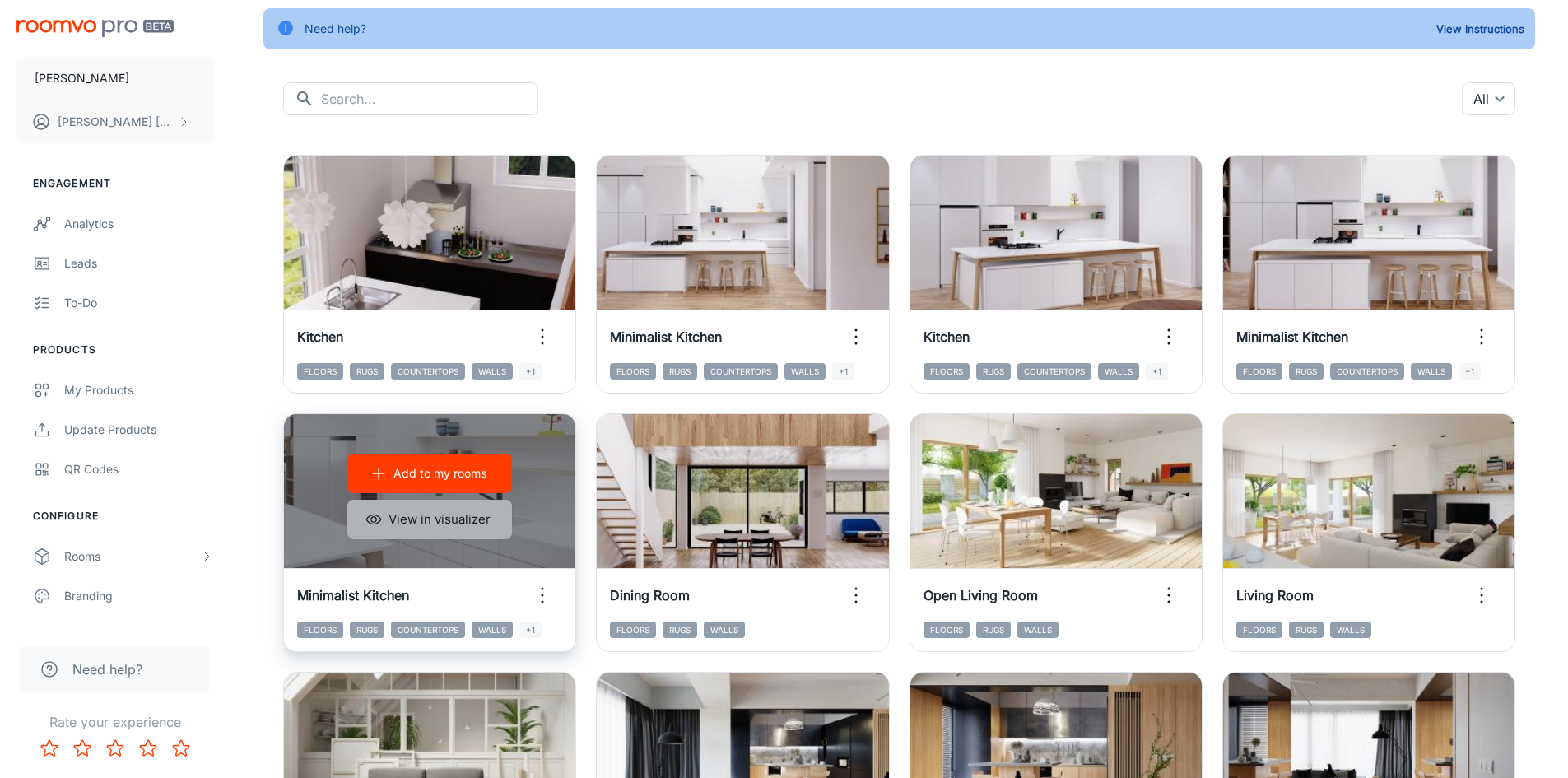
click at [411, 524] on button "View in visualizer" at bounding box center [430, 519] width 165 height 40
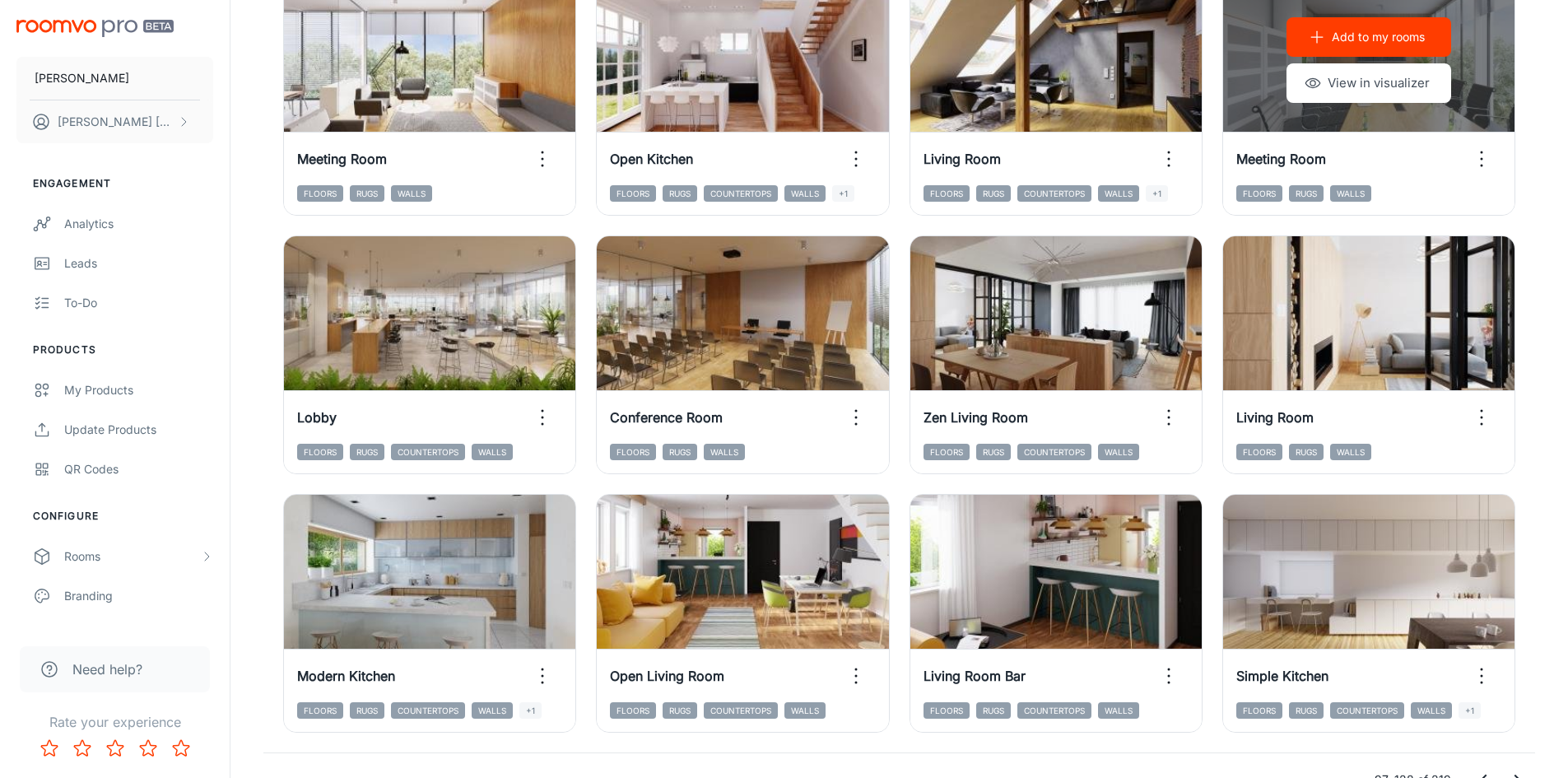
scroll to position [1670, 0]
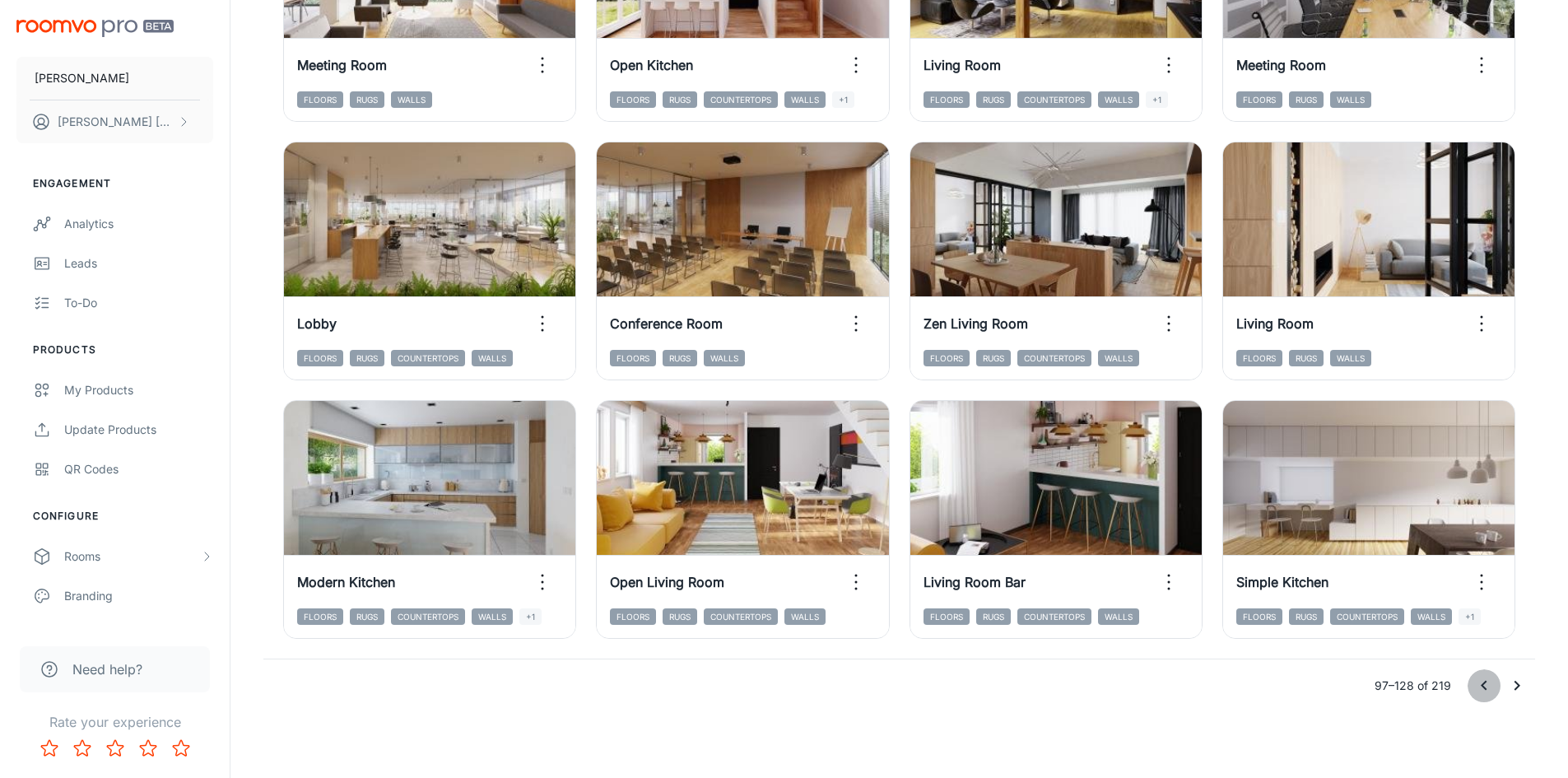
click at [1486, 689] on icon "Go to previous page" at bounding box center [1484, 684] width 19 height 19
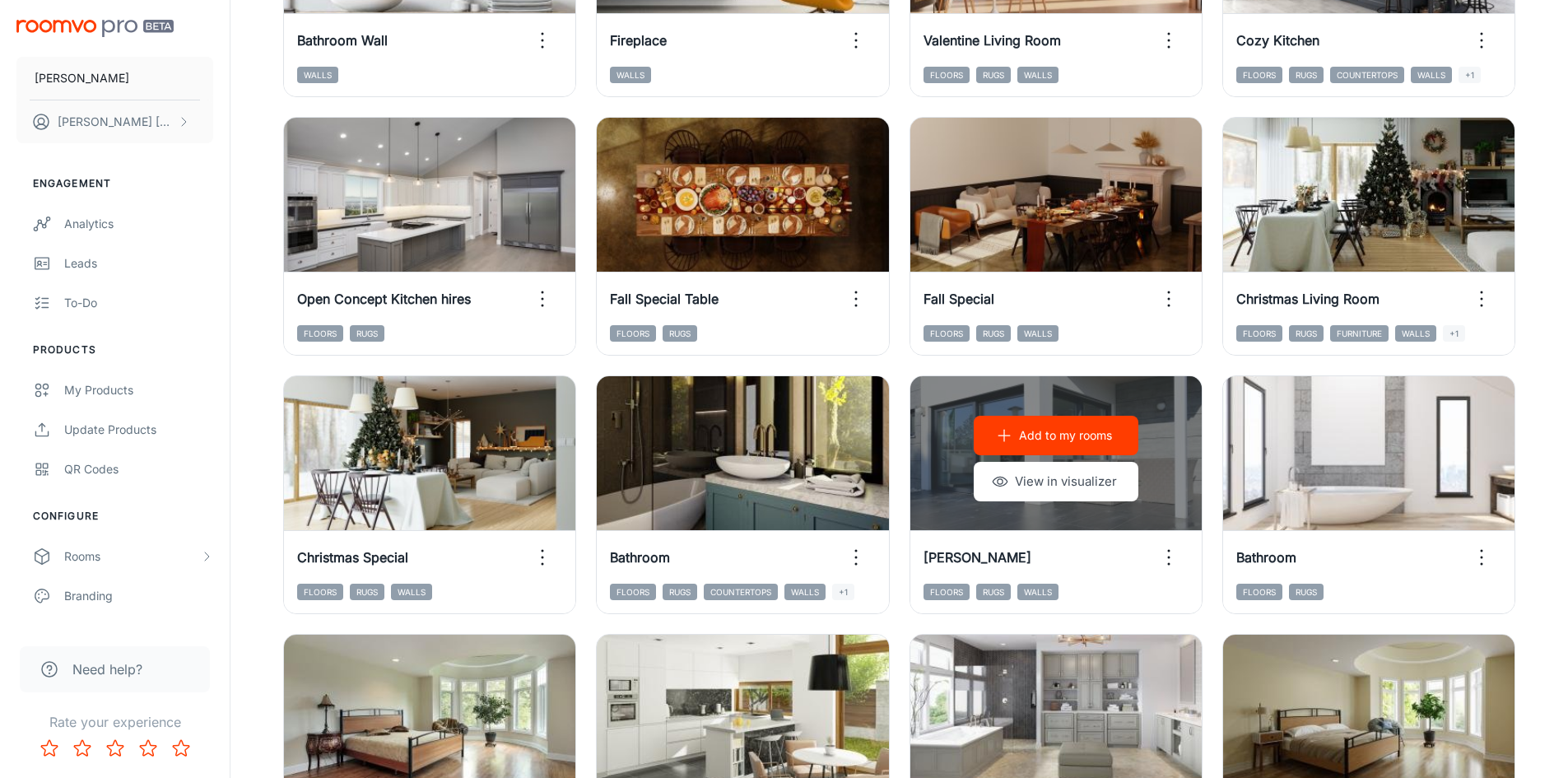
scroll to position [847, 0]
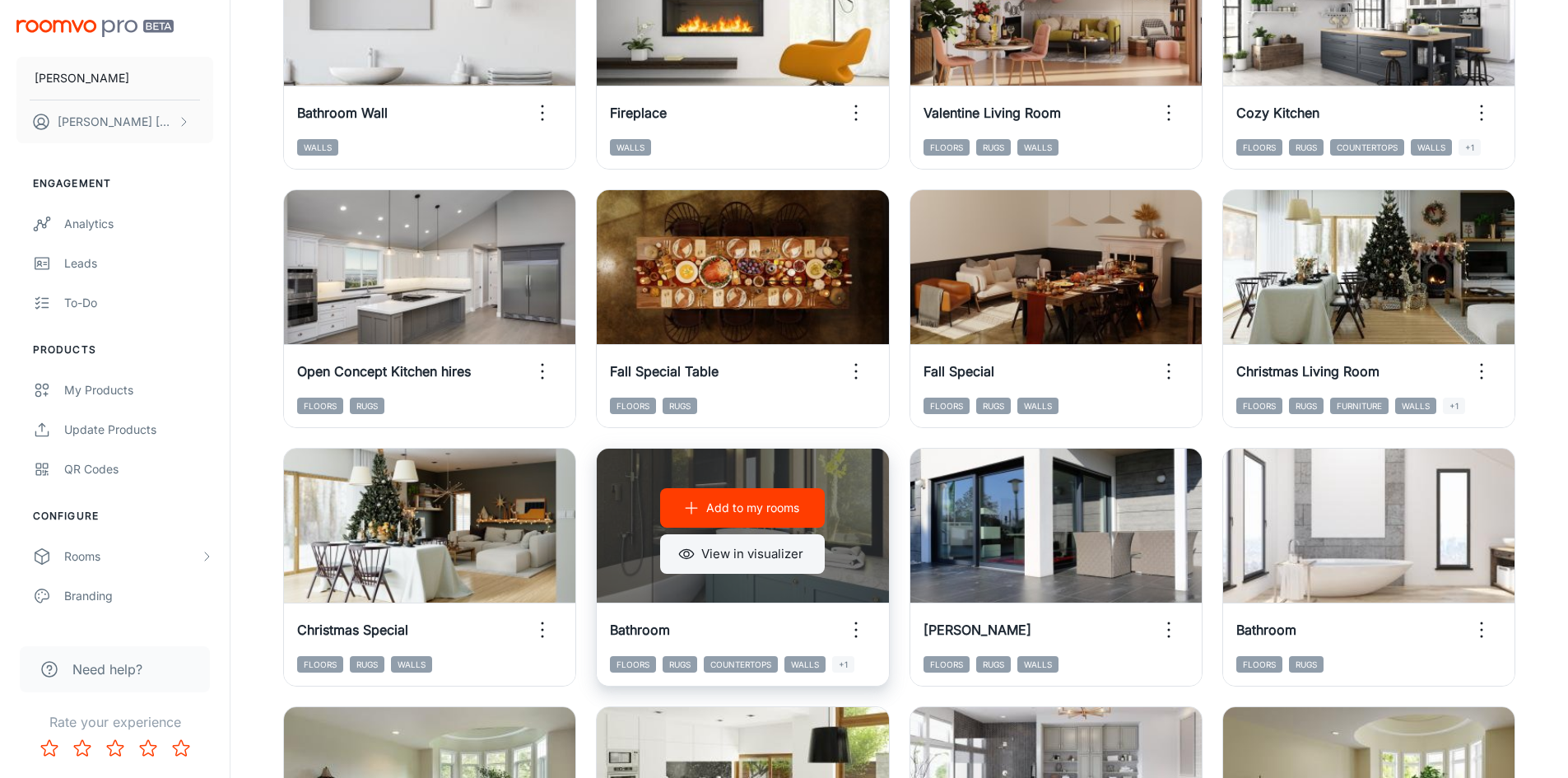
click at [702, 558] on button "View in visualizer" at bounding box center [742, 554] width 165 height 40
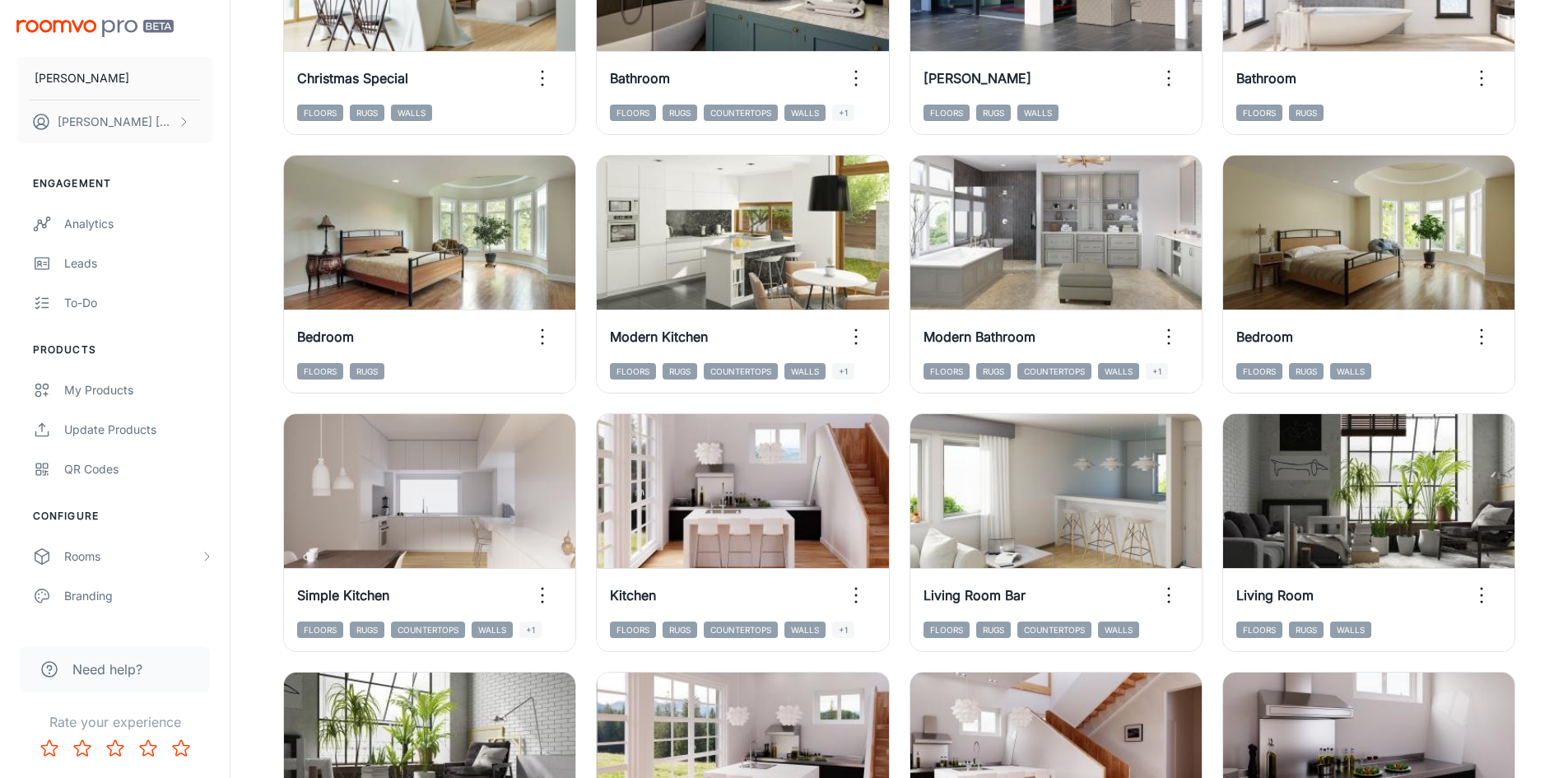
scroll to position [1670, 0]
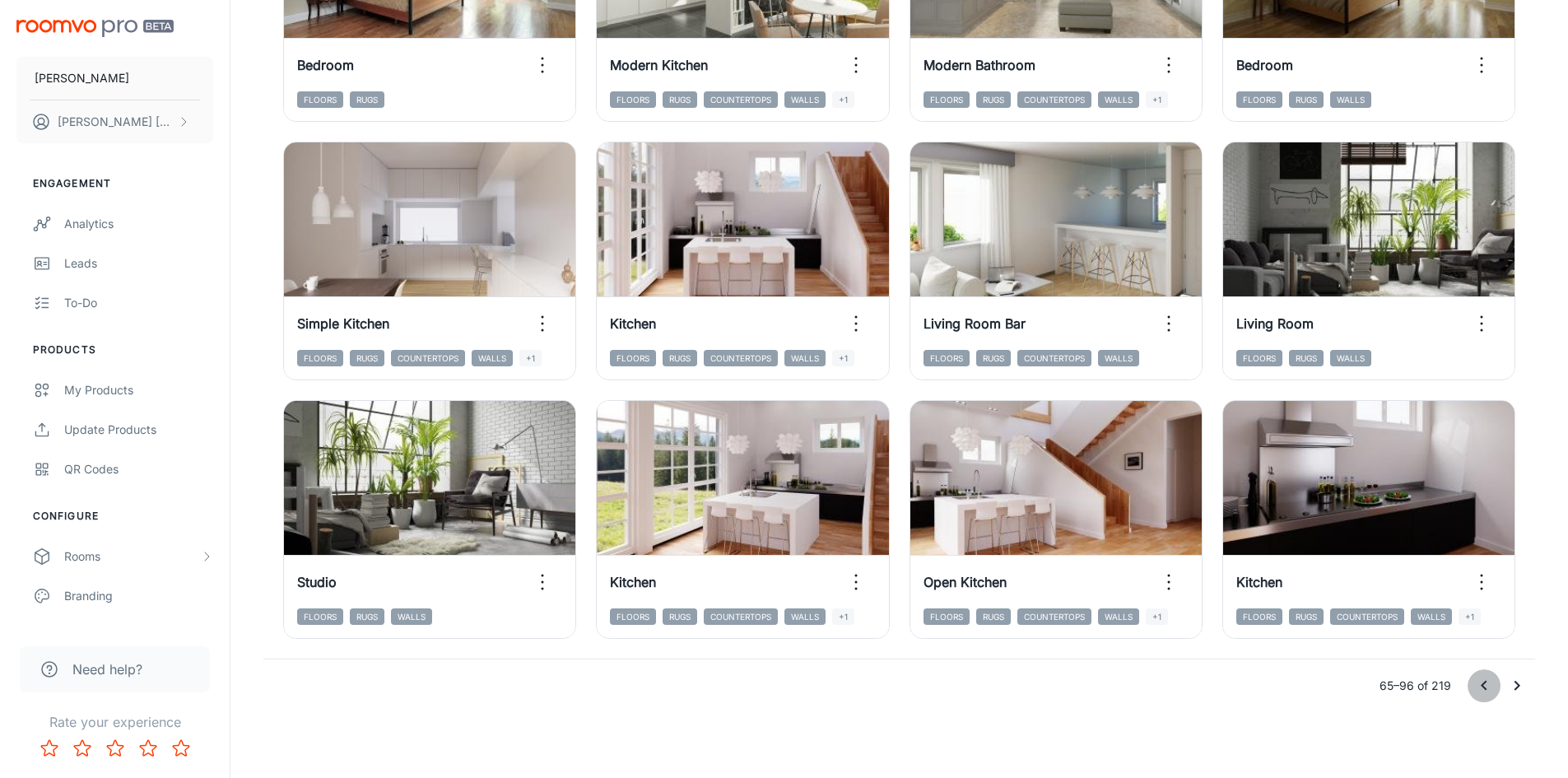
click at [1483, 685] on icon "Go to previous page" at bounding box center [1484, 685] width 6 height 10
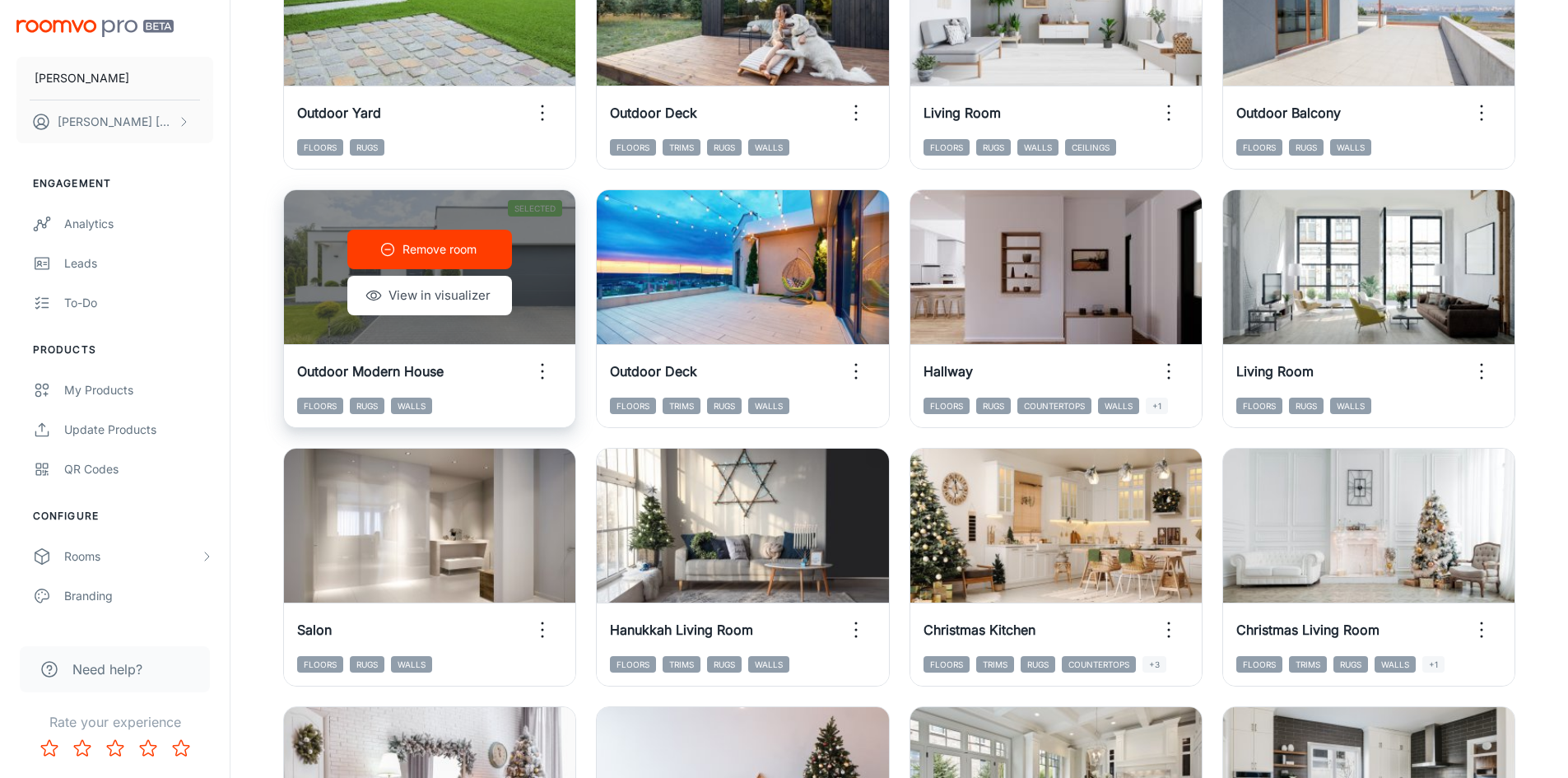
scroll to position [1341, 0]
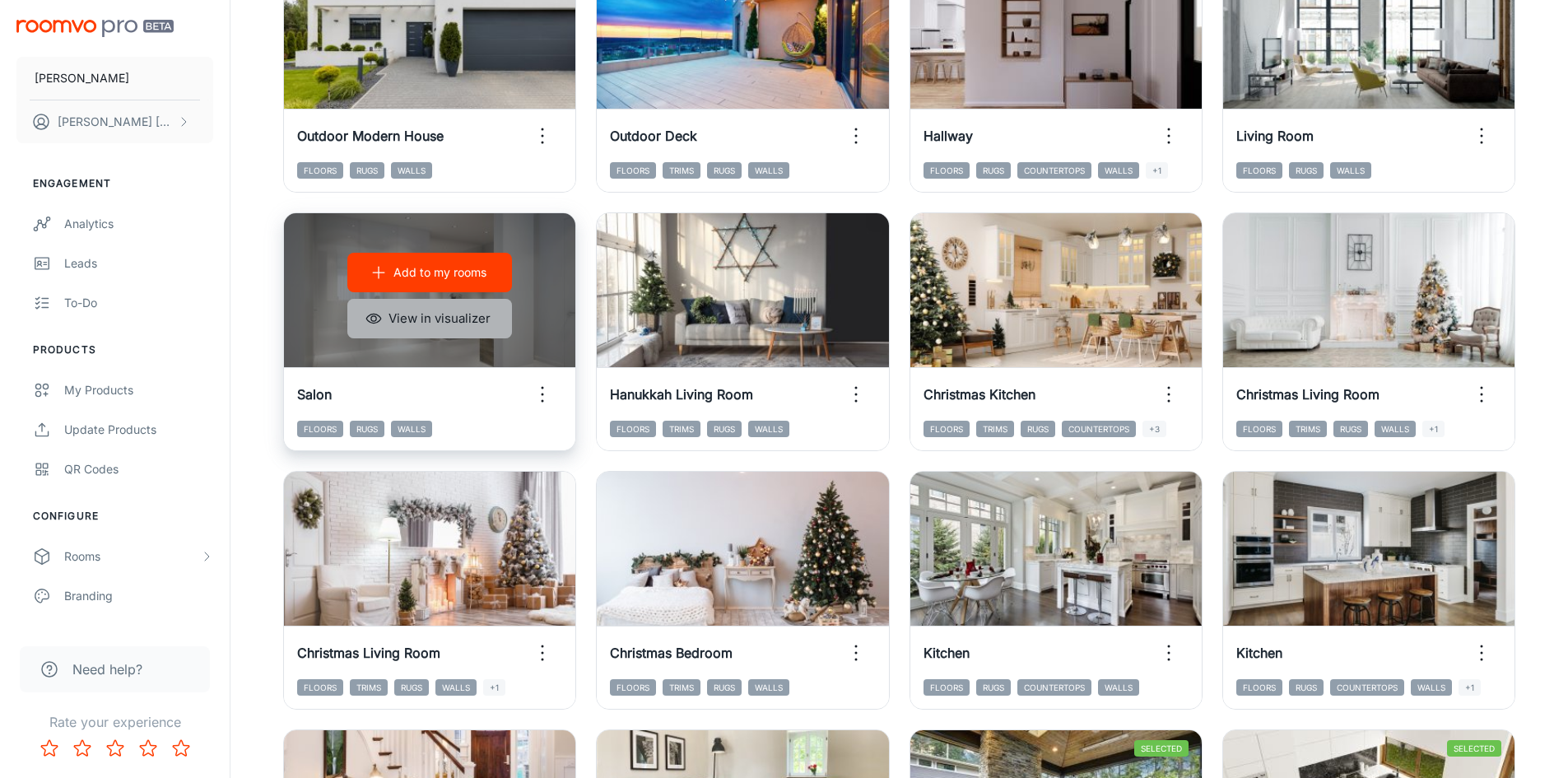
click at [462, 327] on button "View in visualizer" at bounding box center [430, 318] width 165 height 40
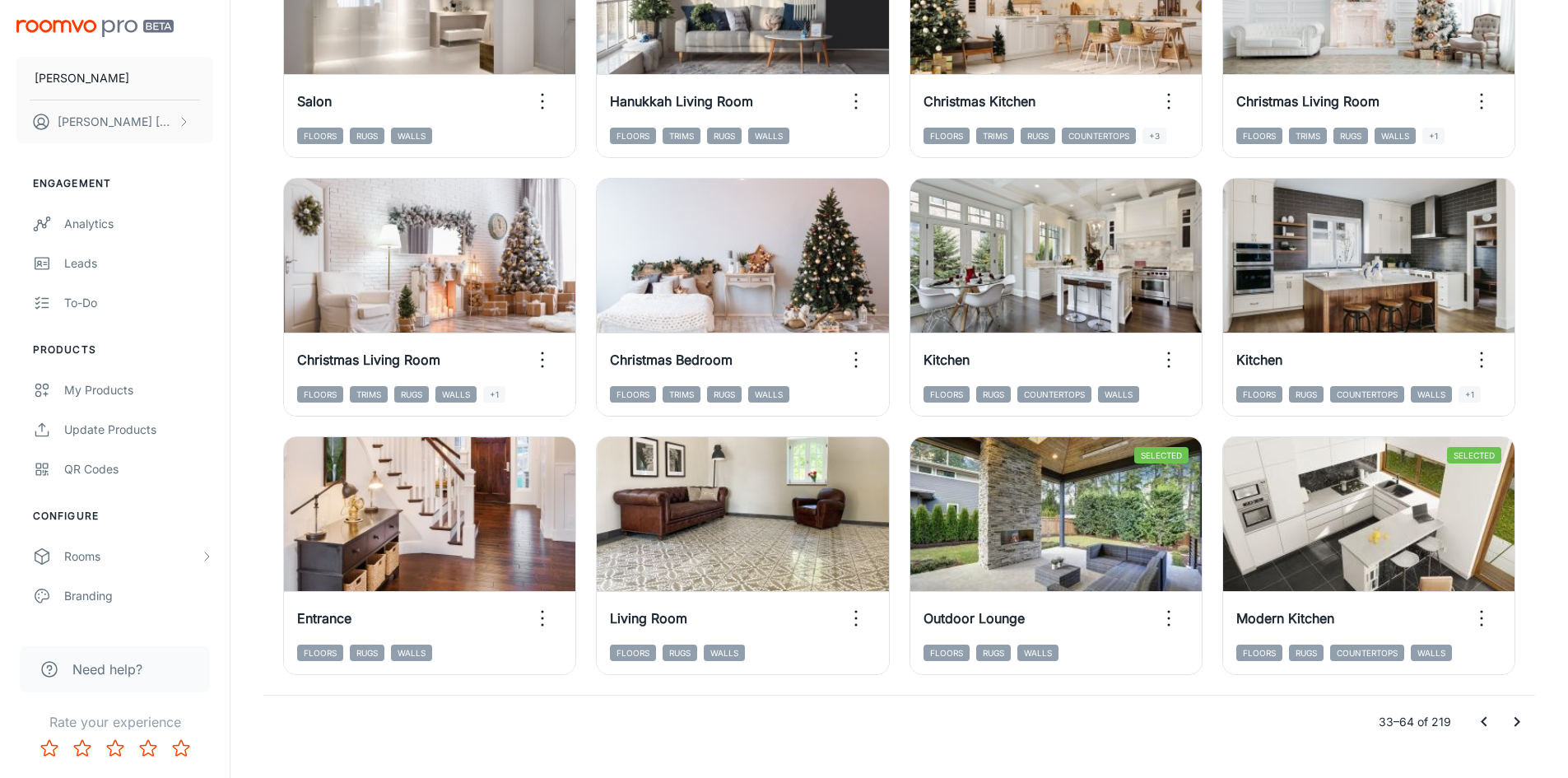
scroll to position [1670, 0]
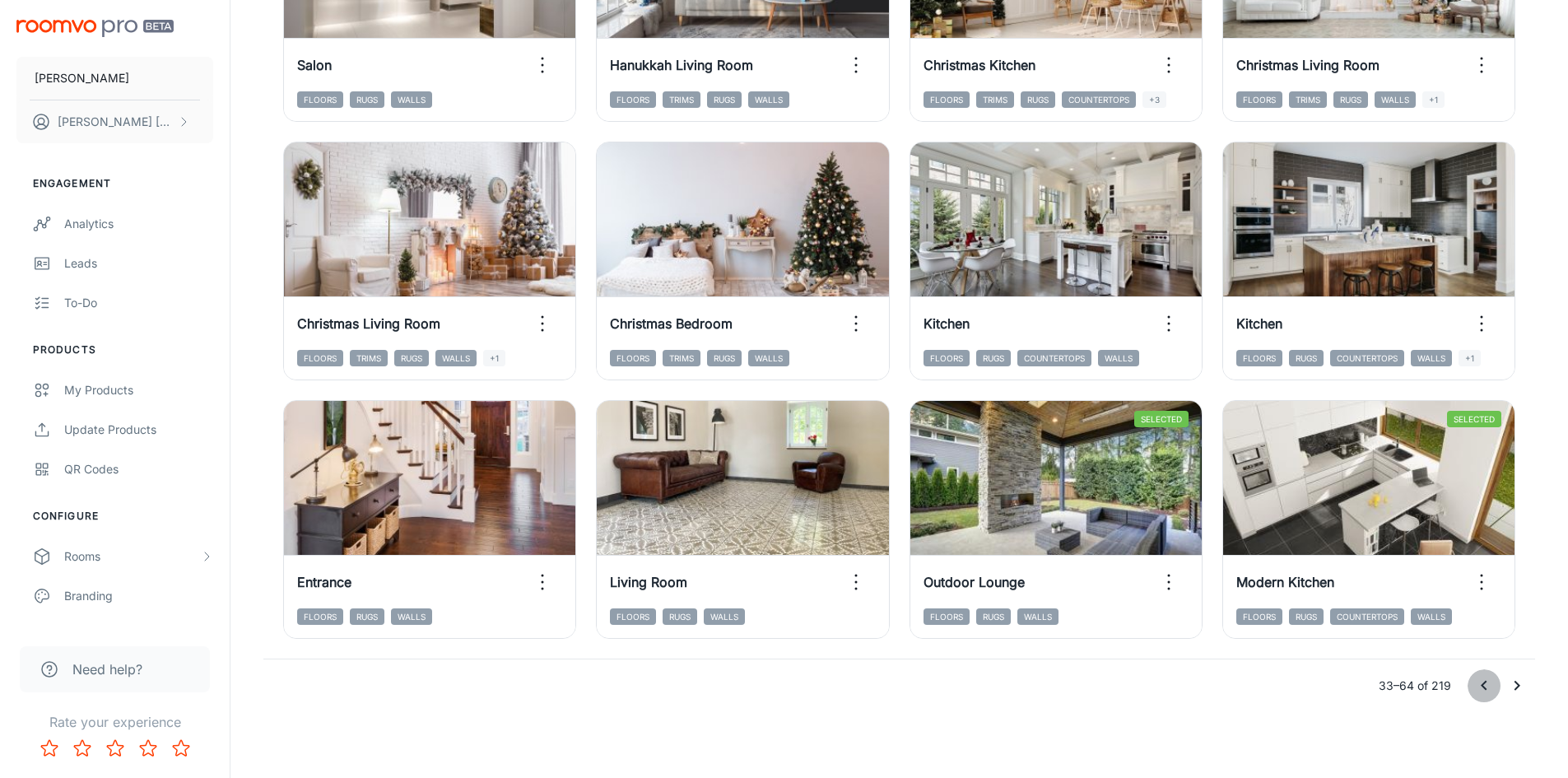
click at [1480, 692] on icon "Go to previous page" at bounding box center [1484, 684] width 19 height 19
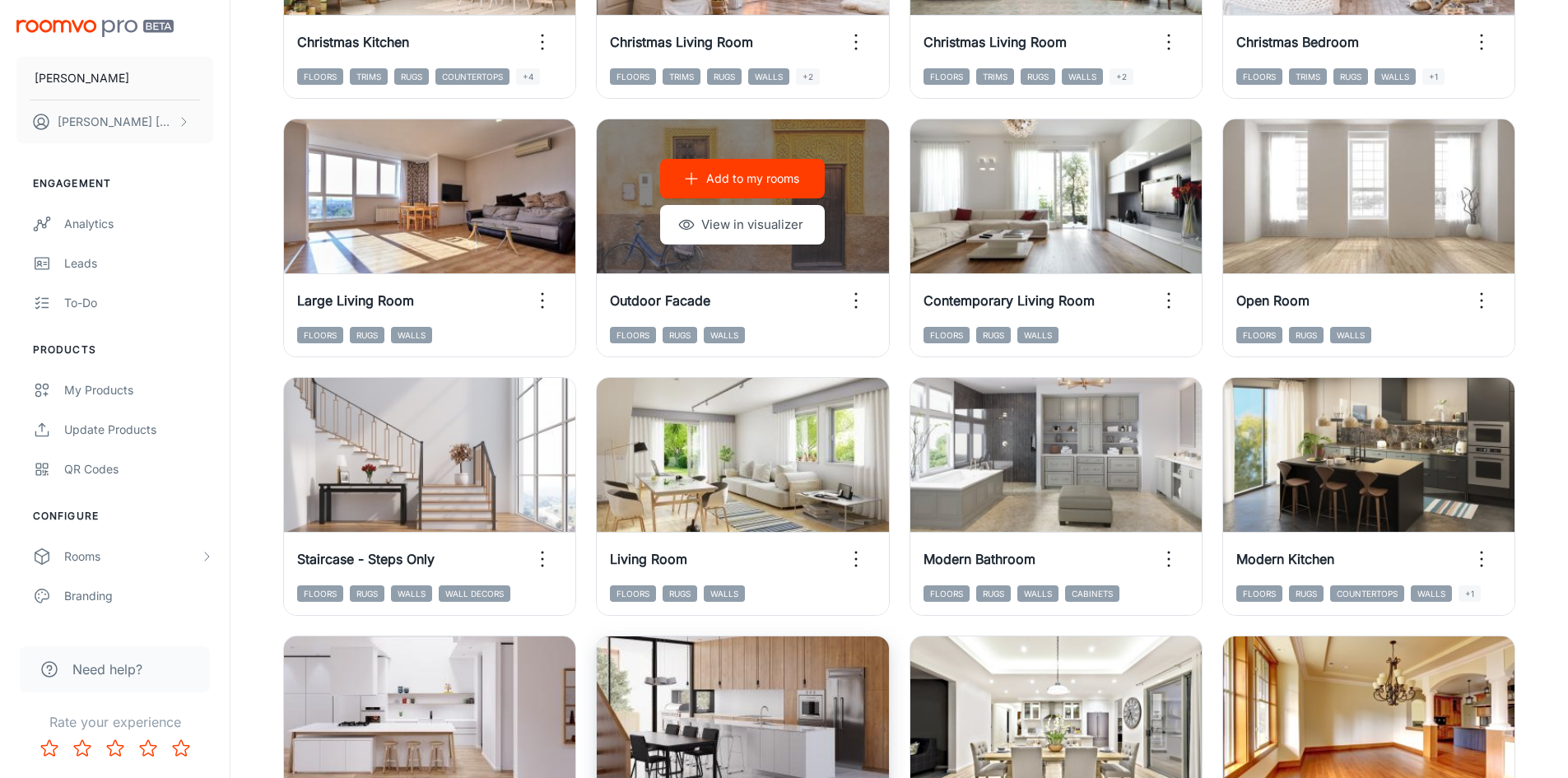
scroll to position [1506, 0]
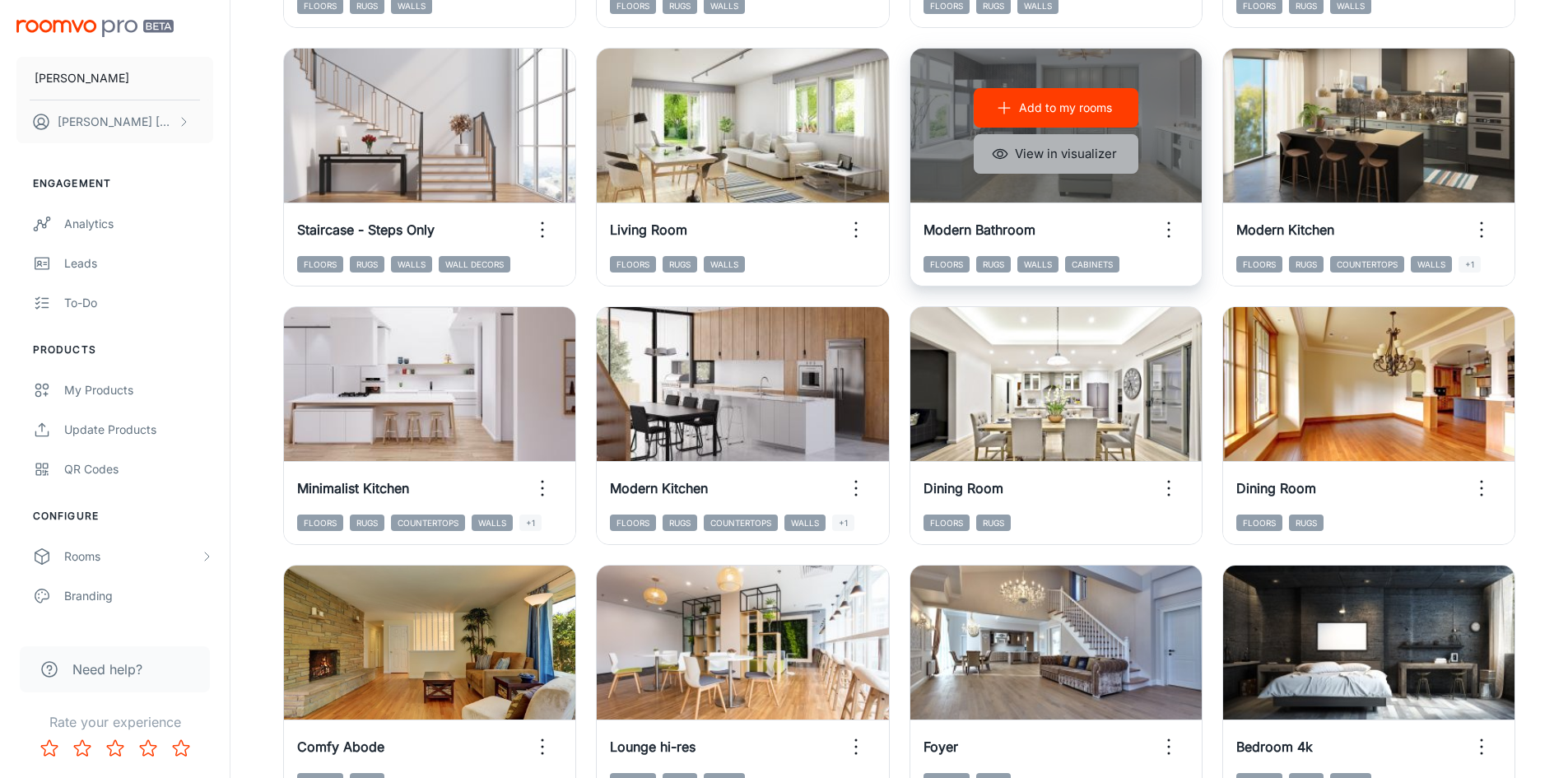
click at [1064, 158] on button "View in visualizer" at bounding box center [1056, 154] width 165 height 40
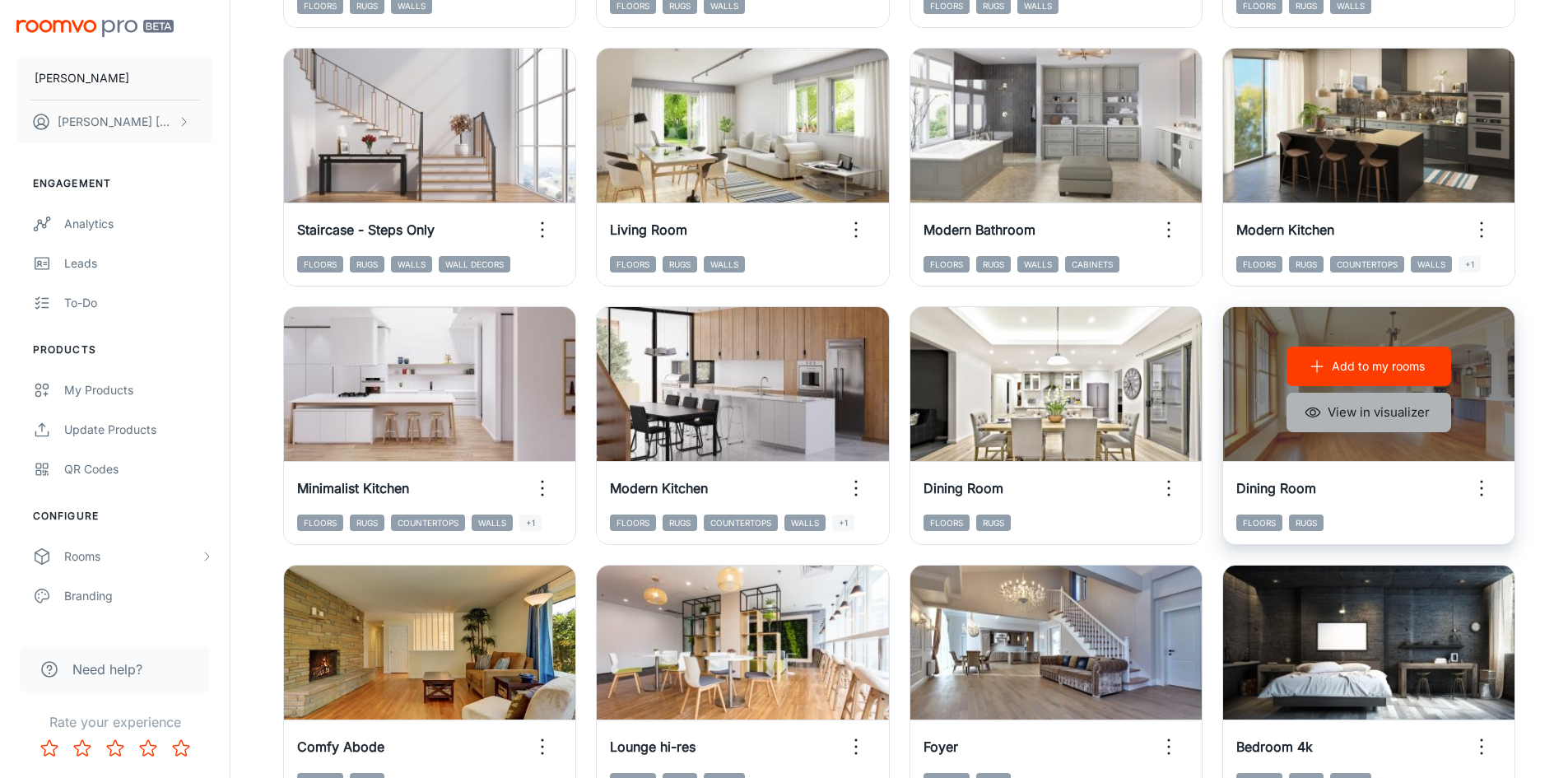
click at [1388, 419] on button "View in visualizer" at bounding box center [1370, 412] width 165 height 40
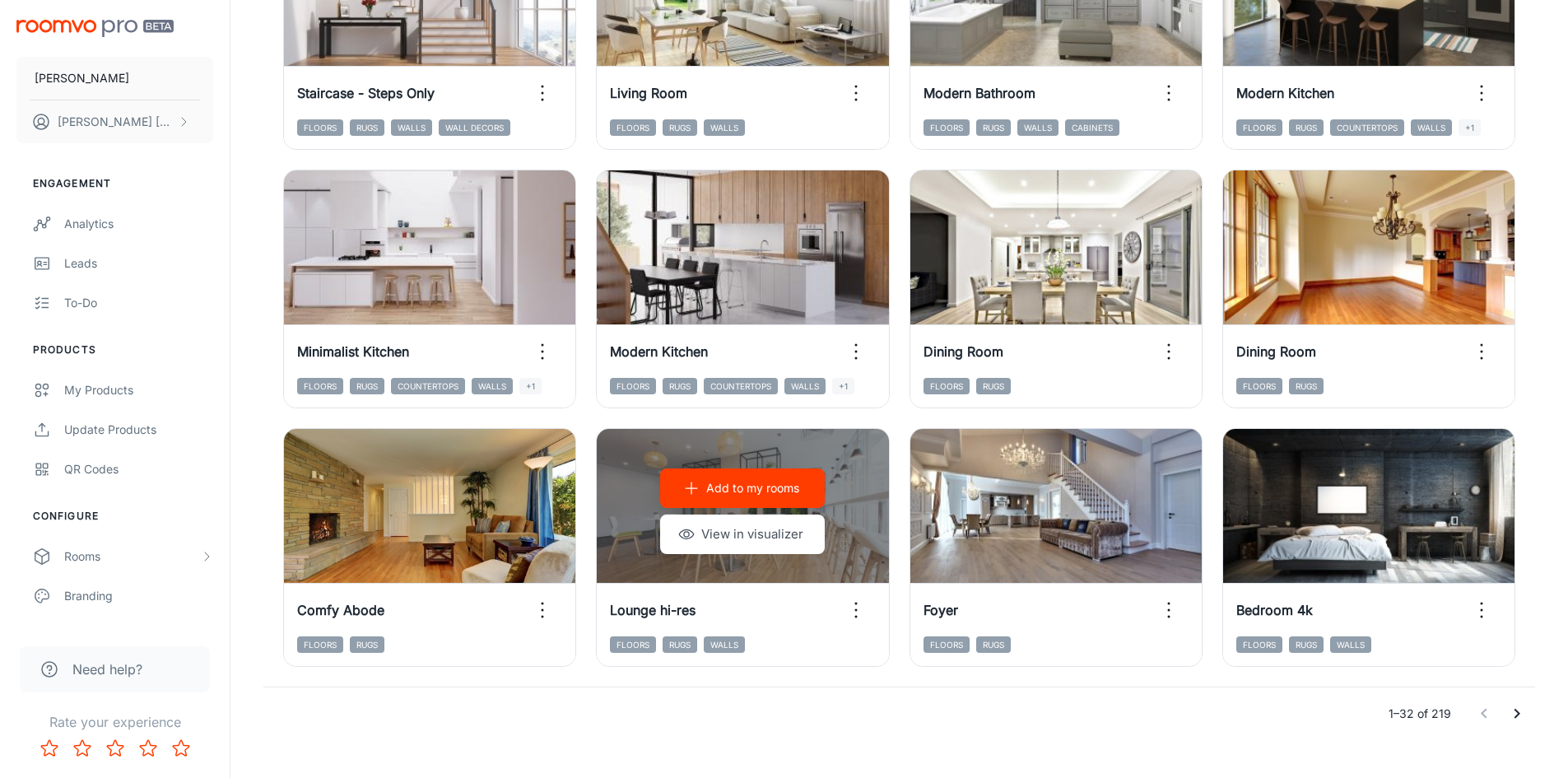
scroll to position [1670, 0]
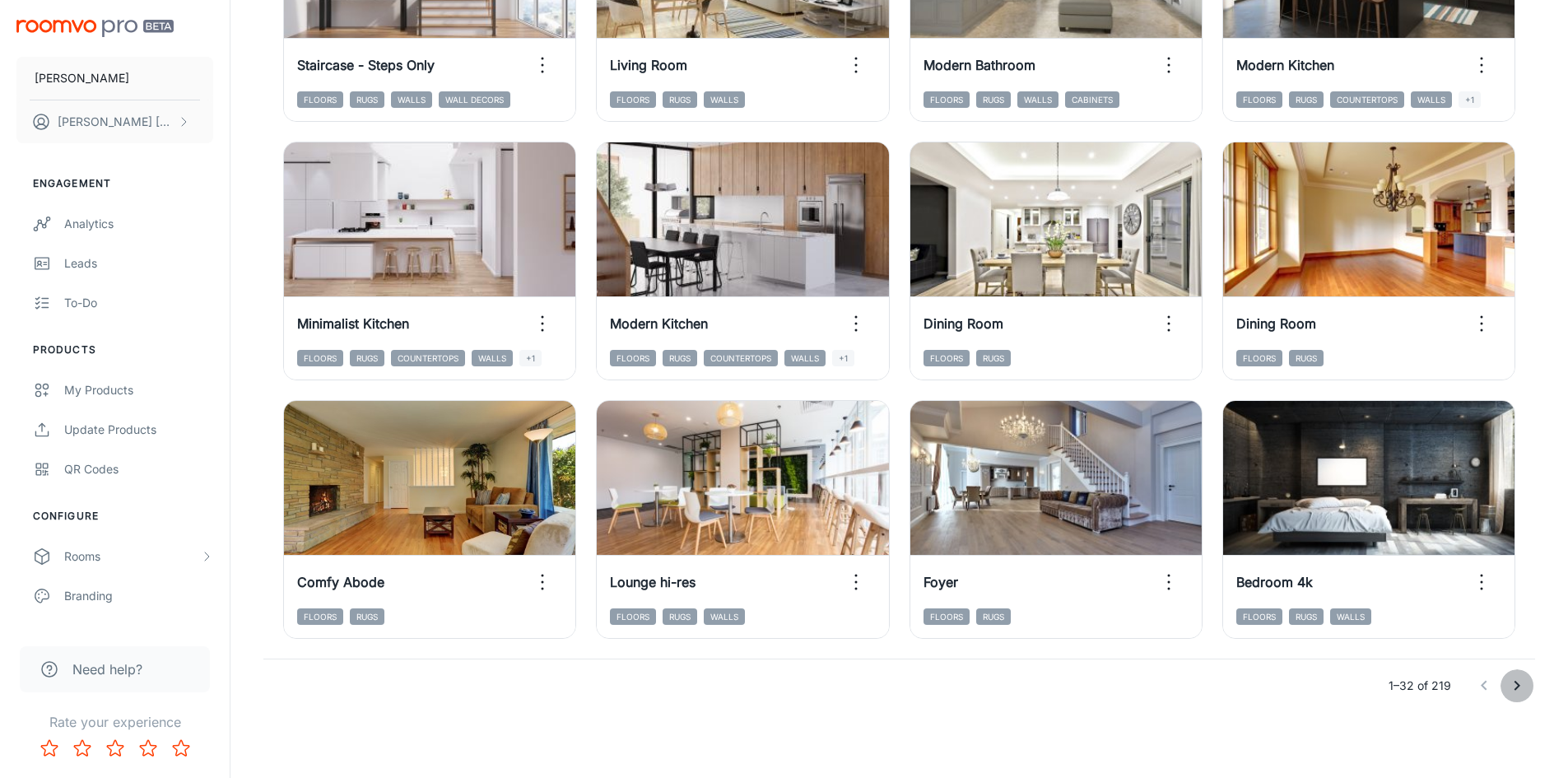
click at [1524, 683] on icon "Go to next page" at bounding box center [1517, 684] width 19 height 19
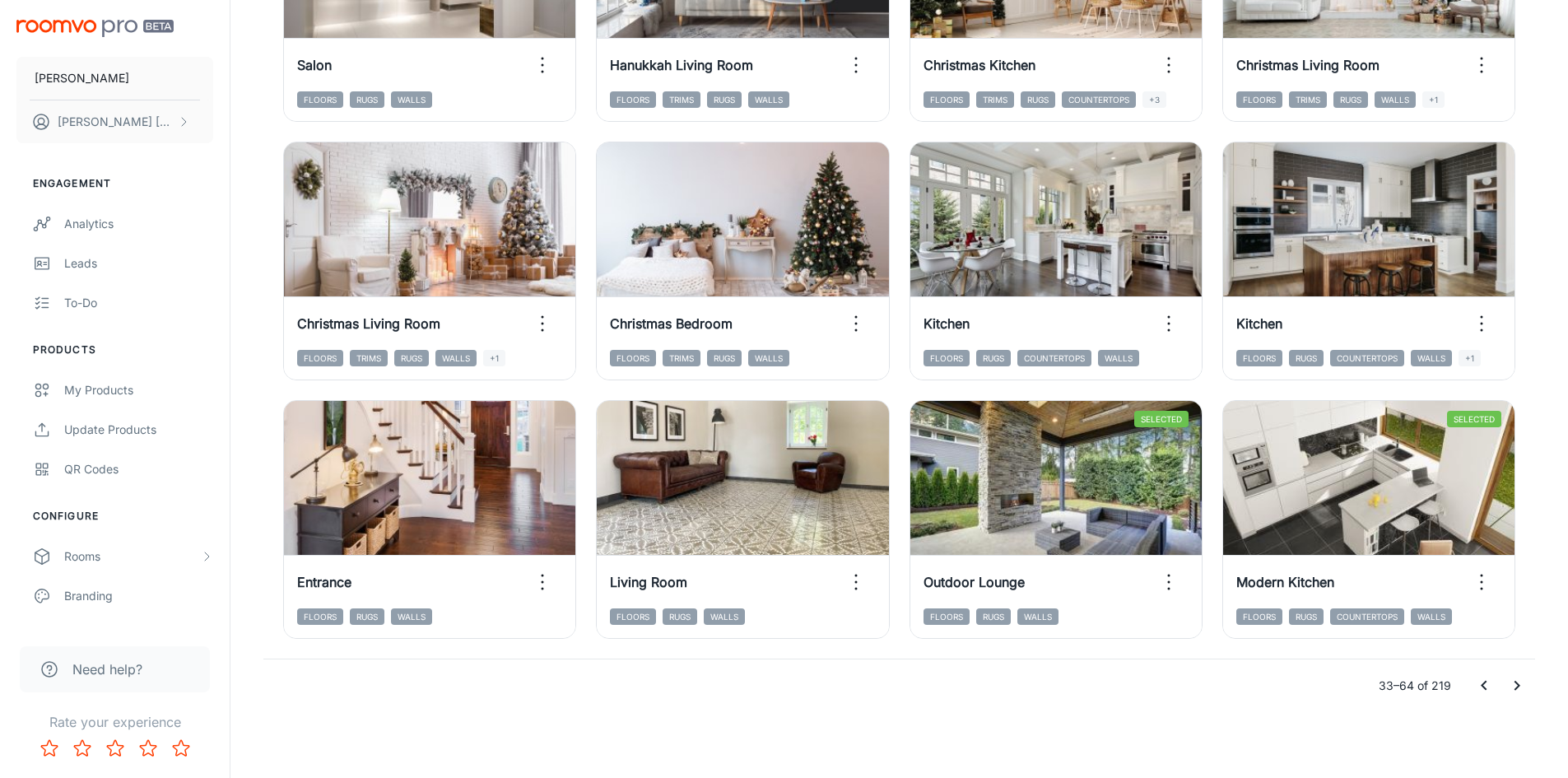
click at [1517, 690] on icon "Go to next page" at bounding box center [1517, 684] width 19 height 19
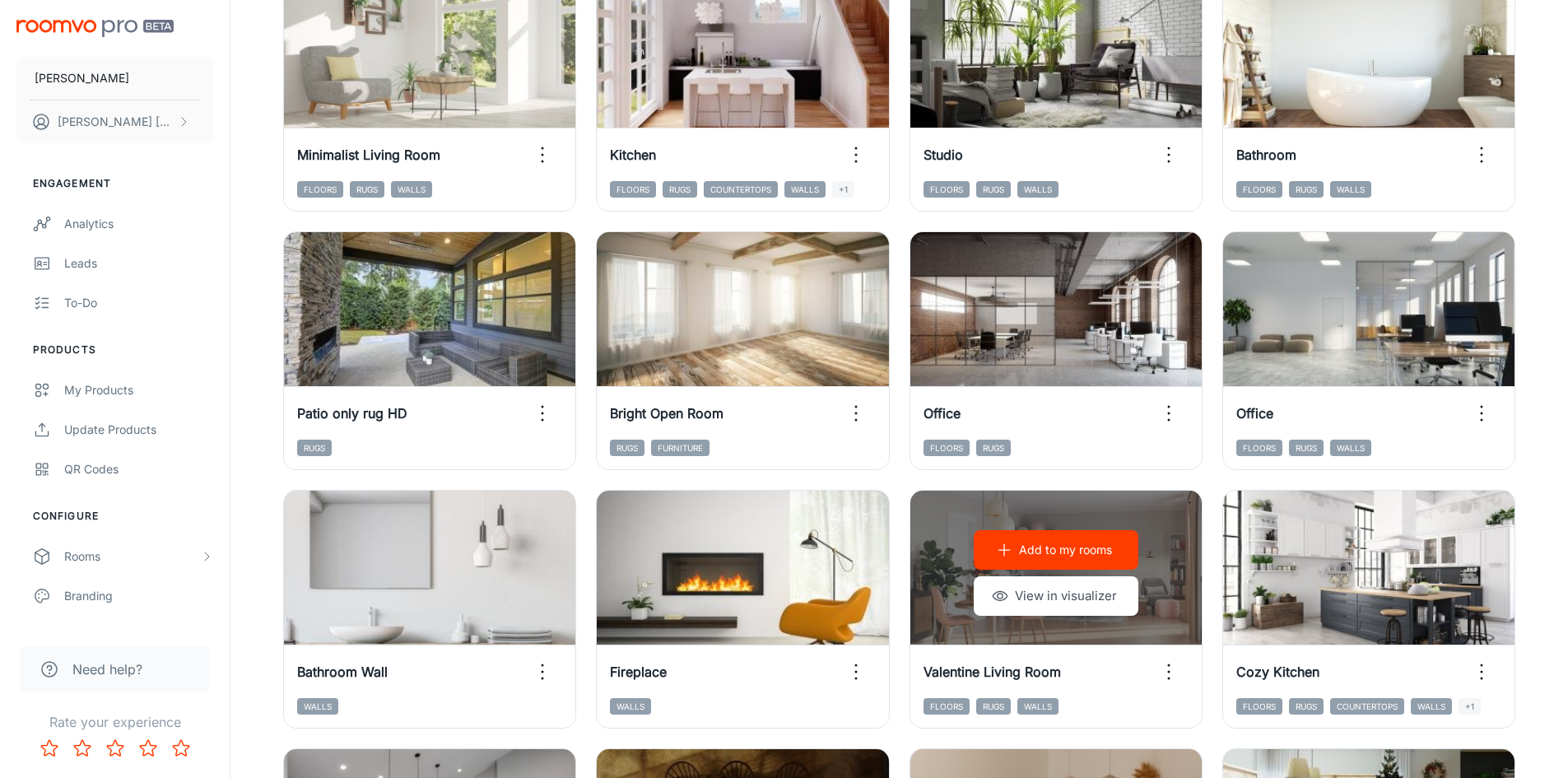
scroll to position [189, 0]
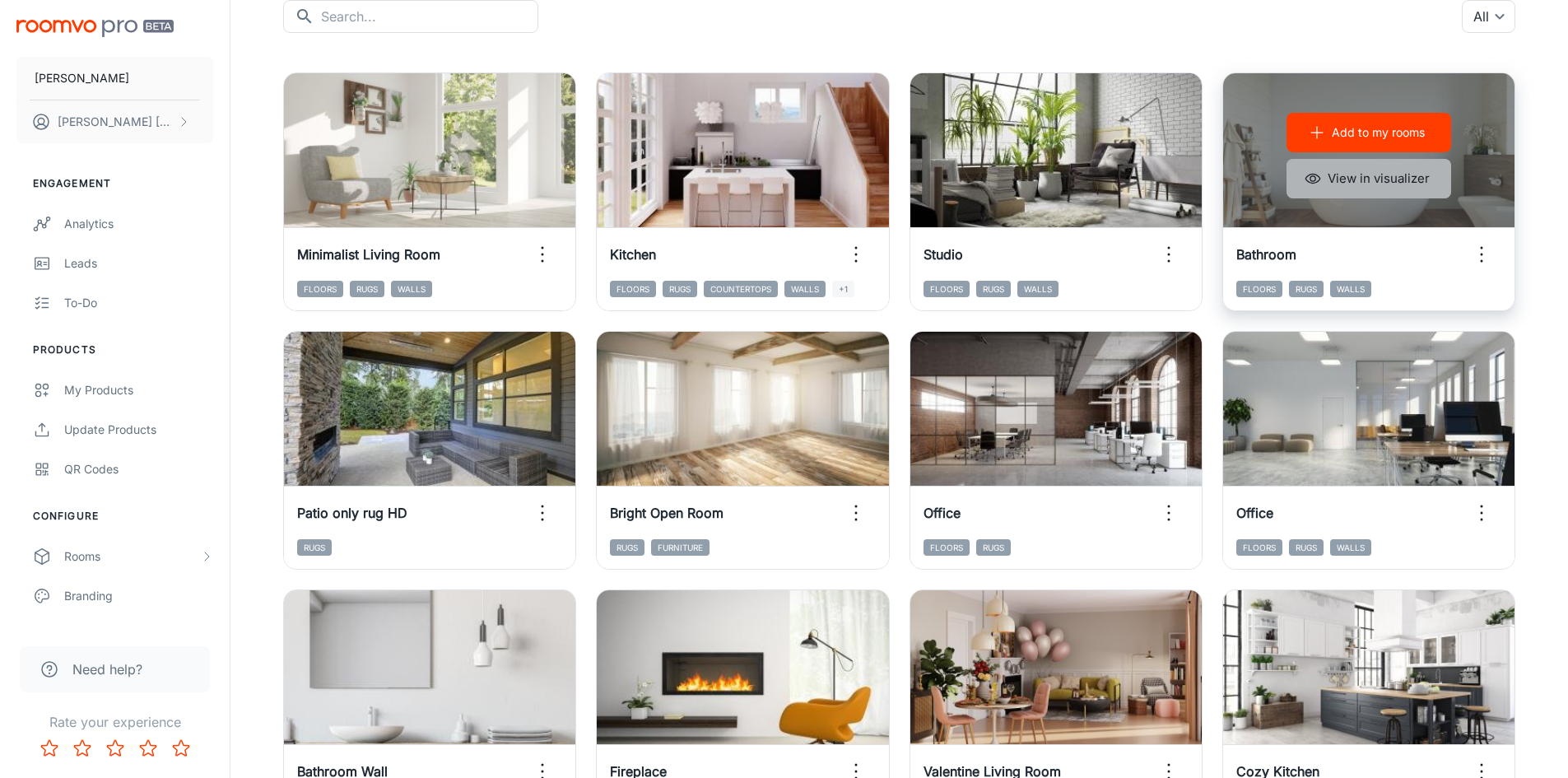
click at [1322, 174] on button "View in visualizer" at bounding box center [1370, 178] width 165 height 40
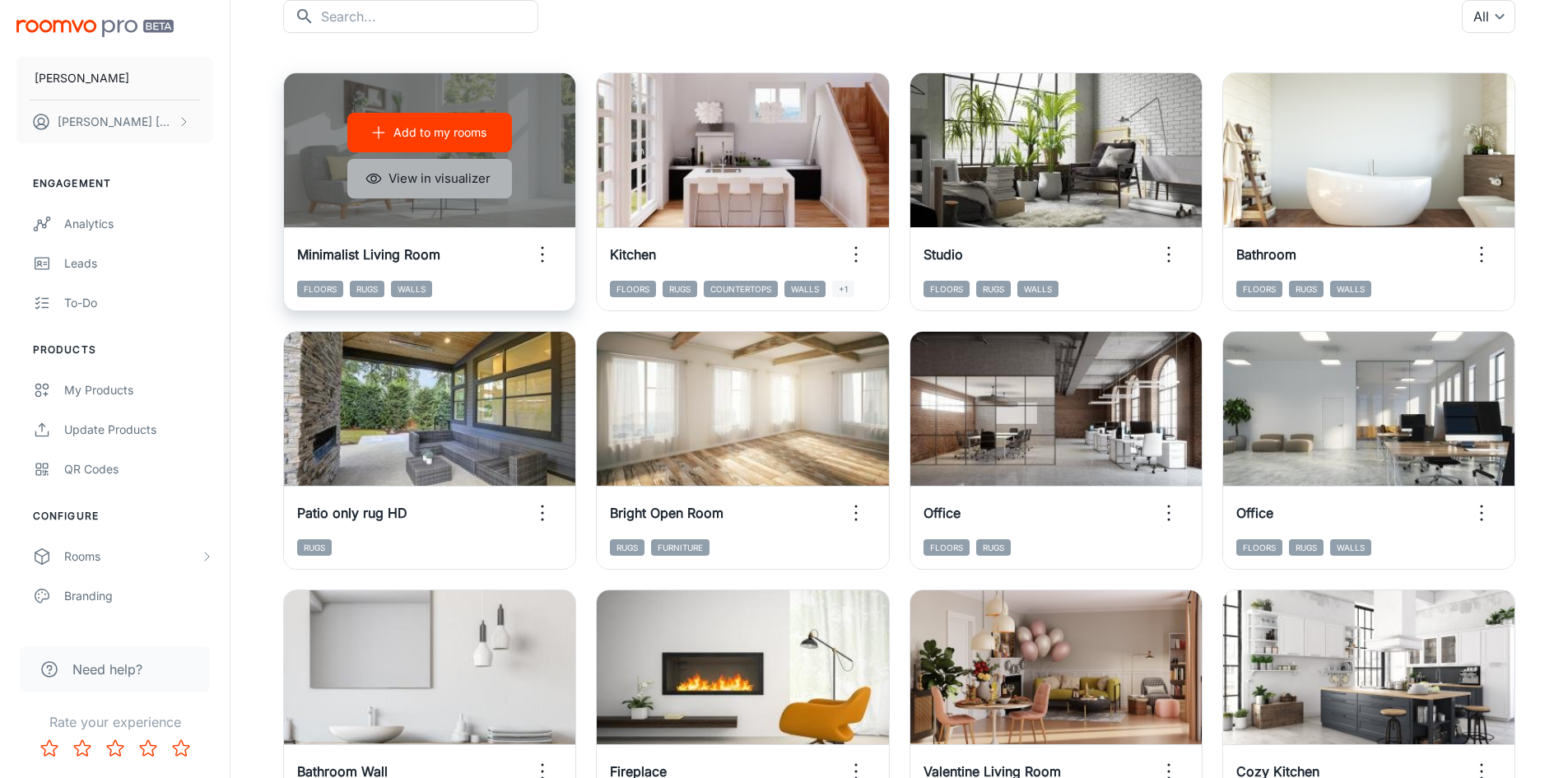
click at [439, 192] on button "View in visualizer" at bounding box center [430, 178] width 165 height 40
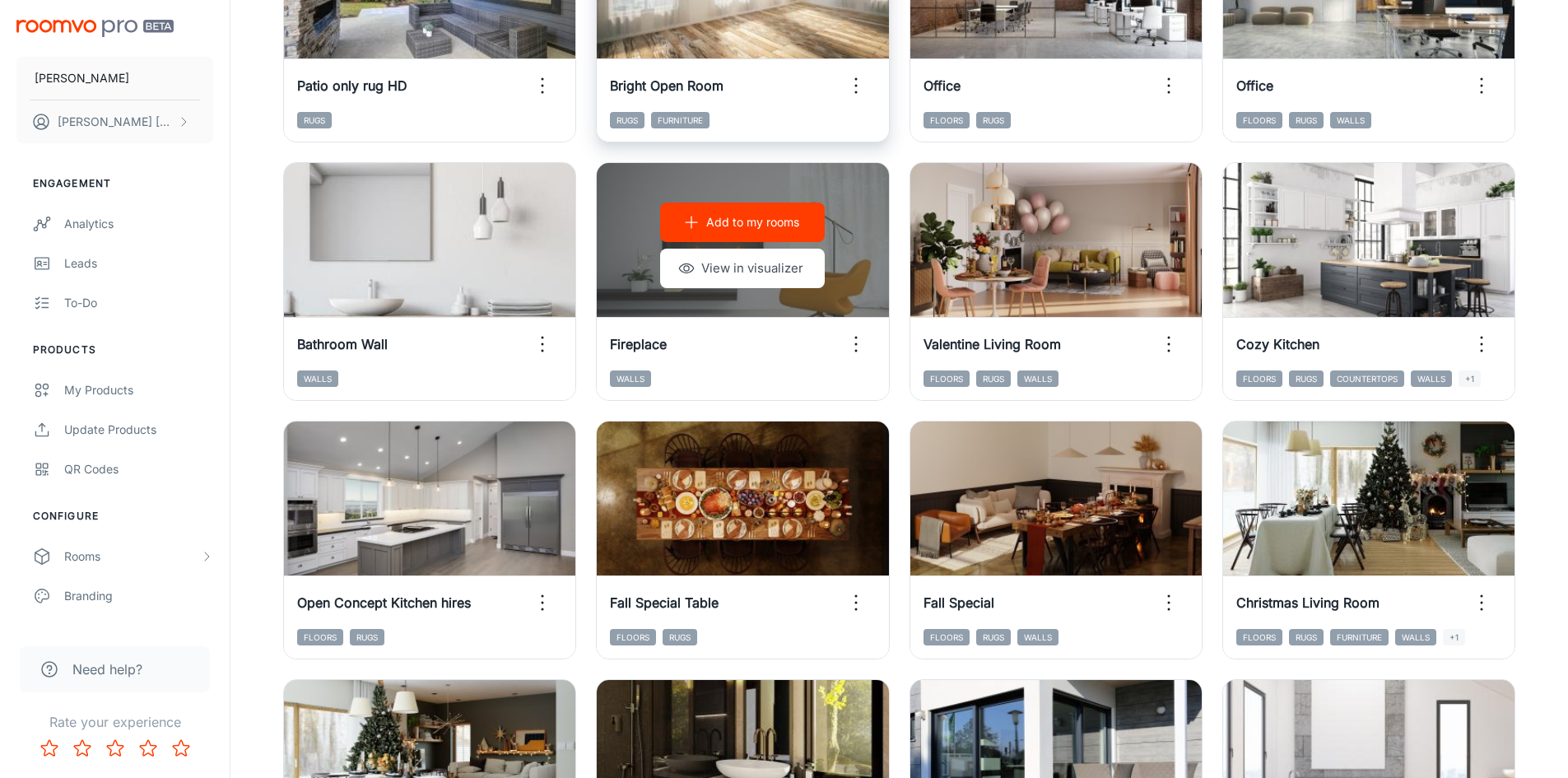
scroll to position [765, 0]
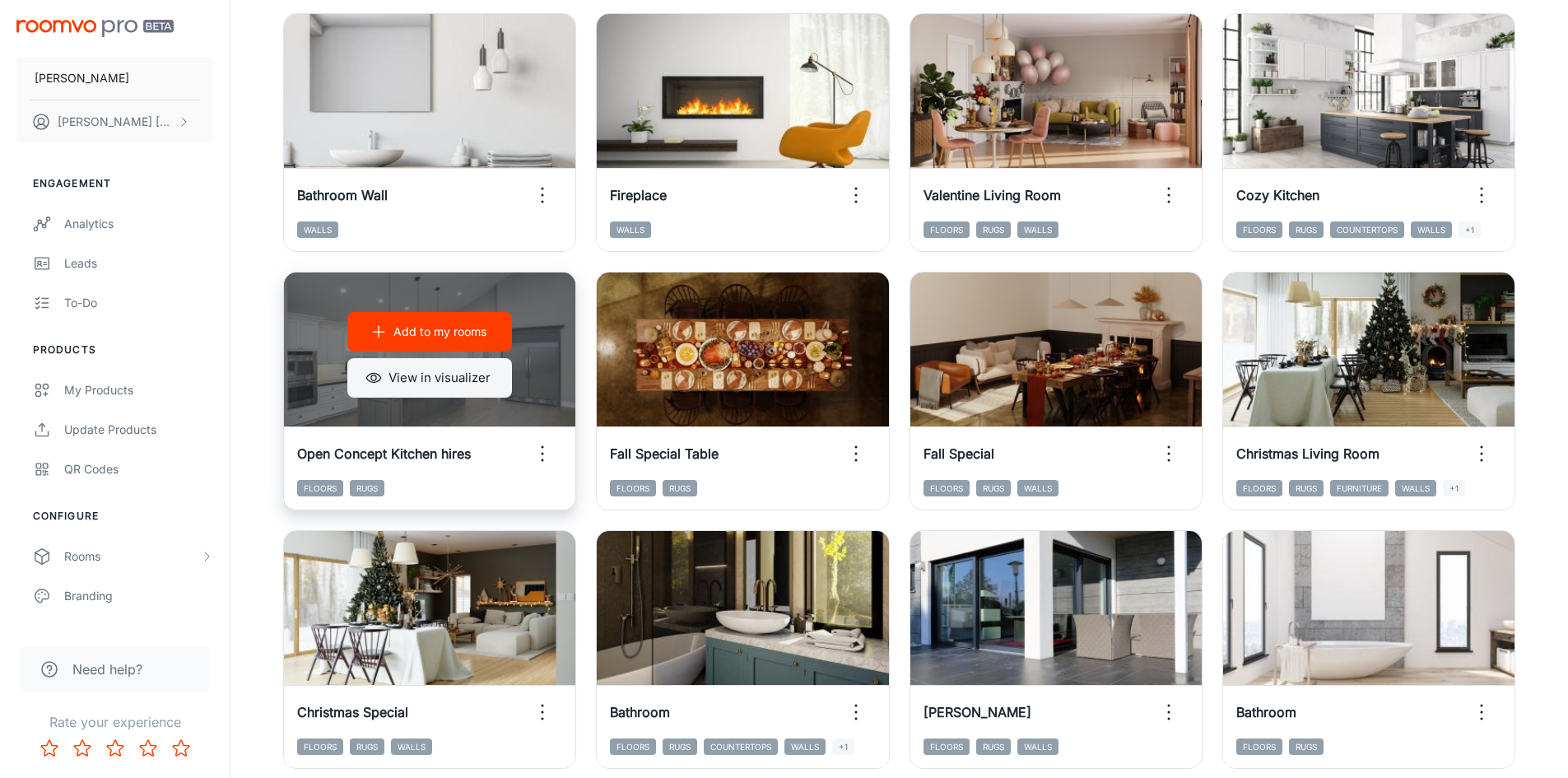
click at [449, 382] on button "View in visualizer" at bounding box center [430, 377] width 165 height 40
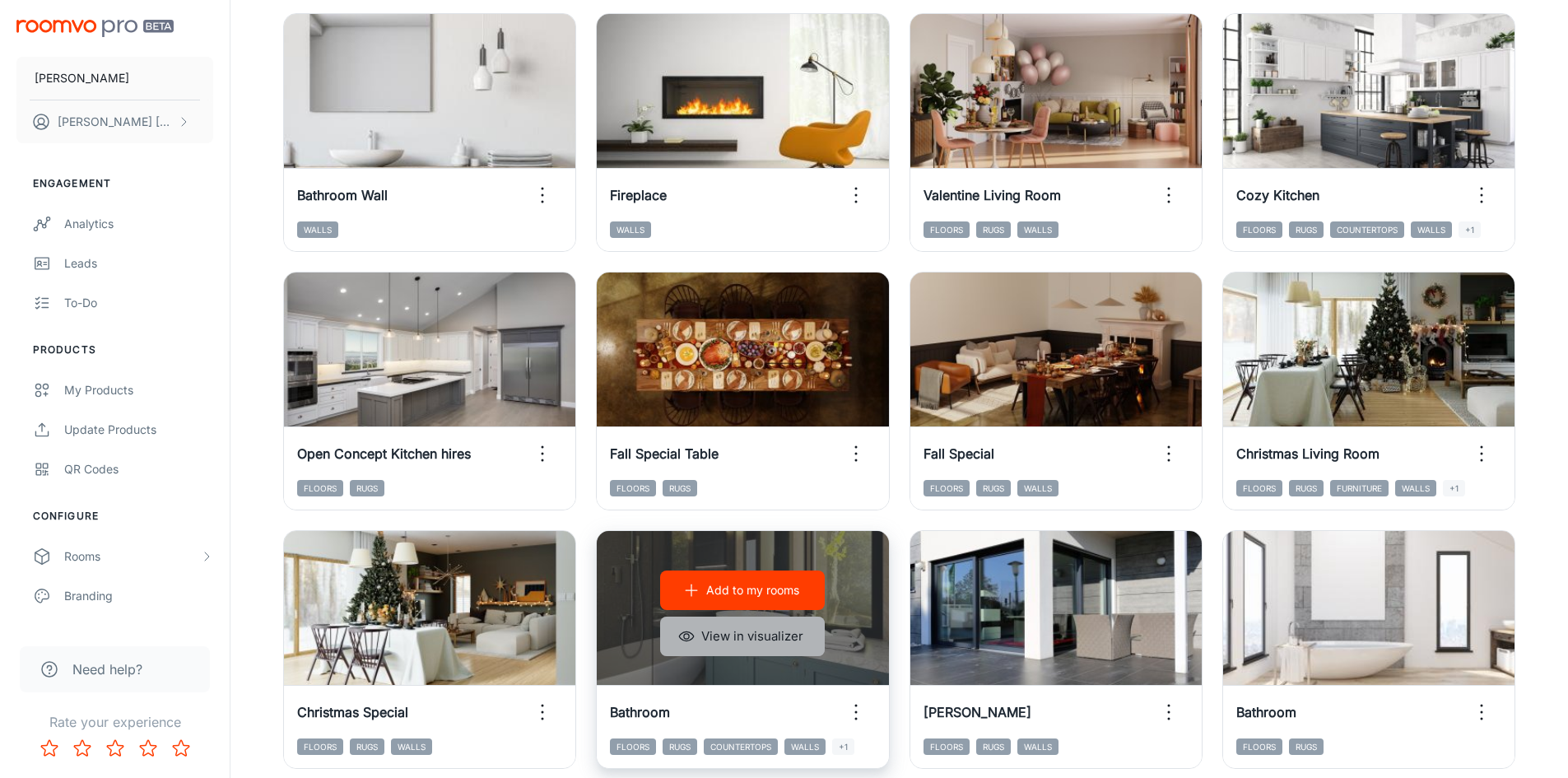
click at [738, 630] on button "View in visualizer" at bounding box center [742, 635] width 165 height 40
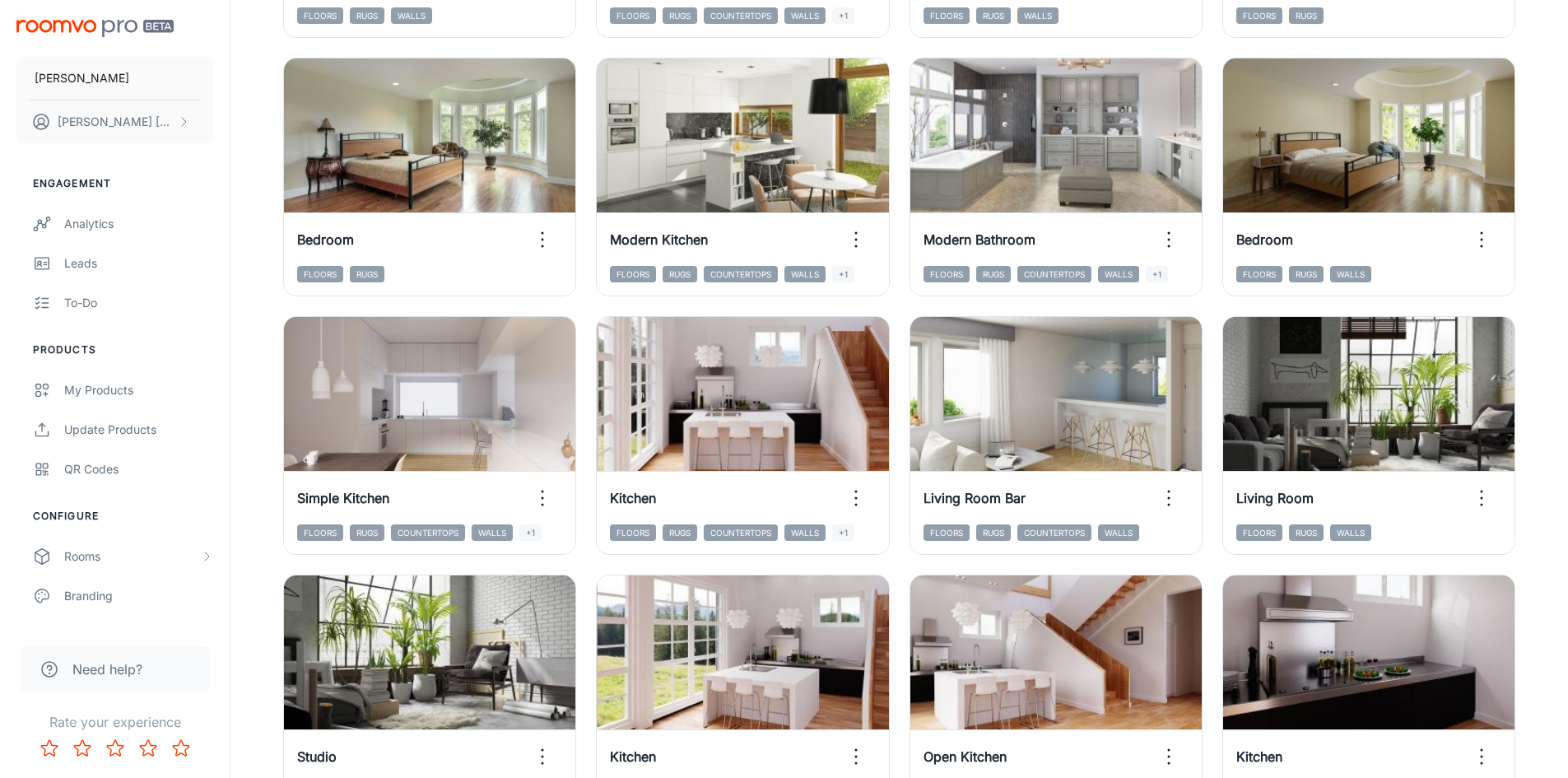
scroll to position [1670, 0]
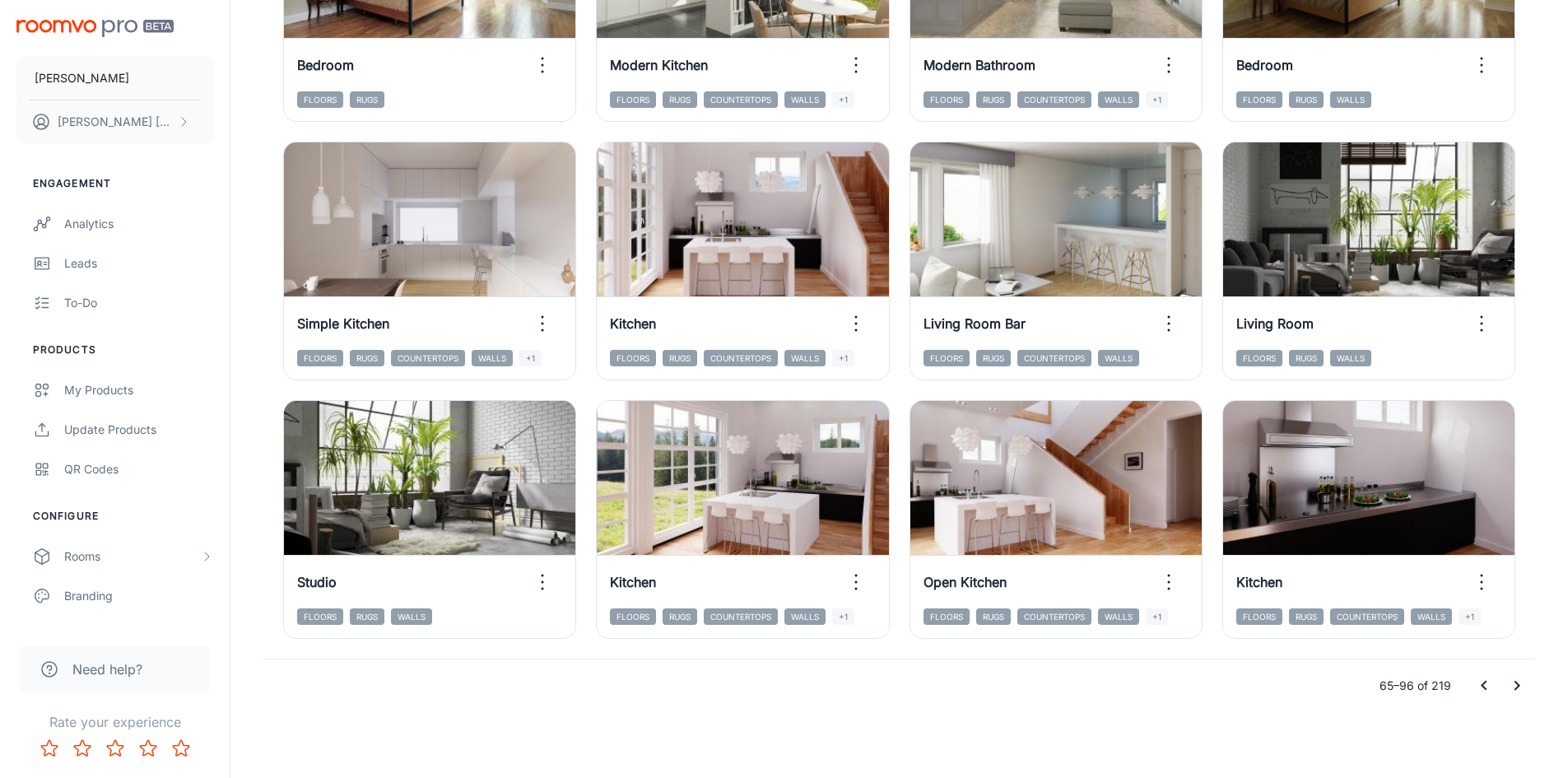
click at [1485, 686] on icon "Go to previous page" at bounding box center [1484, 685] width 6 height 10
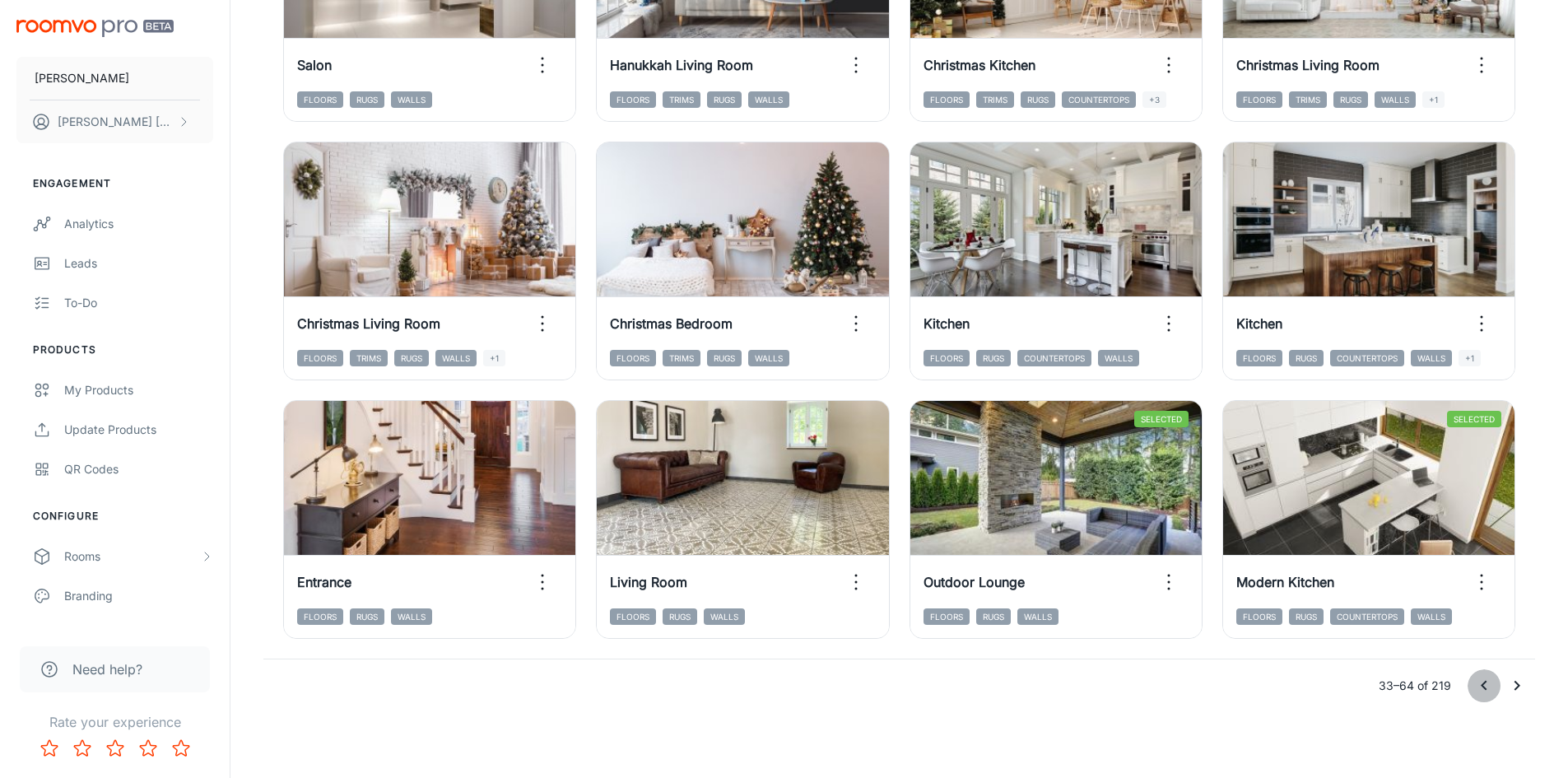
click at [1479, 684] on icon "Go to previous page" at bounding box center [1484, 684] width 19 height 19
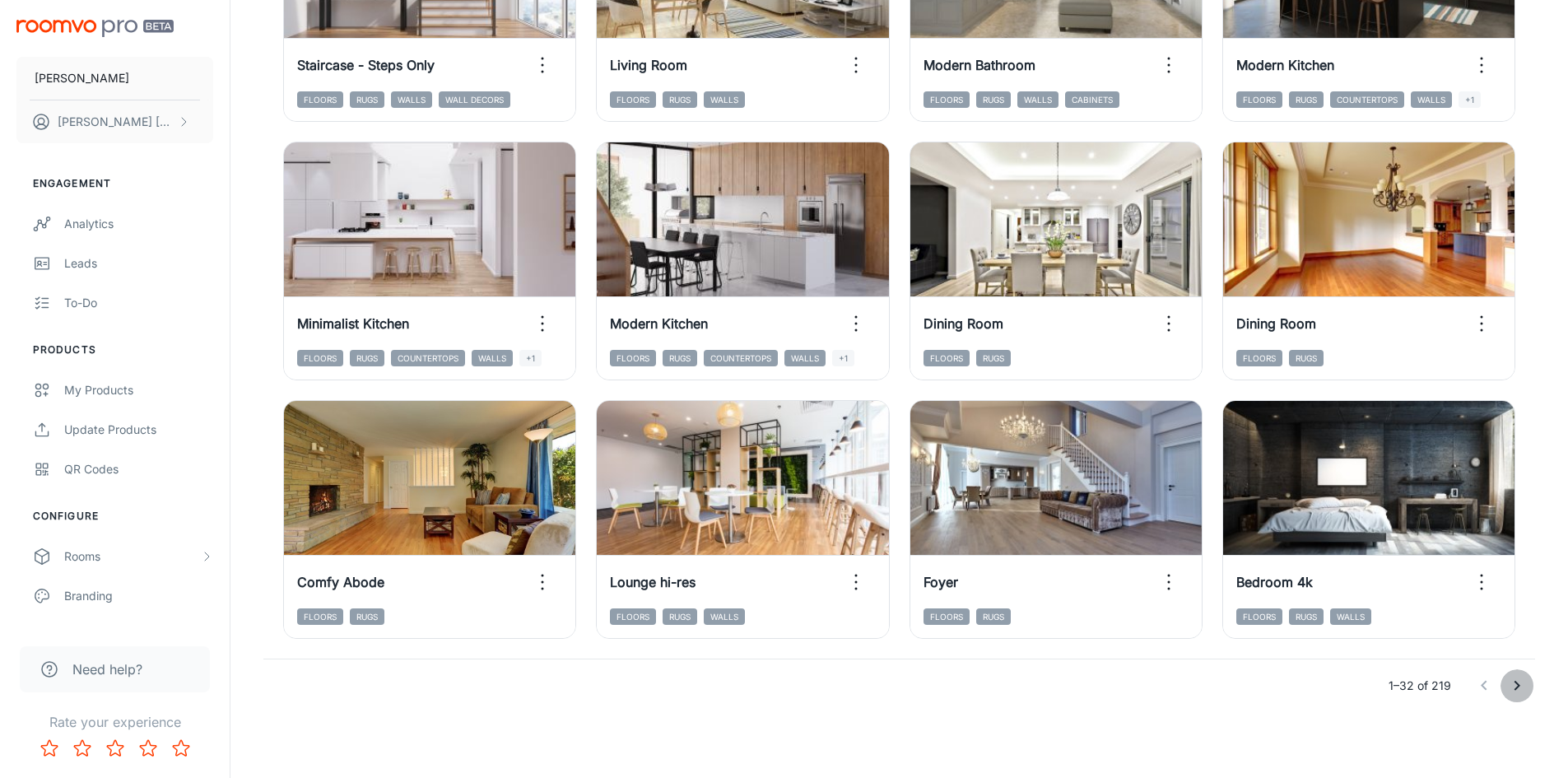
click at [1513, 693] on icon "Go to next page" at bounding box center [1517, 684] width 19 height 19
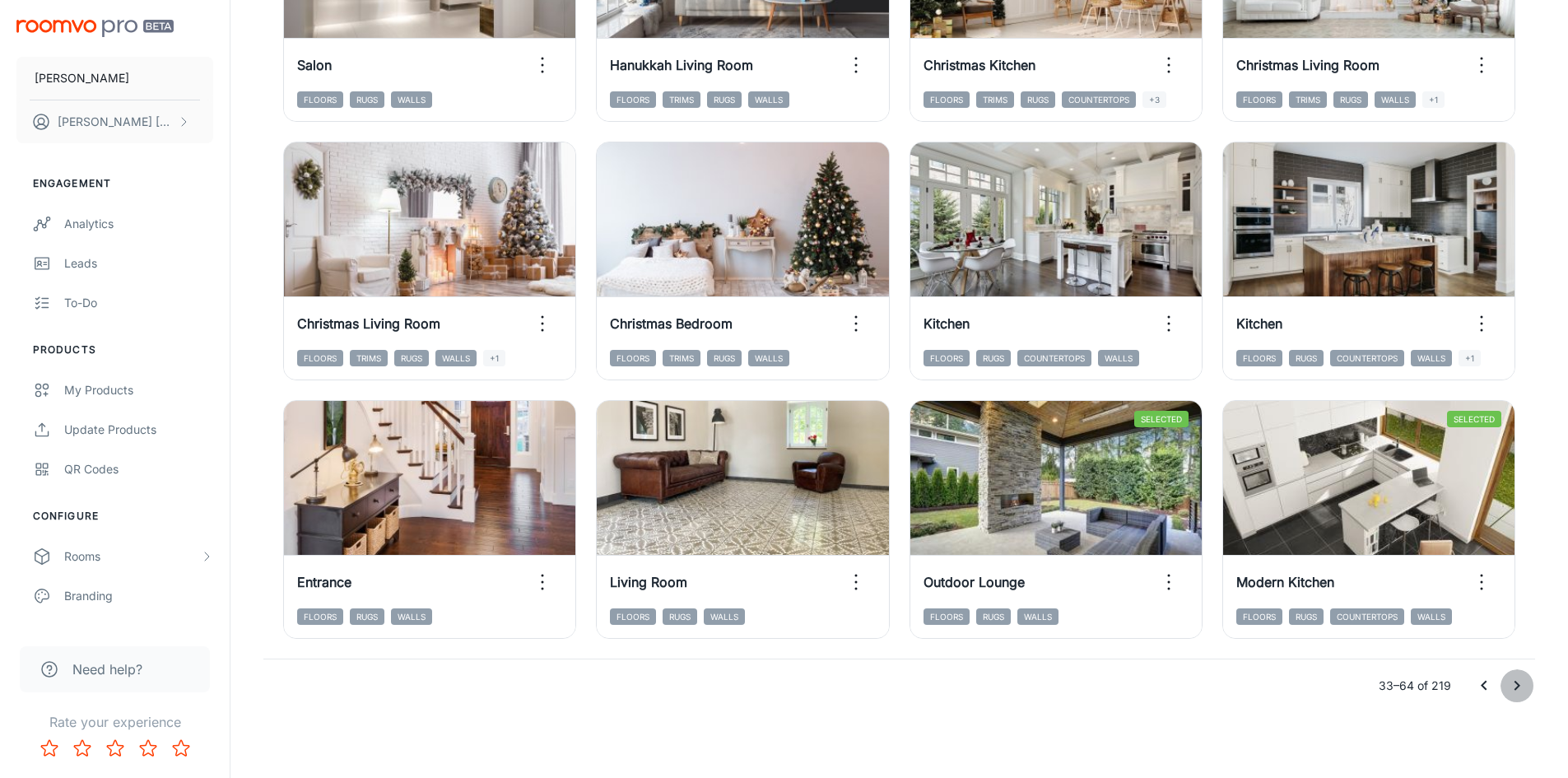
click at [1513, 693] on icon "Go to next page" at bounding box center [1517, 684] width 19 height 19
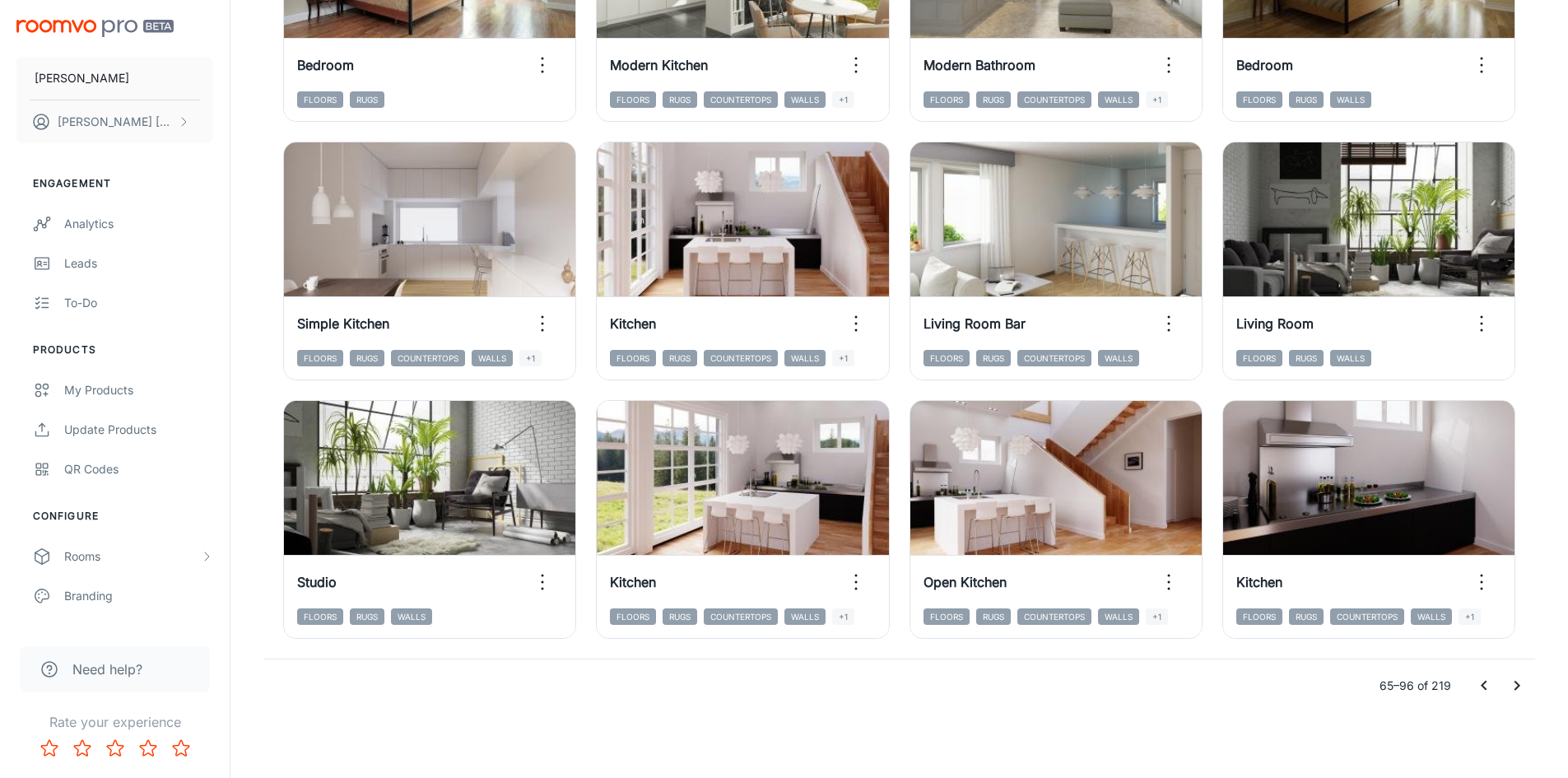
click at [1513, 688] on icon "Go to next page" at bounding box center [1517, 684] width 19 height 19
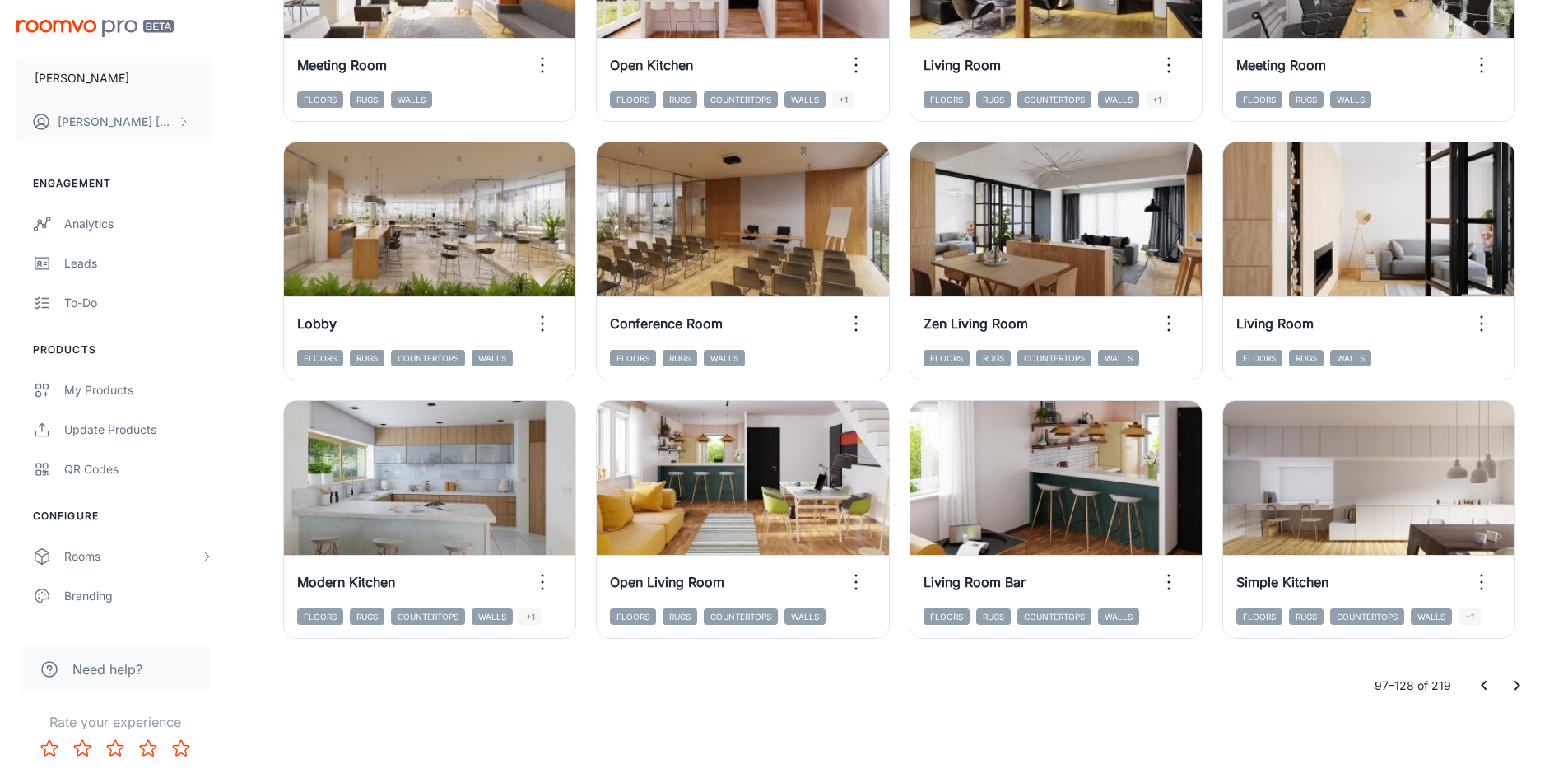
click at [1522, 689] on icon "Go to next page" at bounding box center [1517, 684] width 19 height 19
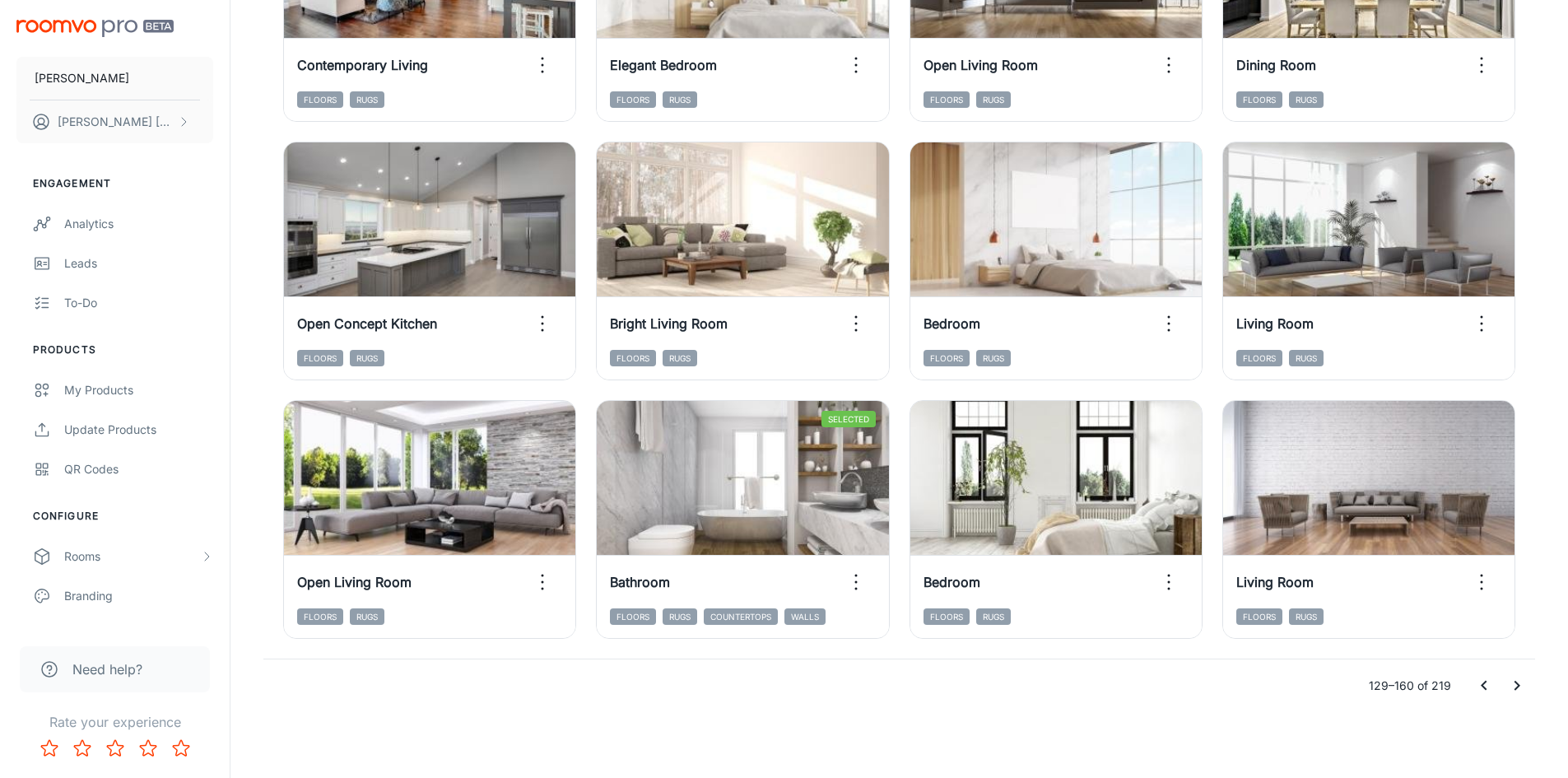
click at [1523, 684] on icon "Go to next page" at bounding box center [1517, 684] width 19 height 19
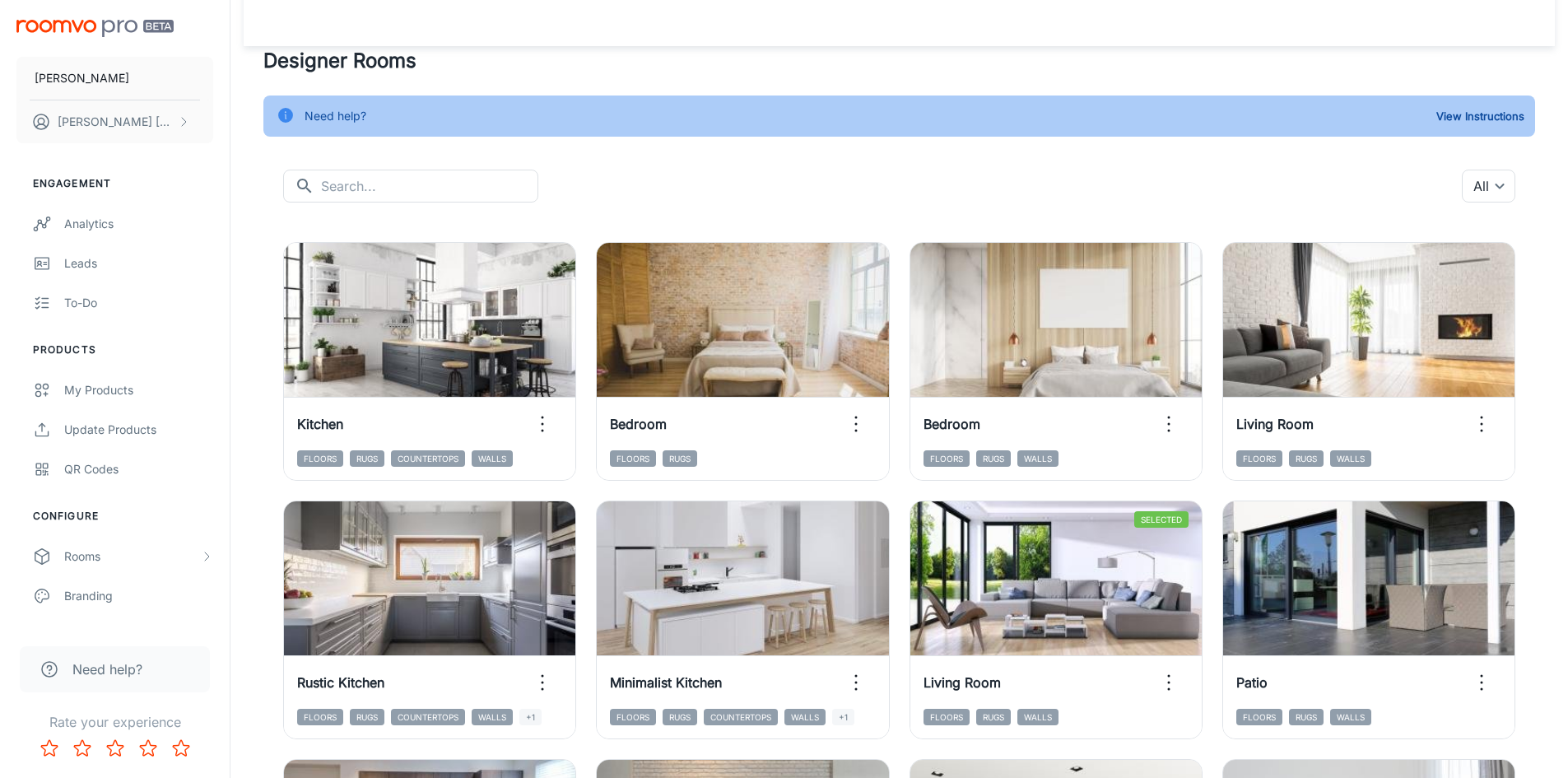
scroll to position [0, 0]
